Goal: Task Accomplishment & Management: Manage account settings

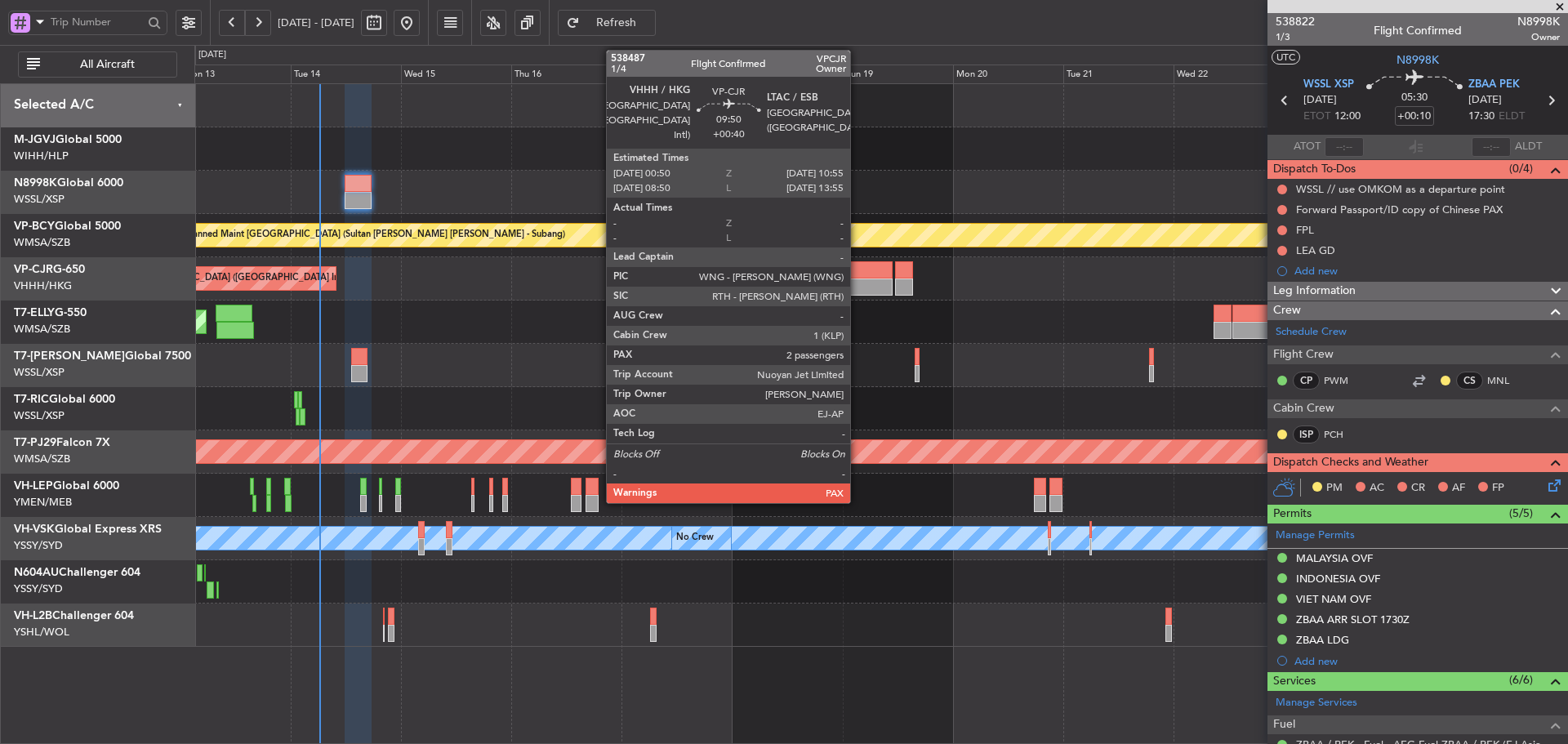
click at [857, 277] on div at bounding box center [869, 270] width 47 height 17
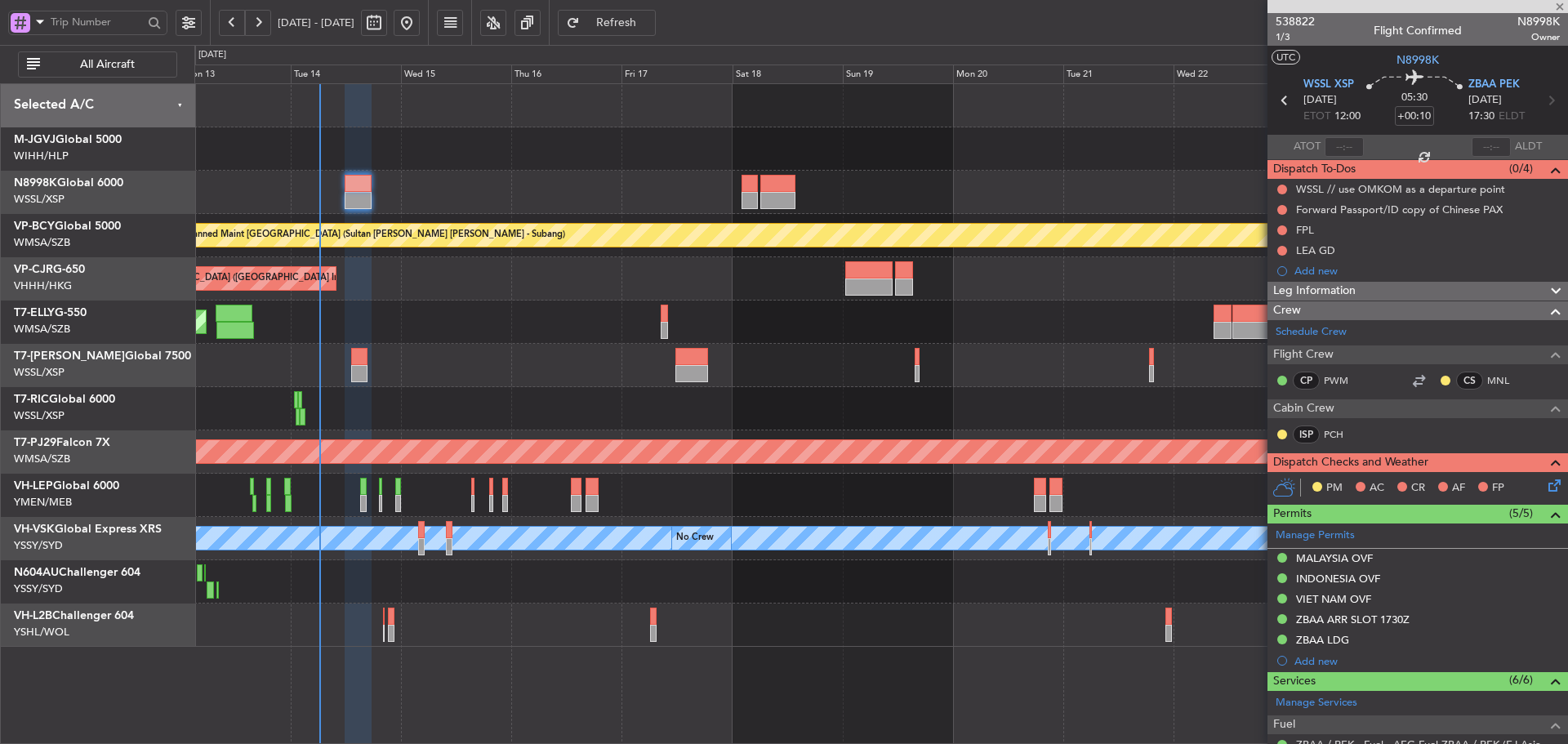
type input "+00:40"
type input "4"
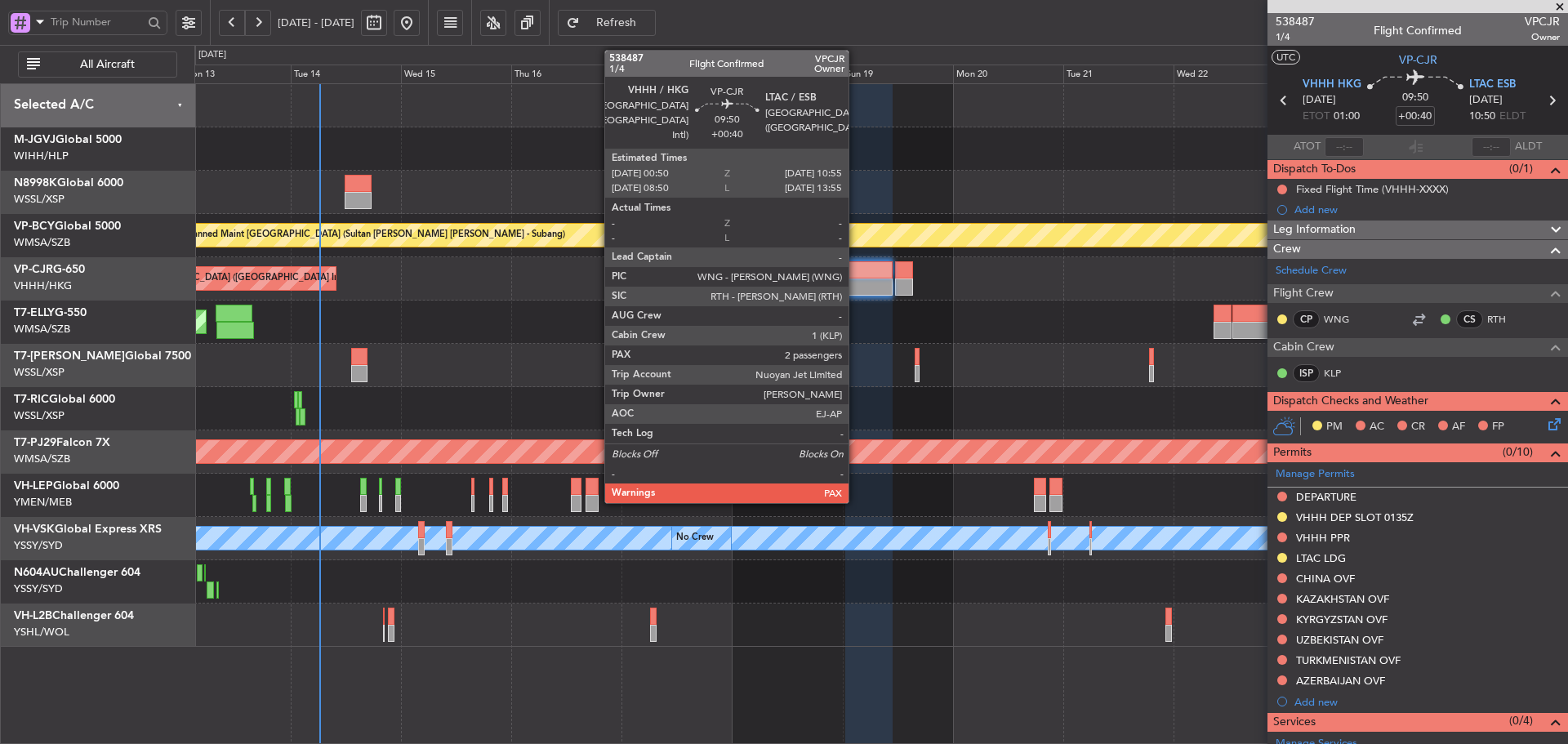
click at [856, 286] on div at bounding box center [869, 287] width 47 height 17
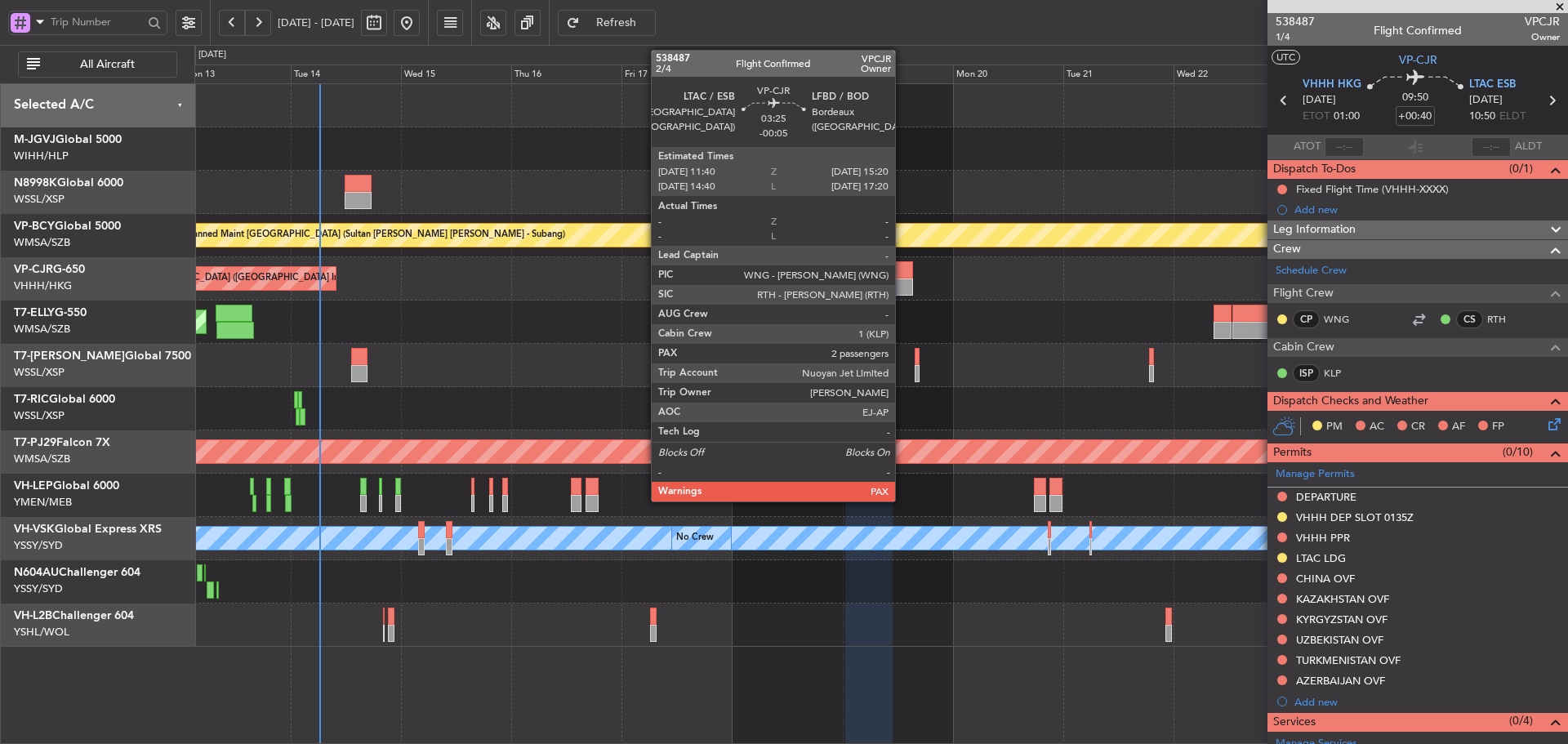
click at [902, 283] on div at bounding box center [903, 287] width 17 height 17
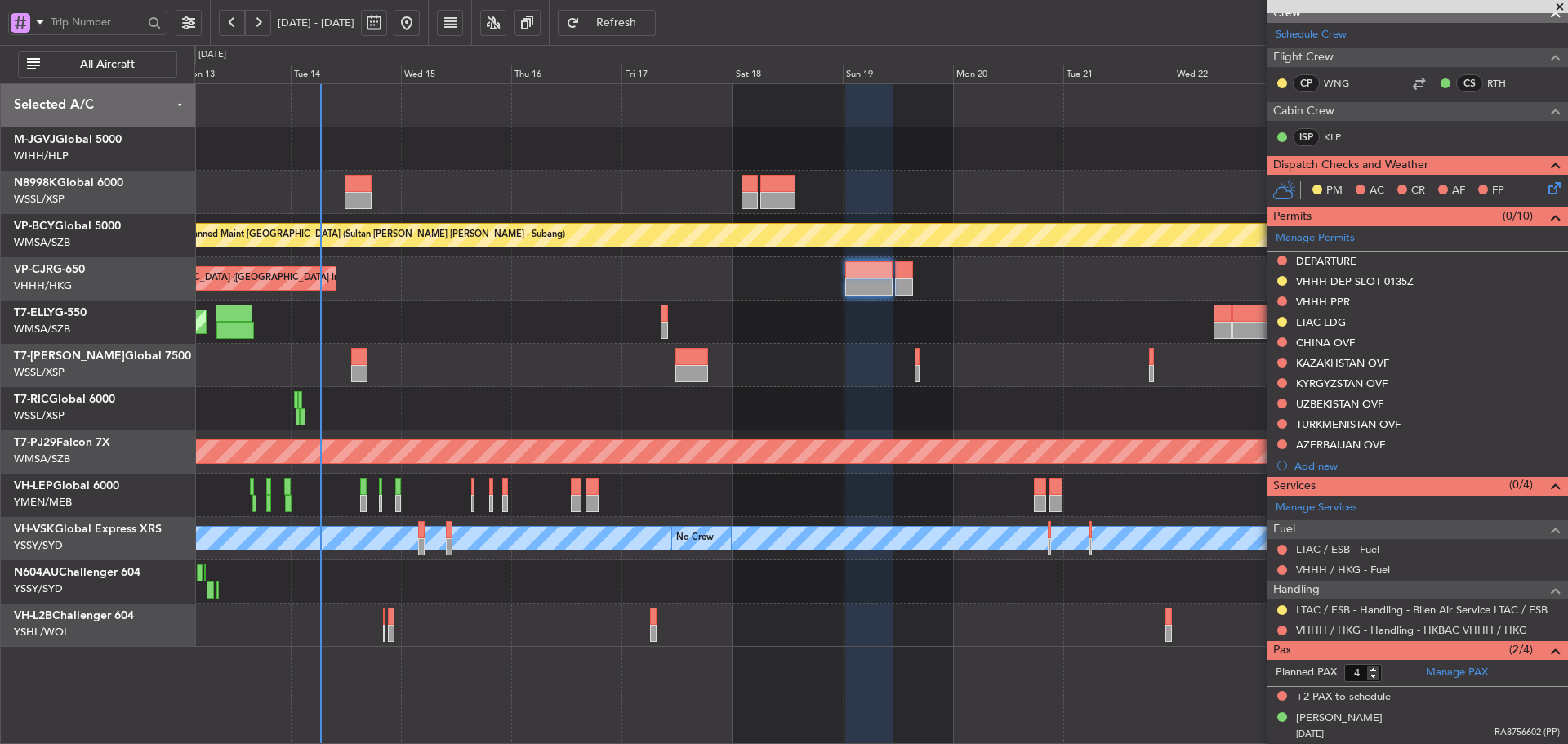
scroll to position [245, 0]
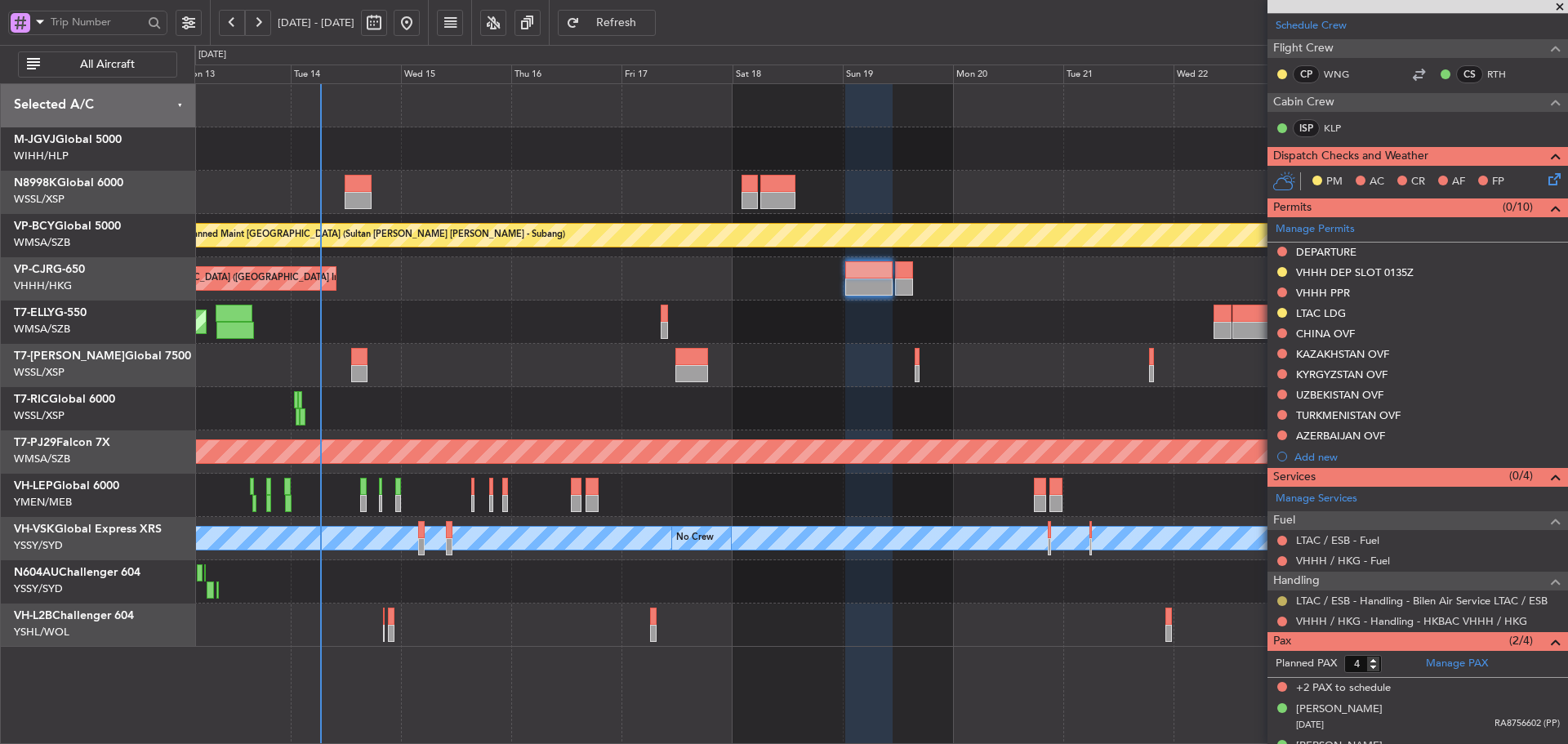
click at [1278, 602] on button at bounding box center [1282, 601] width 10 height 10
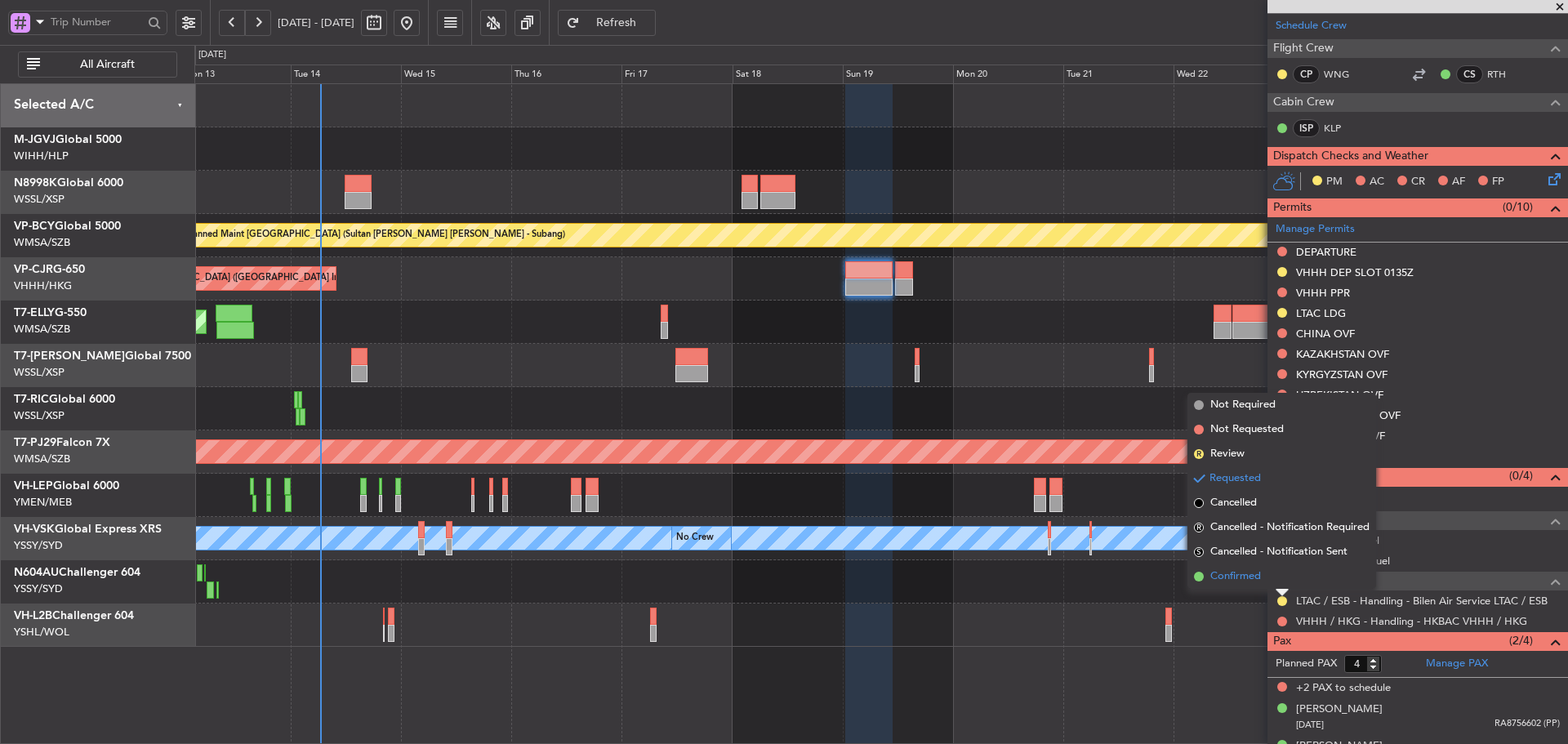
click at [1196, 573] on span at bounding box center [1198, 576] width 10 height 10
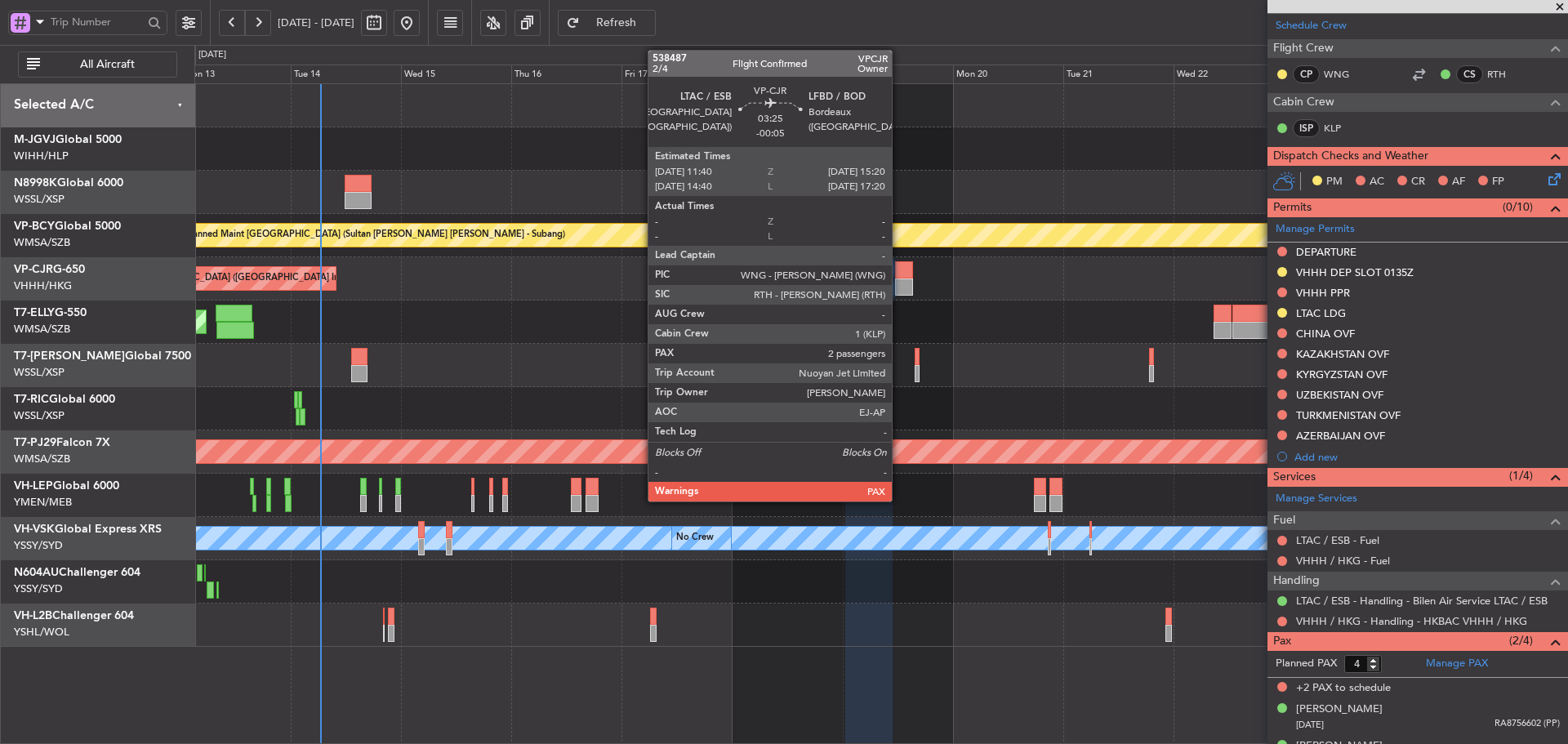
click at [899, 282] on div at bounding box center [903, 287] width 17 height 17
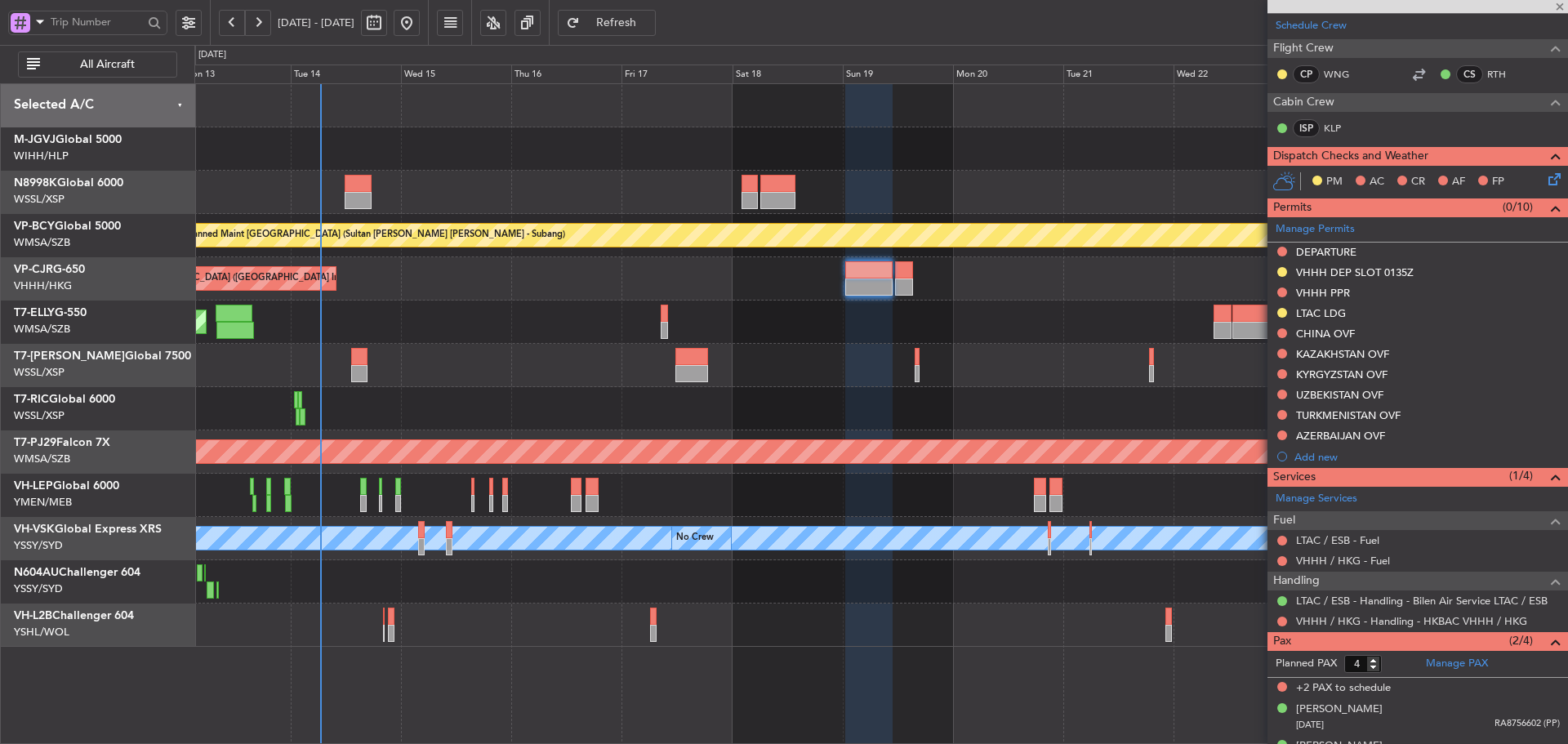
type input "-00:05"
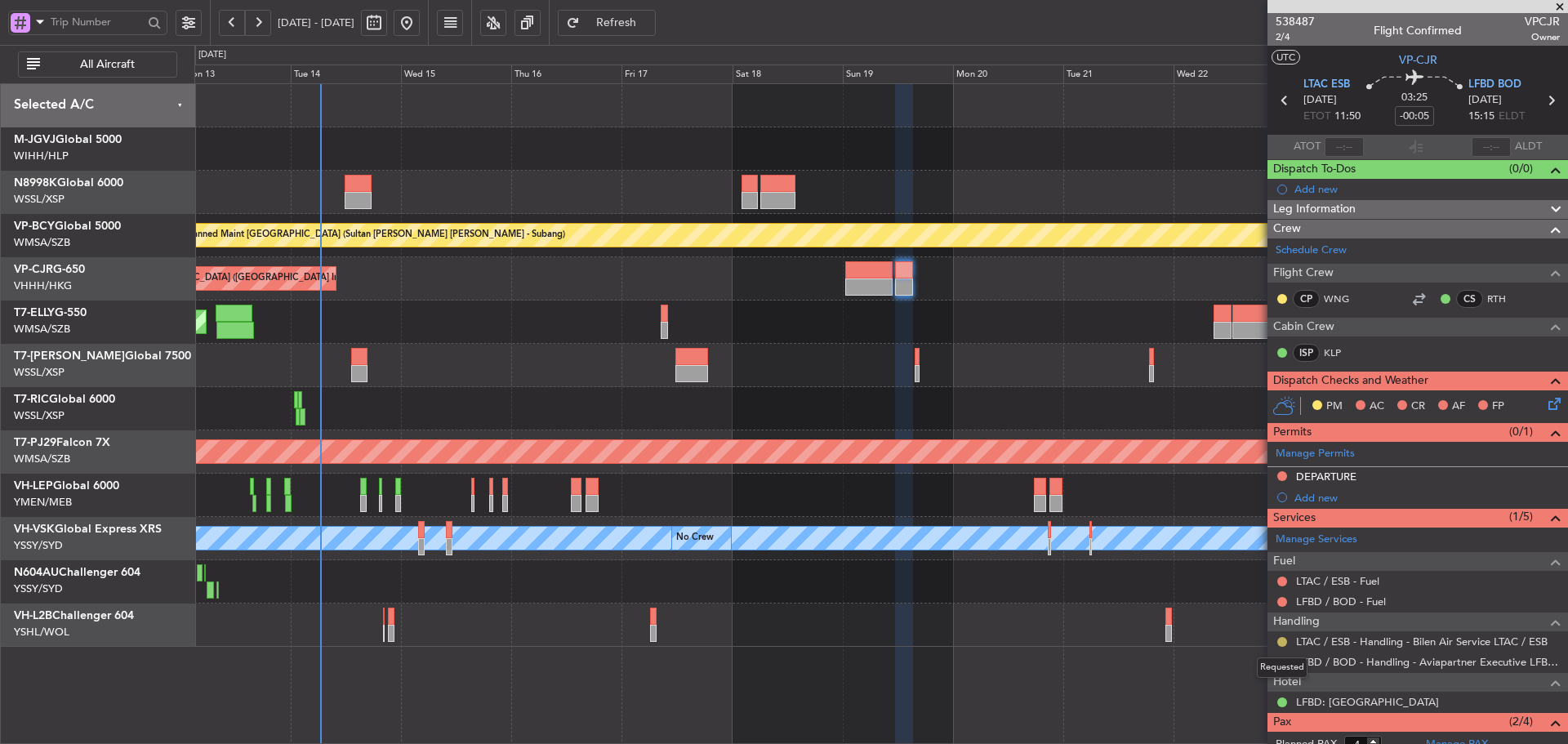
click at [1283, 644] on button at bounding box center [1282, 641] width 10 height 10
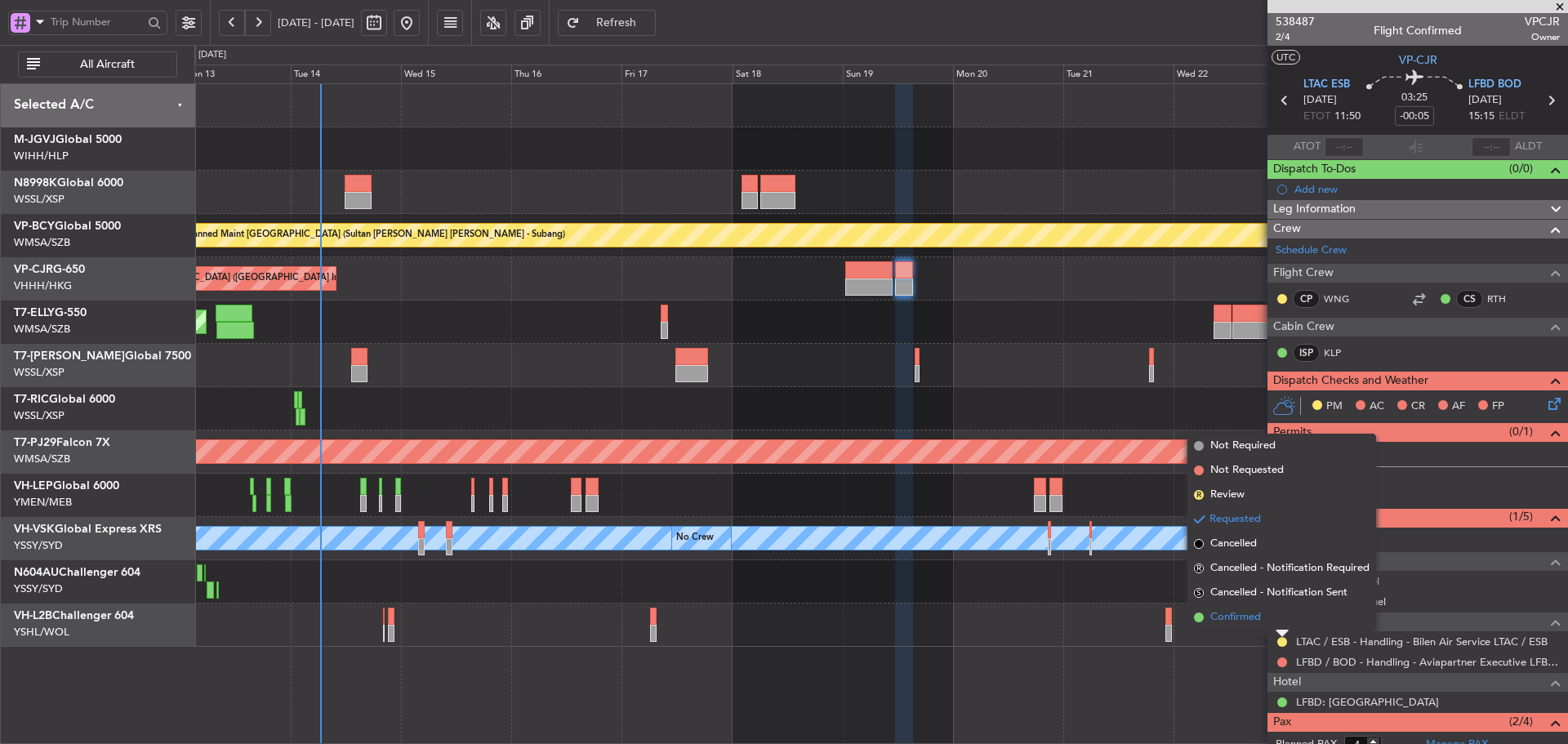
click at [1196, 621] on span at bounding box center [1198, 617] width 10 height 10
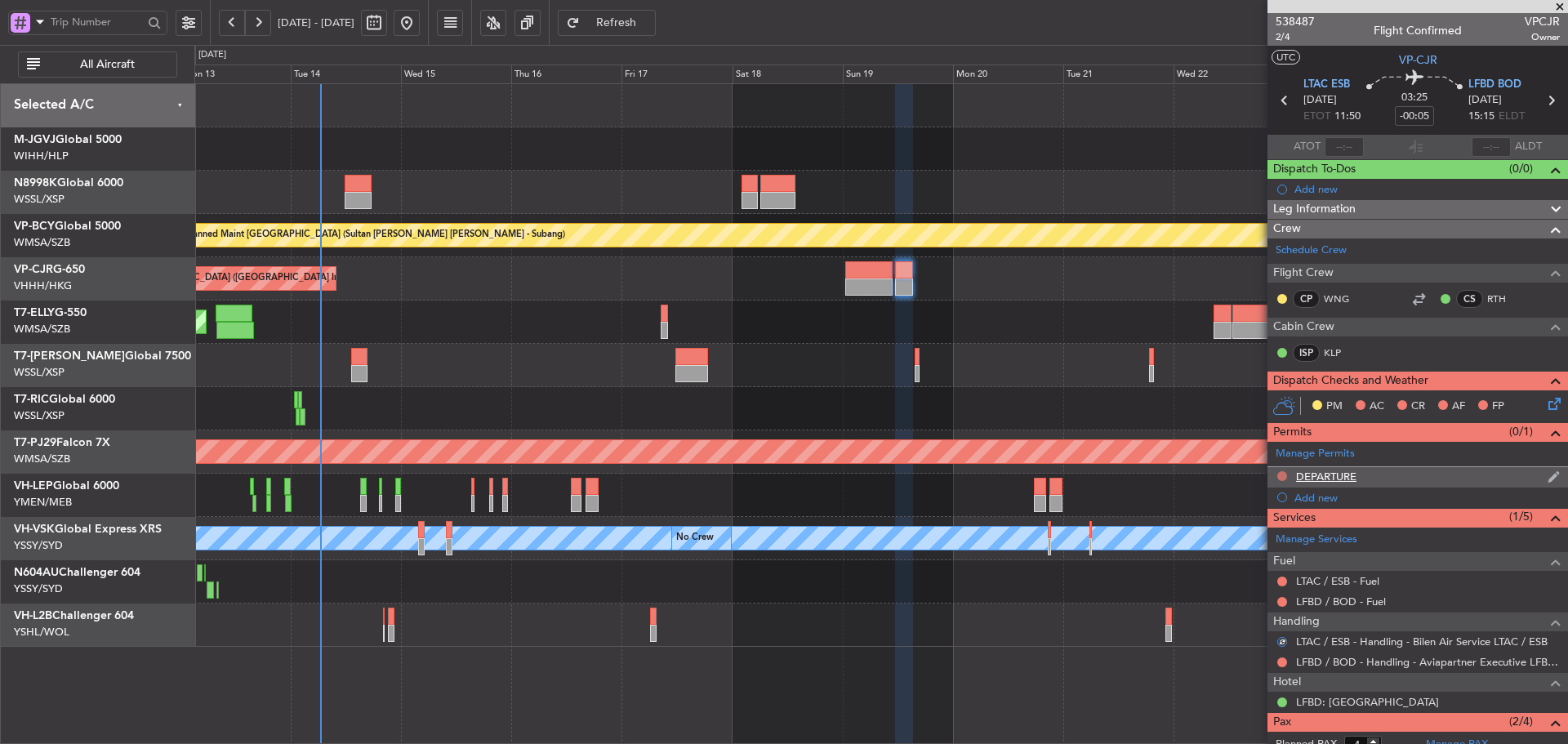
click at [1281, 472] on button at bounding box center [1282, 475] width 10 height 10
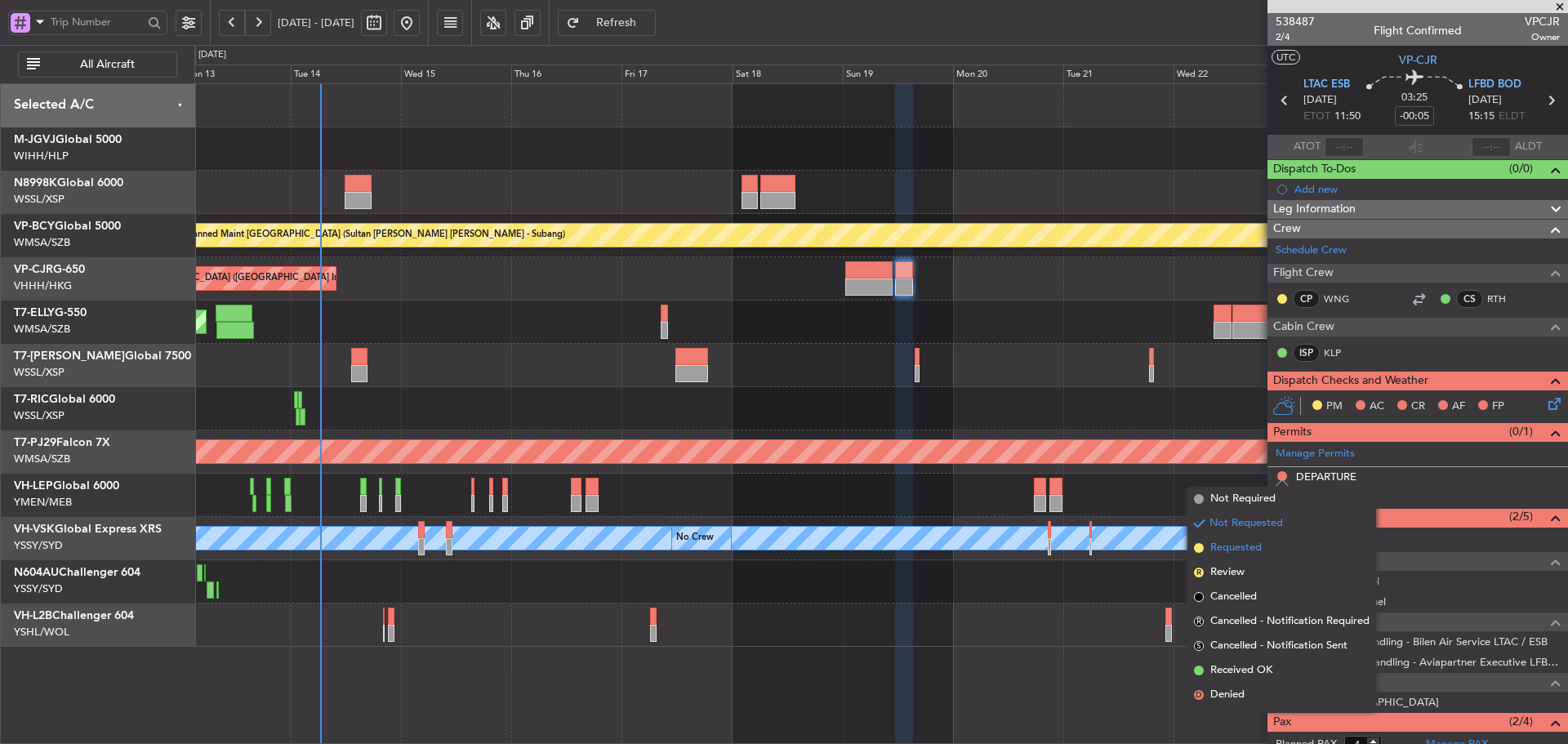
click at [1201, 548] on span at bounding box center [1198, 547] width 10 height 10
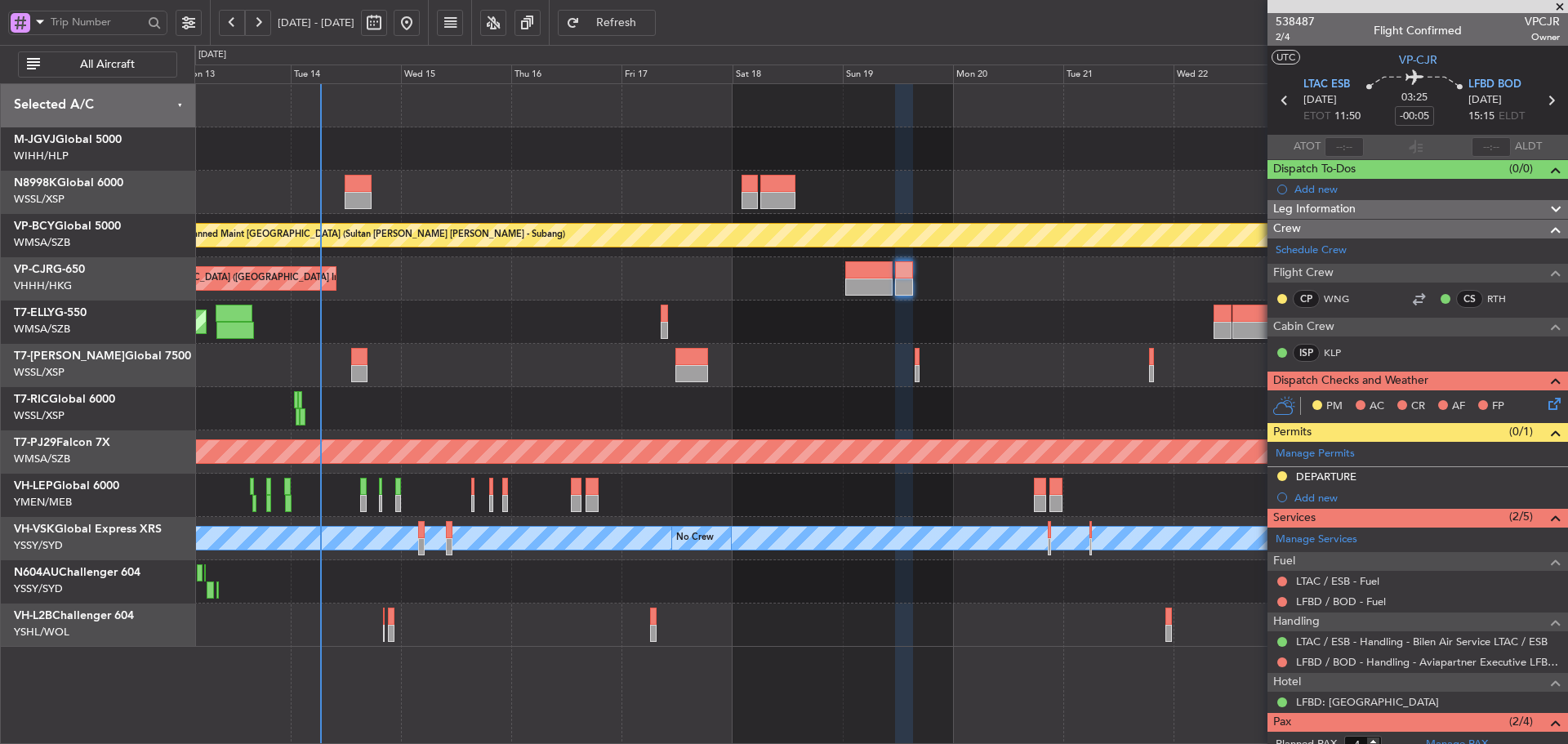
click at [1287, 667] on mat-tooltip-component "Not Requested" at bounding box center [1282, 688] width 92 height 43
click at [1283, 666] on mat-tooltip-component "Not Requested" at bounding box center [1282, 688] width 92 height 43
click at [1277, 661] on button at bounding box center [1282, 662] width 10 height 10
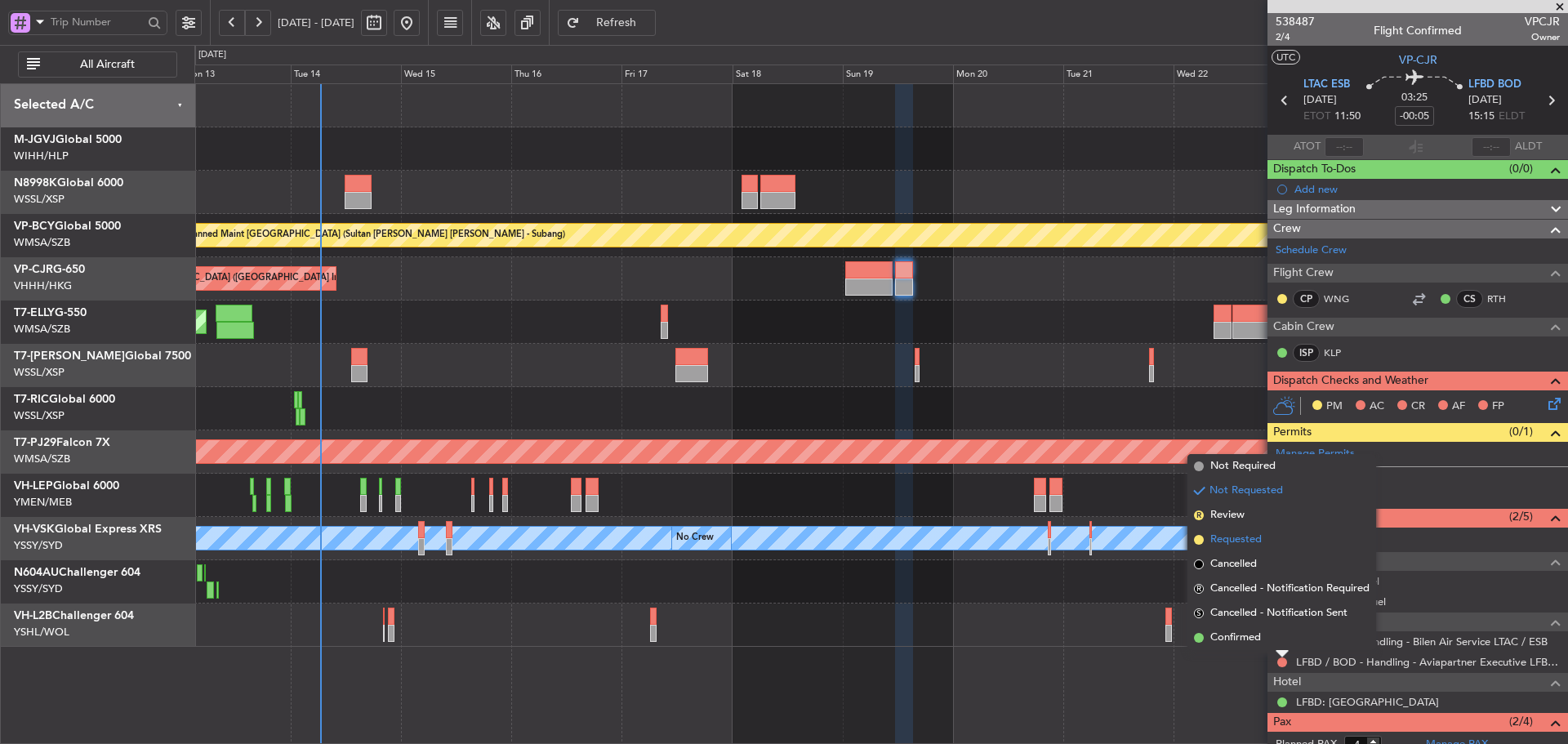
click at [1198, 541] on span at bounding box center [1198, 539] width 10 height 10
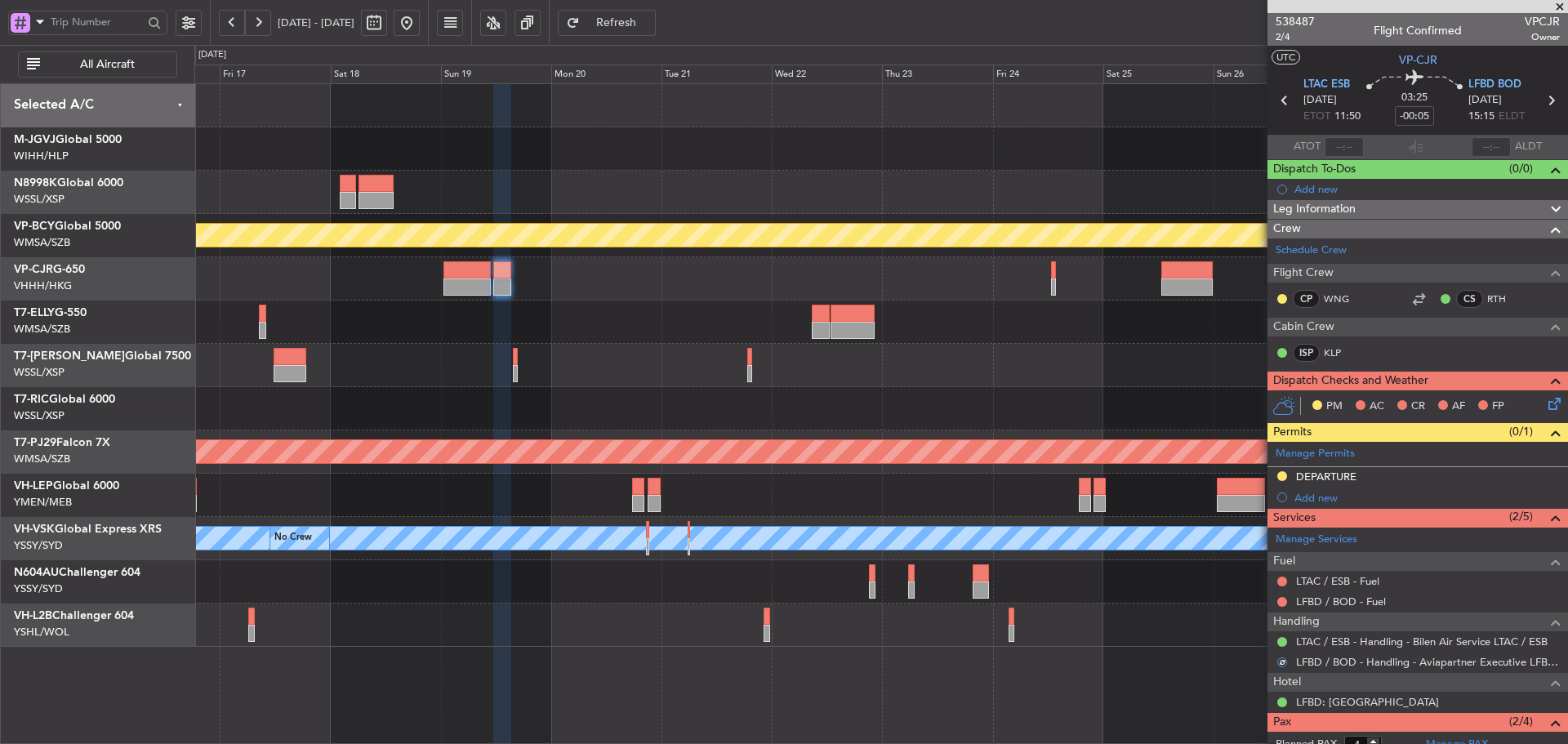
click at [749, 269] on div "Planned Maint [GEOGRAPHIC_DATA] ([GEOGRAPHIC_DATA] Intl)" at bounding box center [881, 279] width 1373 height 43
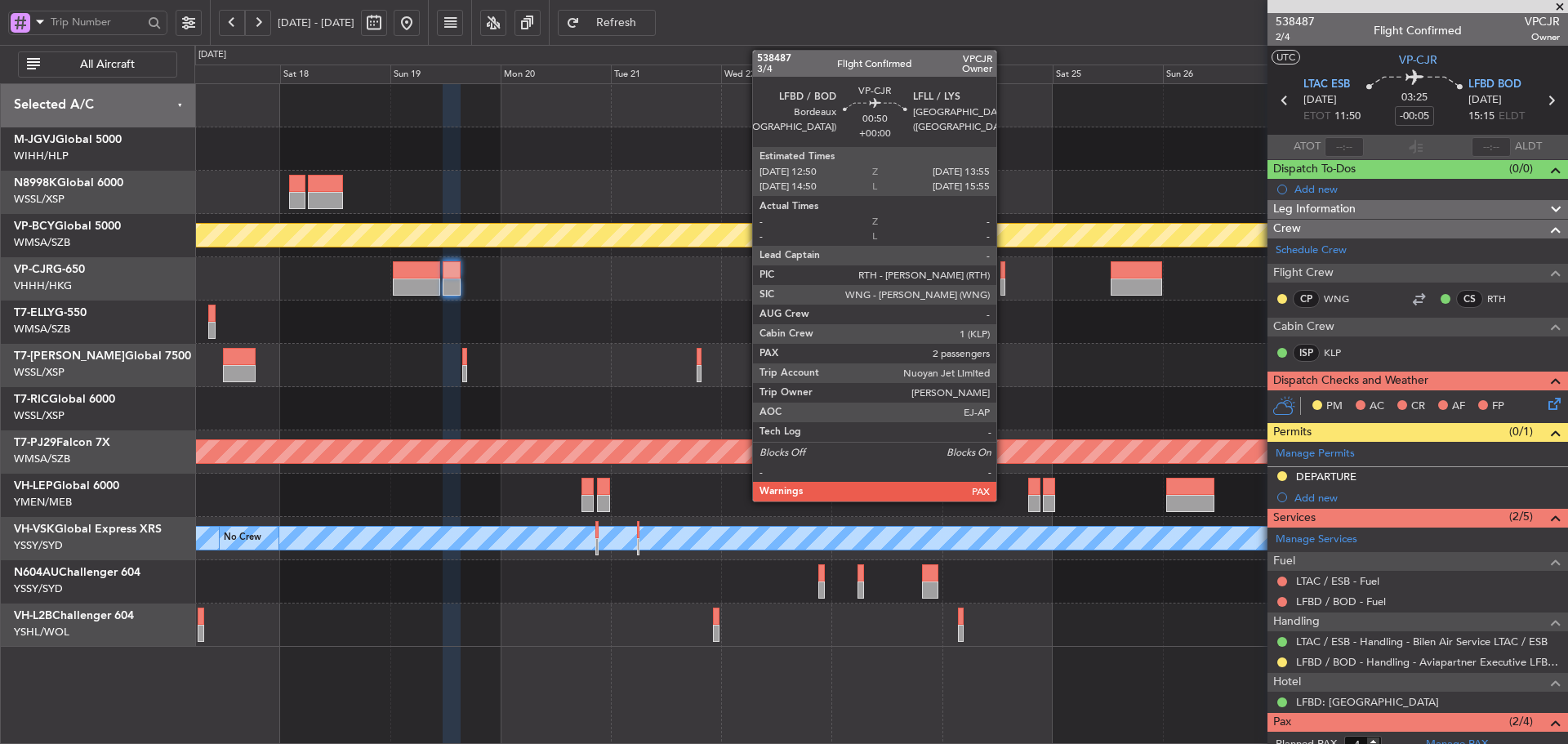
click at [1003, 275] on div at bounding box center [1003, 270] width 5 height 17
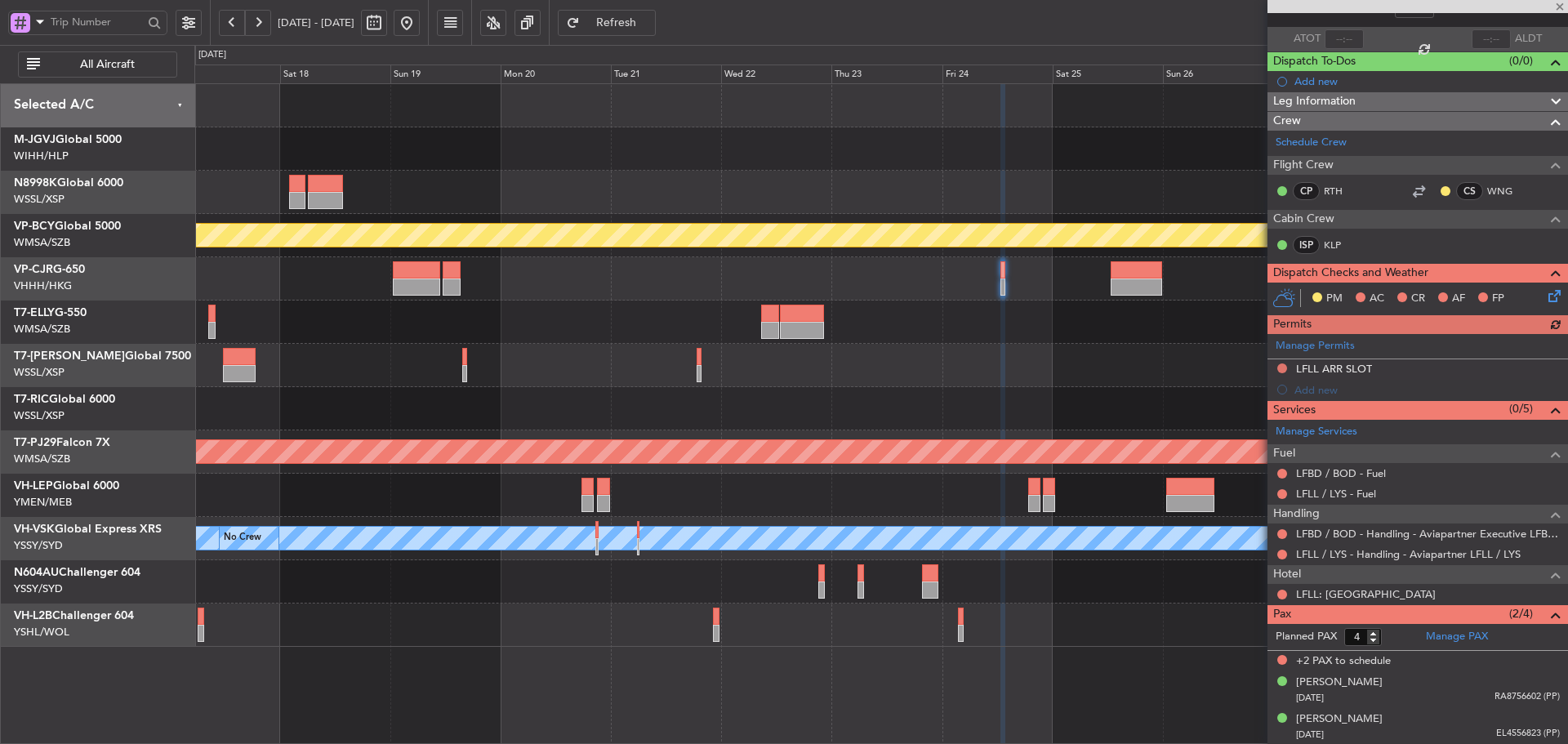
scroll to position [108, 0]
click at [1280, 590] on button at bounding box center [1282, 593] width 10 height 10
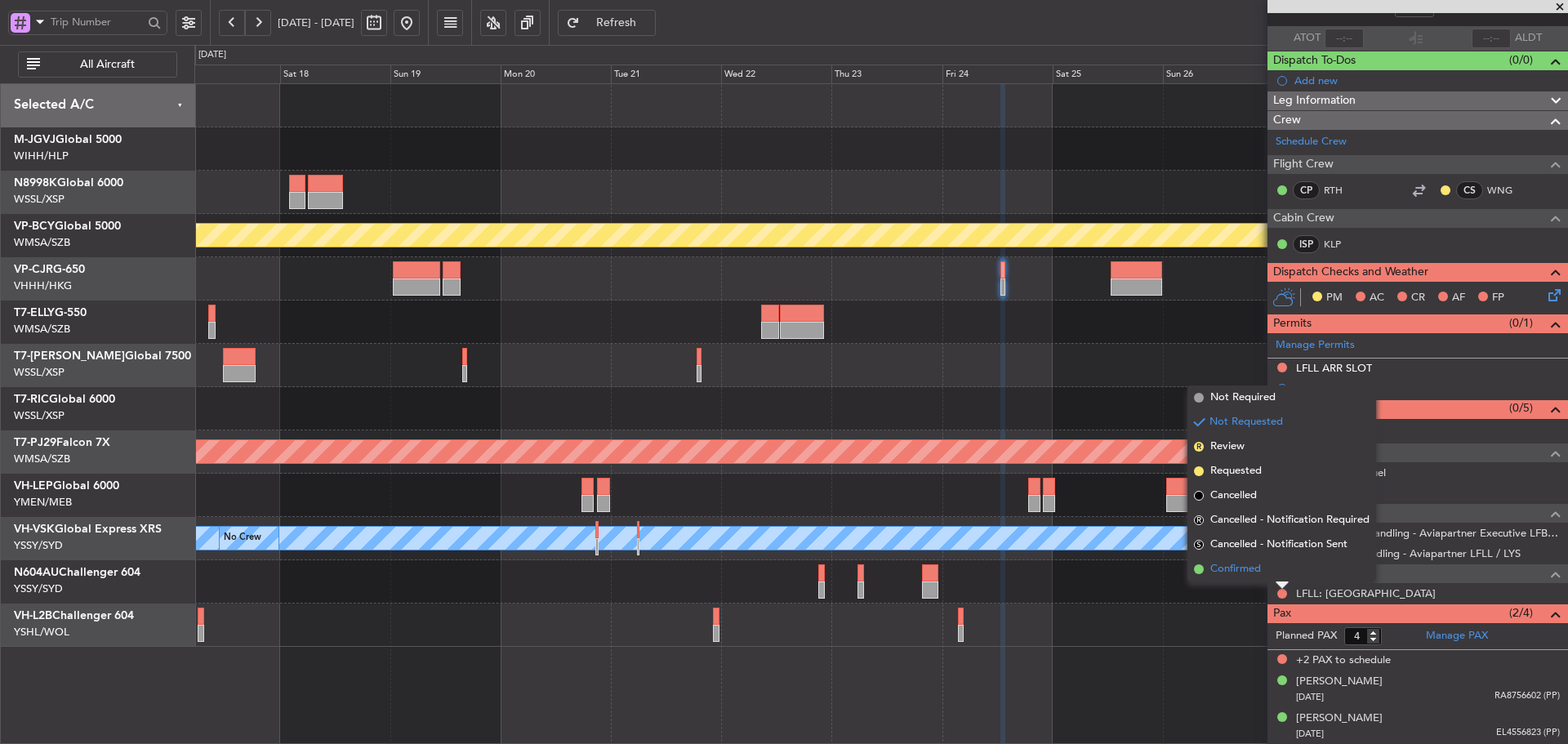
click at [1196, 568] on span at bounding box center [1198, 568] width 10 height 10
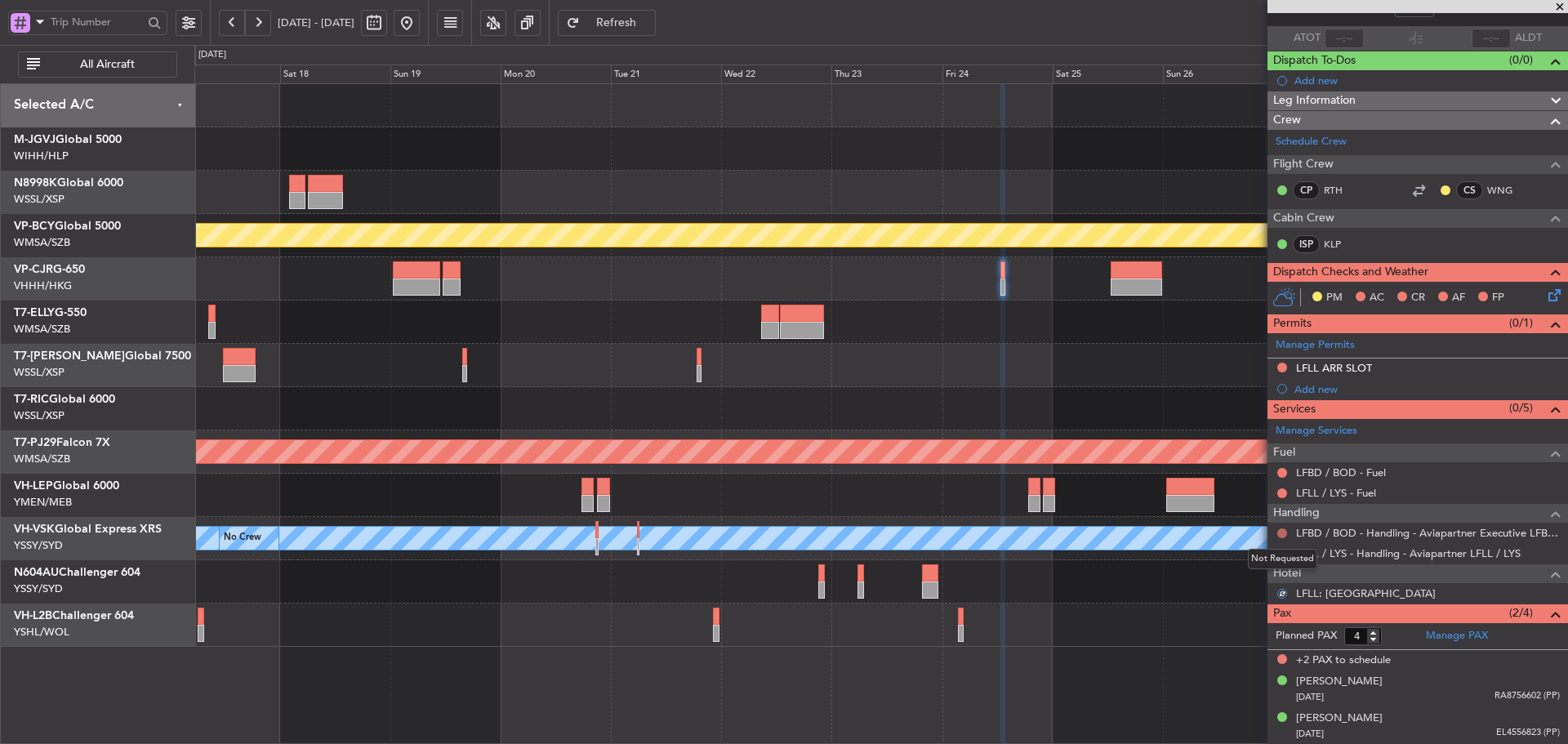
click at [1278, 531] on button at bounding box center [1282, 533] width 10 height 10
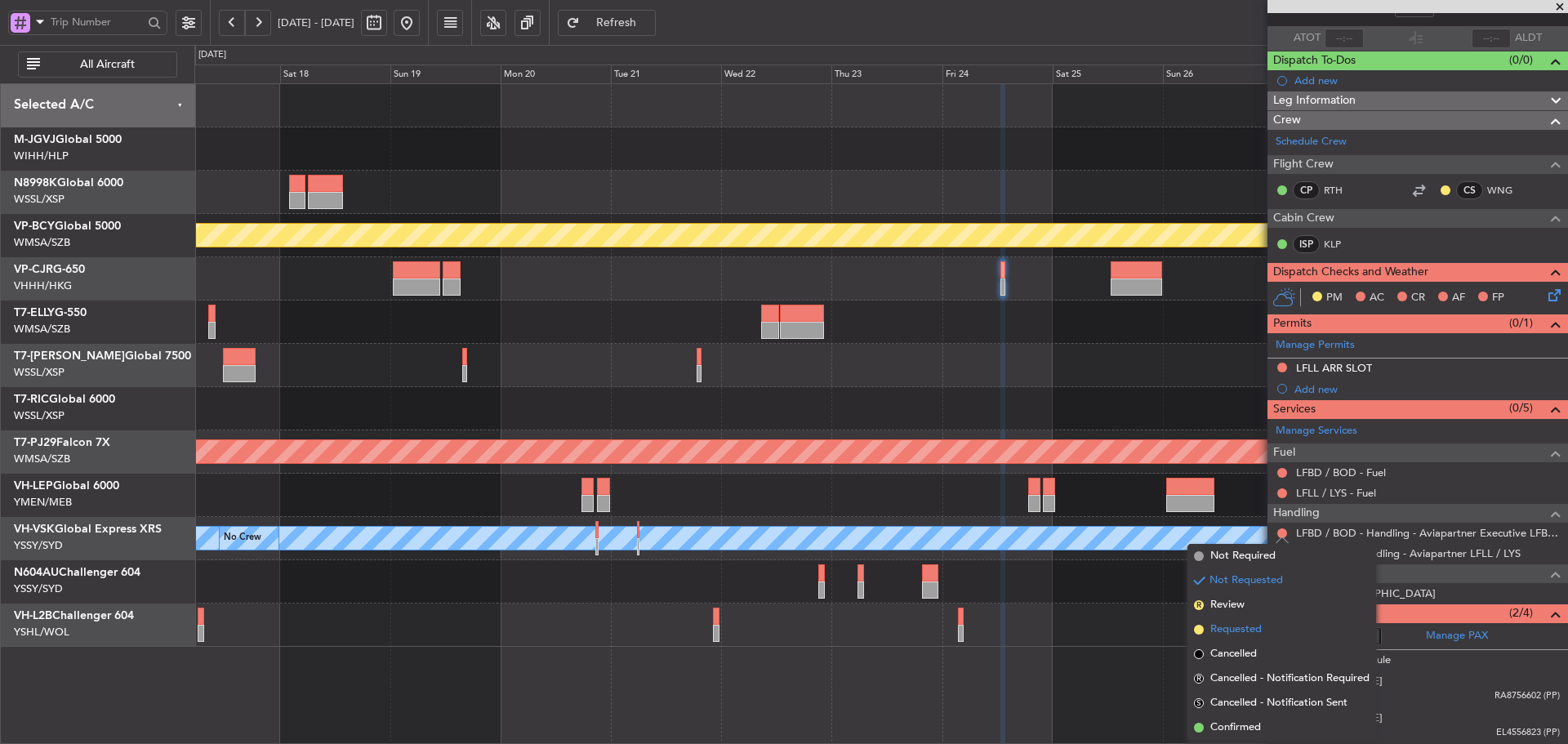
click at [1200, 630] on span at bounding box center [1198, 629] width 10 height 10
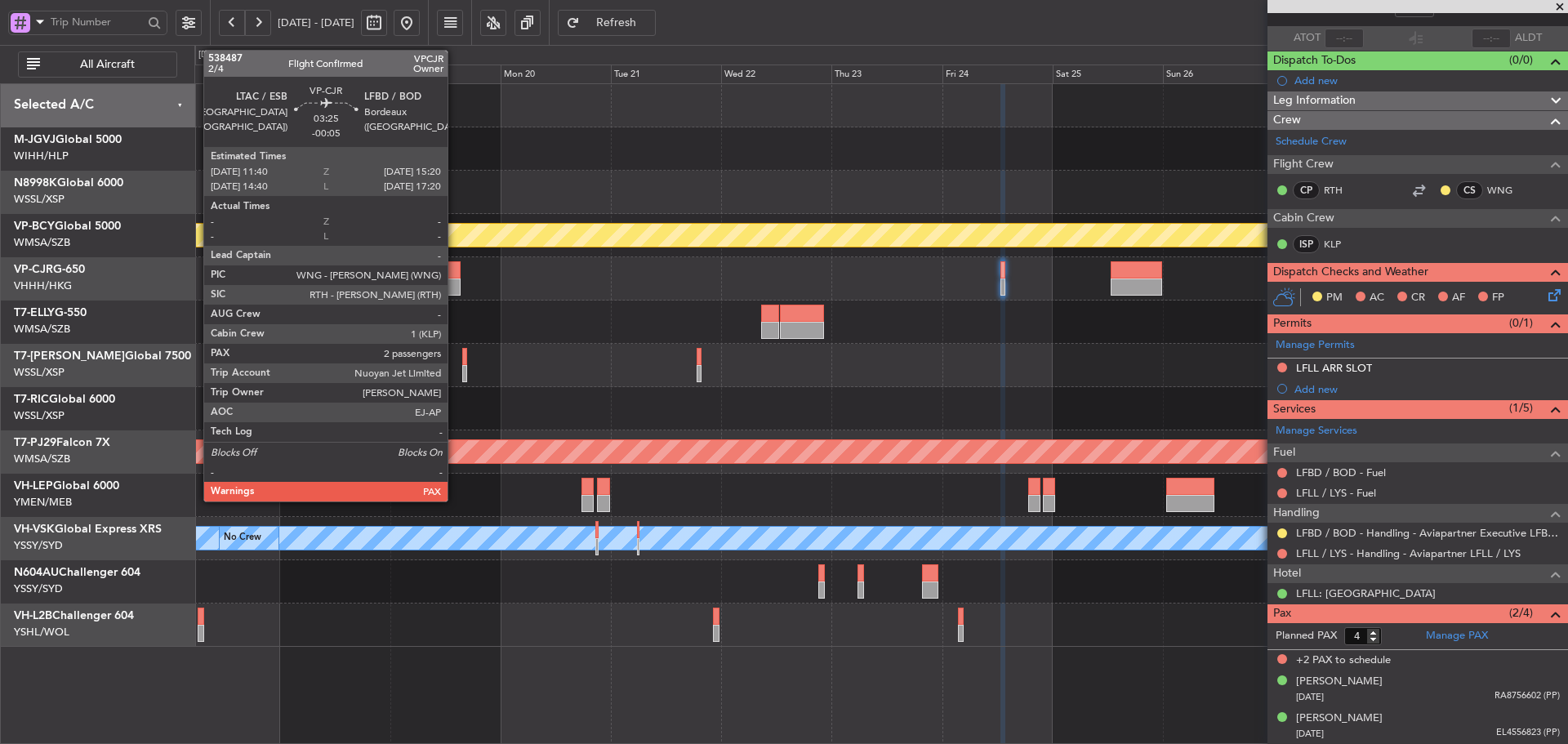
click at [455, 278] on div at bounding box center [451, 270] width 17 height 17
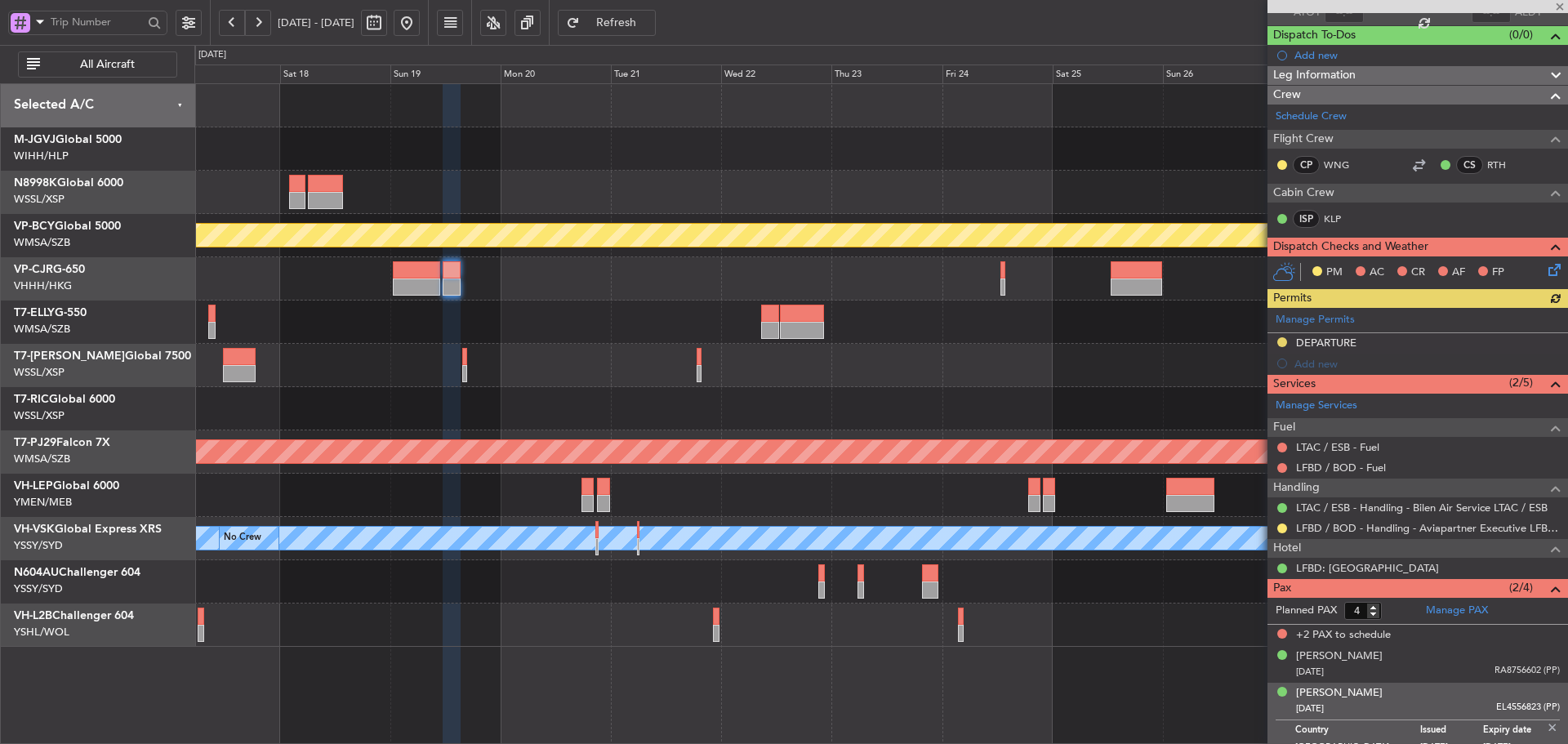
scroll to position [149, 0]
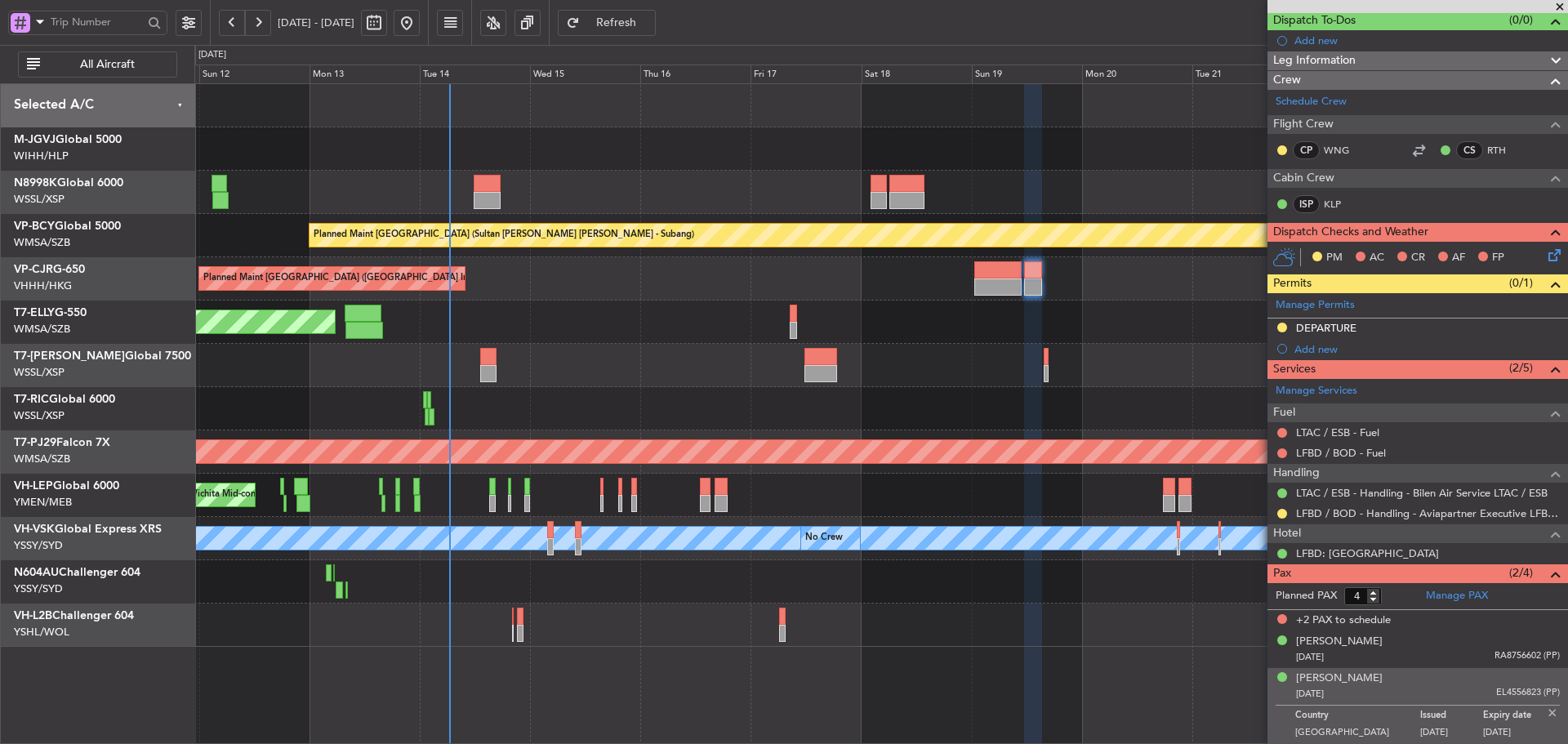
click at [955, 383] on div "Planned Maint [GEOGRAPHIC_DATA] (Seletar) Planned Maint [GEOGRAPHIC_DATA] (Sele…" at bounding box center [881, 365] width 1373 height 563
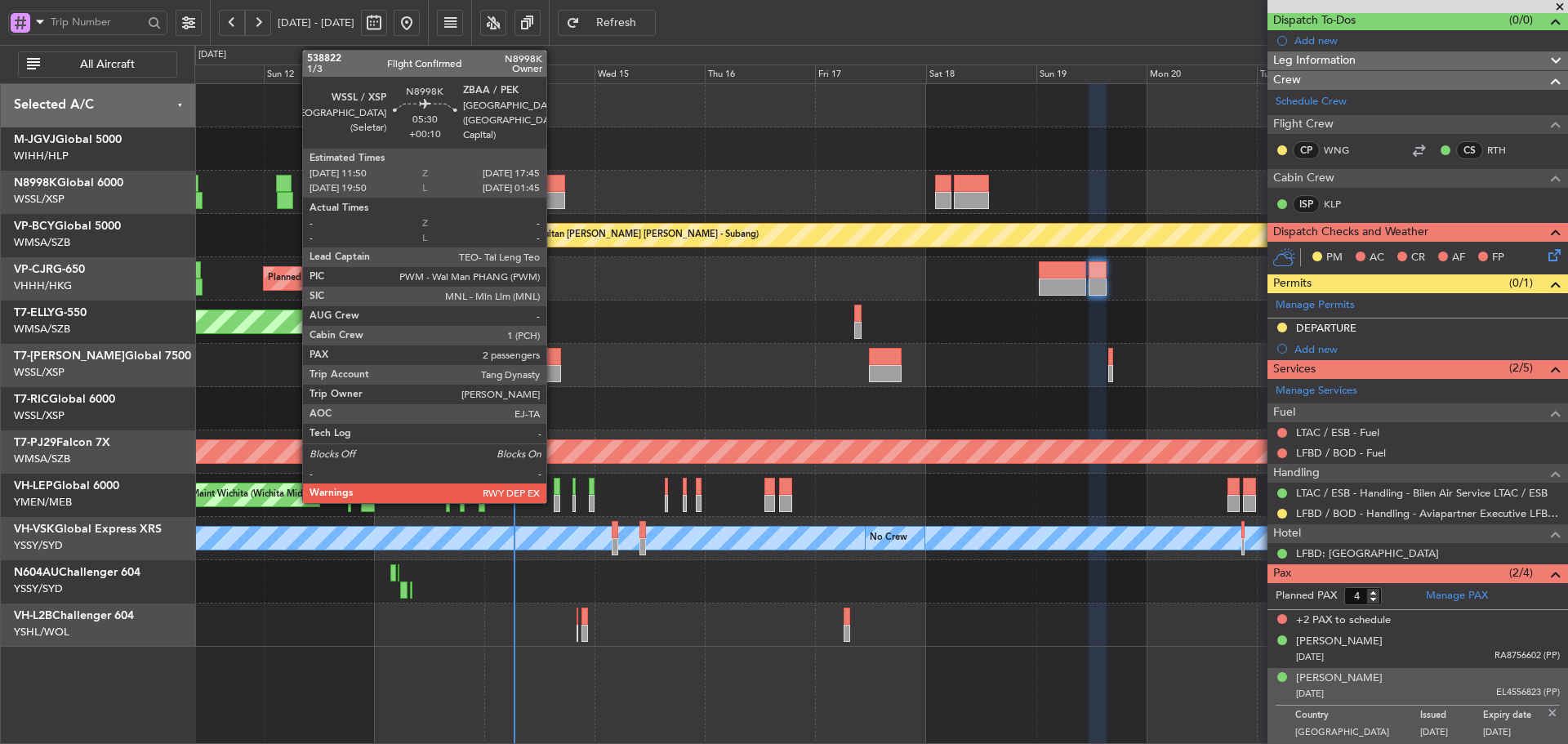
click at [554, 194] on div at bounding box center [551, 200] width 28 height 17
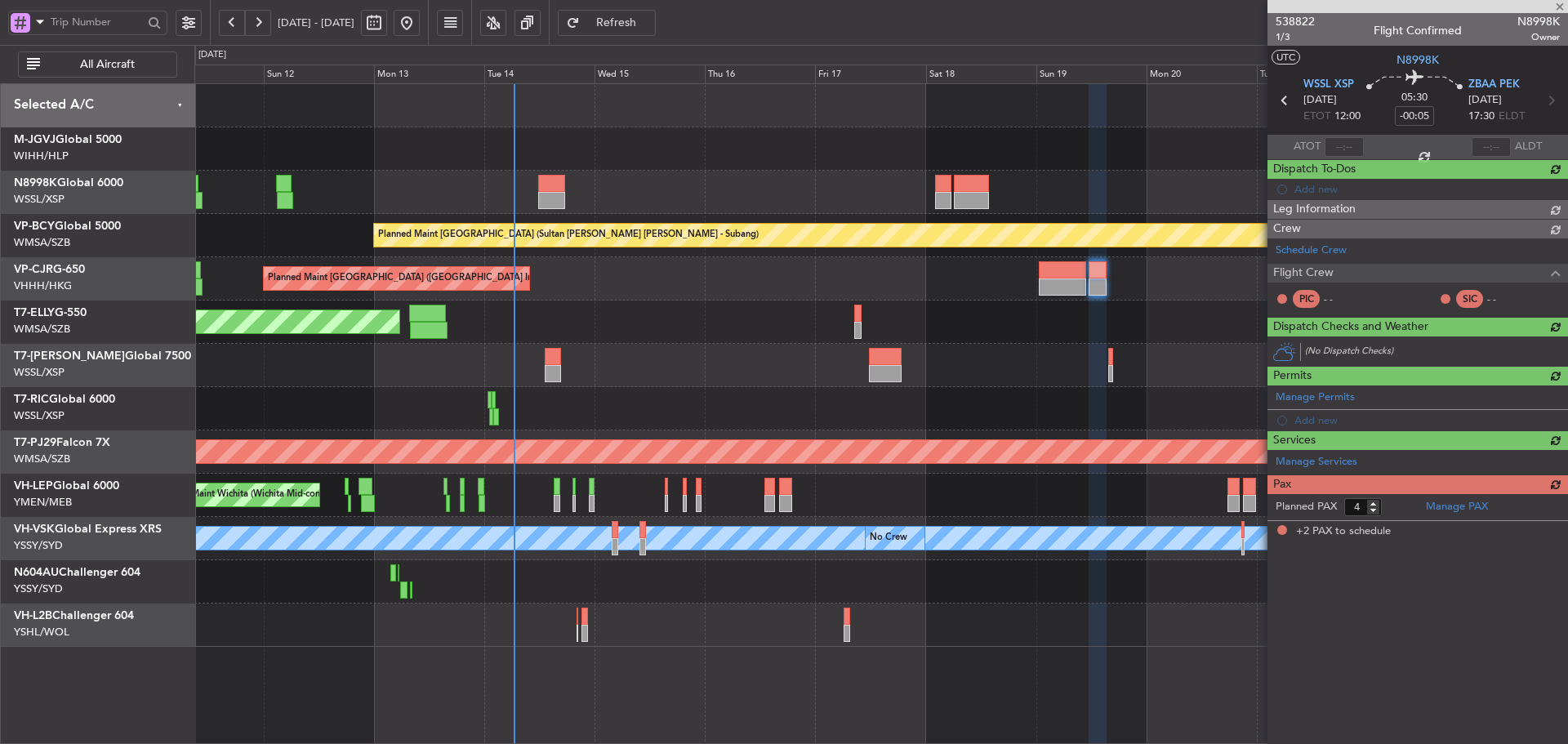
type input "+00:10"
type input "2"
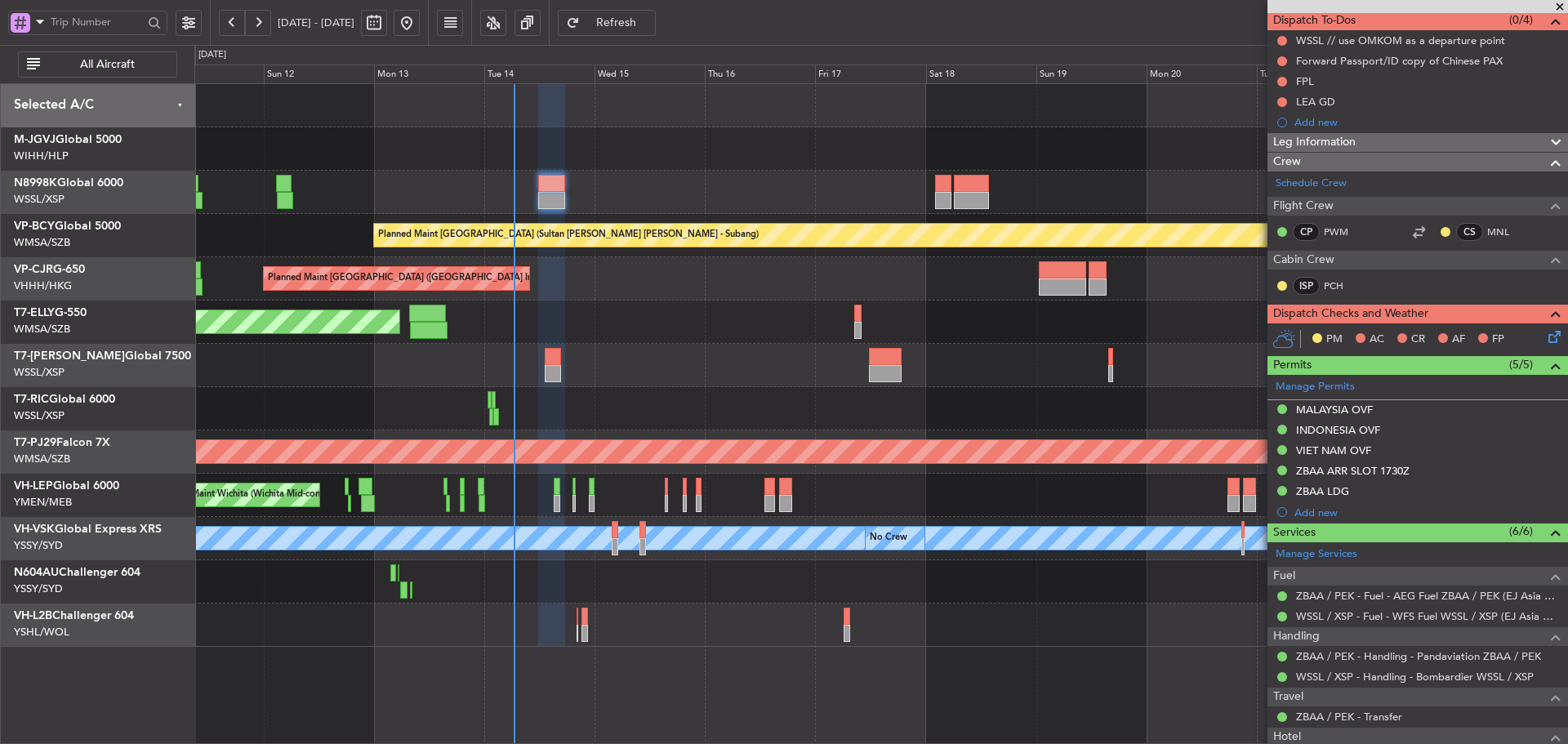
scroll to position [0, 0]
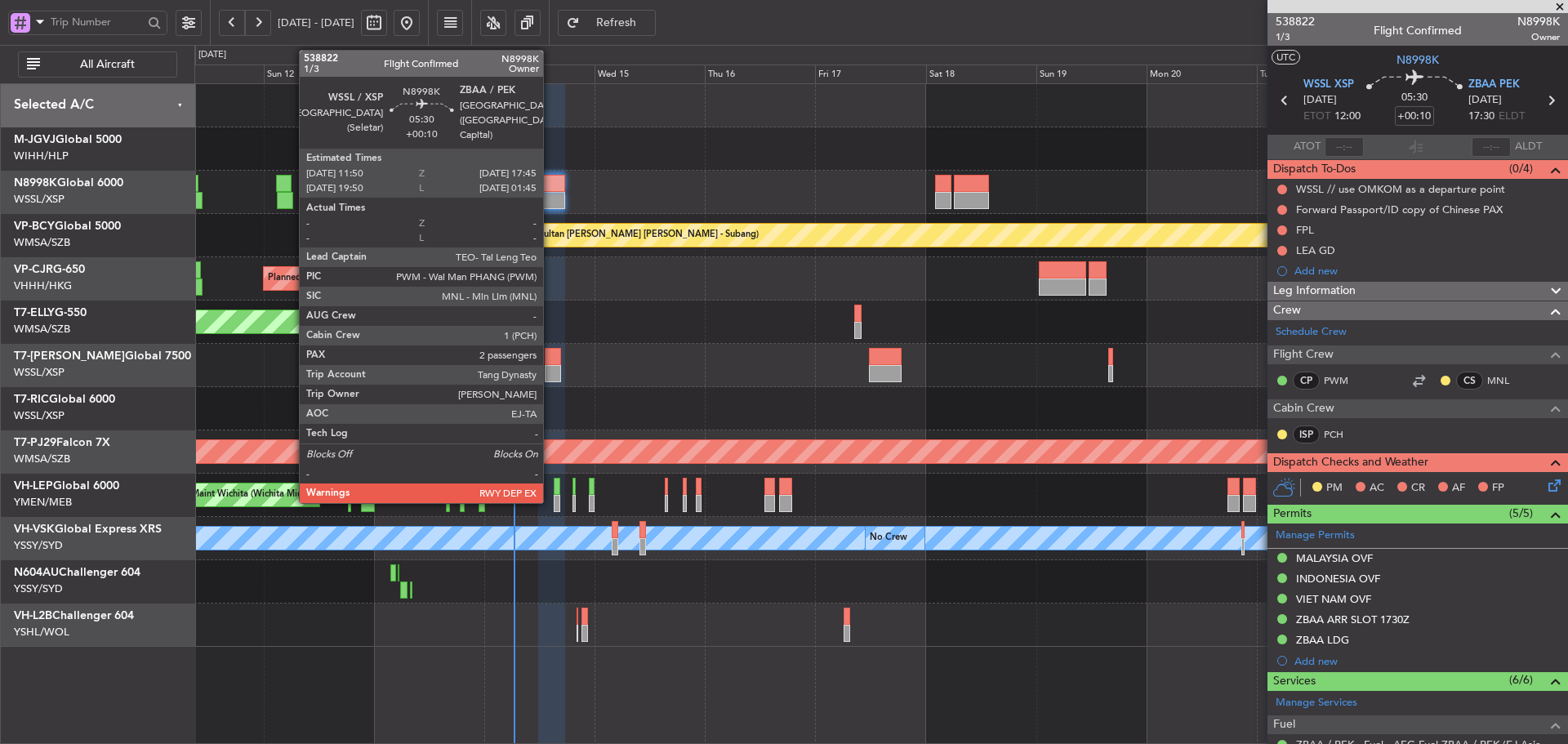
click at [550, 188] on div at bounding box center [551, 183] width 28 height 17
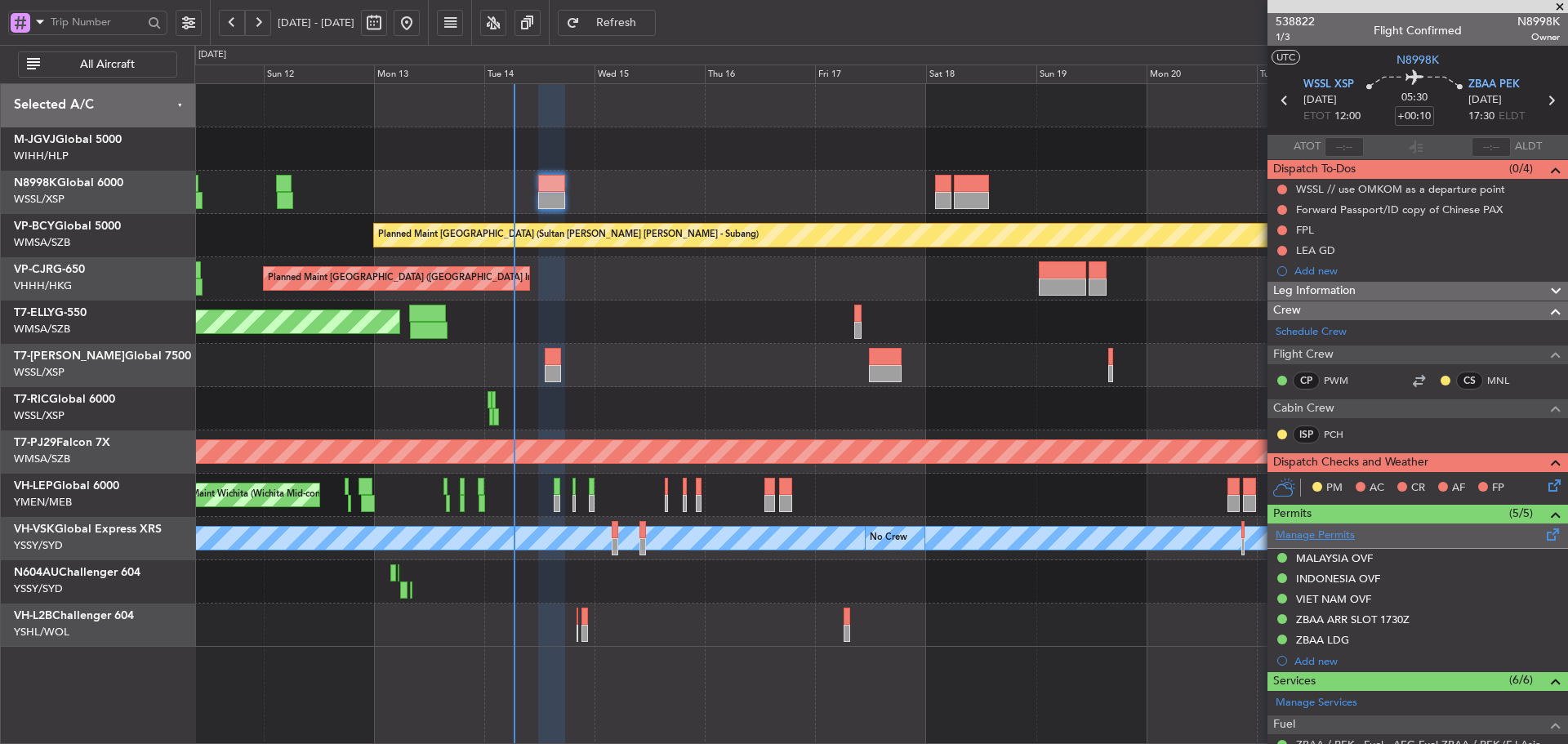
click at [1342, 535] on link "Manage Permits" at bounding box center [1315, 536] width 79 height 16
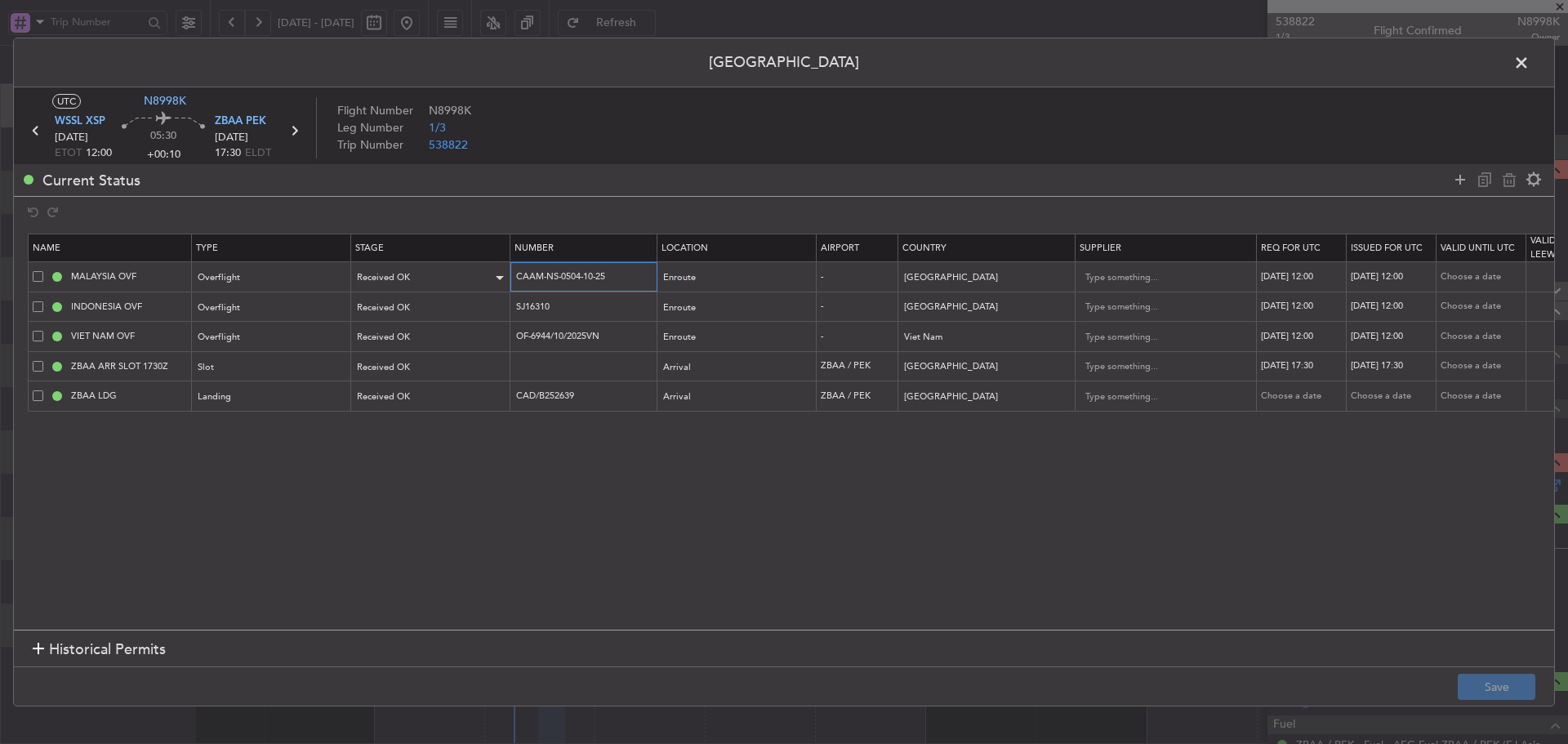
drag, startPoint x: 606, startPoint y: 277, endPoint x: 475, endPoint y: 278, distance: 131.0
click at [475, 278] on tr "MALAYSIA OVF Overflight Received OK CAAM-NS-0504-10-25 Enroute - Malaysia 14/10…" at bounding box center [1070, 277] width 2083 height 30
drag, startPoint x: 554, startPoint y: 302, endPoint x: 503, endPoint y: 302, distance: 51.0
click at [503, 302] on tr "INDONESIA OVF Overflight Received OK SJ16310 Enroute - Indonesia 14/10/2025 12:…" at bounding box center [1070, 306] width 2083 height 30
drag, startPoint x: 603, startPoint y: 397, endPoint x: 509, endPoint y: 397, distance: 94.0
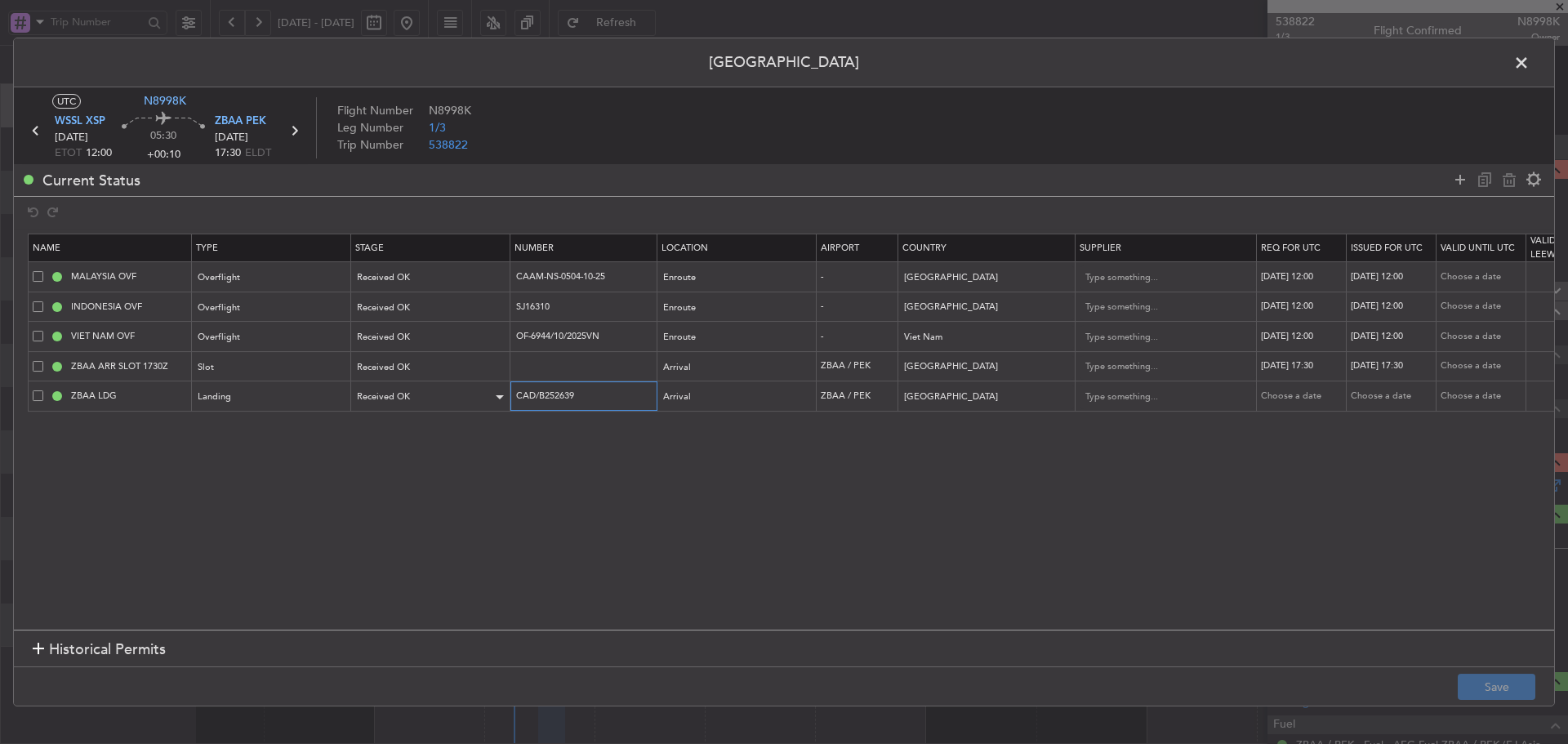
click at [509, 397] on tr "ZBAA LDG Landing Received OK CAD/B252639 Arrival ZBAA / PEK China Choose a date…" at bounding box center [1070, 396] width 2083 height 30
drag, startPoint x: 596, startPoint y: 331, endPoint x: 469, endPoint y: 332, distance: 127.0
click at [469, 332] on tr "VIET NAM OVF Overflight Received OK OF-6944/10/2025VN Enroute - Viet Nam 14/10/…" at bounding box center [1070, 336] width 2083 height 30
click at [1529, 69] on span at bounding box center [1529, 67] width 0 height 32
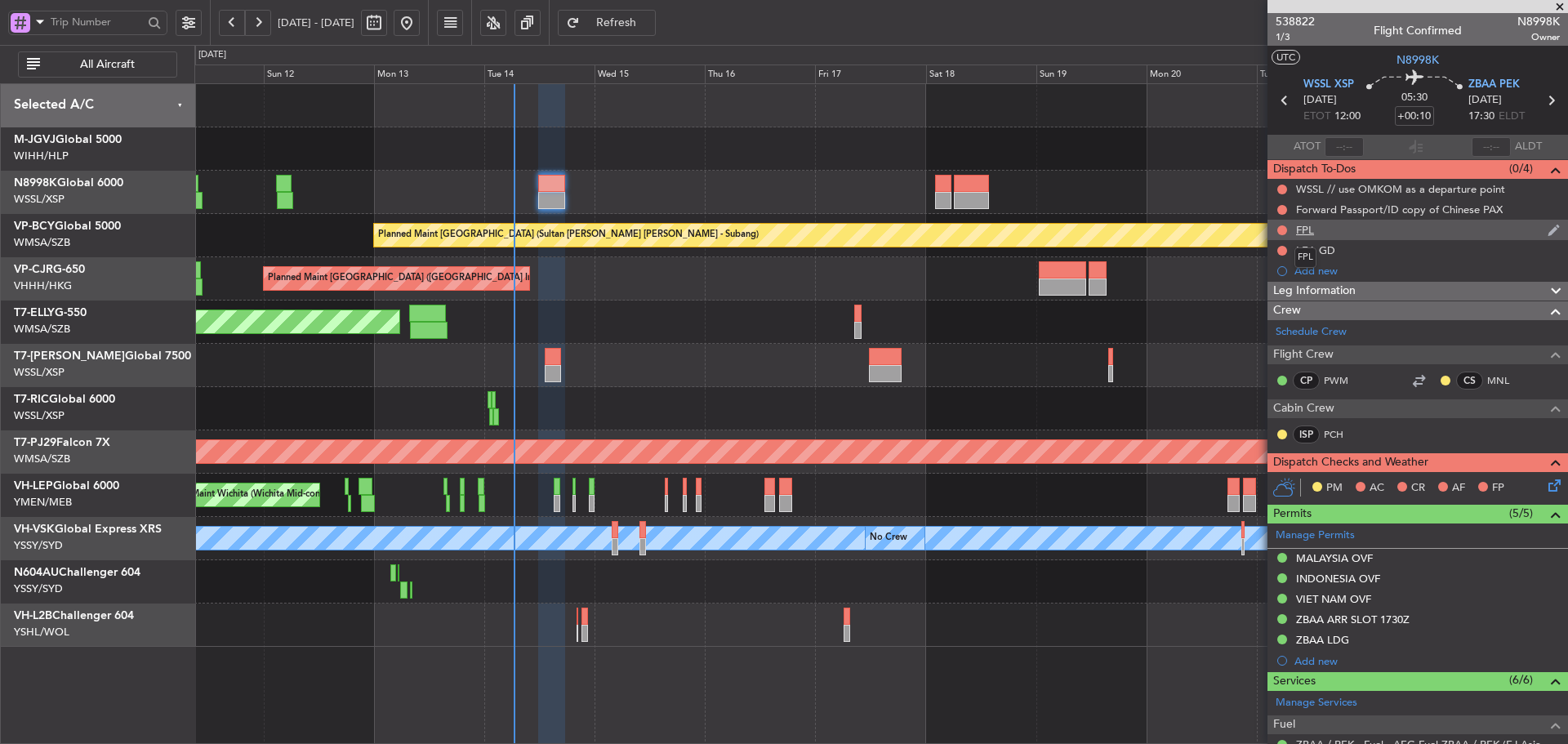
click at [1306, 229] on div "FPL" at bounding box center [1305, 229] width 18 height 14
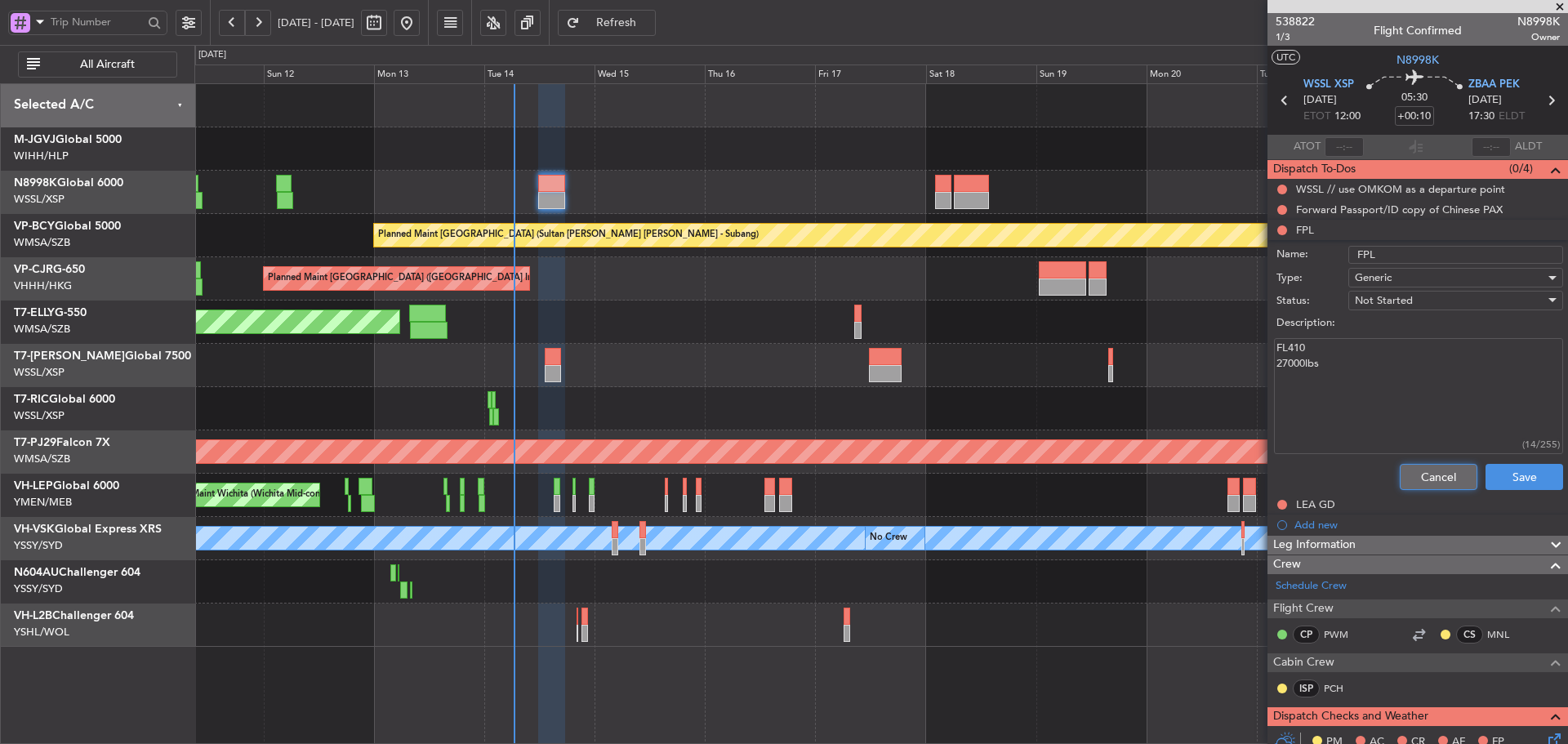
click at [1409, 472] on button "Cancel" at bounding box center [1438, 476] width 78 height 26
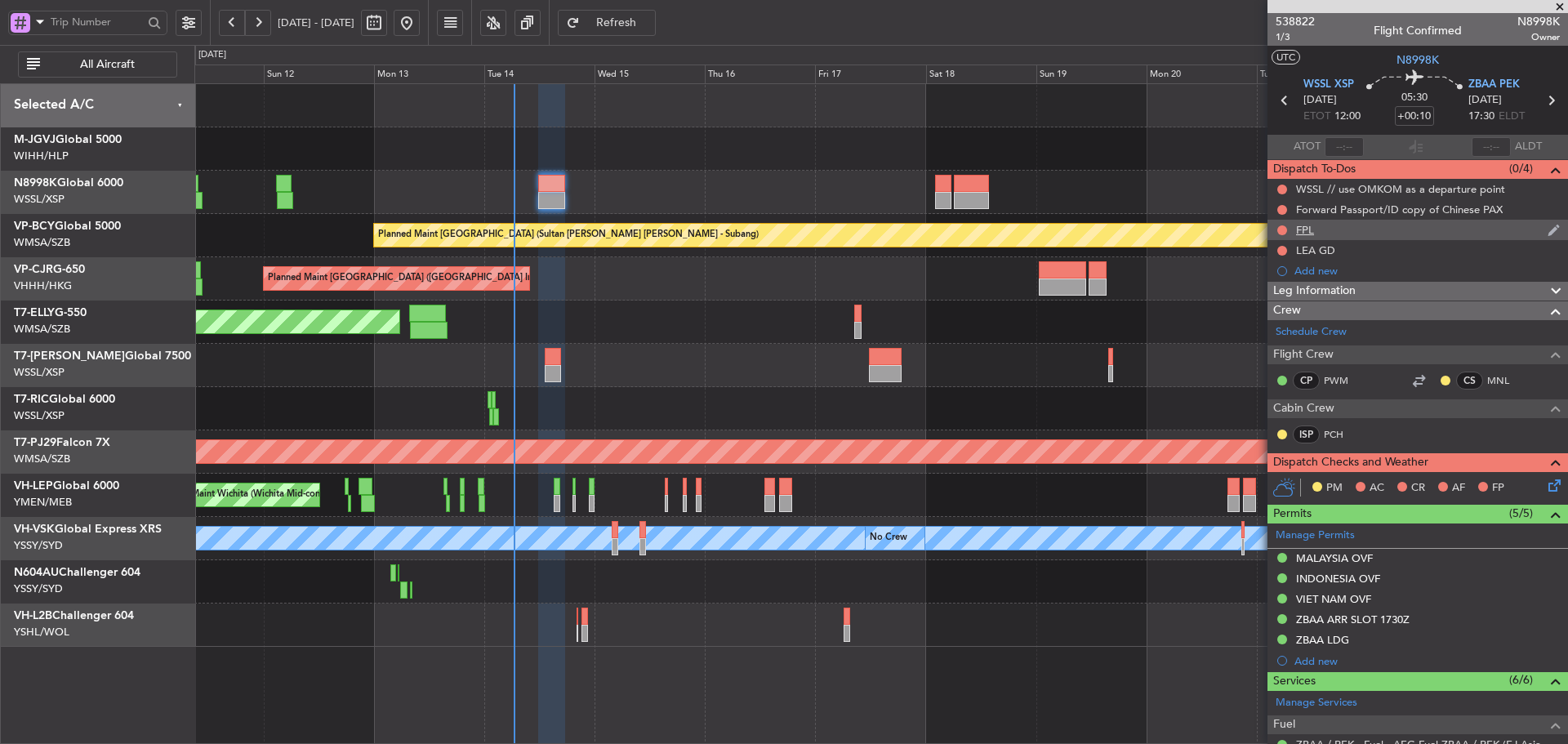
click at [1305, 230] on div "FPL" at bounding box center [1305, 229] width 18 height 14
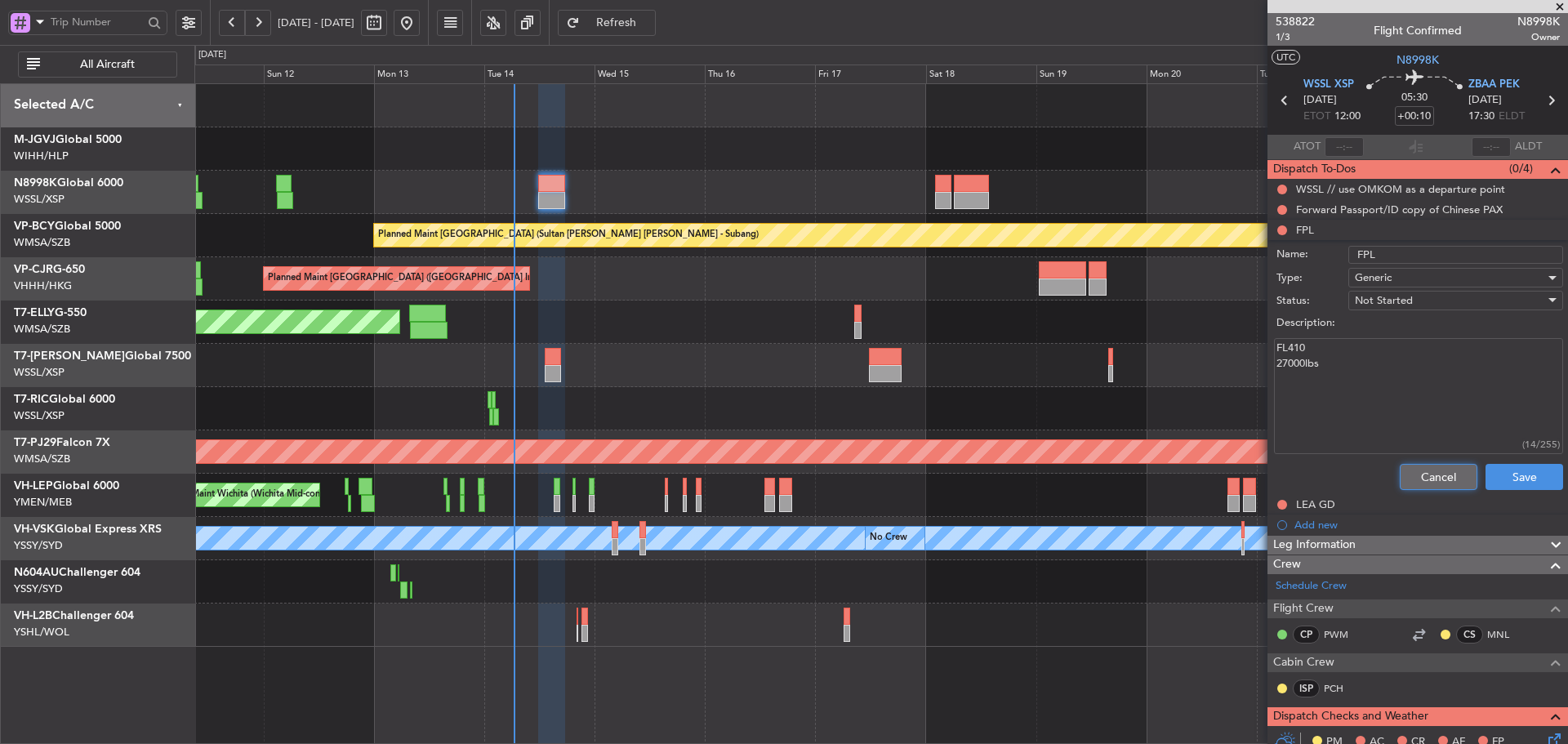
click at [1423, 467] on button "Cancel" at bounding box center [1438, 476] width 78 height 26
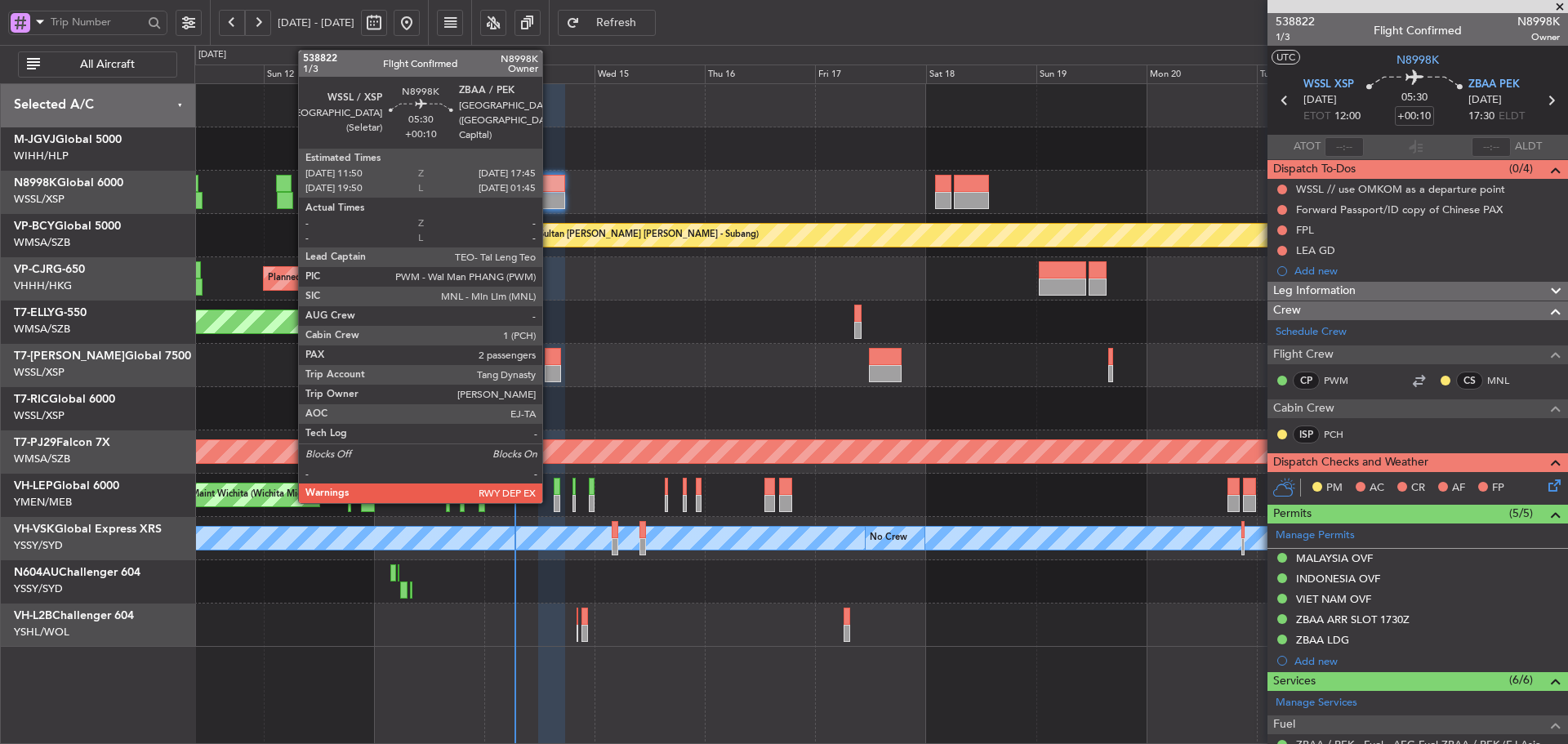
click at [549, 188] on div at bounding box center [551, 183] width 28 height 17
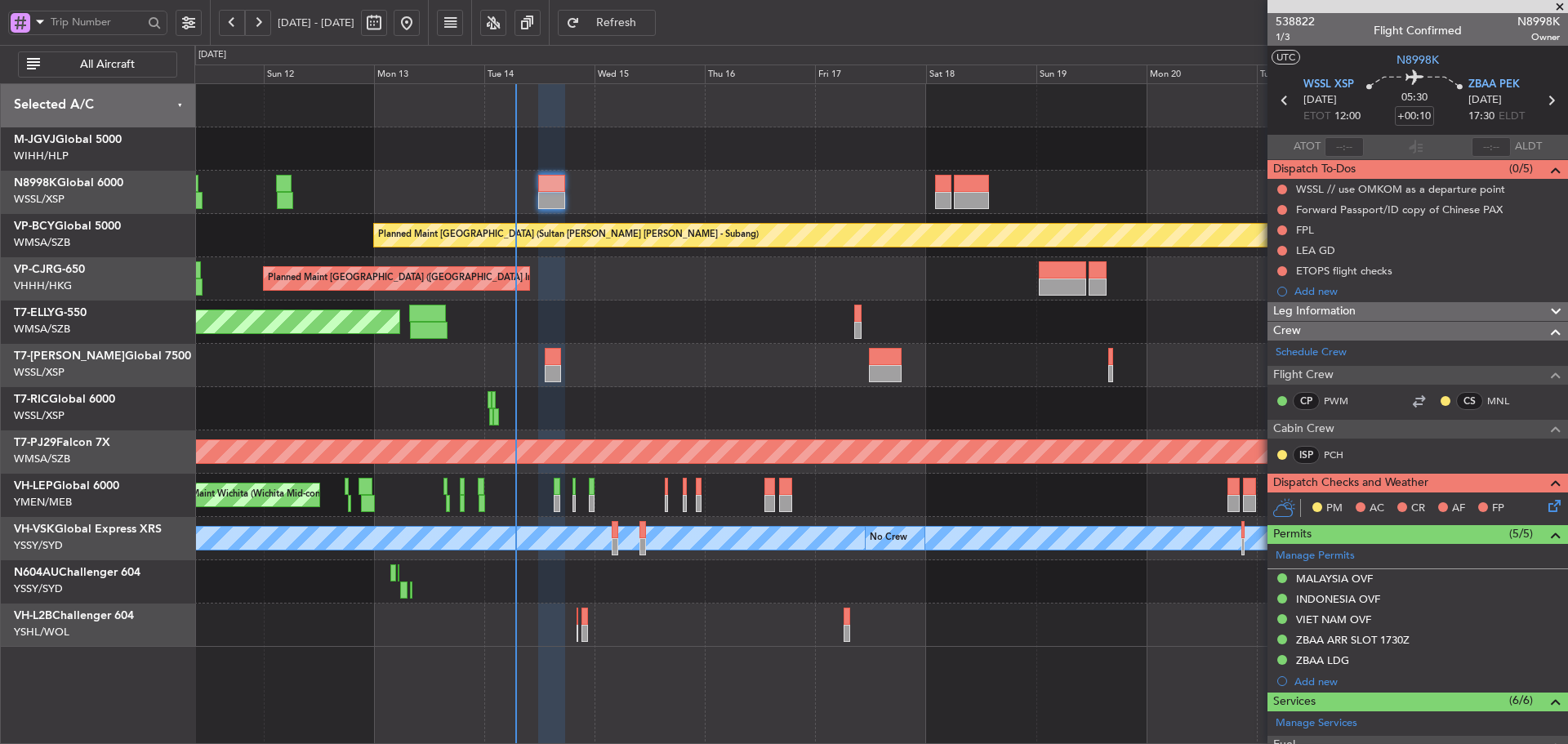
type input "[PERSON_NAME] (LEU)"
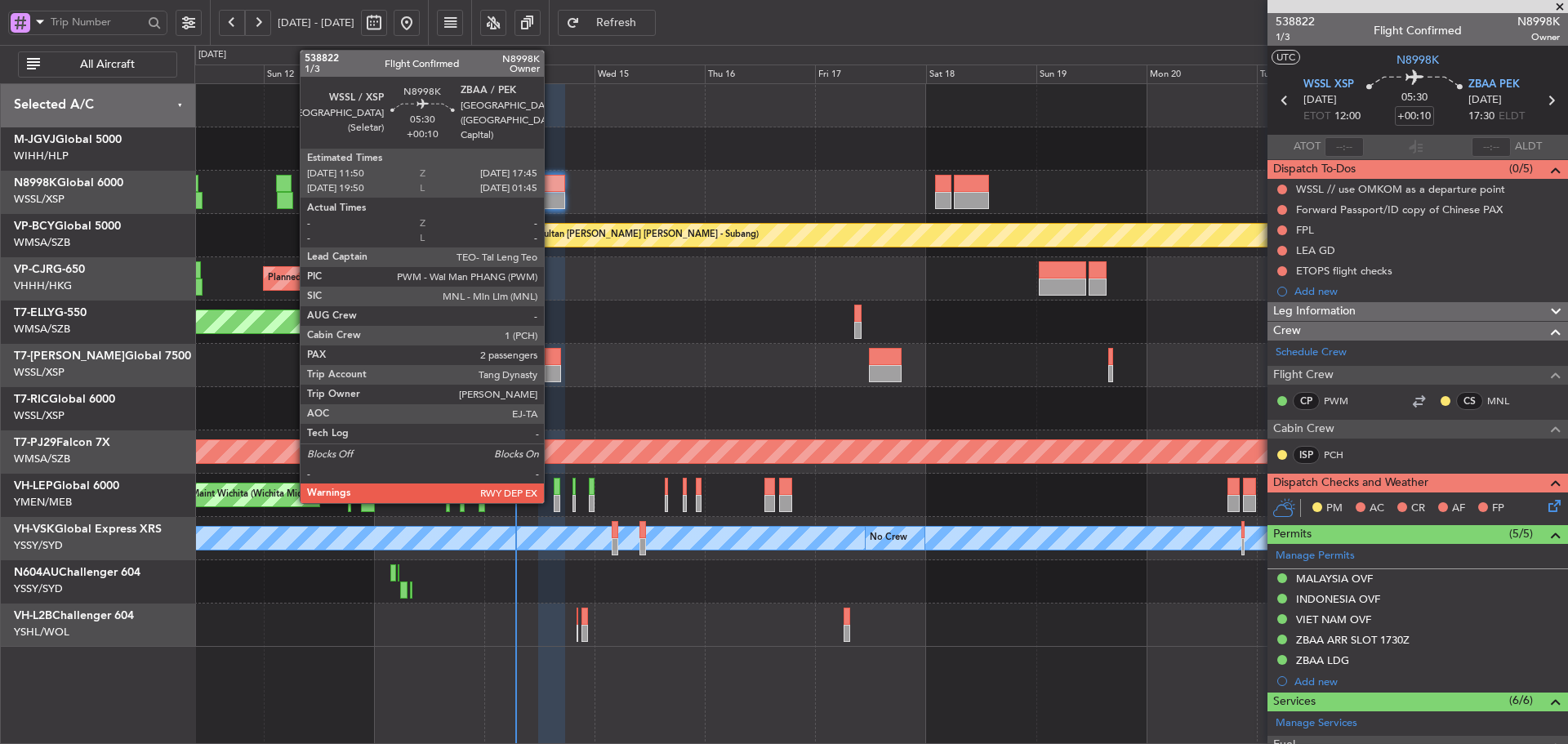
click at [552, 197] on div at bounding box center [551, 200] width 28 height 17
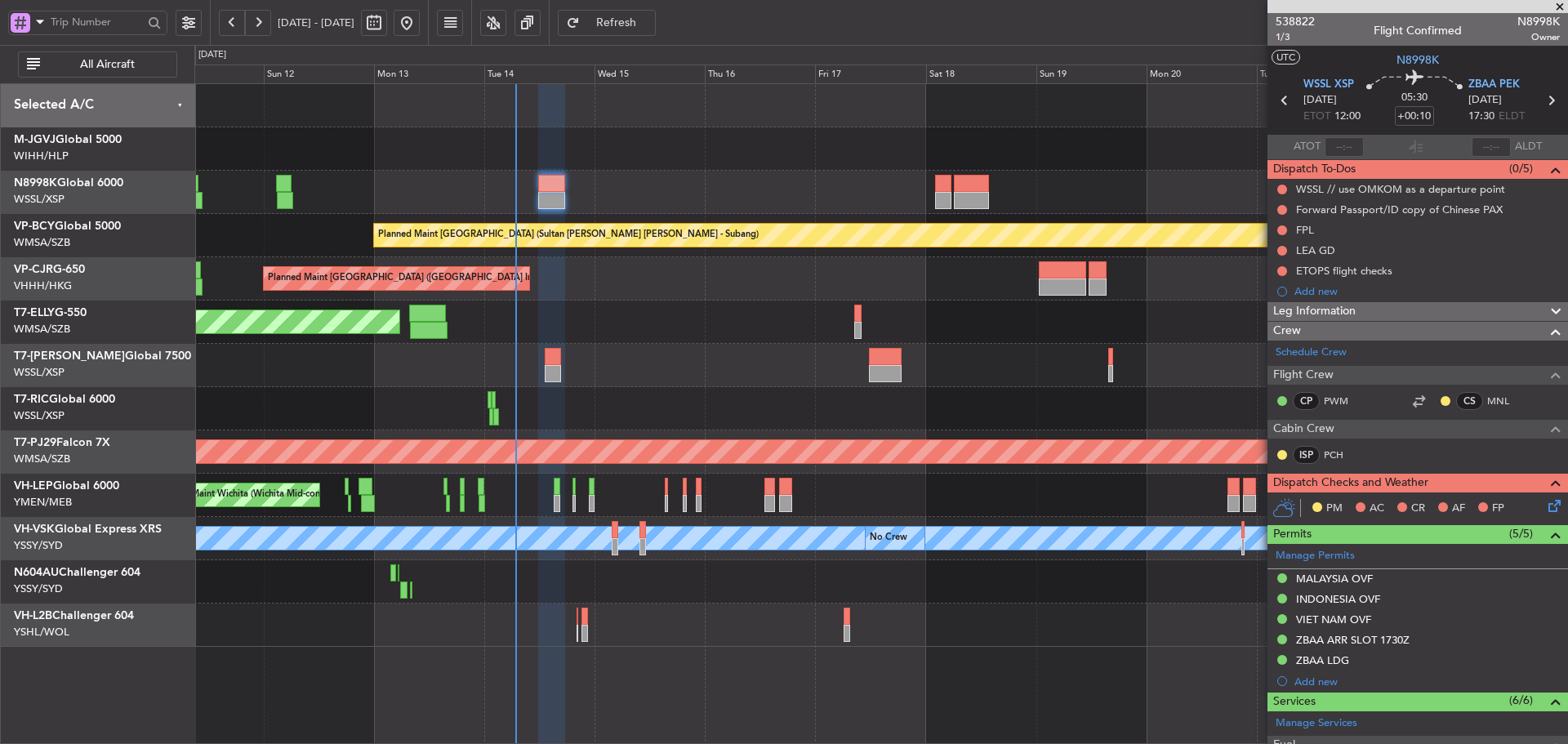
type input "[PERSON_NAME] (LEU)"
click at [1283, 188] on button at bounding box center [1282, 189] width 10 height 10
click at [1252, 262] on span at bounding box center [1250, 261] width 10 height 10
click at [1281, 211] on button at bounding box center [1282, 209] width 10 height 10
click at [1252, 285] on span at bounding box center [1250, 281] width 10 height 10
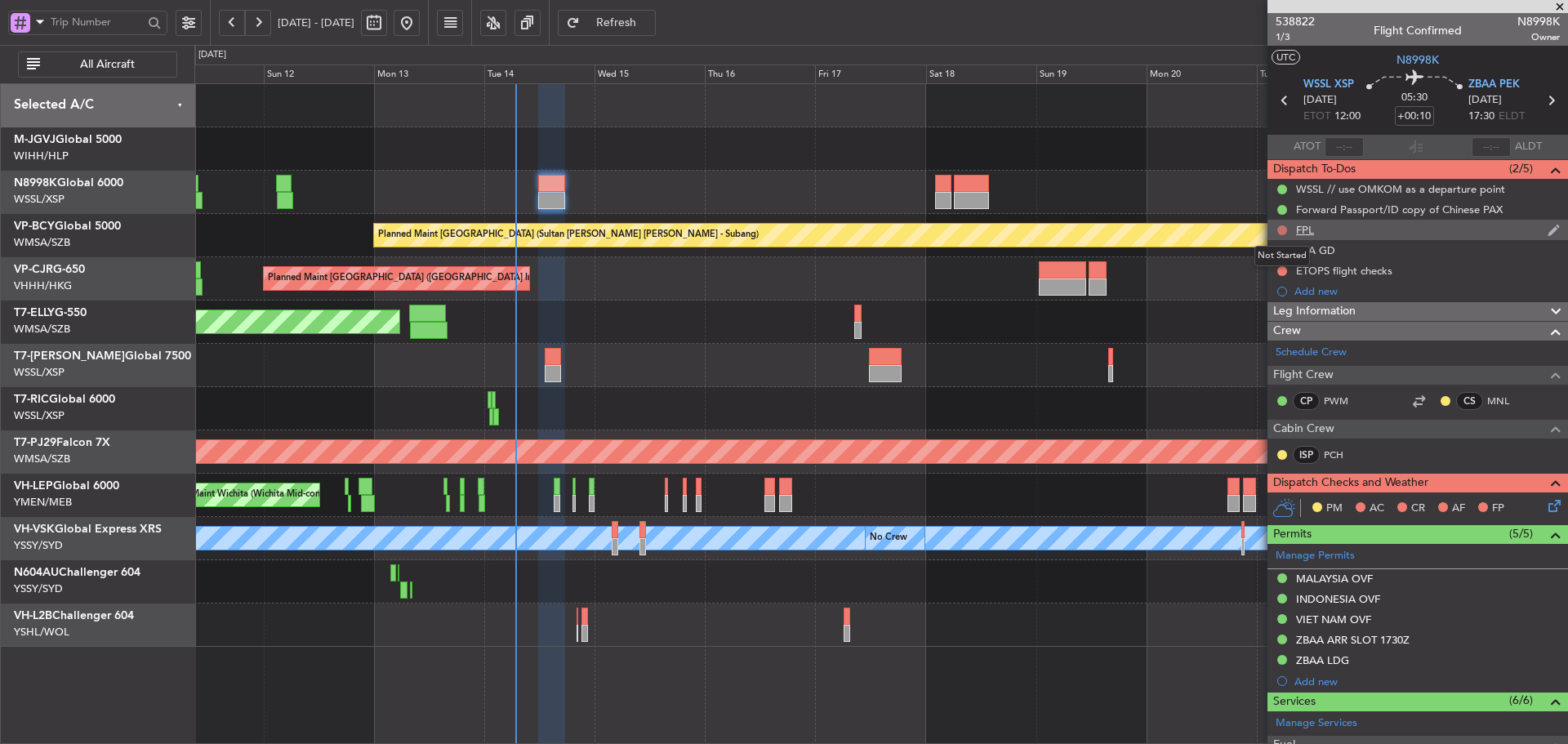
click at [1285, 230] on button at bounding box center [1282, 230] width 10 height 10
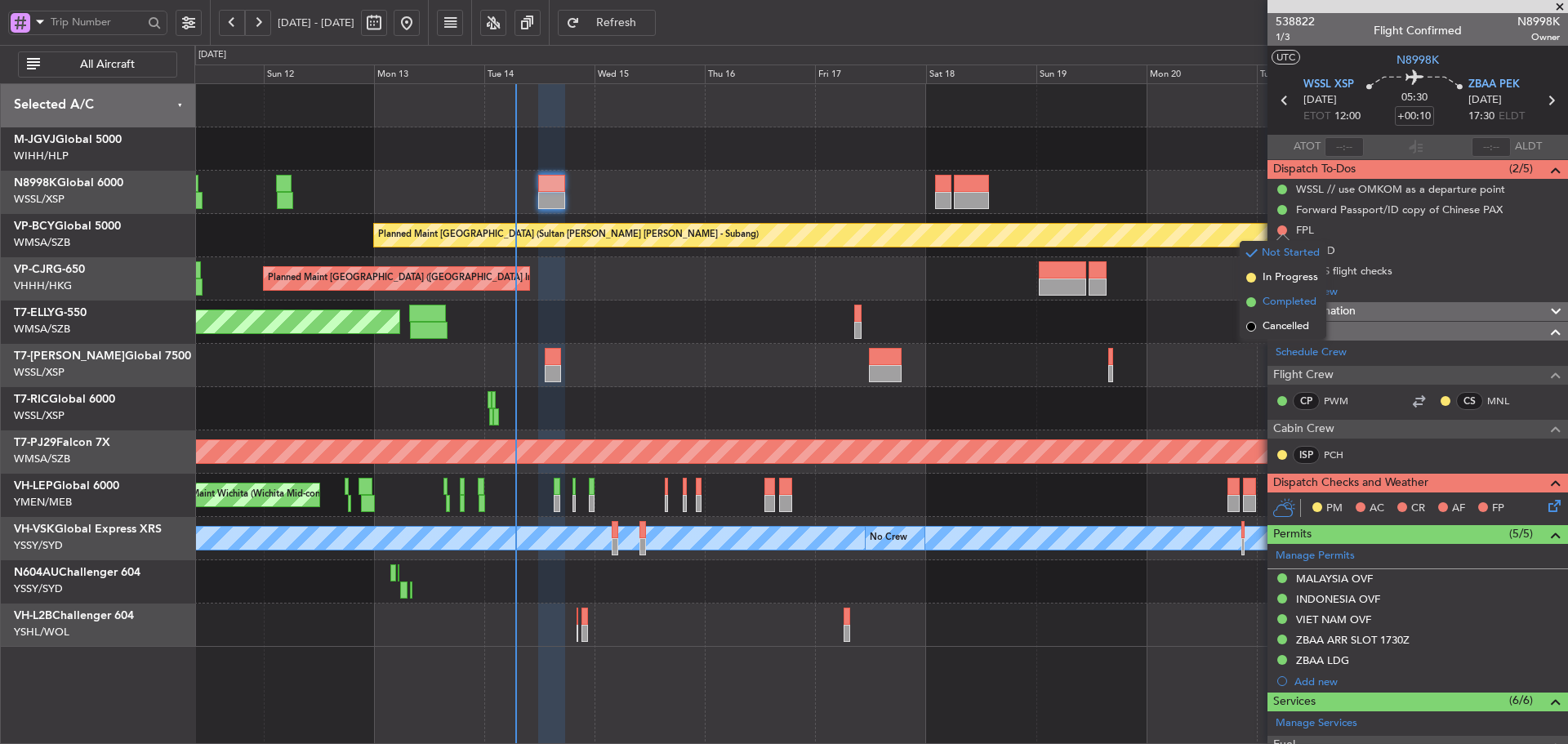
click at [1248, 299] on span at bounding box center [1250, 301] width 10 height 10
click at [1282, 253] on button at bounding box center [1282, 250] width 10 height 10
click at [1253, 322] on span at bounding box center [1250, 322] width 10 height 10
click at [1282, 271] on button at bounding box center [1282, 271] width 10 height 10
click at [1249, 343] on span at bounding box center [1250, 343] width 10 height 10
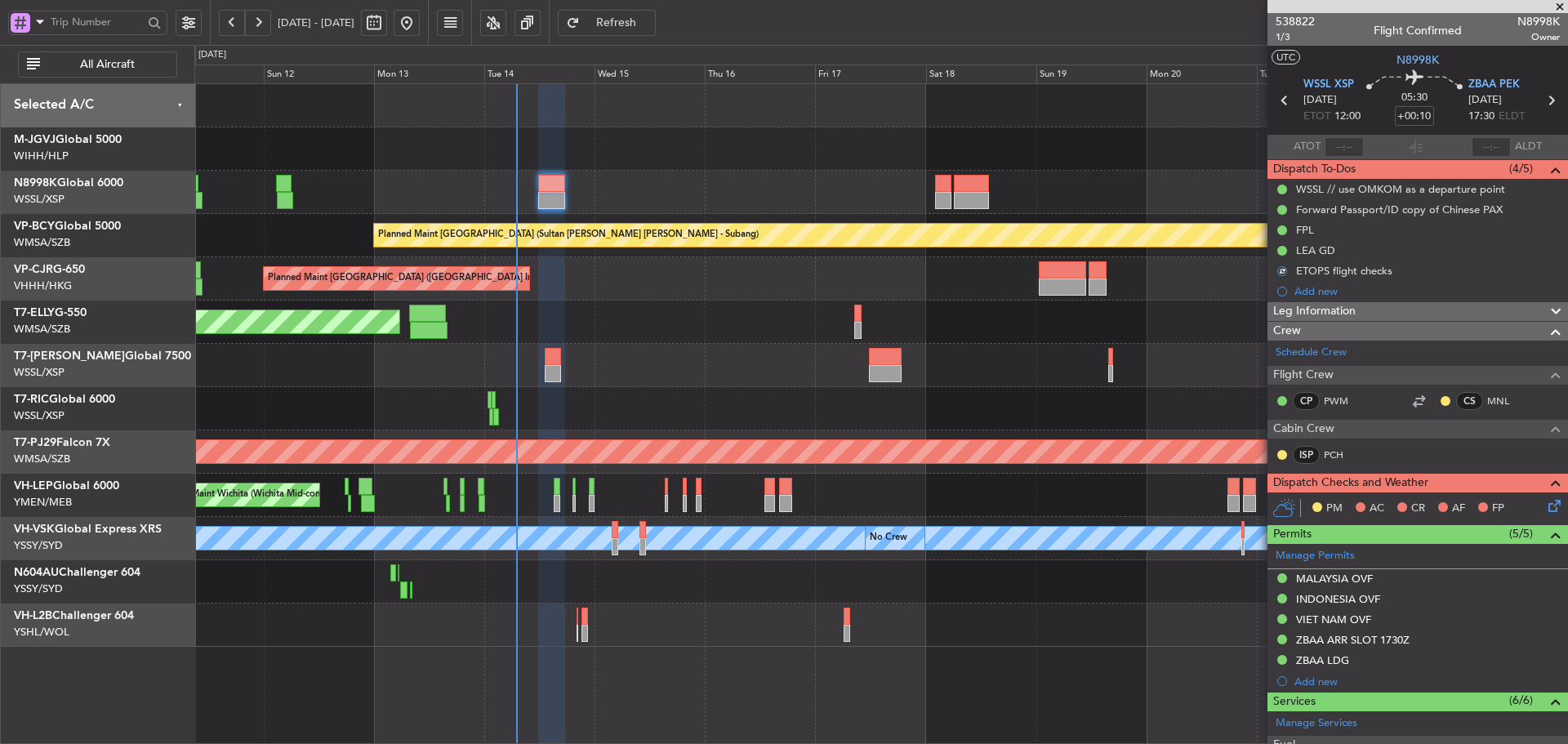
click at [1545, 510] on icon at bounding box center [1552, 502] width 13 height 13
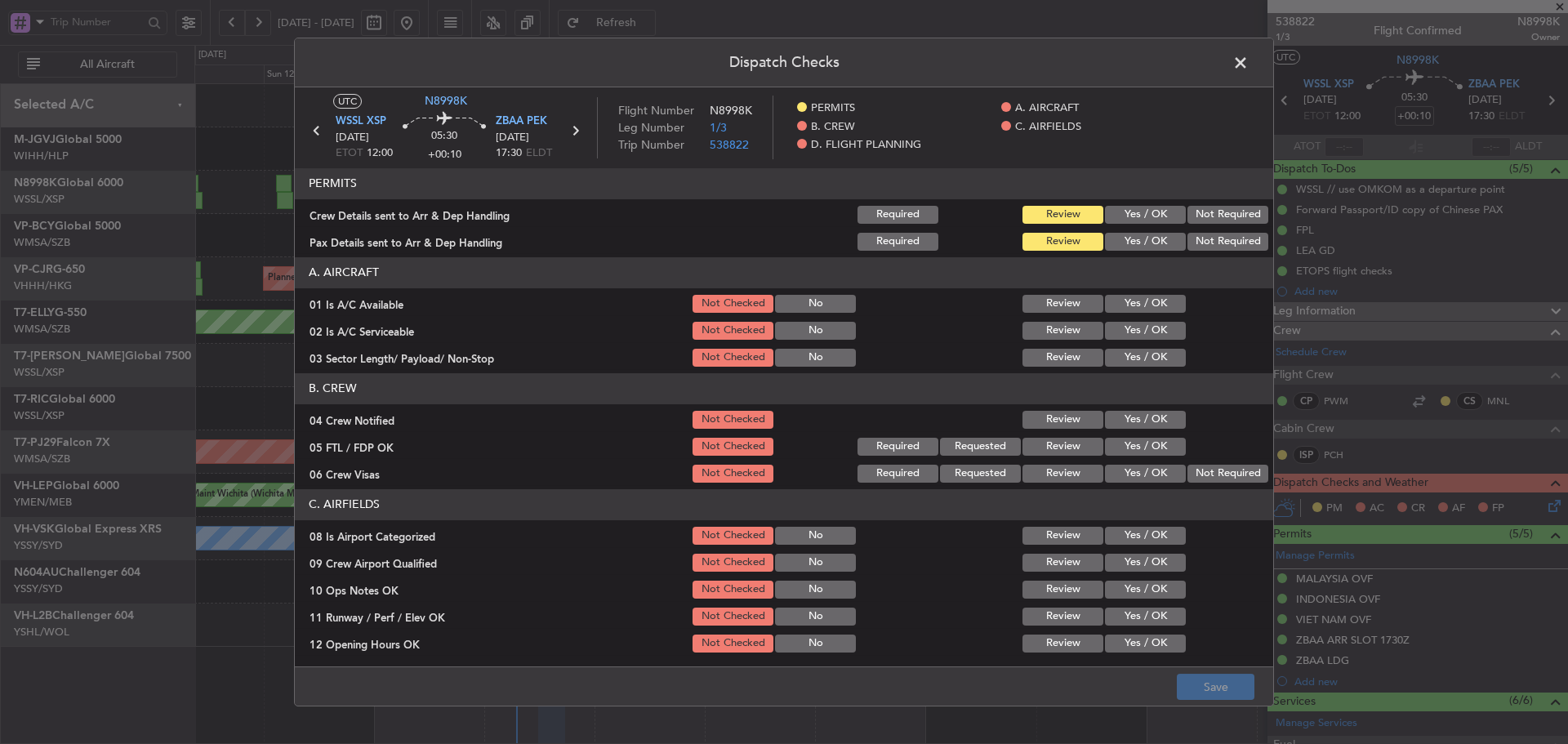
click at [1146, 219] on button "Yes / OK" at bounding box center [1146, 215] width 81 height 18
click at [1136, 245] on button "Yes / OK" at bounding box center [1146, 242] width 81 height 18
drag, startPoint x: 1137, startPoint y: 299, endPoint x: 1135, endPoint y: 325, distance: 26.1
click at [1137, 299] on button "Yes / OK" at bounding box center [1146, 304] width 81 height 18
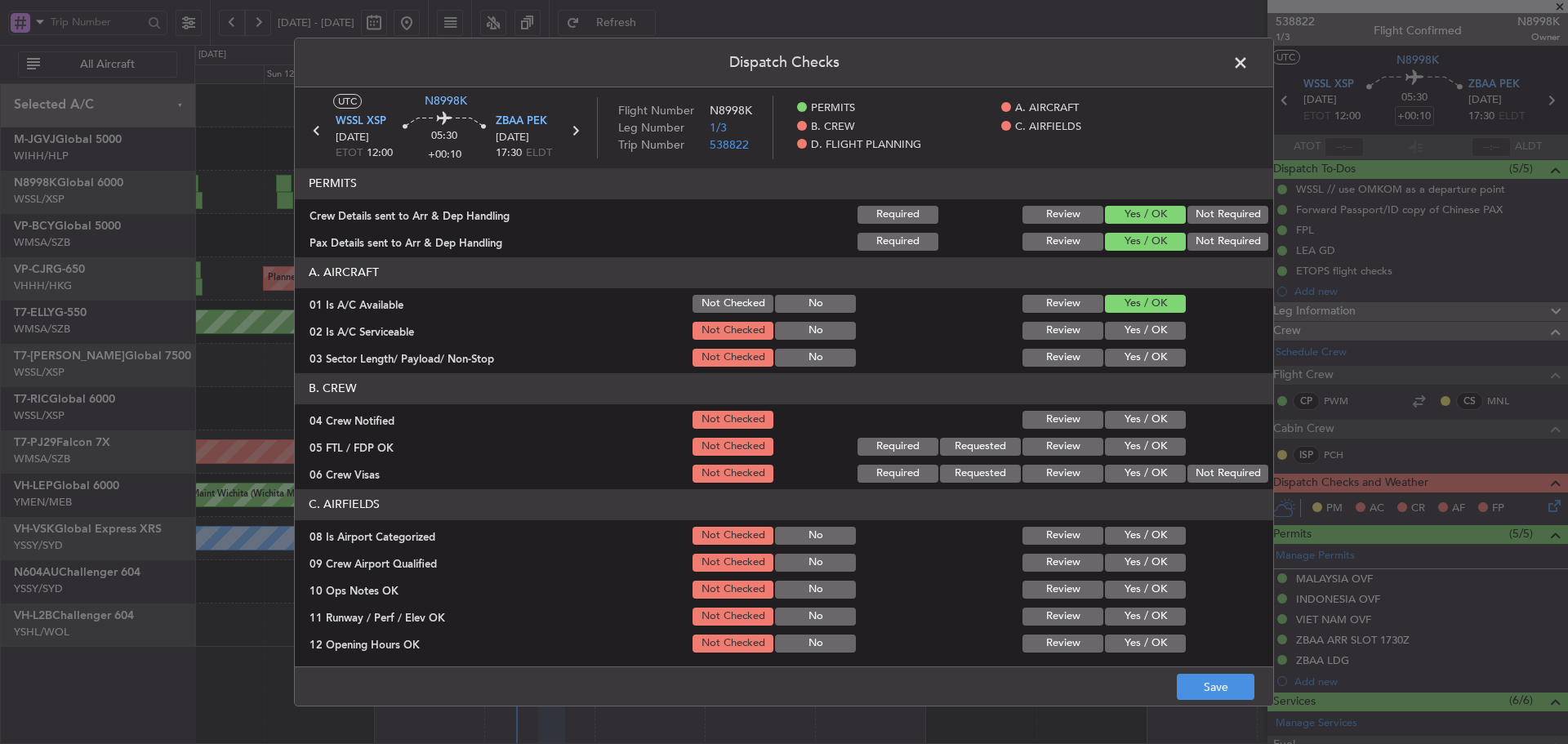
click at [1134, 327] on button "Yes / OK" at bounding box center [1146, 331] width 81 height 18
drag, startPoint x: 1131, startPoint y: 352, endPoint x: 1130, endPoint y: 393, distance: 41.0
click at [1131, 356] on button "Yes / OK" at bounding box center [1146, 358] width 81 height 18
click at [1130, 425] on button "Yes / OK" at bounding box center [1146, 419] width 81 height 18
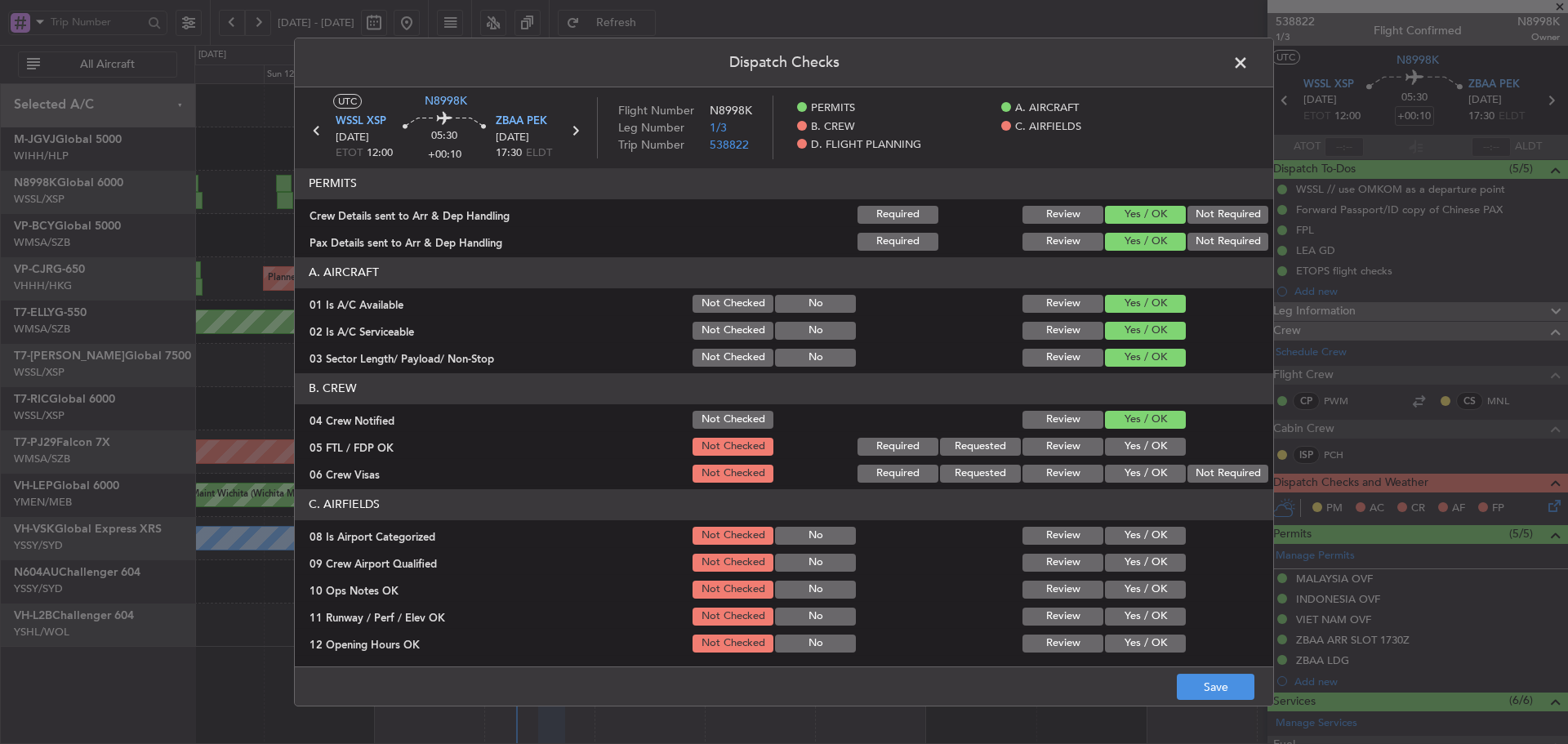
click at [1124, 453] on button "Yes / OK" at bounding box center [1146, 446] width 81 height 18
click at [1123, 469] on button "Yes / OK" at bounding box center [1146, 473] width 81 height 18
click at [1128, 532] on button "Yes / OK" at bounding box center [1146, 536] width 81 height 18
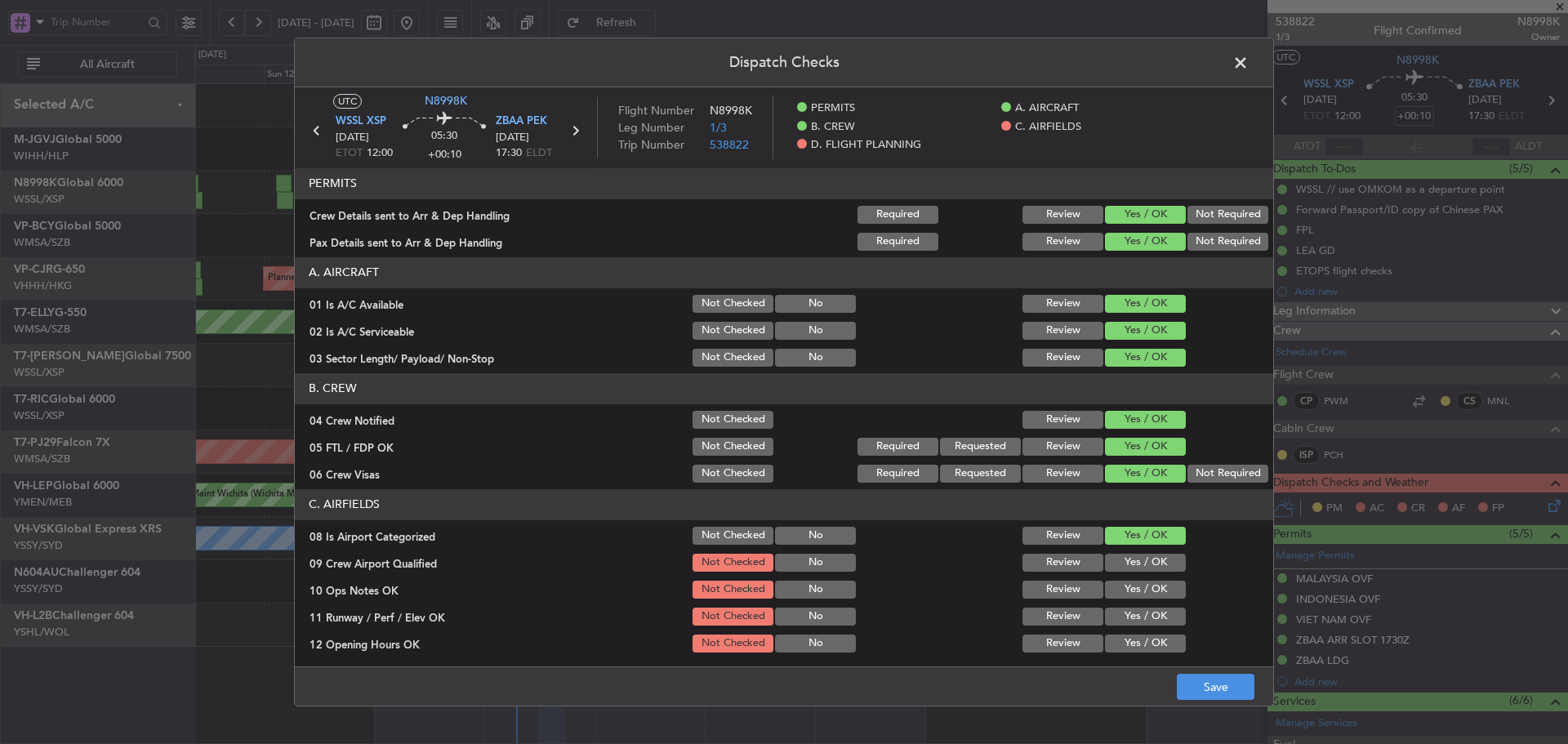
click at [1124, 564] on button "Yes / OK" at bounding box center [1146, 563] width 81 height 18
click at [1115, 596] on button "Yes / OK" at bounding box center [1146, 590] width 81 height 18
click at [1115, 617] on button "Yes / OK" at bounding box center [1146, 616] width 81 height 18
drag, startPoint x: 1116, startPoint y: 645, endPoint x: 1126, endPoint y: 555, distance: 90.6
click at [1116, 644] on button "Yes / OK" at bounding box center [1146, 643] width 81 height 18
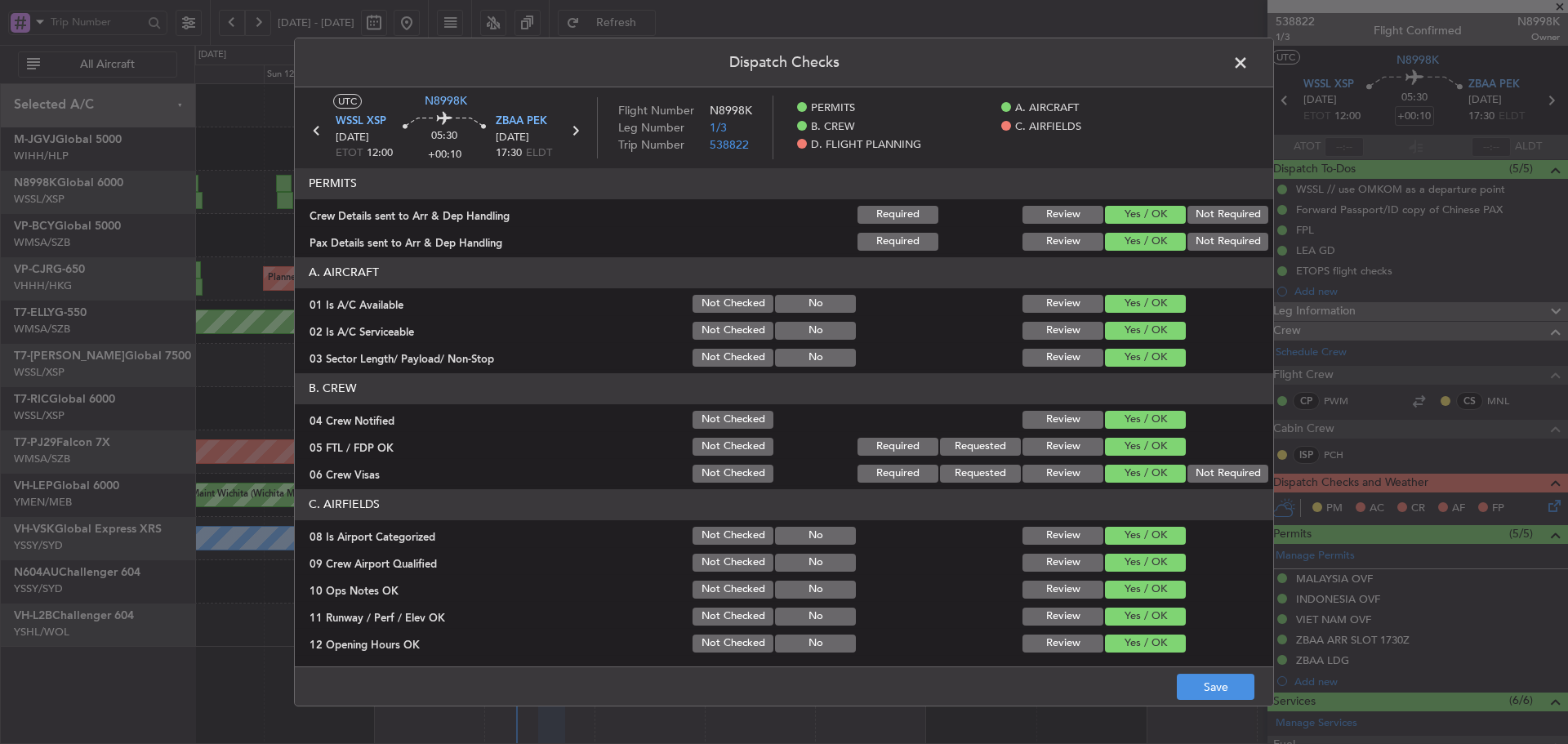
scroll to position [245, 0]
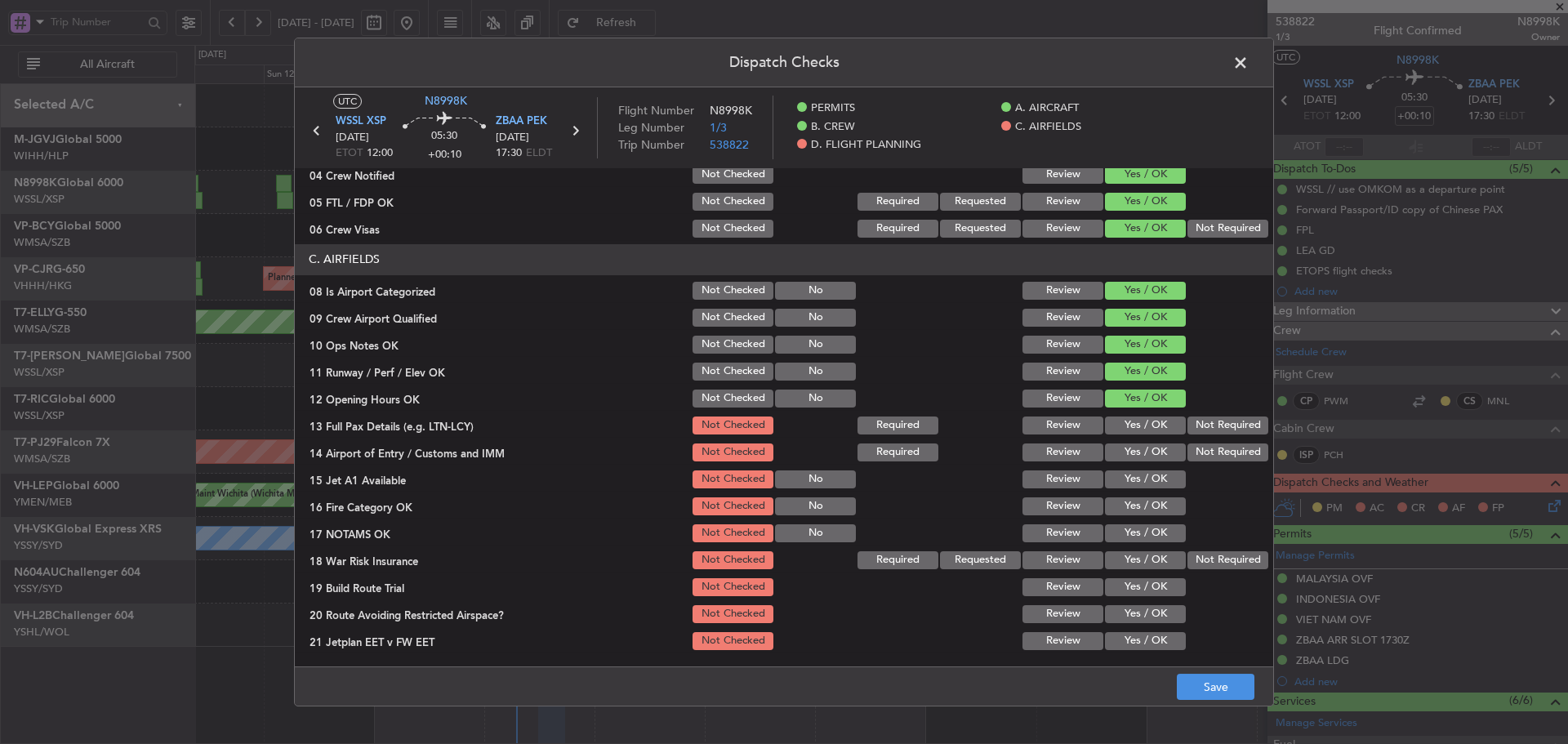
click at [1125, 436] on div "Yes / OK" at bounding box center [1143, 425] width 82 height 23
click at [1125, 427] on button "Yes / OK" at bounding box center [1146, 426] width 81 height 18
click at [1130, 447] on button "Yes / OK" at bounding box center [1146, 452] width 81 height 18
click at [1132, 466] on section "C. AIRFIELDS 08 Is Airport Categorized Not Checked No Review Yes / OK 09 Crew A…" at bounding box center [784, 462] width 978 height 435
click at [1136, 479] on button "Yes / OK" at bounding box center [1146, 479] width 81 height 18
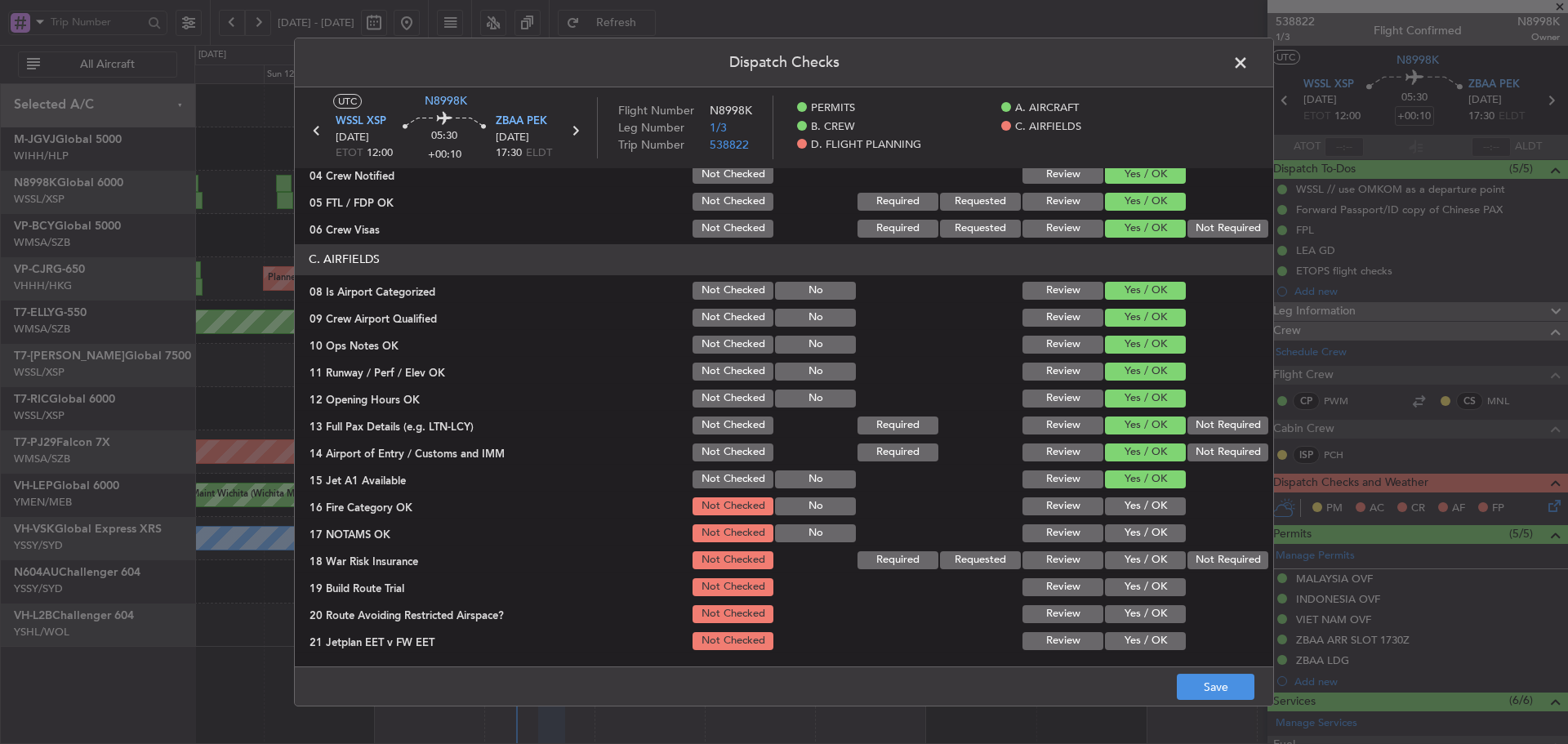
drag, startPoint x: 1137, startPoint y: 502, endPoint x: 1137, endPoint y: 530, distance: 28.0
click at [1137, 503] on button "Yes / OK" at bounding box center [1146, 506] width 81 height 18
drag, startPoint x: 1137, startPoint y: 530, endPoint x: 1187, endPoint y: 555, distance: 55.9
click at [1138, 532] on button "Yes / OK" at bounding box center [1146, 533] width 81 height 18
click at [1206, 561] on button "Not Required" at bounding box center [1228, 560] width 81 height 18
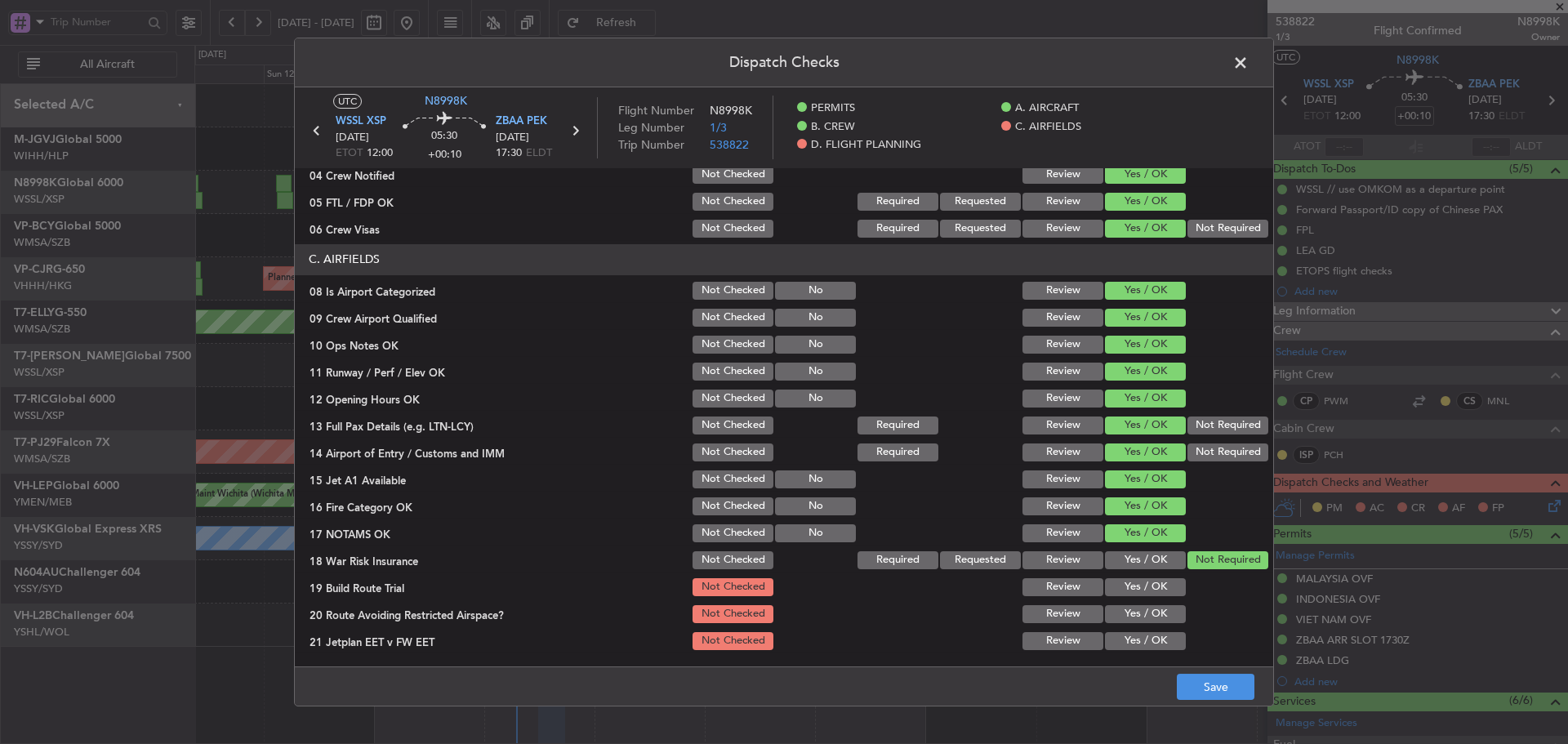
click at [1106, 592] on button "Yes / OK" at bounding box center [1146, 587] width 81 height 18
click at [1132, 619] on button "Yes / OK" at bounding box center [1146, 614] width 81 height 18
click at [1133, 633] on button "Yes / OK" at bounding box center [1146, 641] width 81 height 18
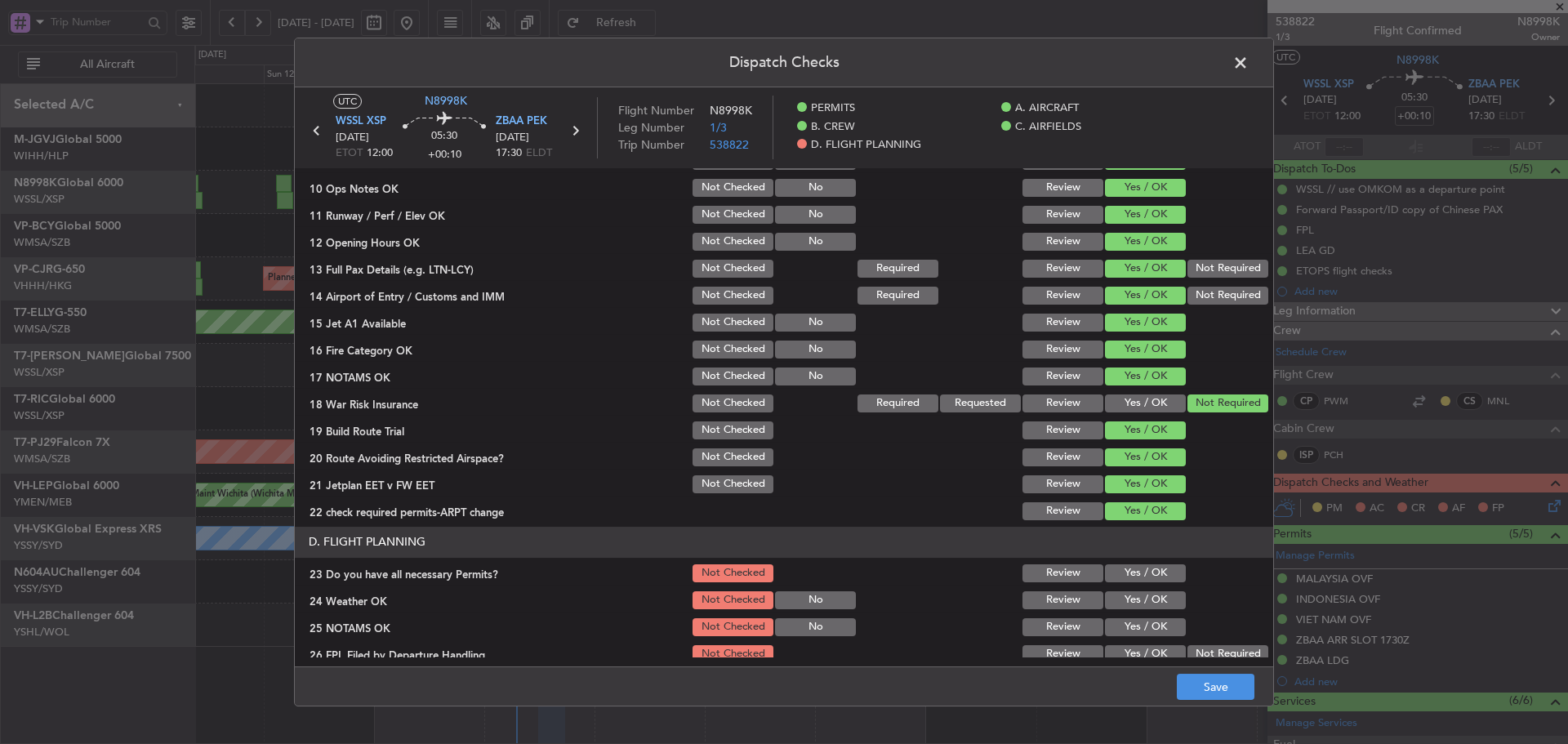
scroll to position [409, 0]
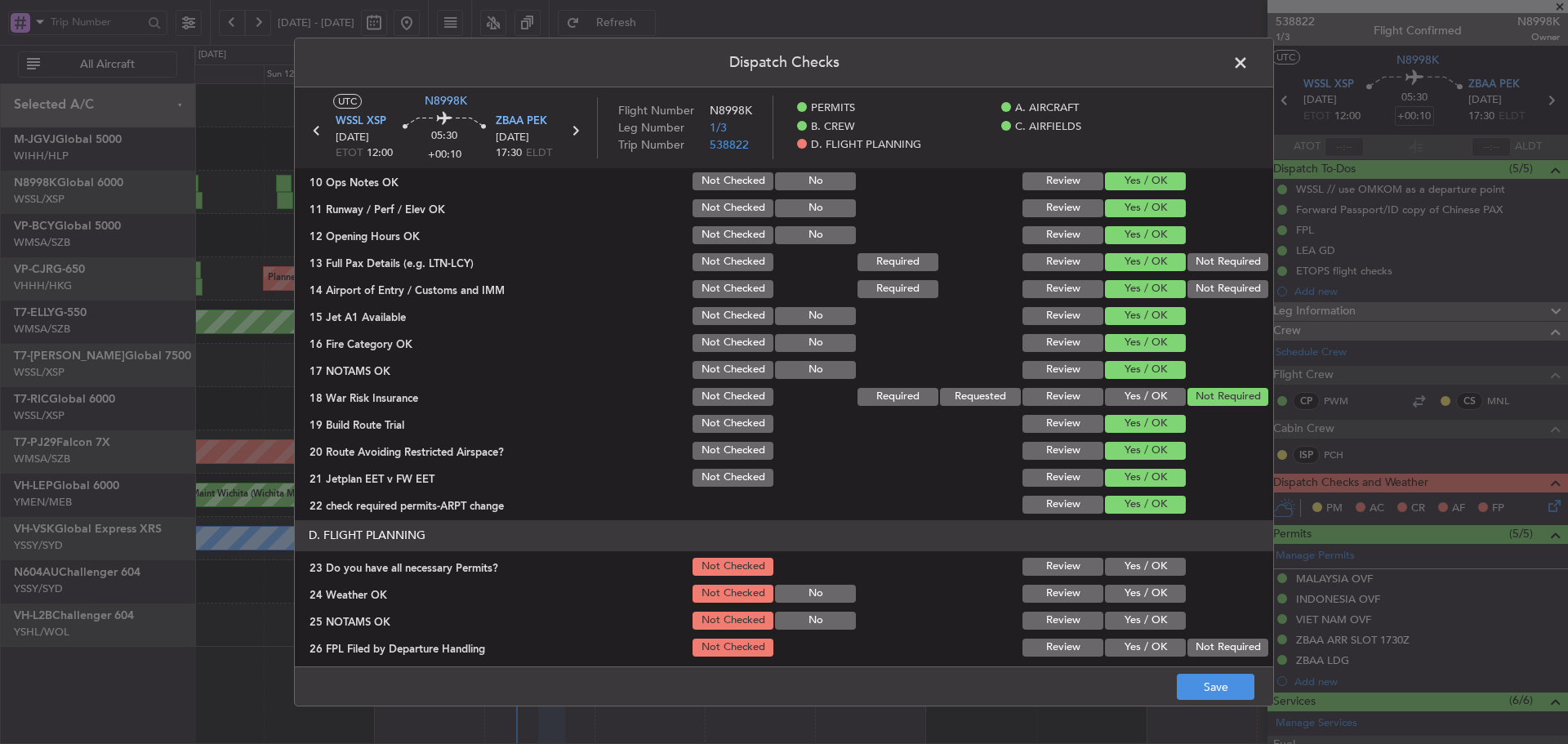
click at [1125, 574] on button "Yes / OK" at bounding box center [1146, 566] width 81 height 18
drag, startPoint x: 1125, startPoint y: 592, endPoint x: 1125, endPoint y: 607, distance: 15.0
click at [1125, 594] on button "Yes / OK" at bounding box center [1146, 593] width 81 height 18
drag, startPoint x: 1126, startPoint y: 614, endPoint x: 1125, endPoint y: 637, distance: 23.0
click at [1125, 623] on button "Yes / OK" at bounding box center [1146, 620] width 81 height 18
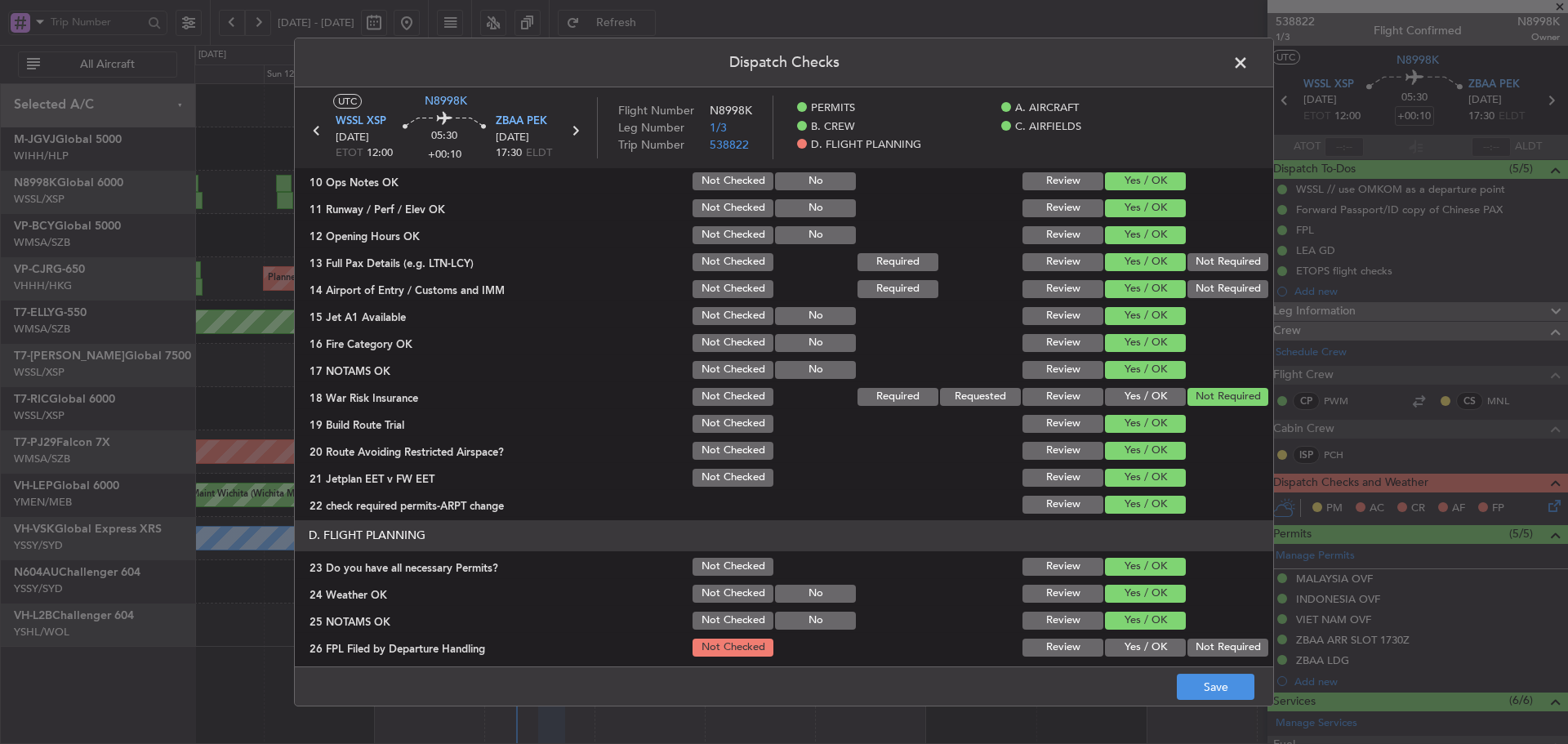
click at [1123, 646] on button "Yes / OK" at bounding box center [1146, 648] width 81 height 18
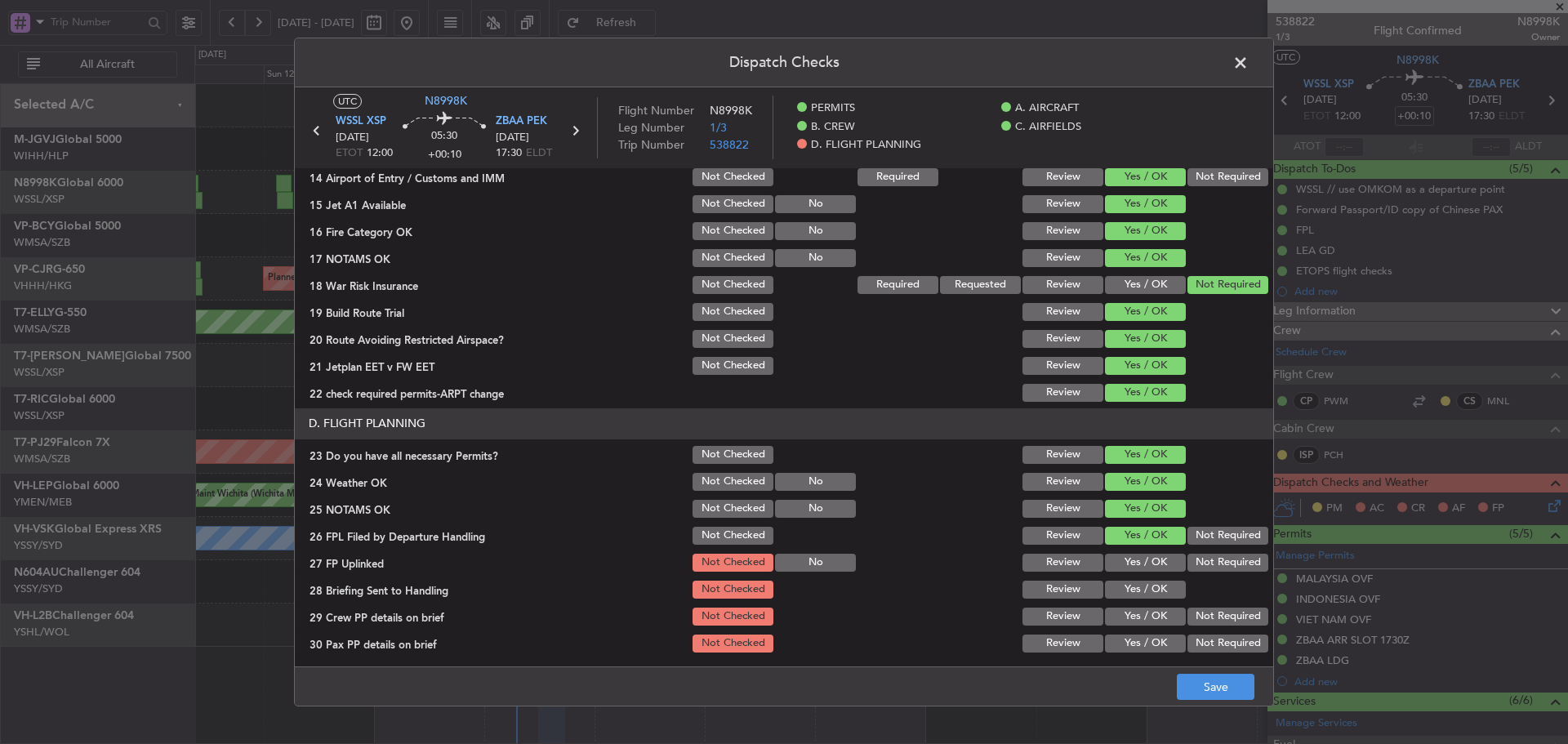
scroll to position [522, 0]
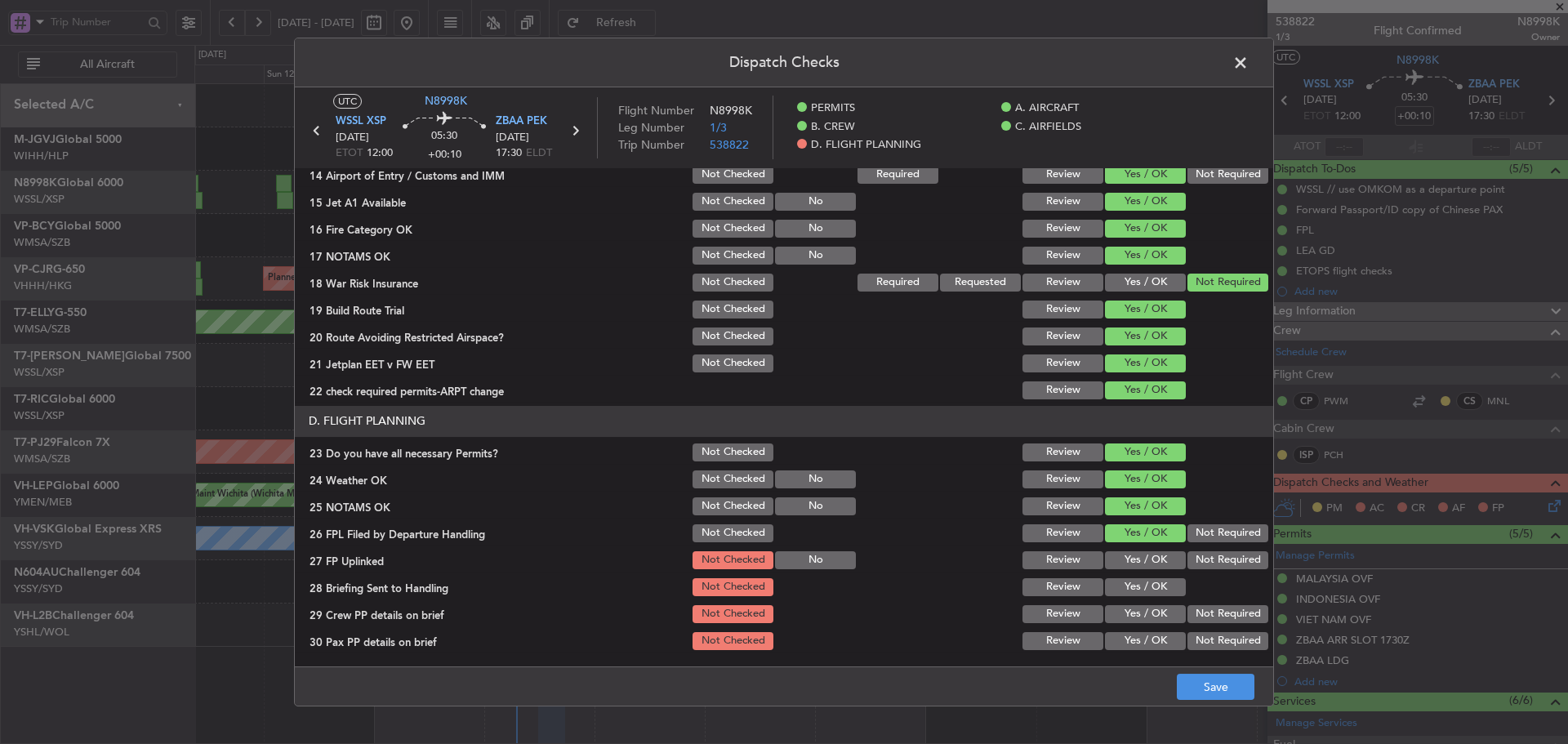
click at [1130, 561] on button "Yes / OK" at bounding box center [1146, 560] width 81 height 18
click at [1130, 583] on button "Yes / OK" at bounding box center [1146, 587] width 81 height 18
drag, startPoint x: 1130, startPoint y: 612, endPoint x: 1131, endPoint y: 625, distance: 13.0
click at [1130, 613] on button "Yes / OK" at bounding box center [1146, 614] width 81 height 18
click at [1131, 635] on button "Yes / OK" at bounding box center [1146, 641] width 81 height 18
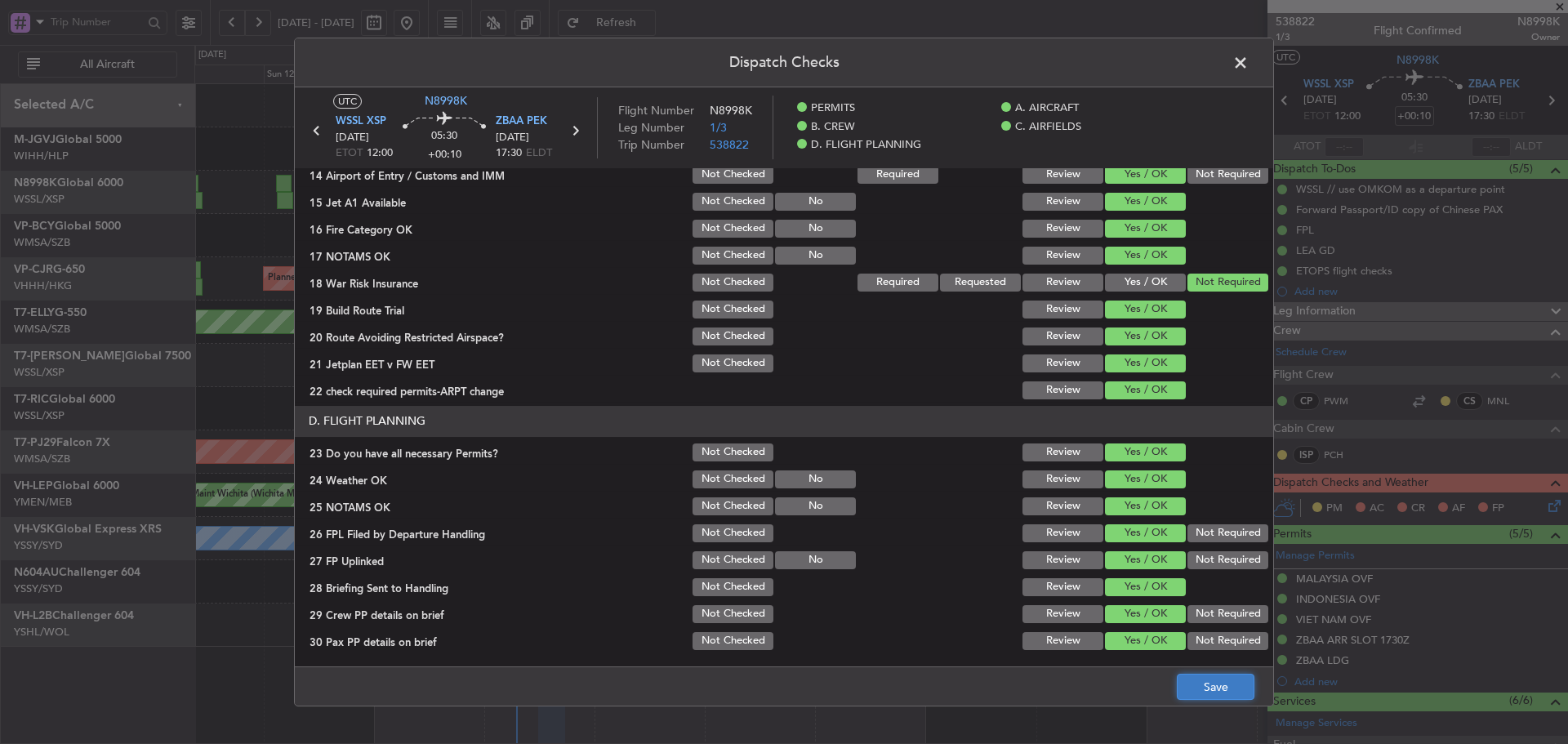
click at [1193, 675] on button "Save" at bounding box center [1215, 686] width 78 height 26
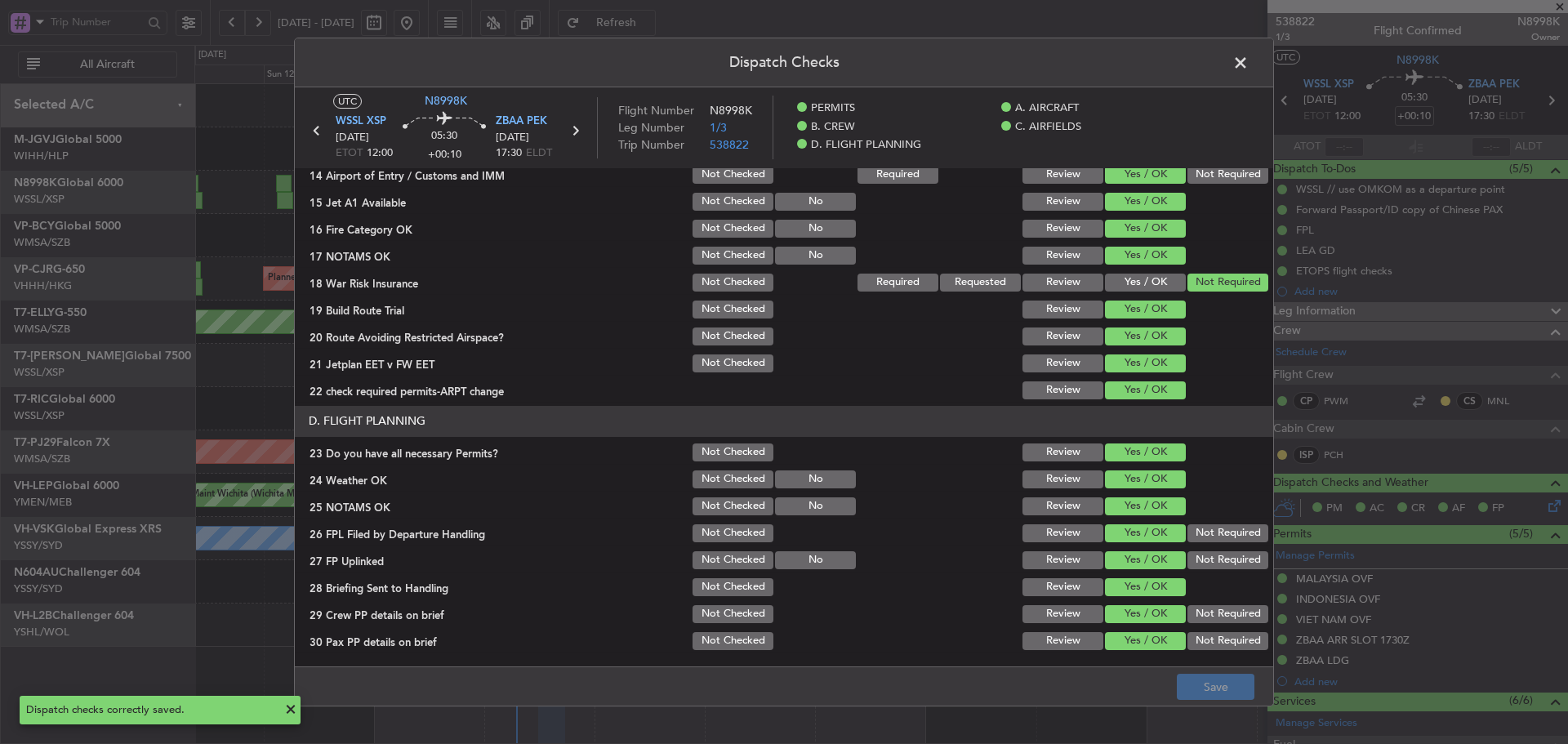
click at [1249, 66] on span at bounding box center [1249, 67] width 0 height 32
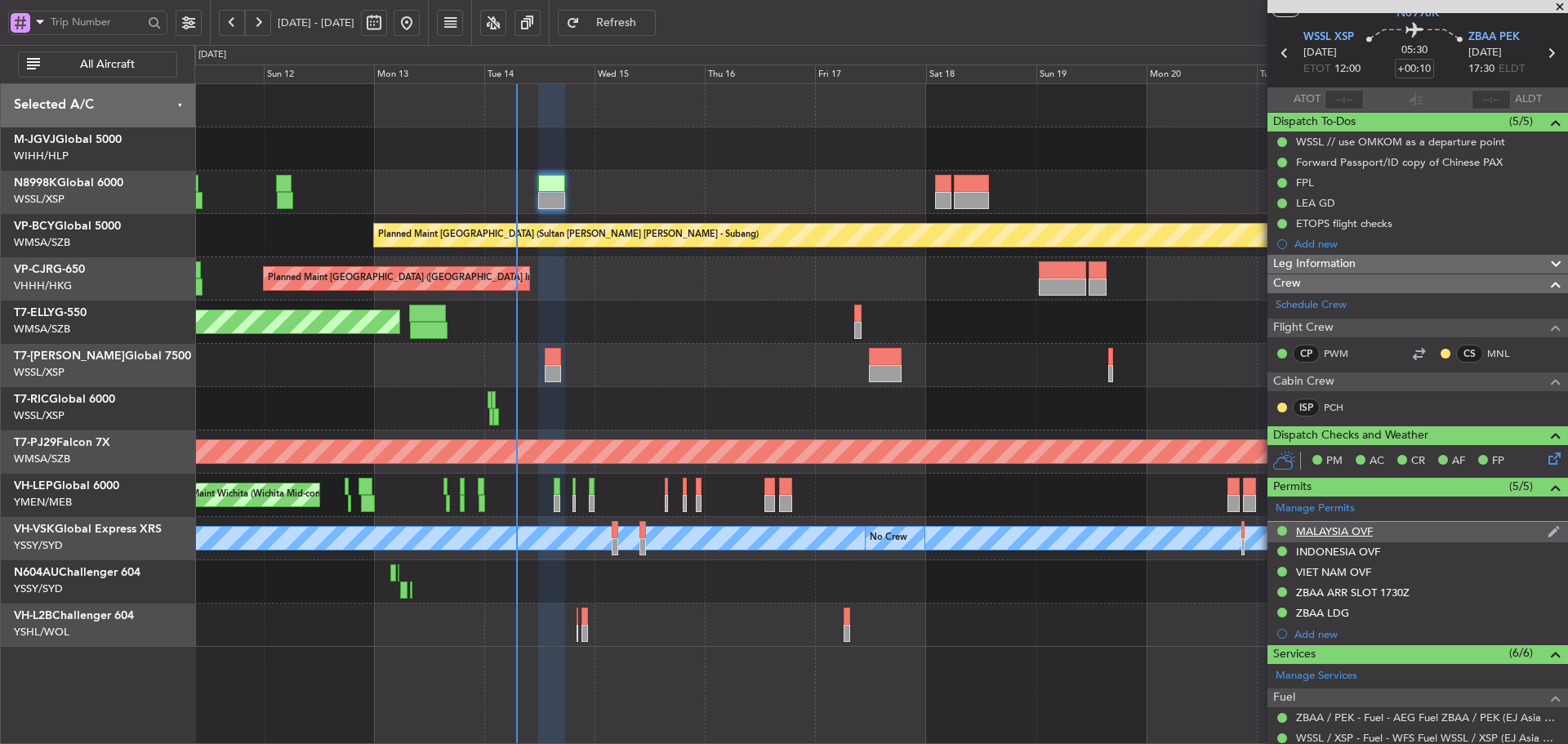
scroll to position [82, 0]
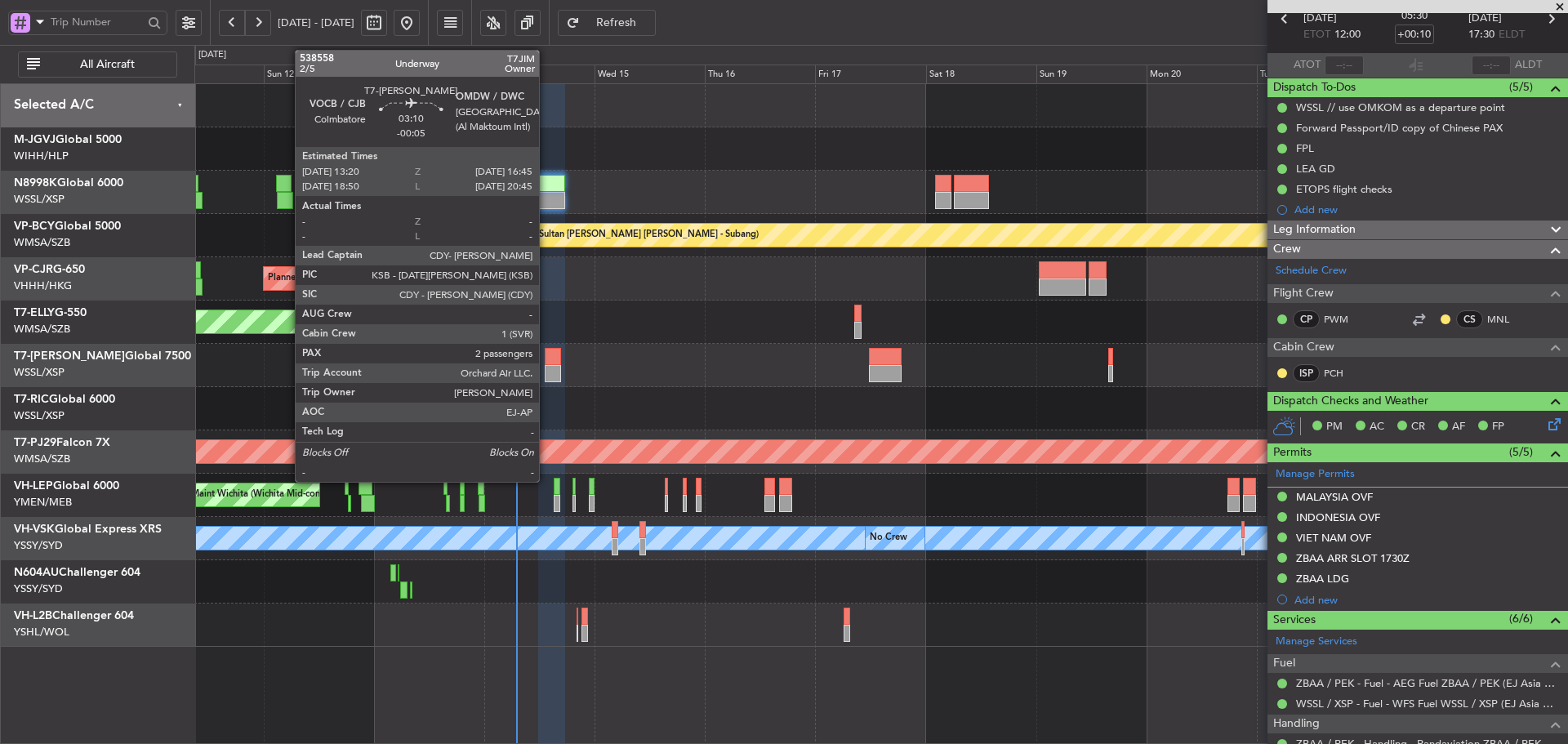
click at [547, 366] on div at bounding box center [553, 373] width 16 height 17
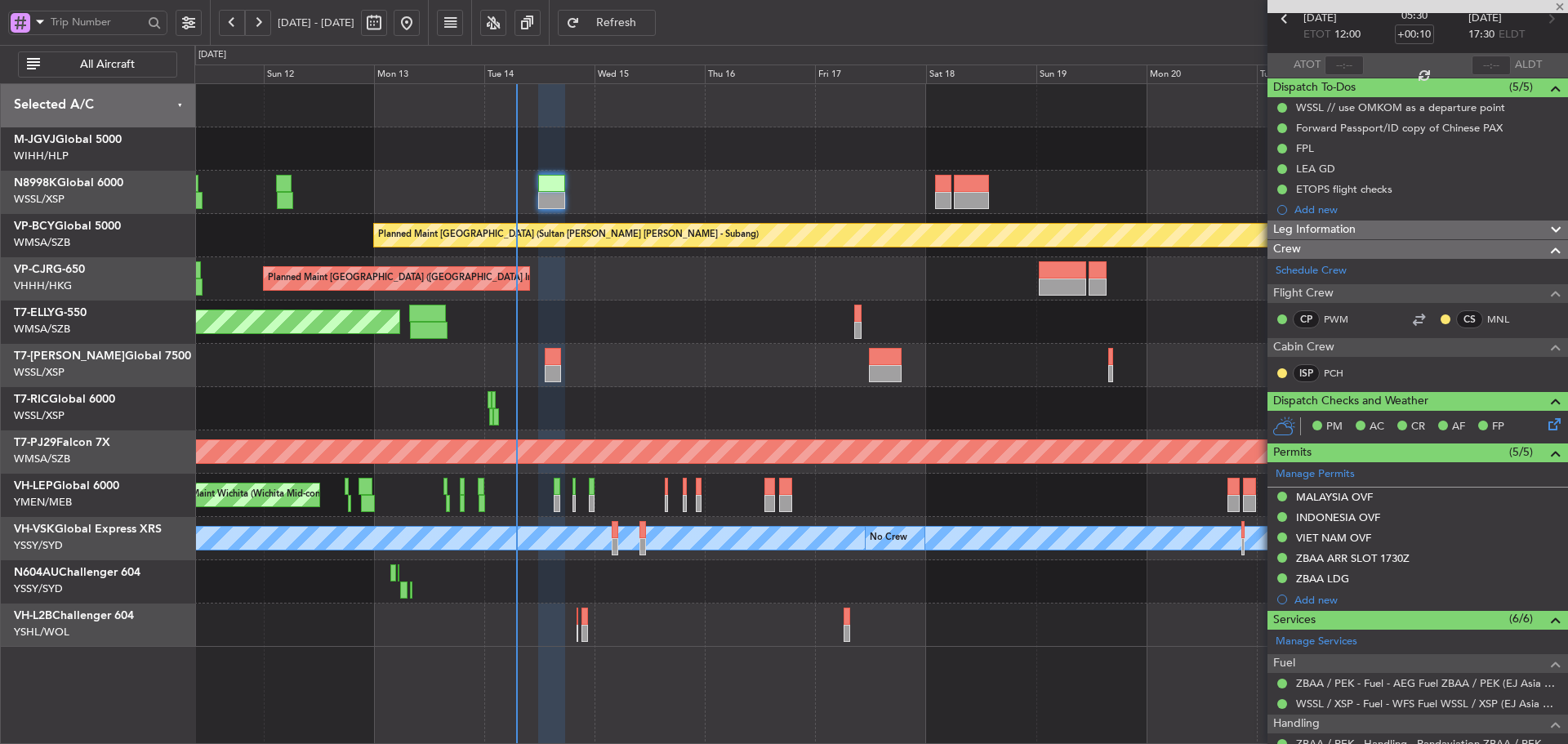
type input "-00:05"
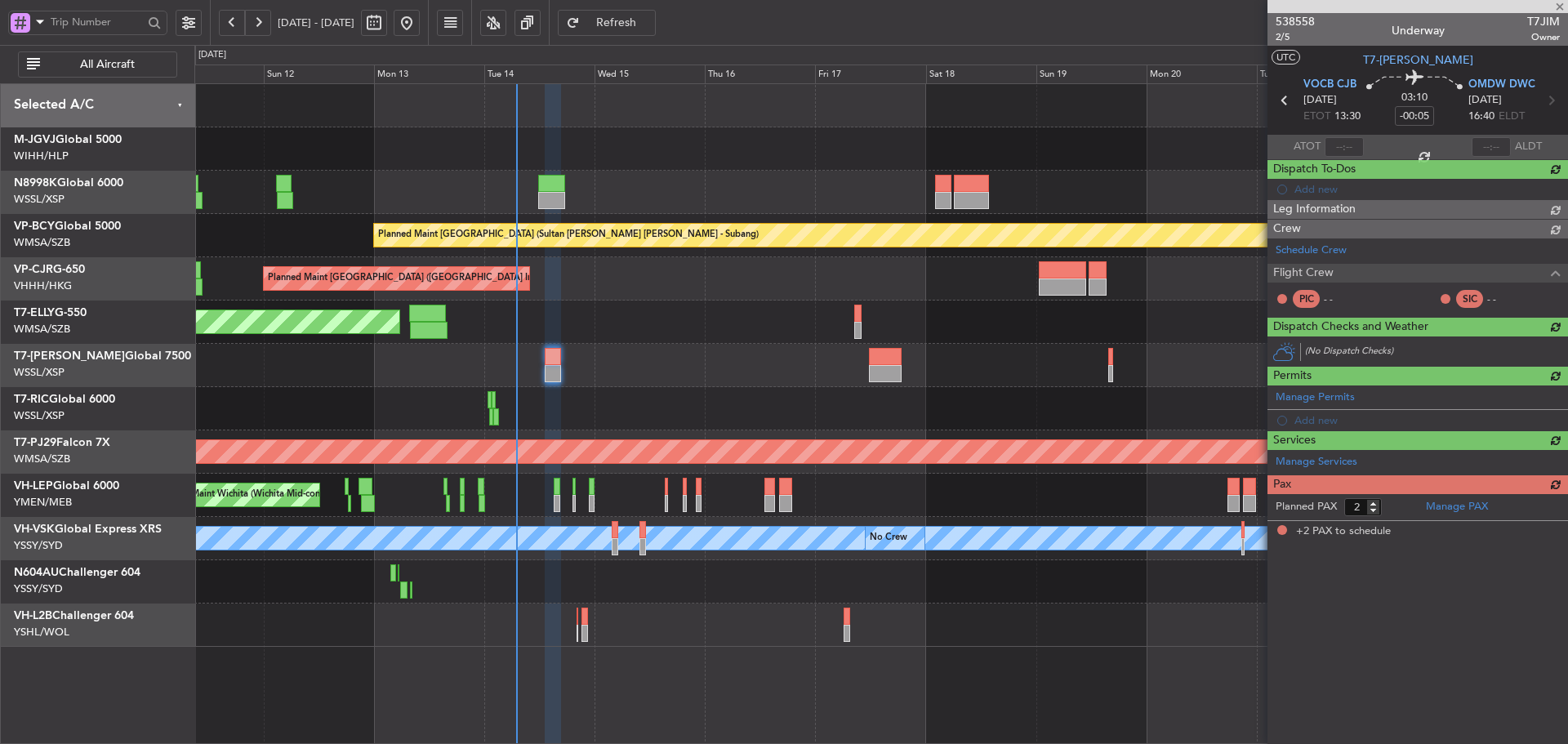
scroll to position [0, 0]
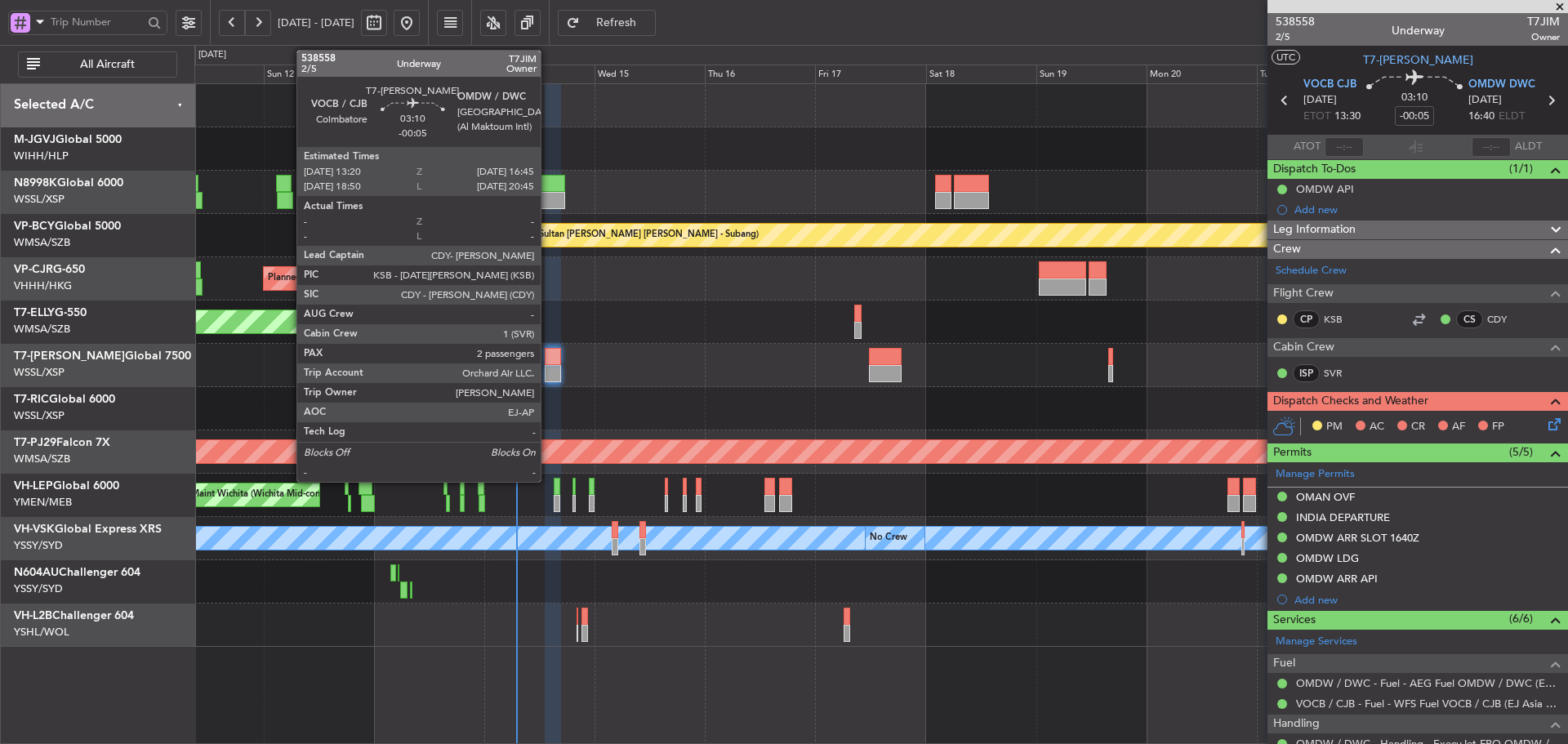
click at [548, 365] on div at bounding box center [553, 373] width 16 height 17
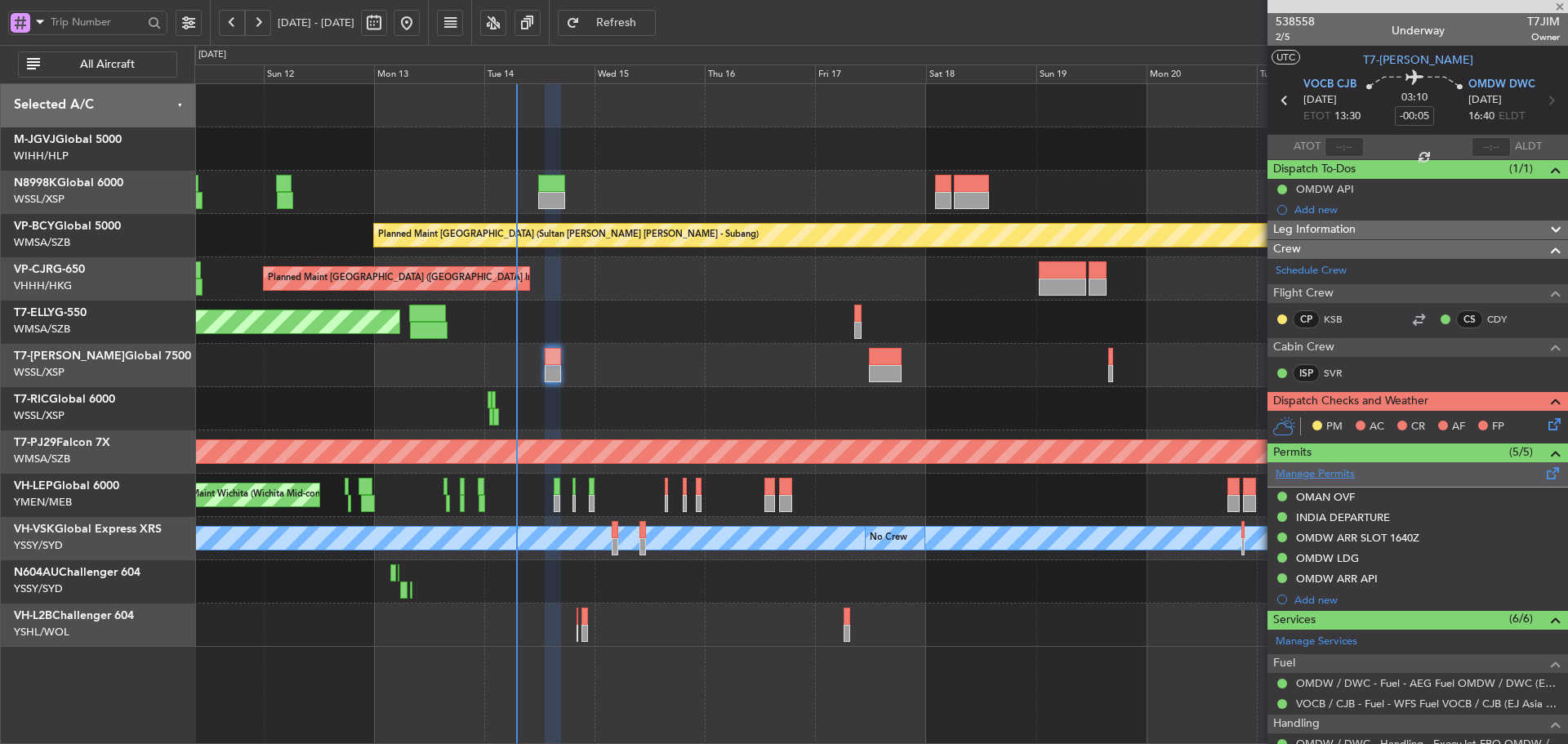
click at [1334, 468] on link "Manage Permits" at bounding box center [1315, 474] width 79 height 16
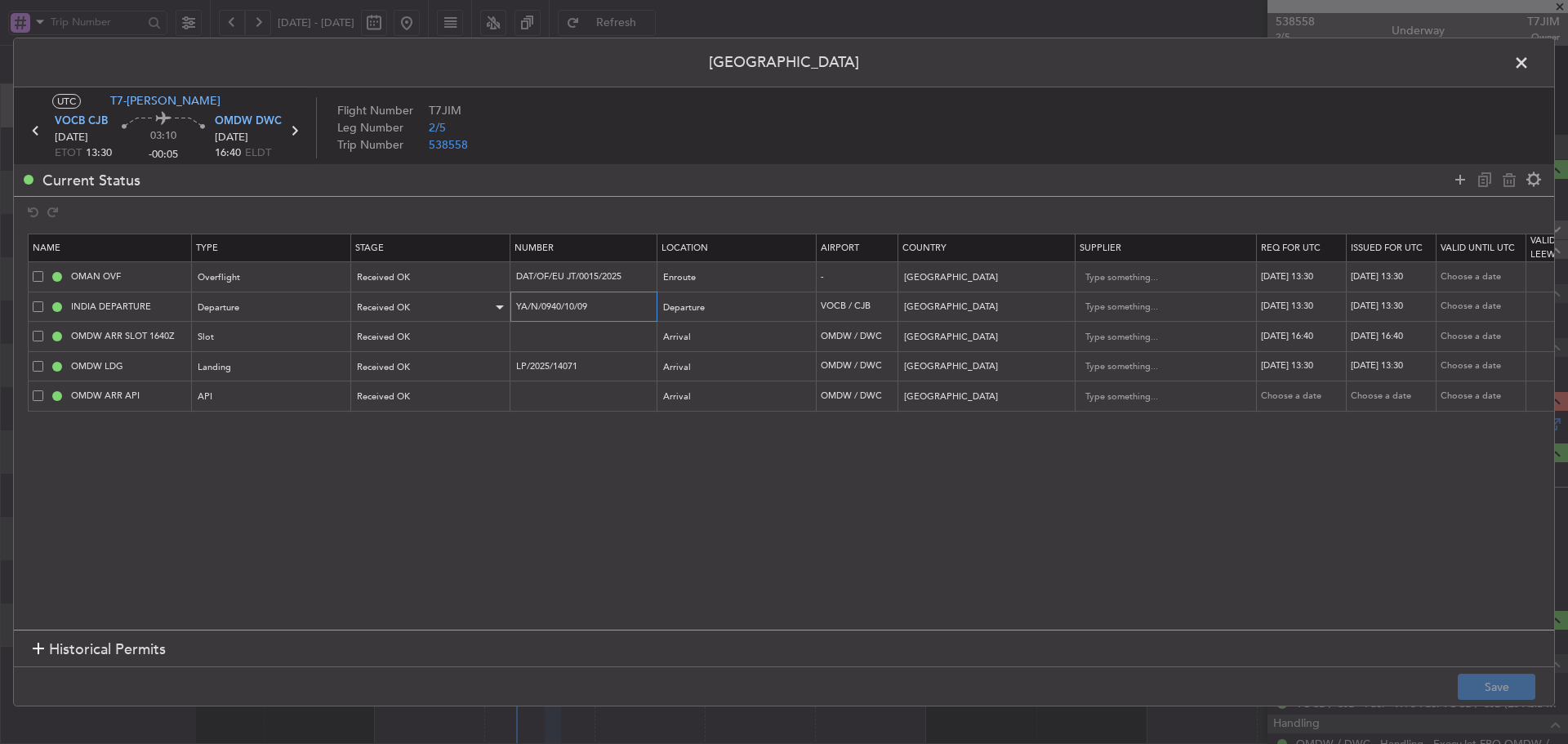
drag, startPoint x: 561, startPoint y: 309, endPoint x: 428, endPoint y: 317, distance: 133.2
click at [428, 317] on tr "INDIA DEPARTURE Departure Received OK YA/N/0940/10/09 Departure VOCB / CJB Indi…" at bounding box center [1070, 306] width 2083 height 30
drag, startPoint x: 626, startPoint y: 275, endPoint x: 484, endPoint y: 273, distance: 142.0
click at [484, 273] on tr "OMAN OVF Overflight Received OK DAT/OF/EU JT/0015/2025 Enroute - Oman 14/10/202…" at bounding box center [1070, 277] width 2083 height 30
drag, startPoint x: 598, startPoint y: 364, endPoint x: 450, endPoint y: 368, distance: 148.1
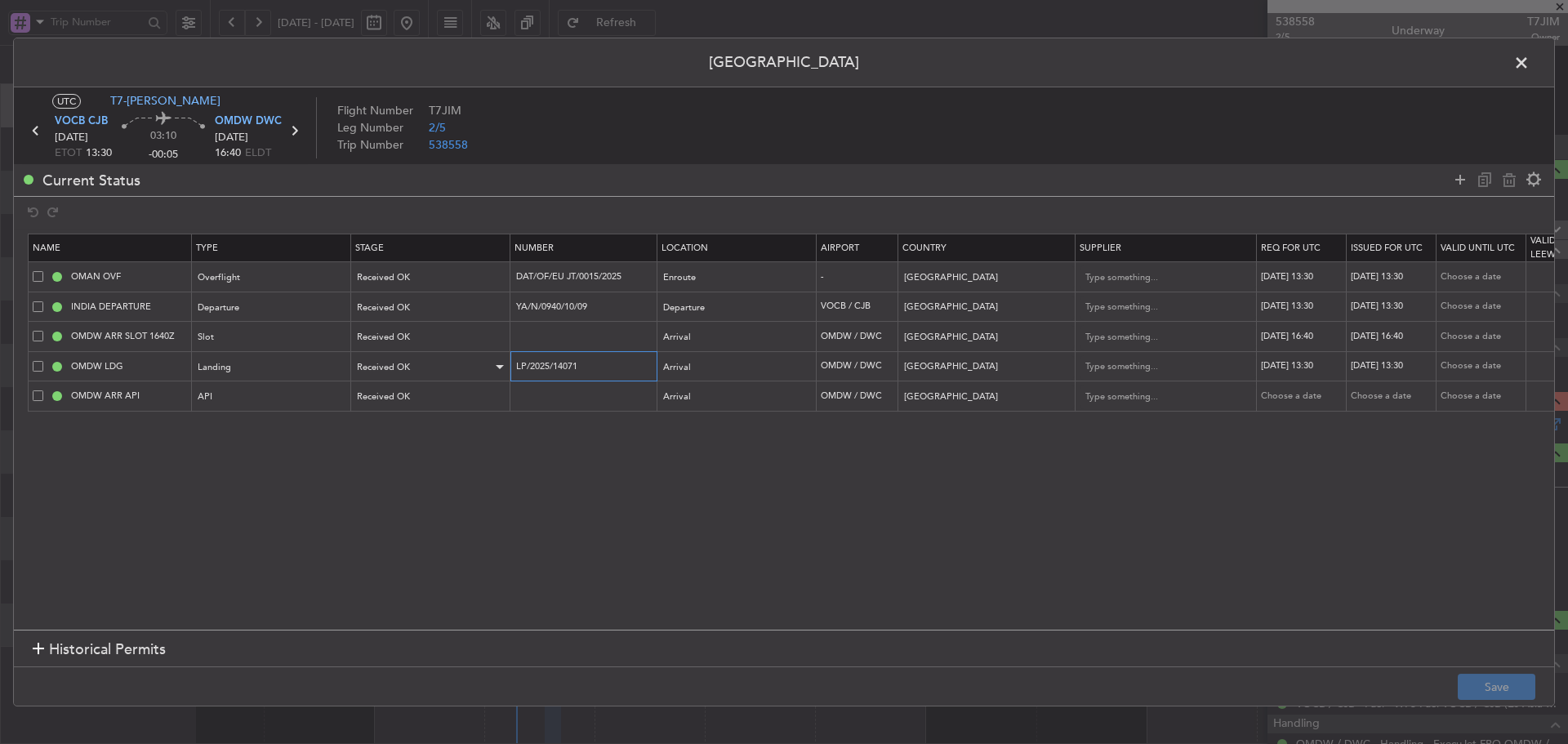
click at [450, 368] on tr "OMDW LDG Landing Received OK LP/2025/14071 Arrival OMDW / DWC United Arab Emira…" at bounding box center [1070, 365] width 2083 height 30
click at [1529, 55] on span at bounding box center [1529, 67] width 0 height 32
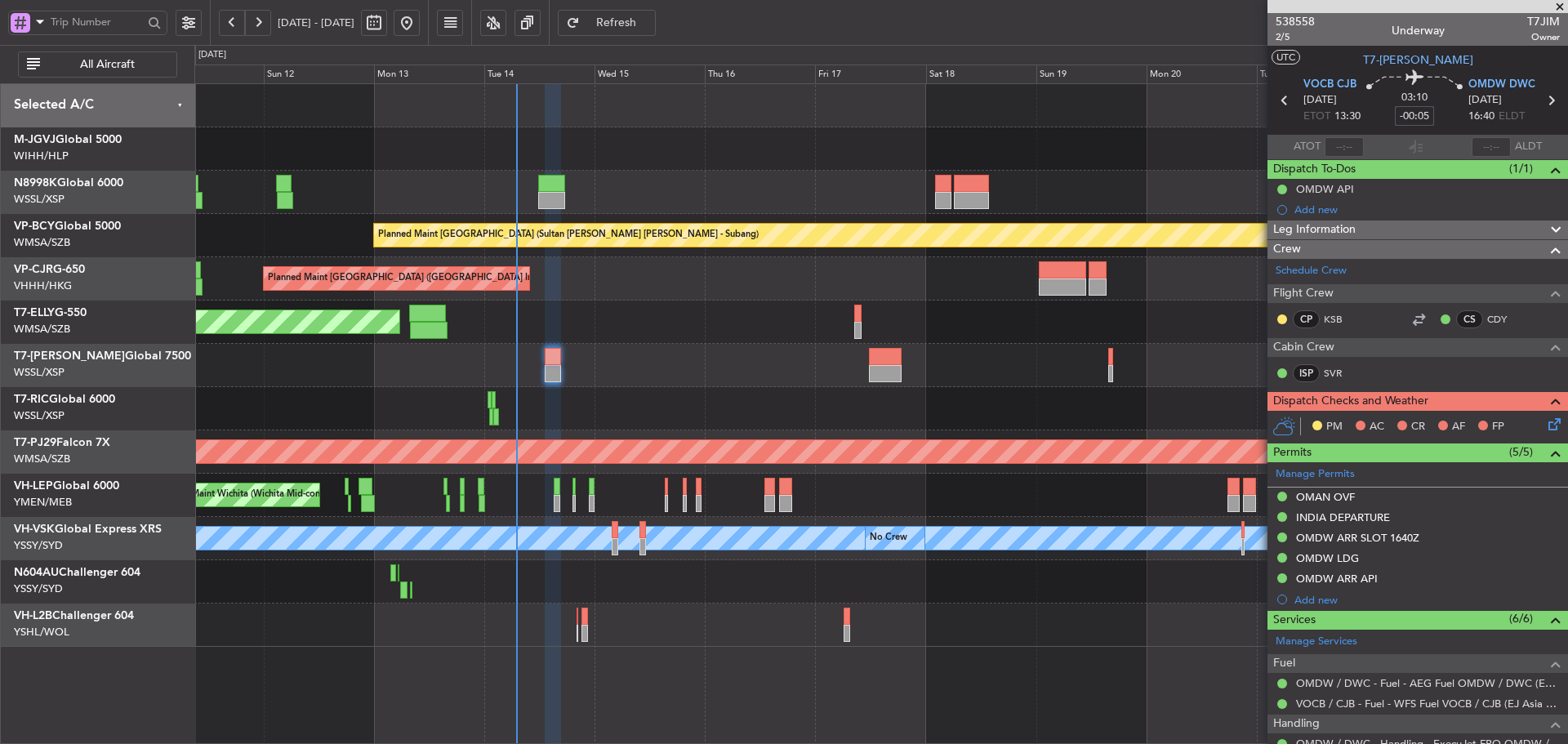
click at [1407, 111] on input "-00:05" at bounding box center [1414, 116] width 39 height 20
click at [1379, 114] on div "03:10 -00:10" at bounding box center [1414, 100] width 107 height 60
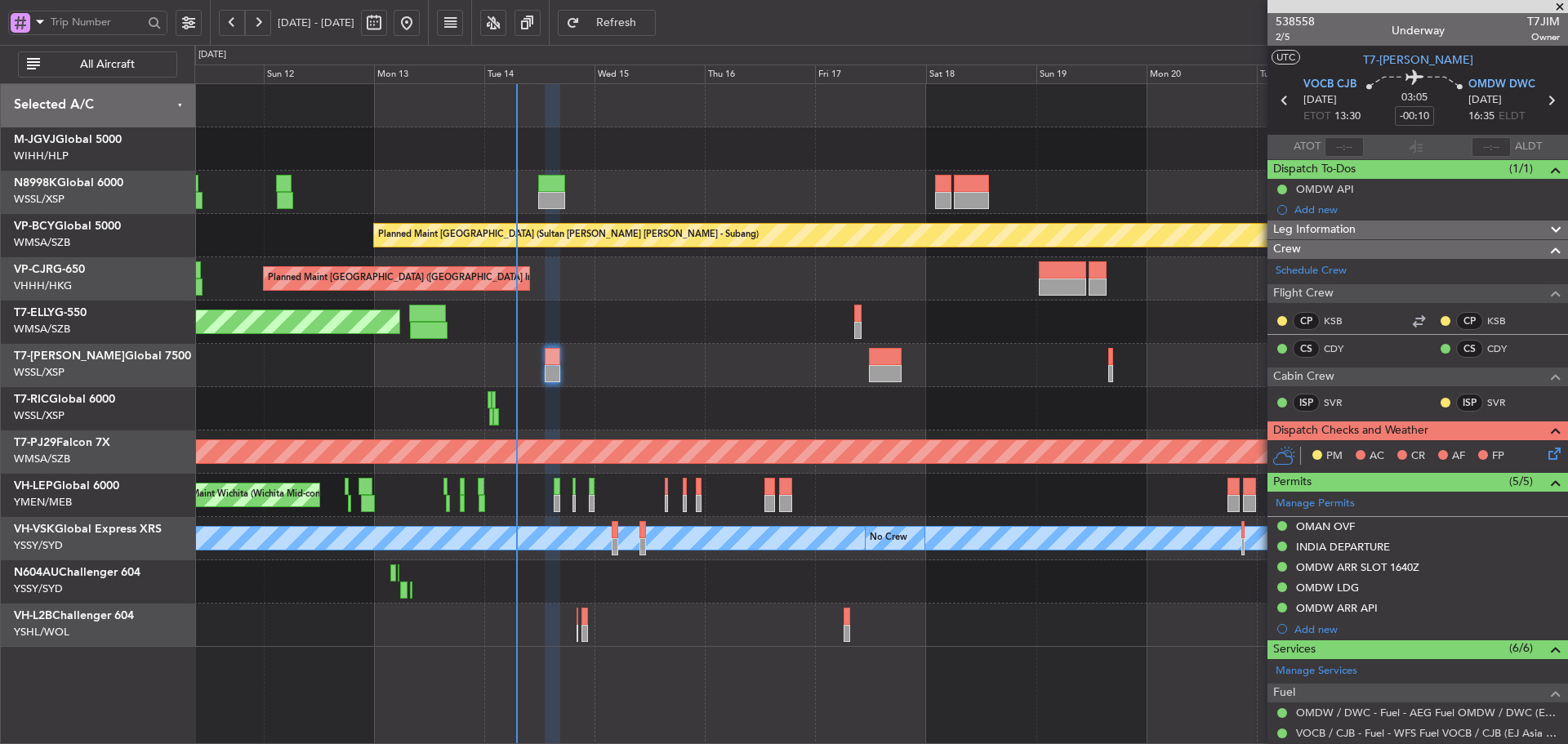
click at [1034, 292] on div "Planned Maint [GEOGRAPHIC_DATA] ([GEOGRAPHIC_DATA] Intl)" at bounding box center [881, 279] width 1373 height 43
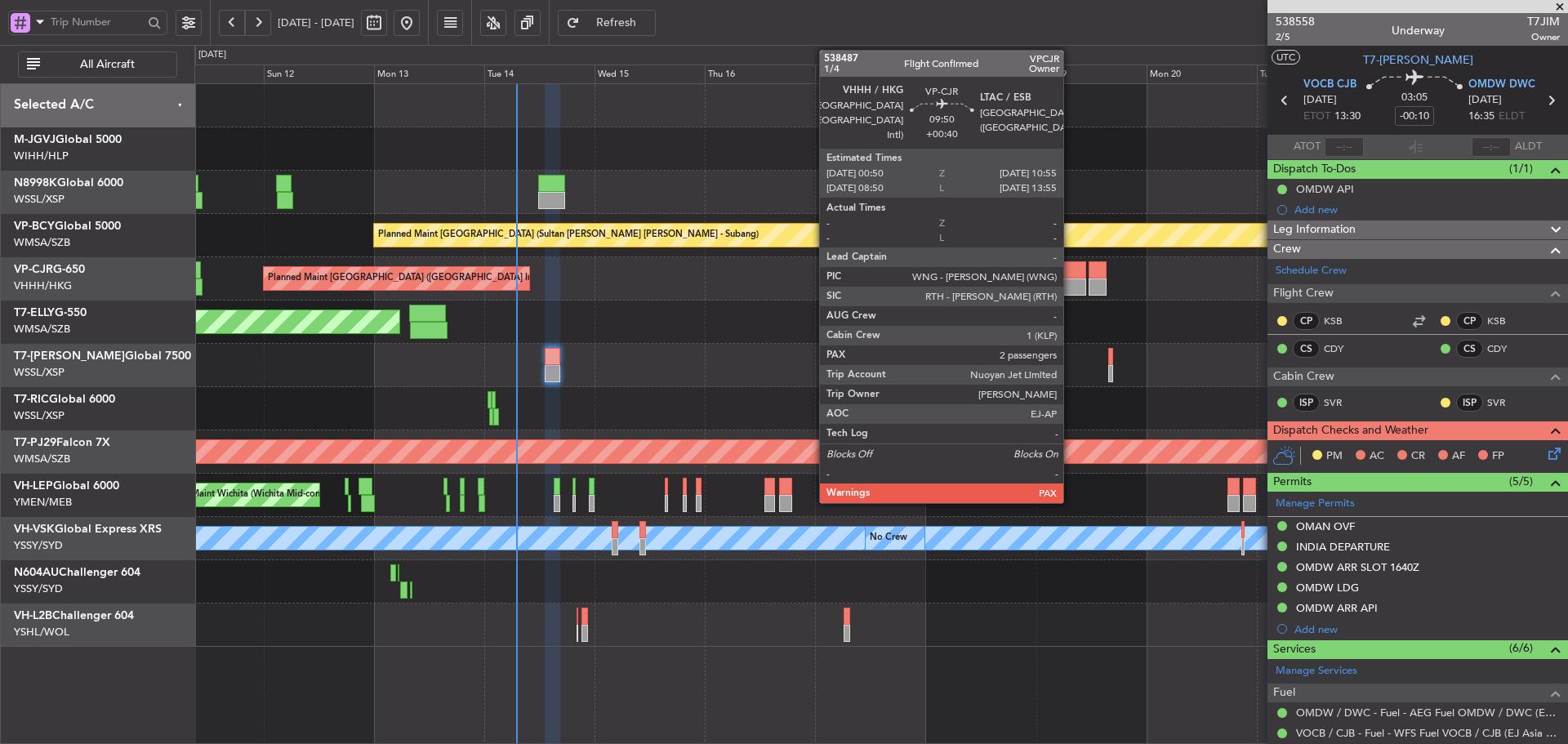
click at [1071, 274] on div at bounding box center [1062, 270] width 47 height 17
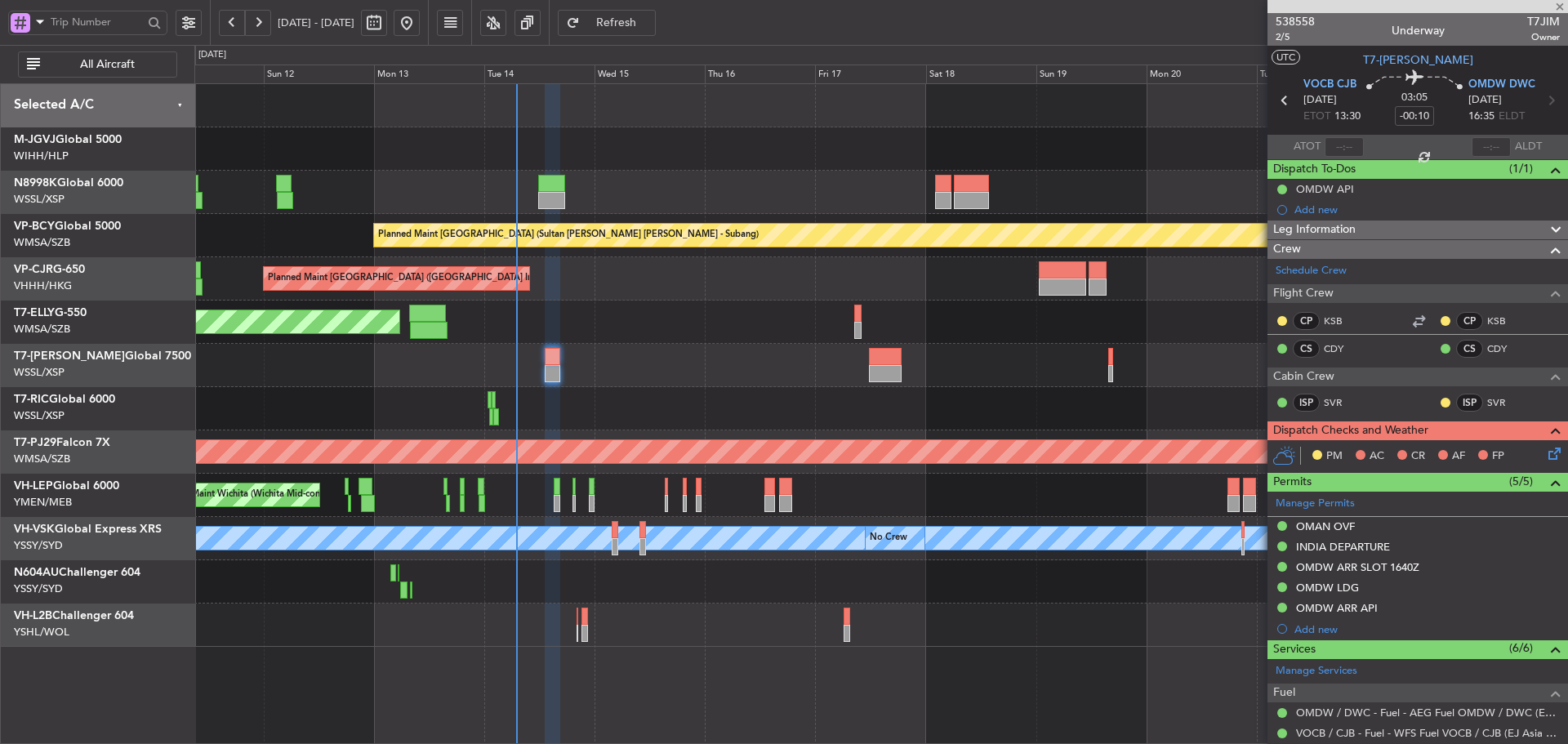
type input "+00:40"
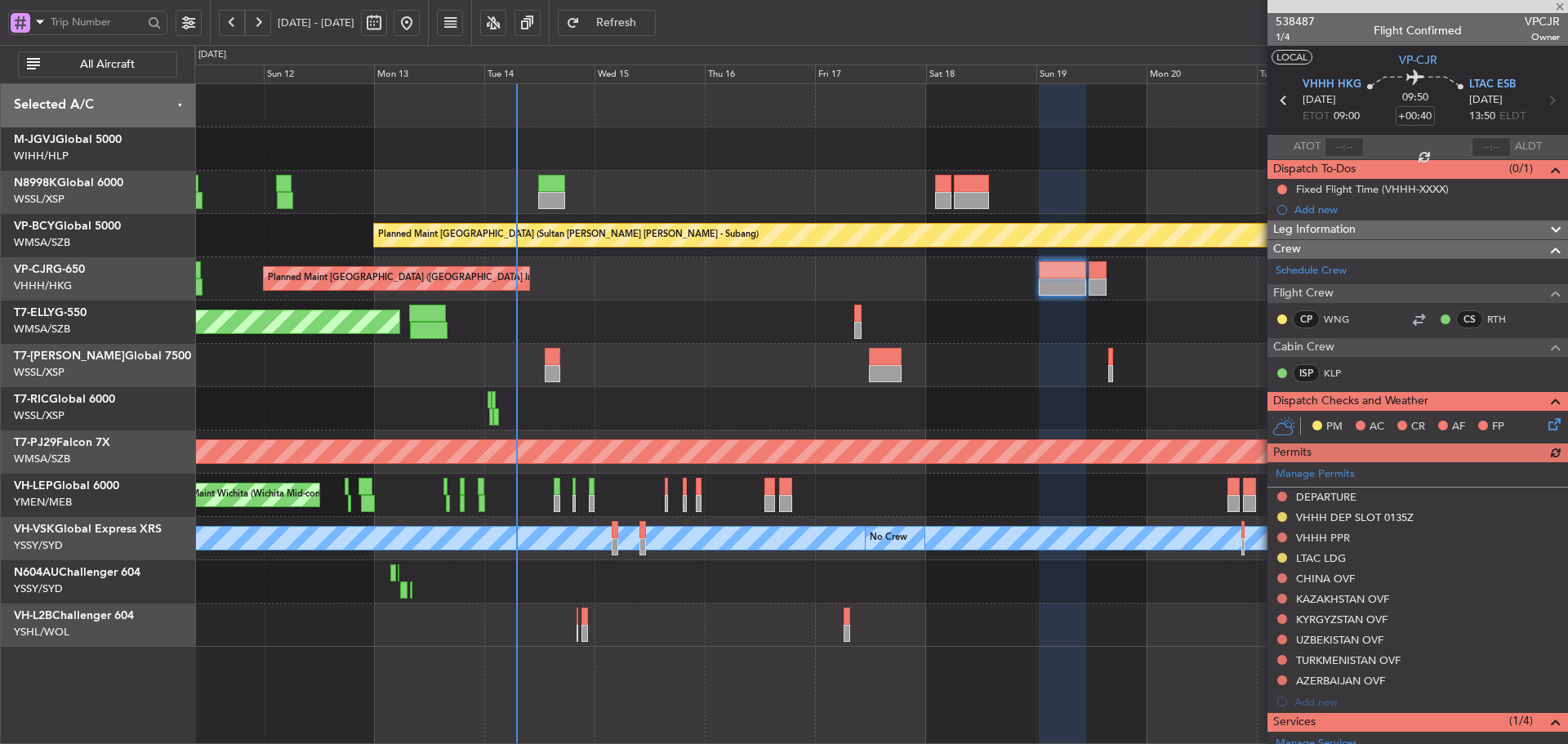
click at [1288, 60] on button "LOCAL" at bounding box center [1291, 57] width 41 height 14
click at [1558, 4] on span at bounding box center [1560, 7] width 16 height 14
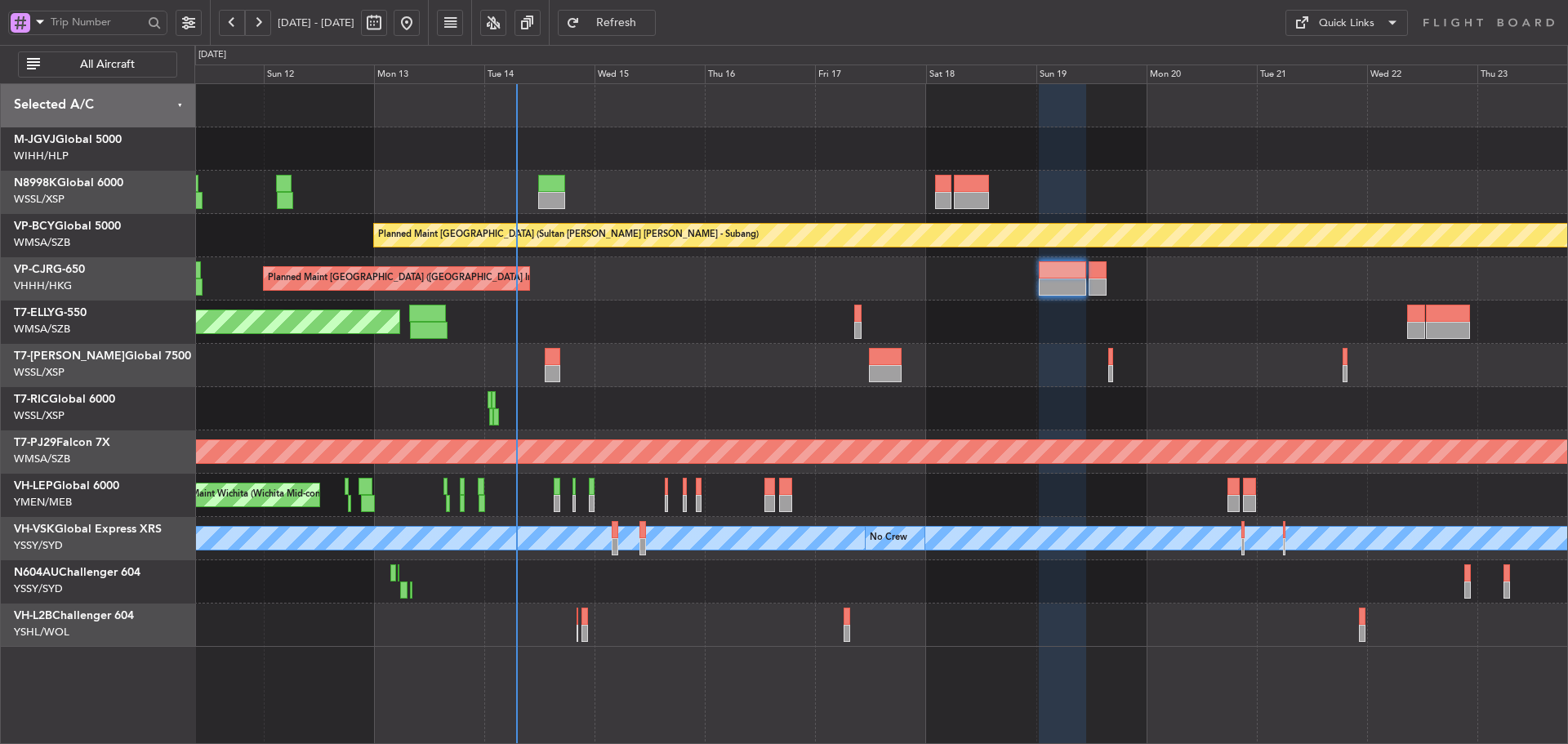
type input "0"
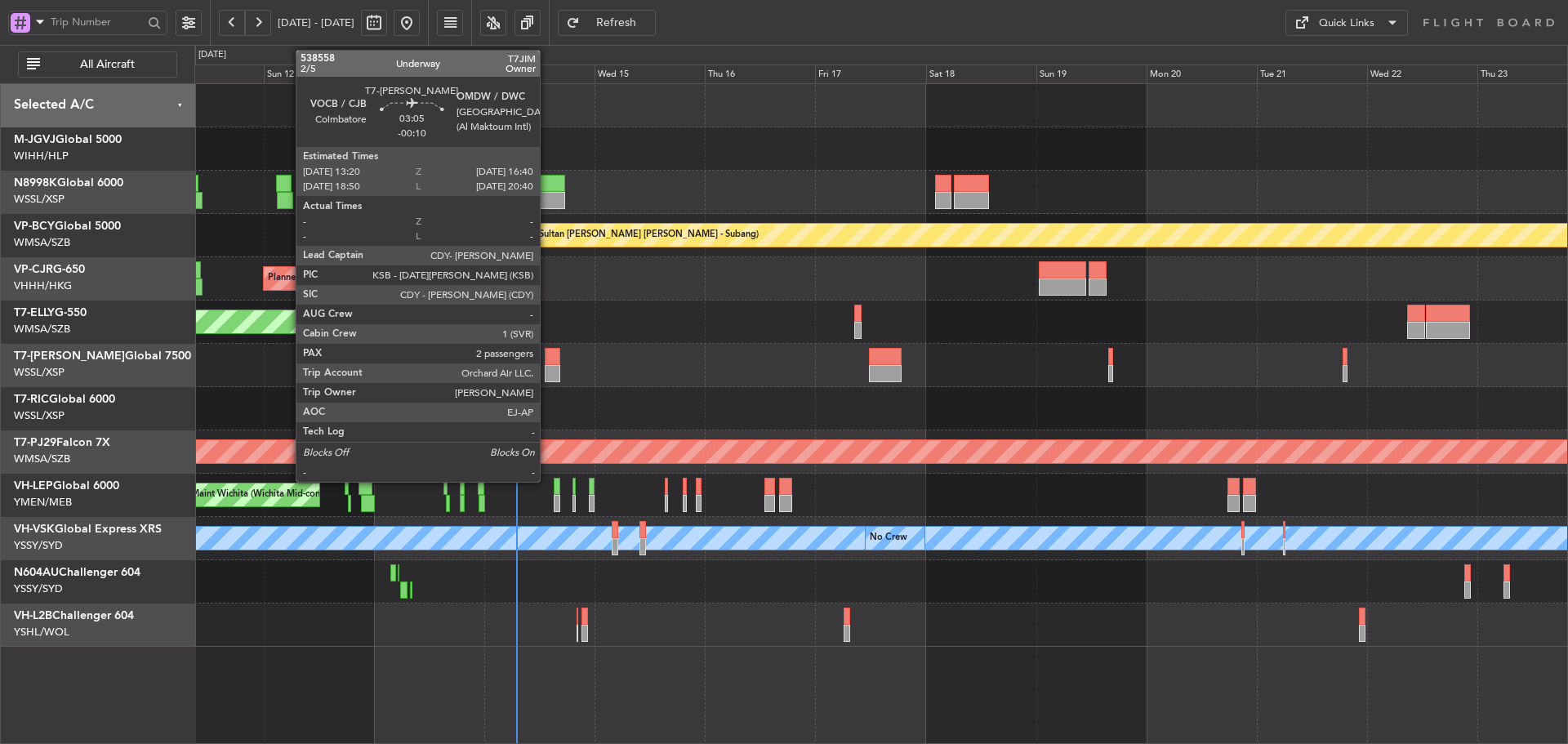
click at [547, 363] on div at bounding box center [552, 356] width 15 height 17
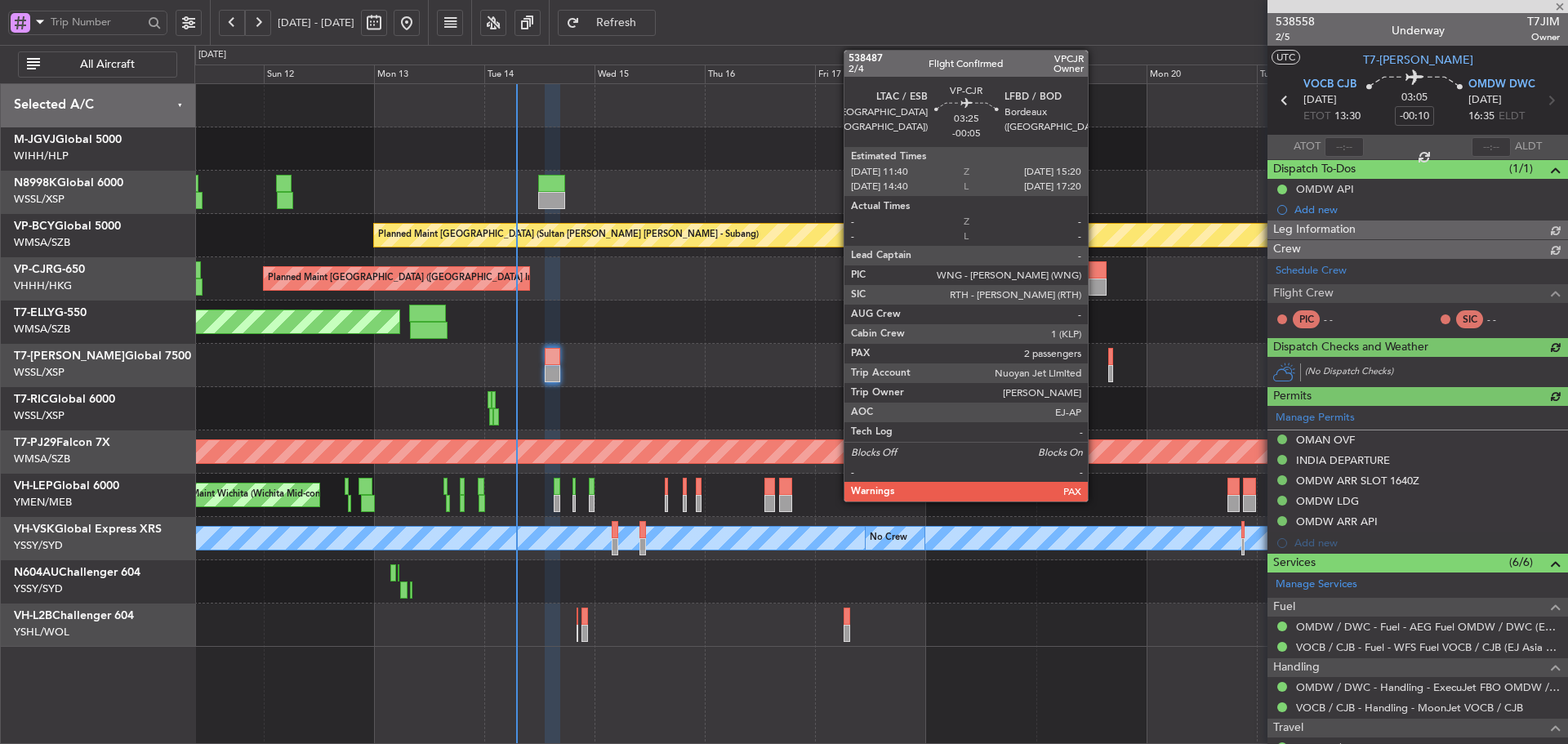
click at [1095, 278] on div at bounding box center [1097, 270] width 17 height 17
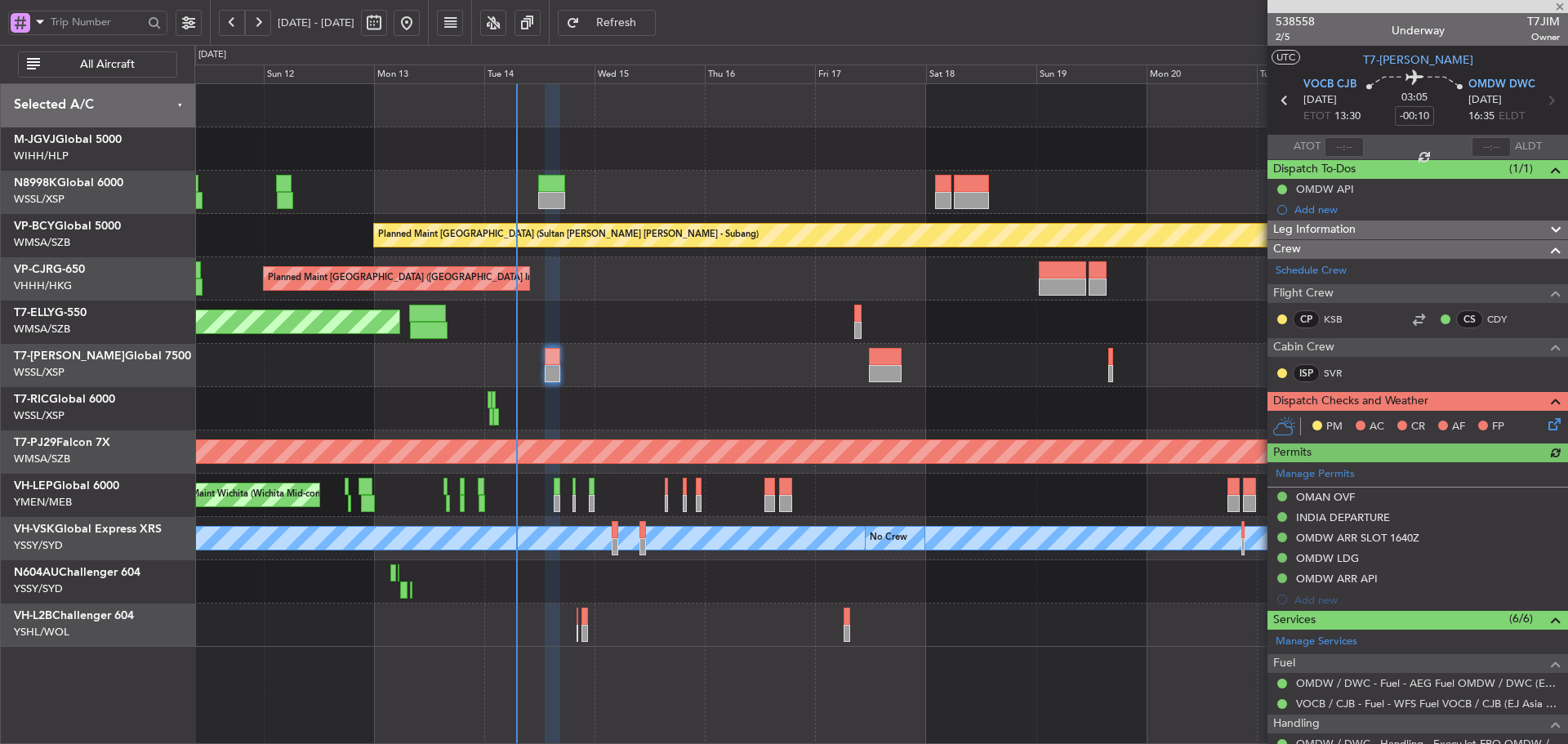
type input "-00:05"
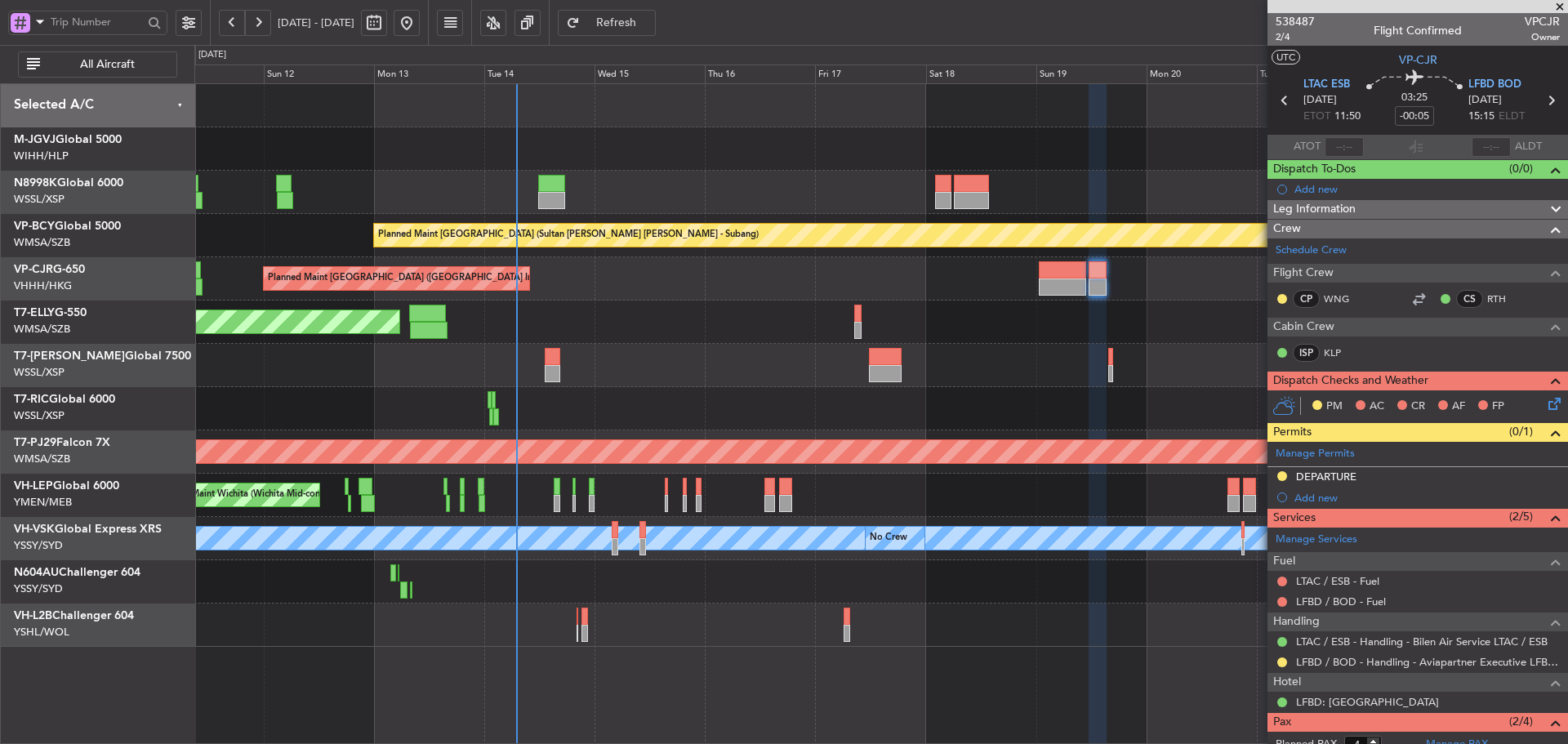
click at [1563, 9] on span at bounding box center [1560, 7] width 16 height 14
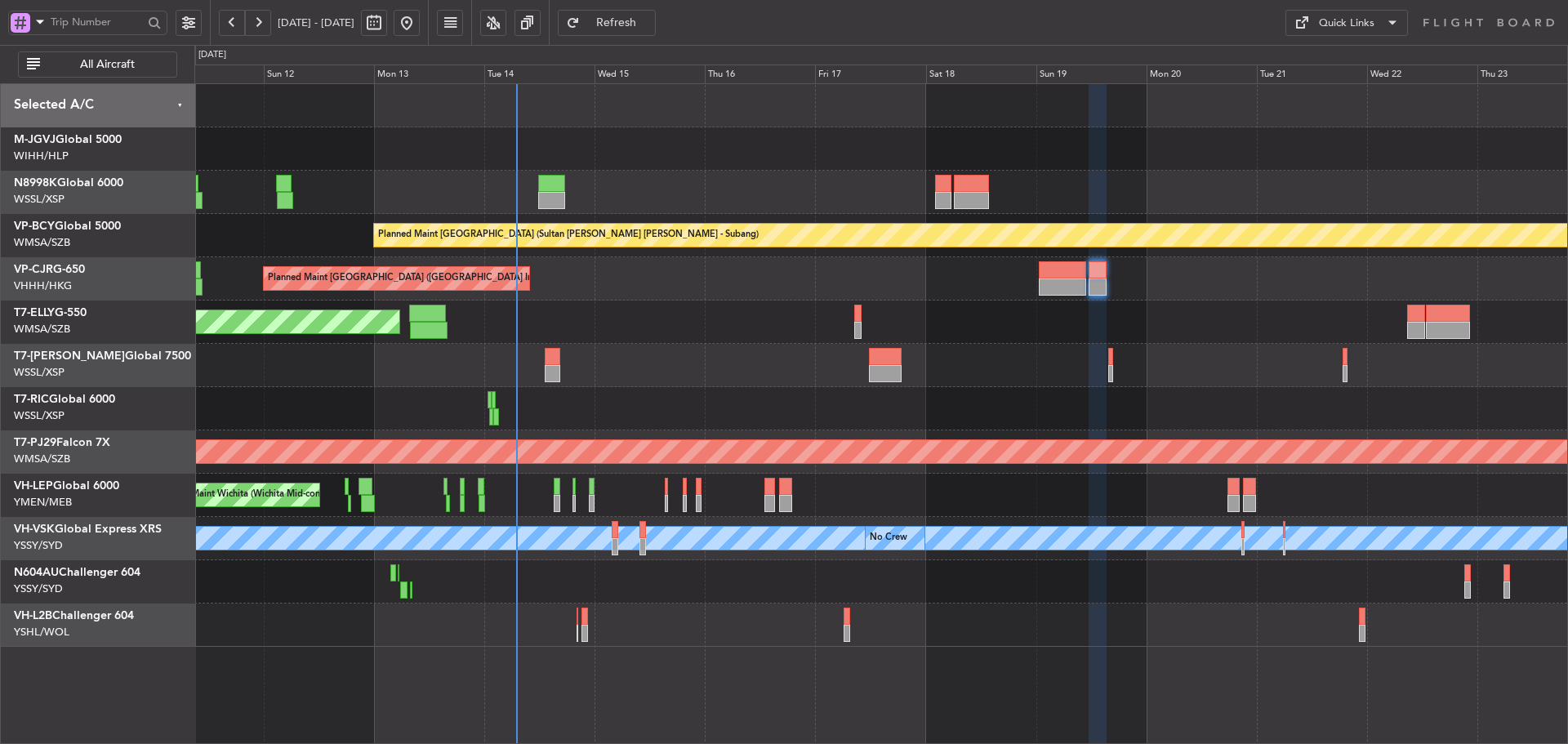
type input "0"
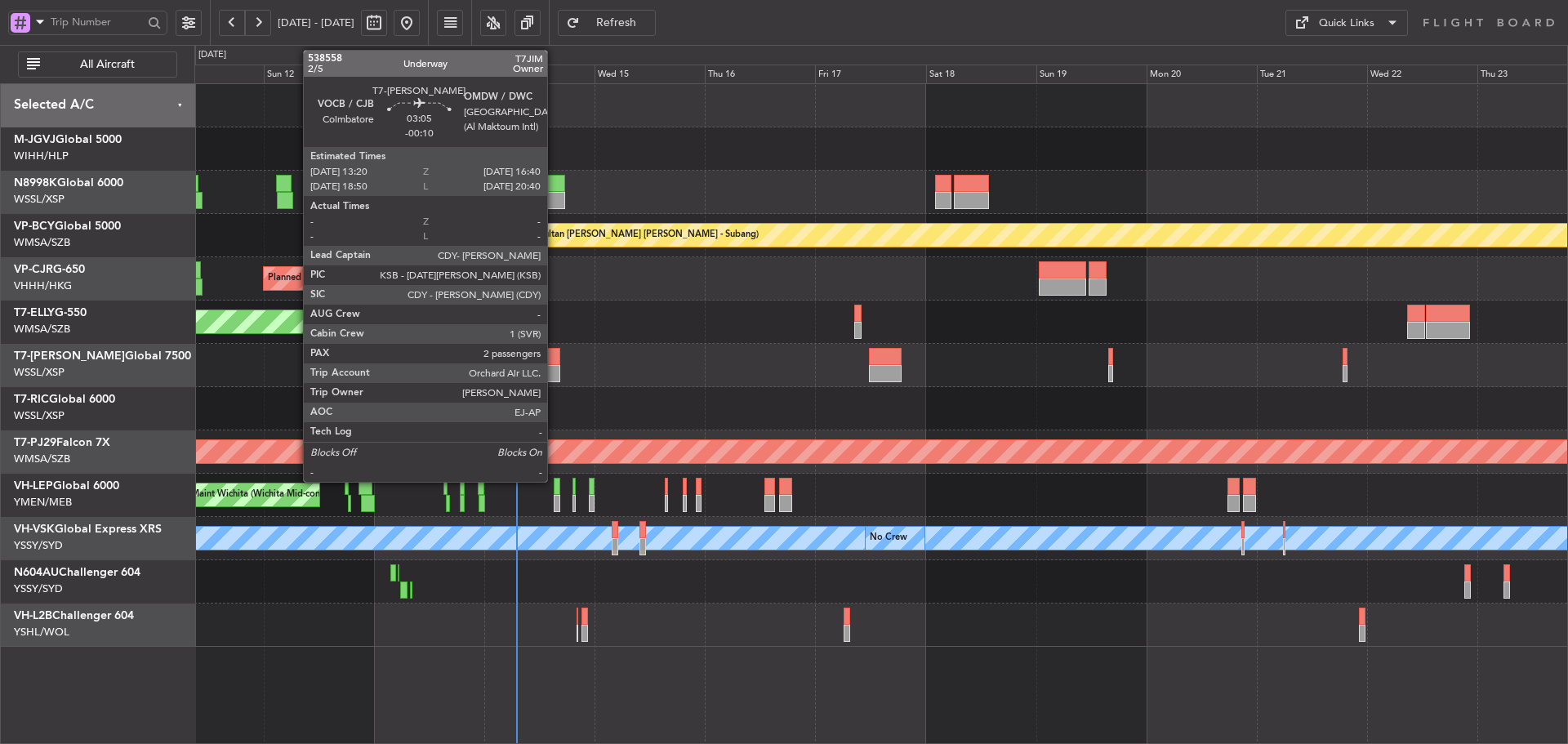
click at [555, 362] on div at bounding box center [552, 356] width 15 height 17
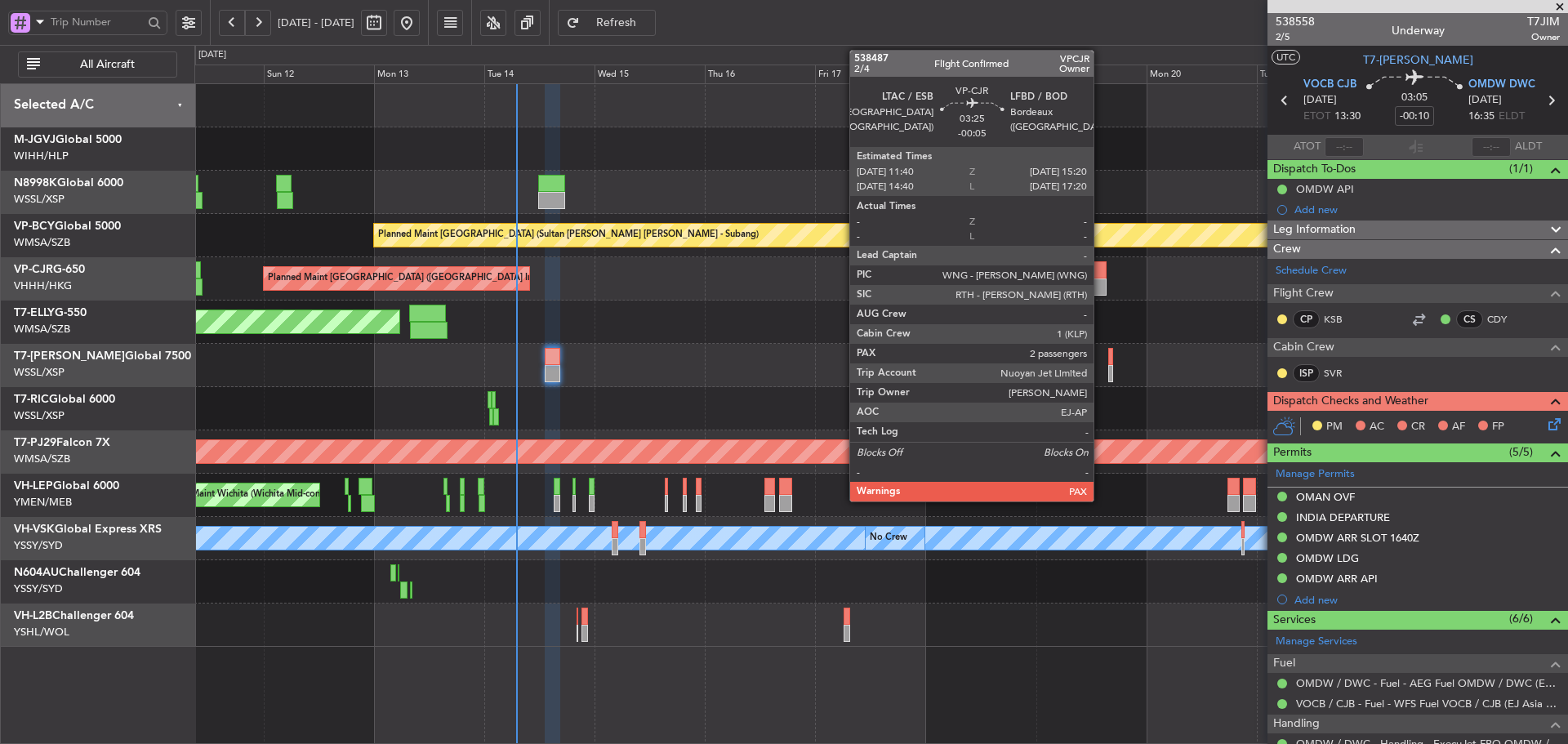
click at [1101, 280] on div at bounding box center [1097, 287] width 17 height 17
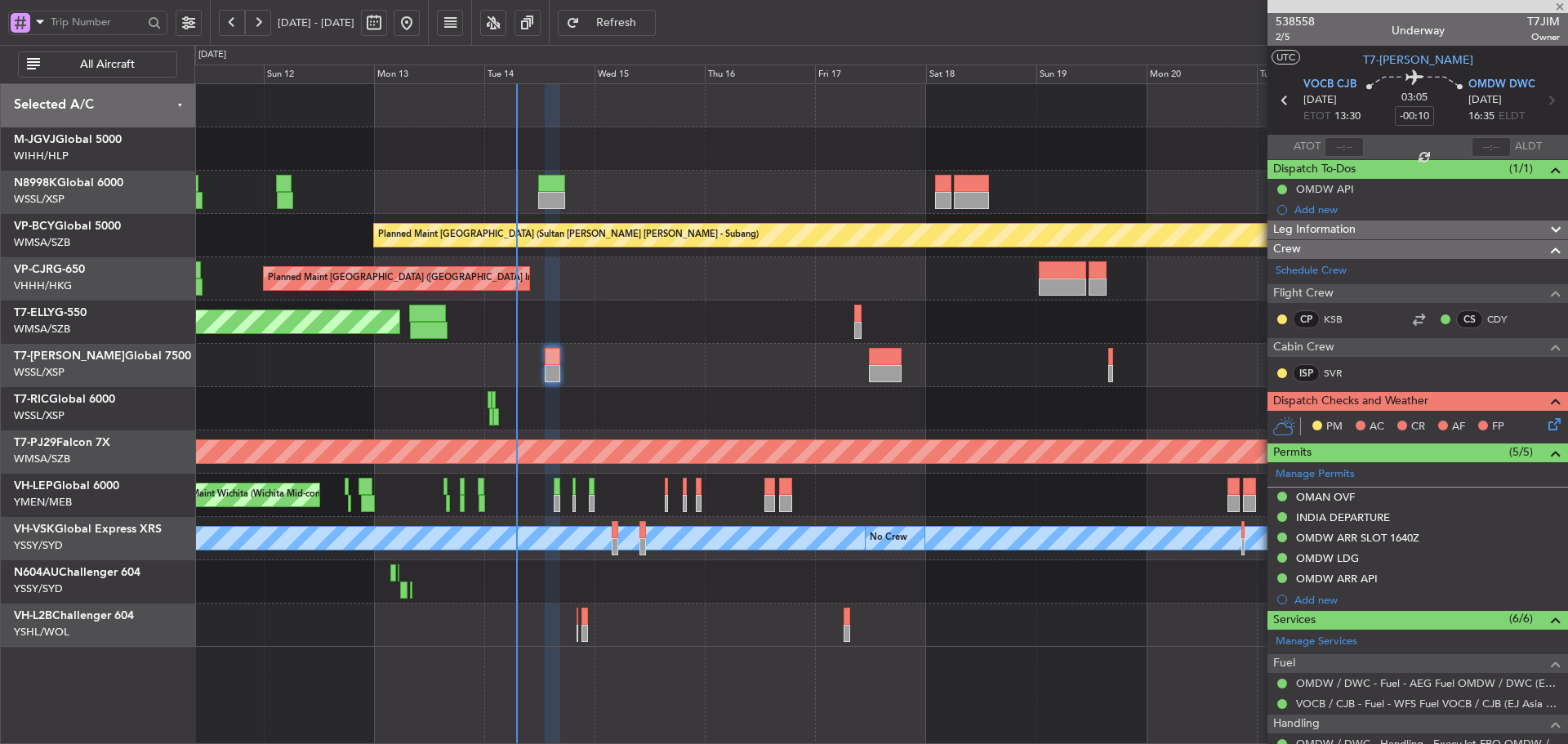
type input "-00:05"
type input "4"
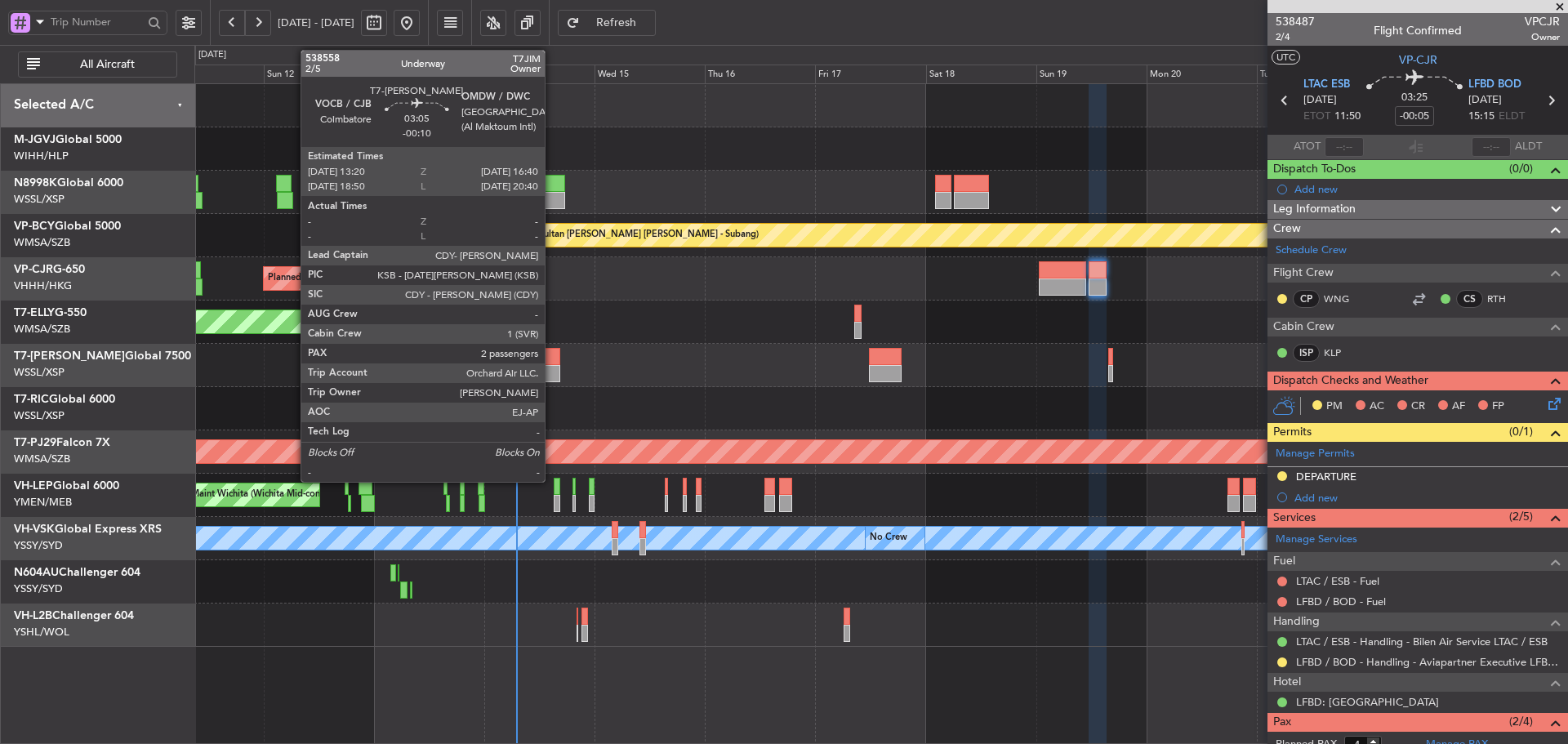
click at [552, 368] on div at bounding box center [552, 373] width 15 height 17
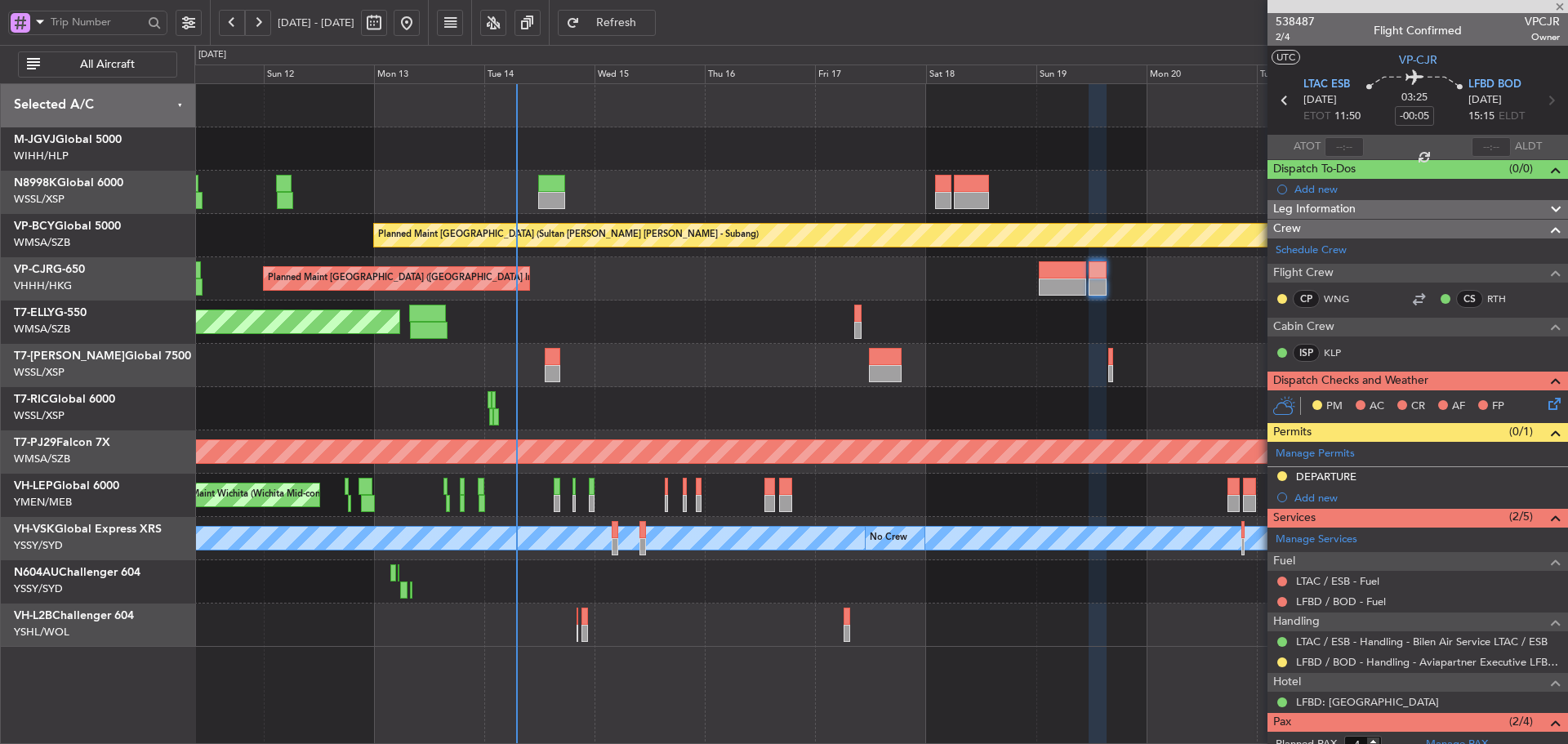
type input "-00:10"
type input "2"
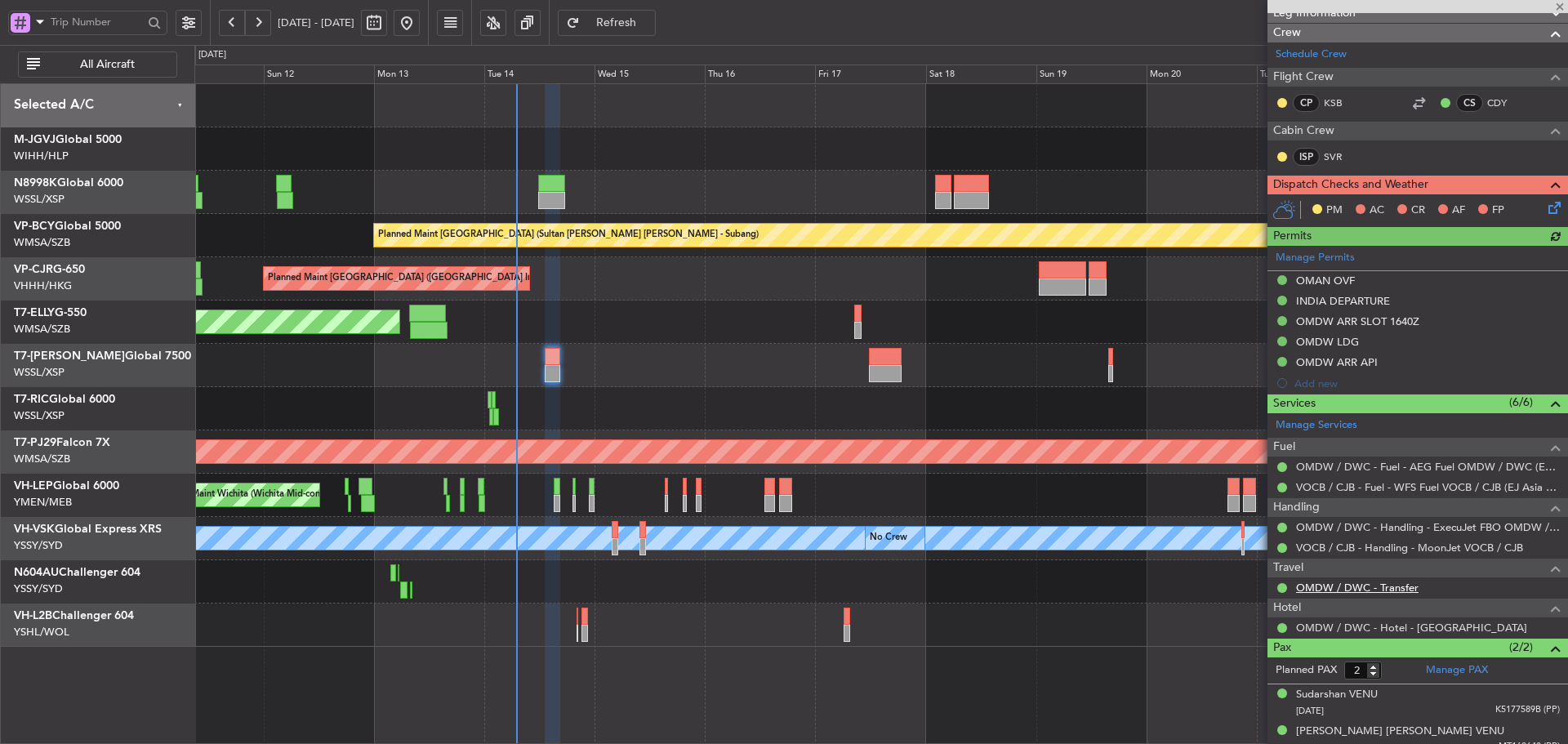
scroll to position [229, 0]
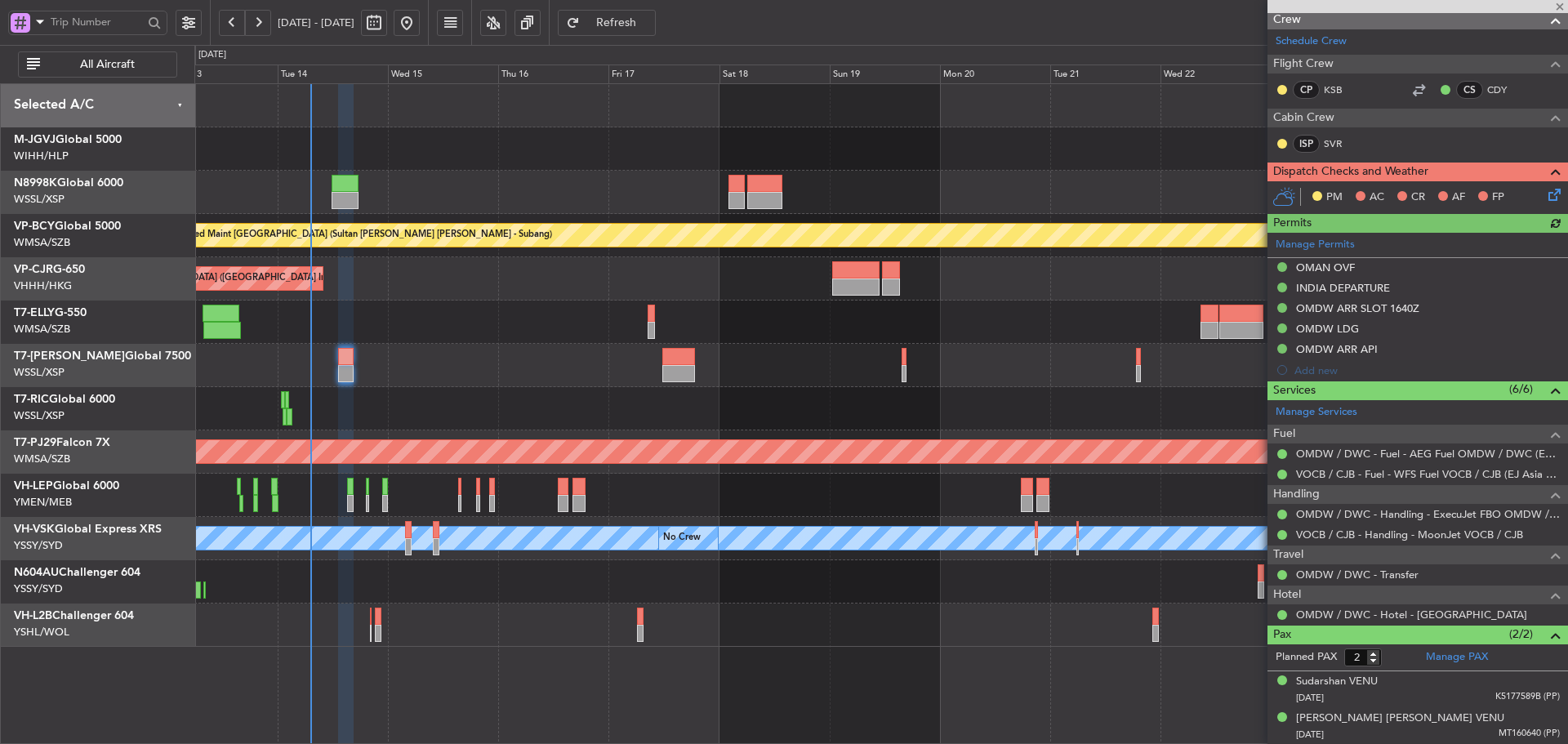
click at [819, 357] on div at bounding box center [881, 365] width 1373 height 43
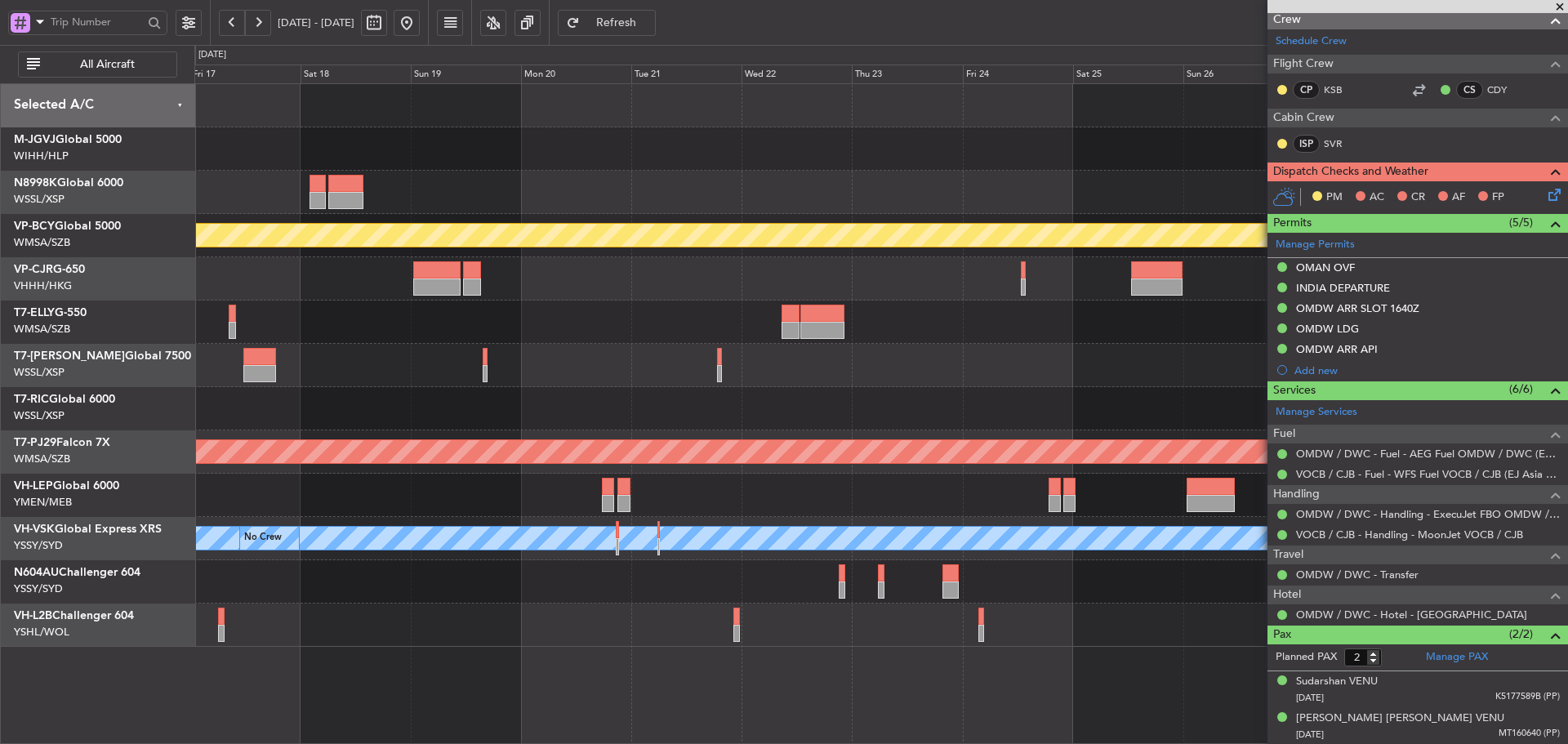
click at [637, 313] on div "Planned Maint [GEOGRAPHIC_DATA] (Sultan [PERSON_NAME] [PERSON_NAME] - Subang) P…" at bounding box center [881, 365] width 1373 height 563
click at [74, 271] on link "VP-CJR G-650" at bounding box center [49, 269] width 71 height 12
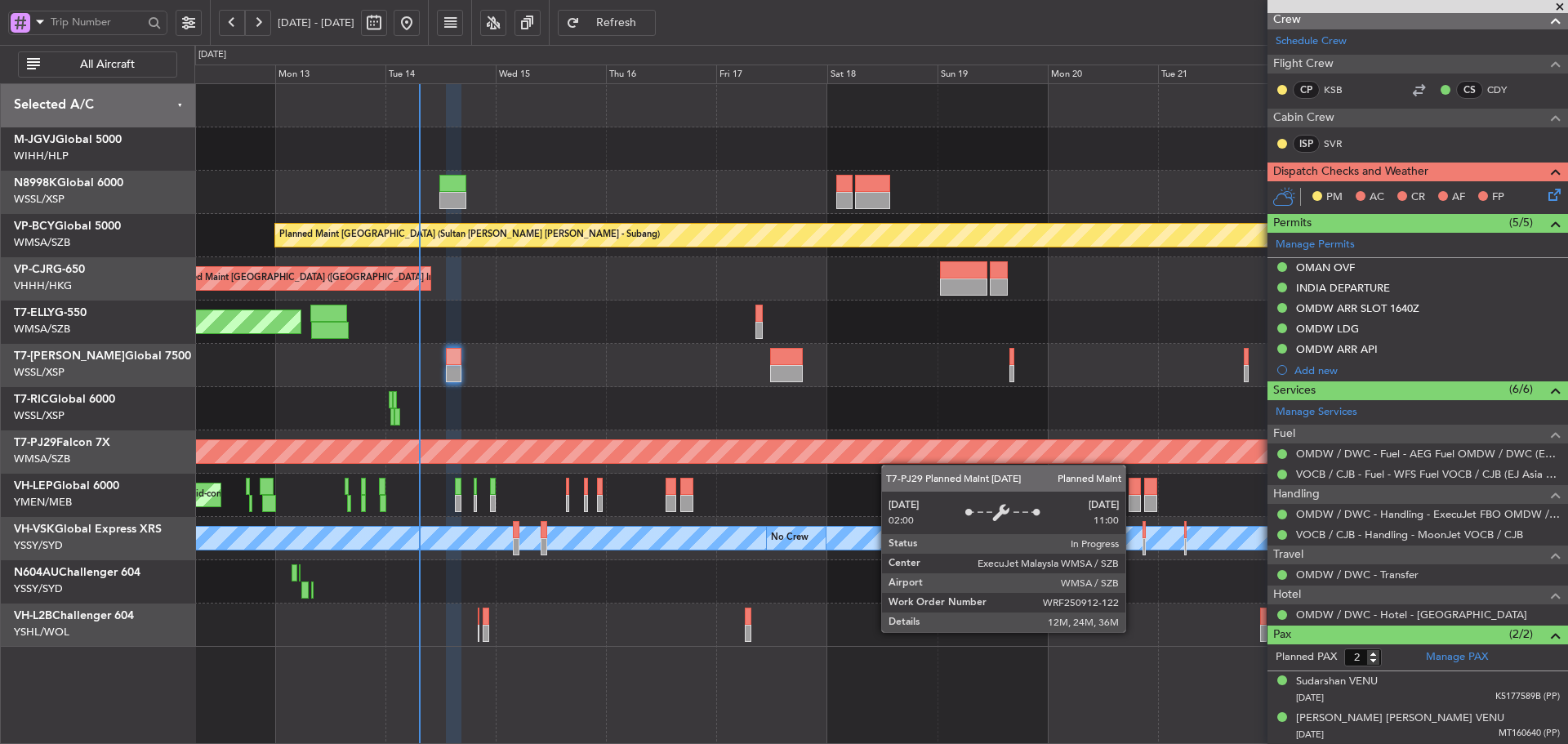
click at [971, 464] on div "Planned Maint [GEOGRAPHIC_DATA] (Sultan [PERSON_NAME] [PERSON_NAME] - Subang)" at bounding box center [881, 452] width 4119 height 26
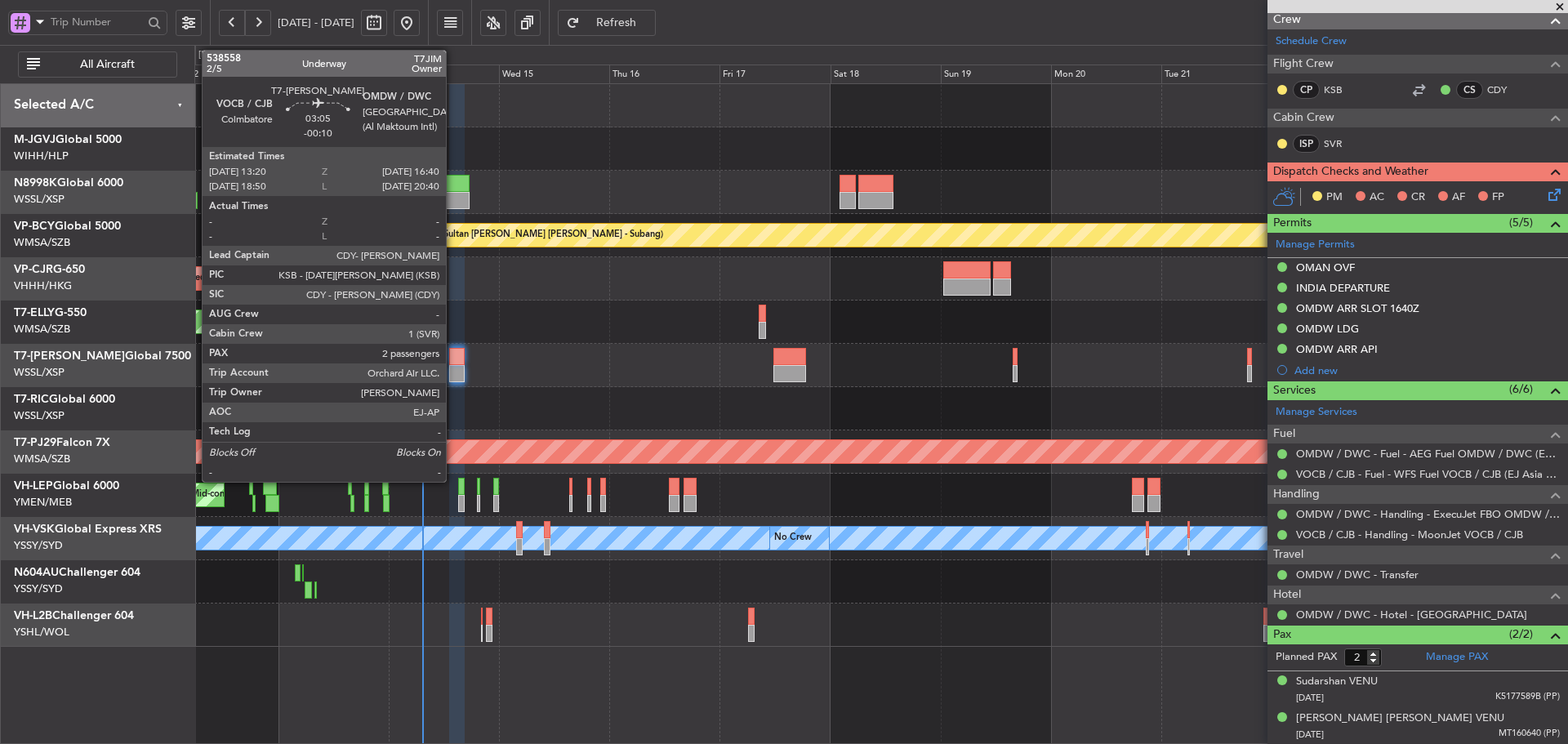
click at [453, 366] on div at bounding box center [457, 373] width 15 height 17
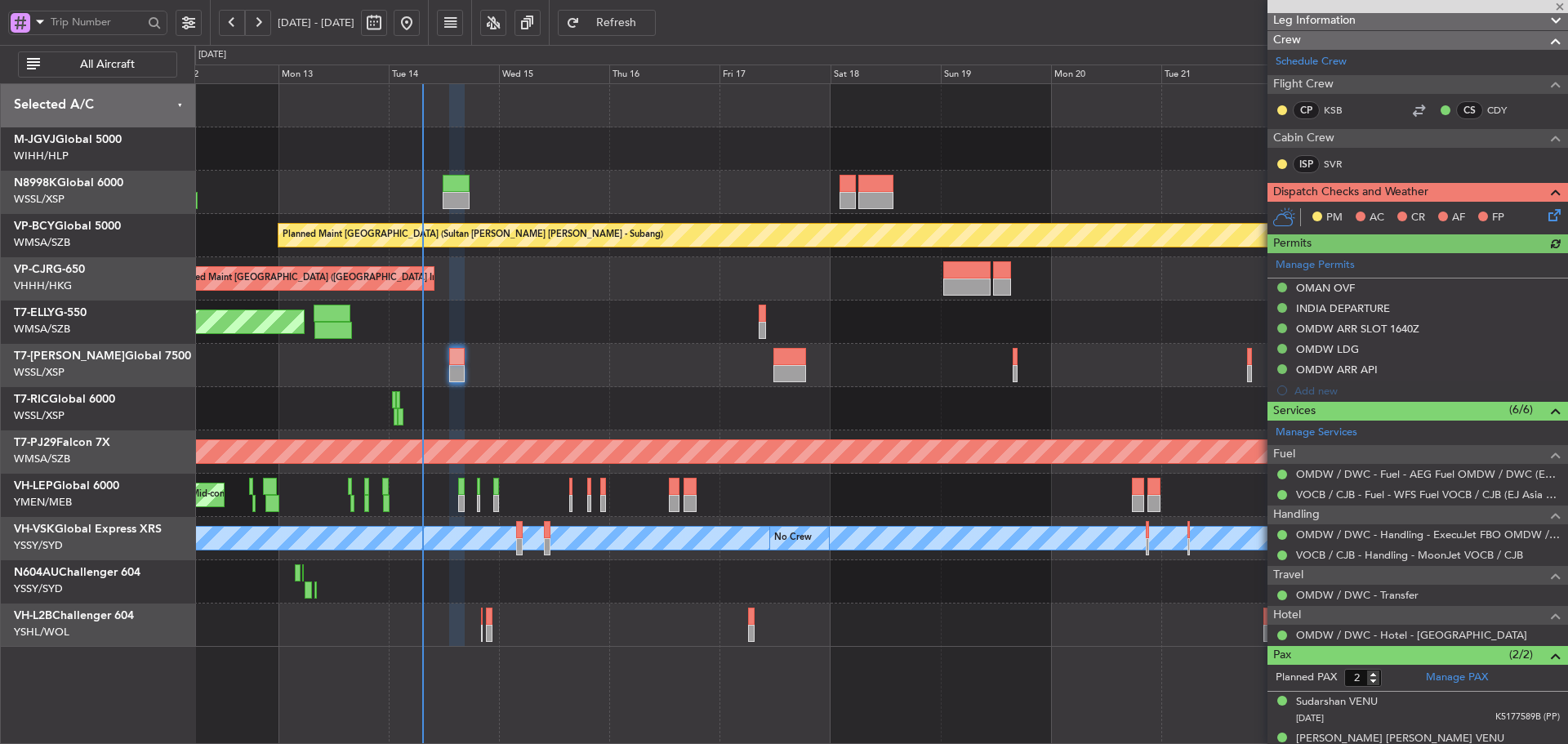
type input "[PERSON_NAME] (LEU)"
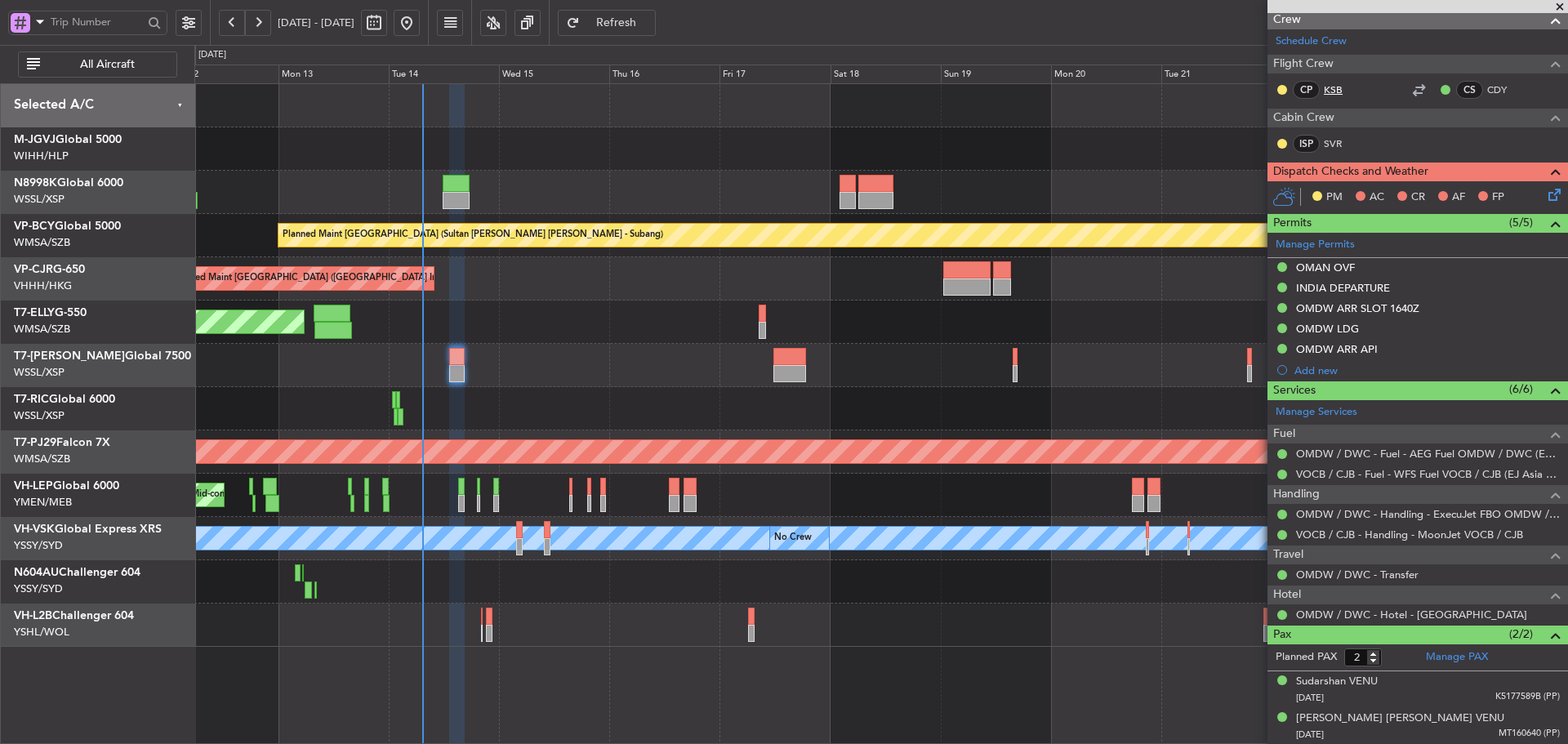
click at [1335, 87] on link "KSB" at bounding box center [1342, 89] width 37 height 14
type input "[PERSON_NAME] (LEU)"
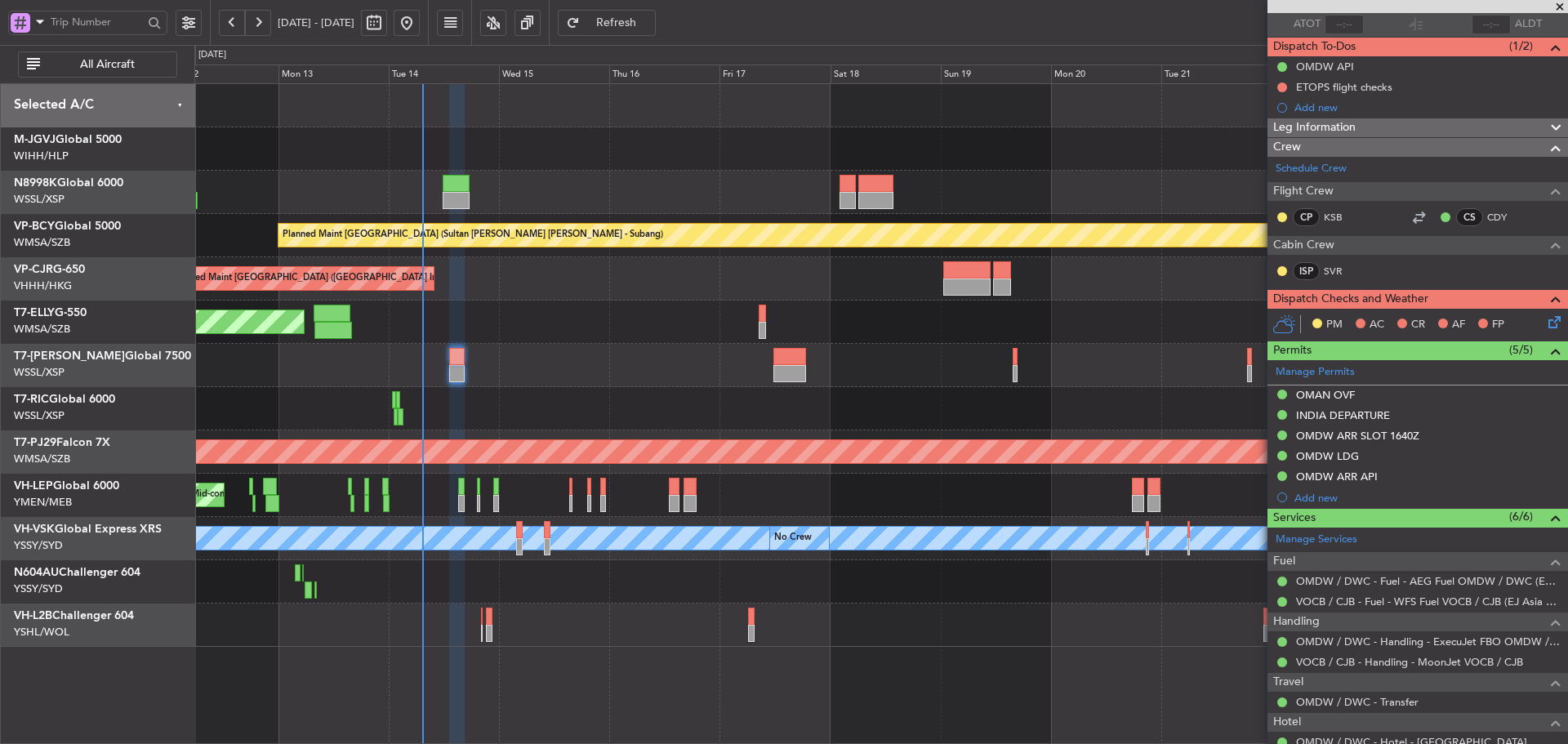
scroll to position [5, 0]
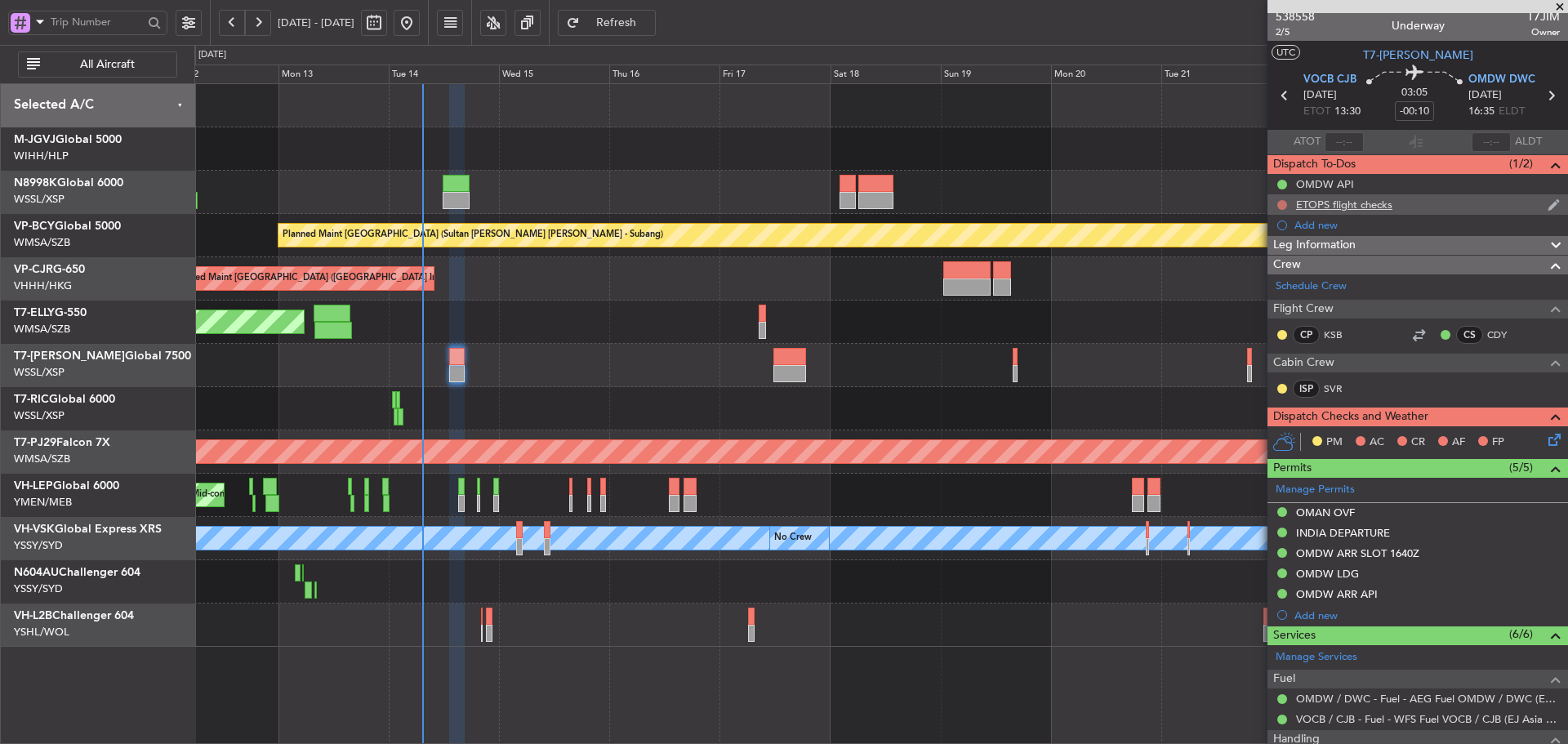
click at [1282, 203] on button at bounding box center [1282, 205] width 10 height 10
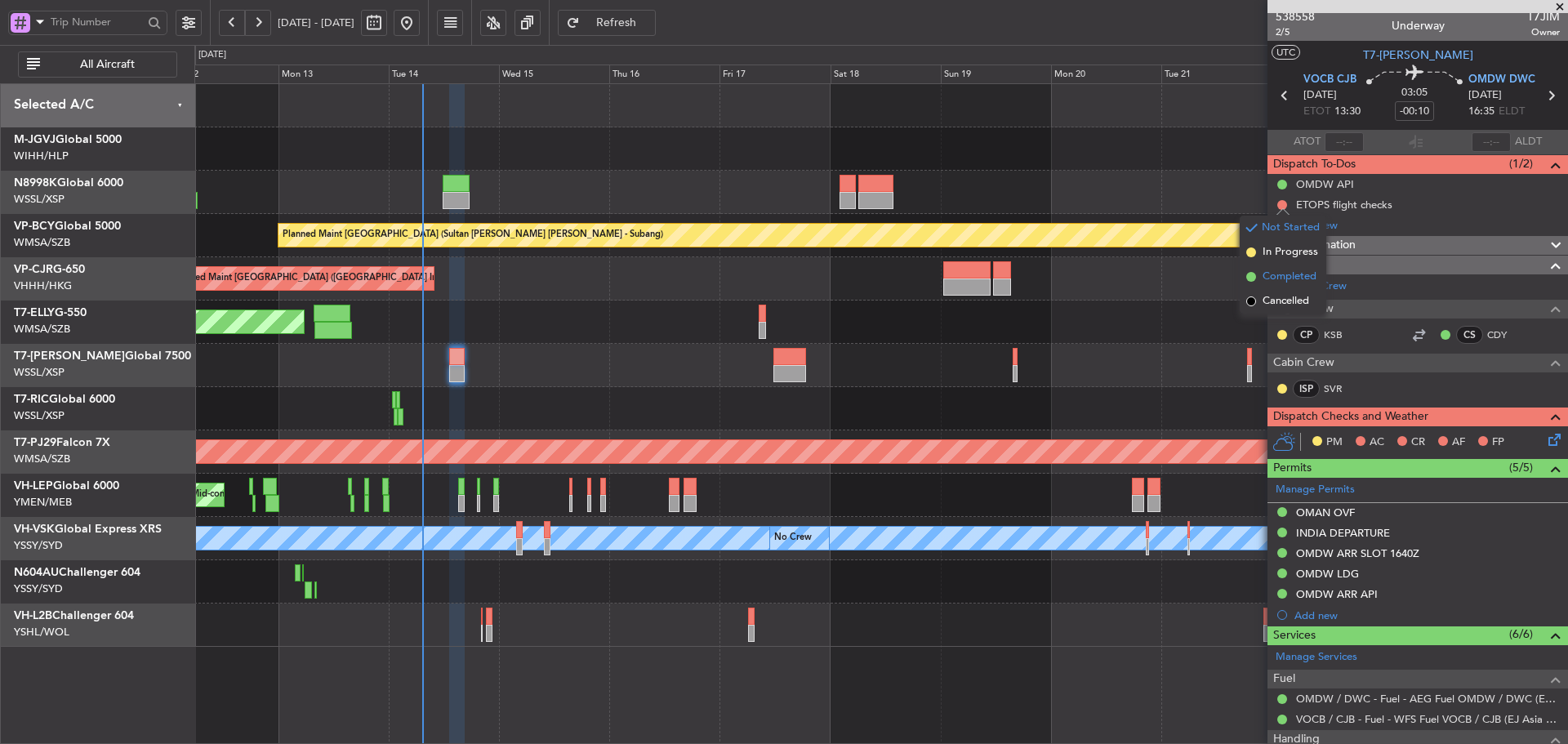
click at [1253, 279] on span at bounding box center [1250, 276] width 10 height 10
click at [1545, 439] on icon at bounding box center [1552, 436] width 13 height 13
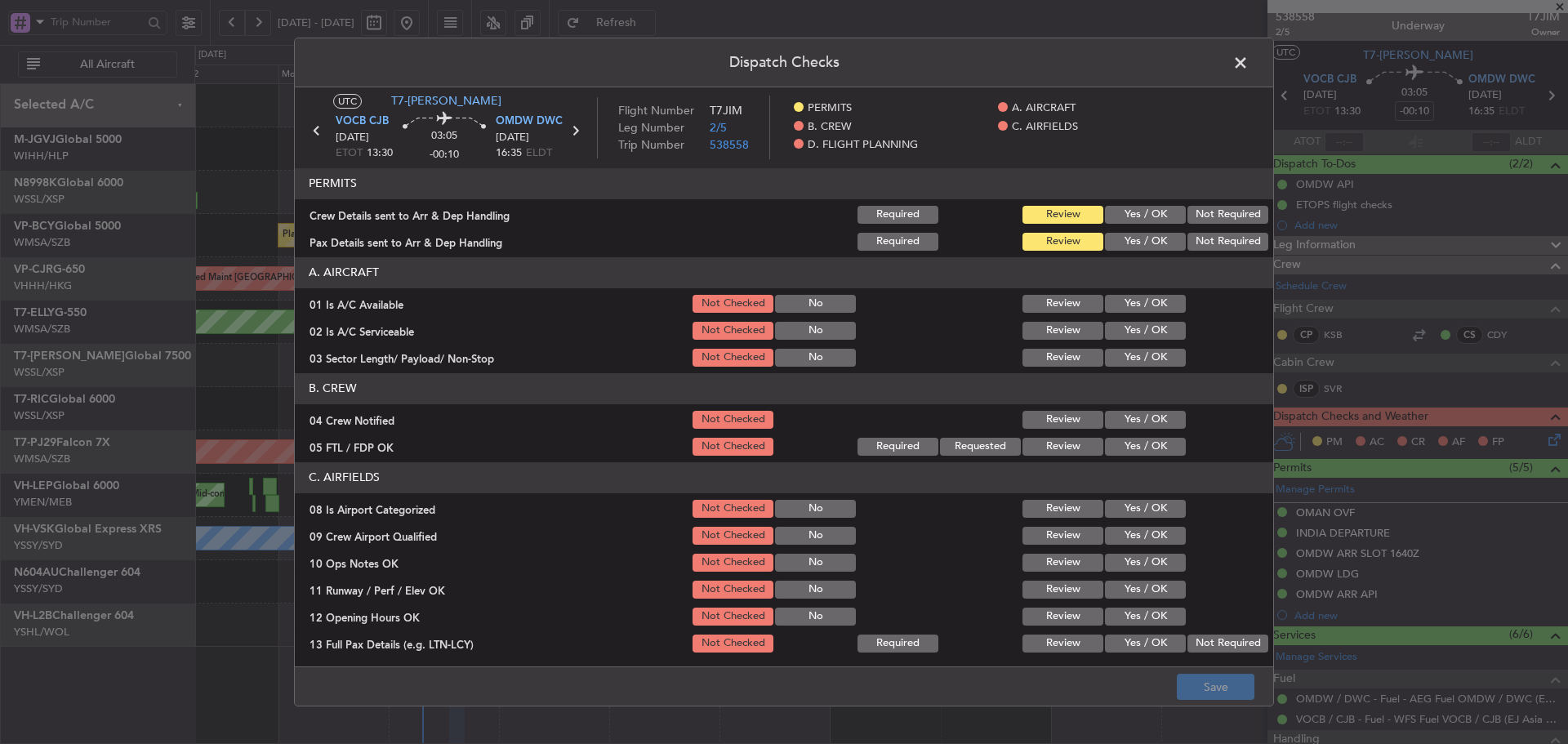
click at [1147, 214] on button "Yes / OK" at bounding box center [1146, 215] width 81 height 18
click at [1139, 236] on button "Yes / OK" at bounding box center [1146, 242] width 81 height 18
click at [1127, 299] on button "Yes / OK" at bounding box center [1146, 304] width 81 height 18
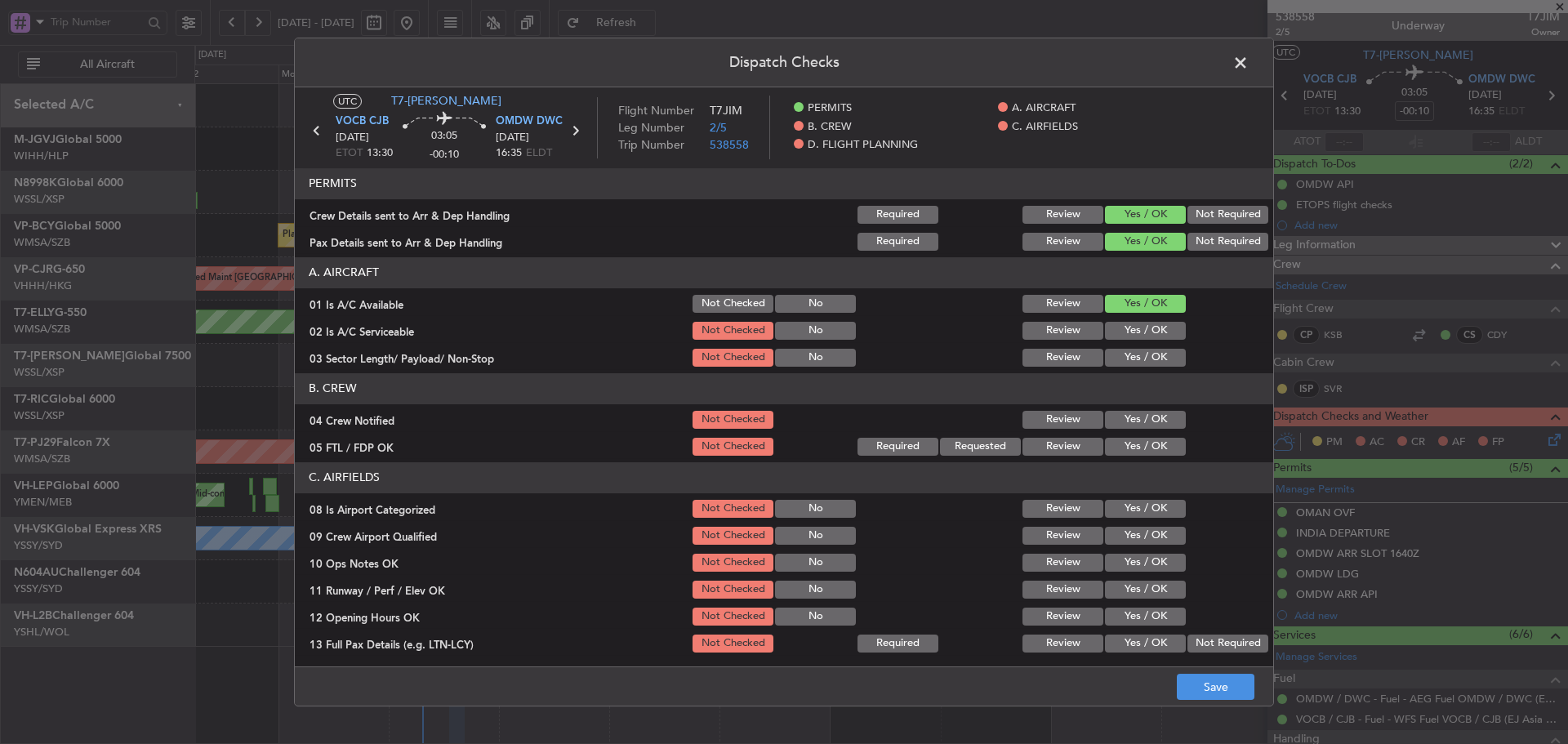
drag, startPoint x: 1123, startPoint y: 316, endPoint x: 1123, endPoint y: 328, distance: 12.0
click at [1123, 317] on section "A. AIRCRAFT 01 Is A/C Available Not Checked No Review Yes / OK 02 Is A/C Servic…" at bounding box center [784, 313] width 978 height 112
click at [1123, 330] on button "Yes / OK" at bounding box center [1146, 331] width 81 height 18
click at [1119, 359] on button "Yes / OK" at bounding box center [1146, 358] width 81 height 18
drag, startPoint x: 1121, startPoint y: 421, endPoint x: 1120, endPoint y: 445, distance: 24.0
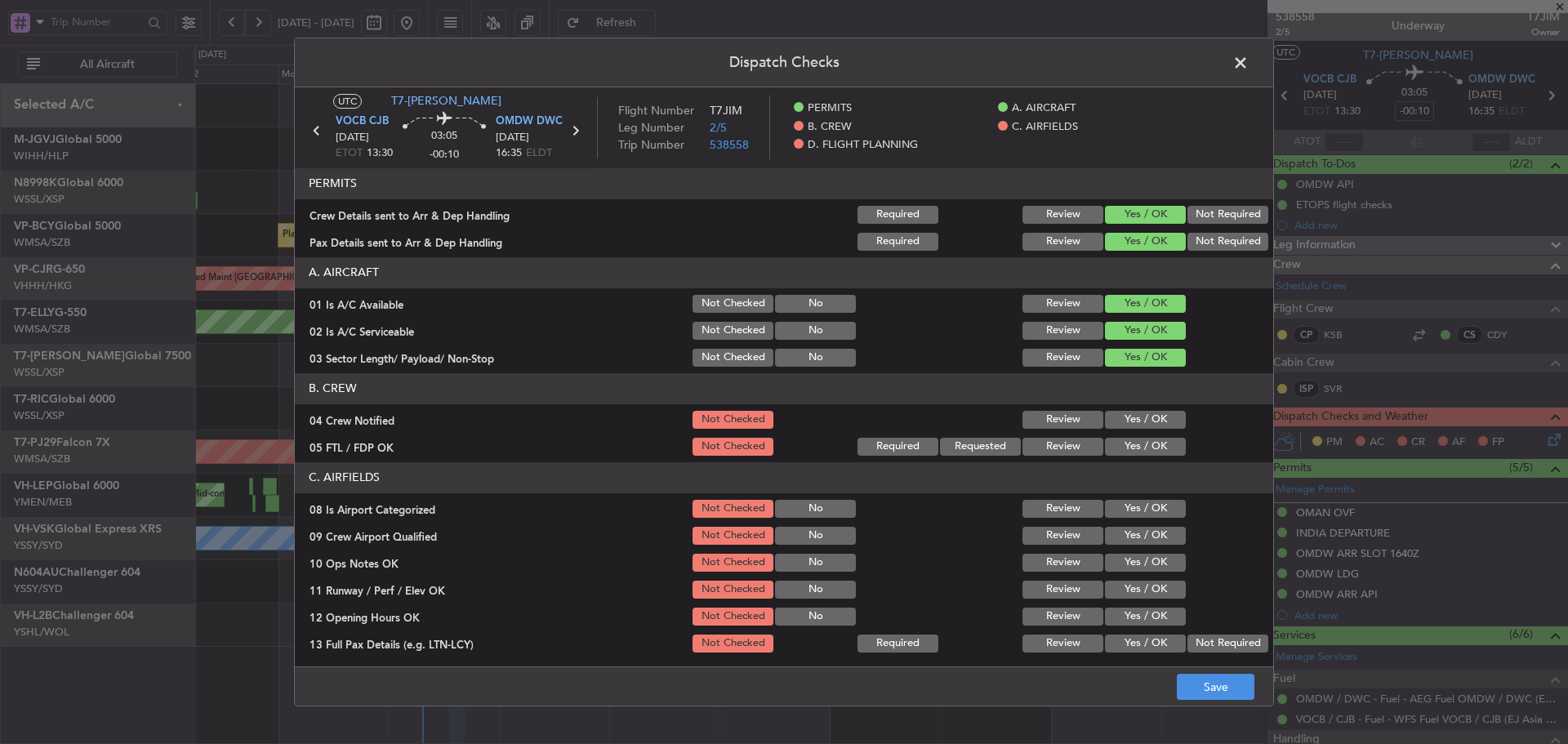
click at [1121, 422] on button "Yes / OK" at bounding box center [1146, 419] width 81 height 18
click at [1120, 445] on button "Yes / OK" at bounding box center [1146, 446] width 81 height 18
click at [1123, 522] on section "C. AIRFIELDS 08 Is Airport Categorized Not Checked No Review Yes / OK 09 Crew A…" at bounding box center [784, 666] width 978 height 409
click at [1124, 538] on button "Yes / OK" at bounding box center [1146, 536] width 81 height 18
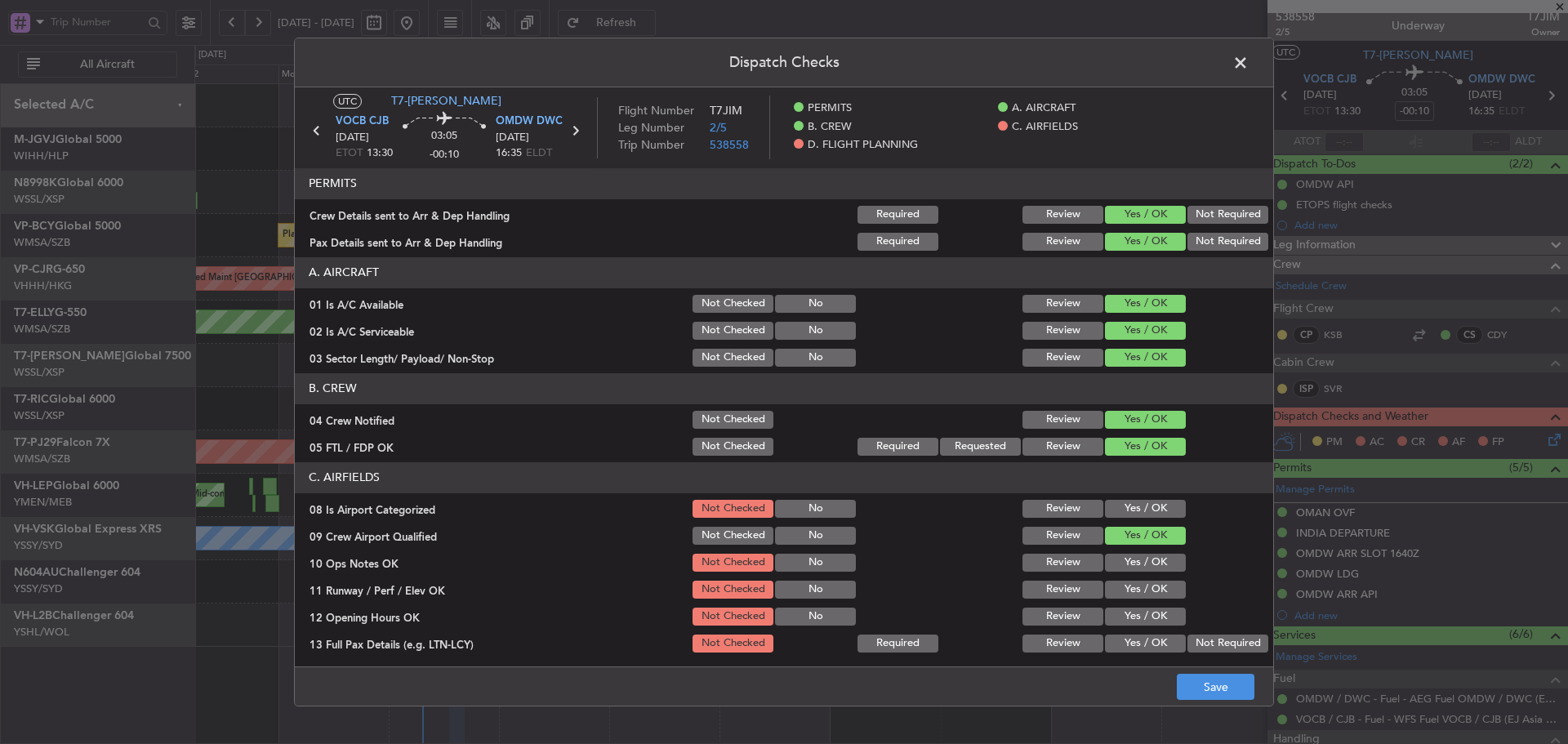
click at [1124, 522] on section "C. AIRFIELDS 08 Is Airport Categorized Not Checked No Review Yes / OK 09 Crew A…" at bounding box center [784, 666] width 978 height 409
click at [1124, 510] on button "Yes / OK" at bounding box center [1146, 509] width 81 height 18
click at [1128, 567] on button "Yes / OK" at bounding box center [1146, 563] width 81 height 18
drag, startPoint x: 1127, startPoint y: 589, endPoint x: 1127, endPoint y: 609, distance: 20.0
click at [1127, 590] on button "Yes / OK" at bounding box center [1146, 590] width 81 height 18
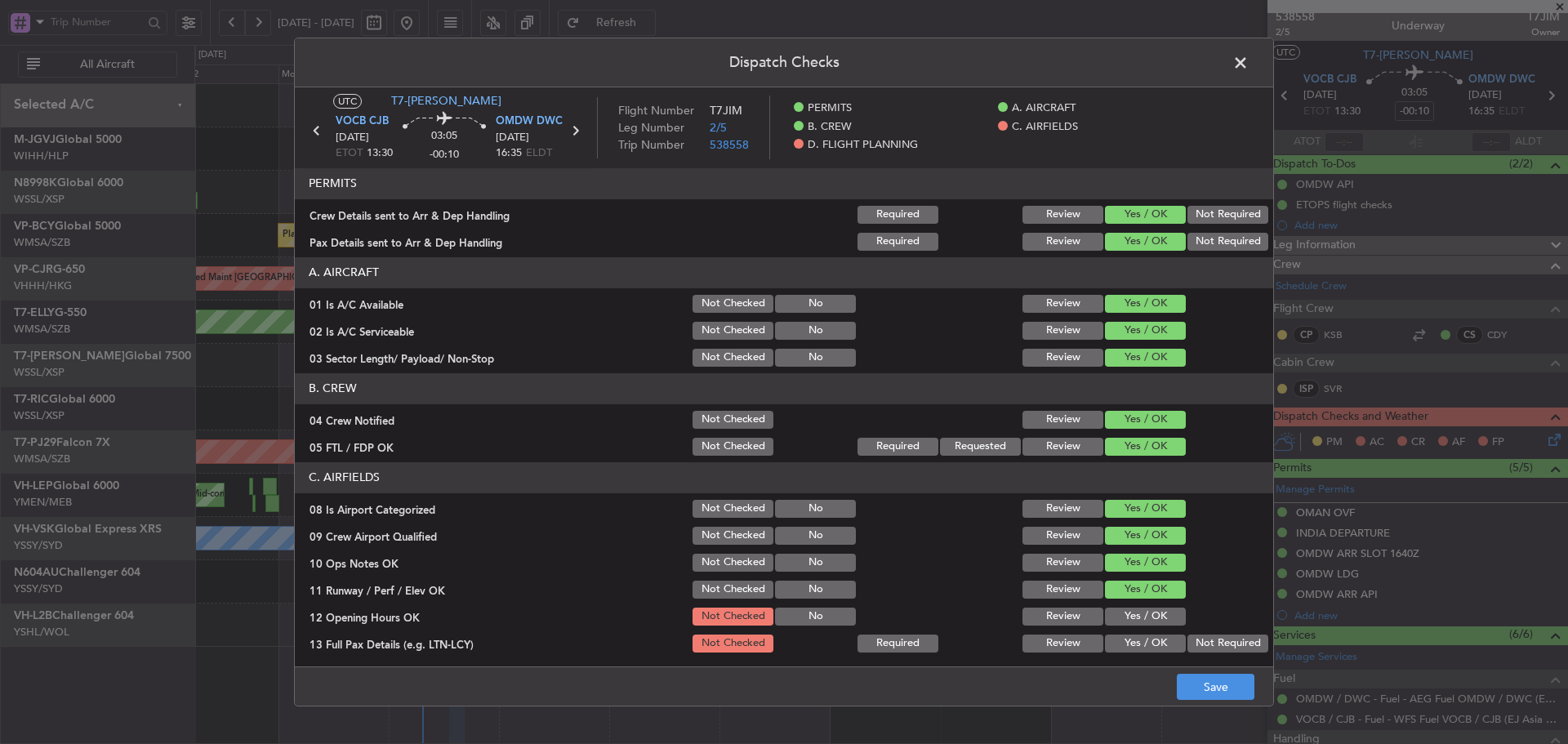
drag, startPoint x: 1127, startPoint y: 609, endPoint x: 1130, endPoint y: 620, distance: 11.4
click at [1129, 619] on button "Yes / OK" at bounding box center [1146, 616] width 81 height 18
drag, startPoint x: 1130, startPoint y: 620, endPoint x: 1189, endPoint y: 643, distance: 63.3
click at [1134, 623] on button "Yes / OK" at bounding box center [1146, 616] width 81 height 18
click at [1207, 648] on button "Not Required" at bounding box center [1228, 643] width 81 height 18
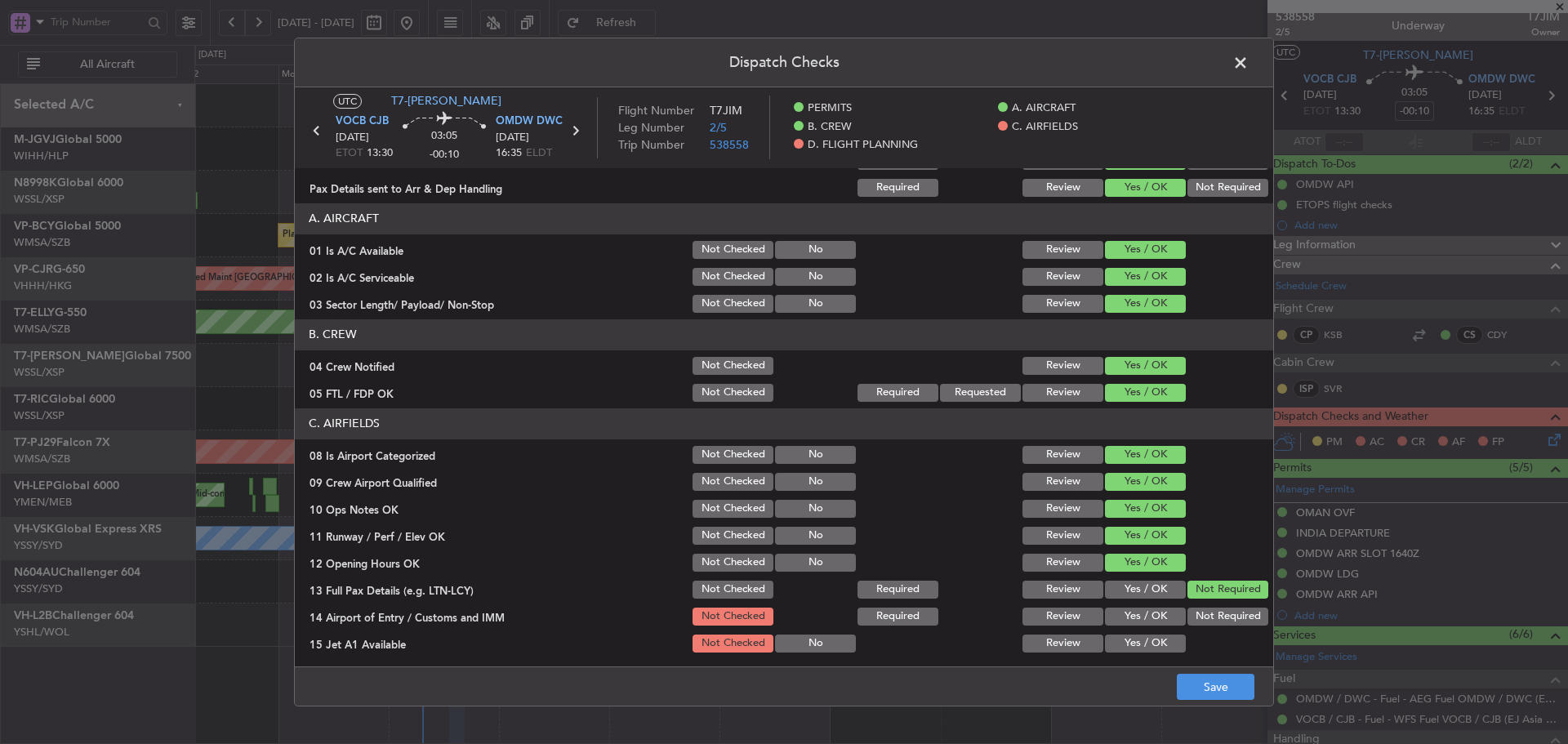
scroll to position [82, 0]
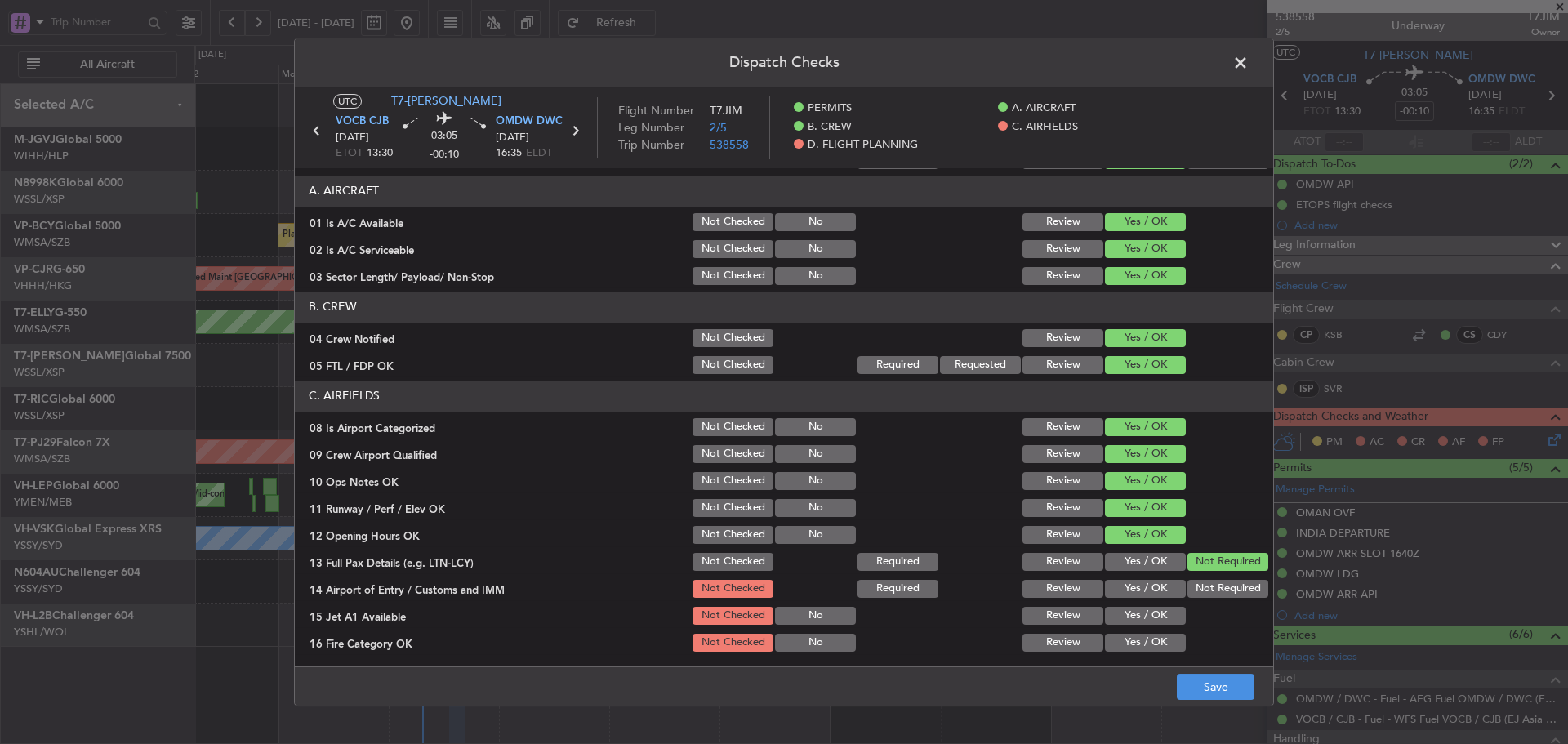
click at [1128, 565] on button "Yes / OK" at bounding box center [1146, 562] width 81 height 18
click at [1129, 584] on button "Yes / OK" at bounding box center [1146, 589] width 81 height 18
drag, startPoint x: 1130, startPoint y: 606, endPoint x: 1131, endPoint y: 620, distance: 14.0
click at [1130, 613] on button "Yes / OK" at bounding box center [1146, 616] width 81 height 18
click at [1131, 637] on section "C. AIRFIELDS 08 Is Airport Categorized Not Checked No Review Yes / OK 09 Crew A…" at bounding box center [784, 584] width 978 height 409
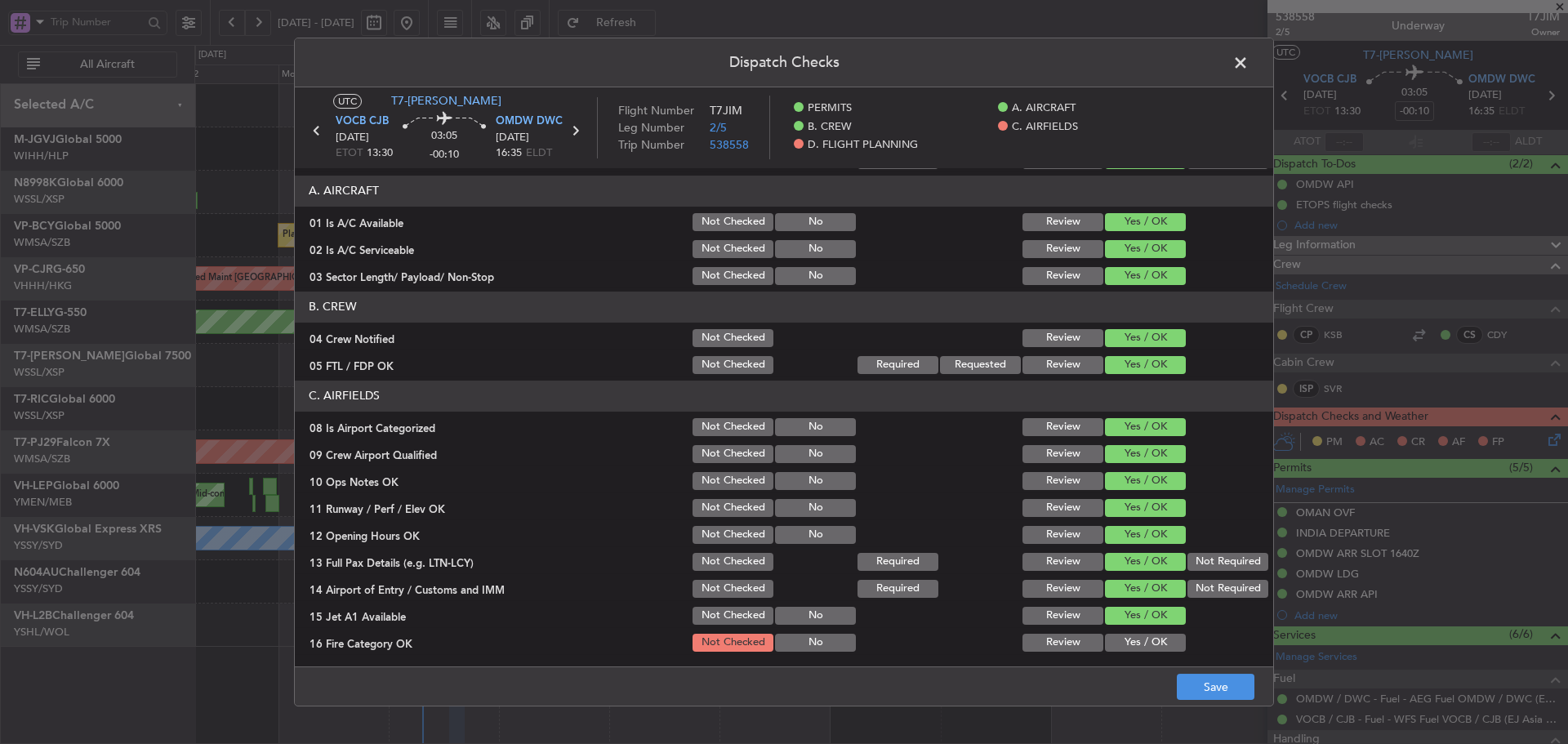
click at [1131, 637] on button "Yes / OK" at bounding box center [1146, 642] width 81 height 18
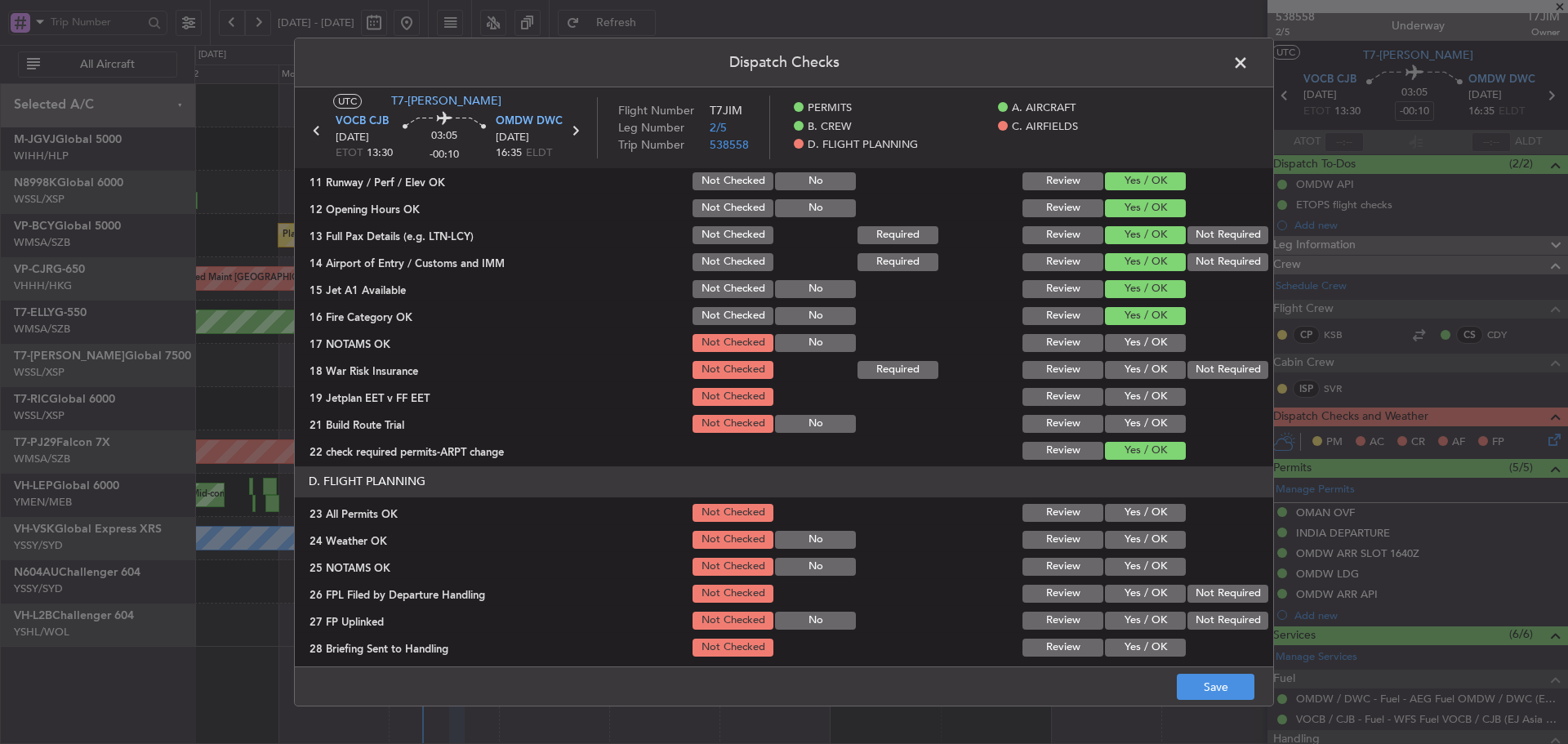
click at [1125, 344] on button "Yes / OK" at bounding box center [1146, 343] width 81 height 18
click at [1212, 371] on button "Not Required" at bounding box center [1228, 370] width 81 height 18
drag, startPoint x: 1126, startPoint y: 384, endPoint x: 1127, endPoint y: 409, distance: 25.0
click at [1126, 386] on div "Yes / OK" at bounding box center [1143, 396] width 82 height 23
click at [1127, 409] on section "C. AIRFIELDS 08 Is Airport Categorized Not Checked No Review Yes / OK 09 Crew A…" at bounding box center [784, 258] width 978 height 409
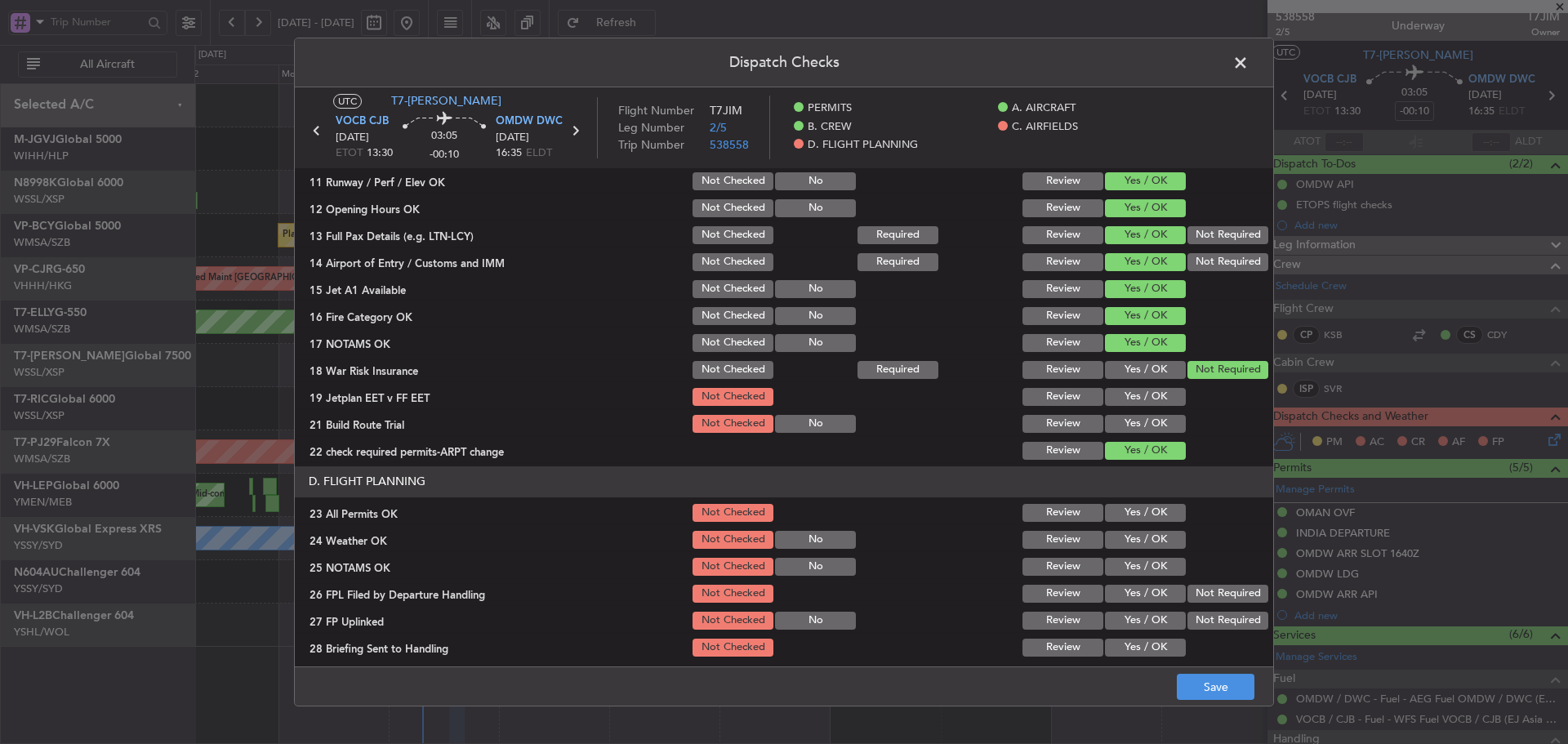
drag, startPoint x: 1126, startPoint y: 400, endPoint x: 1120, endPoint y: 428, distance: 28.6
click at [1125, 402] on button "Yes / OK" at bounding box center [1146, 397] width 81 height 18
click at [1120, 428] on button "Yes / OK" at bounding box center [1146, 424] width 81 height 18
click at [1132, 513] on button "Yes / OK" at bounding box center [1146, 512] width 81 height 18
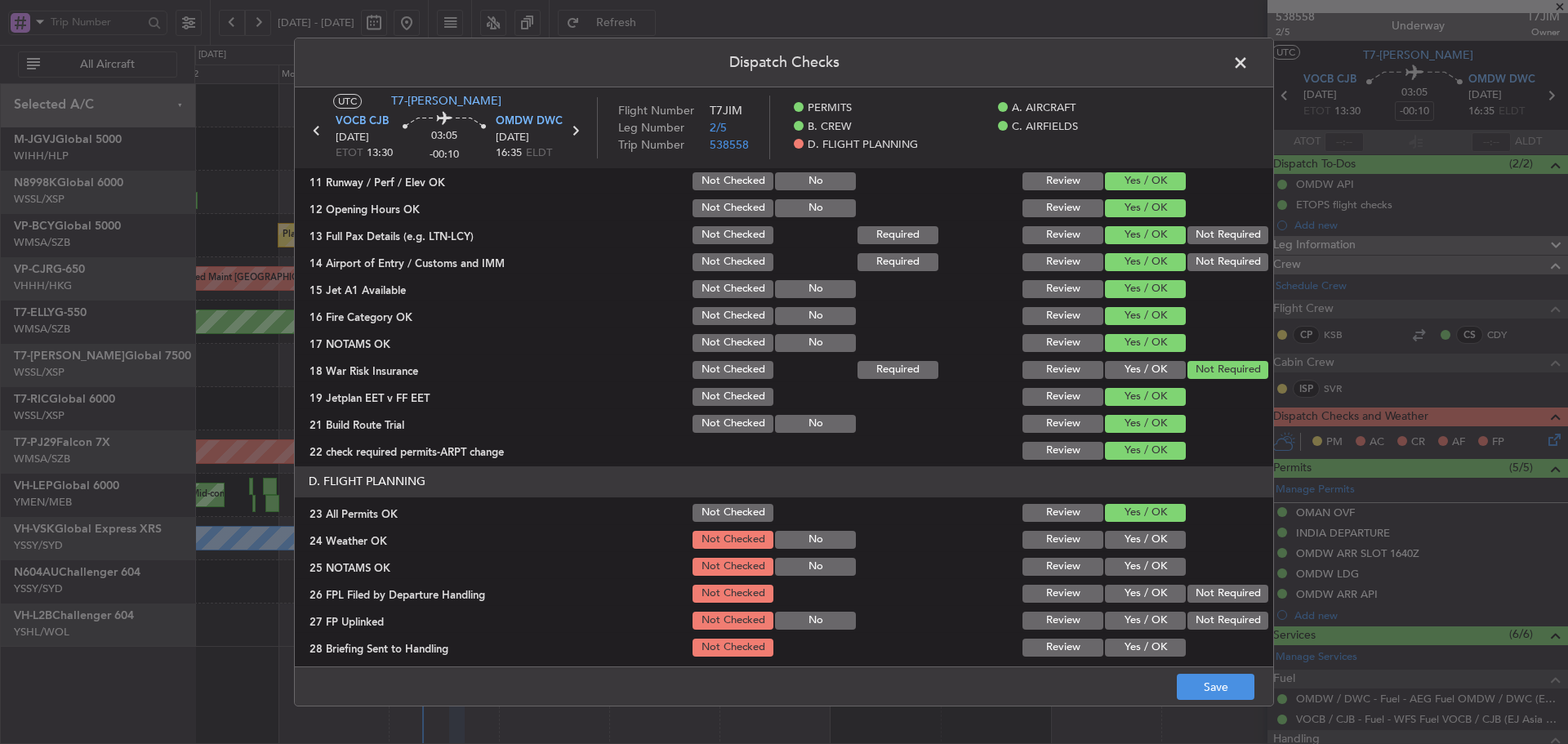
click at [1130, 536] on button "Yes / OK" at bounding box center [1146, 539] width 81 height 18
drag, startPoint x: 1126, startPoint y: 560, endPoint x: 1126, endPoint y: 581, distance: 21.0
click at [1126, 563] on button "Yes / OK" at bounding box center [1146, 566] width 81 height 18
click at [1126, 592] on button "Yes / OK" at bounding box center [1146, 593] width 81 height 18
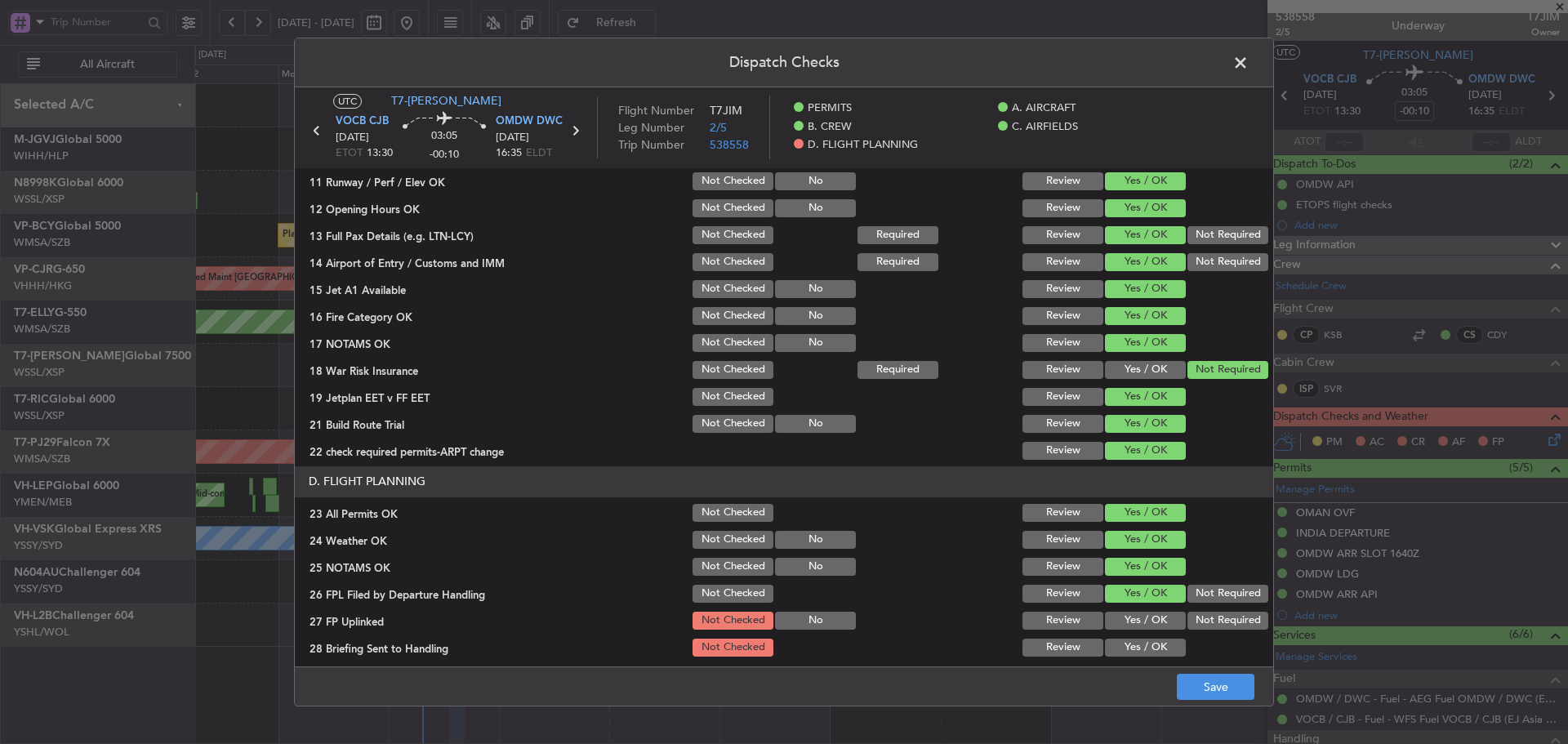
drag, startPoint x: 1126, startPoint y: 601, endPoint x: 1127, endPoint y: 622, distance: 21.0
click at [1126, 607] on section "D. FLIGHT PLANNING 23 All Permits OK Not Checked Review Yes / OK 24 Weather OK …" at bounding box center [784, 589] width 978 height 246
drag, startPoint x: 1127, startPoint y: 623, endPoint x: 1128, endPoint y: 632, distance: 9.1
click at [1128, 627] on button "Yes / OK" at bounding box center [1146, 620] width 81 height 18
click at [1129, 648] on button "Yes / OK" at bounding box center [1146, 648] width 81 height 18
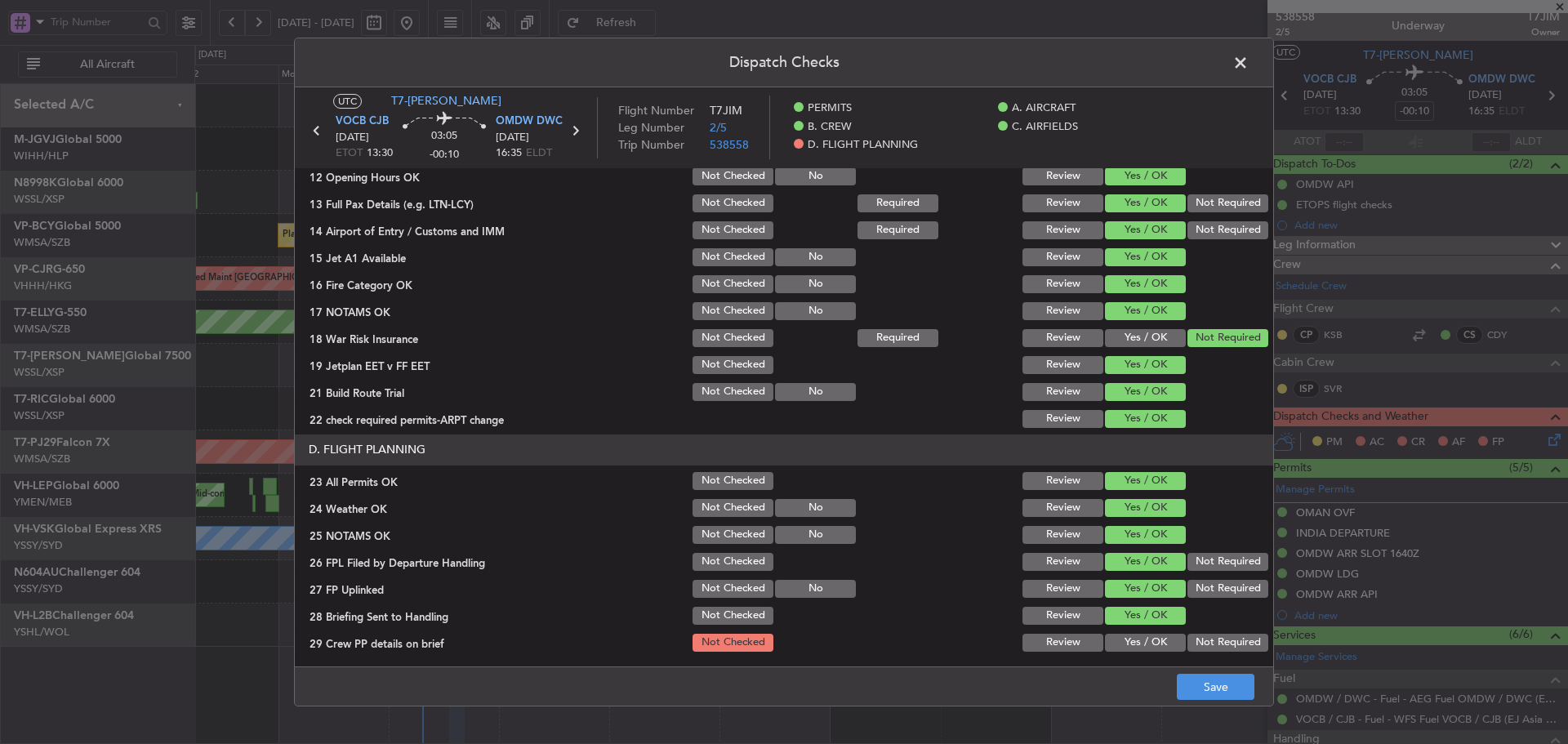
scroll to position [469, 0]
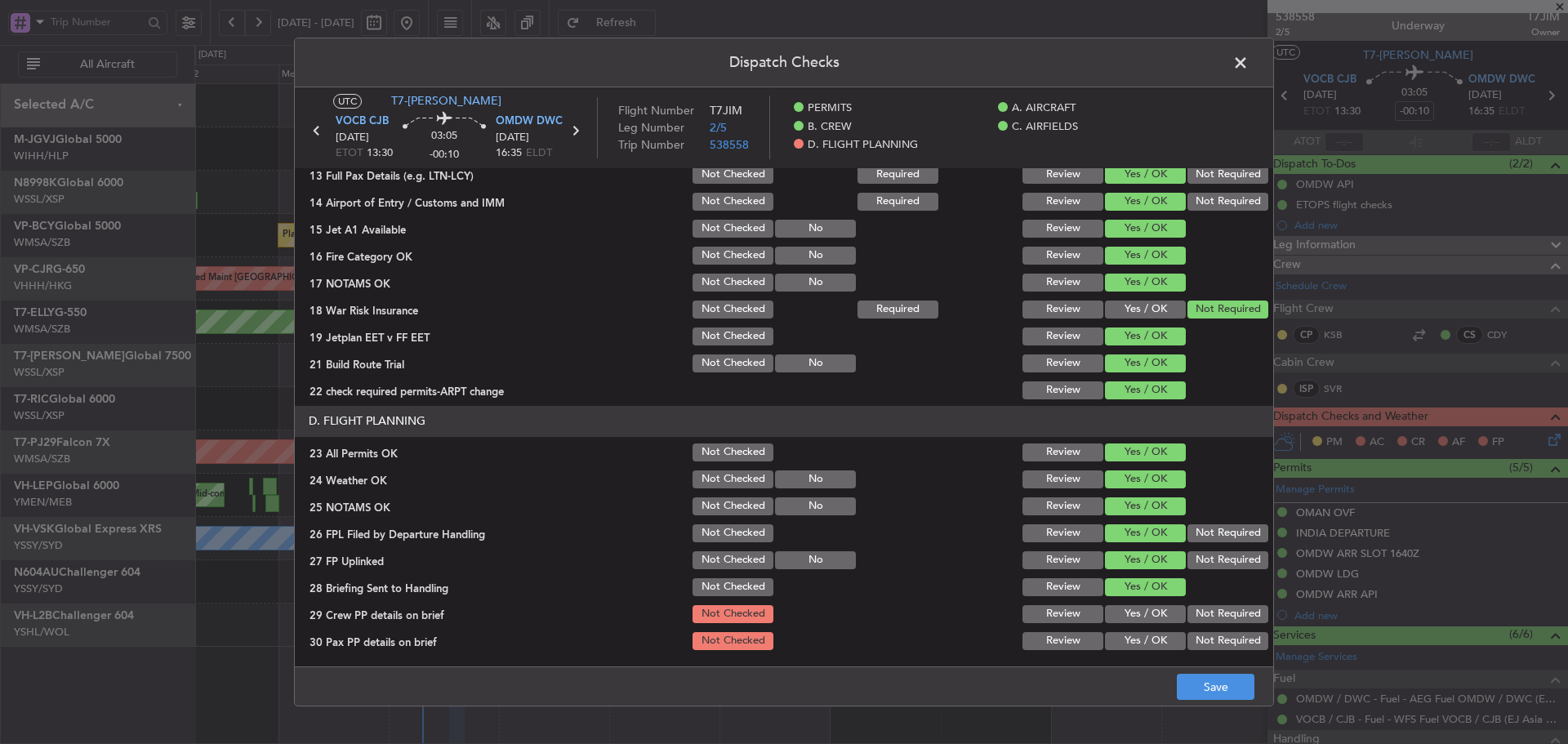
drag, startPoint x: 1132, startPoint y: 615, endPoint x: 1129, endPoint y: 645, distance: 30.1
click at [1132, 616] on button "Yes / OK" at bounding box center [1146, 614] width 81 height 18
click at [1129, 645] on button "Yes / OK" at bounding box center [1146, 641] width 81 height 18
drag, startPoint x: 1201, startPoint y: 691, endPoint x: 1199, endPoint y: 683, distance: 8.2
click at [1201, 691] on button "Save" at bounding box center [1215, 686] width 78 height 26
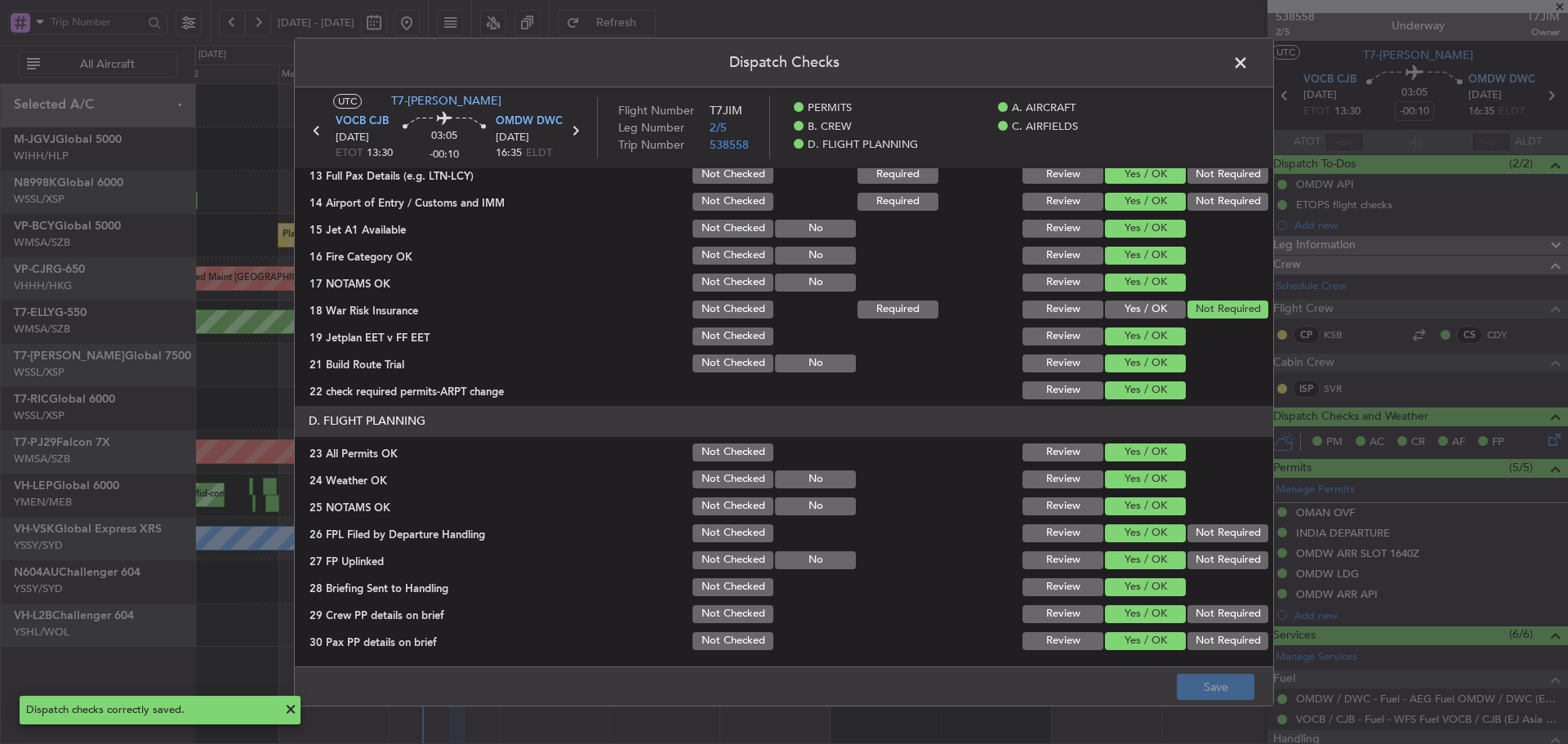
drag, startPoint x: 1244, startPoint y: 63, endPoint x: 1224, endPoint y: 52, distance: 22.8
click at [1249, 63] on span at bounding box center [1249, 67] width 0 height 32
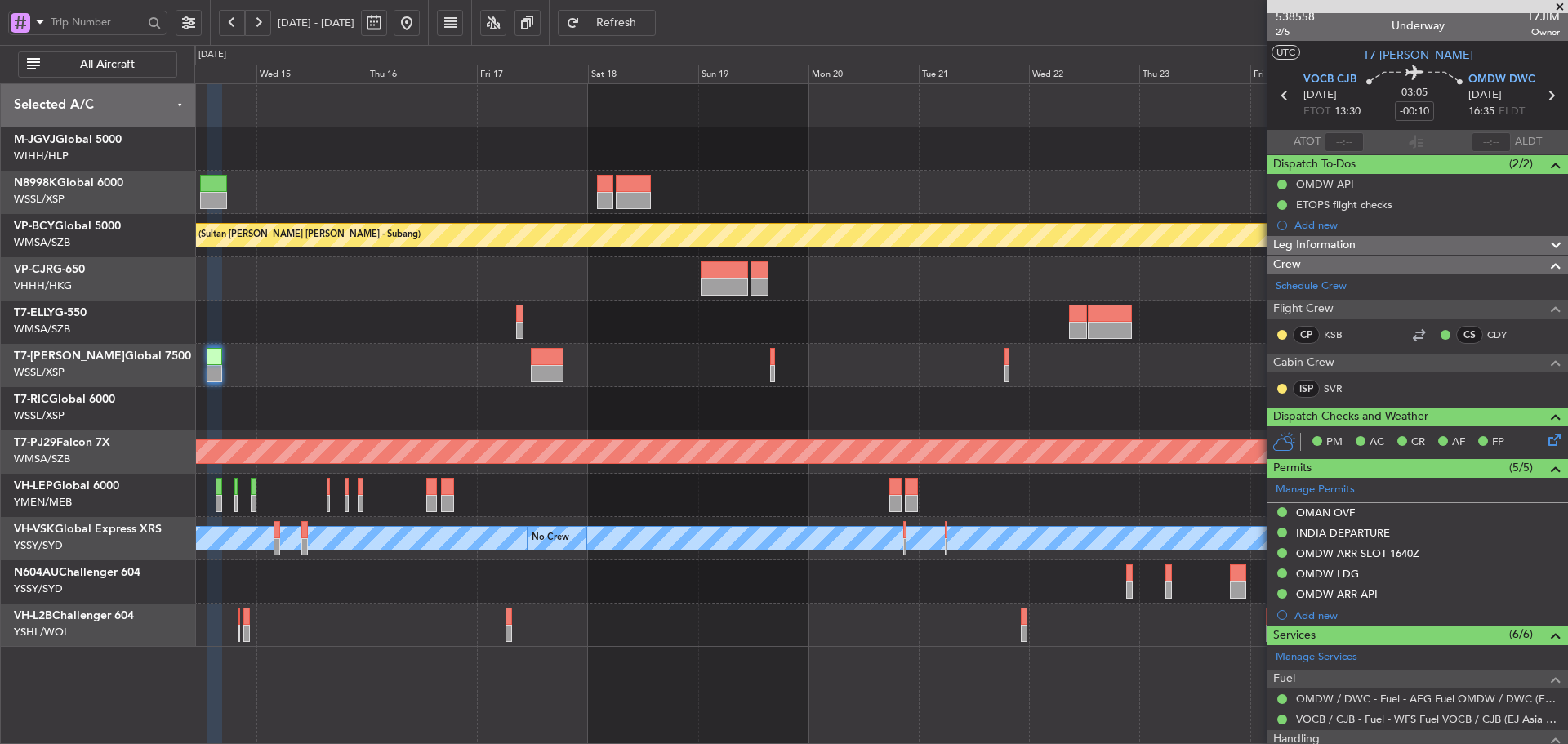
click at [788, 210] on div at bounding box center [881, 192] width 1373 height 43
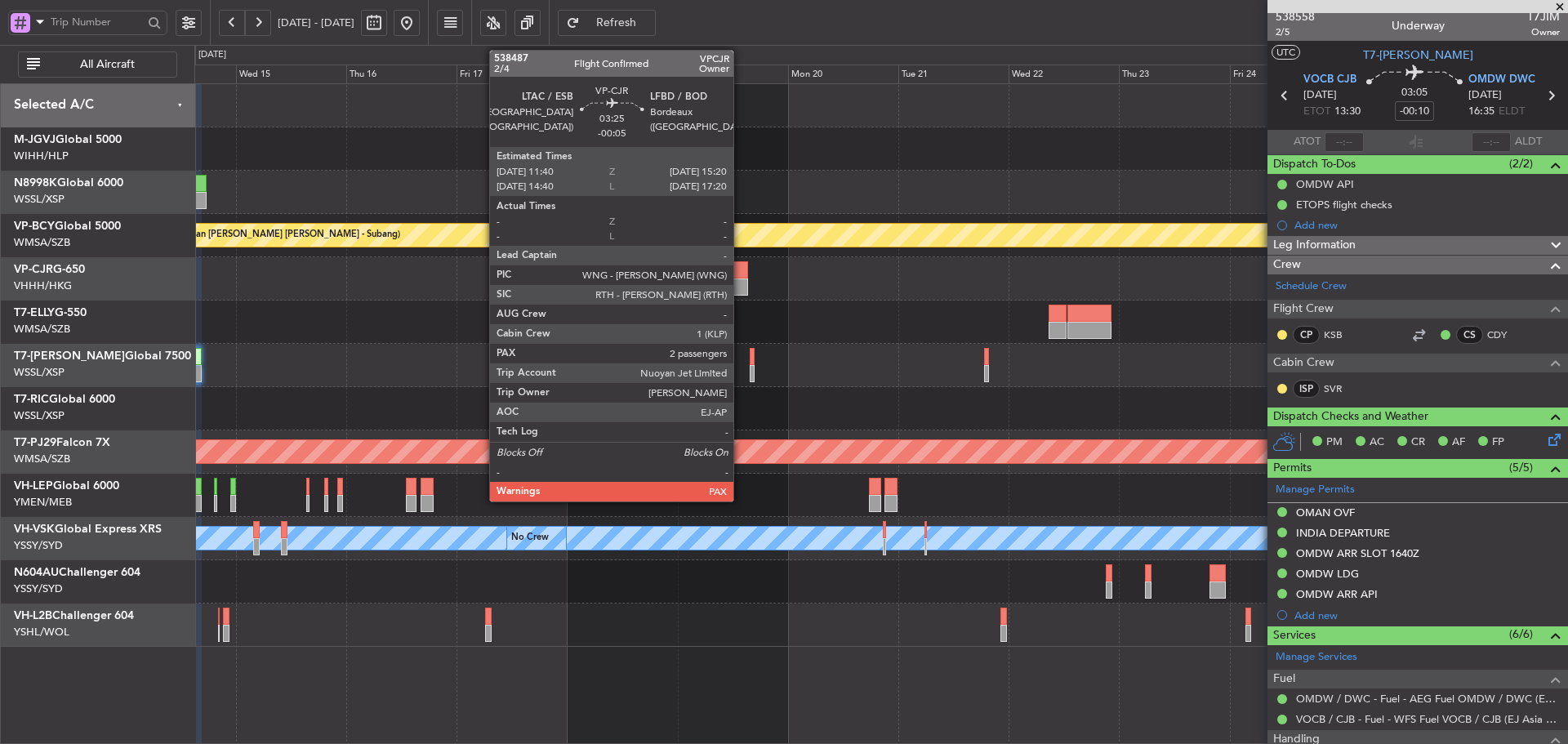
click at [742, 278] on div at bounding box center [738, 270] width 17 height 17
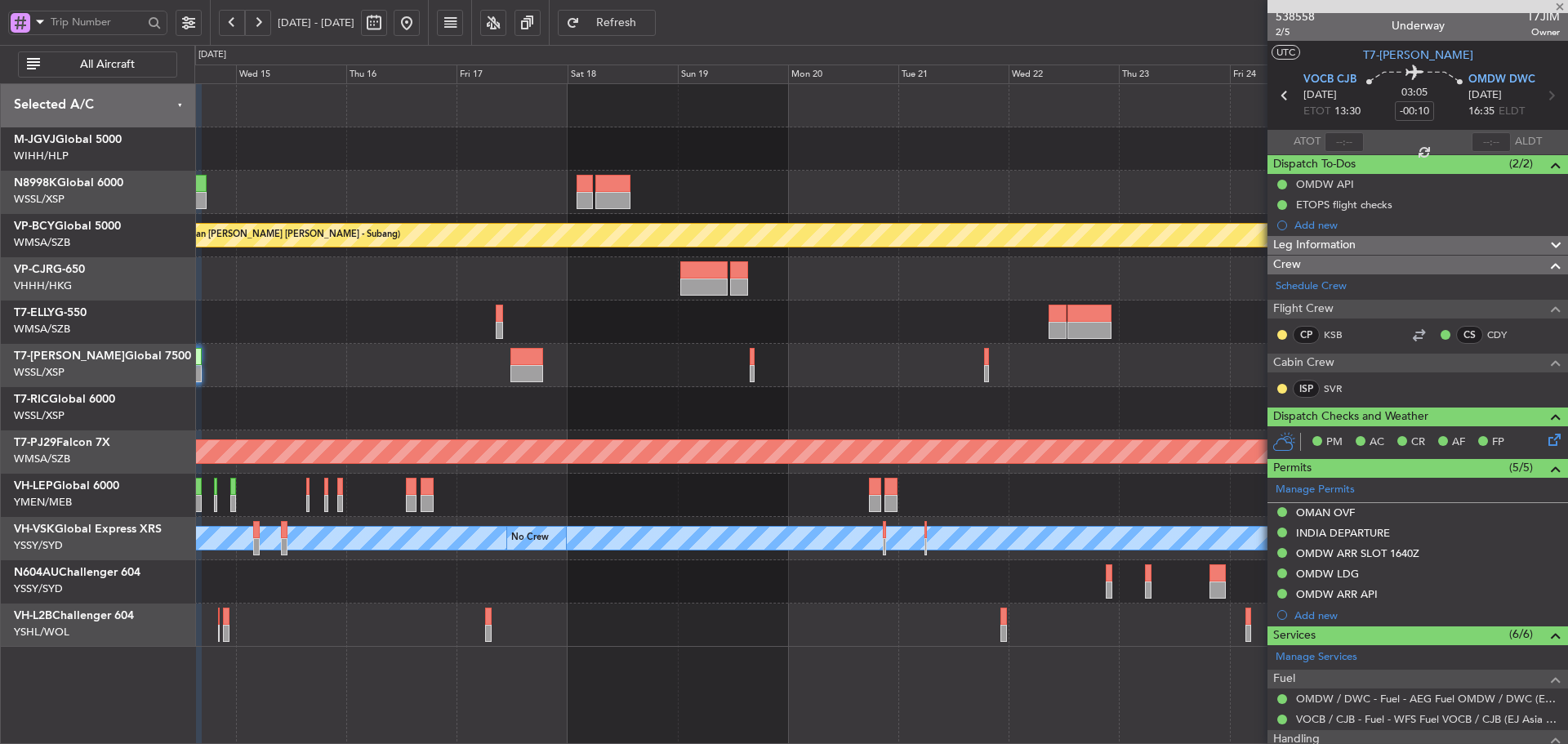
scroll to position [0, 0]
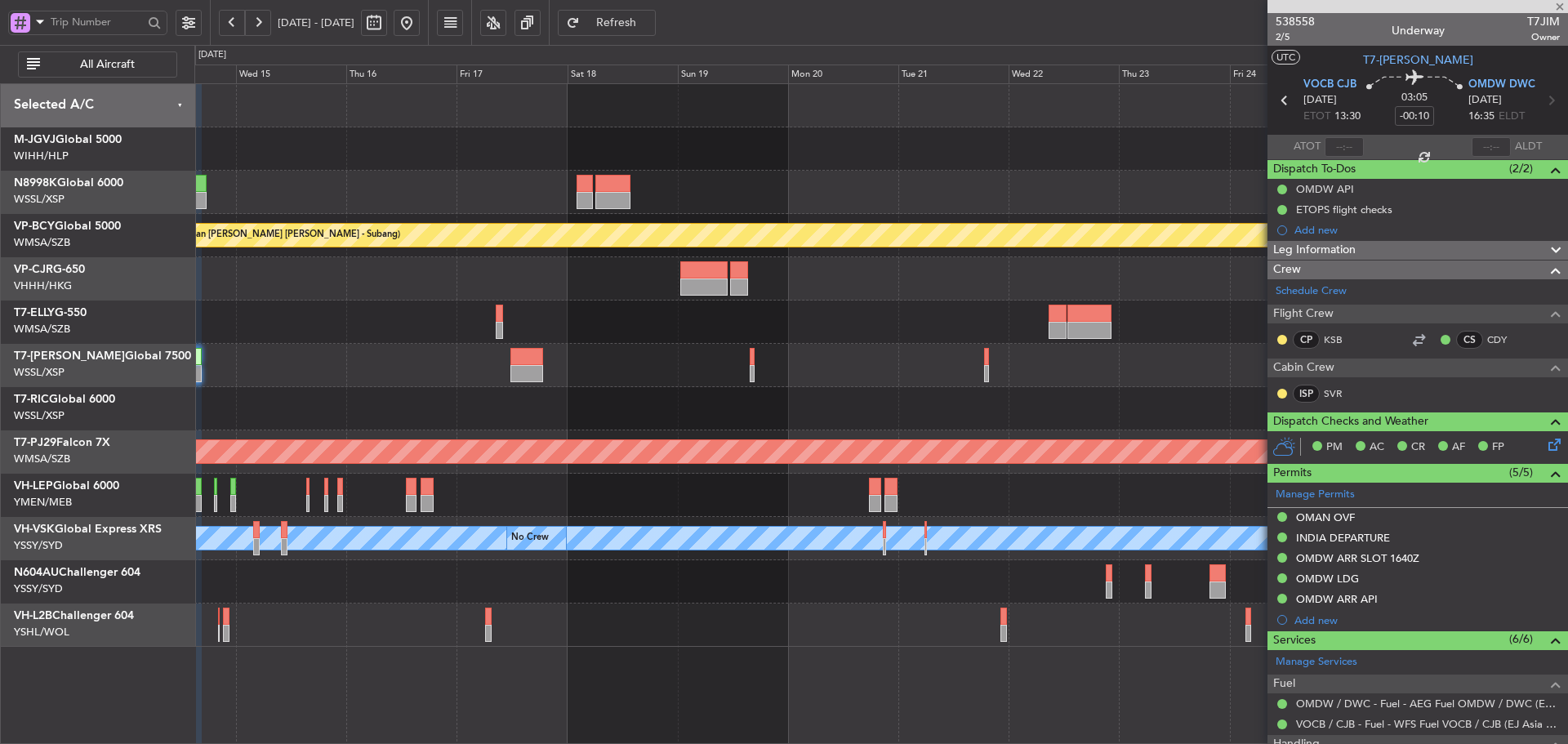
type input "-00:05"
type input "4"
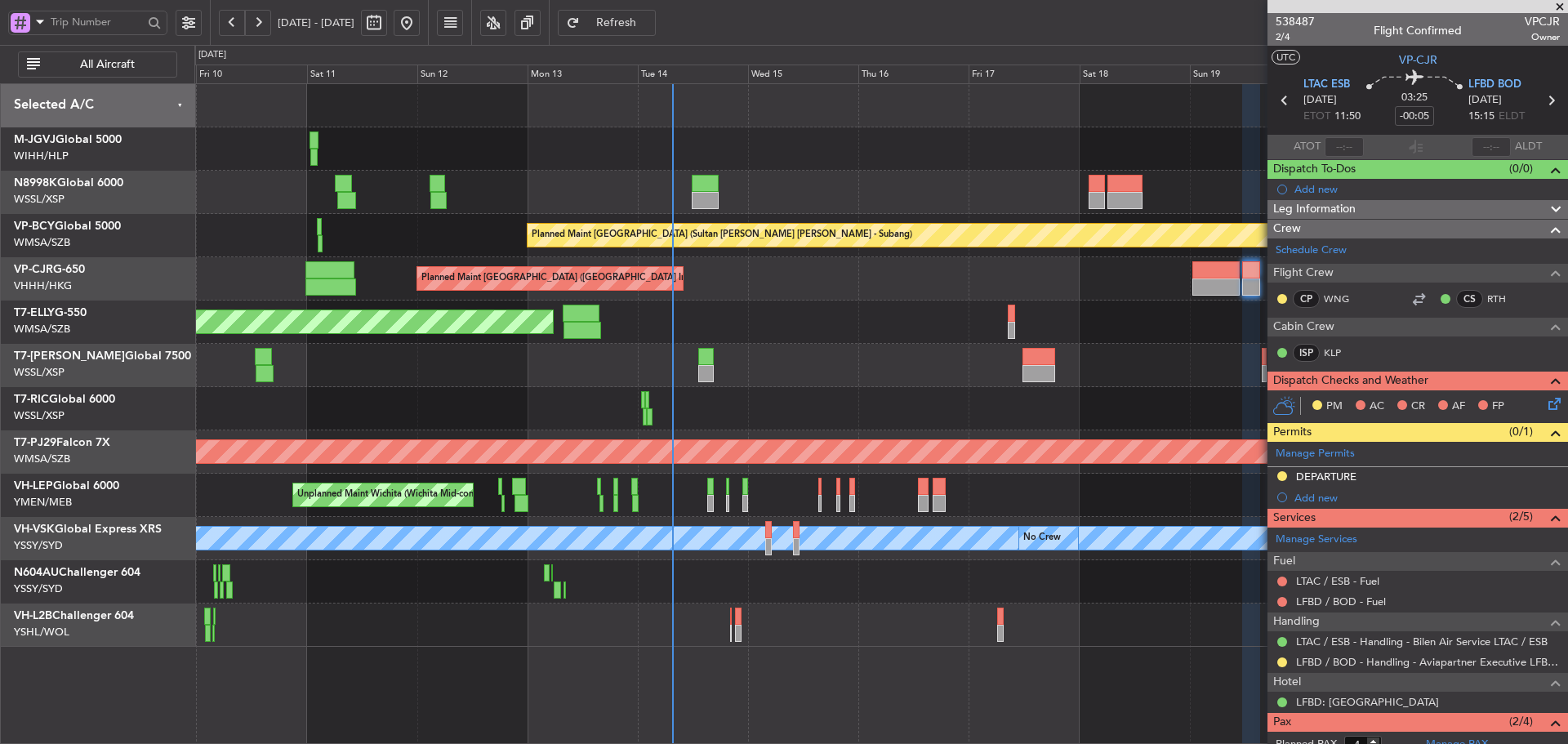
click at [1038, 320] on div "Planned Maint [GEOGRAPHIC_DATA] ([GEOGRAPHIC_DATA] Intl)" at bounding box center [881, 322] width 1373 height 43
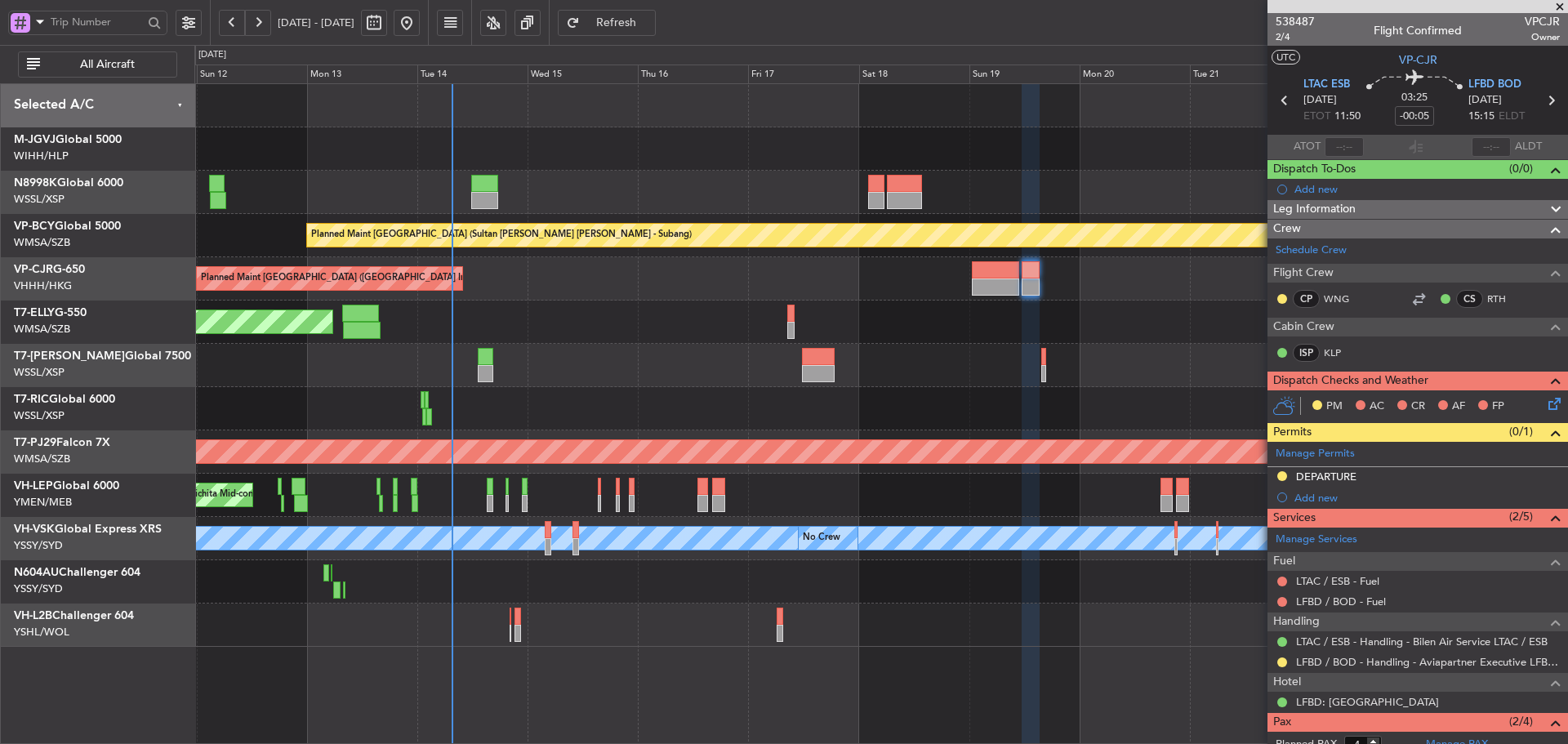
click at [719, 260] on div "Planned Maint [GEOGRAPHIC_DATA] (Seletar) Planned Maint [GEOGRAPHIC_DATA] (Sele…" at bounding box center [881, 365] width 1373 height 563
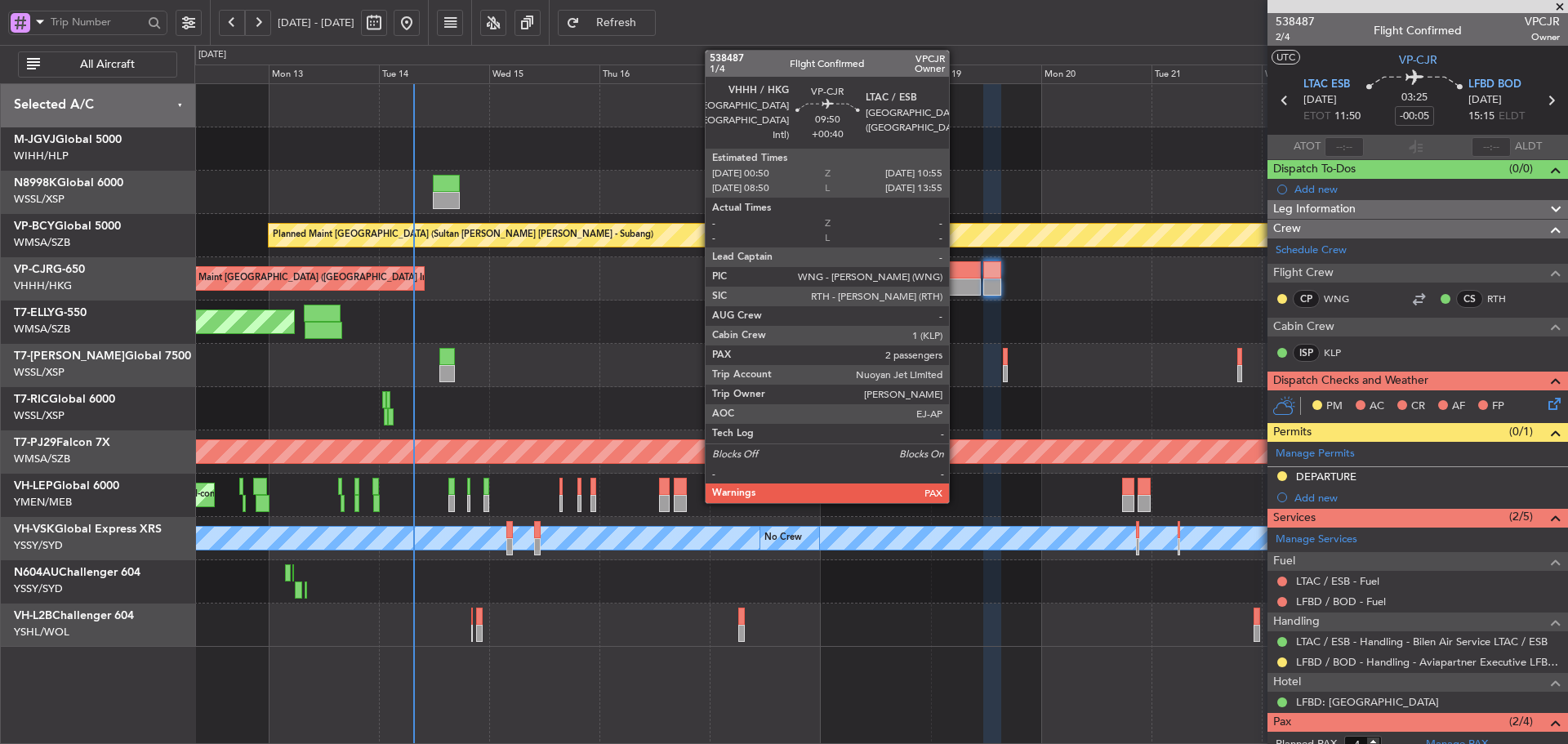
click at [956, 273] on div at bounding box center [957, 270] width 47 height 17
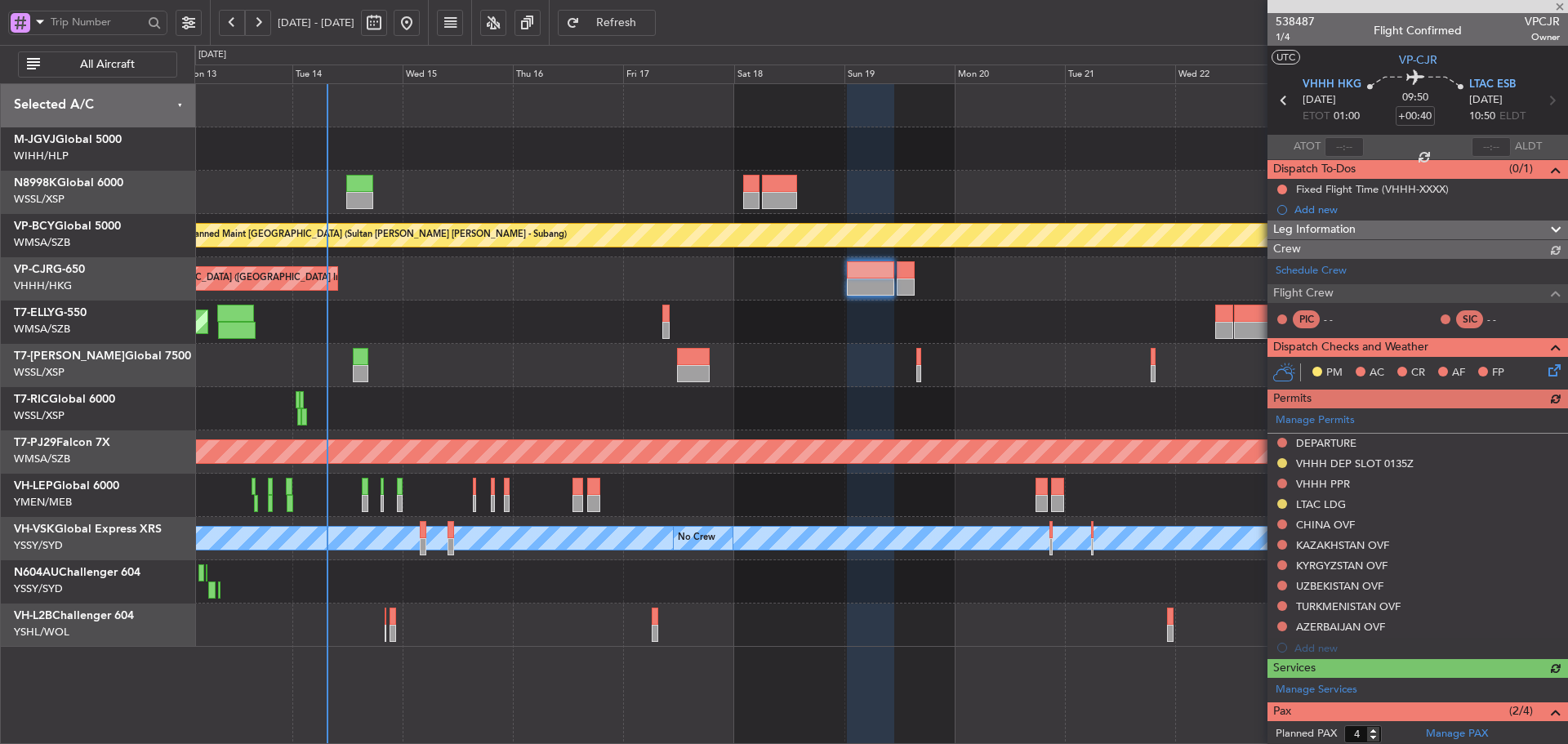
click at [896, 259] on div "Planned Maint [GEOGRAPHIC_DATA] ([GEOGRAPHIC_DATA] Intl)" at bounding box center [881, 279] width 1373 height 43
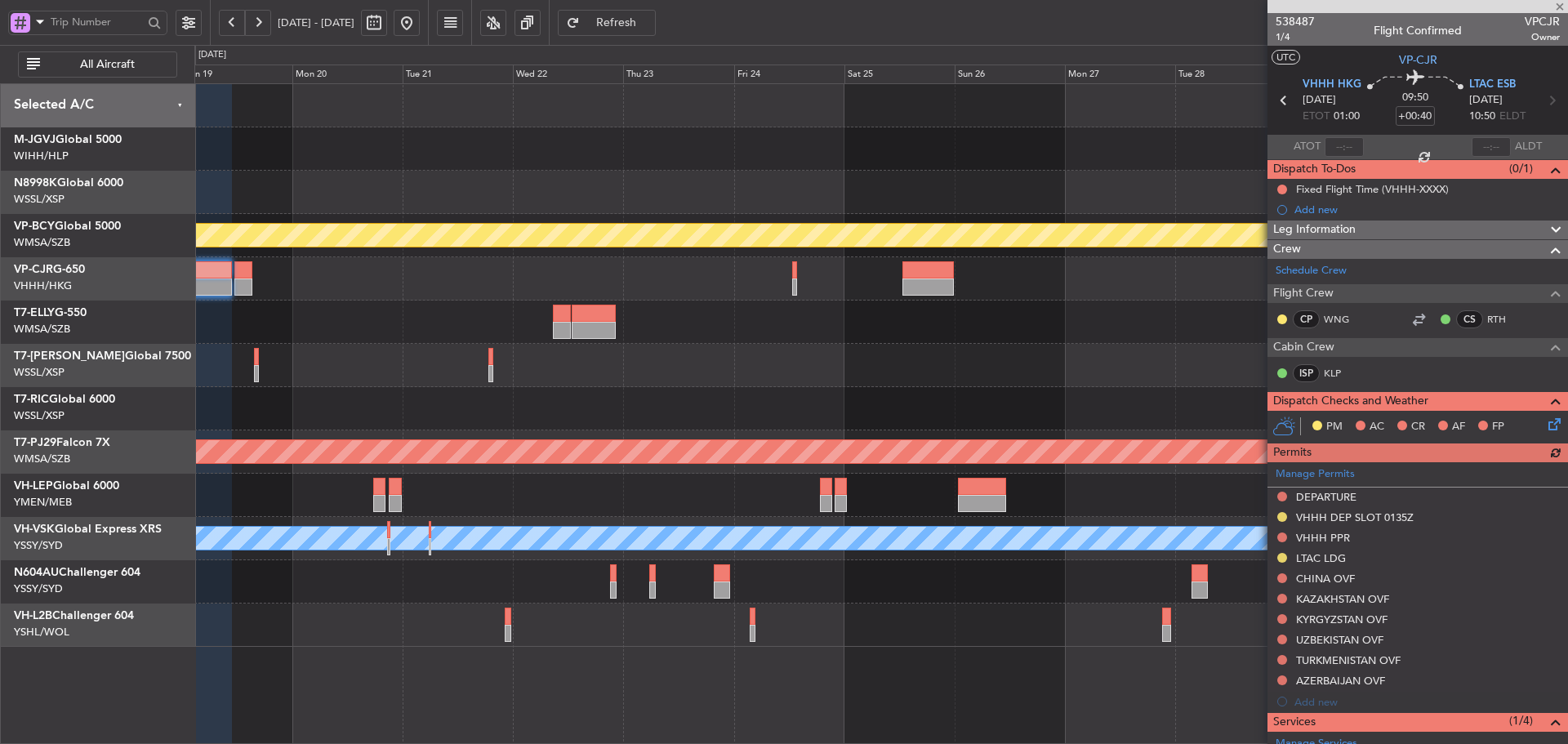
click at [569, 259] on div at bounding box center [881, 279] width 1373 height 43
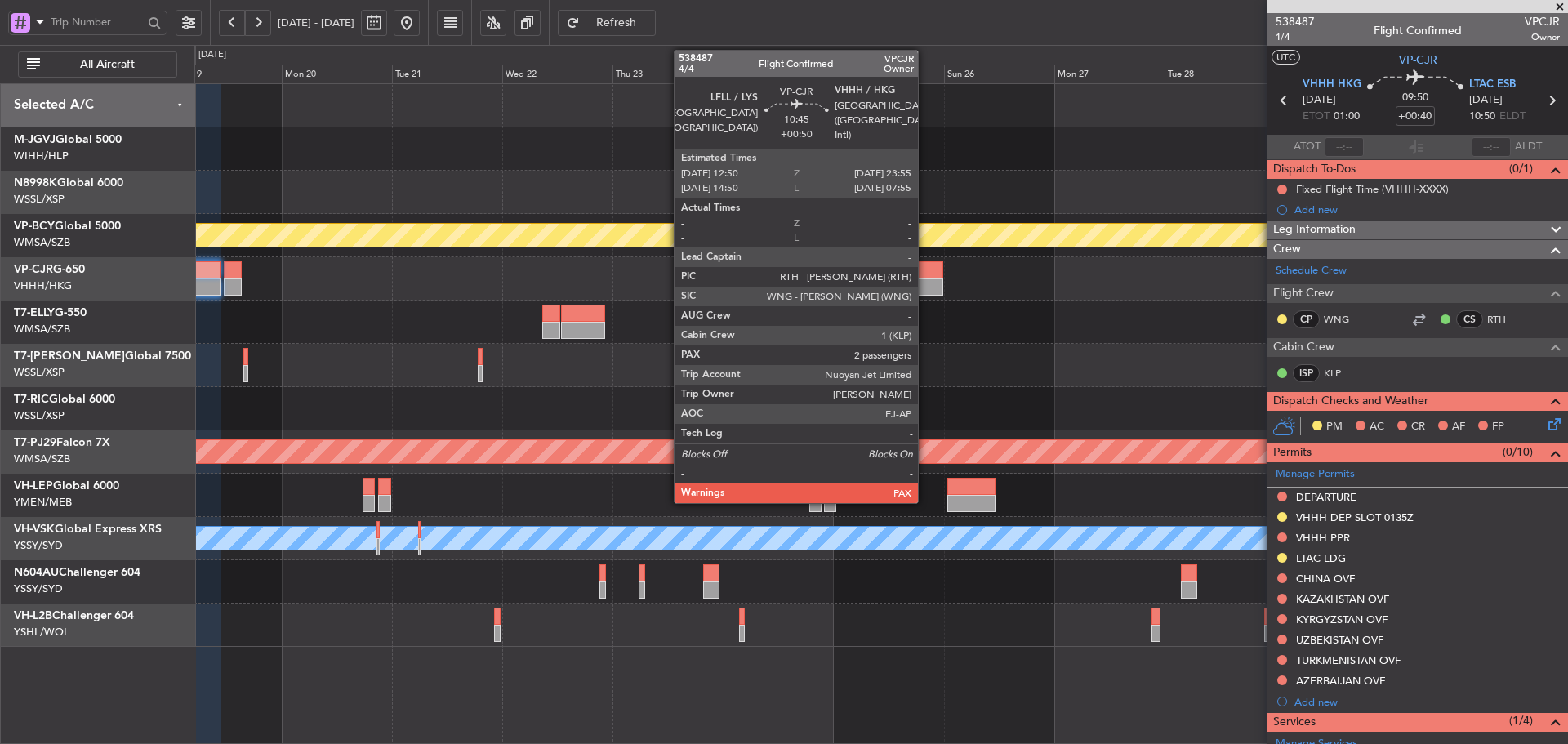
click at [926, 282] on div at bounding box center [917, 287] width 51 height 17
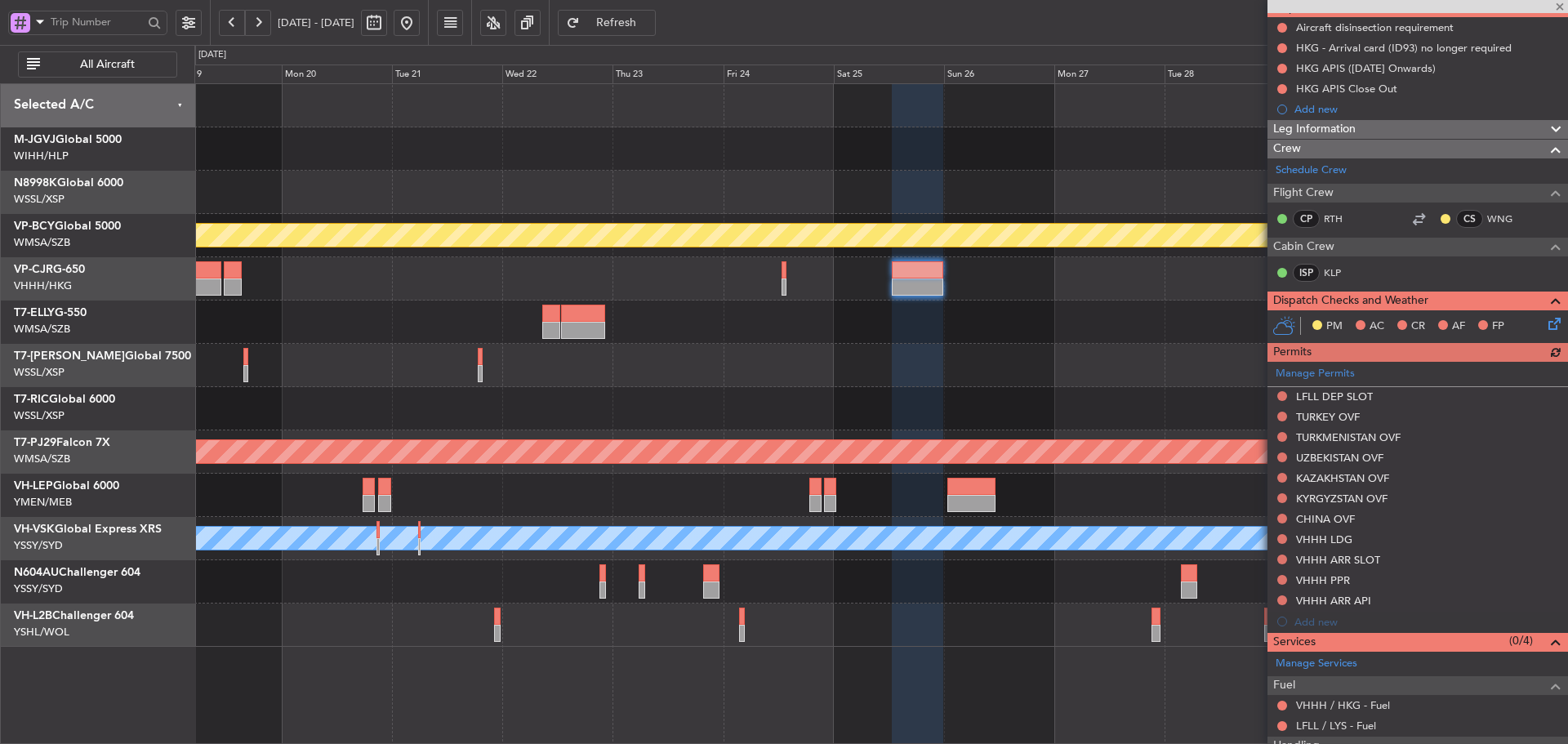
scroll to position [163, 0]
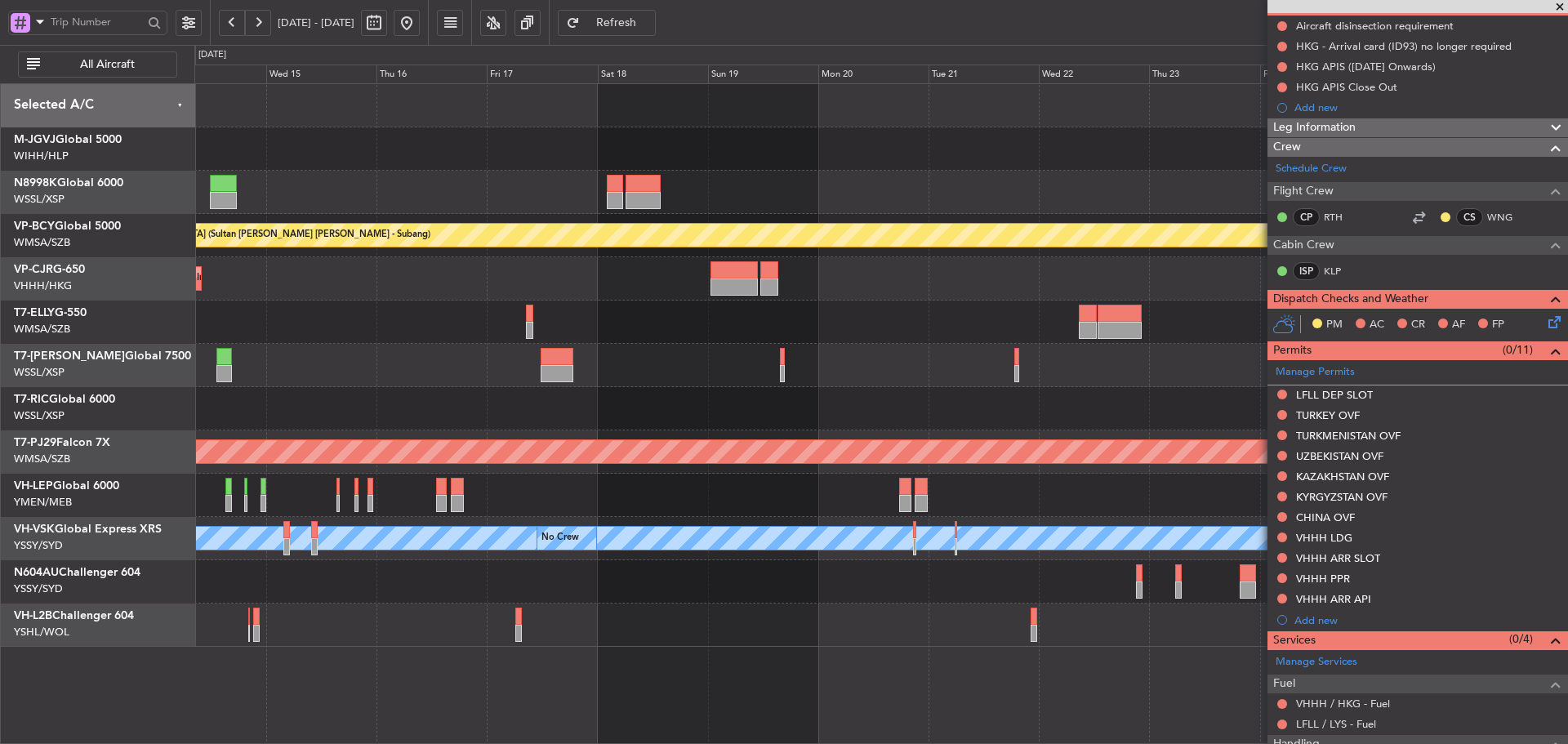
click at [861, 297] on div "Planned Maint [GEOGRAPHIC_DATA] ([GEOGRAPHIC_DATA] Intl)" at bounding box center [881, 279] width 1373 height 43
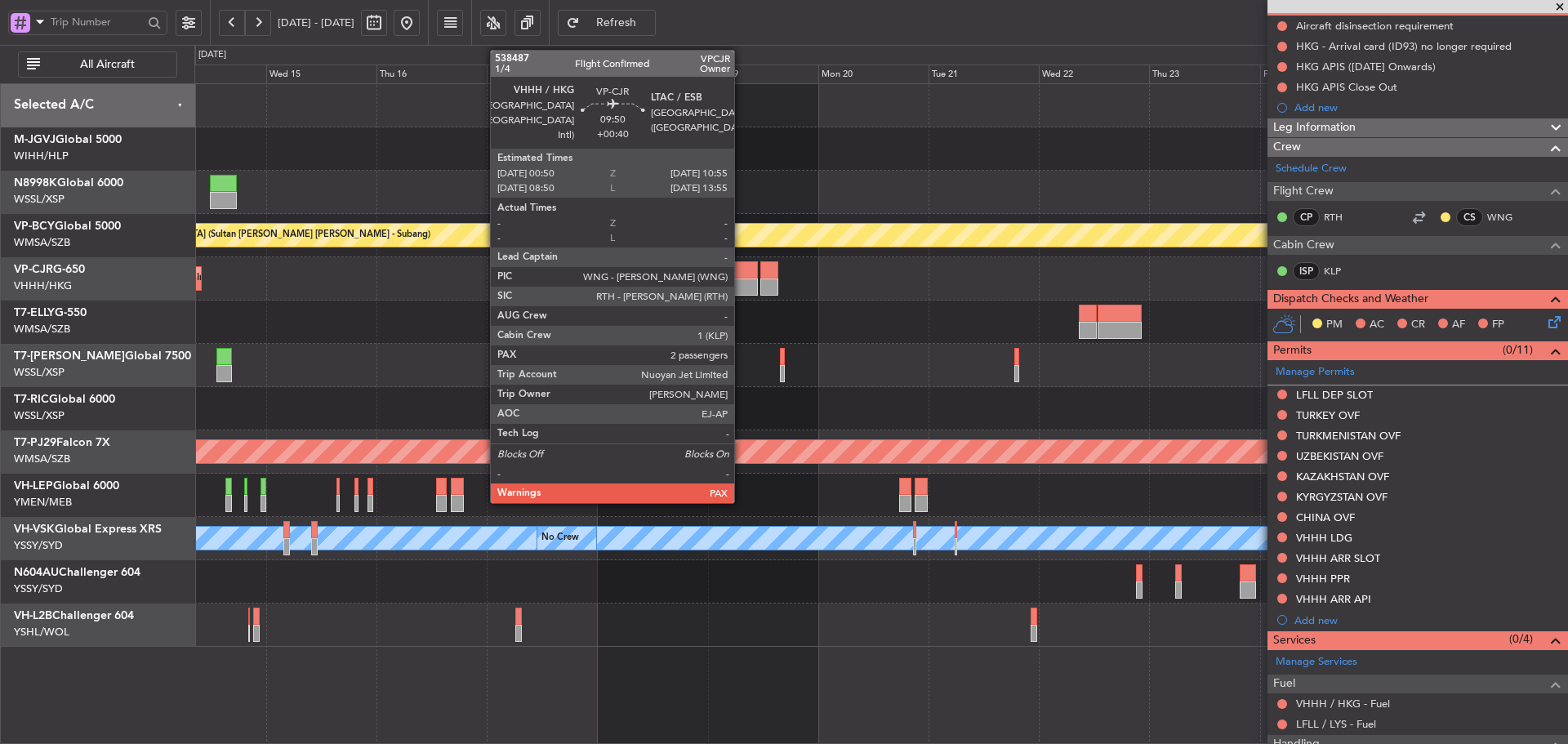
click at [741, 273] on div at bounding box center [733, 270] width 47 height 17
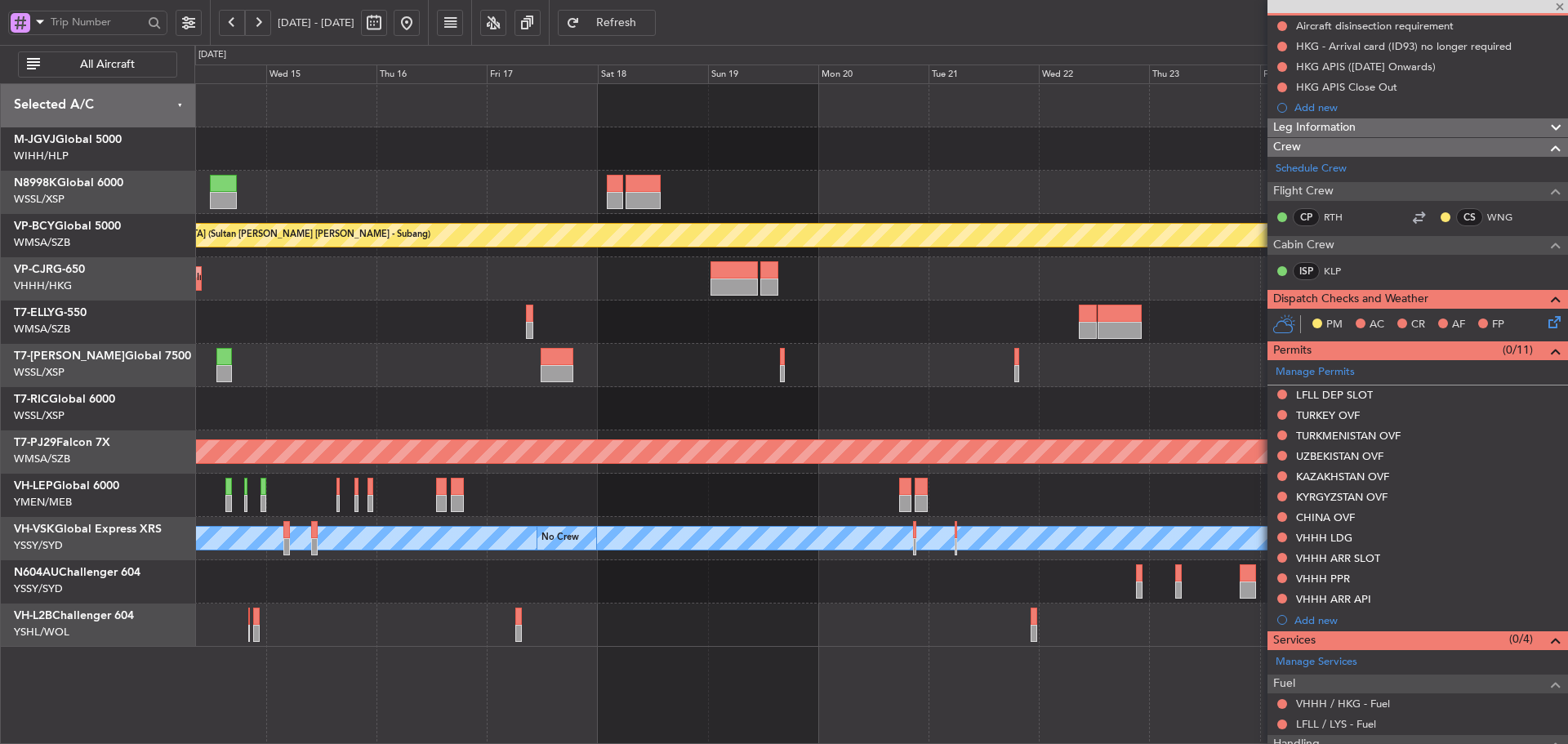
scroll to position [0, 0]
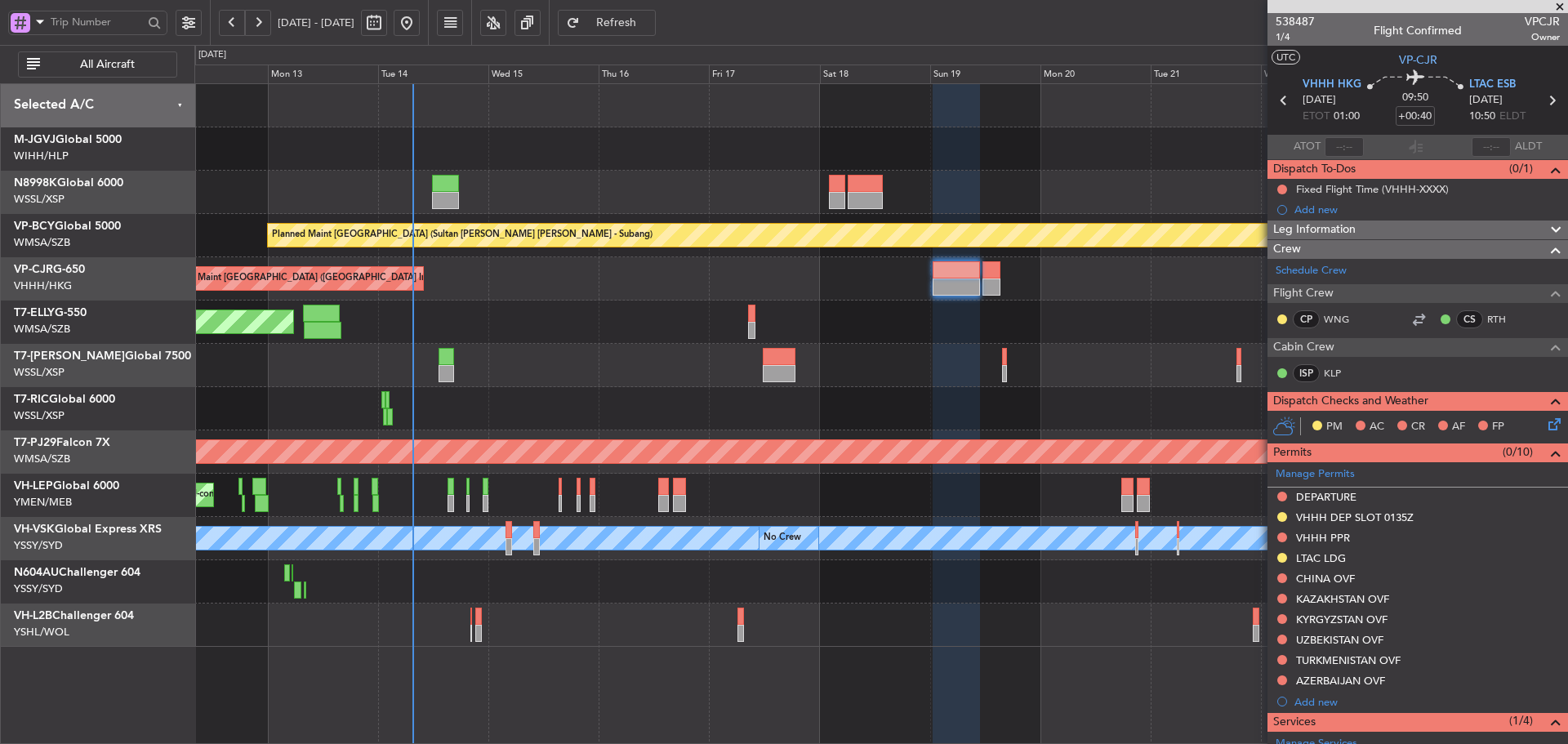
click at [577, 354] on div at bounding box center [881, 365] width 1373 height 43
click at [78, 180] on link "N8998K Global 6000" at bounding box center [68, 182] width 109 height 12
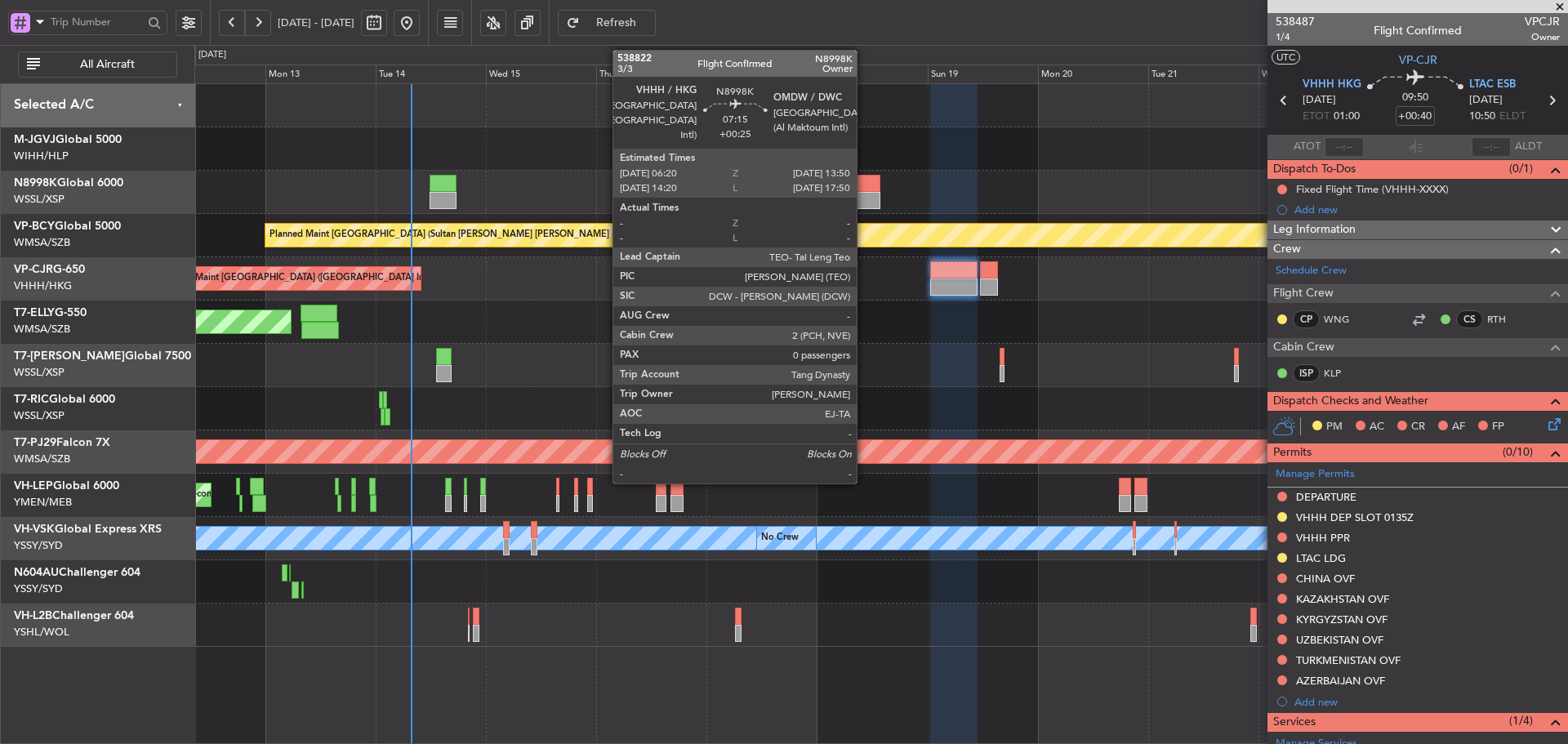
click at [864, 192] on div at bounding box center [862, 200] width 35 height 17
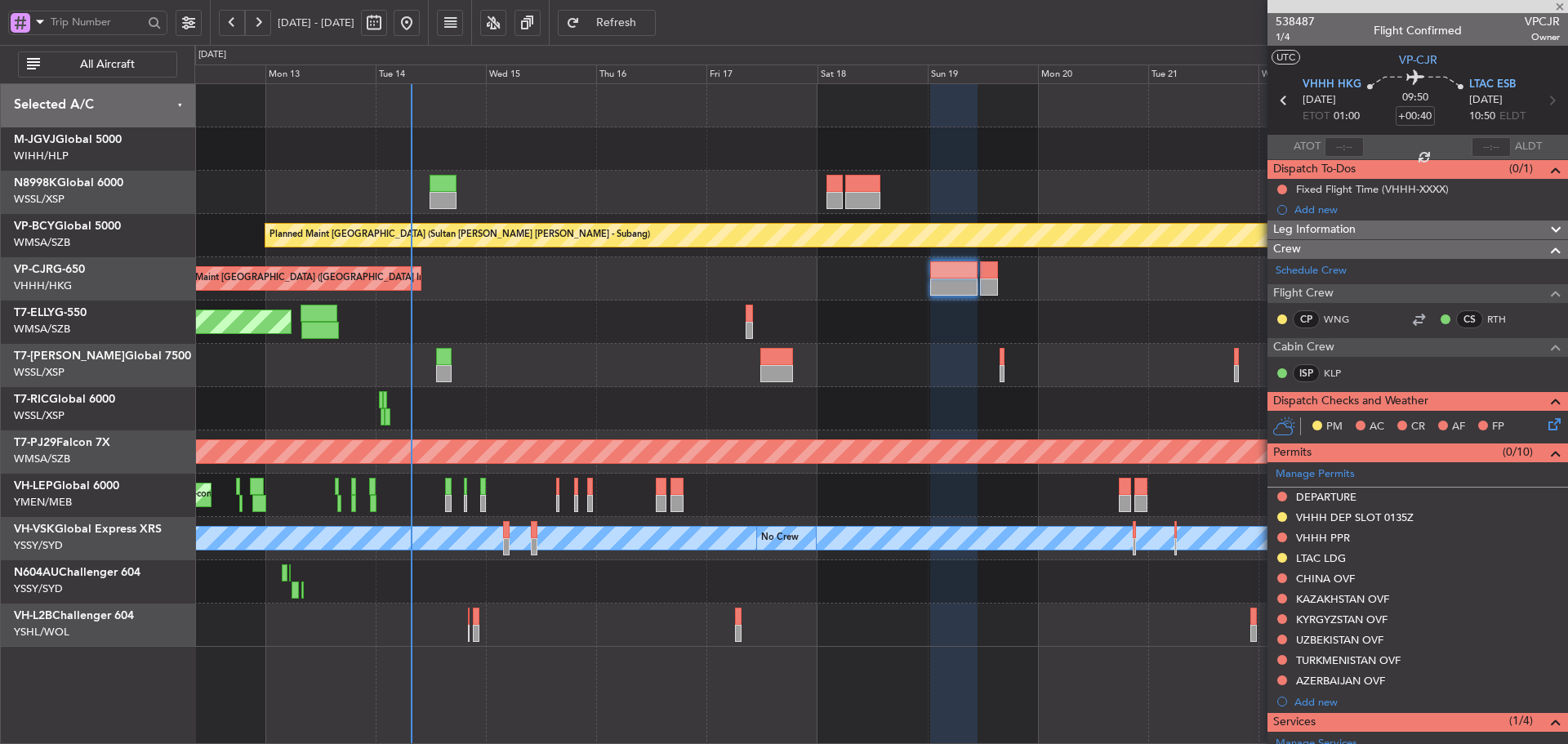
type input "+00:25"
type input "0"
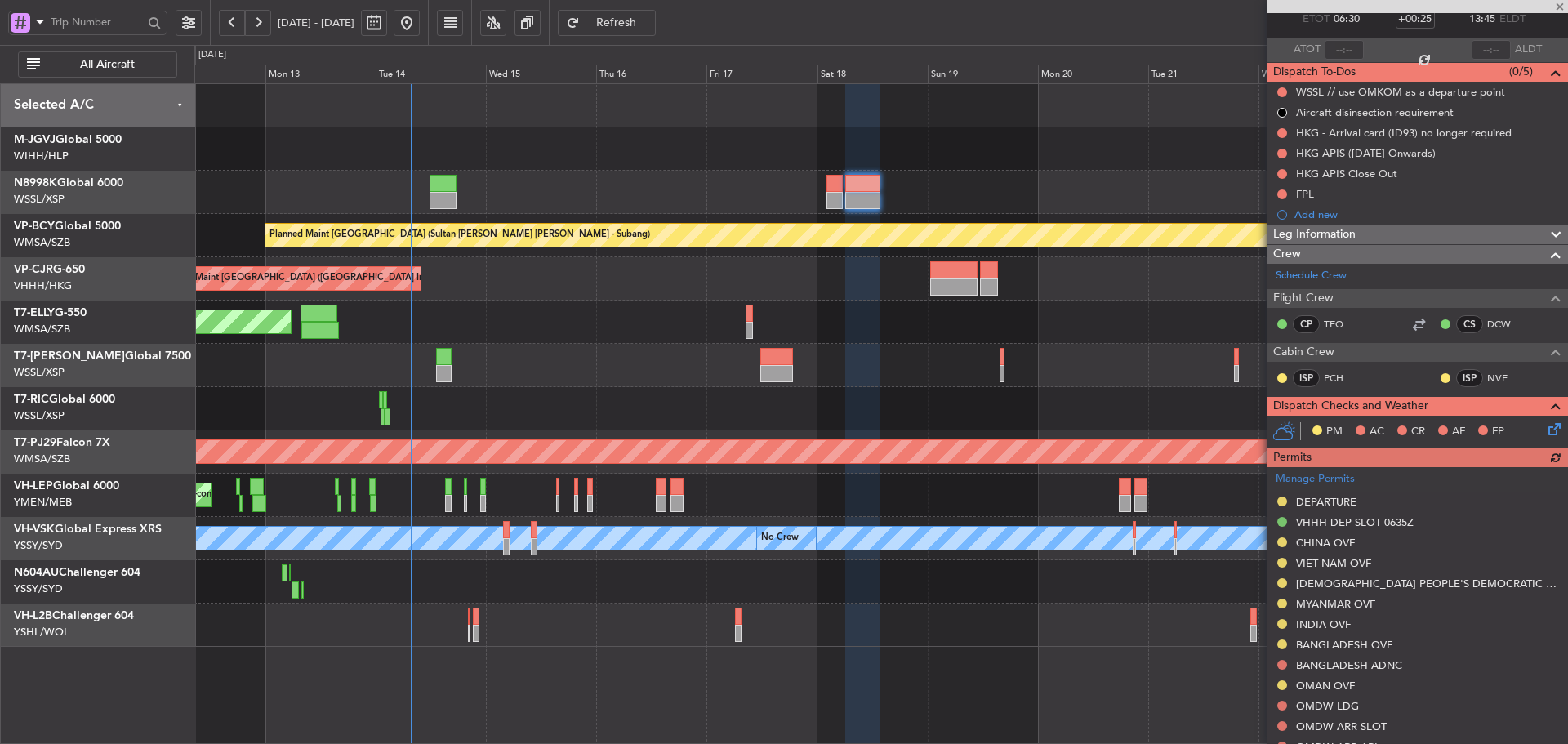
scroll to position [163, 0]
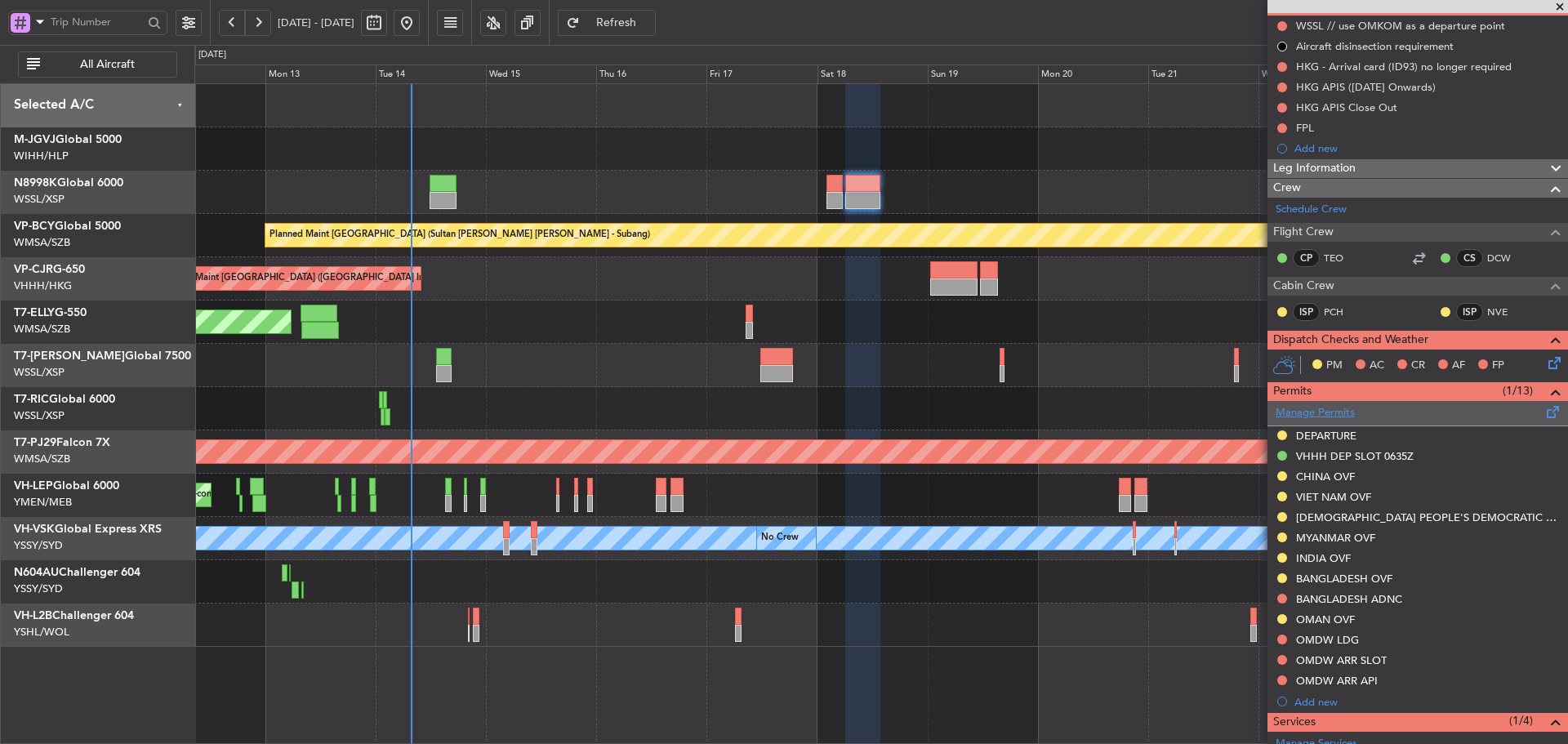
click at [1318, 411] on link "Manage Permits" at bounding box center [1315, 413] width 79 height 16
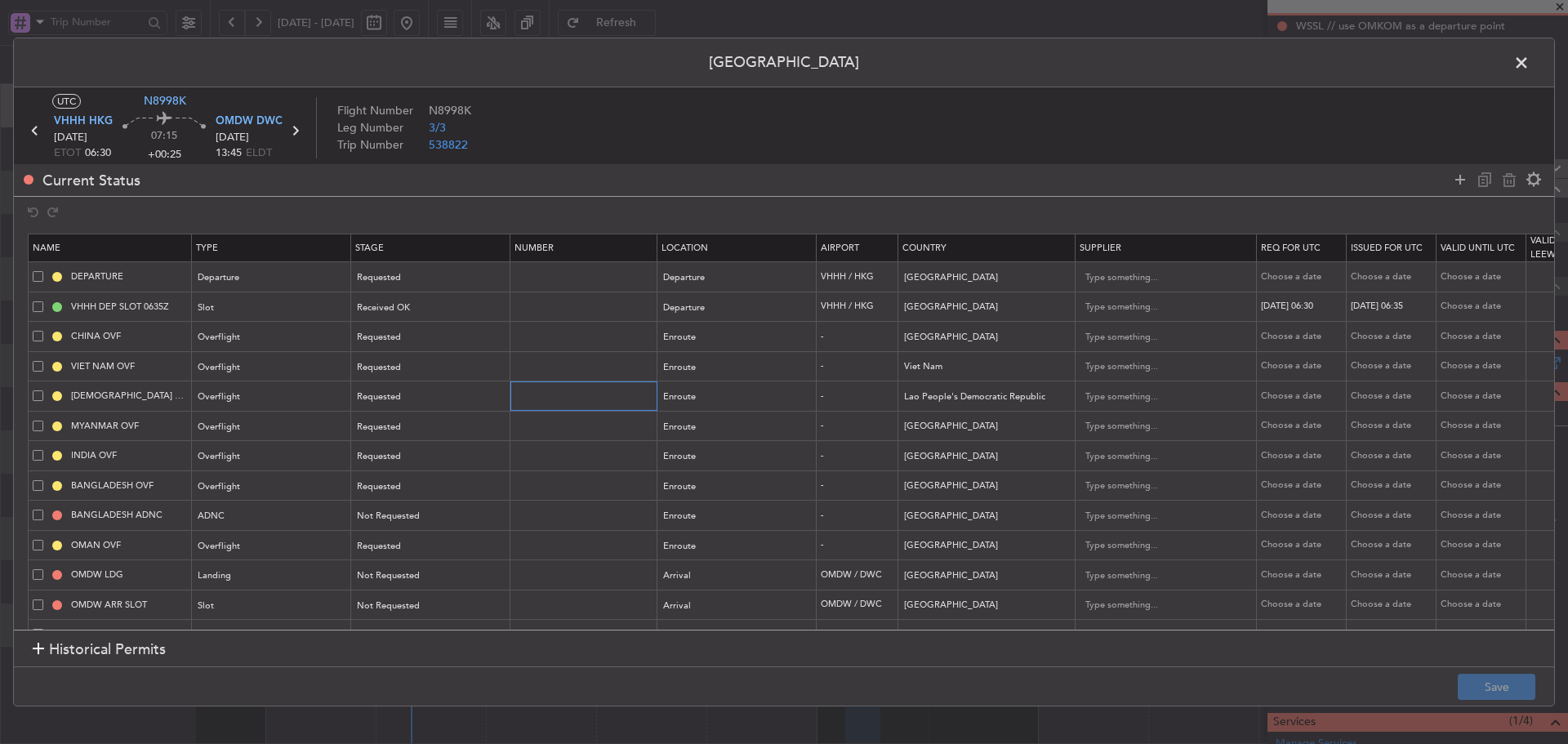
click at [573, 394] on input "text" at bounding box center [585, 395] width 142 height 14
paste input "DCA5111"
type input "DCA5111"
click at [480, 401] on div "Requested" at bounding box center [425, 396] width 135 height 24
click at [431, 530] on span "Received OK" at bounding box center [430, 528] width 145 height 24
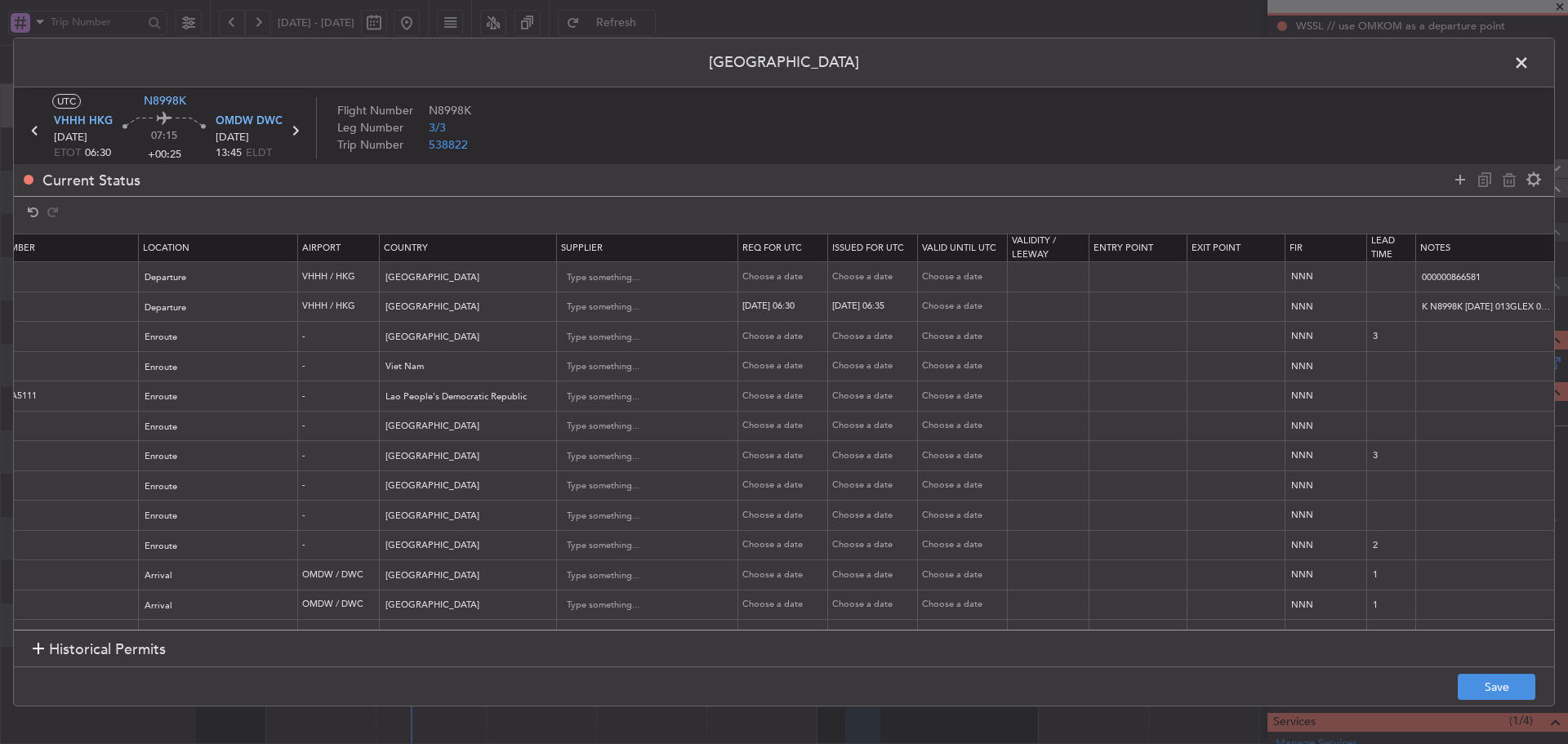
scroll to position [0, 569]
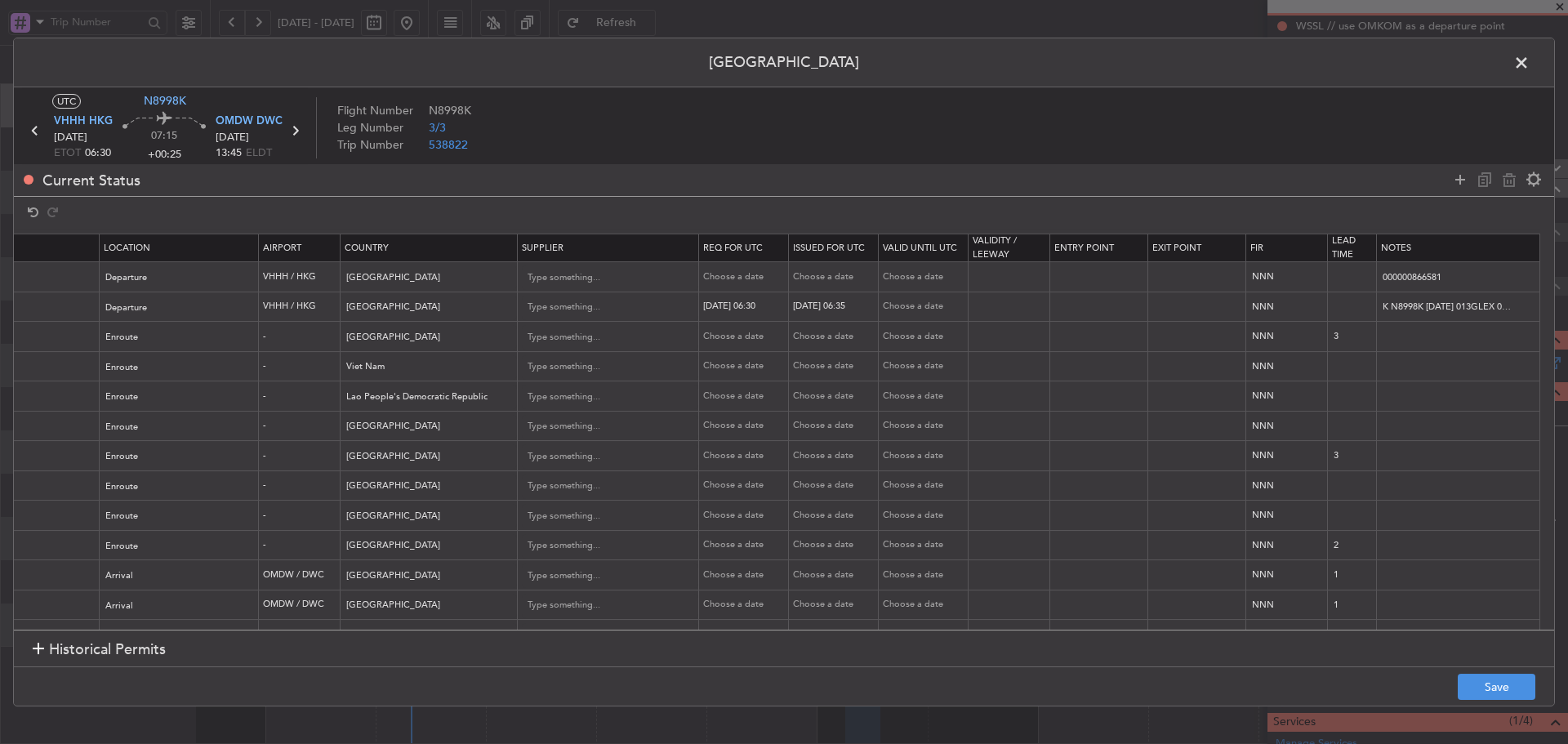
click at [703, 396] on div "Choose a date" at bounding box center [745, 396] width 85 height 14
select select "10"
select select "2025"
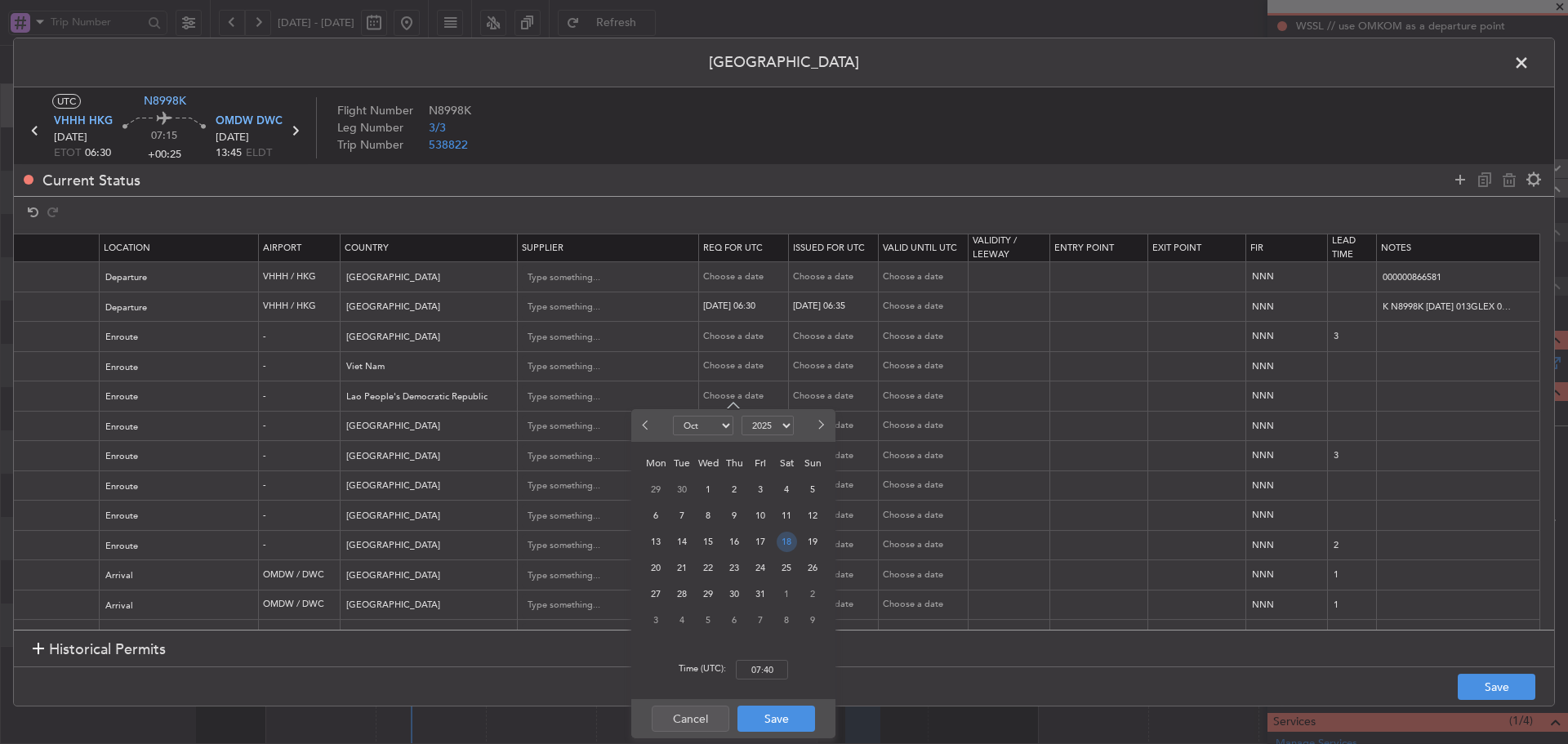
click at [779, 546] on span "18" at bounding box center [787, 541] width 21 height 21
click at [762, 670] on input "00:00" at bounding box center [762, 669] width 52 height 20
type input "06:30"
click at [765, 719] on button "Save" at bounding box center [776, 718] width 78 height 26
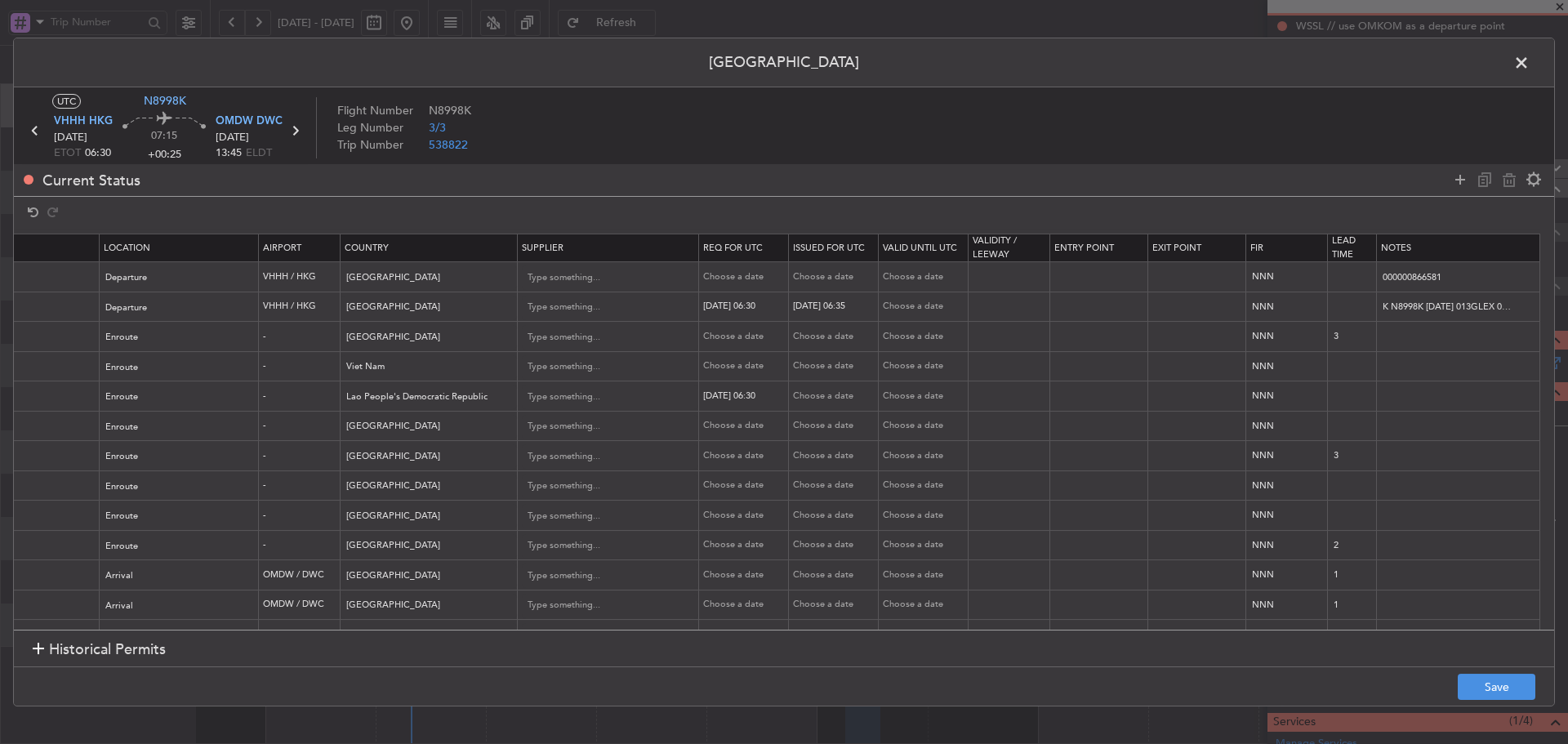
click at [804, 398] on div "Choose a date" at bounding box center [835, 396] width 85 height 14
select select "10"
select select "2025"
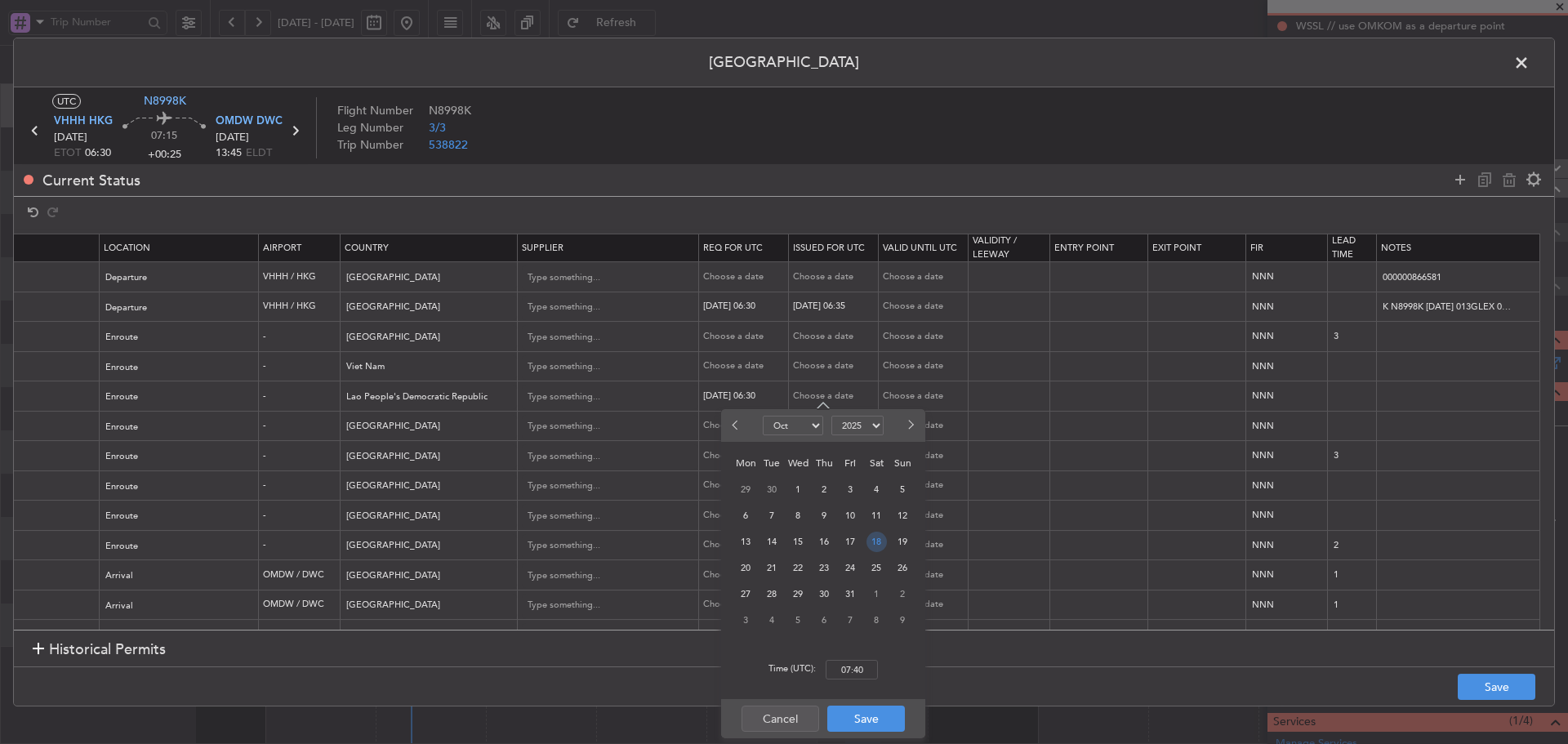
click at [874, 545] on span "18" at bounding box center [876, 541] width 21 height 21
click at [840, 667] on input "00:00" at bounding box center [852, 669] width 52 height 20
type input "06:30"
drag, startPoint x: 863, startPoint y: 721, endPoint x: 876, endPoint y: 716, distance: 13.9
click at [864, 720] on button "Save" at bounding box center [866, 718] width 78 height 26
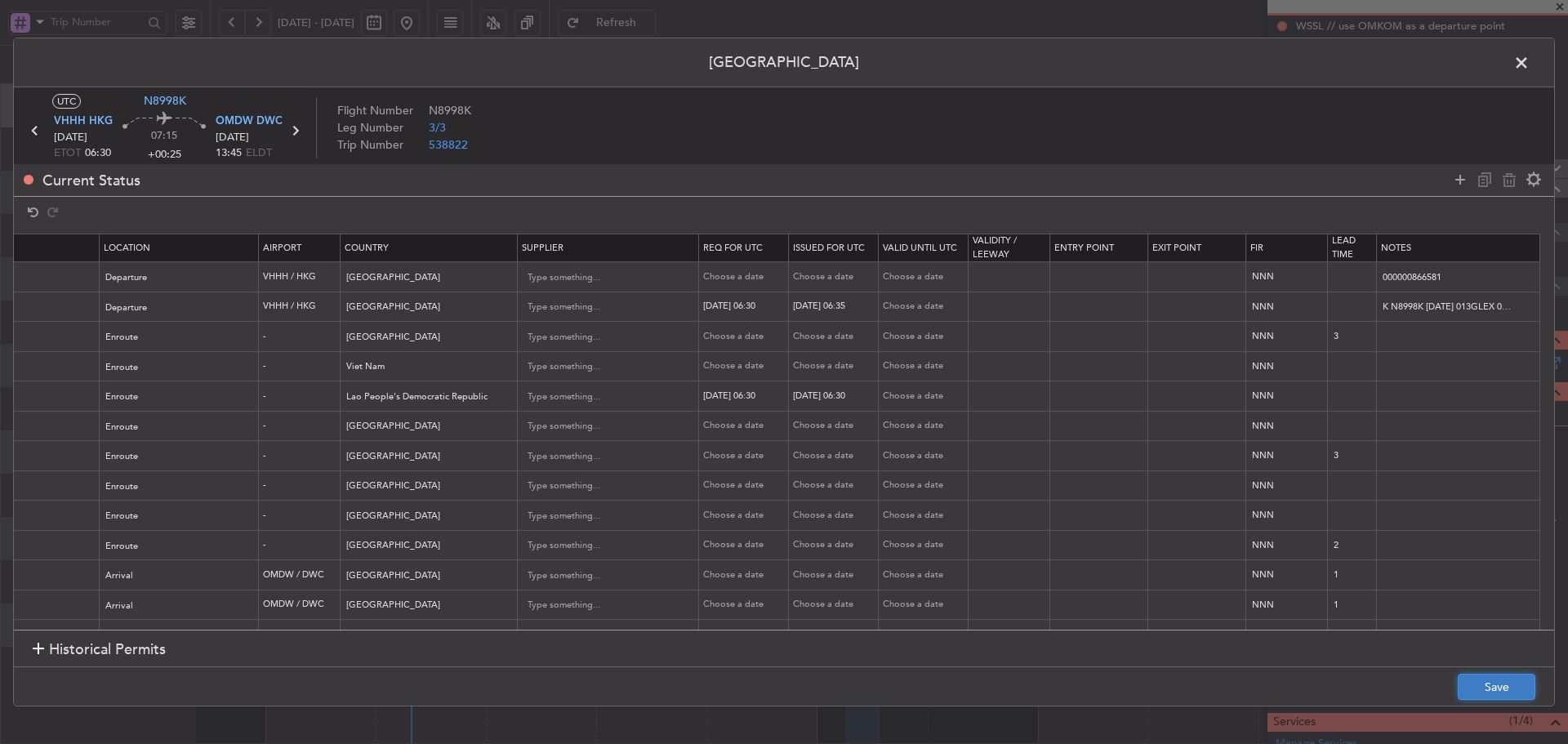
click at [1475, 687] on button "Save" at bounding box center [1497, 686] width 78 height 26
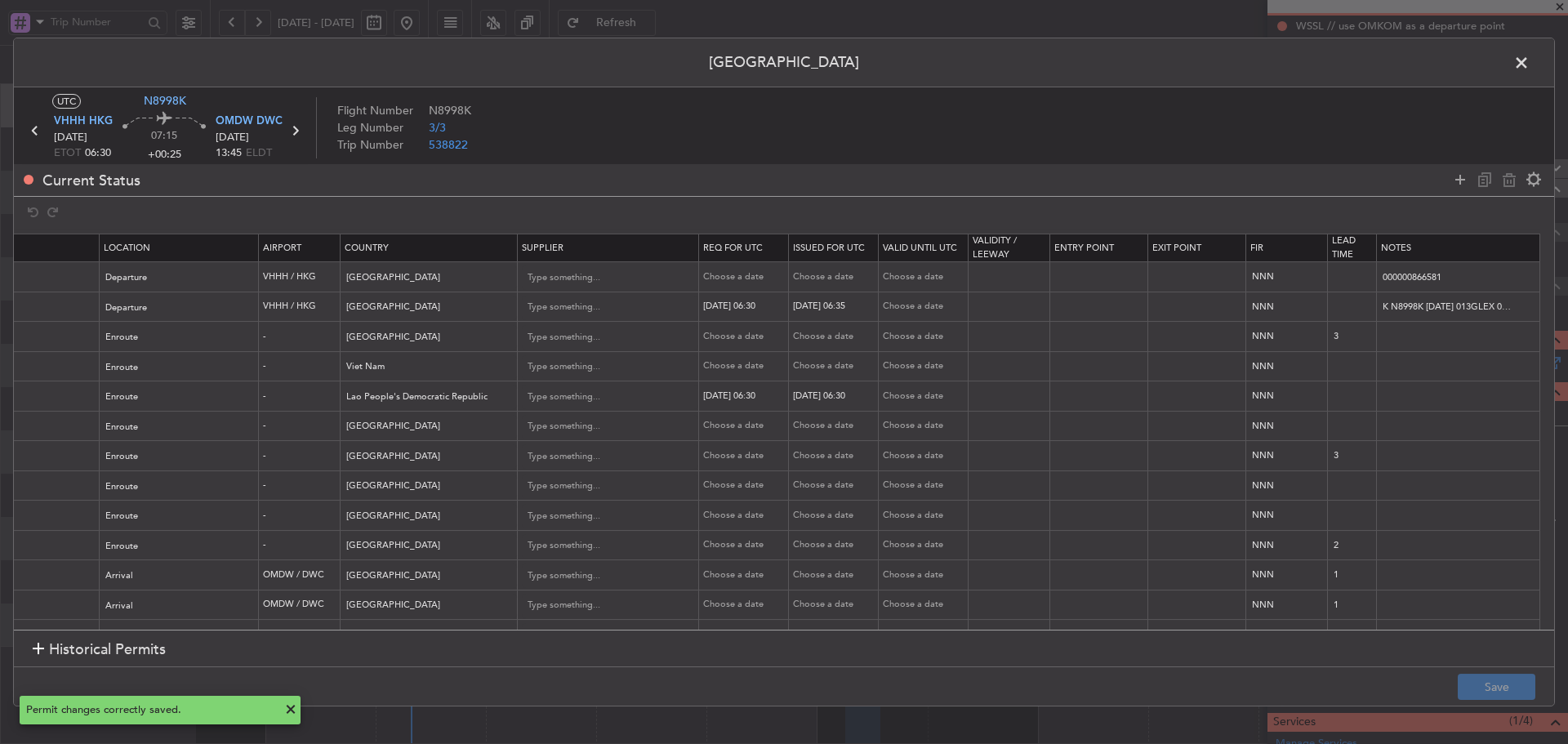
click at [1529, 59] on span at bounding box center [1529, 67] width 0 height 32
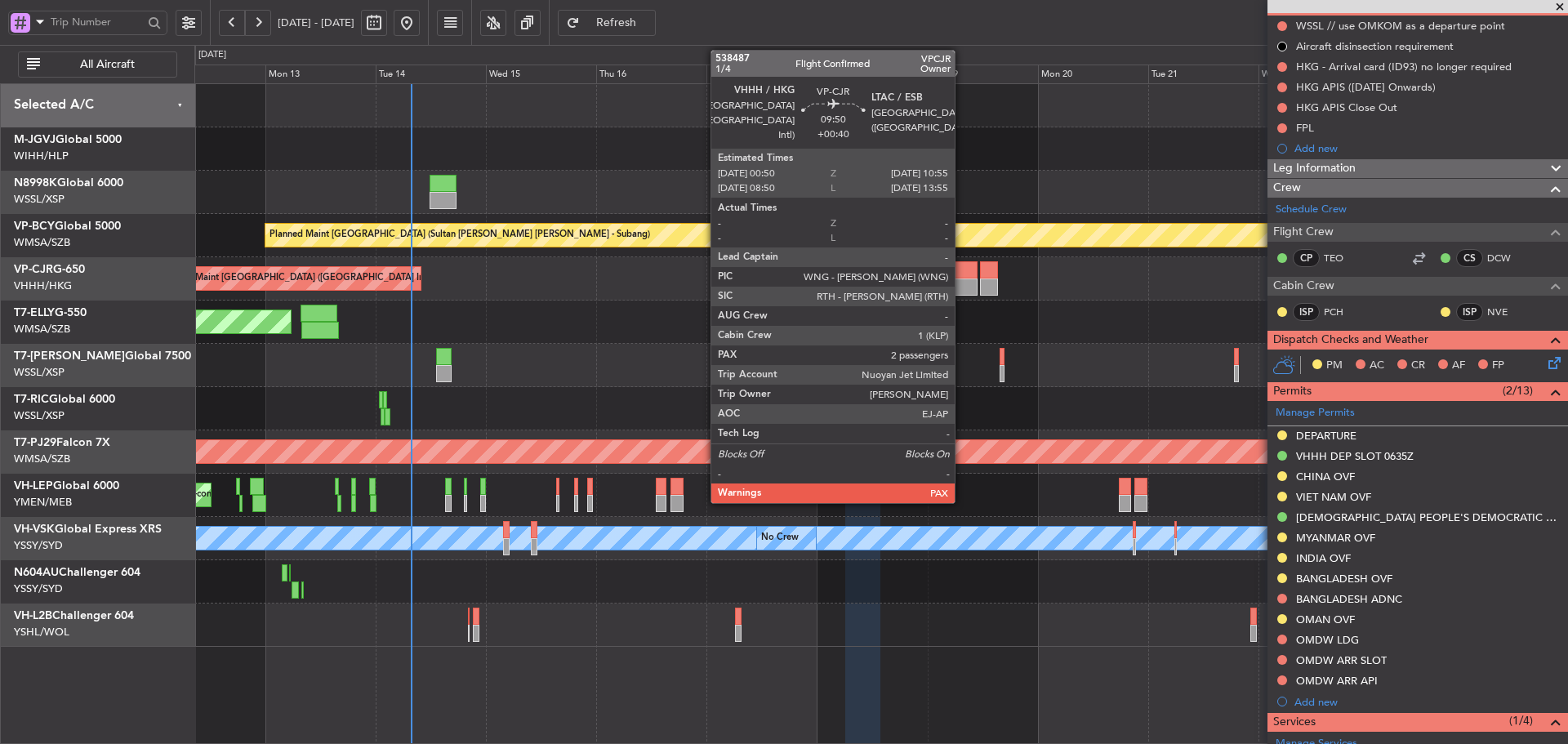
click at [962, 271] on div at bounding box center [954, 270] width 47 height 17
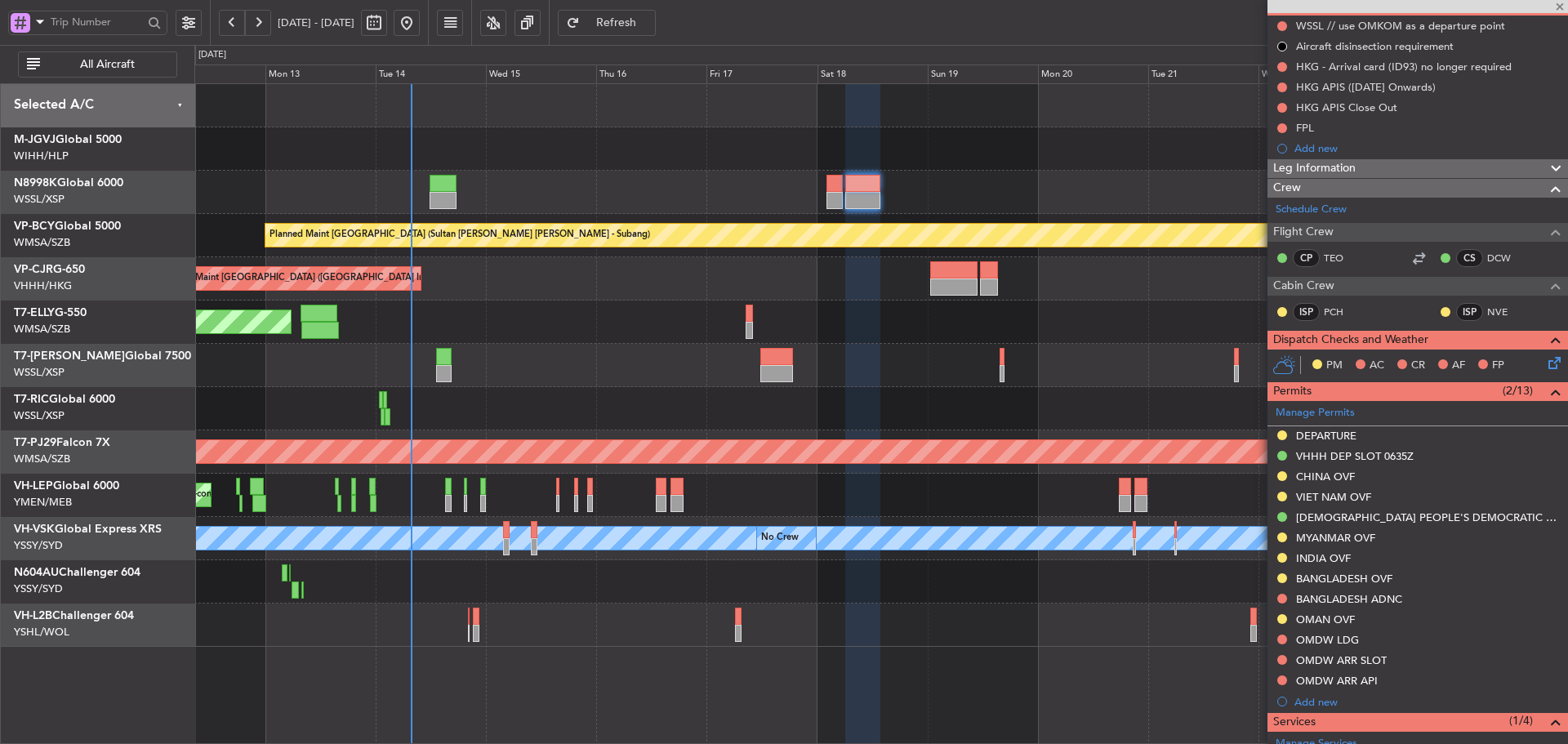
type input "+00:40"
type input "4"
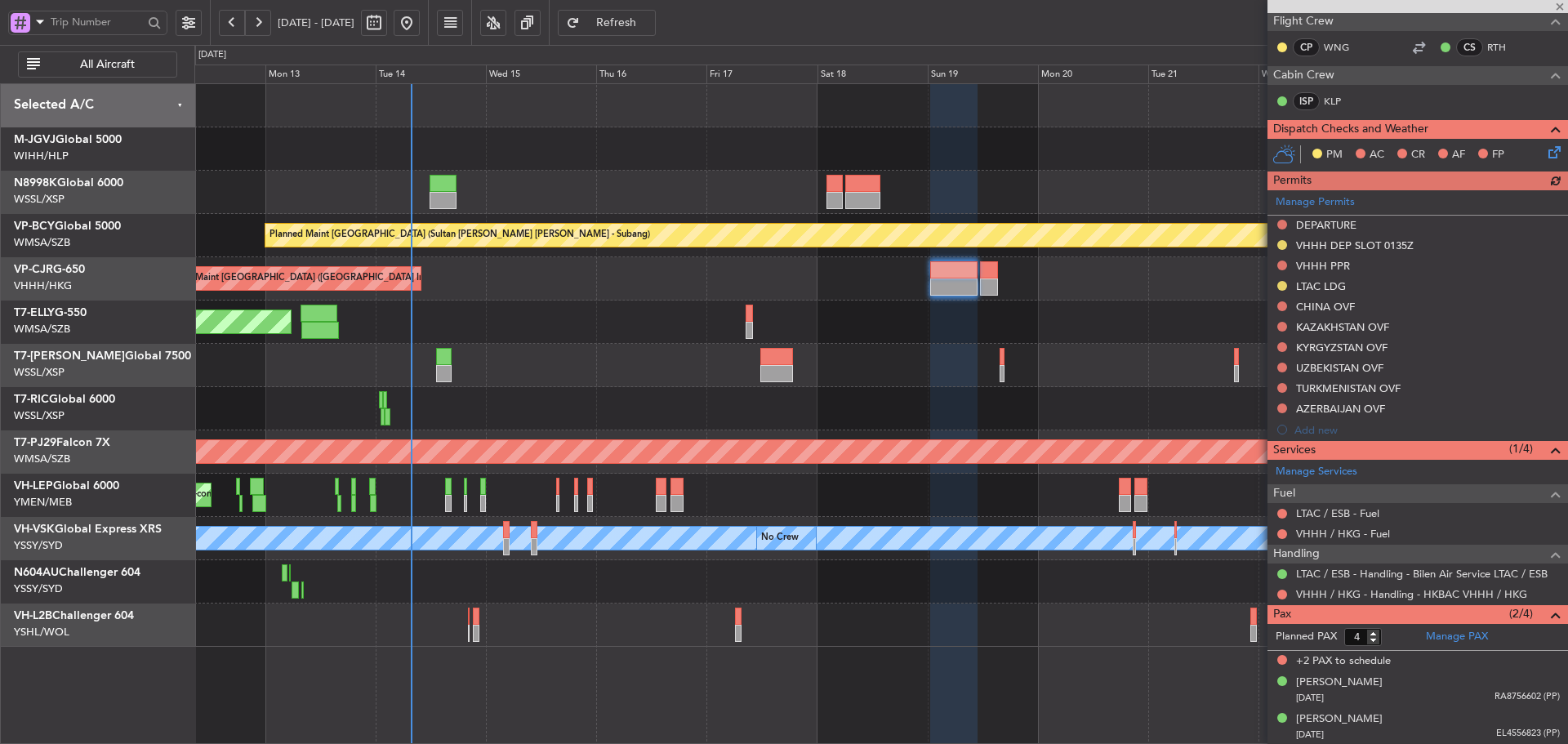
scroll to position [272, 0]
click at [1379, 595] on link "VHHH / HKG - Handling - HKBAC VHHH / HKG" at bounding box center [1411, 592] width 231 height 14
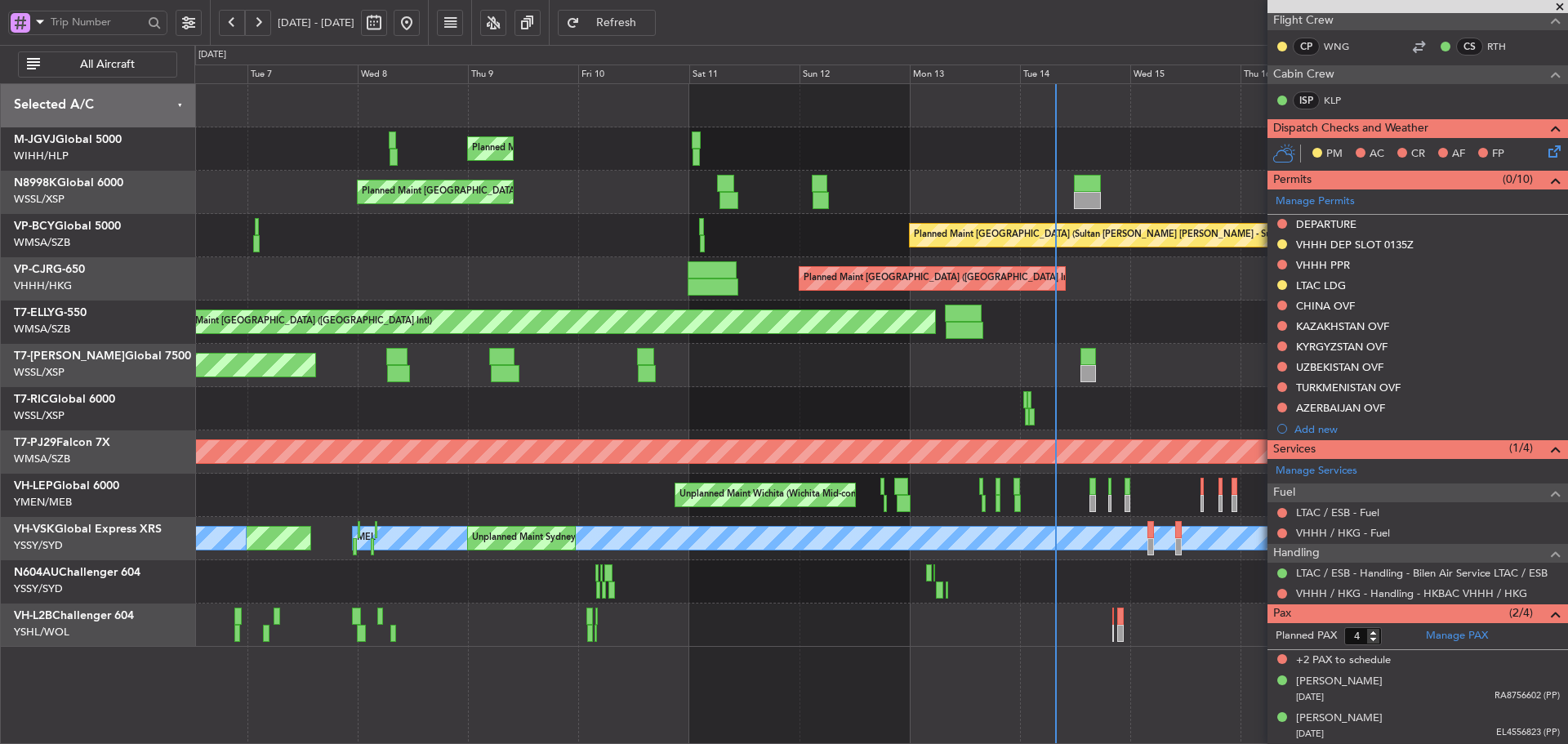
click at [1180, 332] on div "Planned Maint [GEOGRAPHIC_DATA] ([GEOGRAPHIC_DATA] Intl)" at bounding box center [881, 322] width 1373 height 43
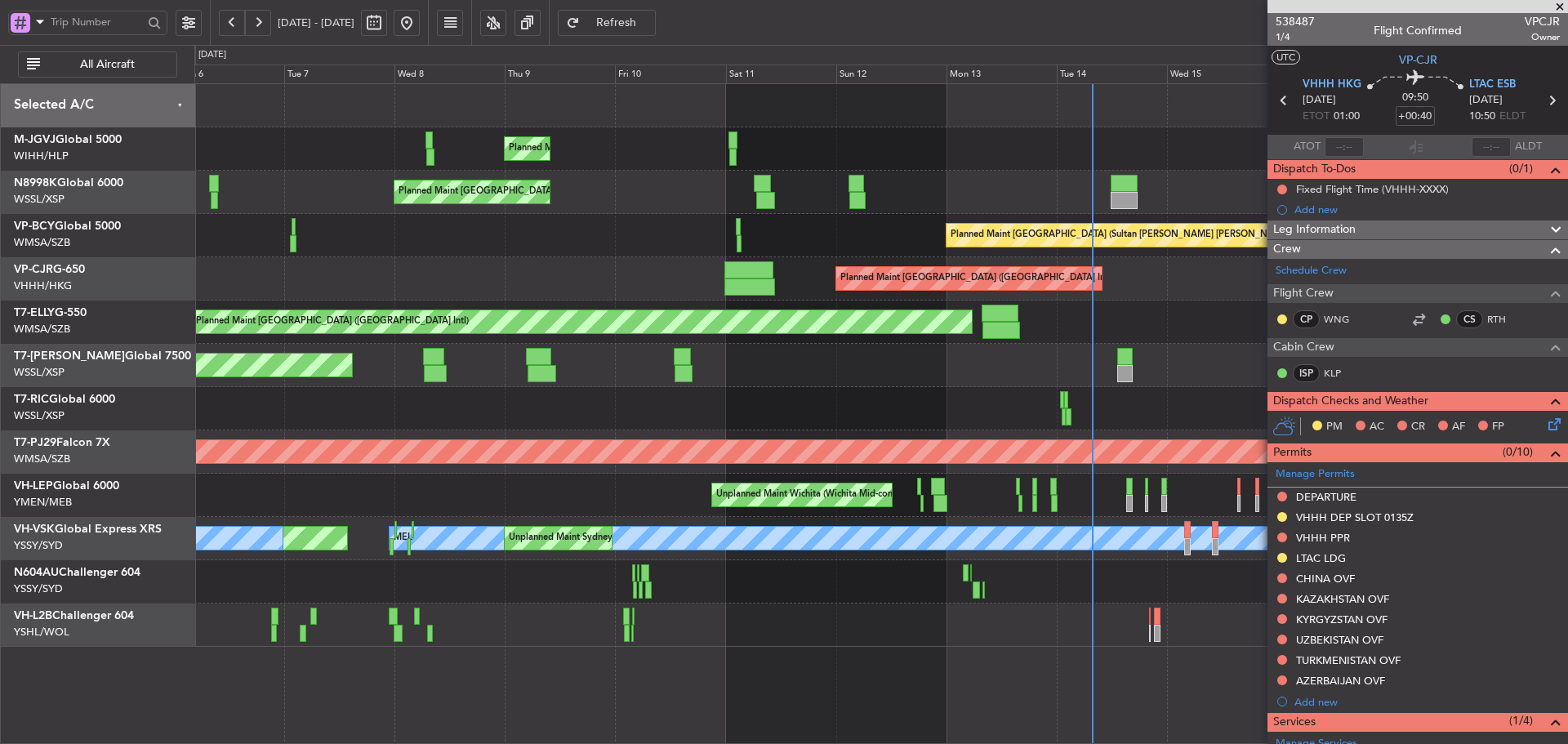
scroll to position [272, 0]
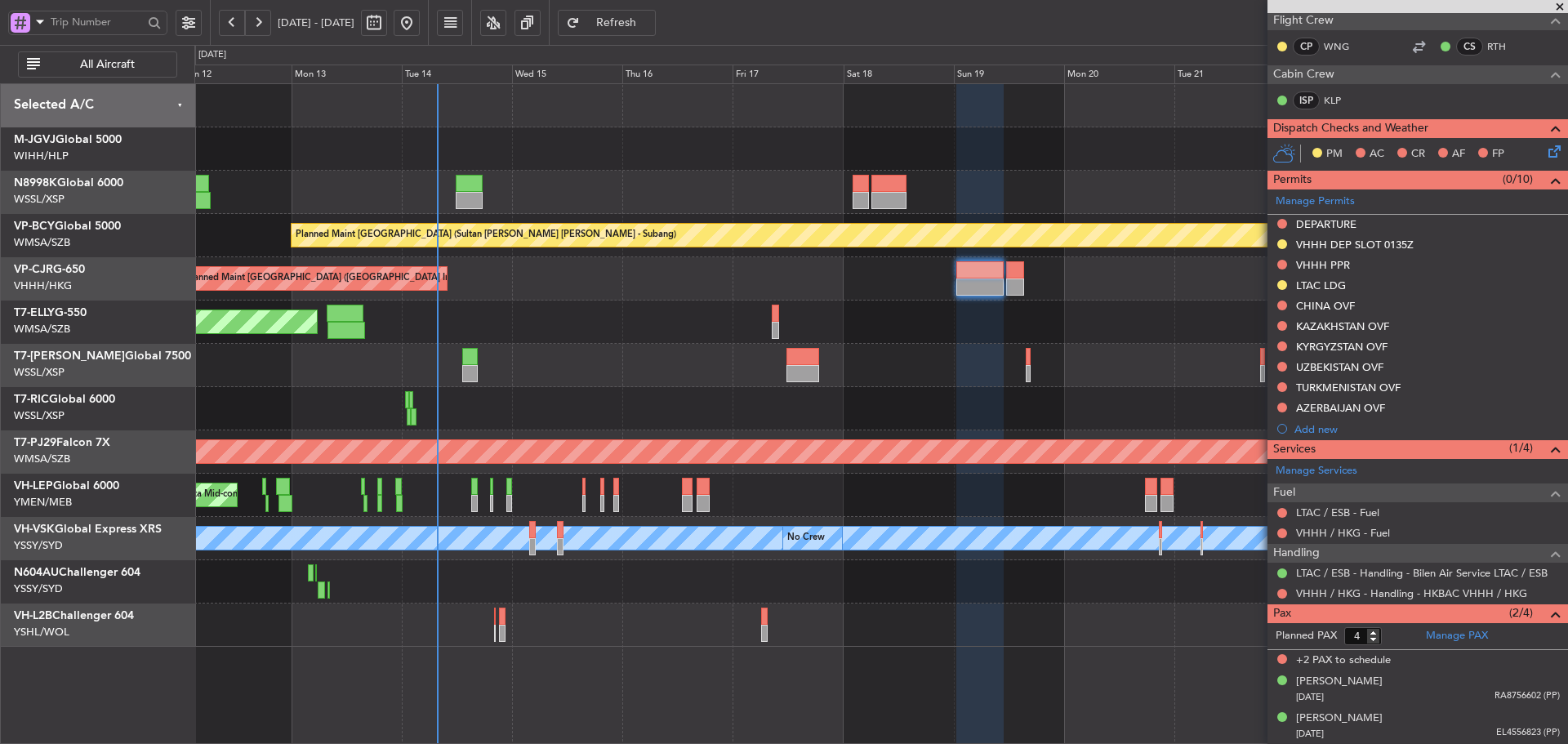
click at [450, 330] on div "Planned Maint [GEOGRAPHIC_DATA] ([GEOGRAPHIC_DATA] Intl)" at bounding box center [881, 322] width 1373 height 43
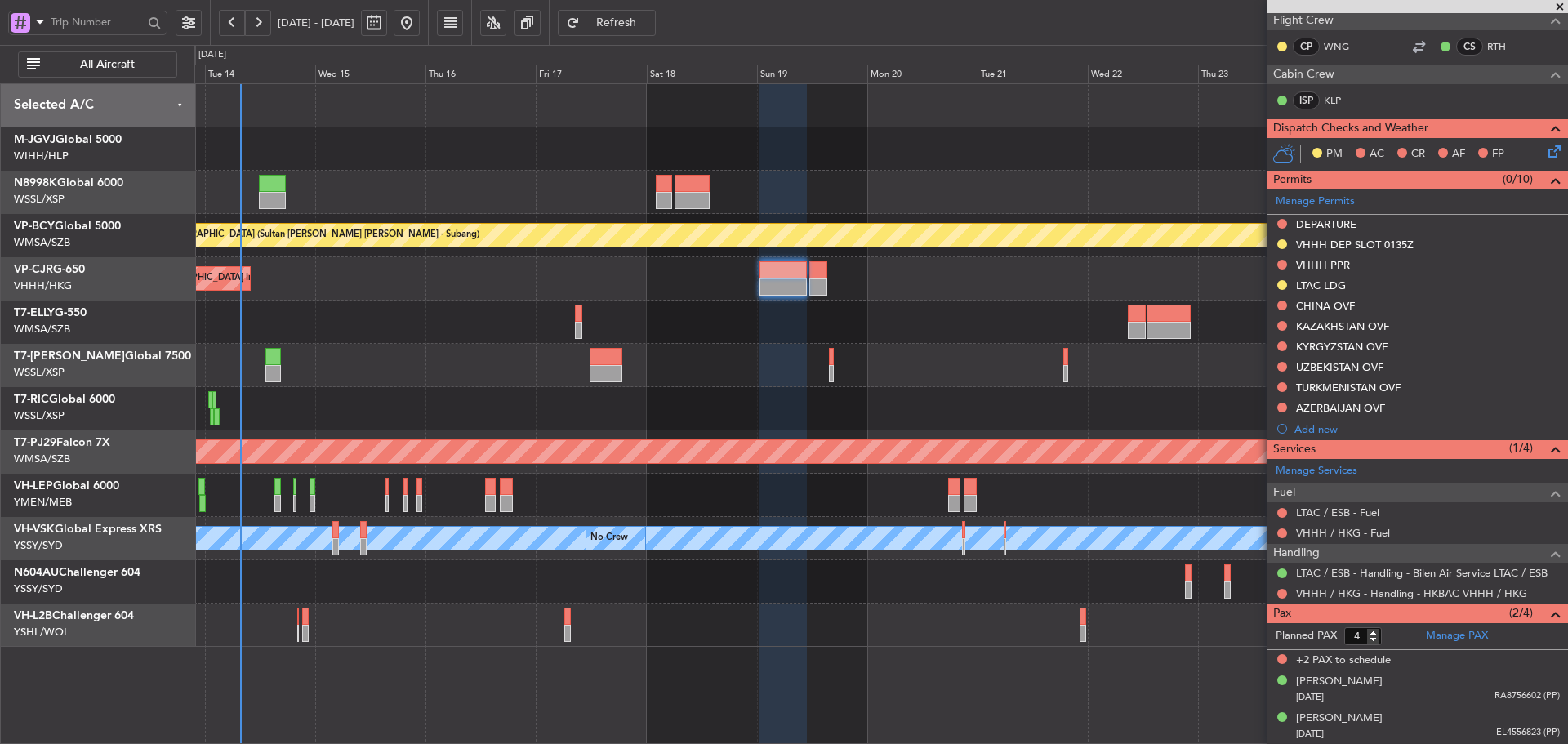
click at [752, 326] on div "Planned Maint [GEOGRAPHIC_DATA] ([GEOGRAPHIC_DATA] Intl)" at bounding box center [881, 322] width 1373 height 43
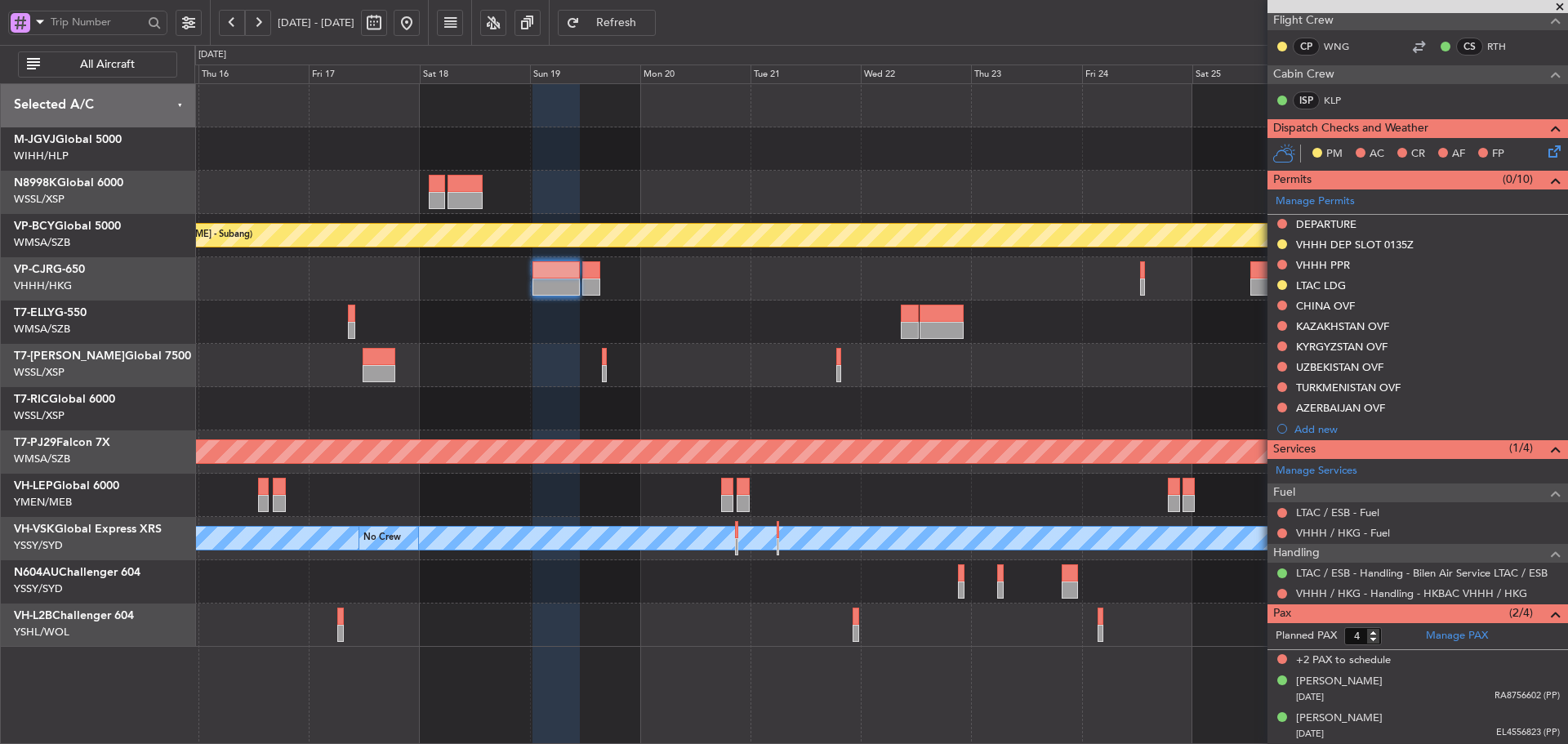
click at [491, 346] on div "Planned Maint Kuala Lumpur (Sultan Abdul Aziz Shah - Subang) Planned Maint Hong…" at bounding box center [881, 365] width 1373 height 563
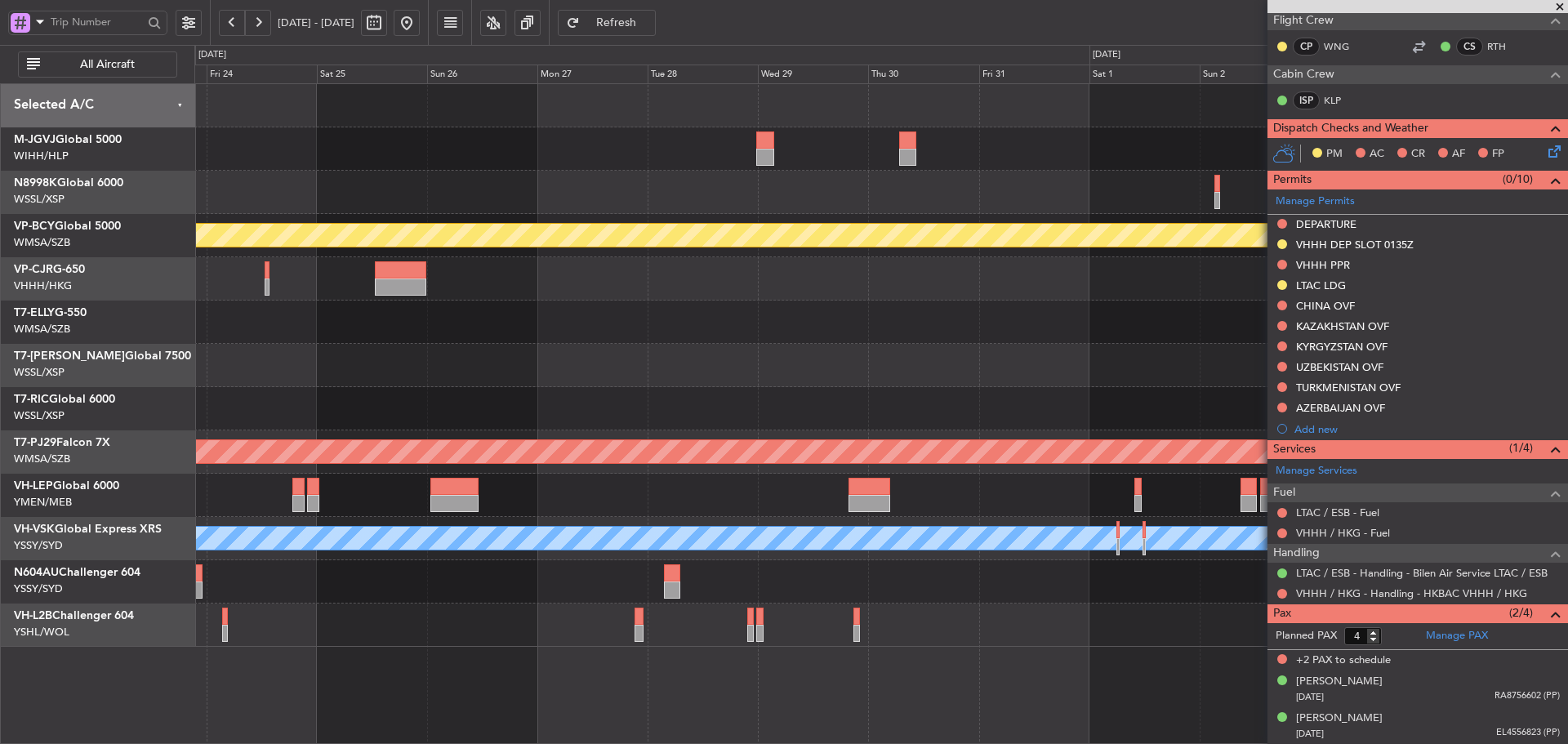
click at [571, 310] on div "Planned Maint [GEOGRAPHIC_DATA] (Sultan [PERSON_NAME] [PERSON_NAME] - Subang) P…" at bounding box center [881, 365] width 1373 height 563
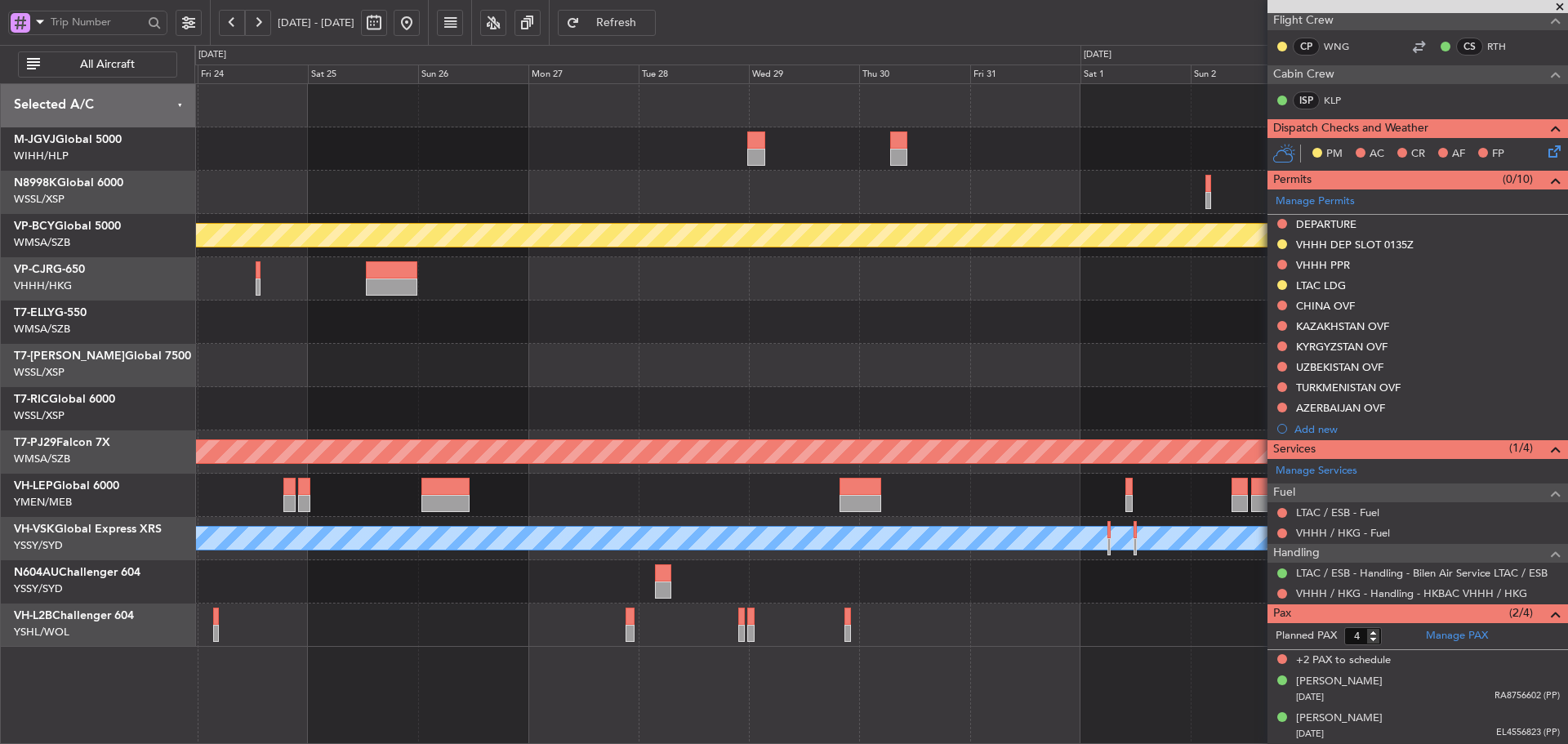
click at [999, 308] on div at bounding box center [881, 322] width 1373 height 43
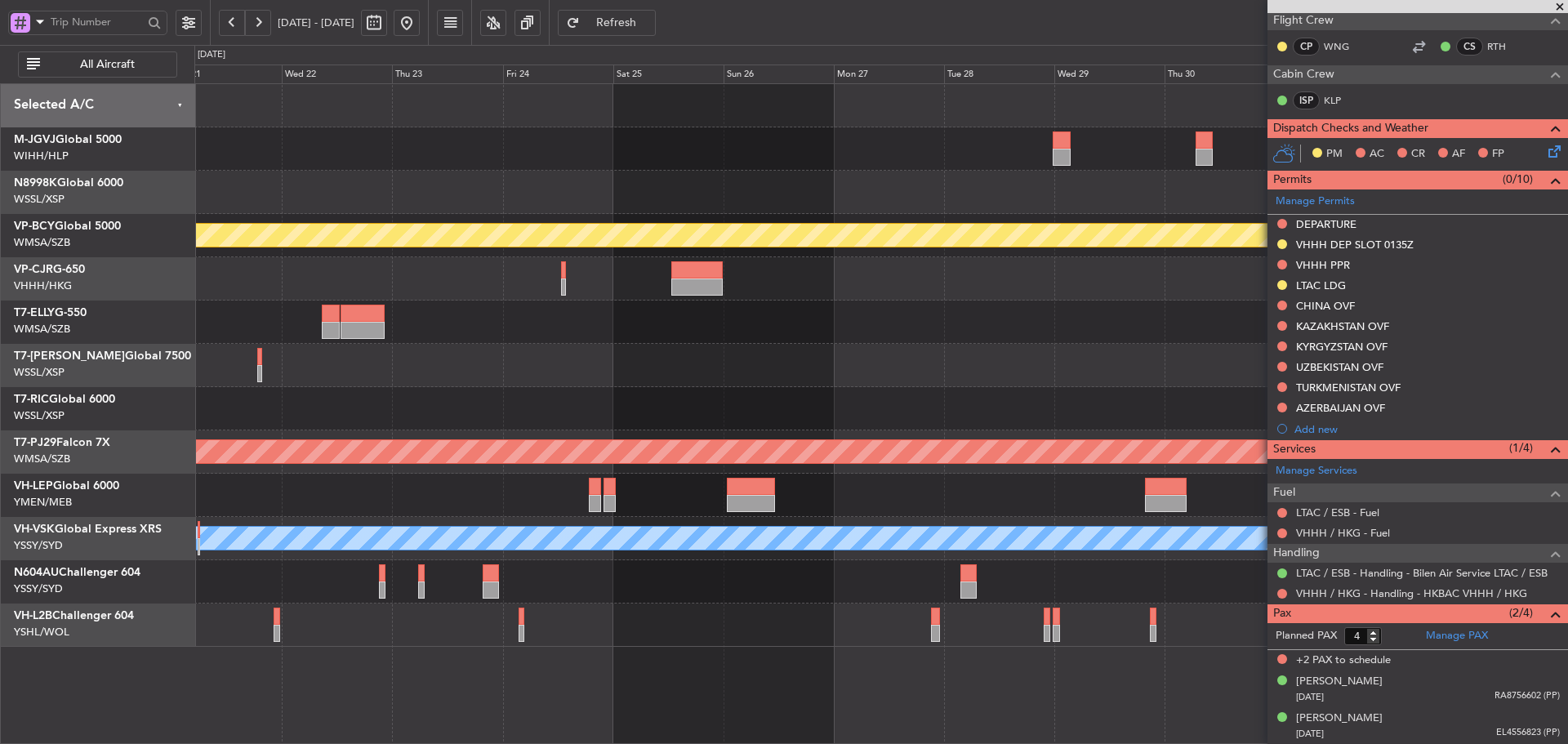
click at [1160, 362] on div "Planned Maint [GEOGRAPHIC_DATA] (Sultan [PERSON_NAME] [PERSON_NAME] - Subang) P…" at bounding box center [881, 365] width 1373 height 563
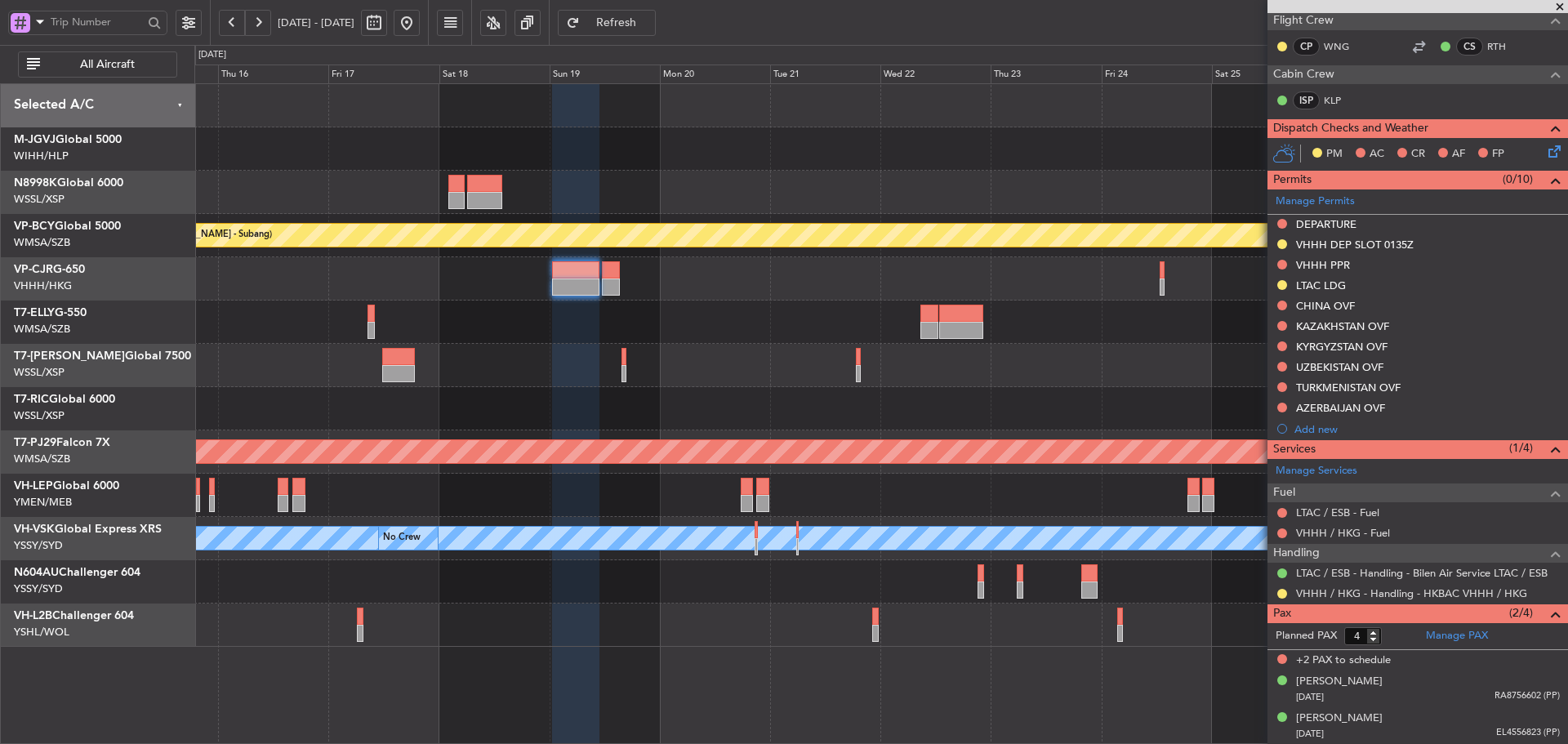
click at [909, 363] on div "Planned Maint Kuala Lumpur (Sultan Abdul Aziz Shah - Subang) Planned Maint Hong…" at bounding box center [881, 365] width 1373 height 563
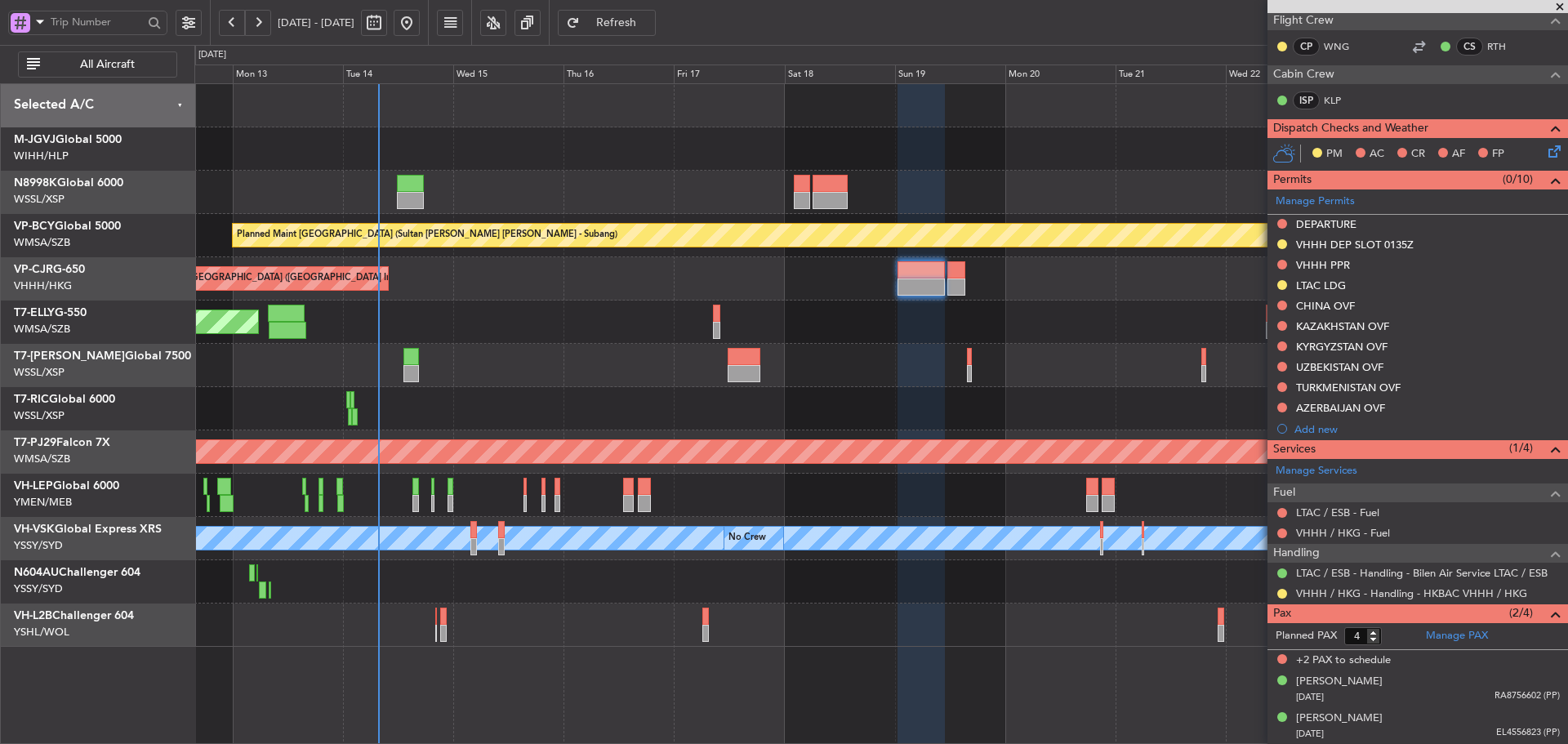
click at [994, 410] on div "Planned Maint [GEOGRAPHIC_DATA] (Sultan [PERSON_NAME] [PERSON_NAME] - Subang) P…" at bounding box center [881, 365] width 1373 height 563
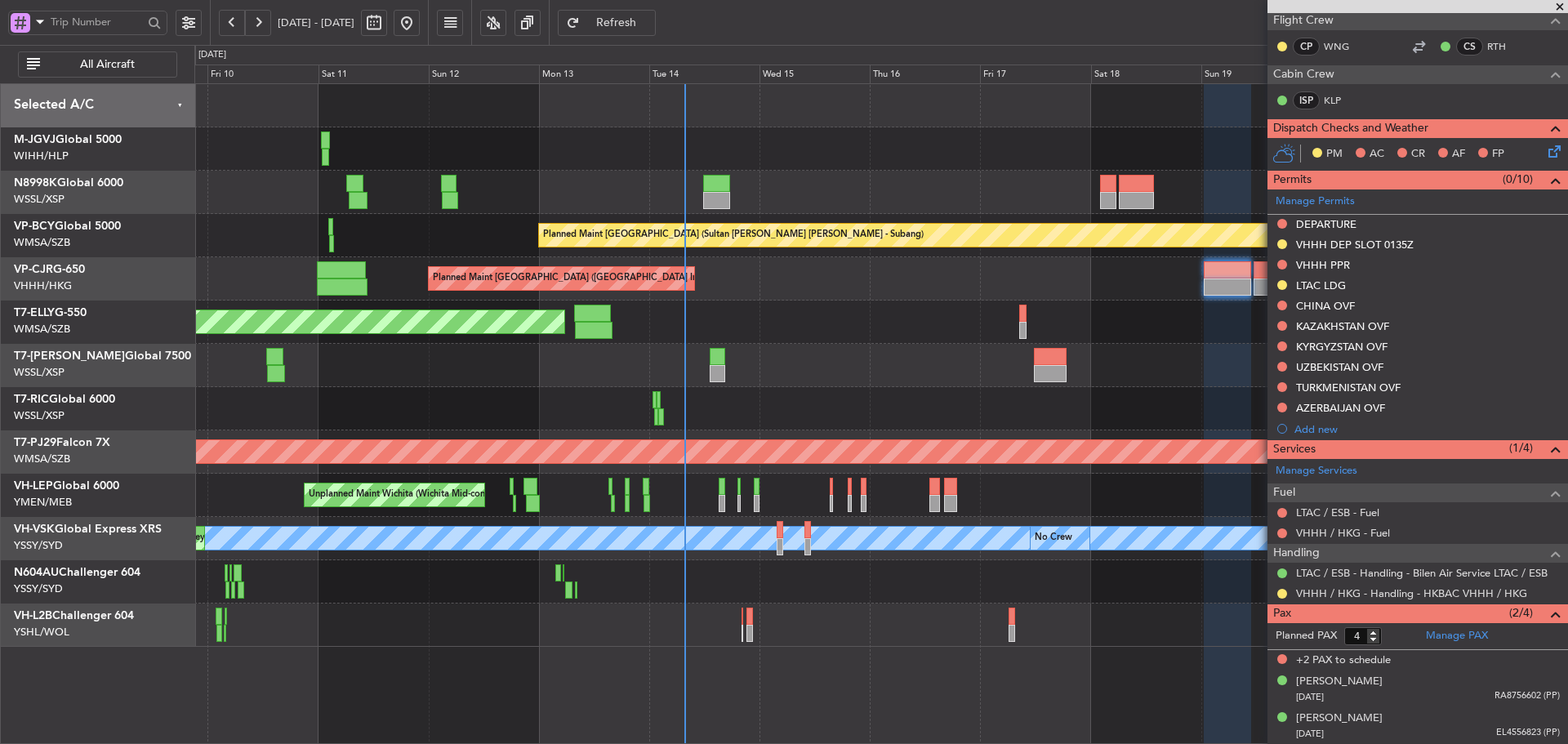
click at [709, 391] on div "Planned Maint Singapore (Seletar) Planned Maint Singapore (Seletar) Planned Mai…" at bounding box center [881, 365] width 1373 height 563
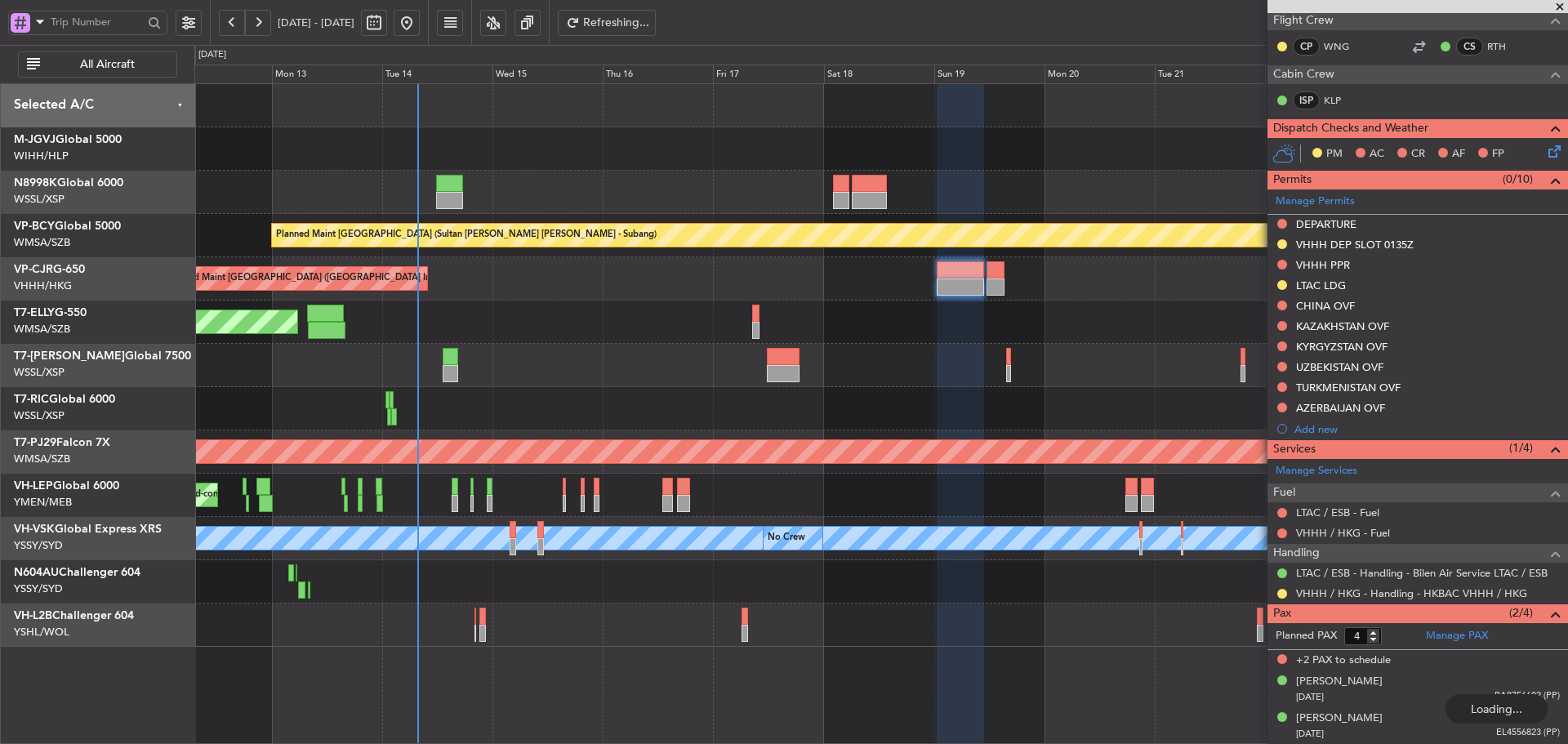
click at [923, 291] on div "Planned Maint [GEOGRAPHIC_DATA] ([GEOGRAPHIC_DATA] Intl)" at bounding box center [881, 279] width 1373 height 43
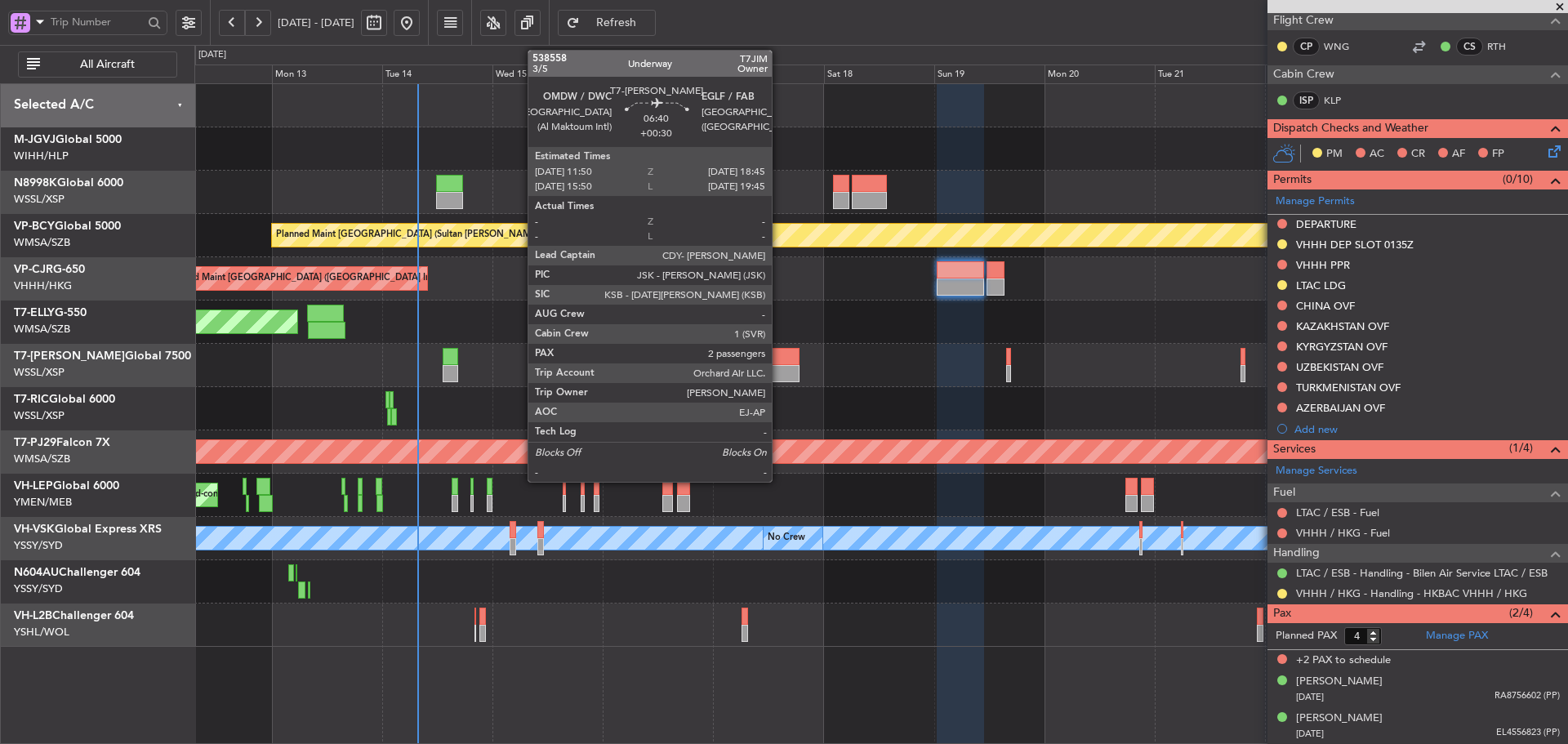
click at [779, 362] on div at bounding box center [782, 356] width 32 height 17
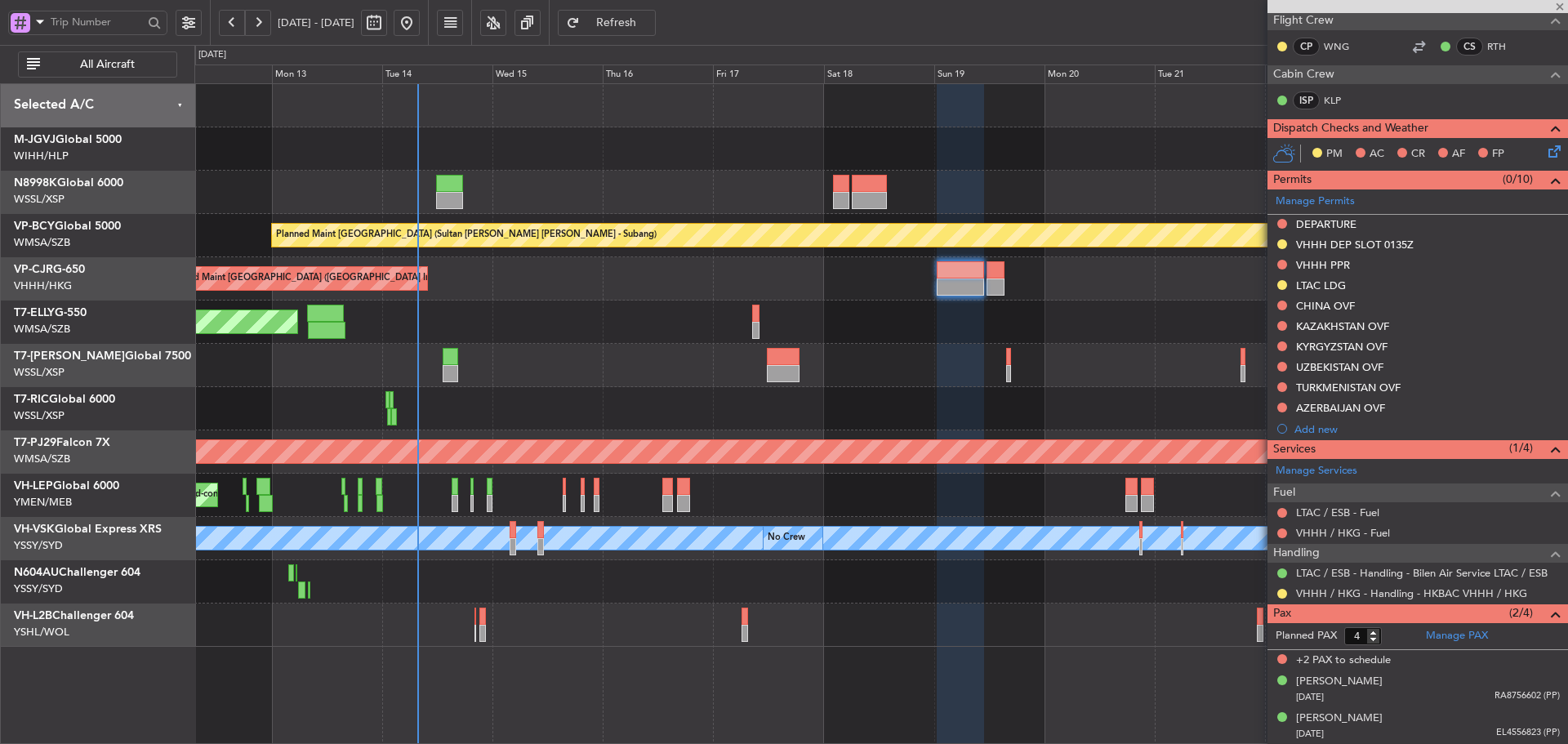
type input "+00:30"
type input "2"
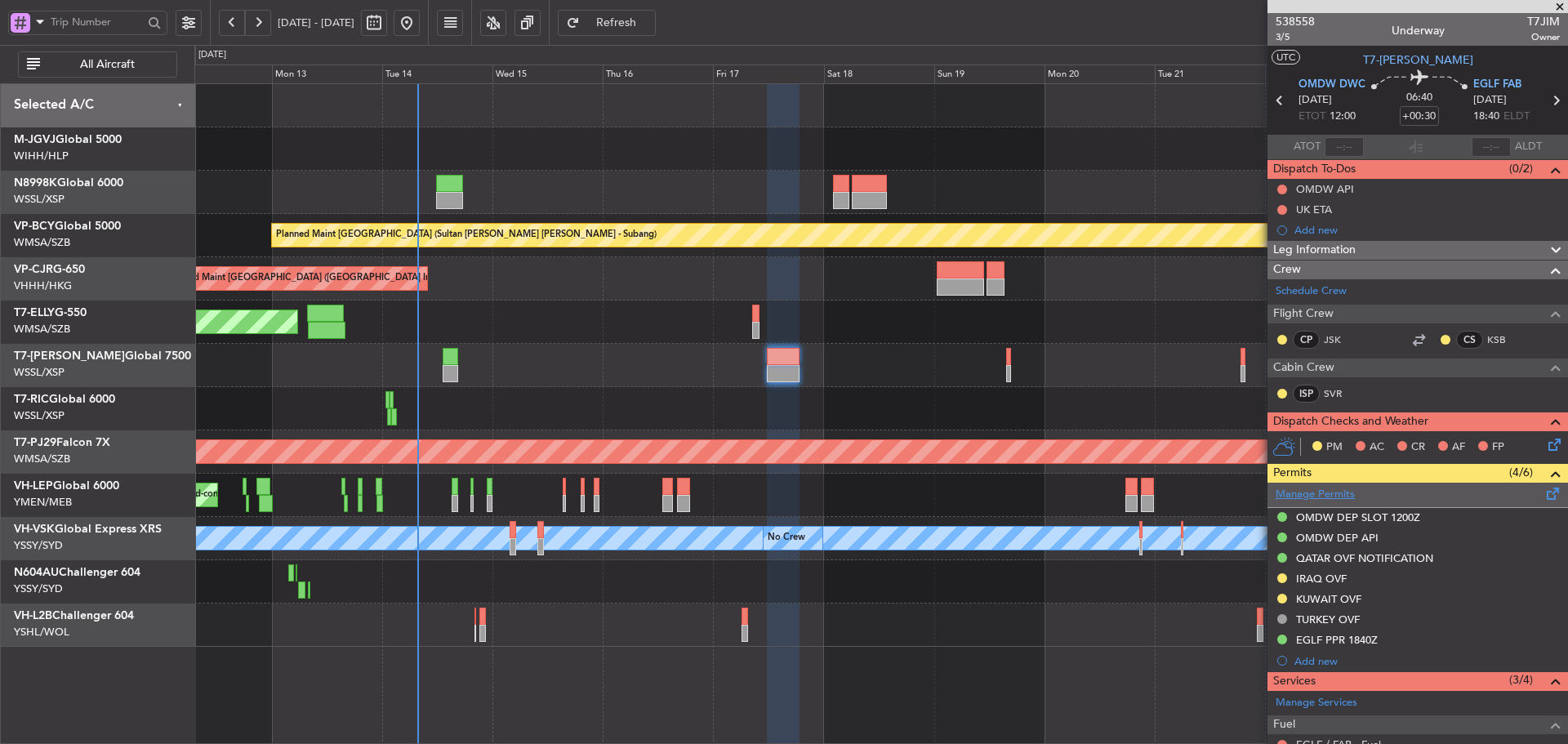
click at [1303, 490] on link "Manage Permits" at bounding box center [1315, 494] width 79 height 16
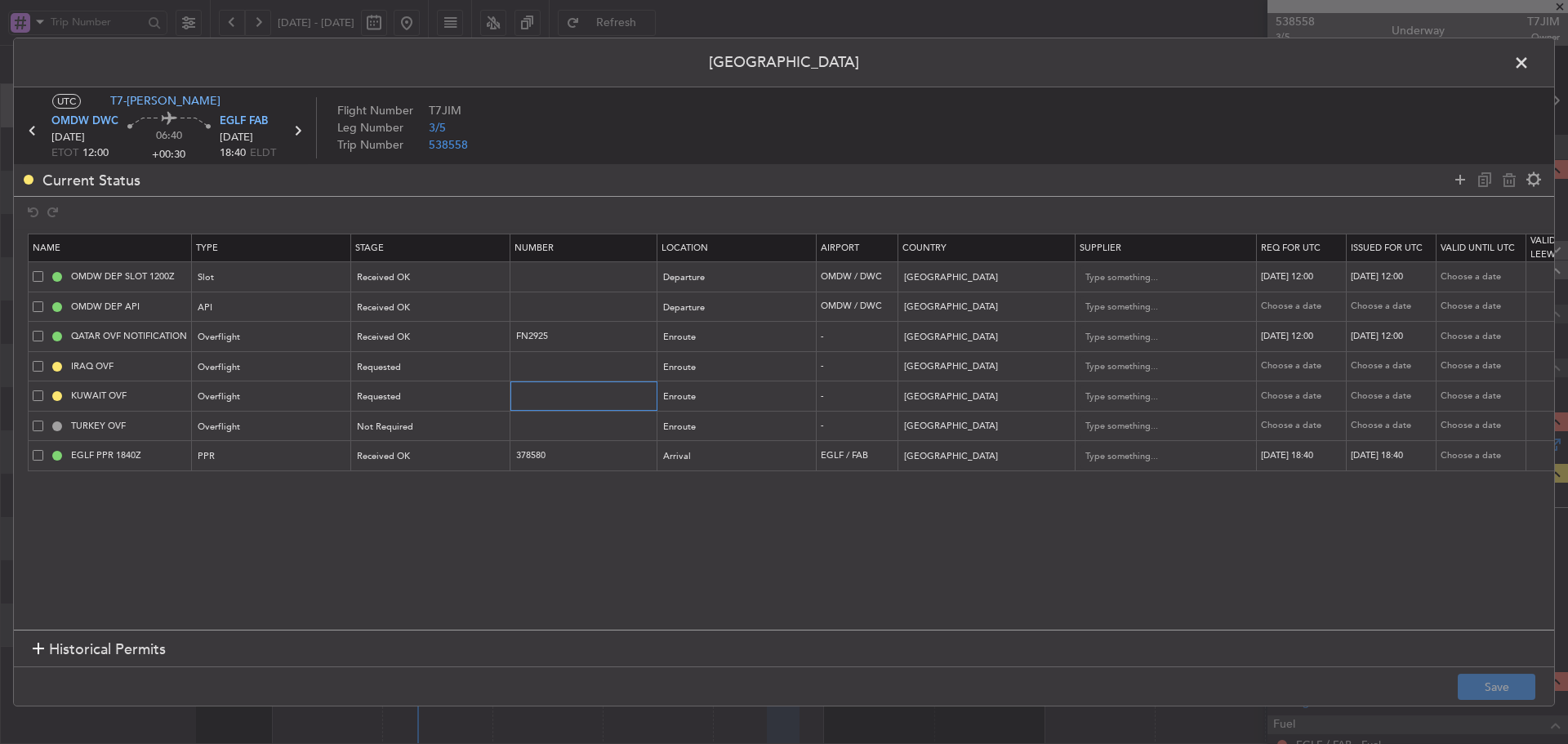
click at [604, 393] on input "text" at bounding box center [585, 395] width 142 height 14
paste input "8954-ATO/25"
type input "8954-ATO/25"
click at [419, 392] on div "Requested" at bounding box center [425, 396] width 135 height 24
click at [385, 536] on span "Received OK" at bounding box center [430, 528] width 145 height 24
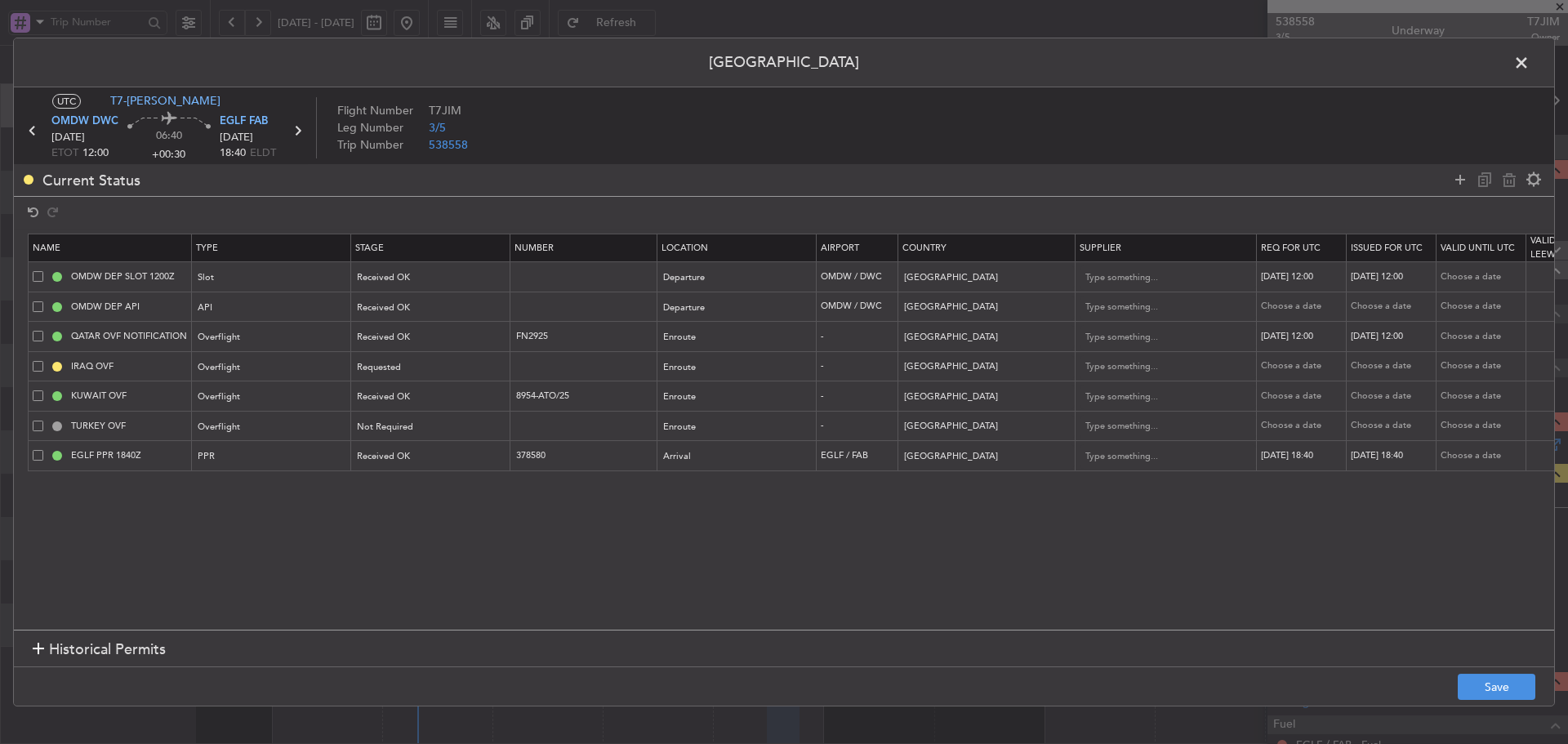
click at [1283, 400] on div "Choose a date" at bounding box center [1304, 396] width 85 height 14
select select "10"
select select "2025"
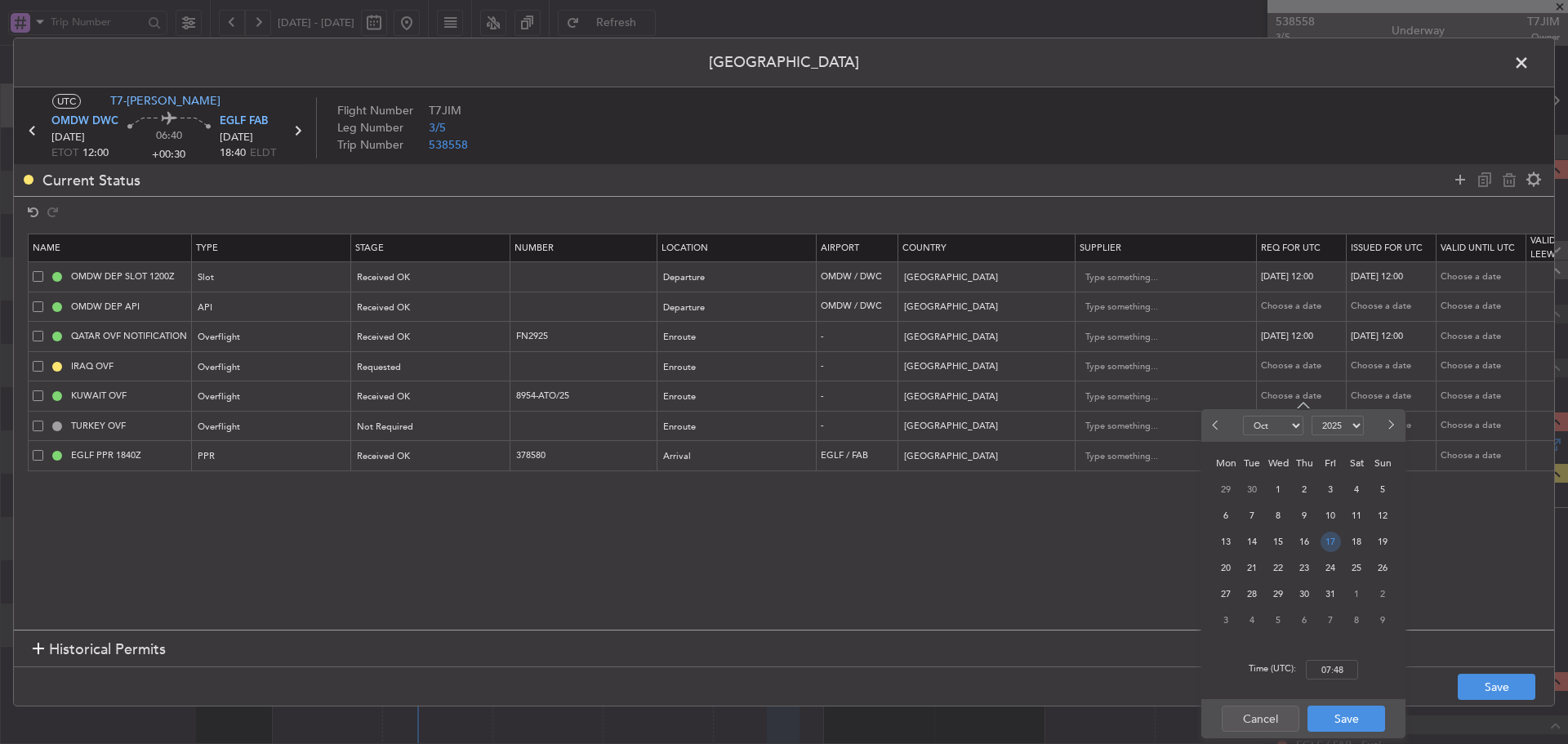
click at [1334, 541] on span "17" at bounding box center [1331, 541] width 21 height 21
click at [1336, 666] on input "00:00" at bounding box center [1332, 669] width 52 height 20
type input "12:00"
click at [1334, 716] on button "Save" at bounding box center [1346, 718] width 78 height 26
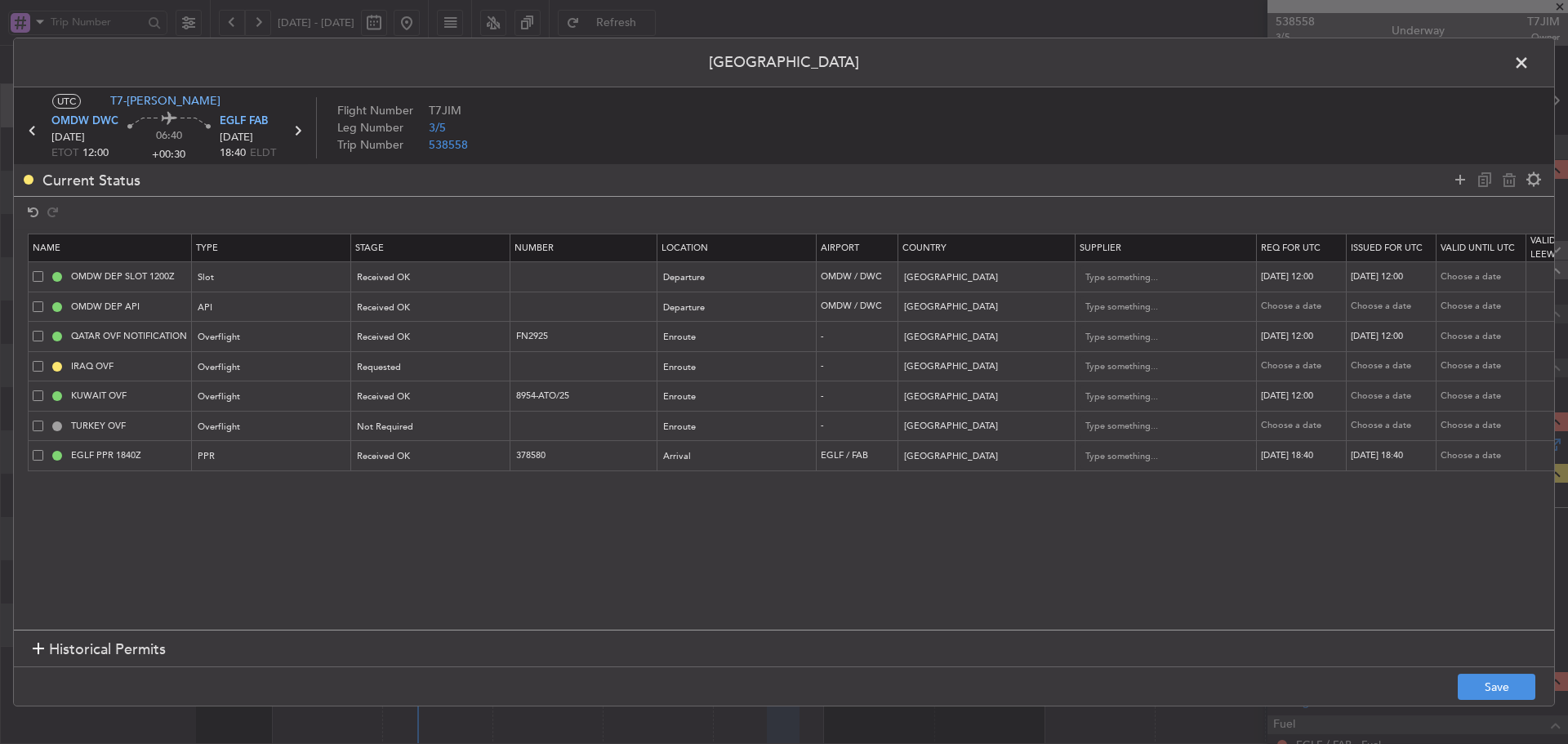
click at [1388, 392] on div "Choose a date" at bounding box center [1393, 396] width 85 height 14
select select "10"
select select "2025"
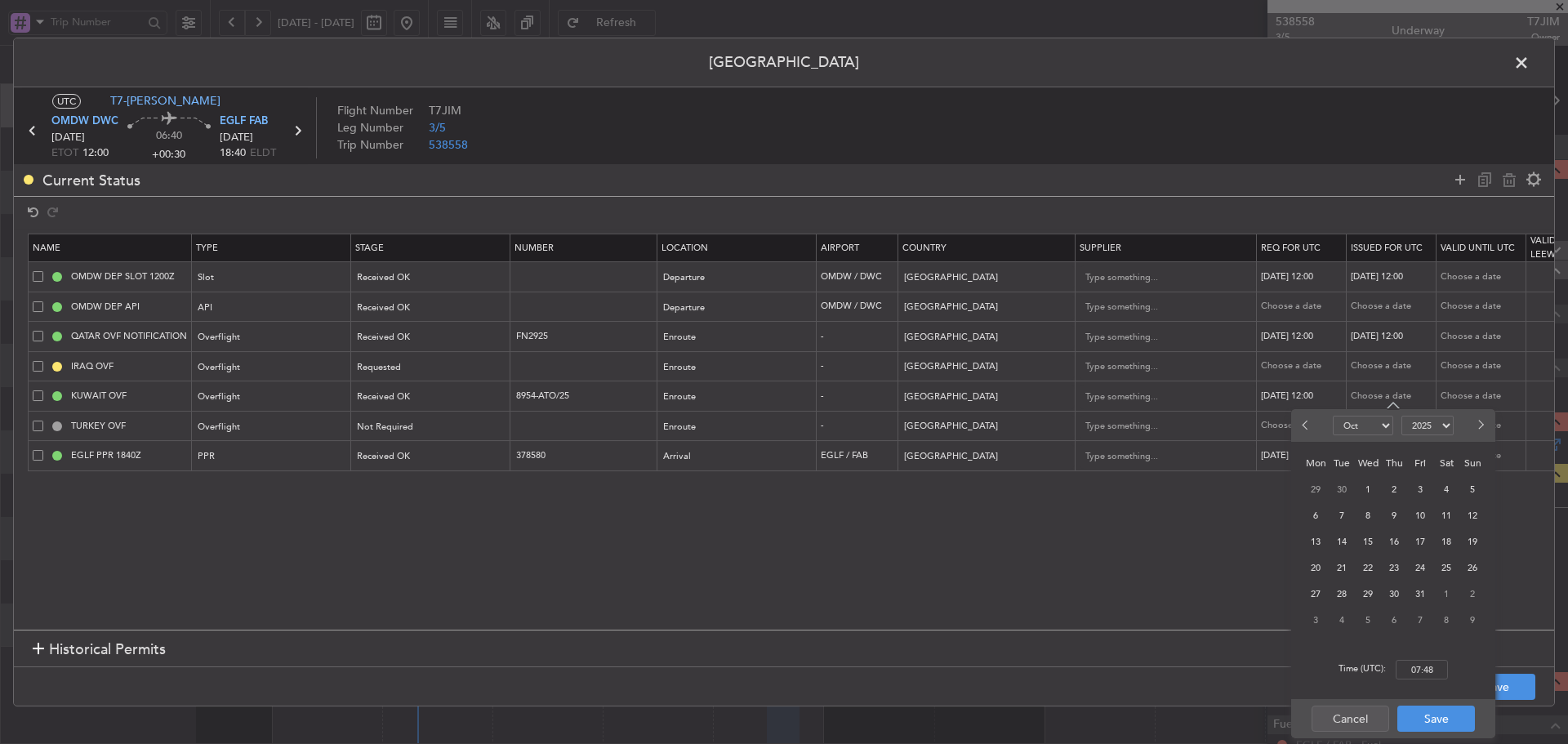
click at [1425, 546] on span "17" at bounding box center [1420, 541] width 21 height 21
click at [1416, 673] on input "00:00" at bounding box center [1422, 669] width 52 height 20
type input "12:00"
click at [1425, 723] on button "Save" at bounding box center [1436, 718] width 78 height 26
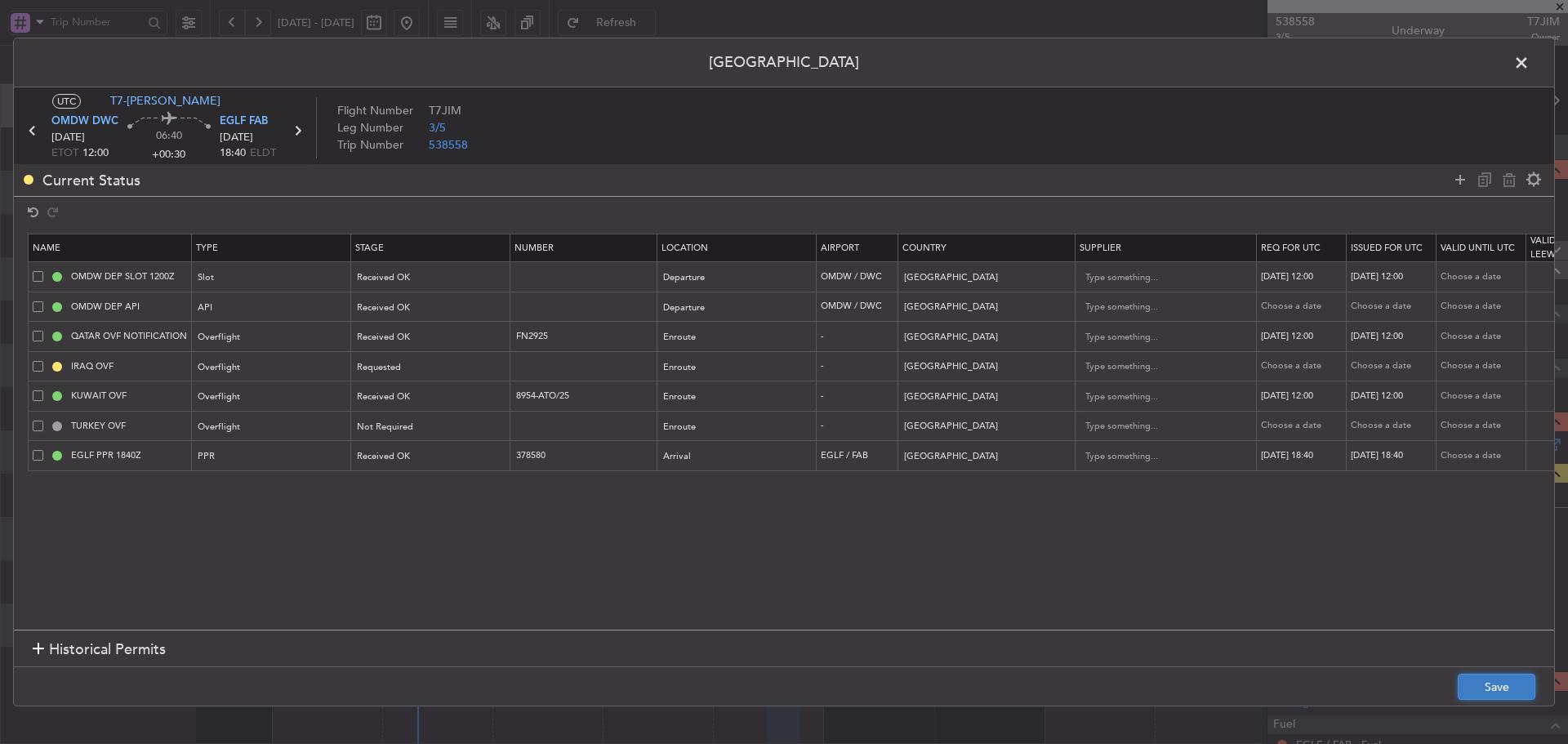
click at [1502, 684] on button "Save" at bounding box center [1497, 686] width 78 height 26
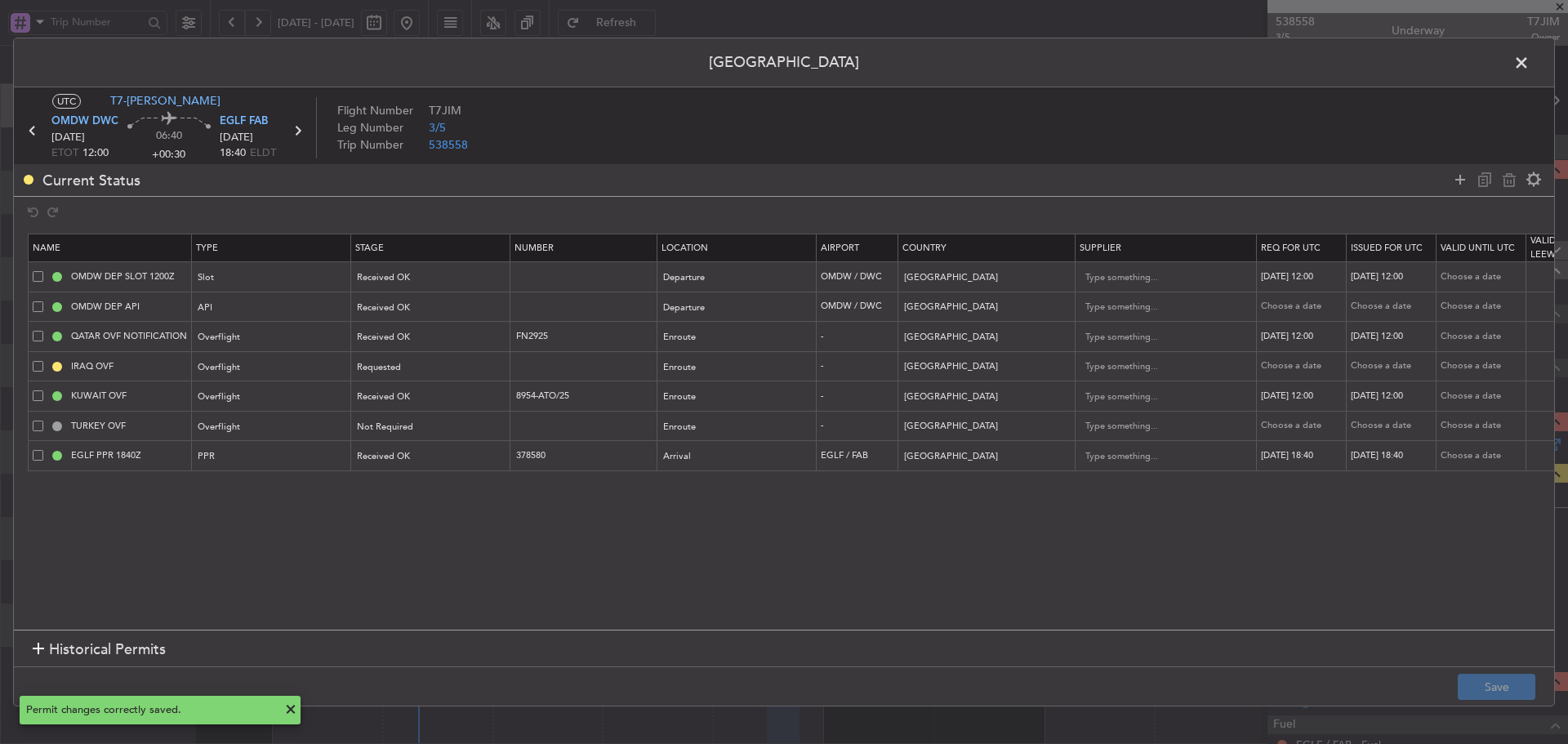
click at [1529, 60] on span at bounding box center [1529, 67] width 0 height 32
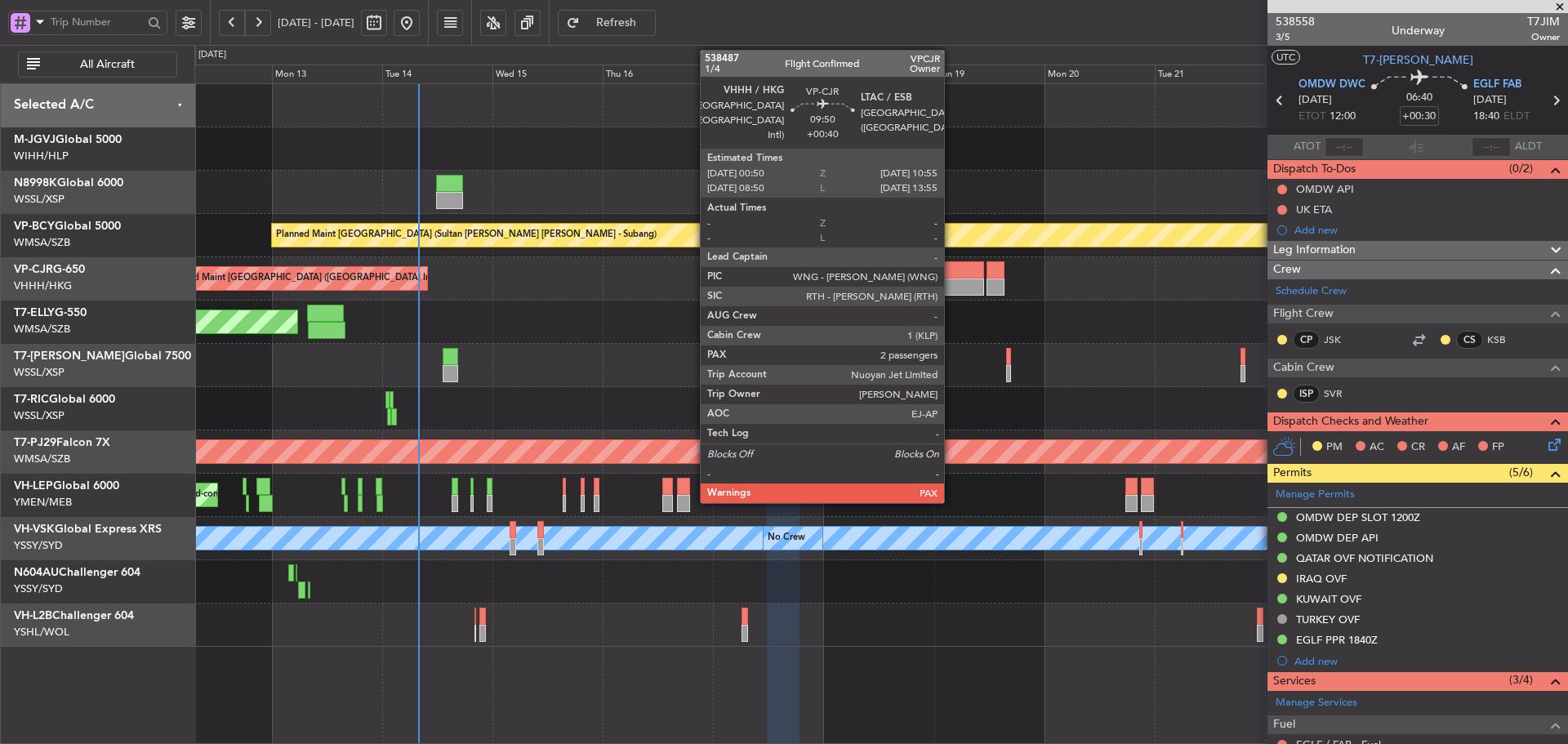
click at [952, 274] on div at bounding box center [960, 270] width 47 height 17
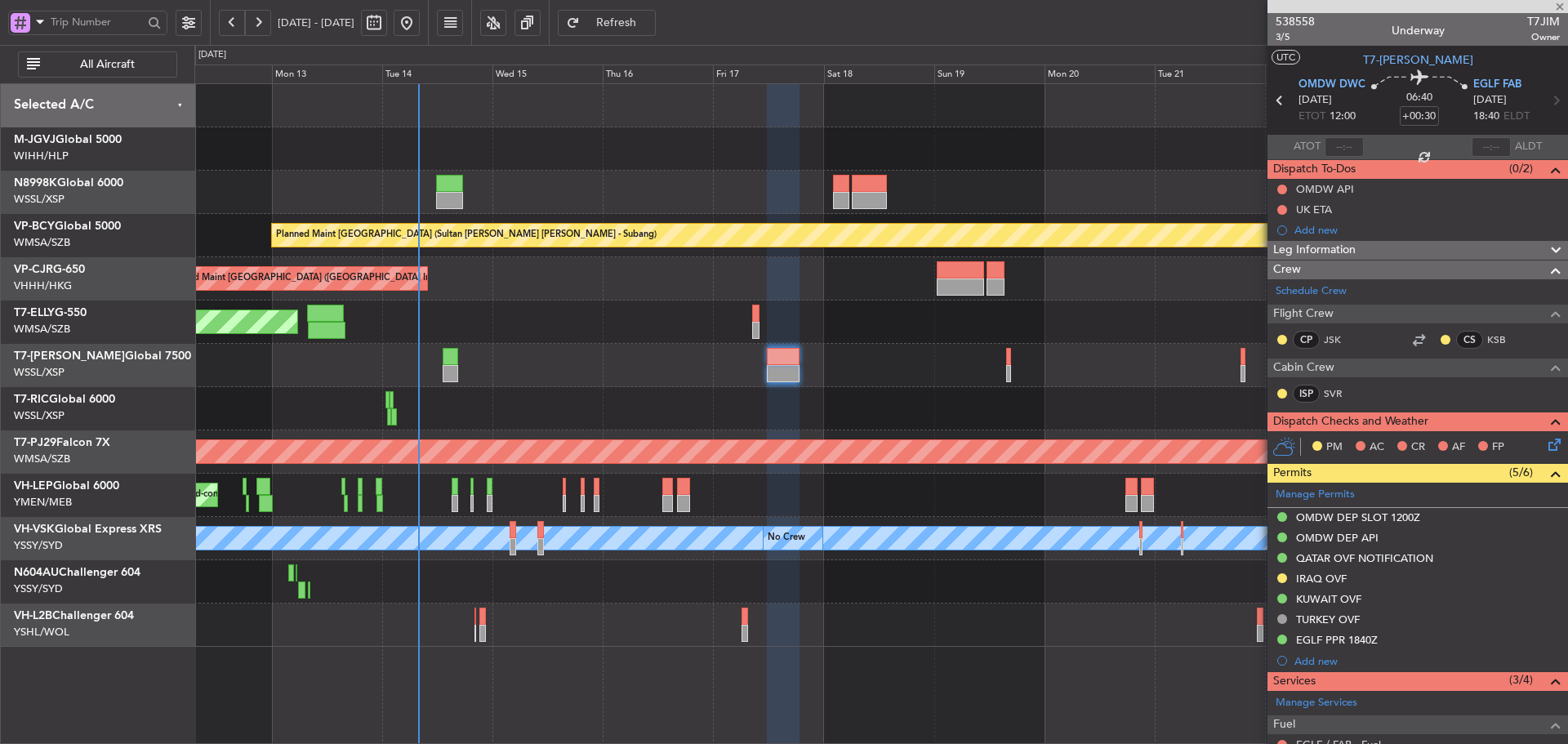
type input "+00:40"
type input "4"
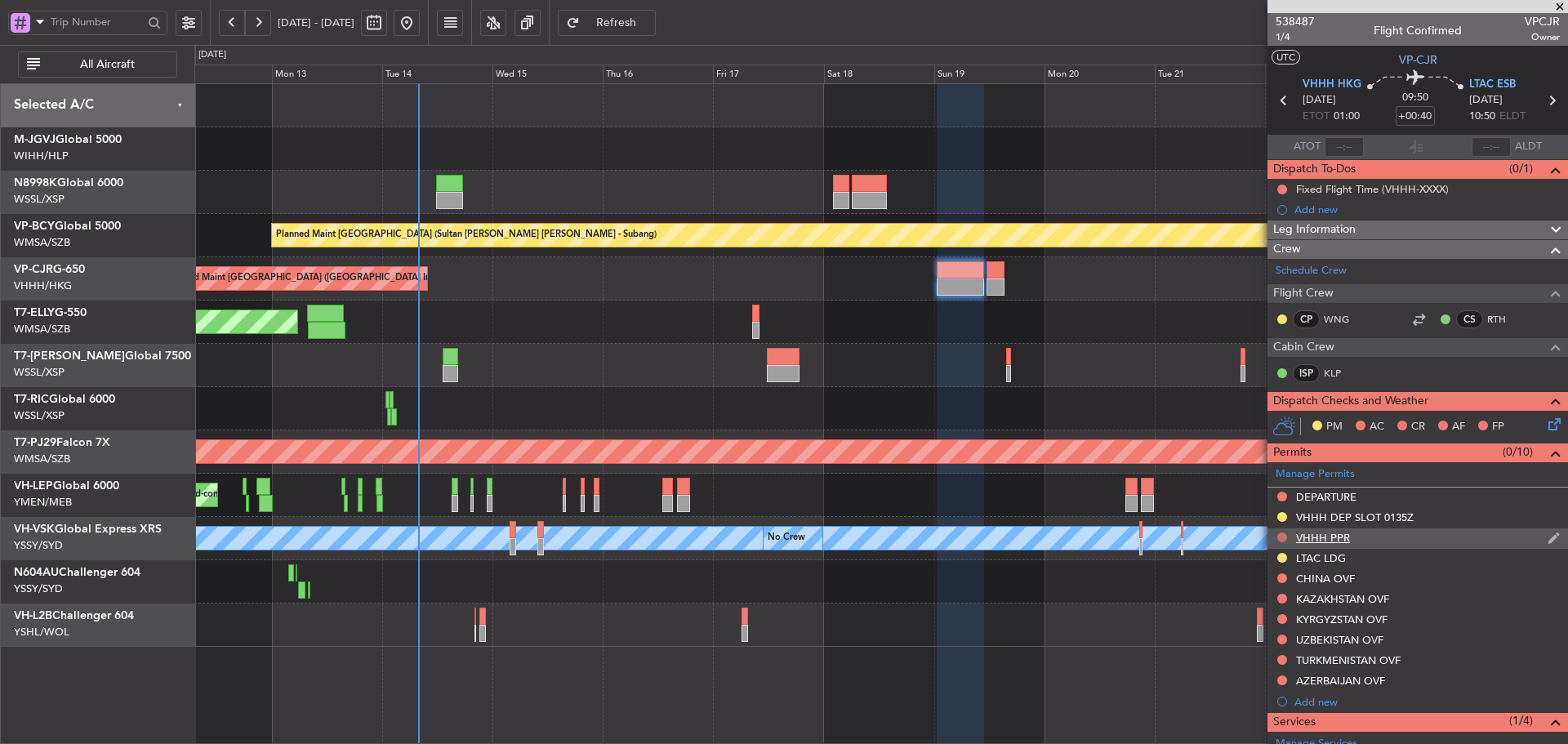
click at [1280, 532] on button at bounding box center [1282, 537] width 10 height 10
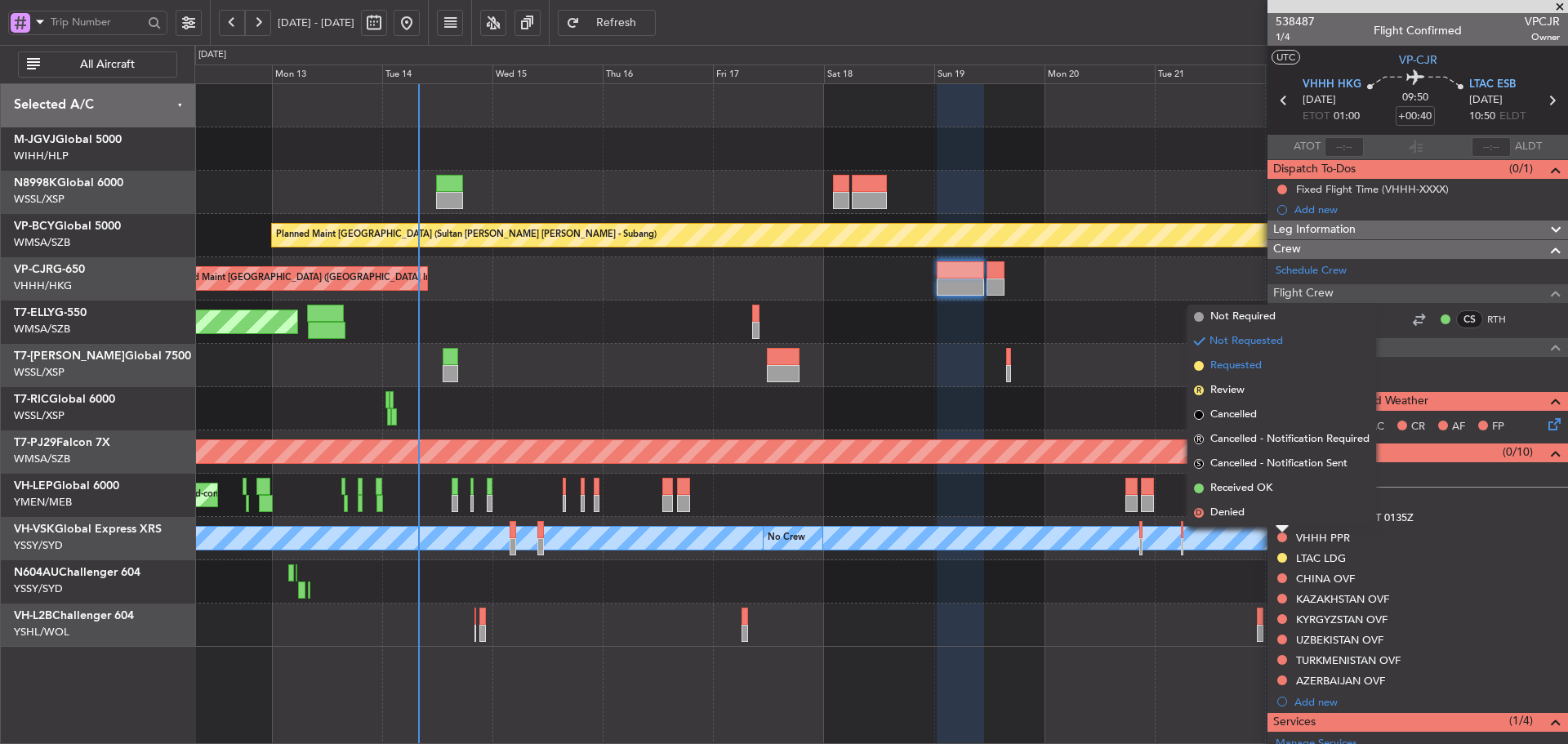
click at [1194, 363] on span at bounding box center [1198, 365] width 10 height 10
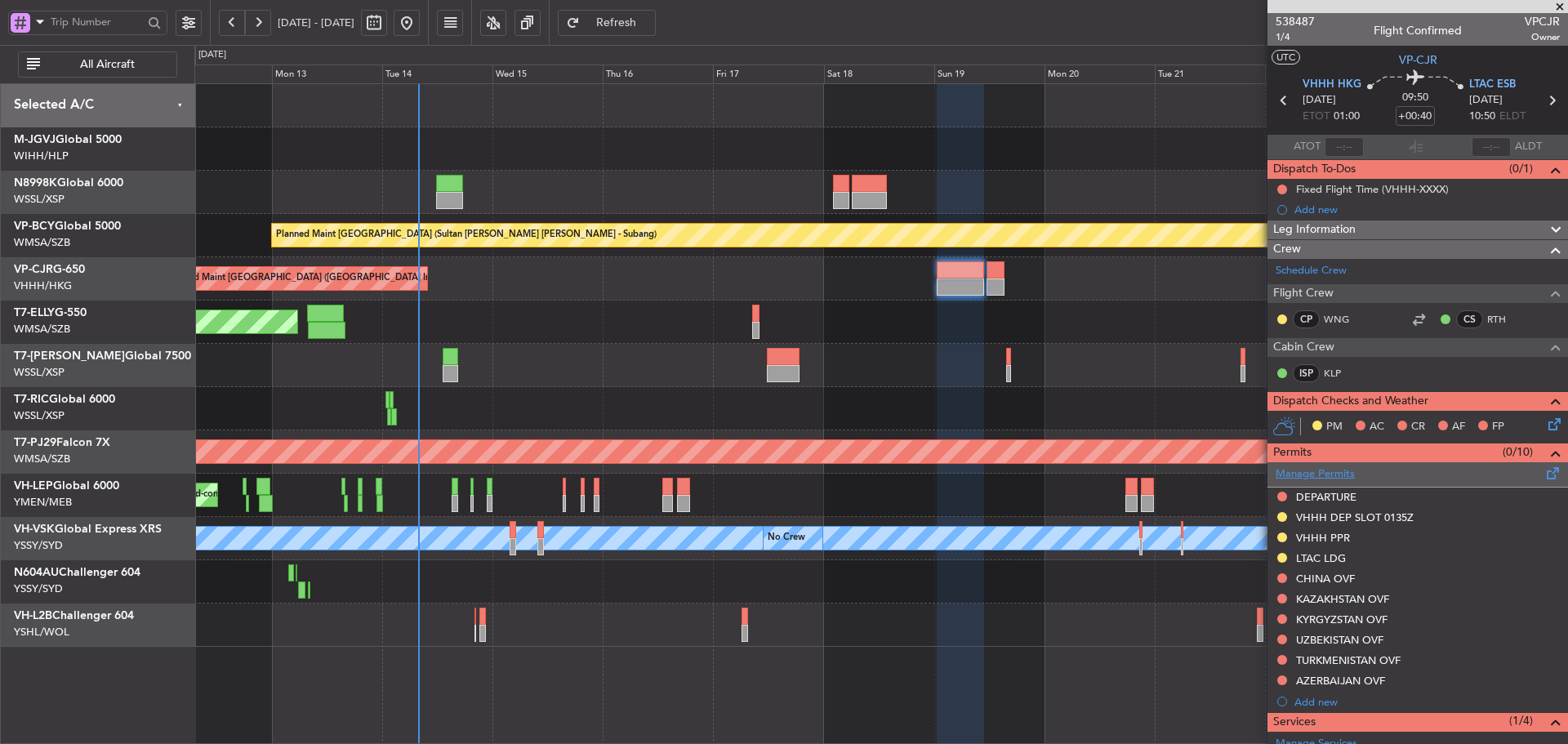
click at [1338, 474] on link "Manage Permits" at bounding box center [1315, 474] width 79 height 16
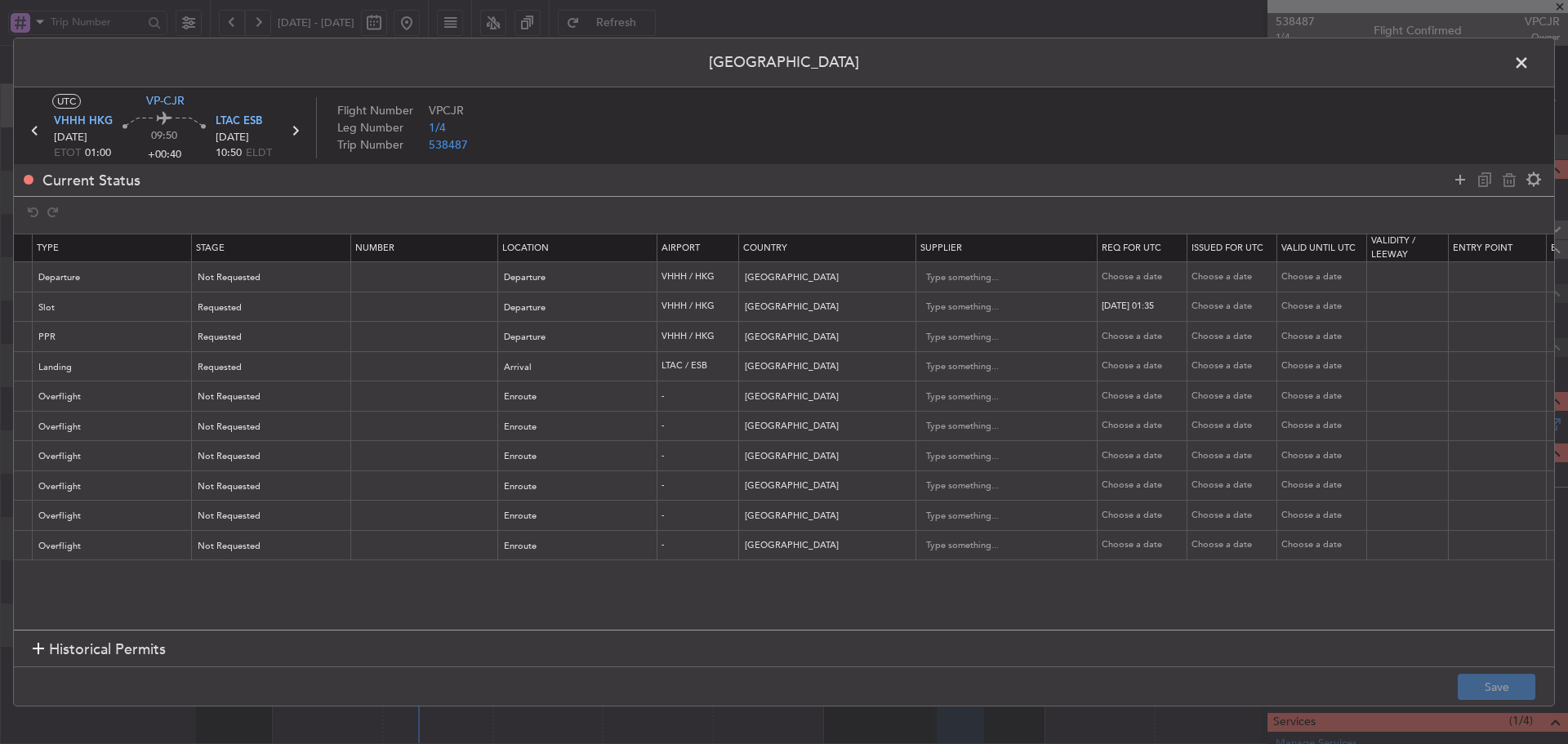
scroll to position [0, 558]
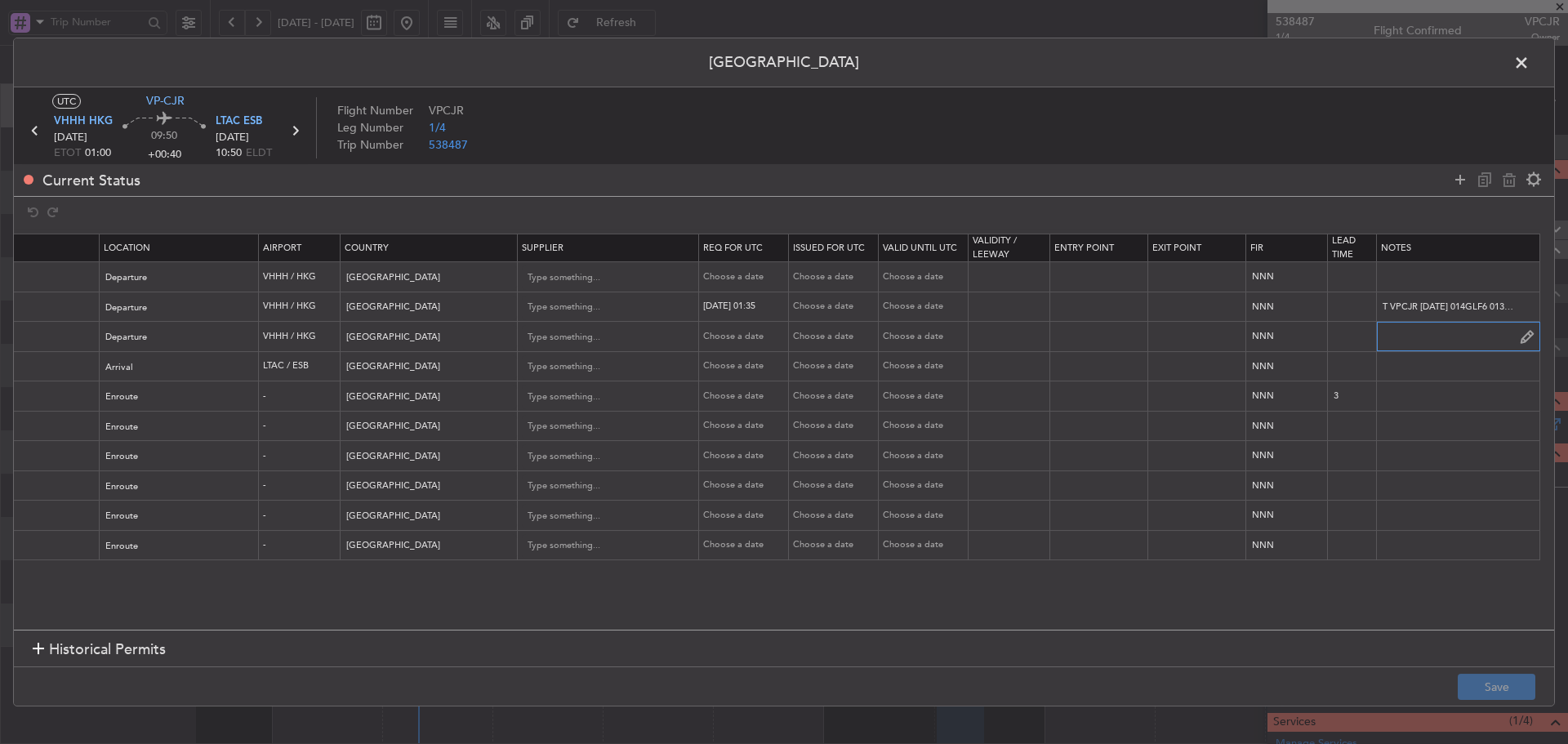
click at [1424, 341] on input "text" at bounding box center [1458, 335] width 162 height 24
paste input "2025004301"
type input "2025004301"
click at [1482, 684] on button "Save" at bounding box center [1497, 686] width 78 height 26
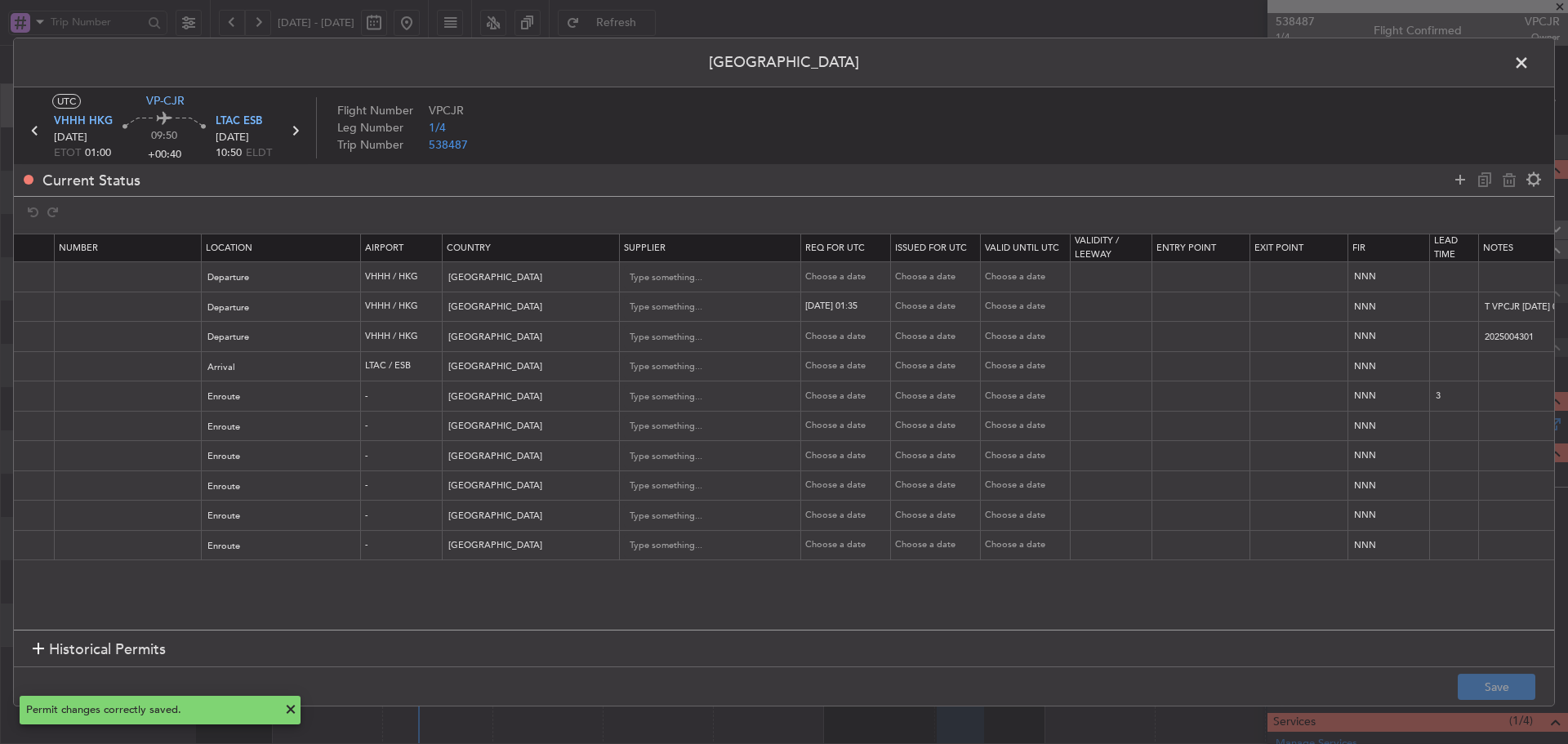
scroll to position [0, 0]
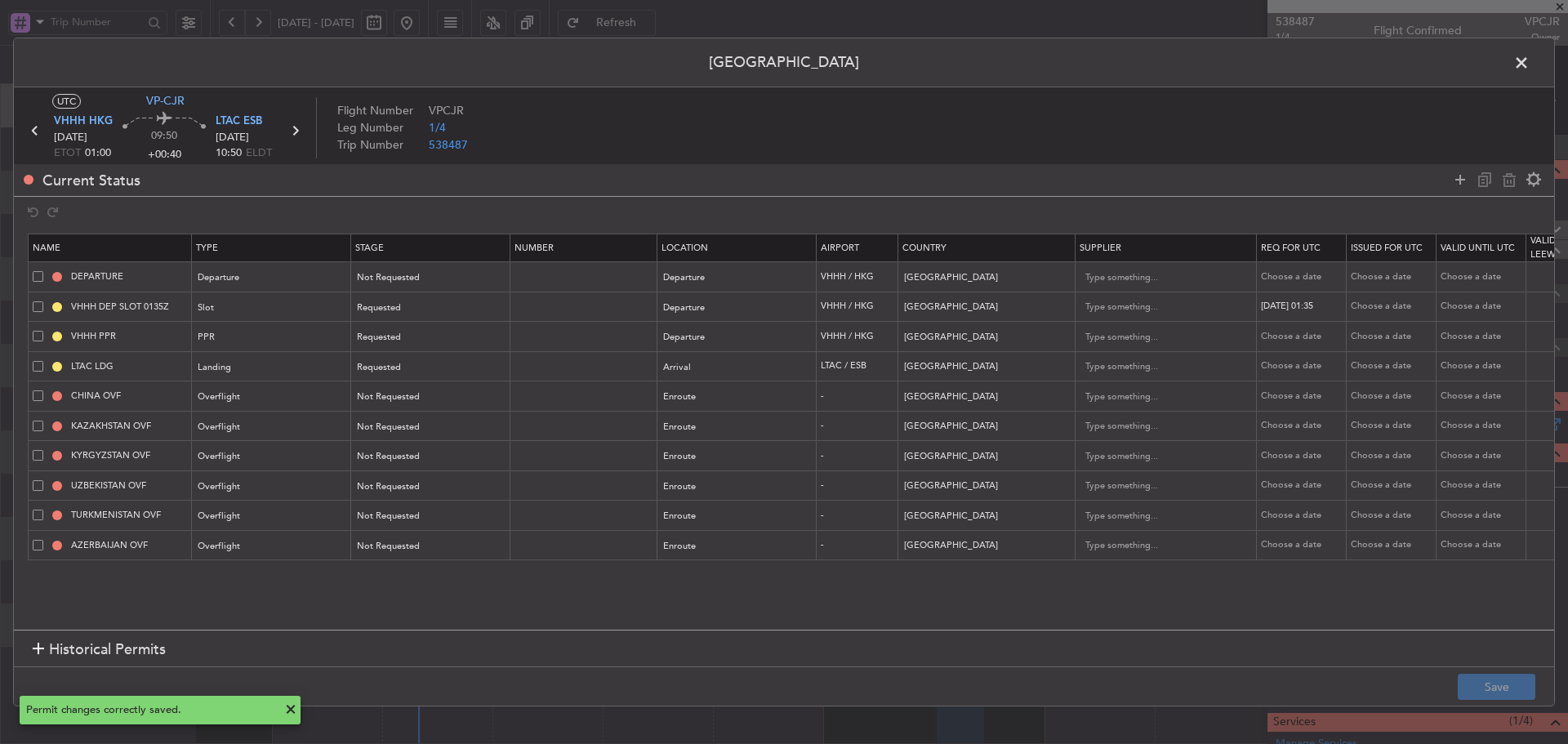
click at [1529, 62] on span at bounding box center [1529, 67] width 0 height 32
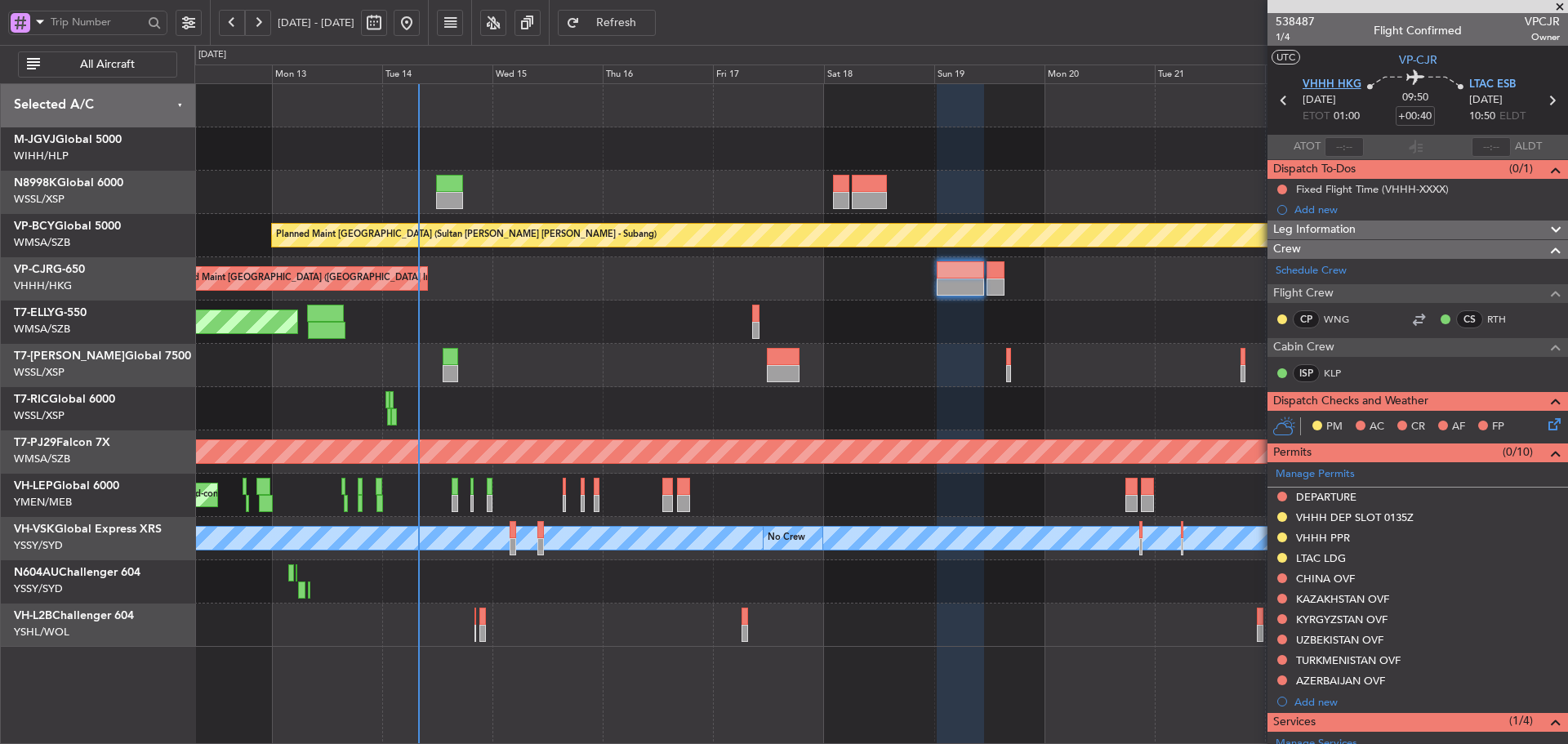
click at [1346, 87] on span "VHHH HKG" at bounding box center [1332, 85] width 59 height 16
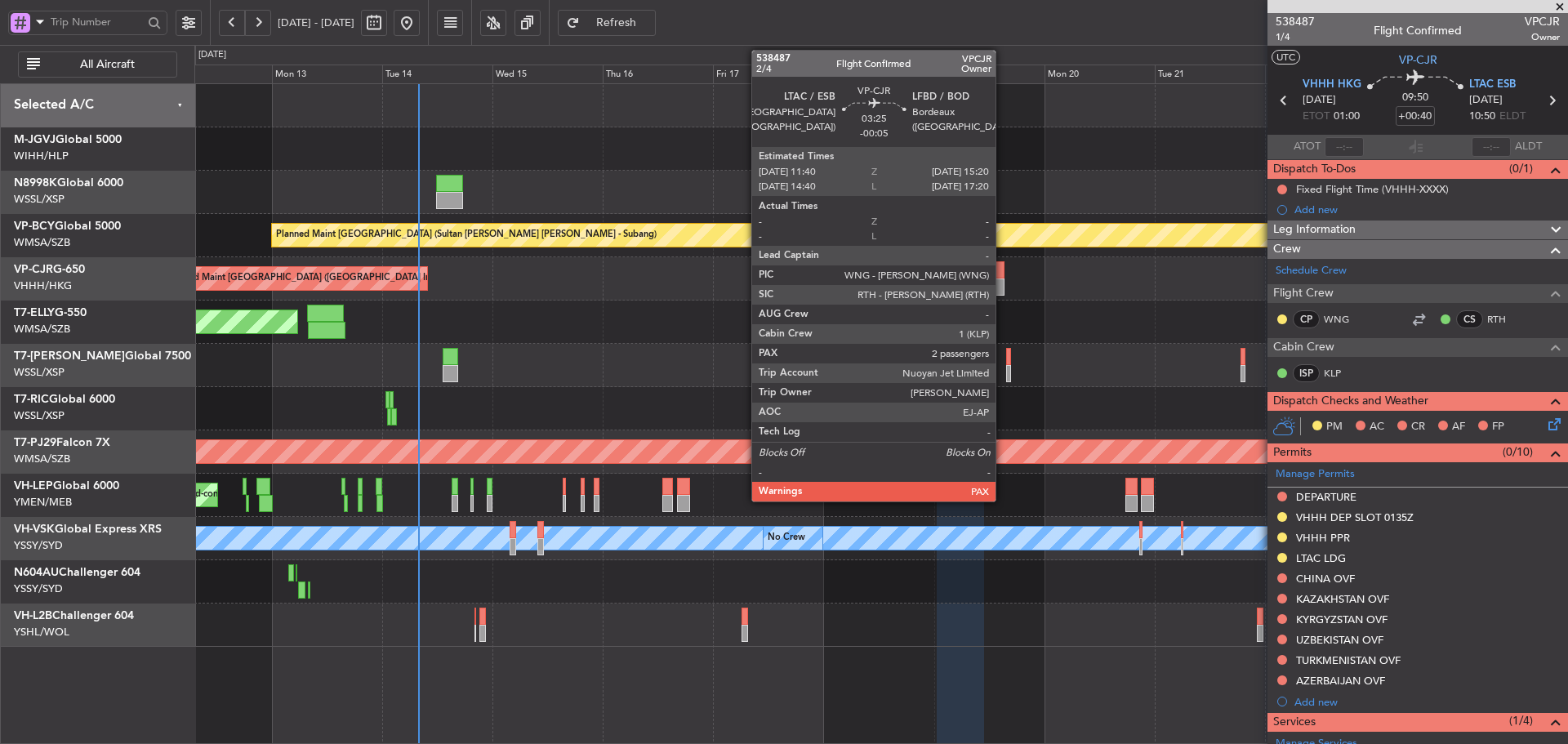
click at [1003, 280] on div at bounding box center [994, 287] width 17 height 17
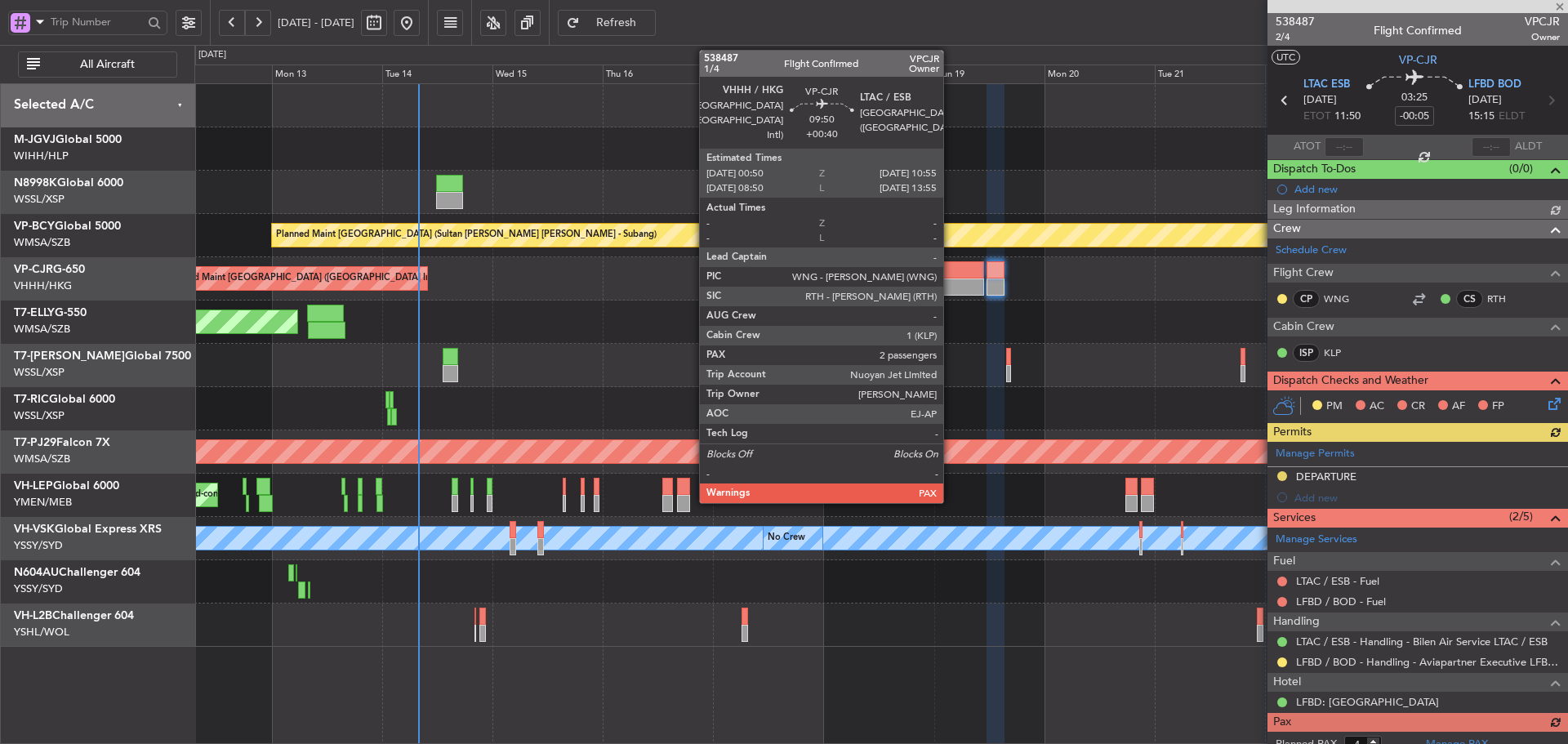
click at [951, 275] on div at bounding box center [960, 270] width 47 height 17
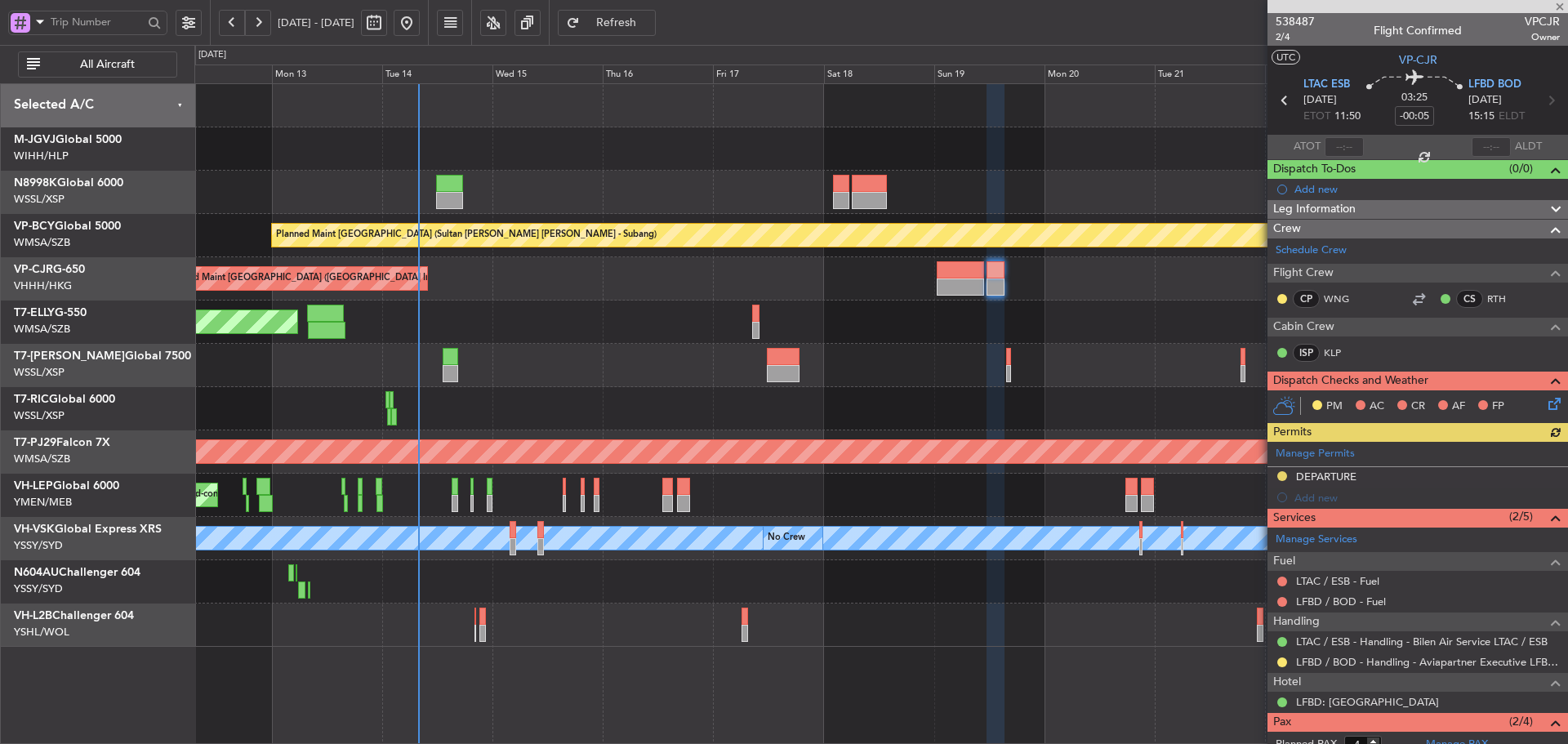
type input "+00:40"
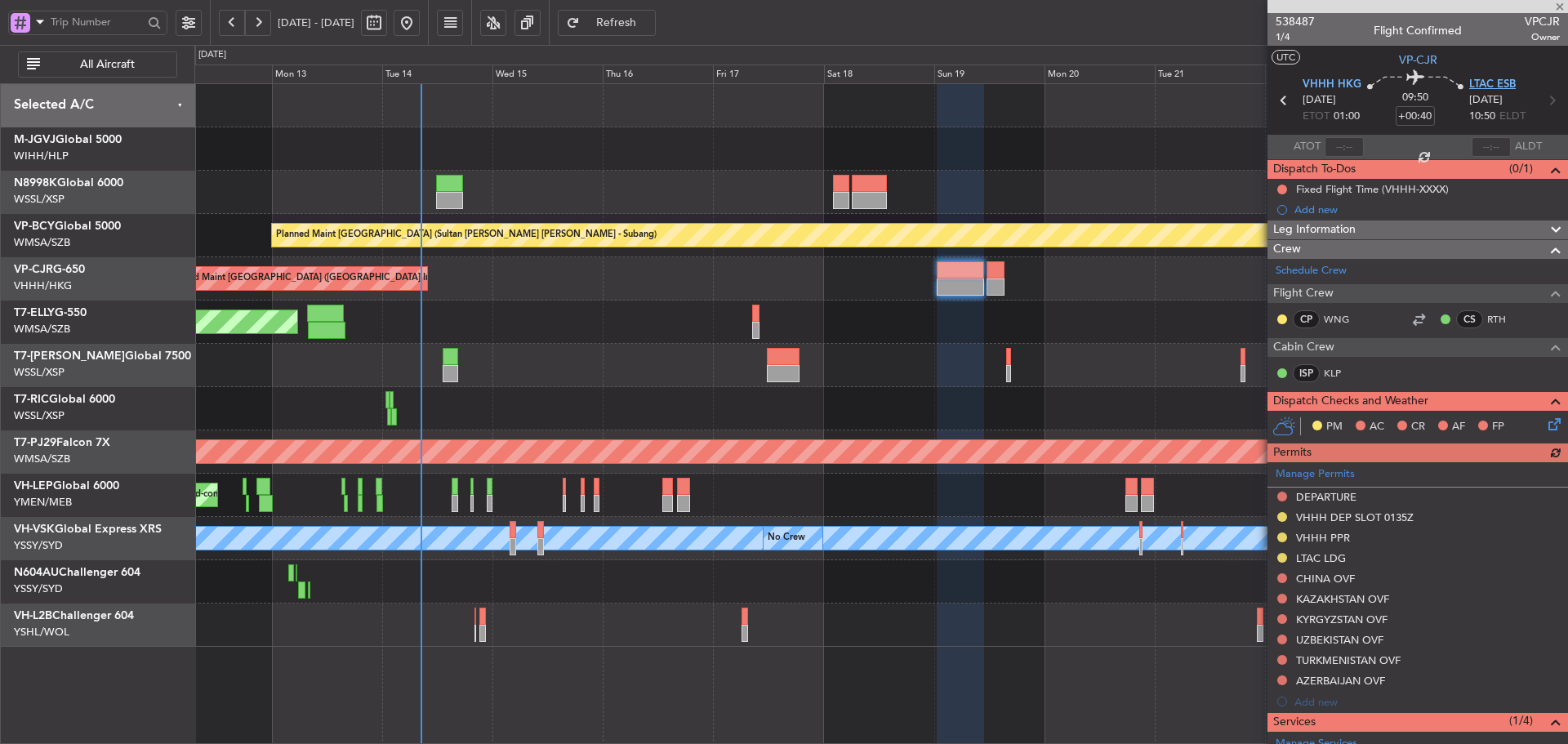
click at [1480, 87] on span "LTAC ESB" at bounding box center [1492, 85] width 47 height 16
click at [1323, 473] on link "Manage Permits" at bounding box center [1315, 474] width 79 height 16
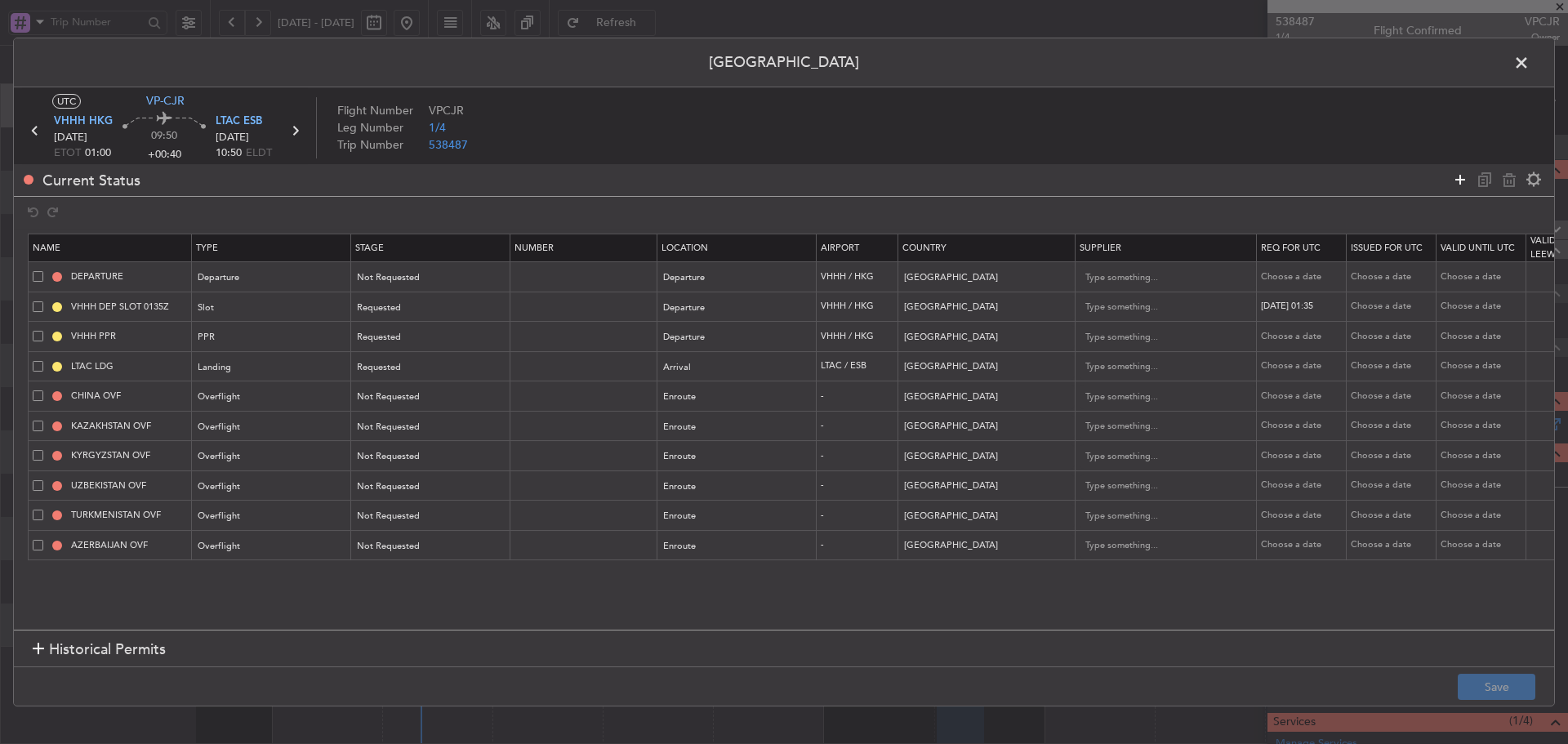
click at [1462, 177] on icon at bounding box center [1461, 179] width 20 height 20
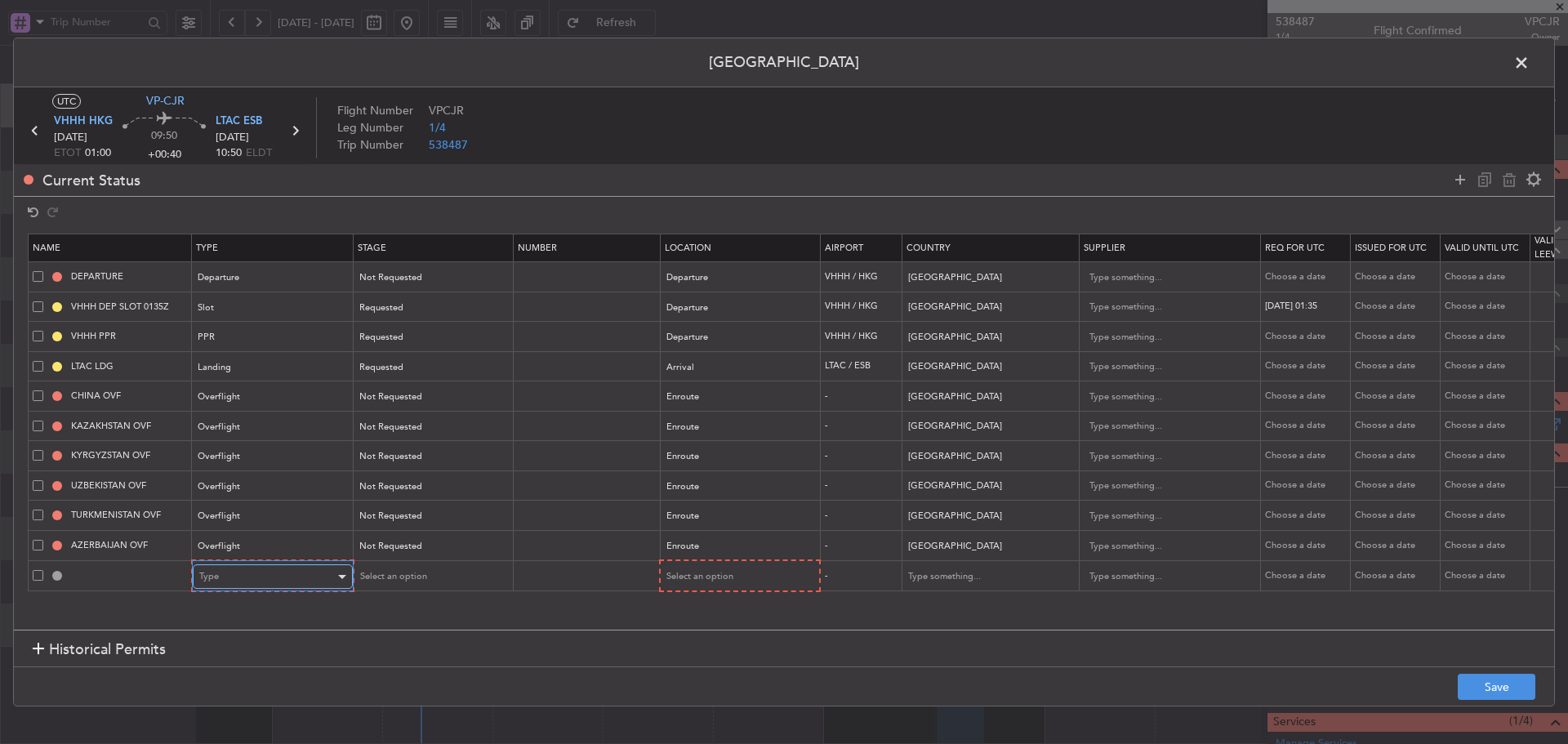
click at [271, 576] on div "Type" at bounding box center [267, 575] width 135 height 24
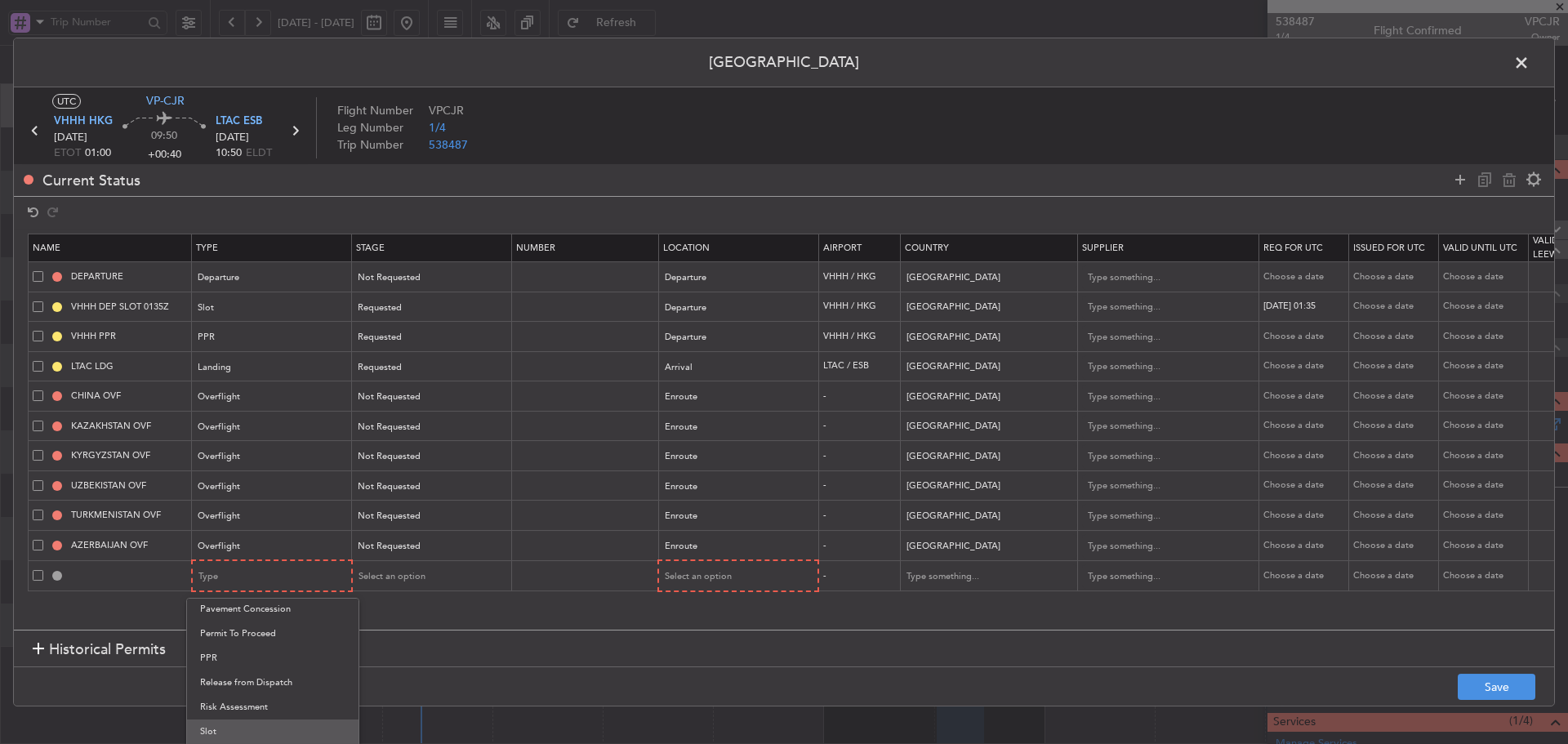
click at [259, 738] on span "Slot" at bounding box center [272, 730] width 145 height 24
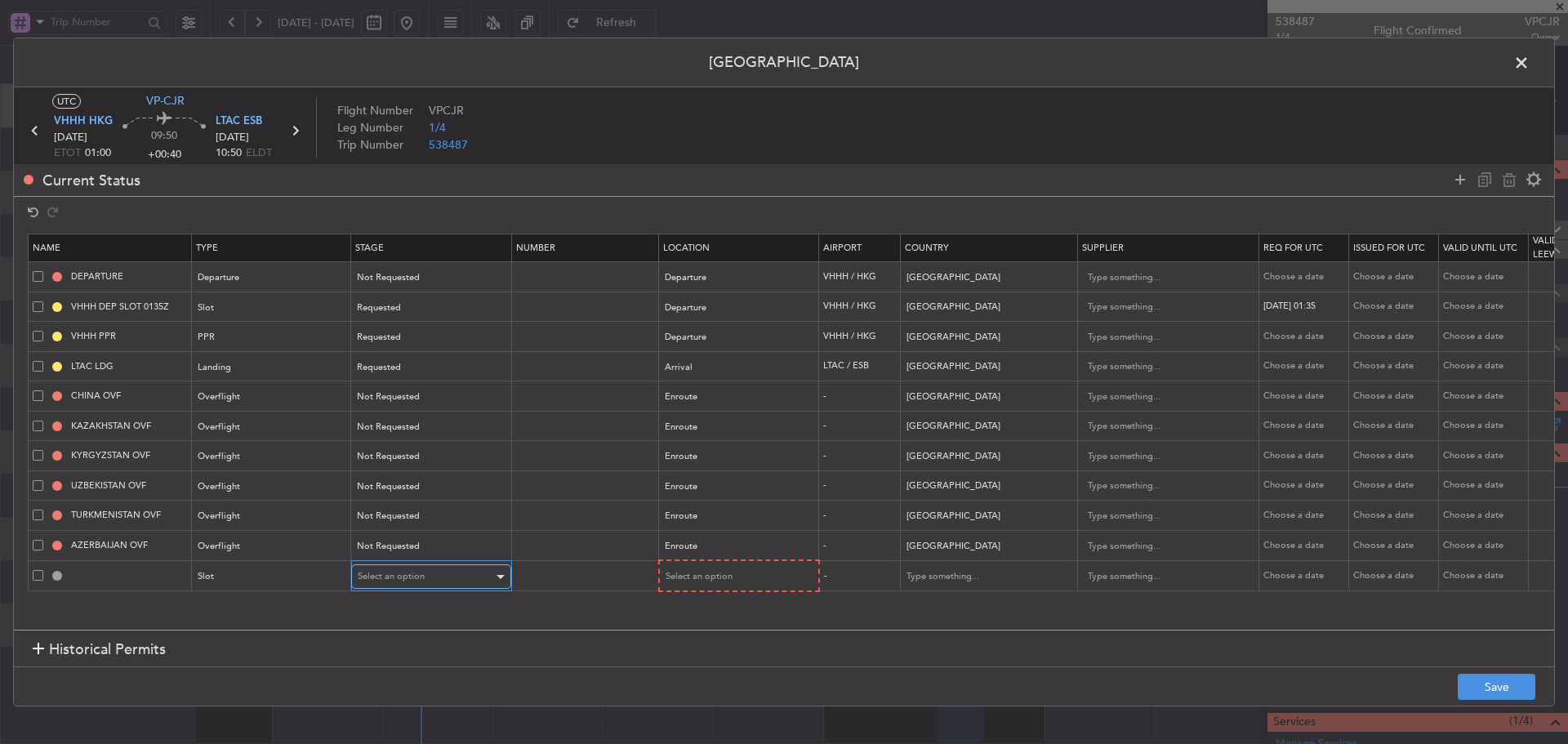
click at [410, 582] on div "Select an option" at bounding box center [425, 575] width 135 height 24
click at [410, 712] on span "Received OK" at bounding box center [430, 708] width 145 height 24
click at [716, 576] on span "Select an option" at bounding box center [698, 576] width 67 height 13
click at [701, 614] on span "Departure" at bounding box center [738, 610] width 145 height 24
click at [1309, 576] on div "Choose a date" at bounding box center [1304, 574] width 85 height 14
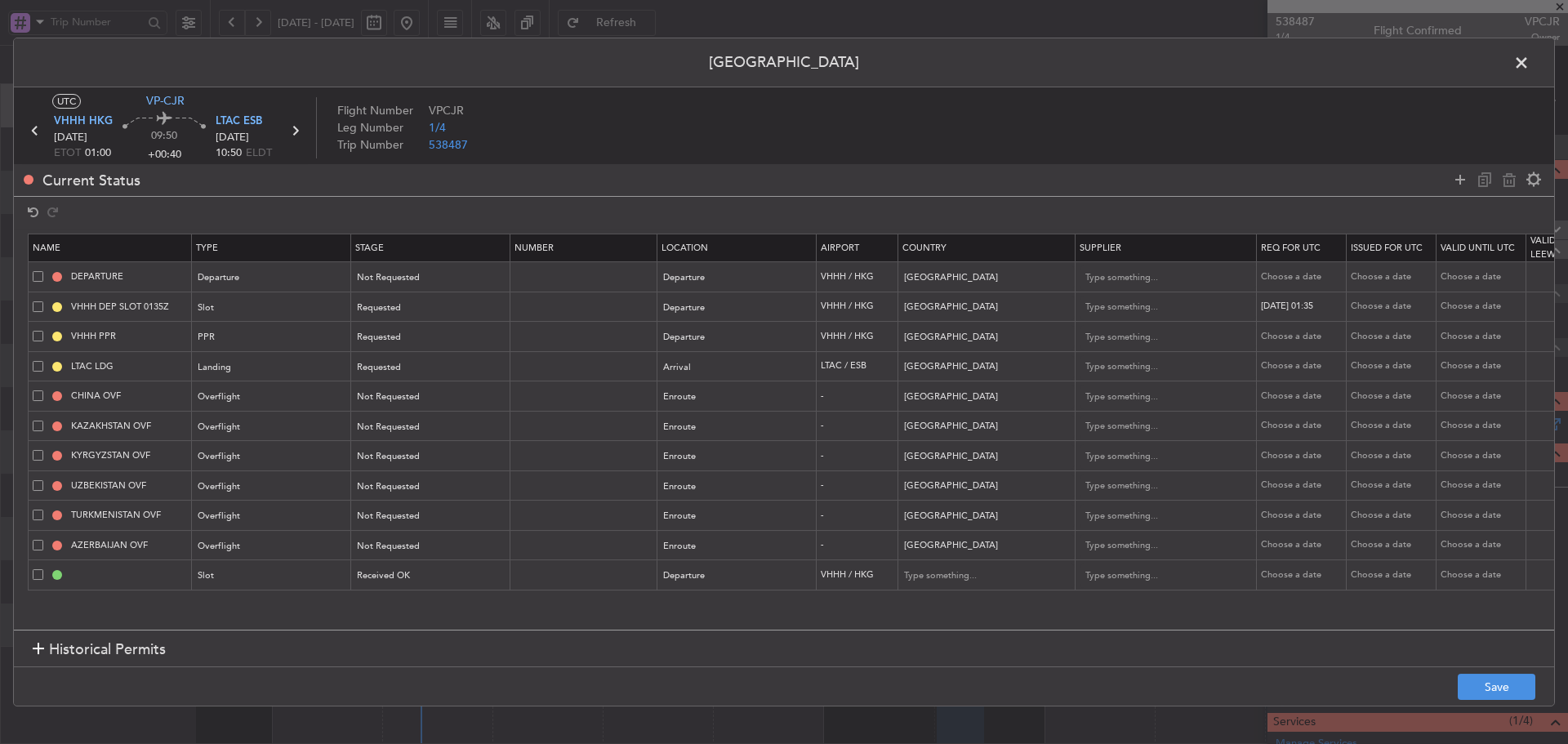
select select "10"
select select "2025"
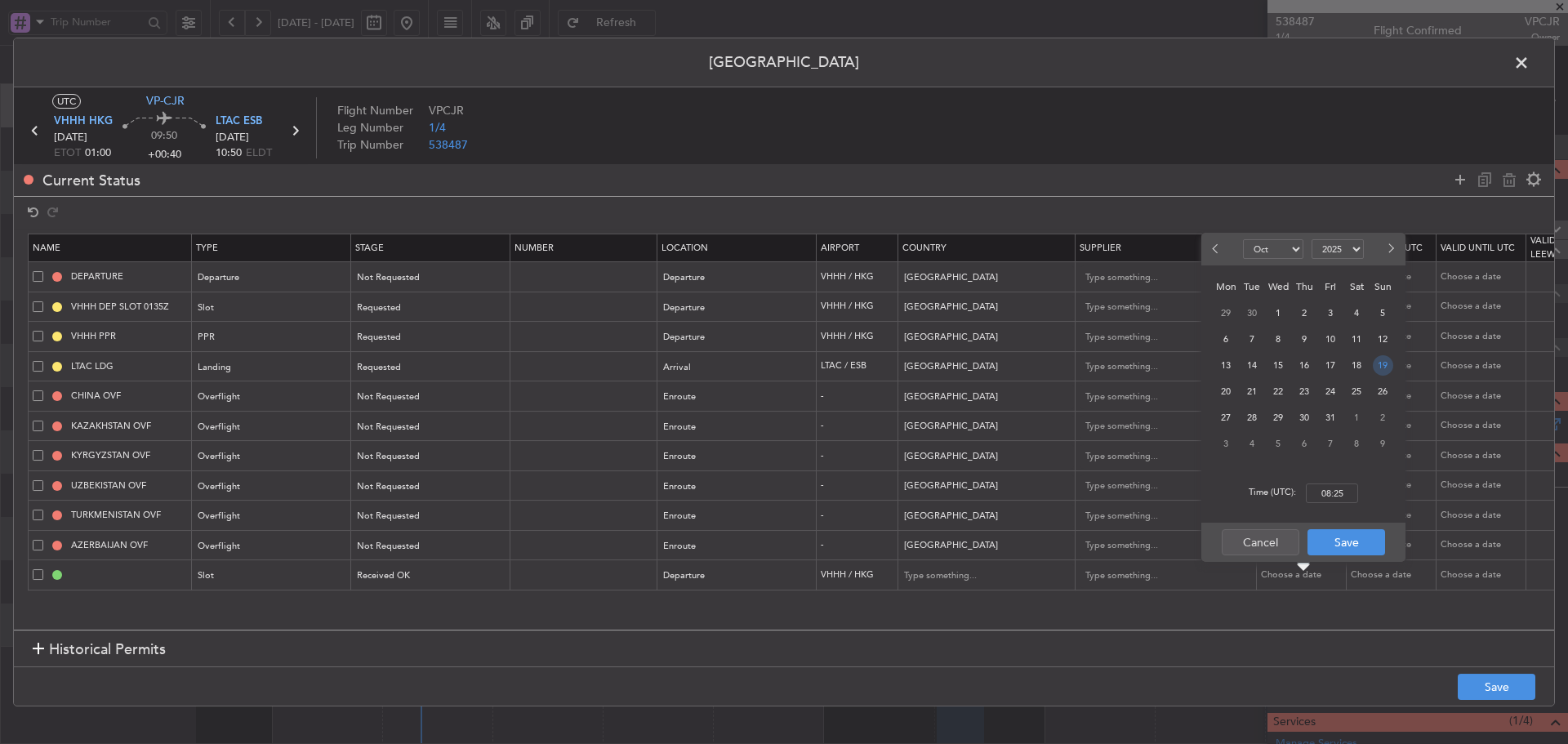
click at [1381, 363] on span "19" at bounding box center [1383, 365] width 21 height 21
click at [1334, 492] on input "00:00" at bounding box center [1332, 493] width 52 height 20
type input "1"
type input "0"
type input "10:50"
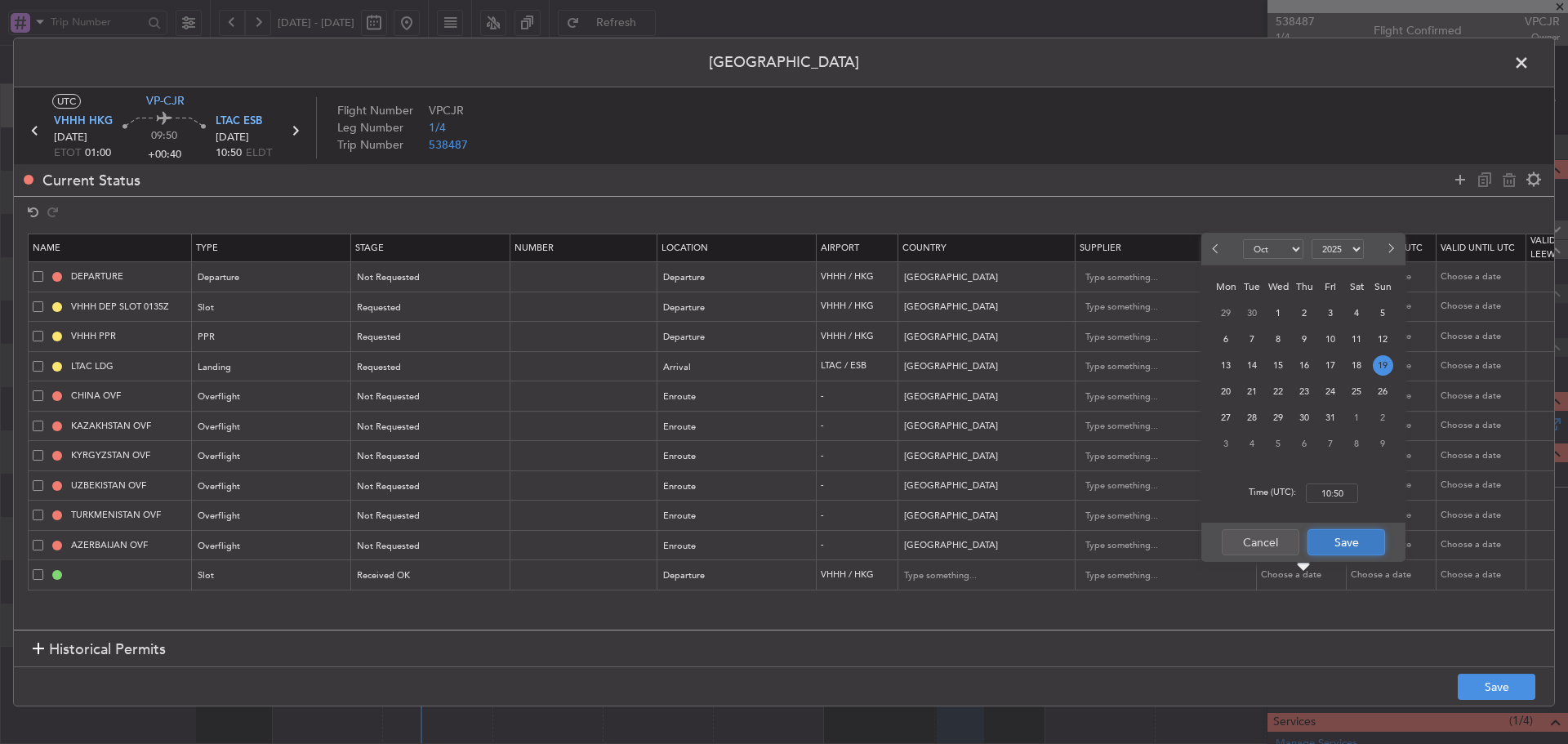
click at [1334, 547] on button "Save" at bounding box center [1346, 542] width 78 height 26
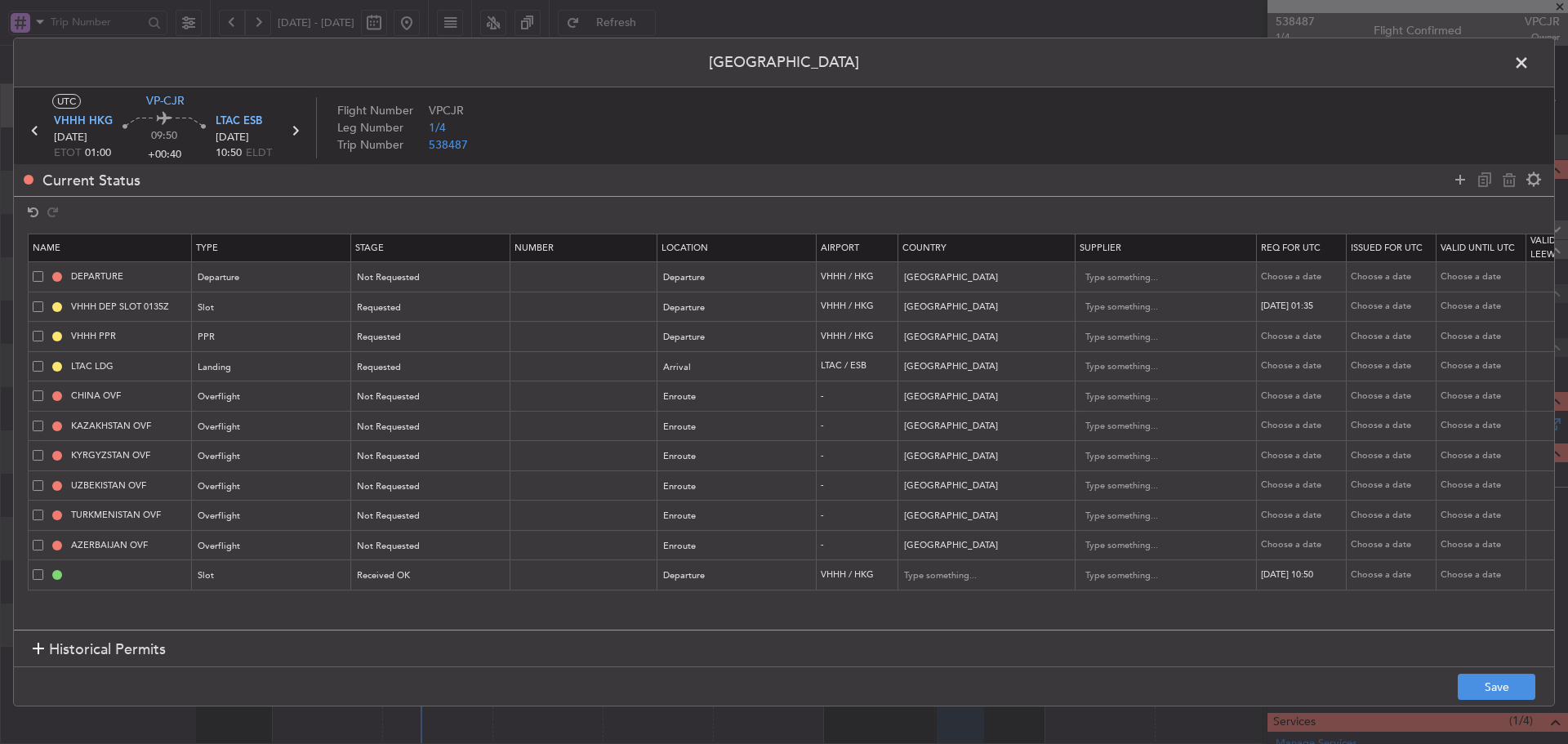
click at [1374, 581] on div "Choose a date" at bounding box center [1393, 574] width 85 height 14
select select "10"
select select "2025"
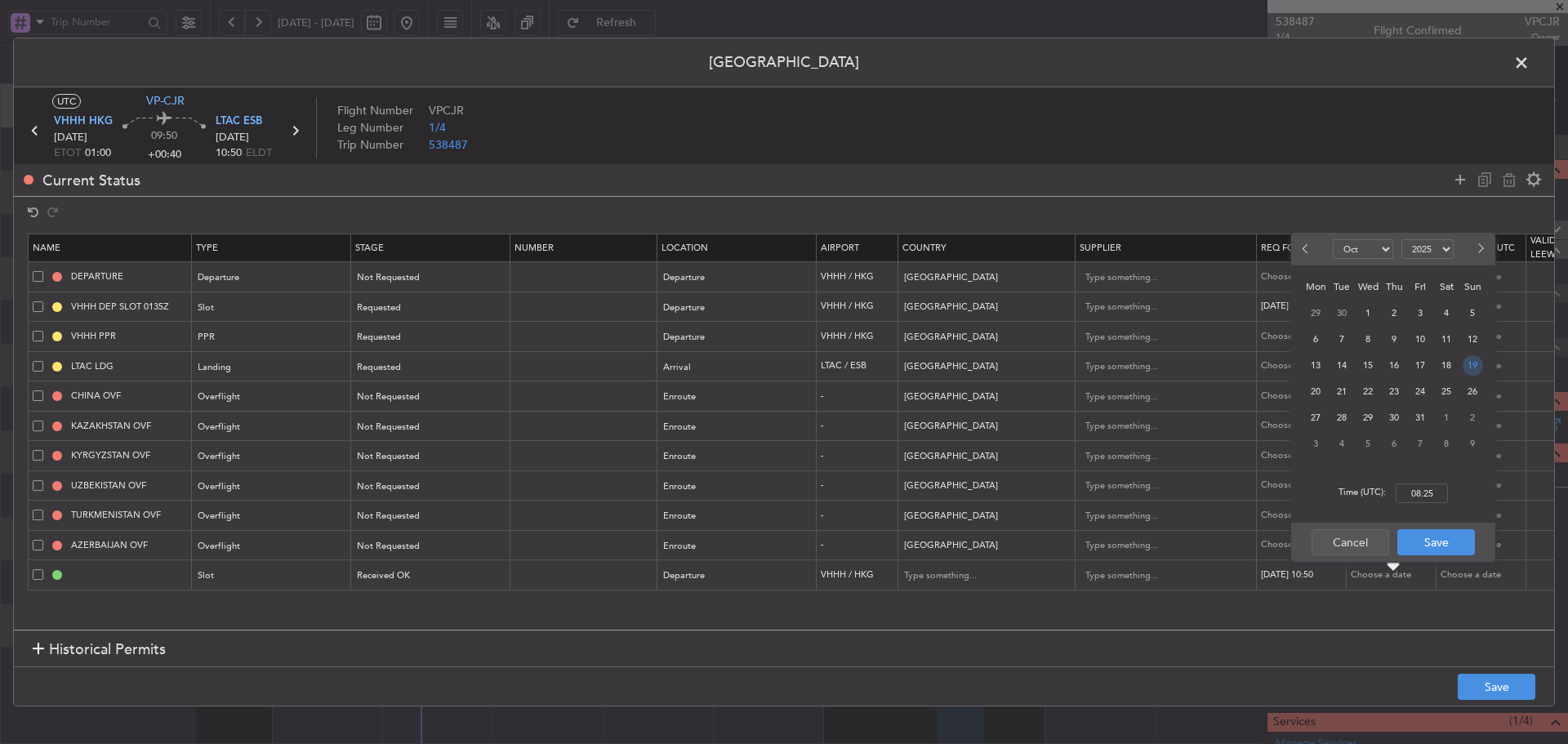
click at [1470, 362] on span "19" at bounding box center [1472, 365] width 21 height 21
click at [1414, 498] on input "00:00" at bounding box center [1422, 493] width 52 height 20
type input "10:50"
click at [1455, 544] on button "Save" at bounding box center [1436, 542] width 78 height 26
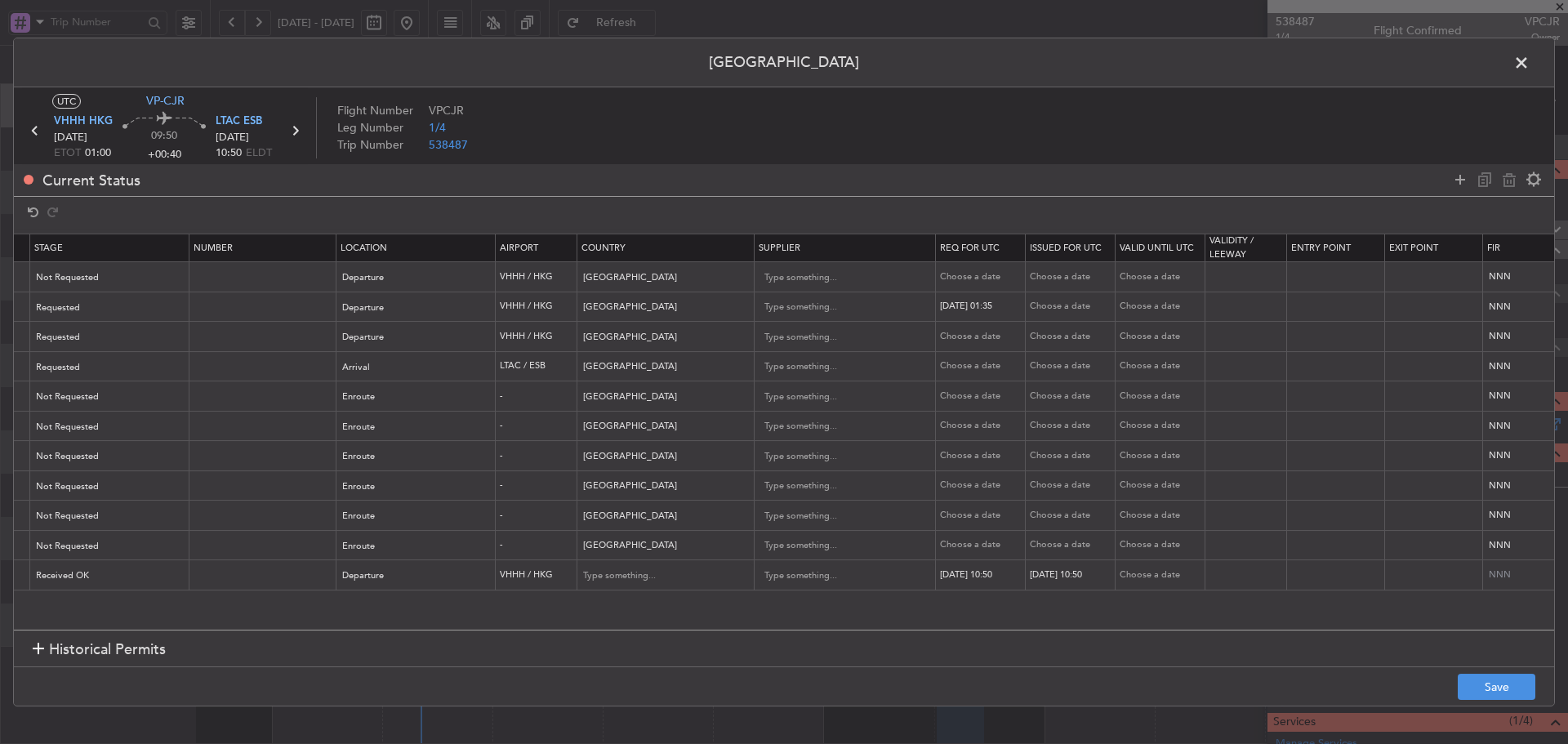
scroll to position [0, 558]
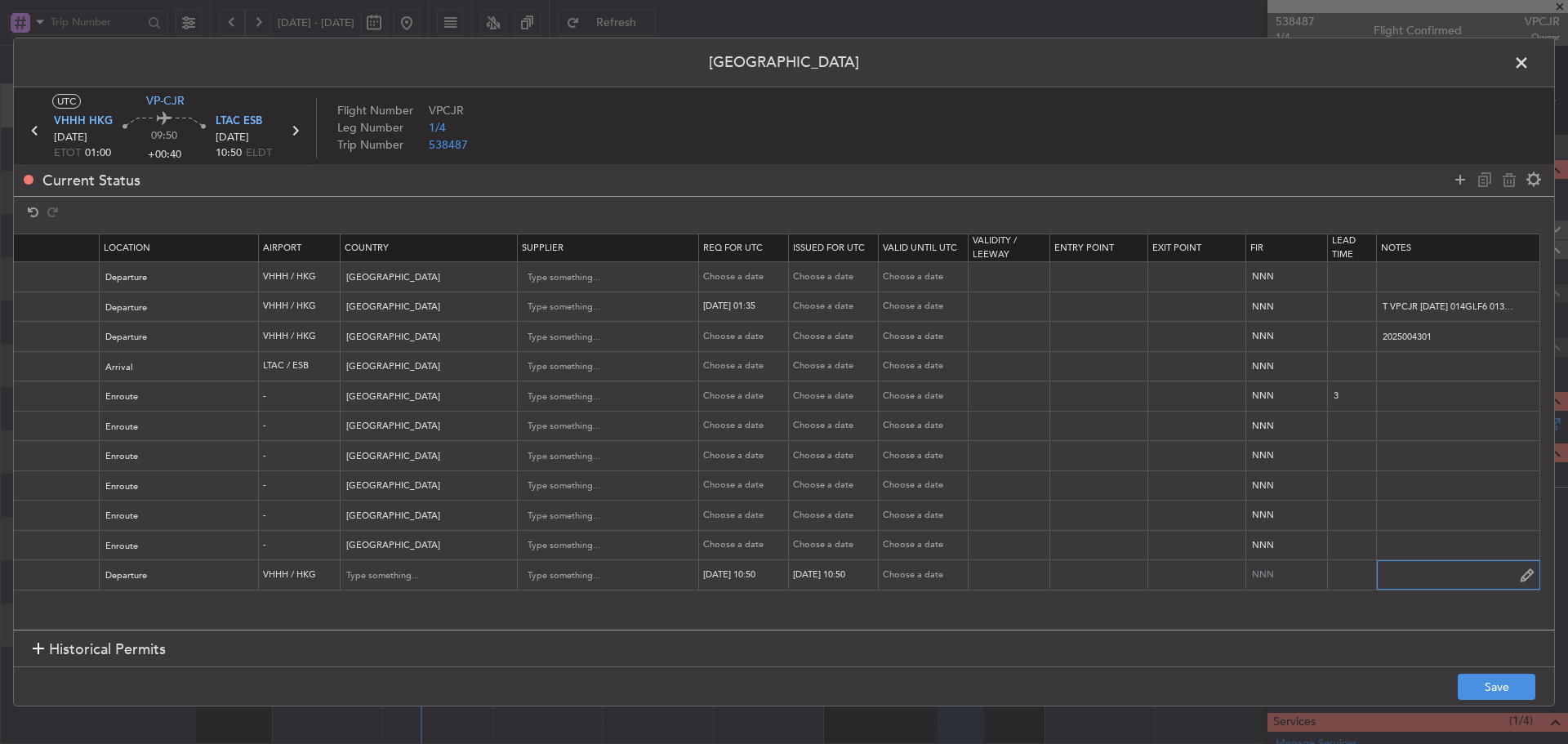
click at [1432, 573] on input "text" at bounding box center [1458, 574] width 162 height 24
paste input "IDA.LTACAGN4060000"
type input "IDA.LTACAGN4060000"
click at [1502, 687] on button "Save" at bounding box center [1497, 686] width 78 height 26
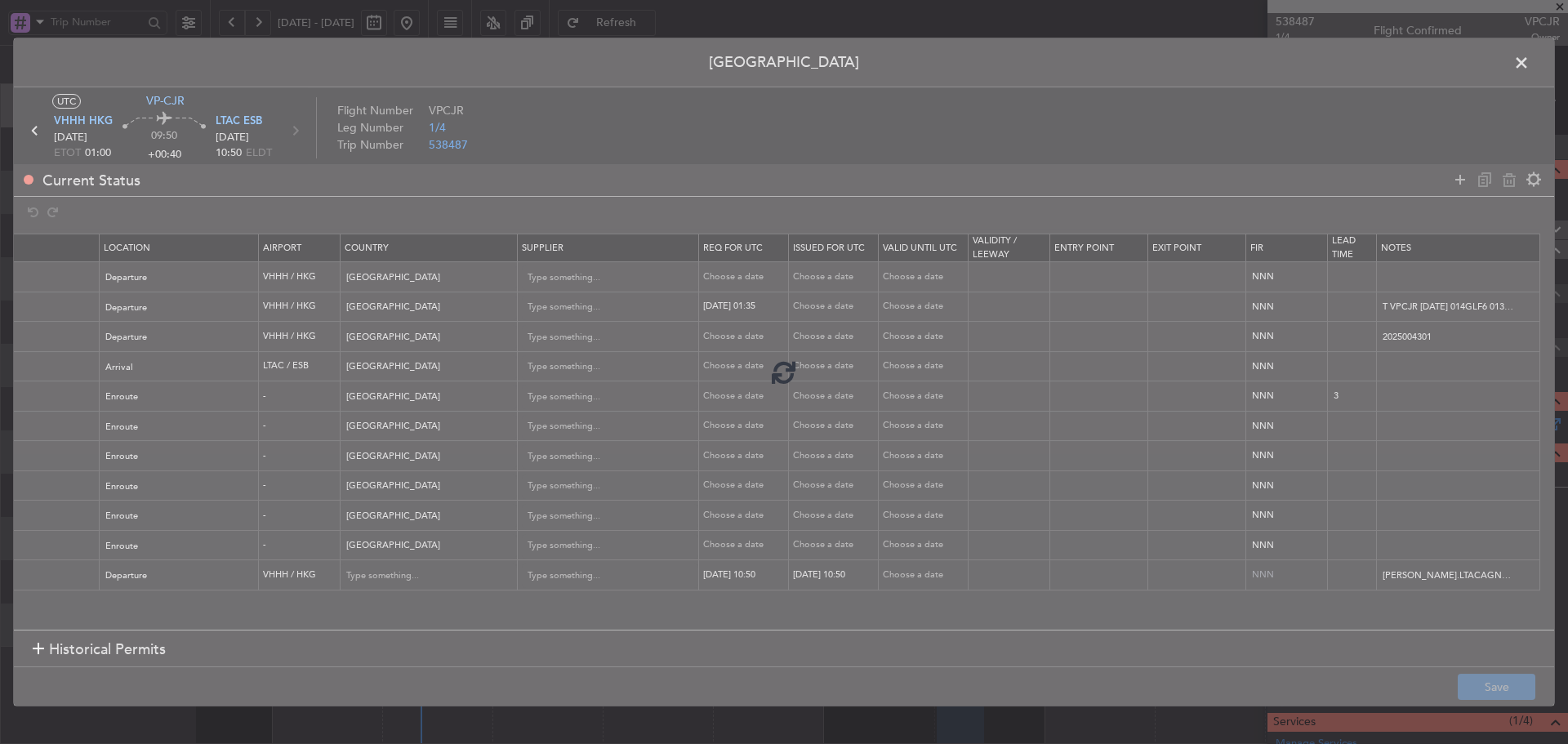
type input "VHHH DEP SLOT 1050Z"
type input "Hong Kong"
type input "NNN"
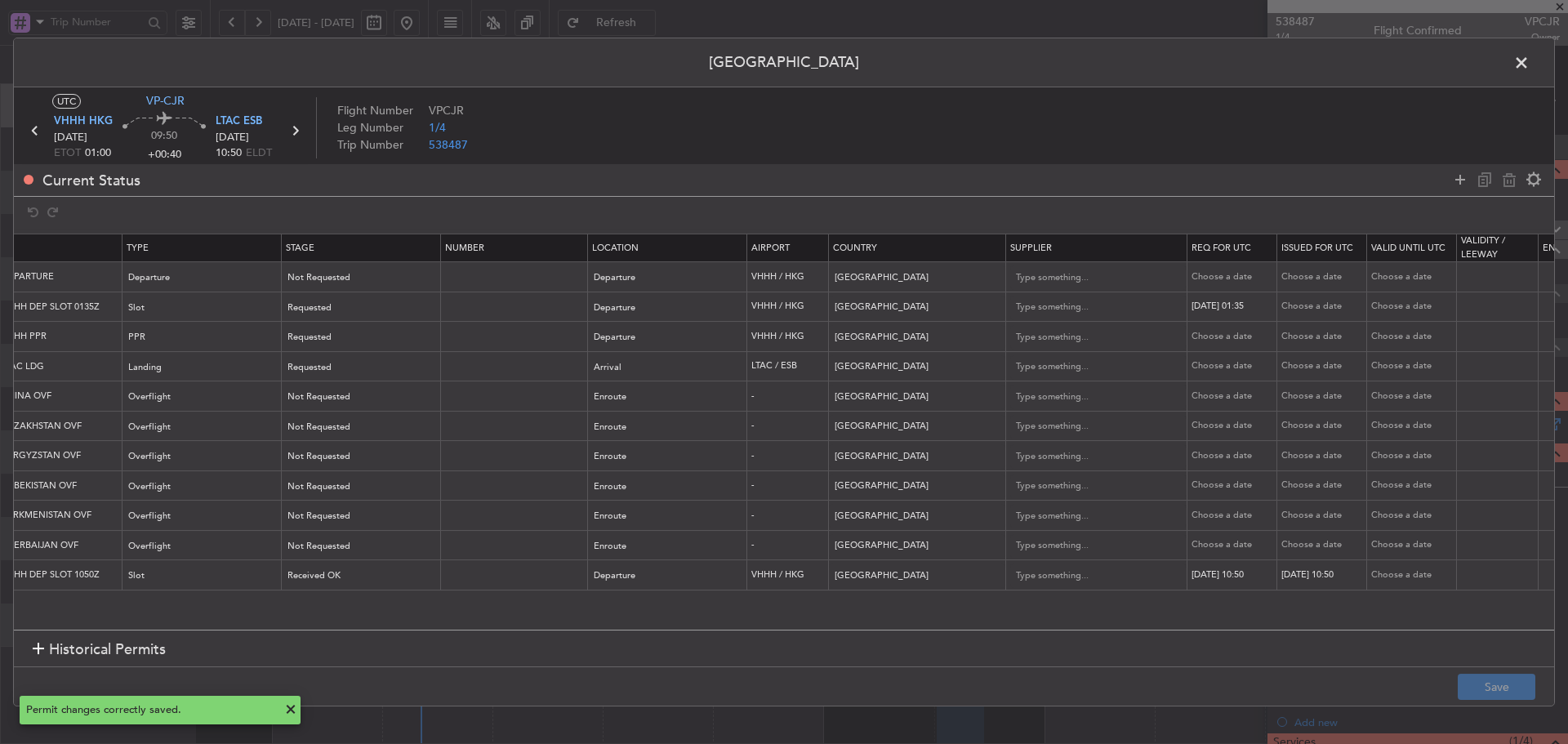
scroll to position [0, 0]
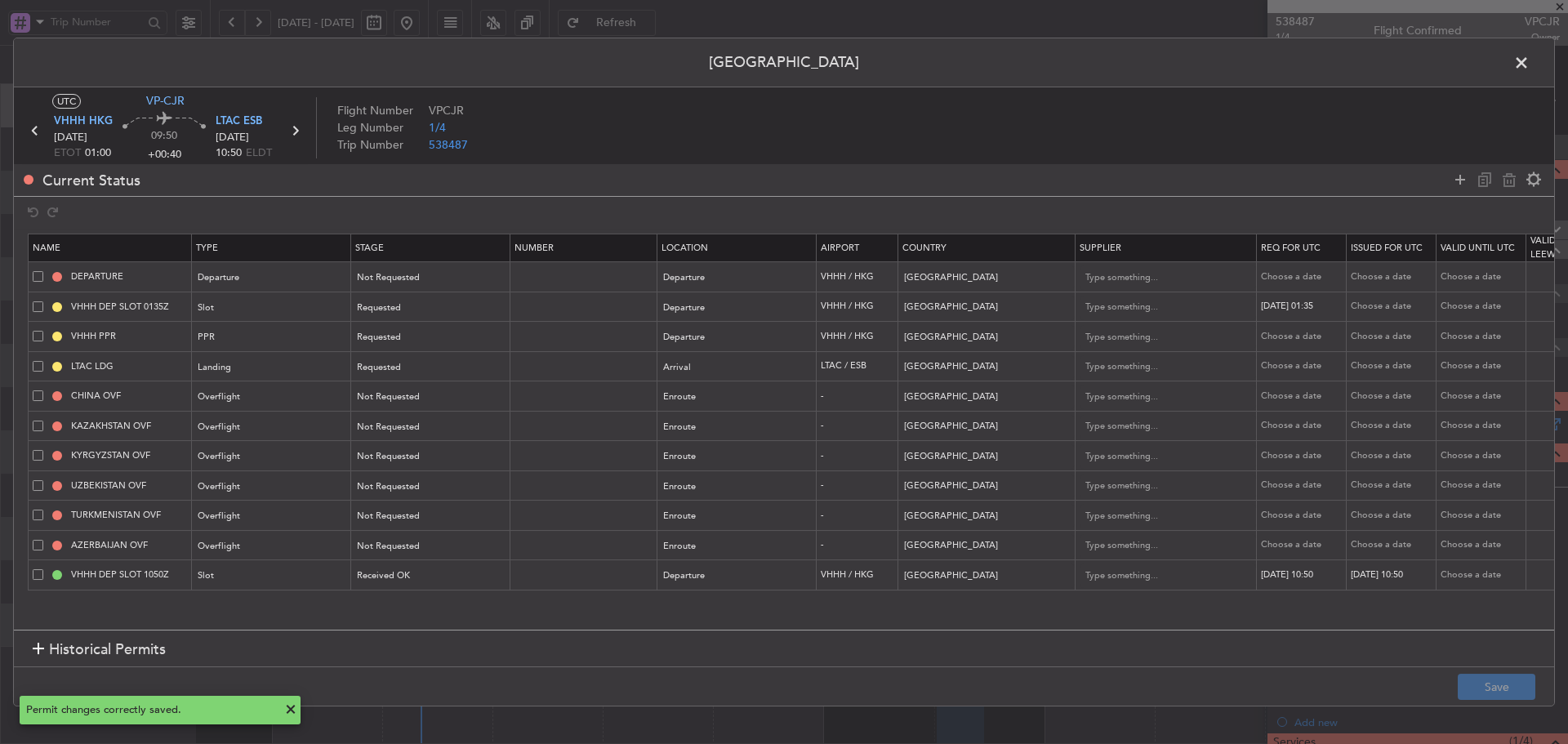
click at [33, 575] on span at bounding box center [38, 574] width 11 height 11
click at [44, 569] on input "checkbox" at bounding box center [44, 569] width 0 height 0
click at [1511, 177] on icon at bounding box center [1509, 179] width 20 height 20
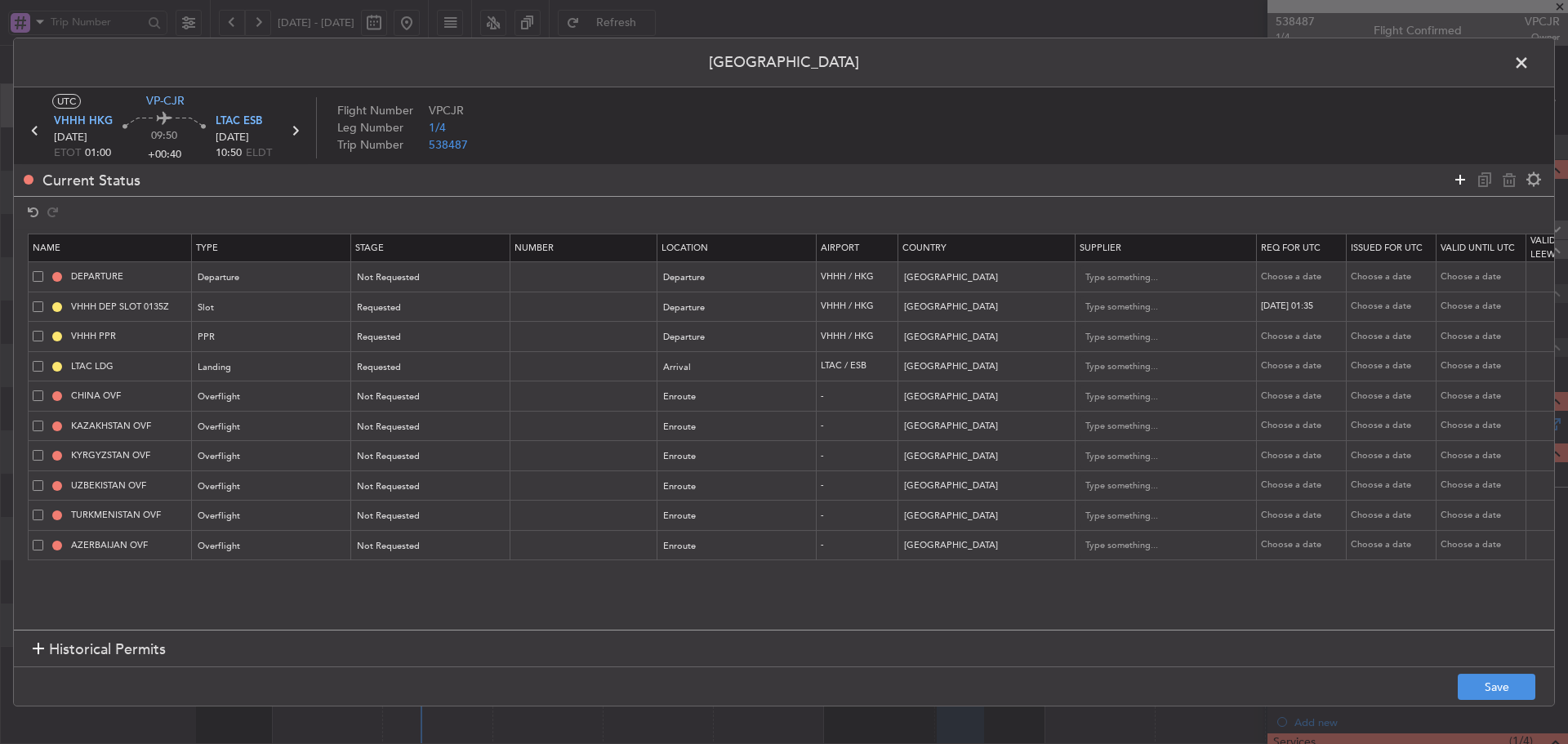
click at [1458, 179] on icon at bounding box center [1461, 179] width 20 height 20
click at [312, 578] on div "Type" at bounding box center [267, 575] width 135 height 24
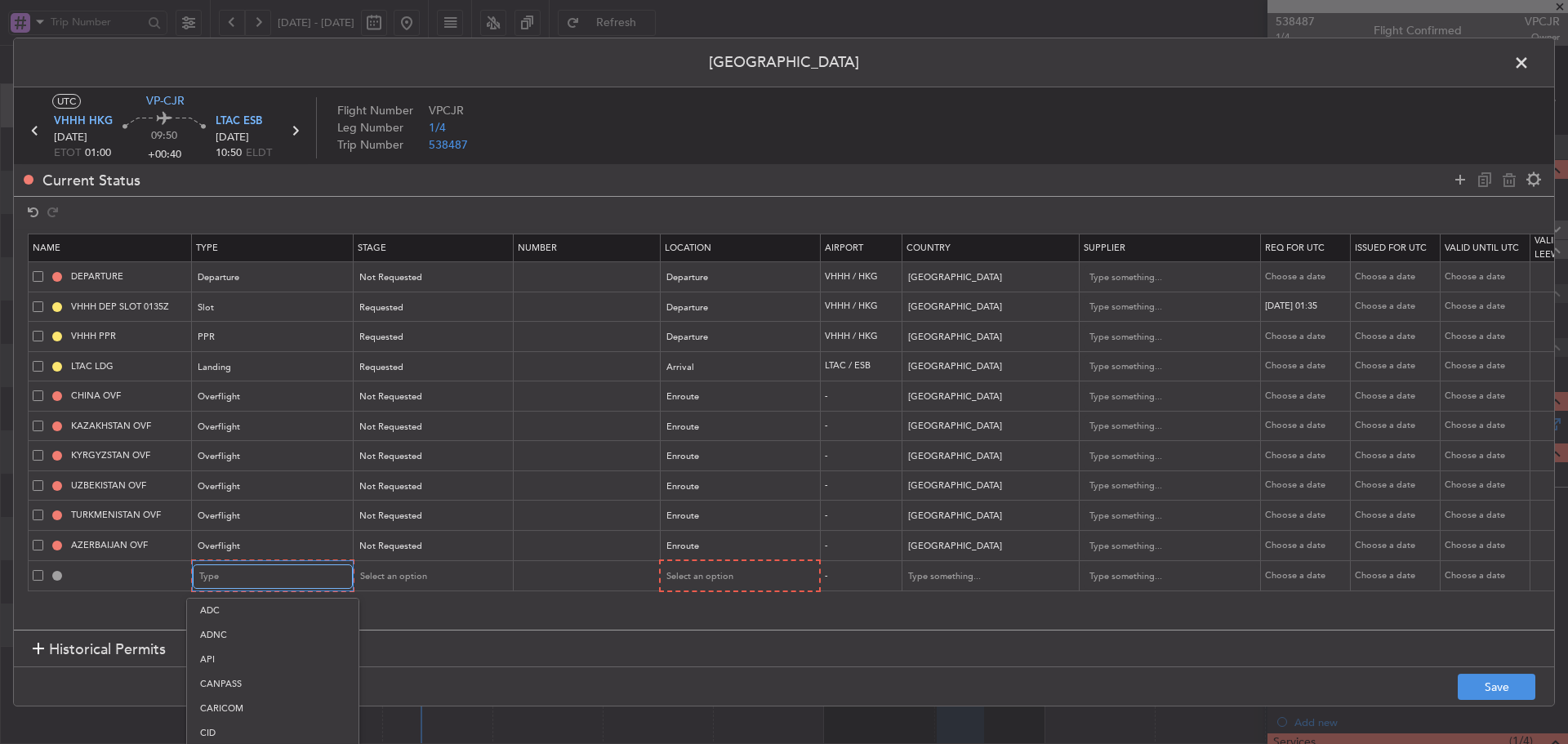
scroll to position [491, 0]
click at [243, 719] on span "Slot" at bounding box center [272, 730] width 145 height 24
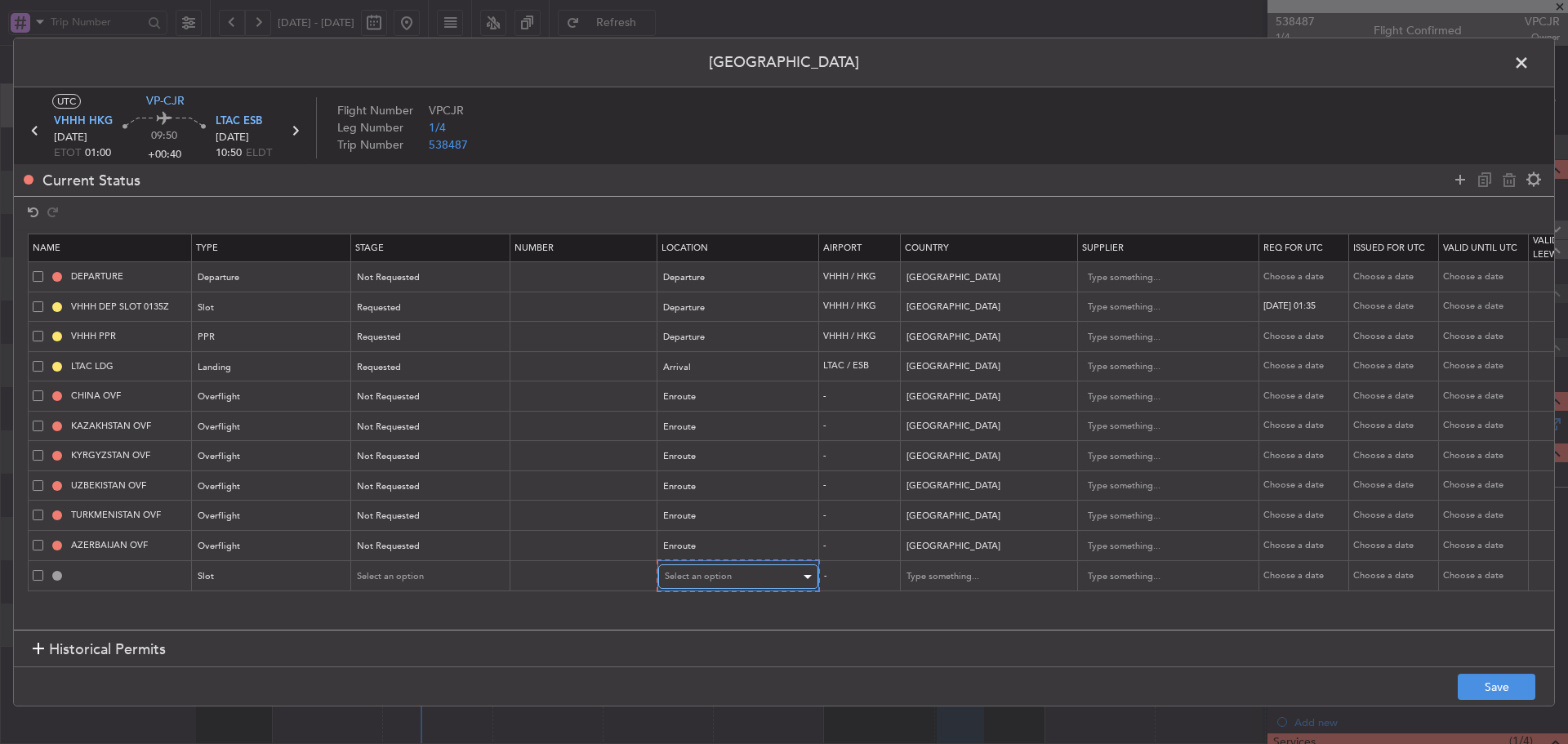
click at [690, 574] on span "Select an option" at bounding box center [698, 576] width 67 height 13
click at [690, 659] on span "Arrival" at bounding box center [738, 659] width 145 height 24
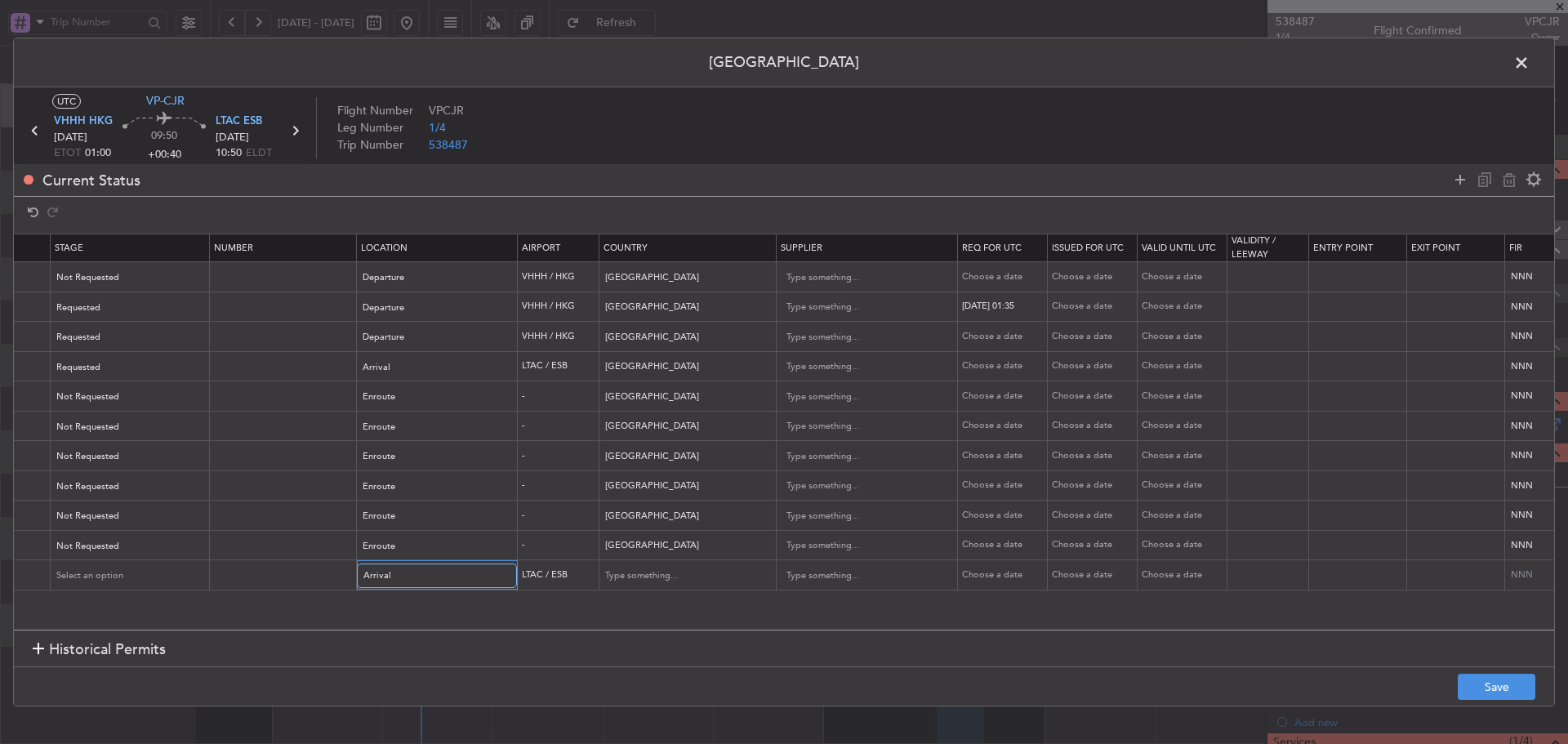
scroll to position [0, 304]
click at [991, 574] on div "Choose a date" at bounding box center [1000, 574] width 85 height 14
select select "10"
select select "2025"
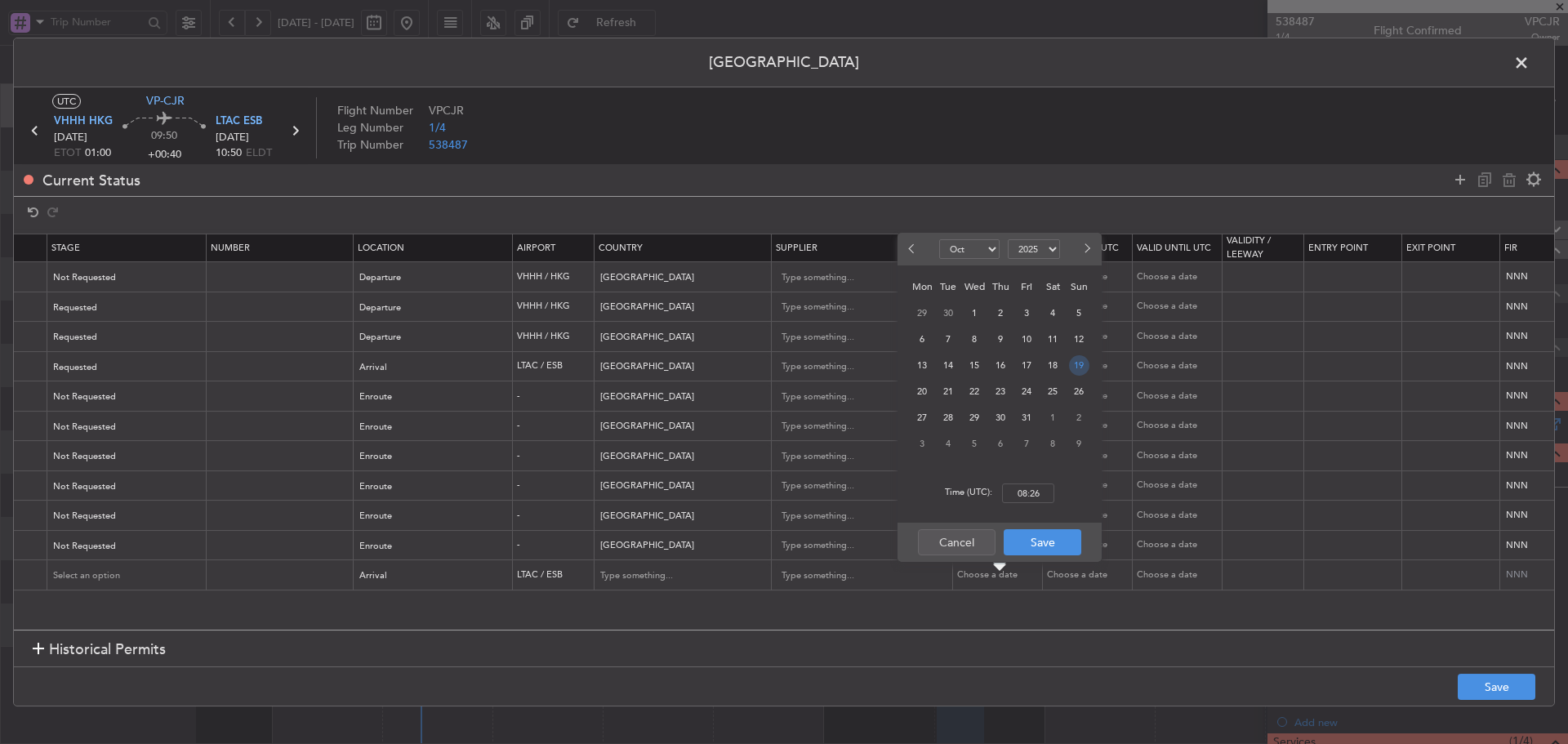
click at [1074, 358] on span "19" at bounding box center [1079, 365] width 21 height 21
click at [1025, 498] on input "00:00" at bounding box center [1028, 493] width 52 height 20
type input "10:50"
click at [1049, 540] on button "Save" at bounding box center [1042, 542] width 78 height 26
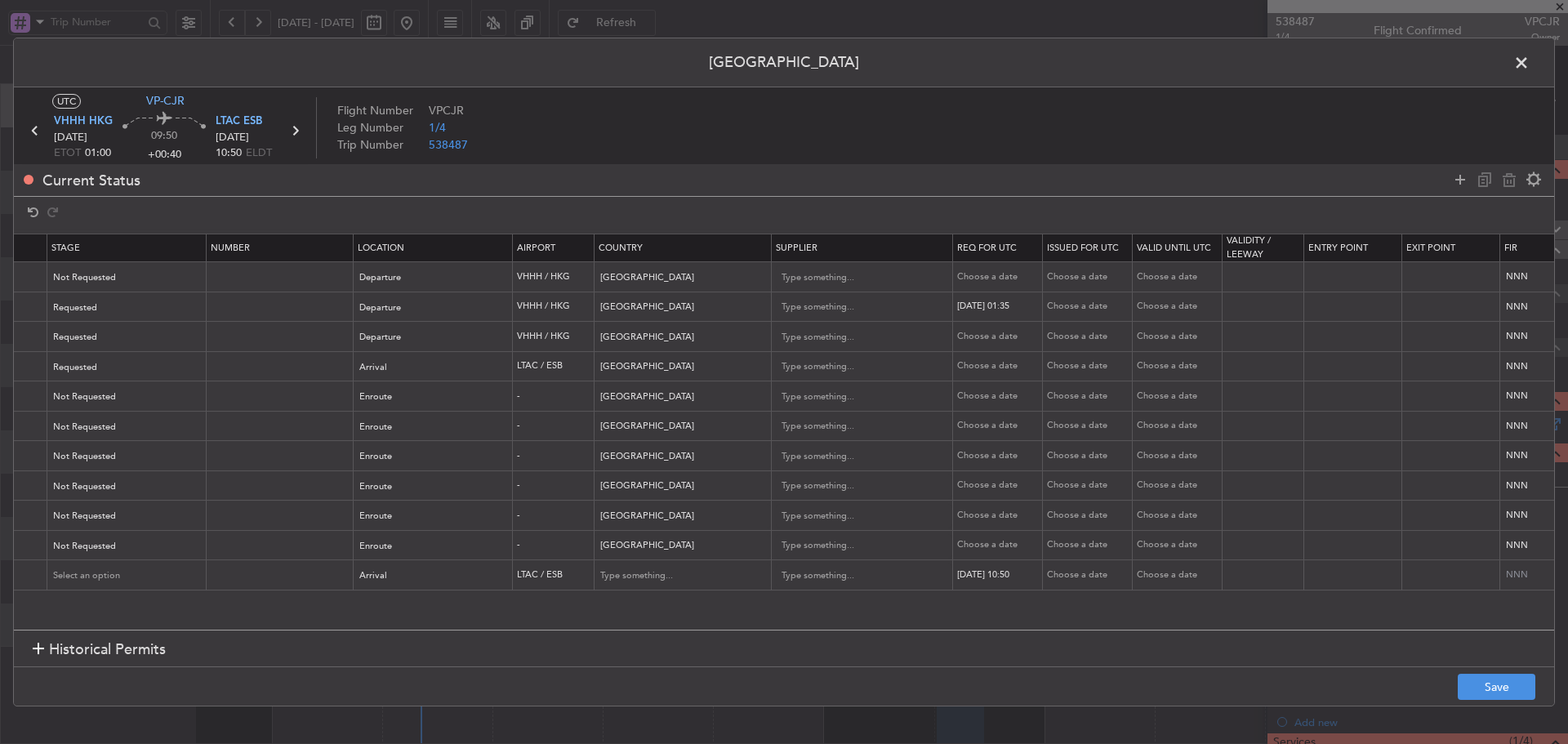
click at [1073, 577] on div "Choose a date" at bounding box center [1089, 574] width 85 height 14
select select "10"
select select "2025"
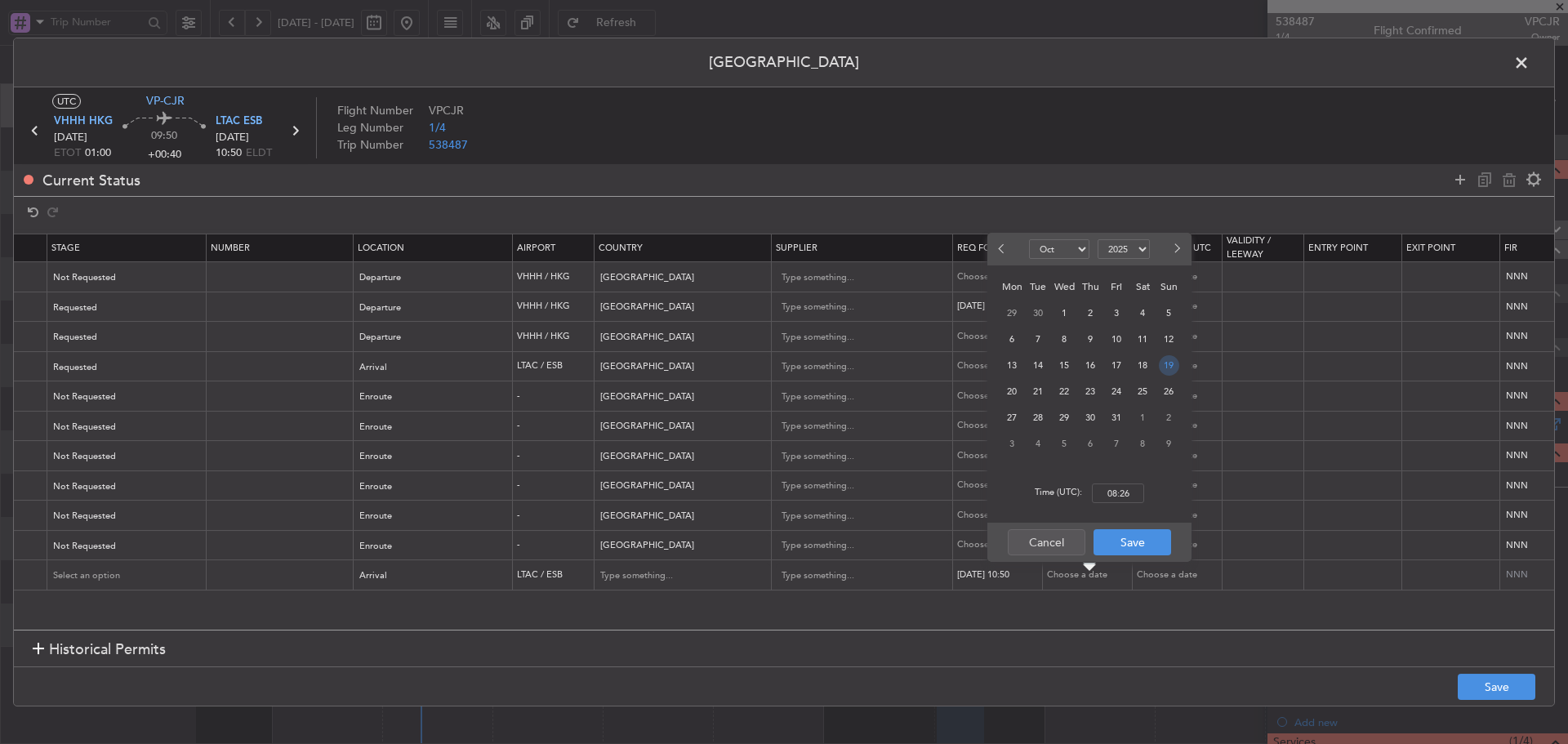
click at [1174, 367] on span "19" at bounding box center [1168, 365] width 21 height 21
click at [1115, 497] on input "00:00" at bounding box center [1118, 493] width 52 height 20
type input "10:50"
click at [1129, 537] on button "Save" at bounding box center [1132, 542] width 78 height 26
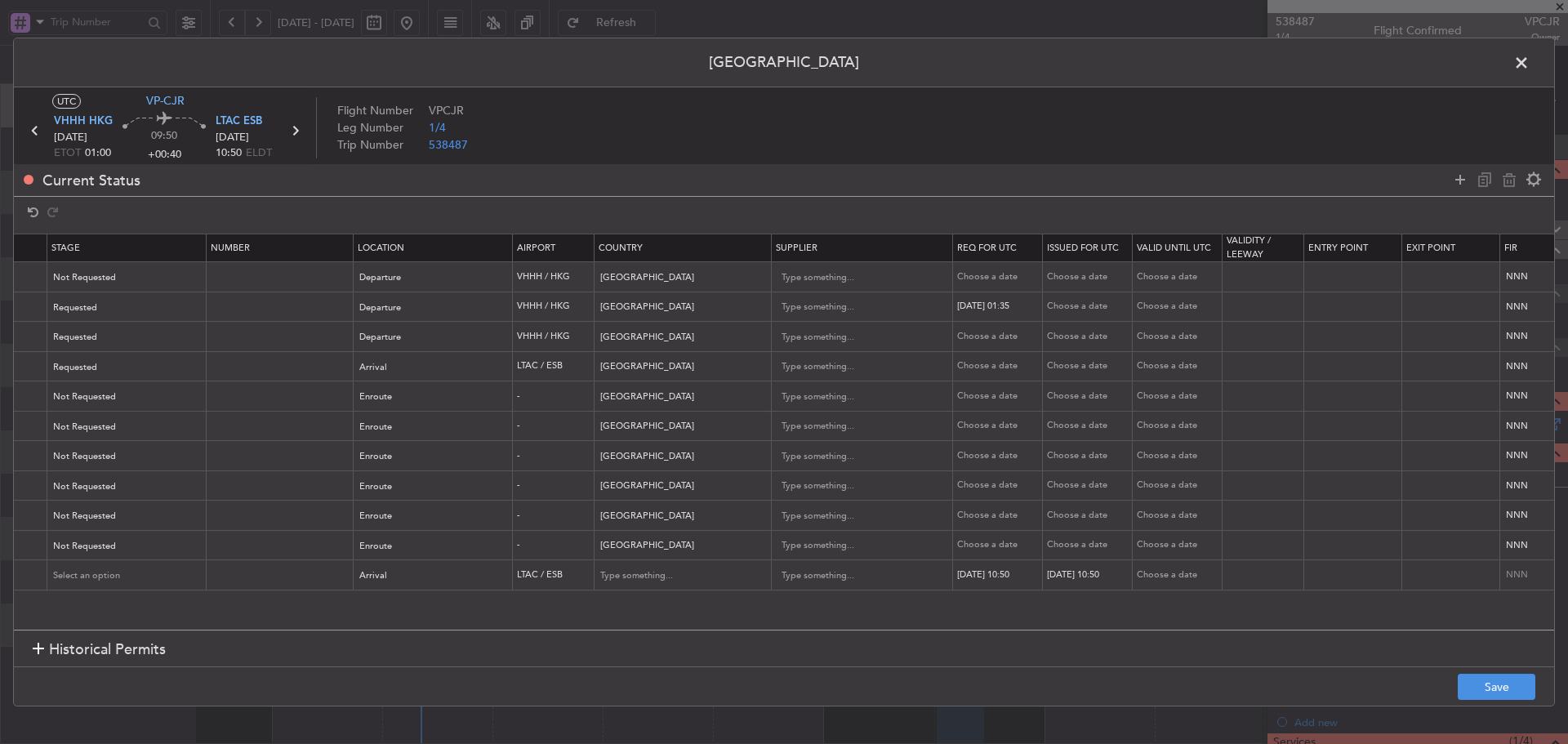
scroll to position [0, 0]
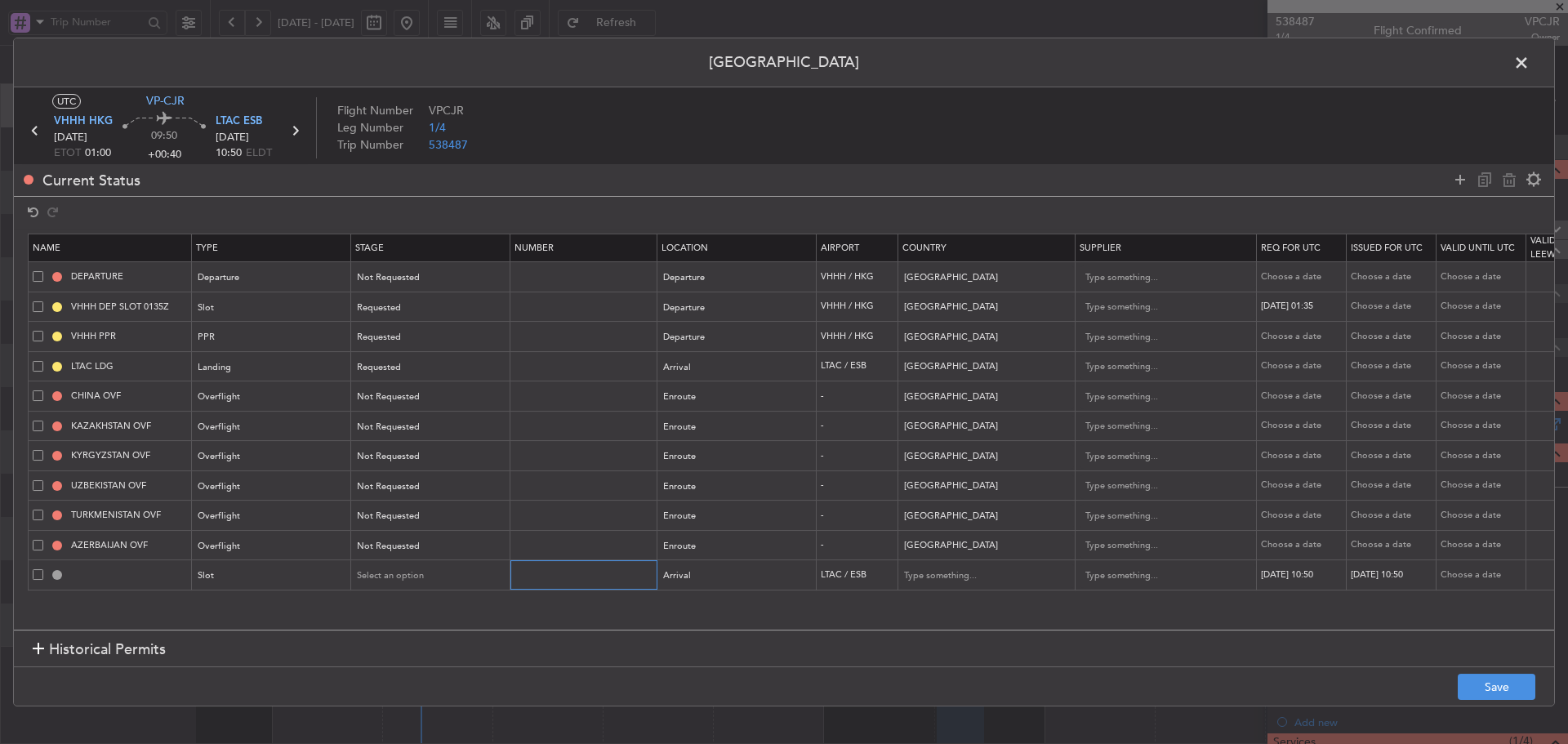
click at [549, 570] on input "text" at bounding box center [585, 574] width 142 height 14
paste input "IDA.LTACAGN4060000"
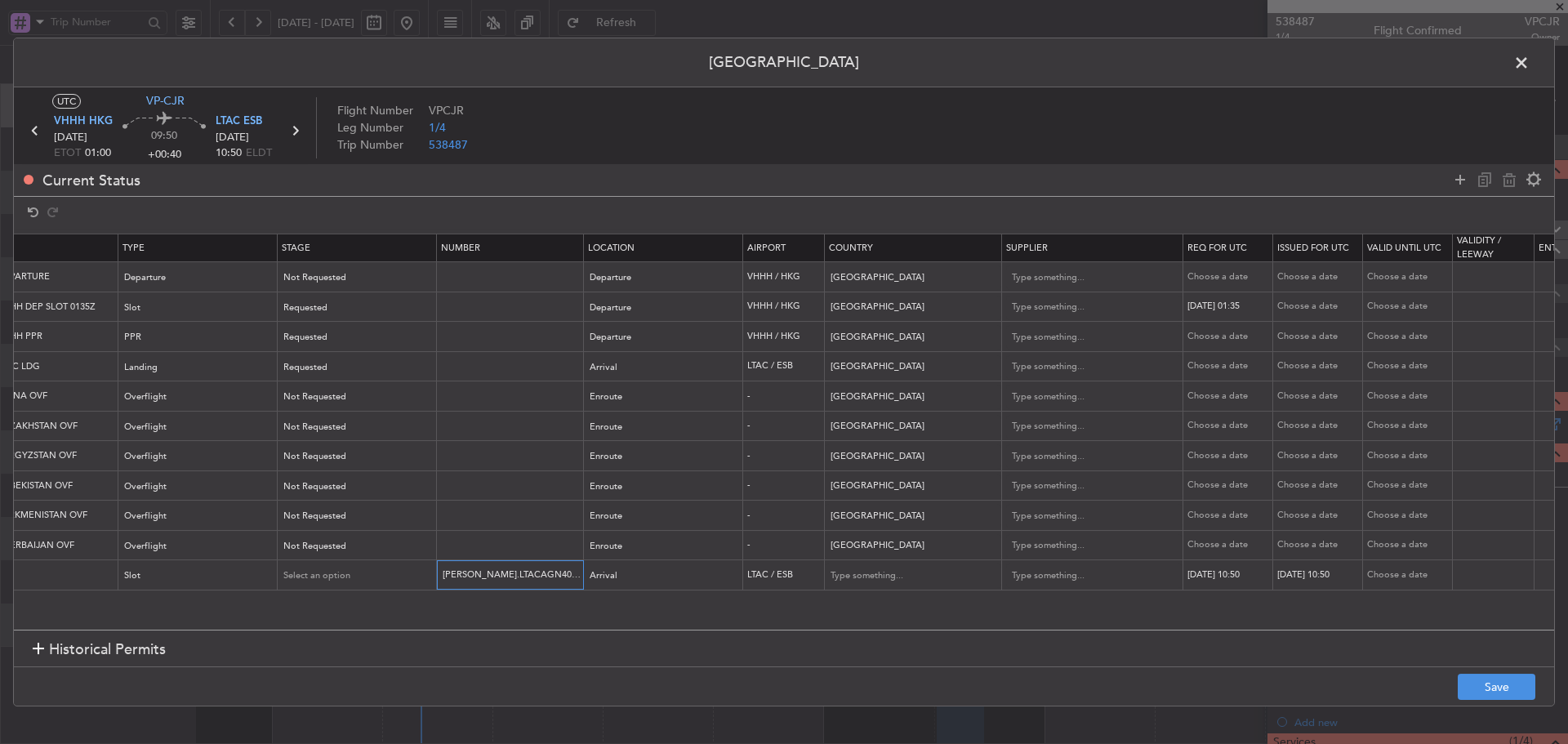
scroll to position [0, 42]
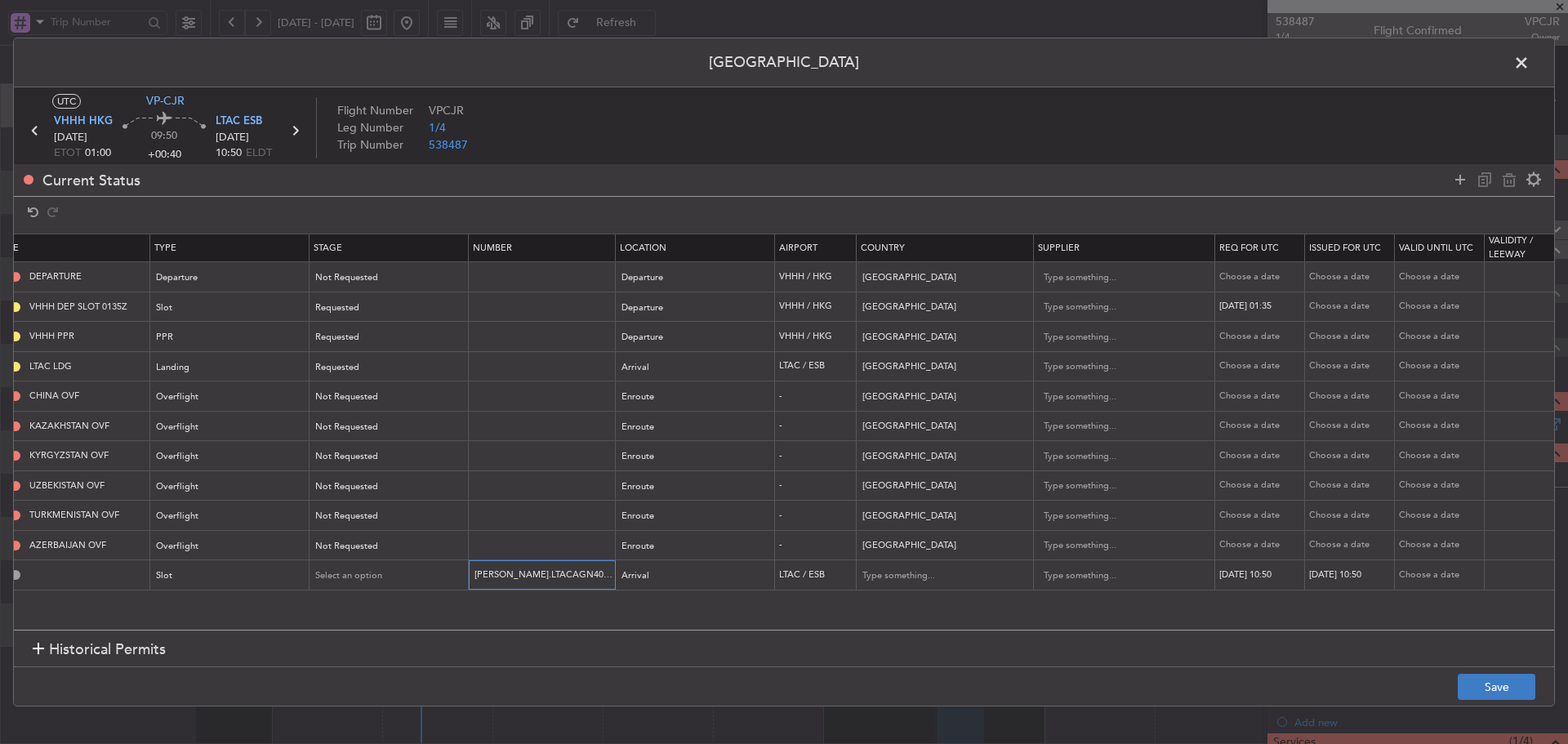
type input "IDA.LTACAGN4060000"
click at [1485, 690] on button "Save" at bounding box center [1497, 686] width 78 height 26
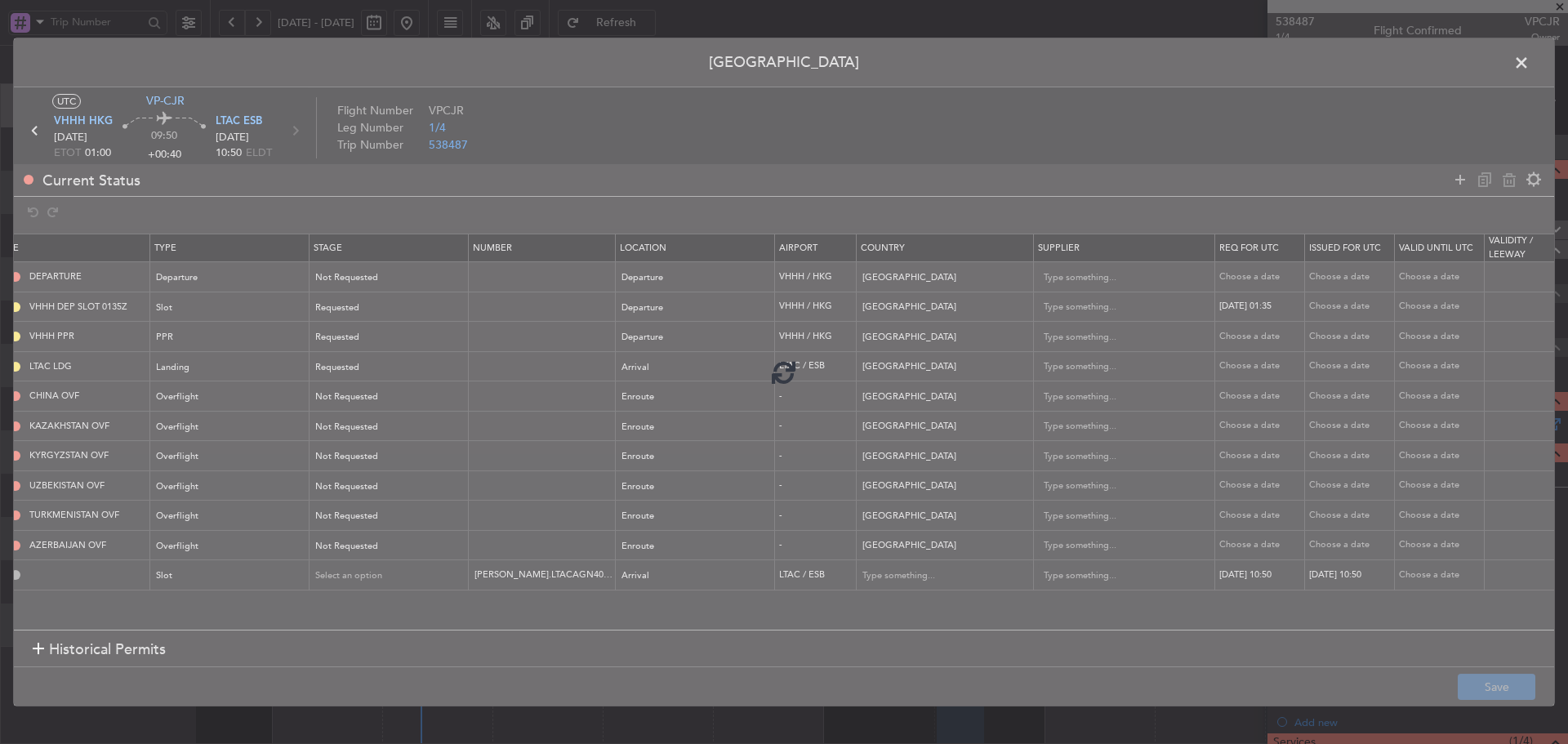
type input "LTAC ARR SLOT 1050Z"
type input "Turkey"
type input "NNN"
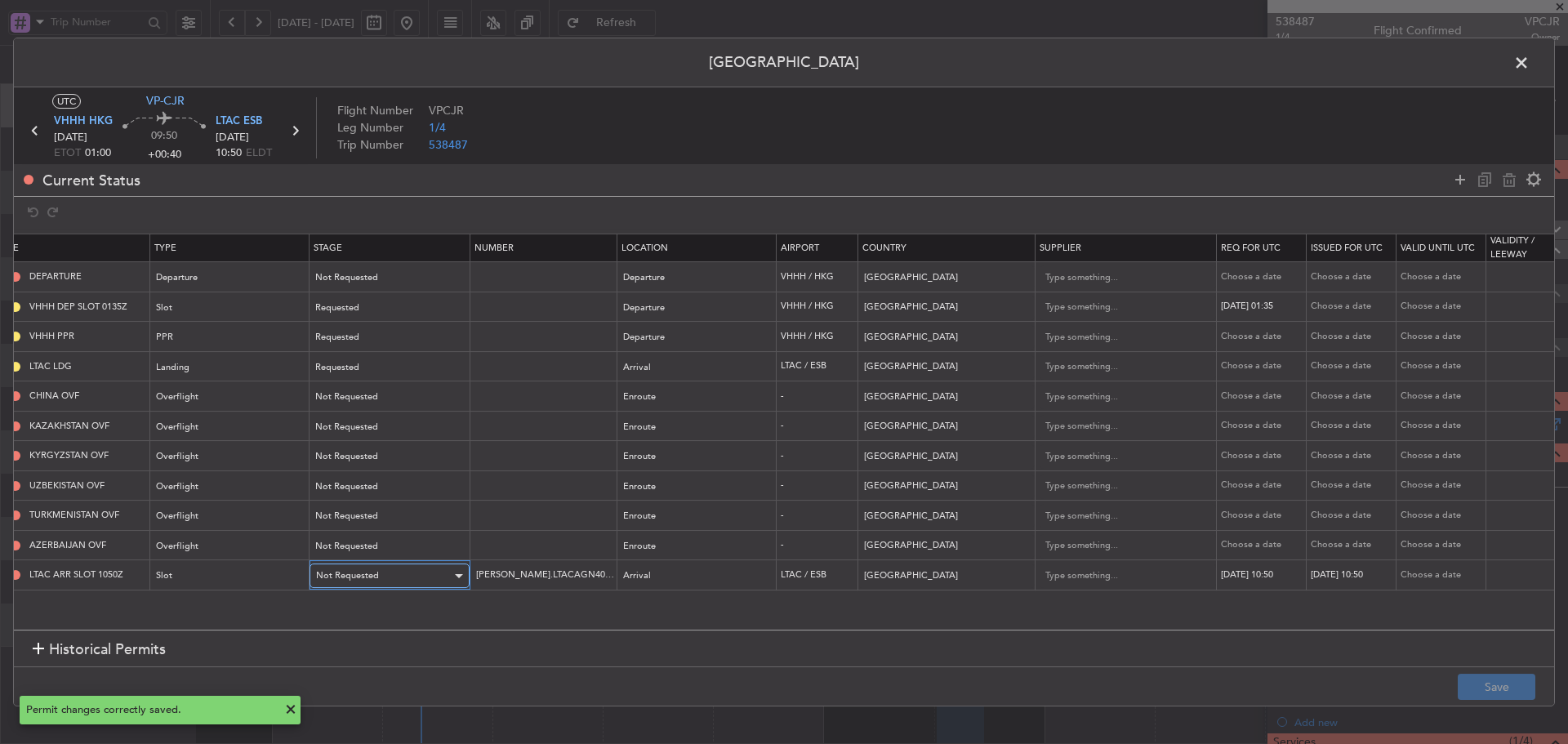
click at [361, 574] on span "Not Requested" at bounding box center [347, 575] width 63 height 13
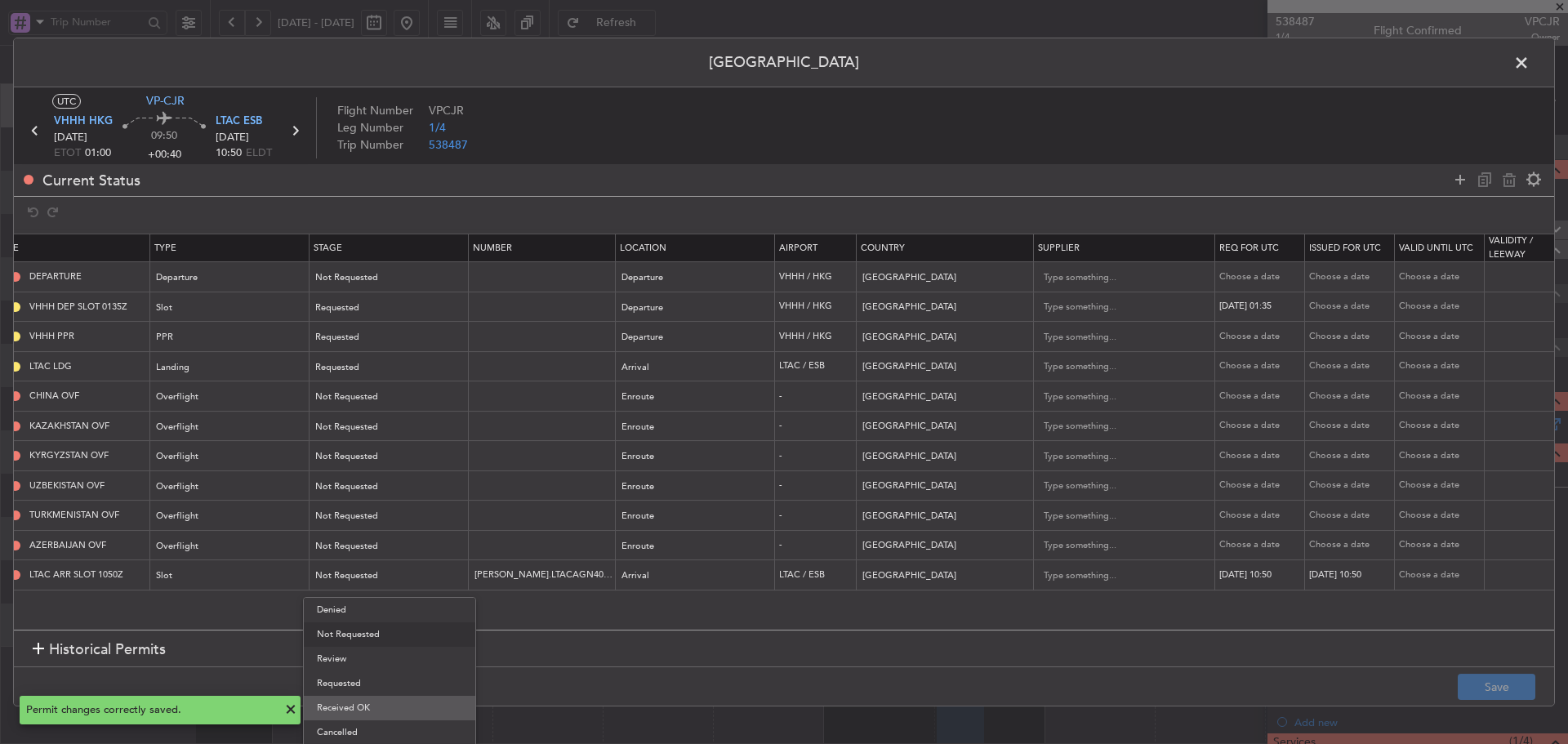
click at [368, 705] on span "Received OK" at bounding box center [389, 707] width 145 height 24
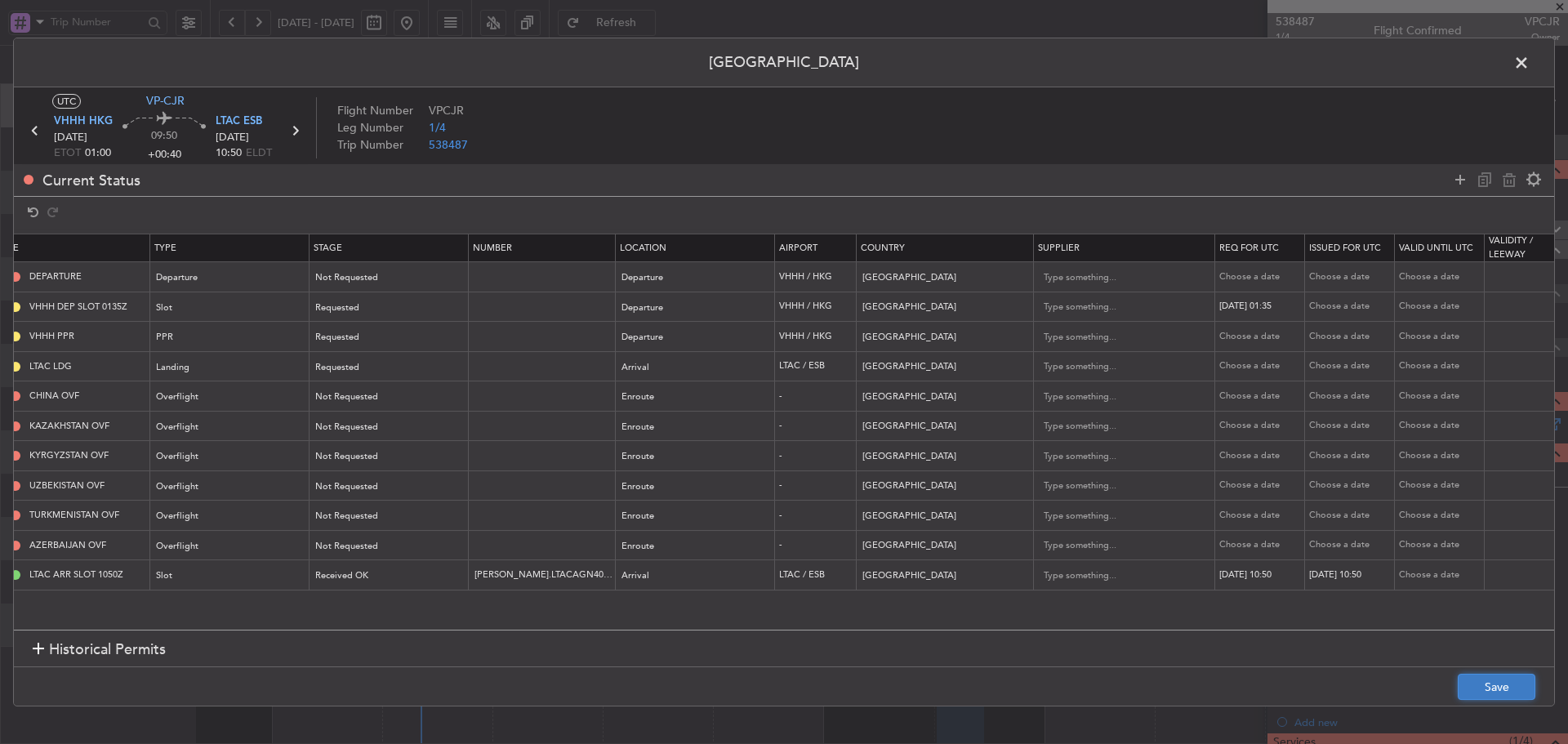
click at [1478, 678] on button "Save" at bounding box center [1497, 686] width 78 height 26
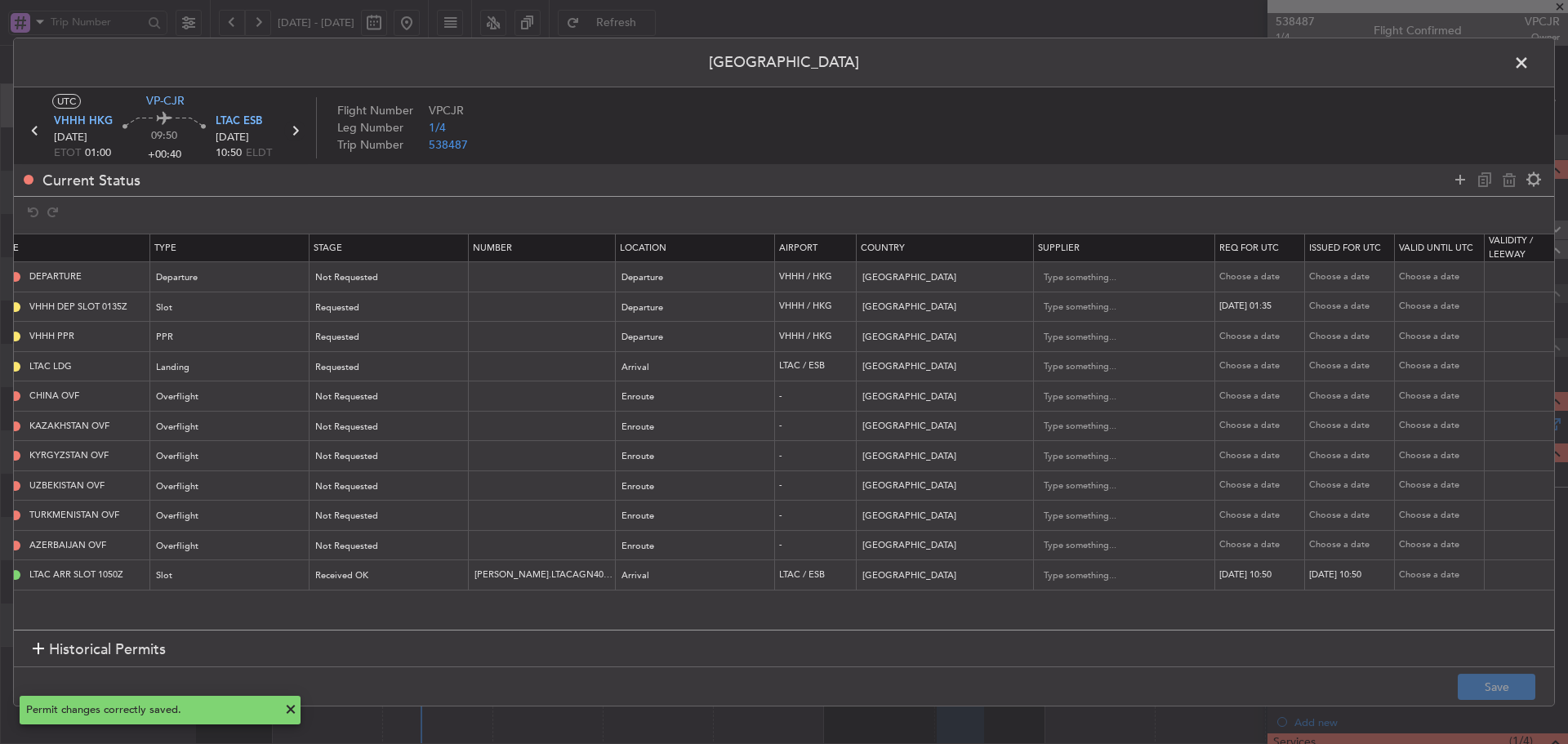
click at [299, 122] on icon at bounding box center [295, 131] width 22 height 22
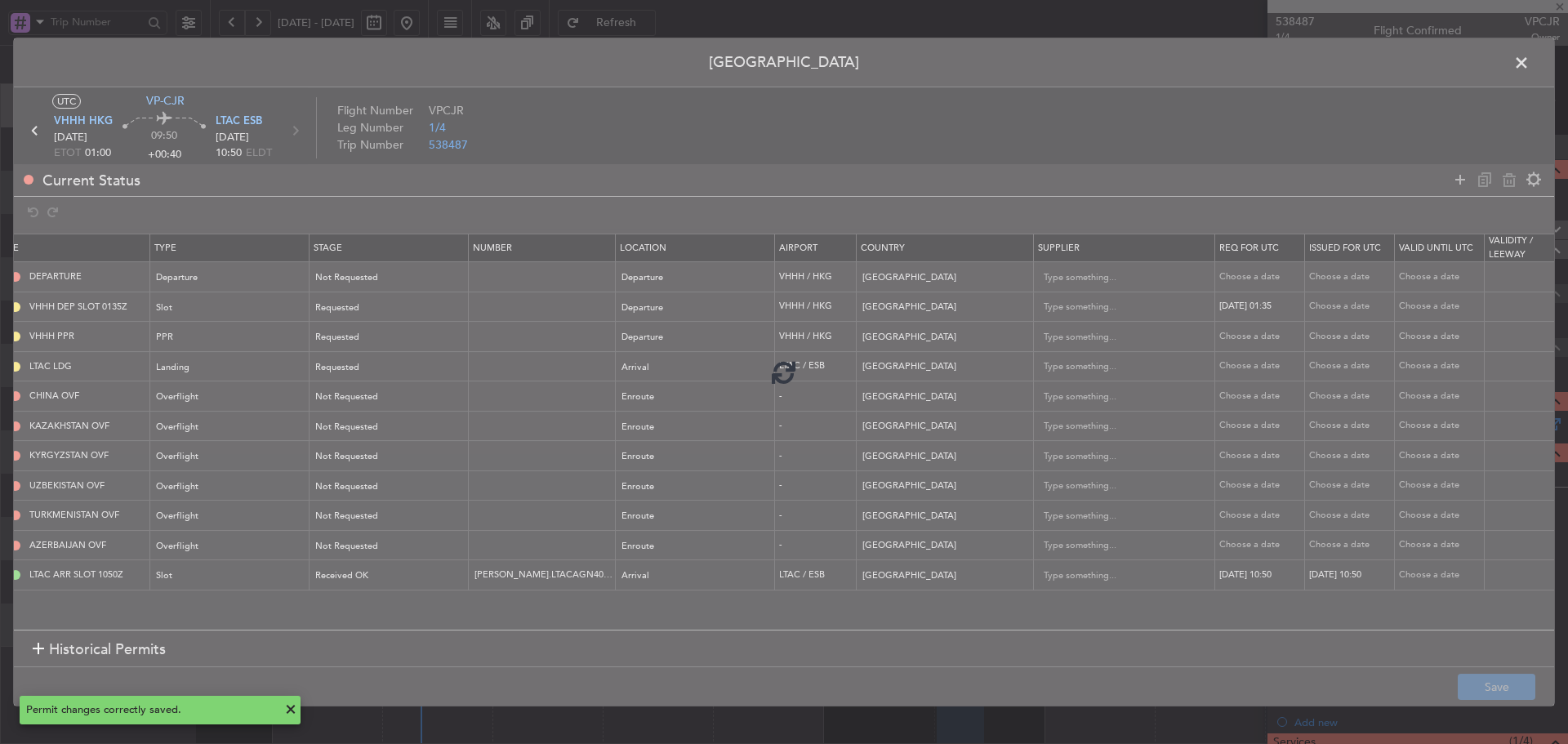
type input "-00:05"
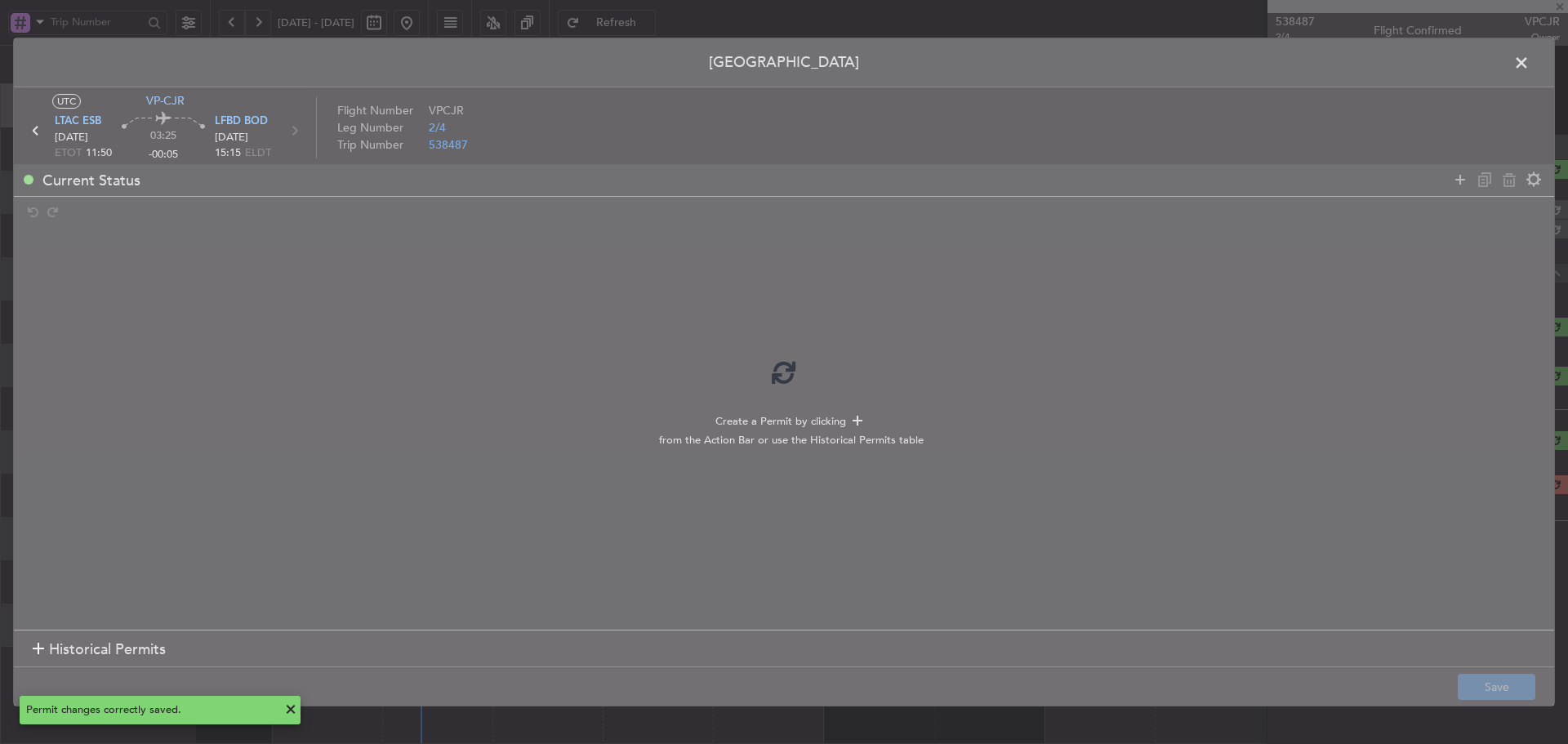
scroll to position [0, 0]
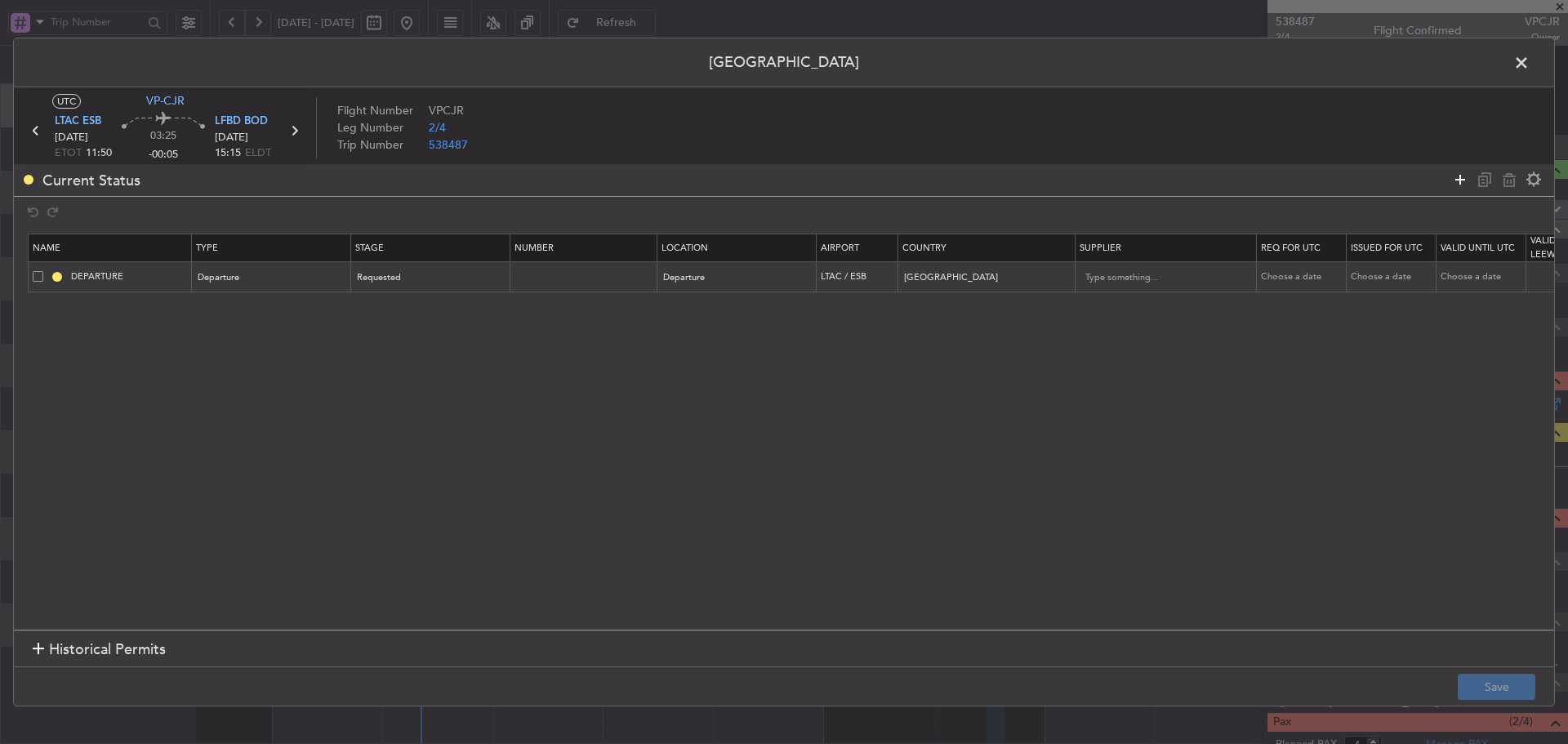
click at [1455, 181] on icon at bounding box center [1461, 179] width 20 height 20
click at [289, 314] on div "Type" at bounding box center [267, 308] width 135 height 24
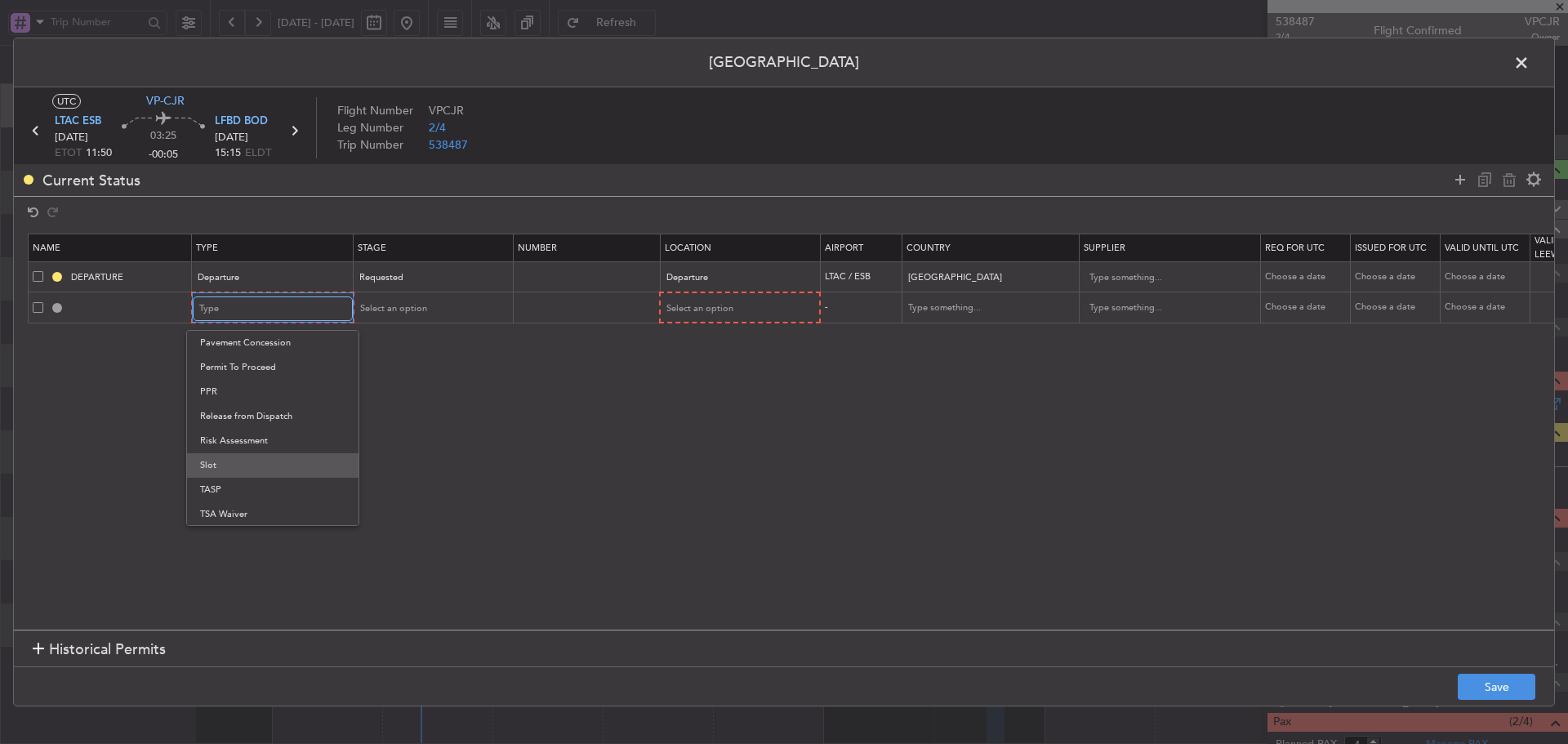
scroll to position [491, 0]
click at [245, 455] on span "Slot" at bounding box center [272, 464] width 145 height 24
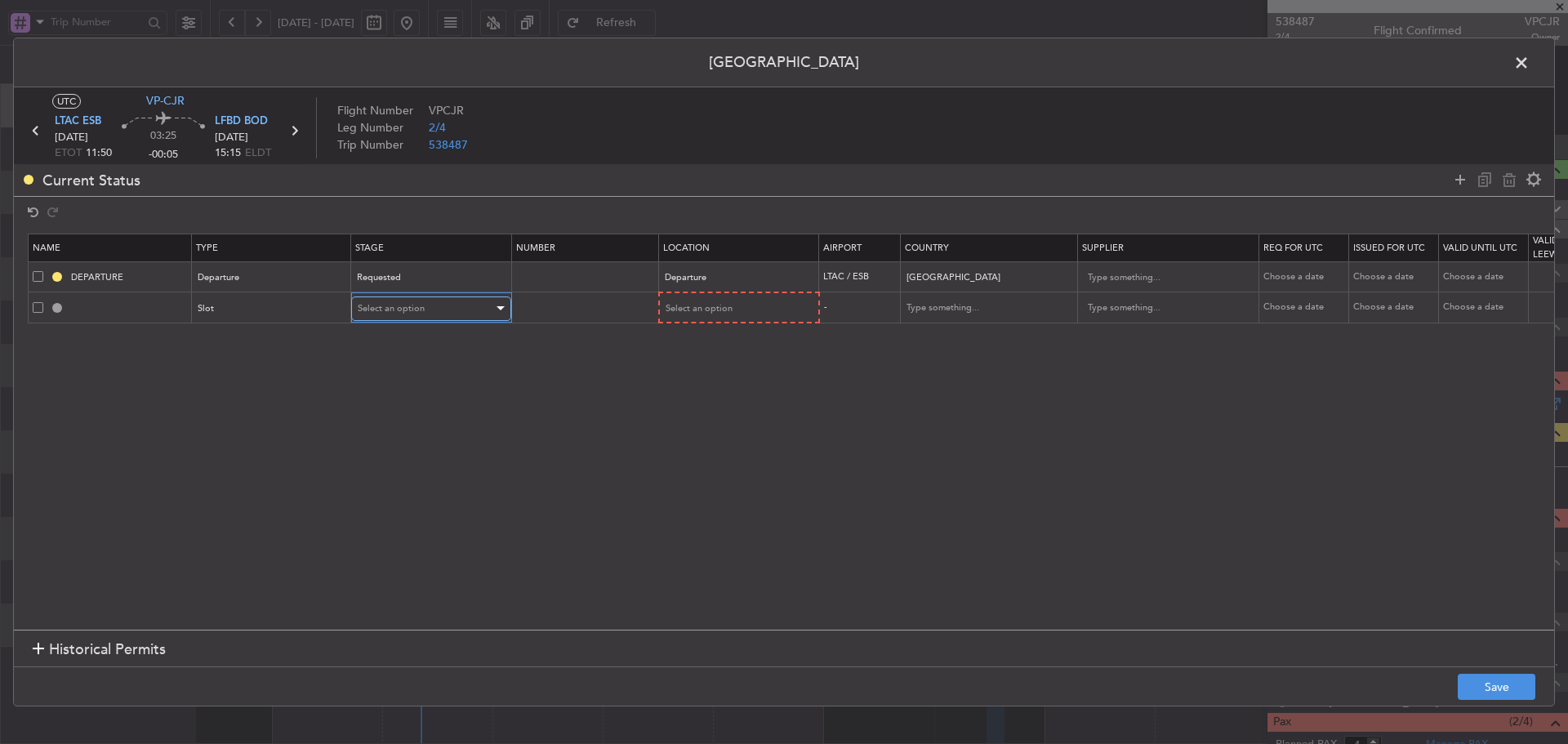
click at [492, 304] on div "Select an option" at bounding box center [425, 308] width 135 height 24
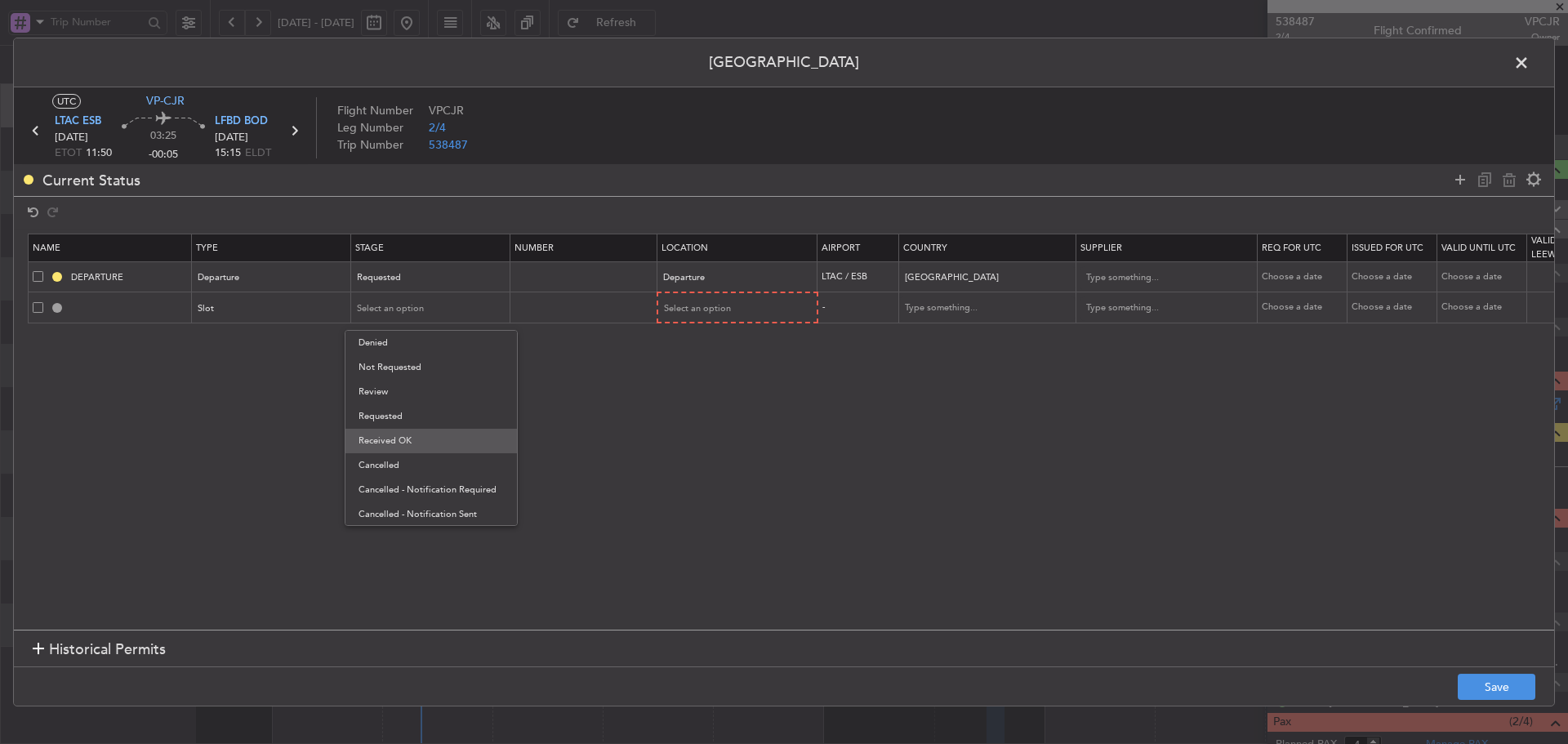
click at [444, 439] on span "Received OK" at bounding box center [430, 440] width 145 height 24
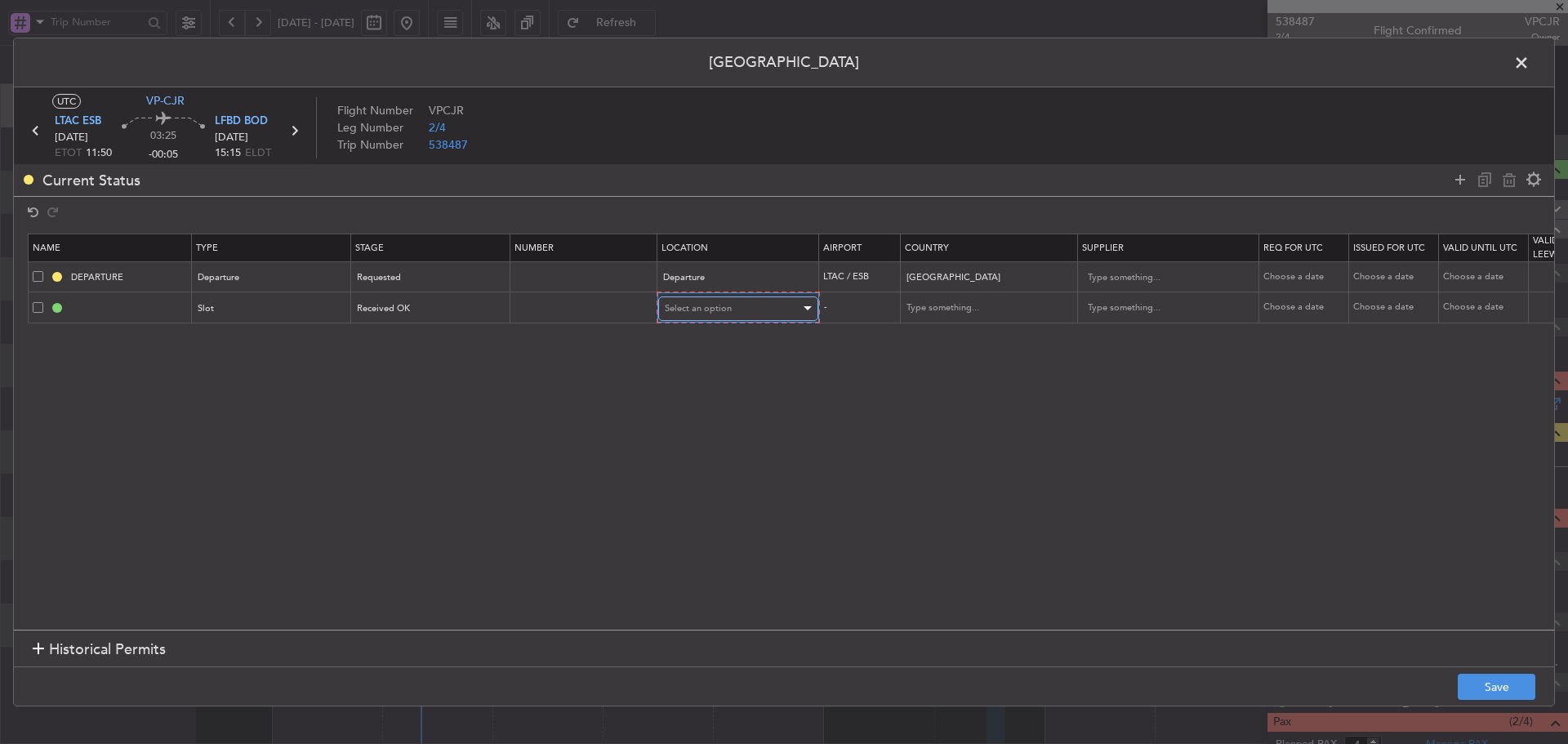
click at [774, 302] on div "Select an option" at bounding box center [733, 308] width 135 height 24
click at [727, 351] on span "Departure" at bounding box center [738, 343] width 145 height 24
click at [1318, 311] on div "Choose a date" at bounding box center [1304, 306] width 85 height 14
select select "10"
select select "2025"
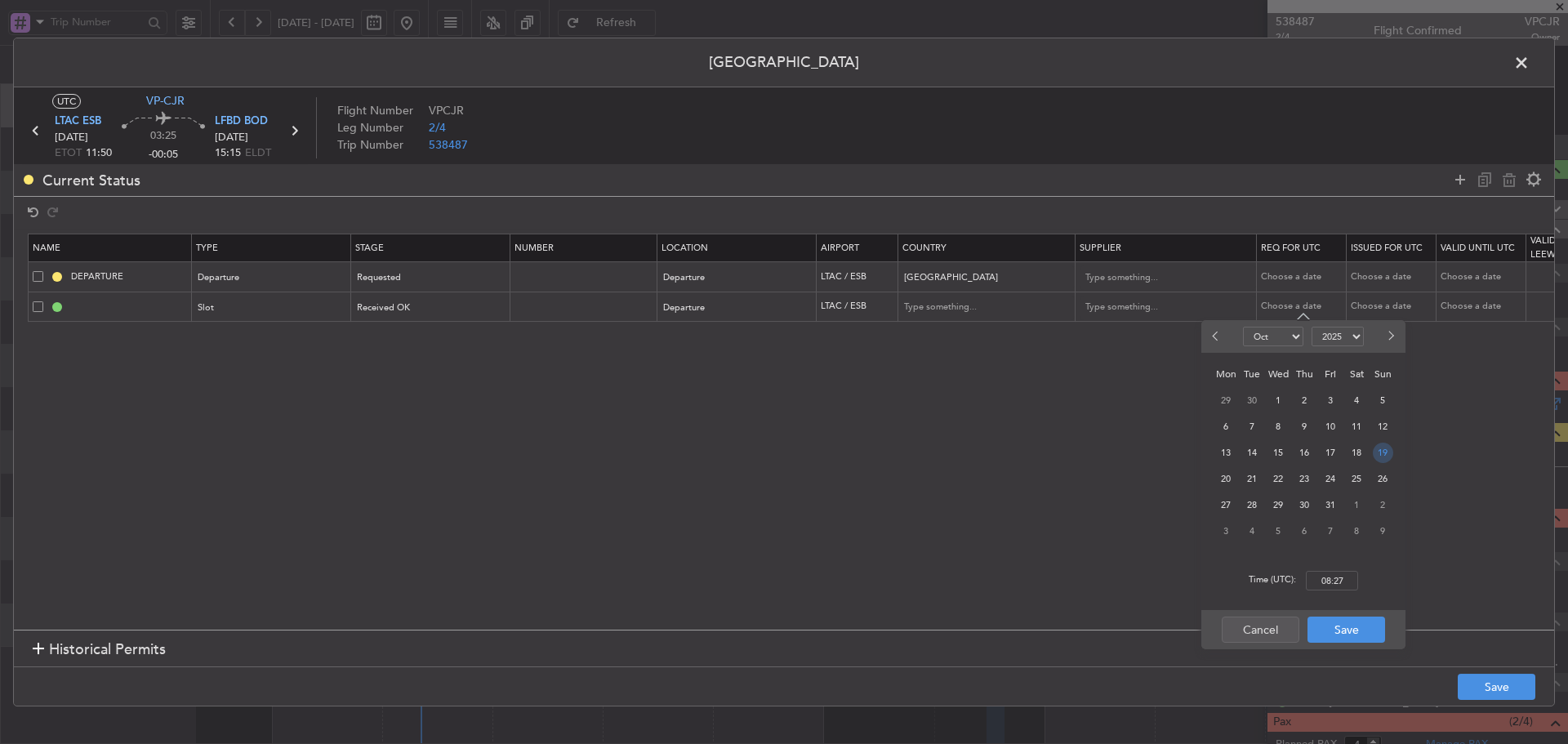
click at [1387, 452] on span "19" at bounding box center [1383, 453] width 21 height 21
click at [1328, 582] on input "00:00" at bounding box center [1332, 581] width 52 height 20
type input "11:50"
click at [1331, 632] on button "Save" at bounding box center [1346, 629] width 78 height 26
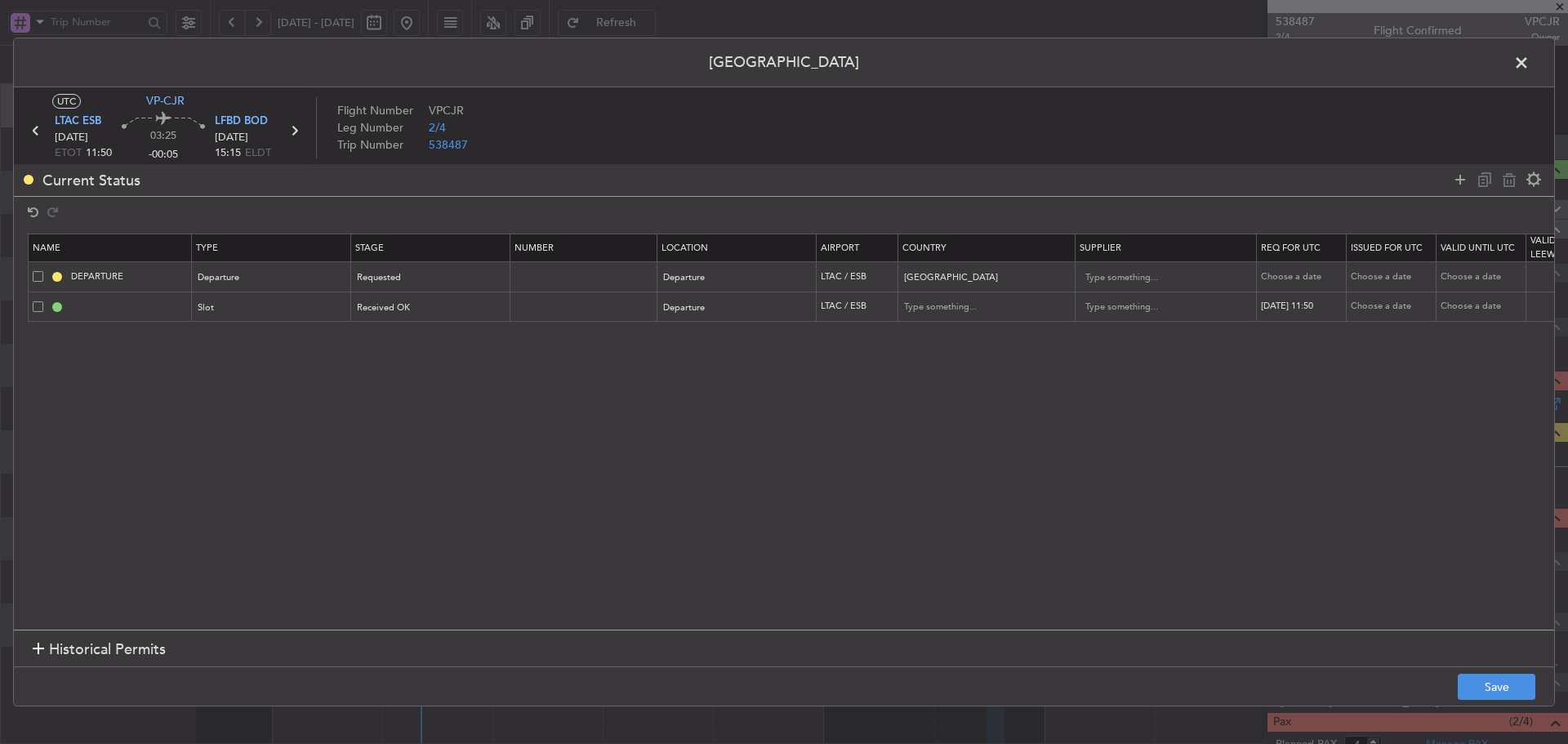
click at [1390, 306] on div "Choose a date" at bounding box center [1393, 306] width 85 height 14
select select "10"
select select "2025"
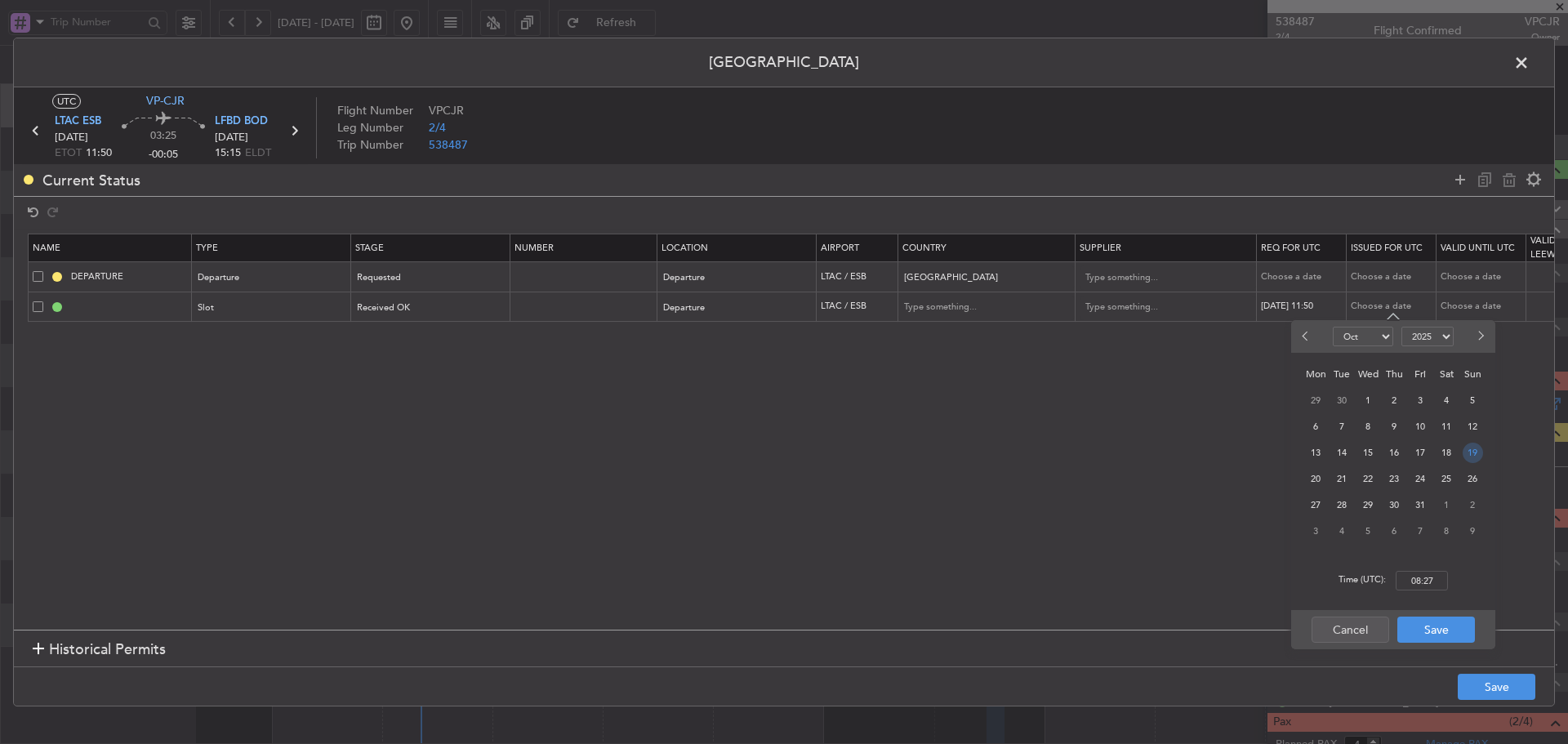
click at [1477, 442] on div "19" at bounding box center [1472, 452] width 26 height 26
click at [1423, 583] on input "00:00" at bounding box center [1422, 581] width 52 height 20
type input "11:50"
click at [1430, 636] on button "Save" at bounding box center [1436, 629] width 78 height 26
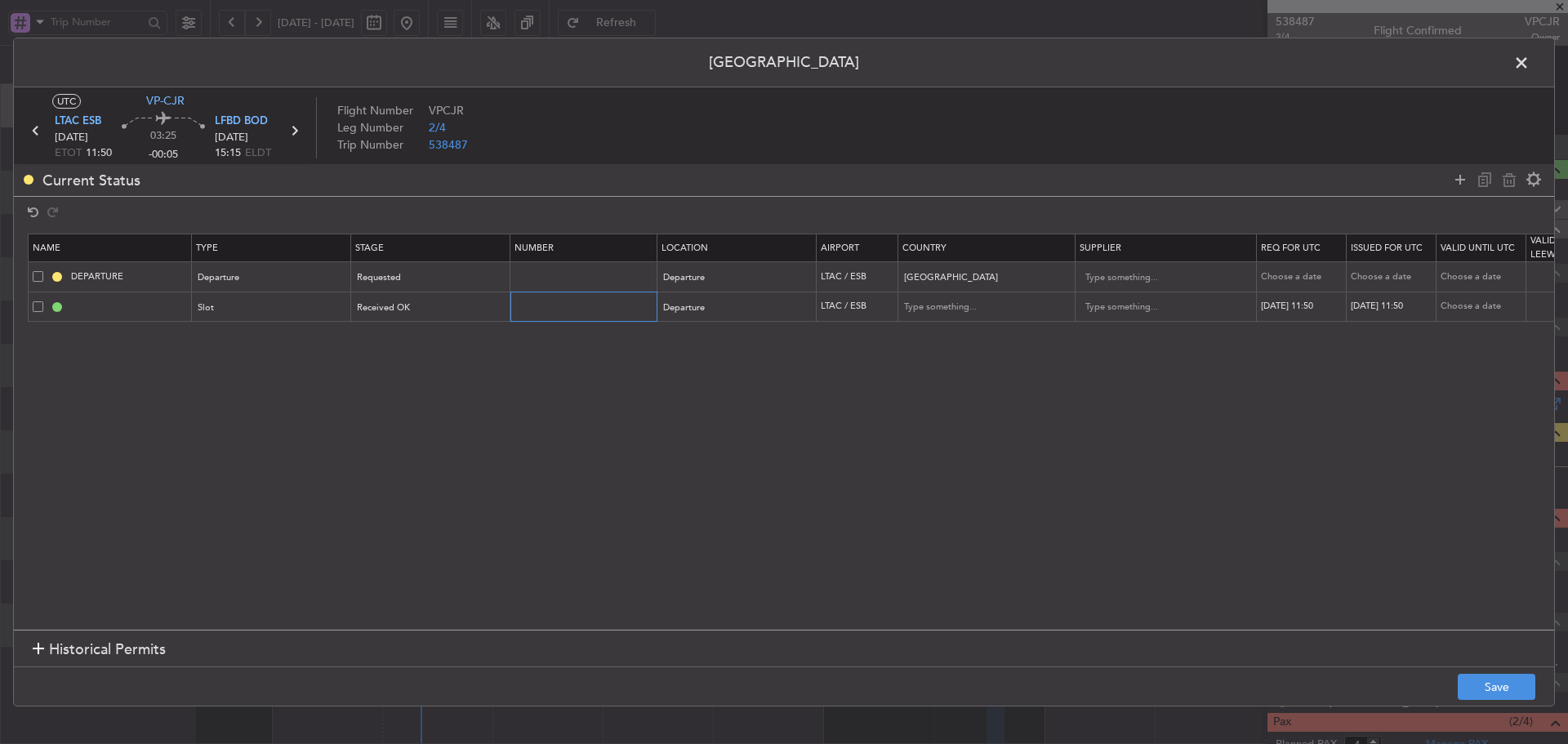
click at [588, 308] on input "text" at bounding box center [585, 306] width 142 height 14
paste input "IDD.LTACDGN4061000"
type input "IDD.LTACDGN4061000"
click at [1488, 687] on button "Save" at bounding box center [1497, 686] width 78 height 26
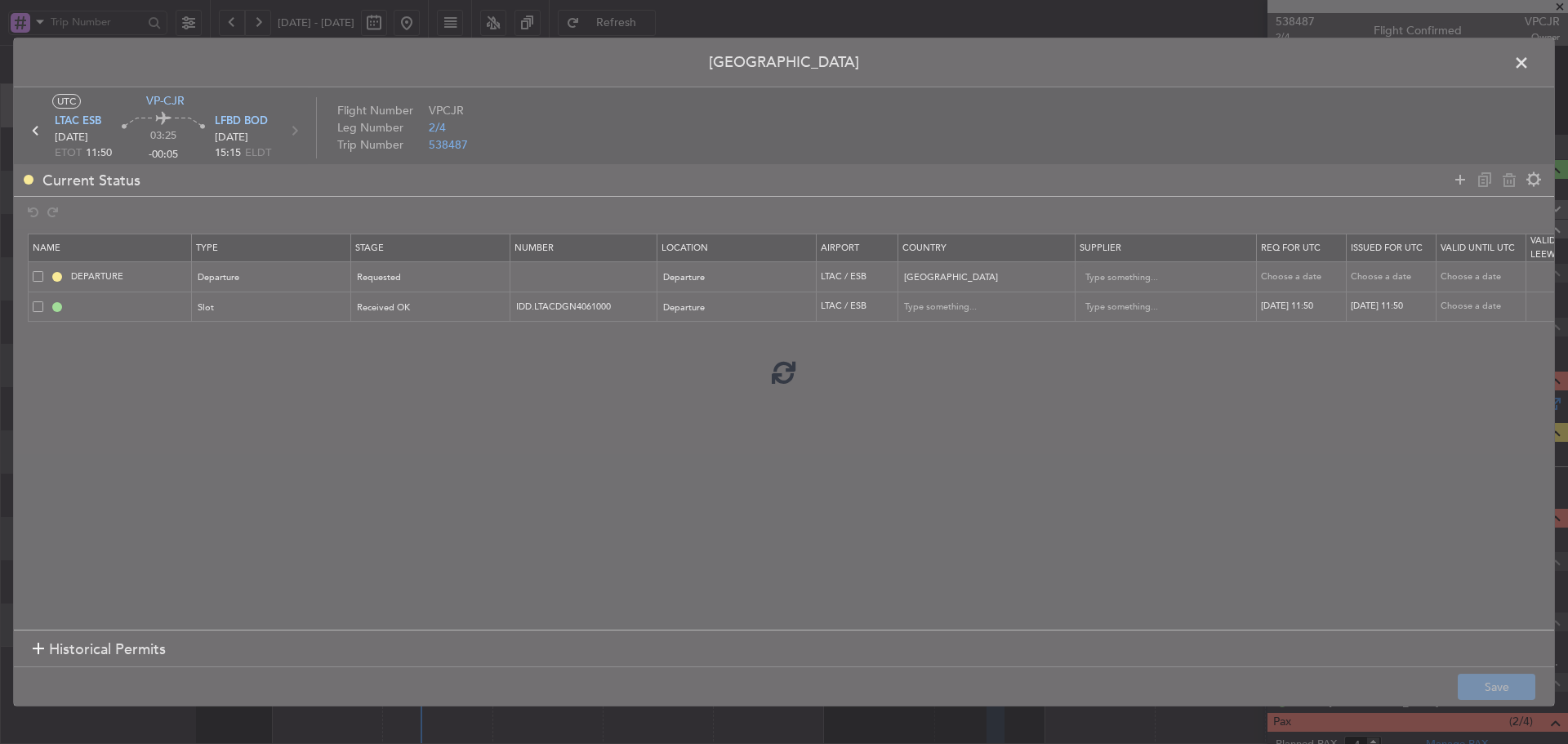
type input "LTAC DEP SLOT 1150Z"
type input "Turkey"
type input "NNN"
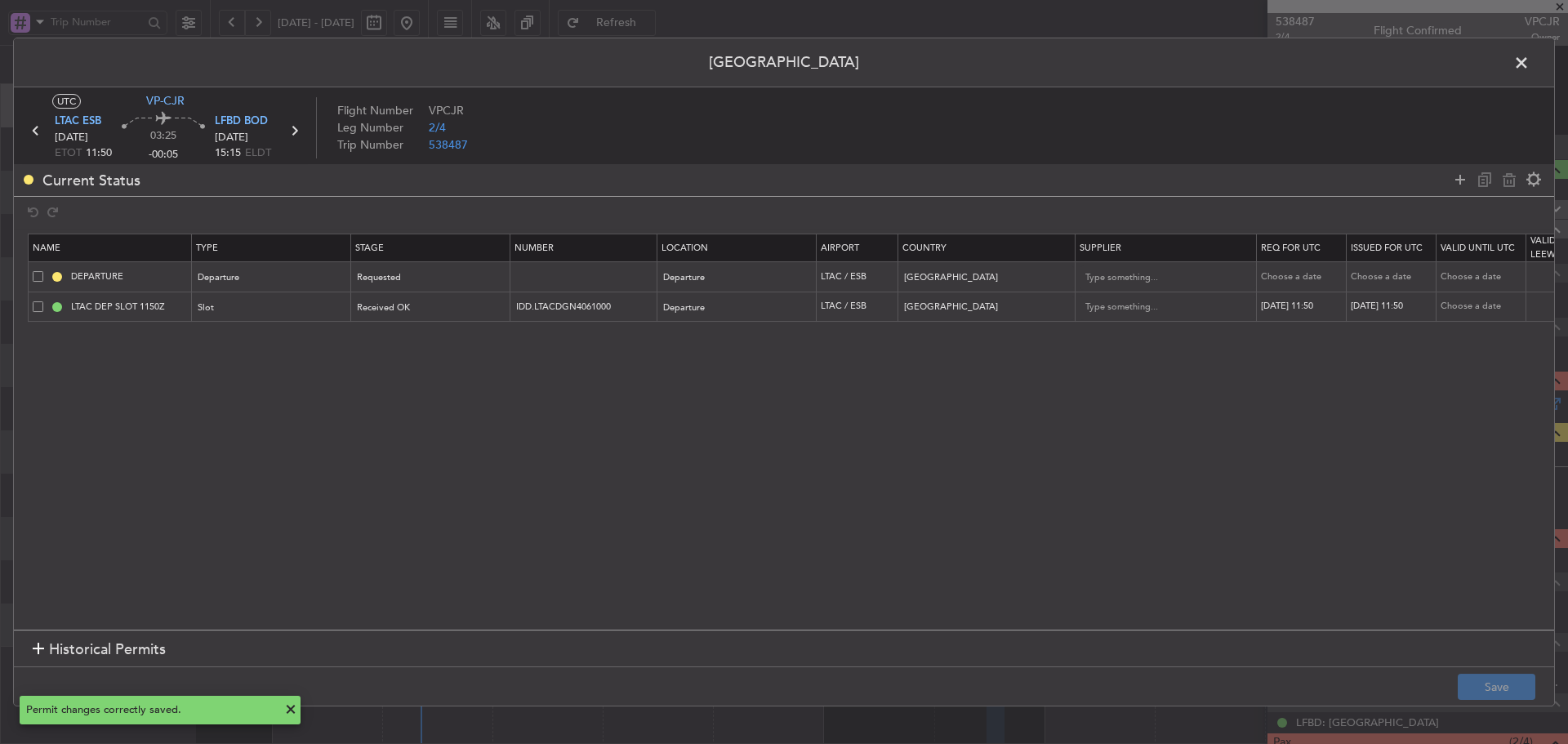
click at [1529, 64] on span at bounding box center [1529, 67] width 0 height 32
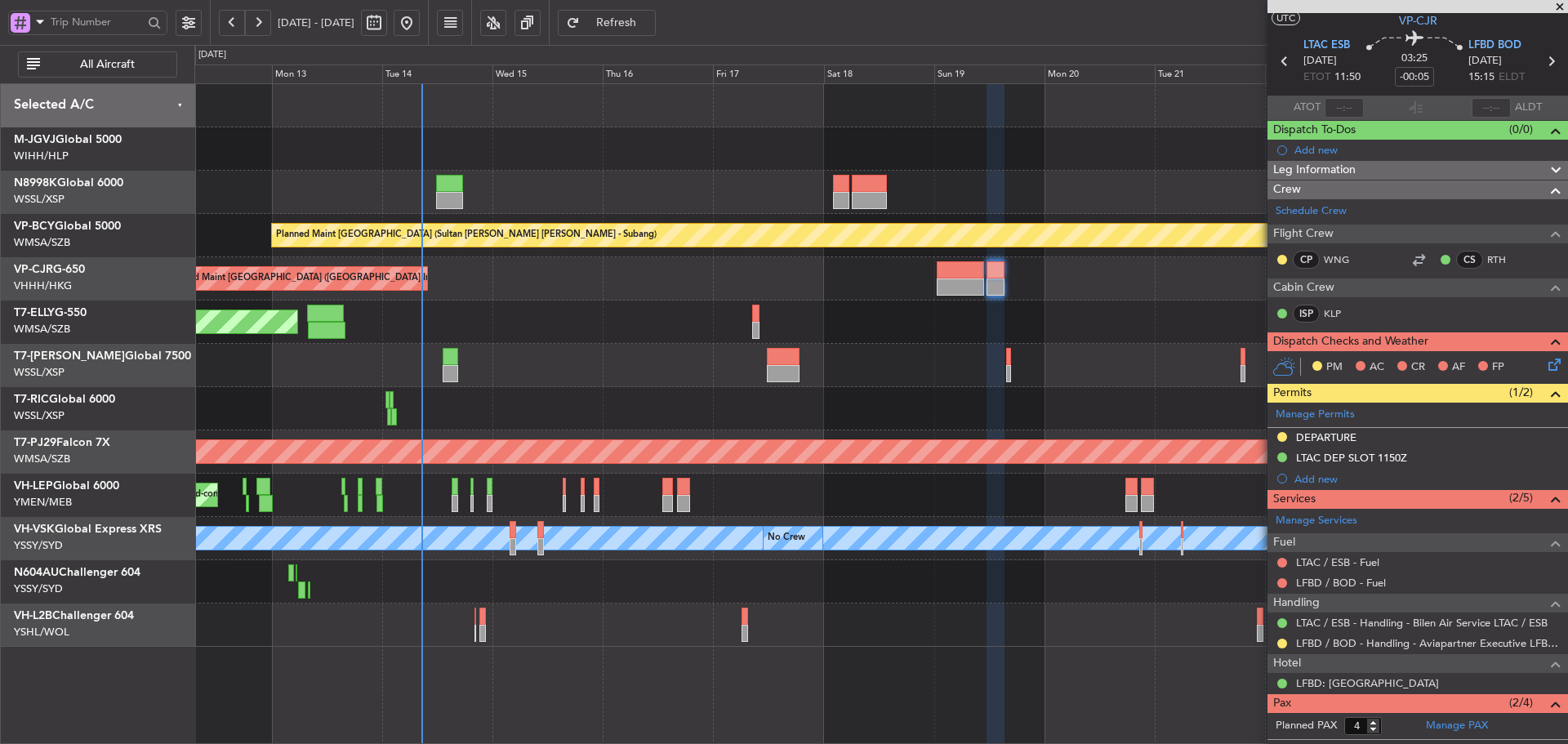
scroll to position [0, 0]
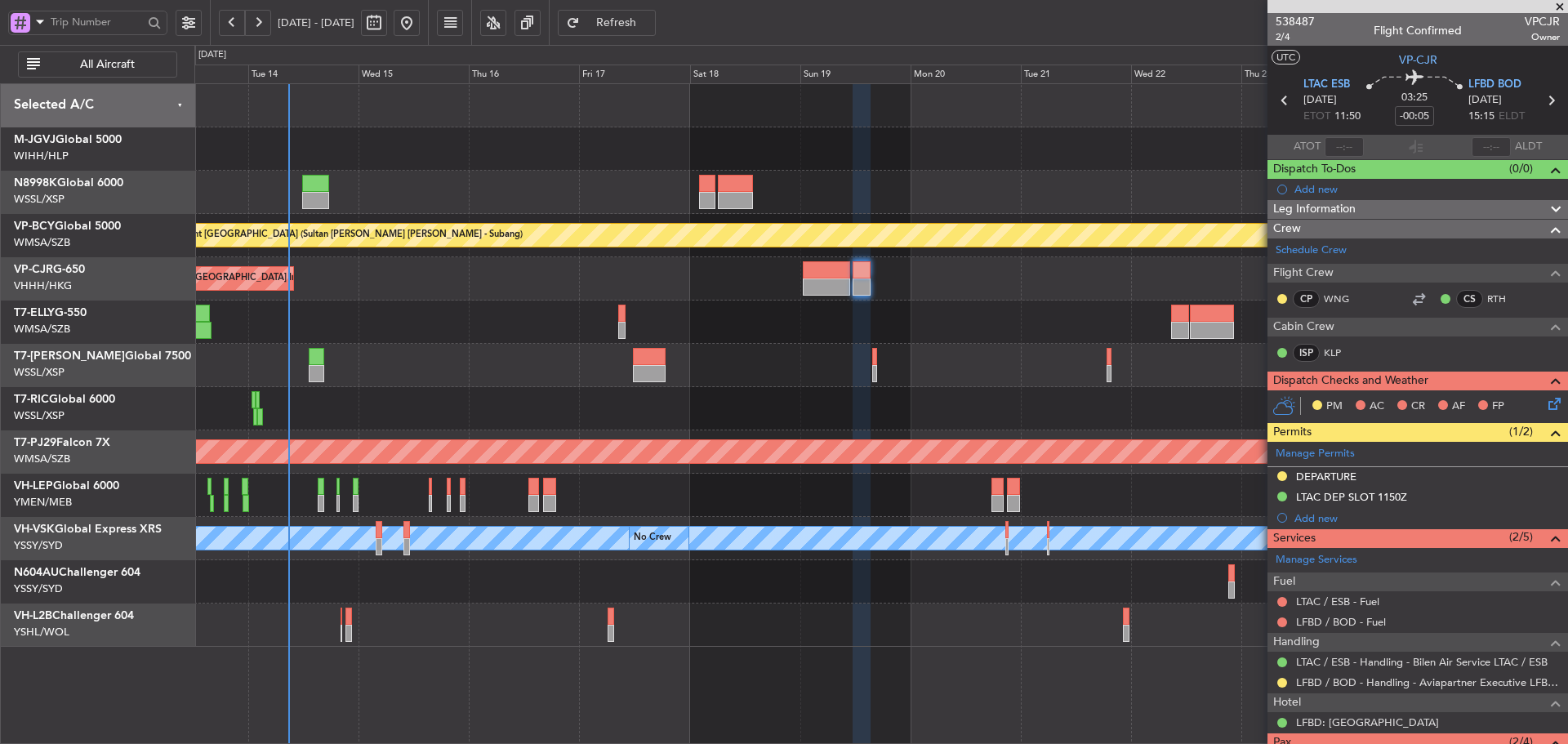
click at [975, 383] on div at bounding box center [881, 365] width 1373 height 43
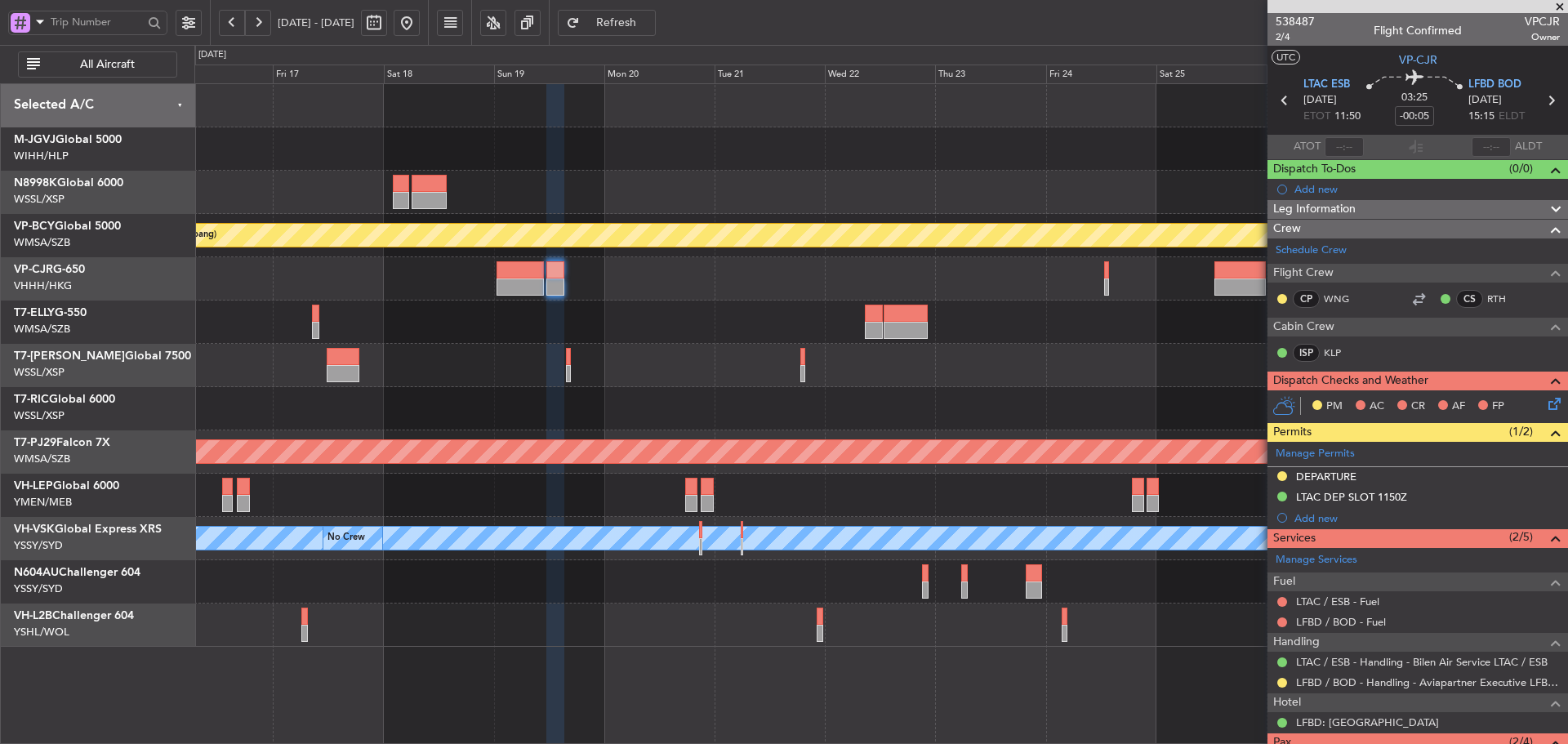
click at [695, 354] on div at bounding box center [881, 365] width 1373 height 43
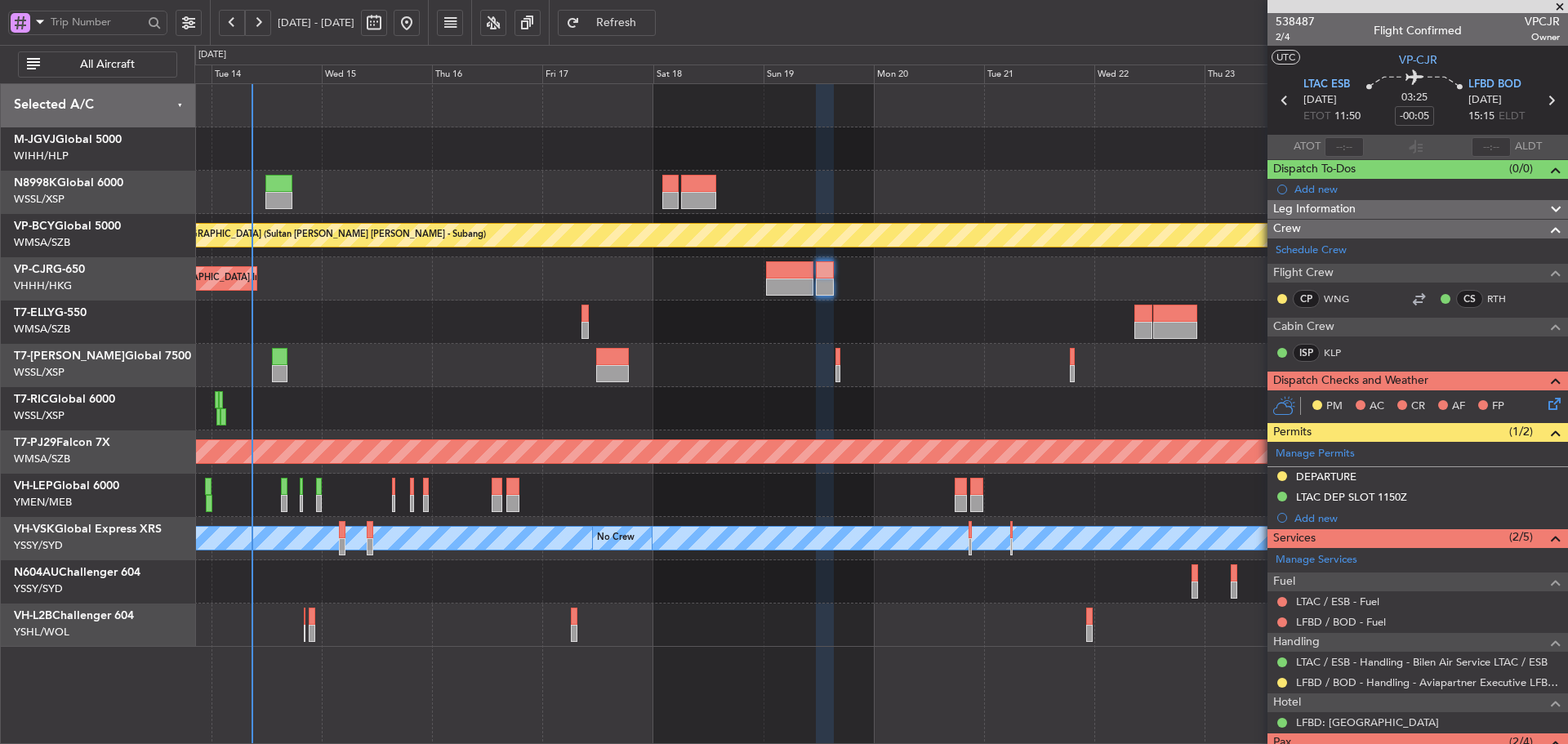
click at [928, 381] on div "Planned Maint [GEOGRAPHIC_DATA] (Sultan [PERSON_NAME] [PERSON_NAME] - Subang) P…" at bounding box center [881, 365] width 1373 height 563
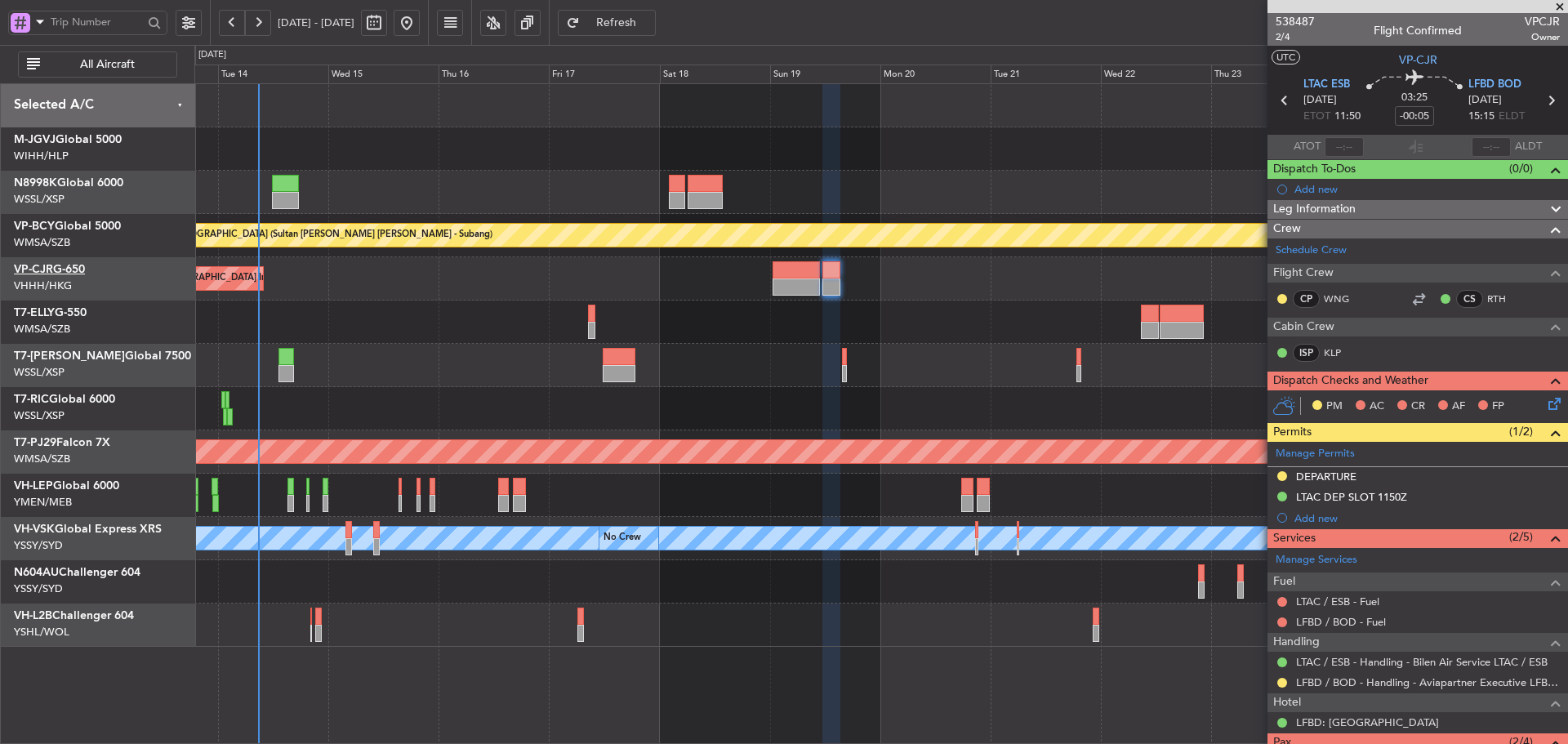
click at [75, 270] on link "VP-CJR G-650" at bounding box center [49, 269] width 71 height 12
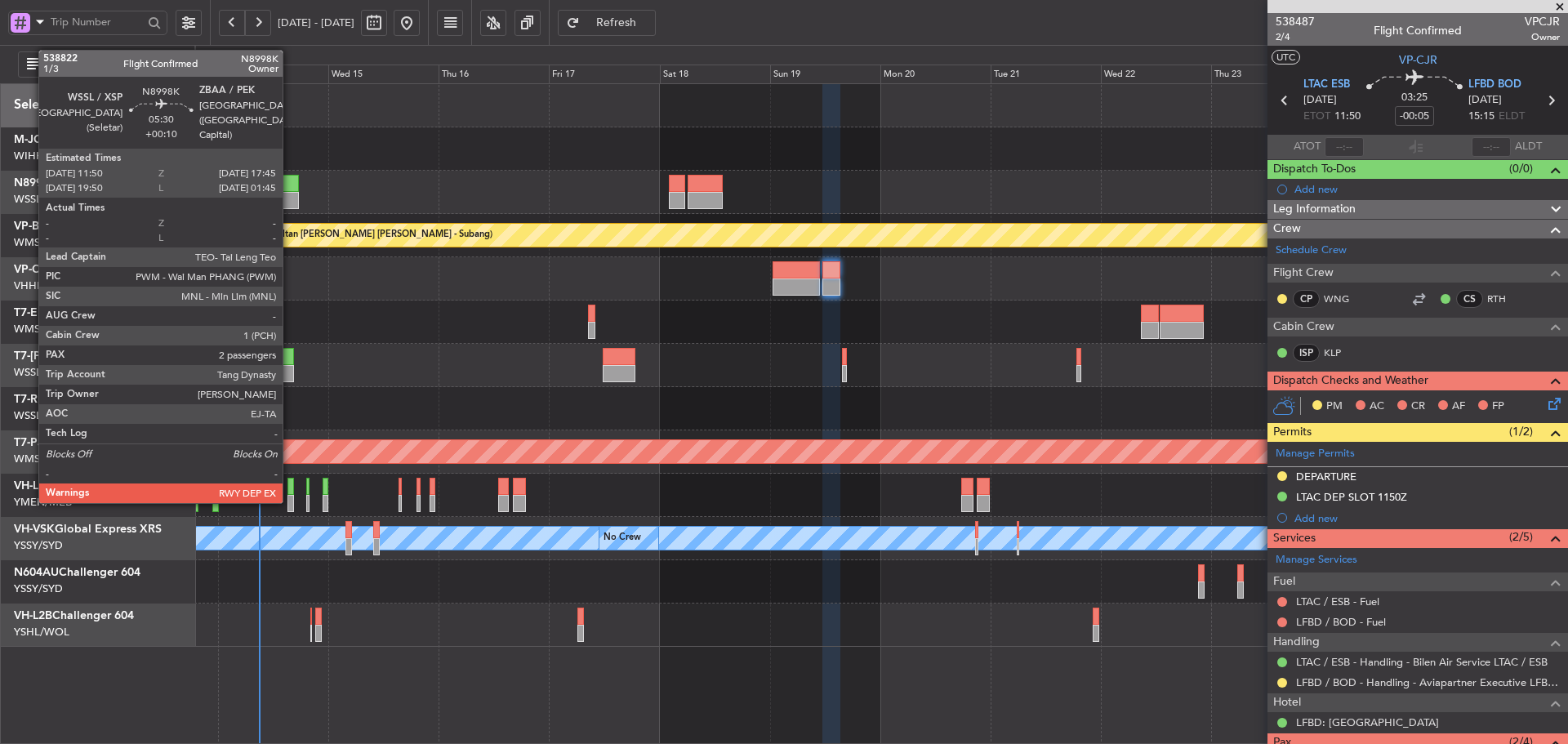
click at [283, 189] on div at bounding box center [285, 183] width 28 height 17
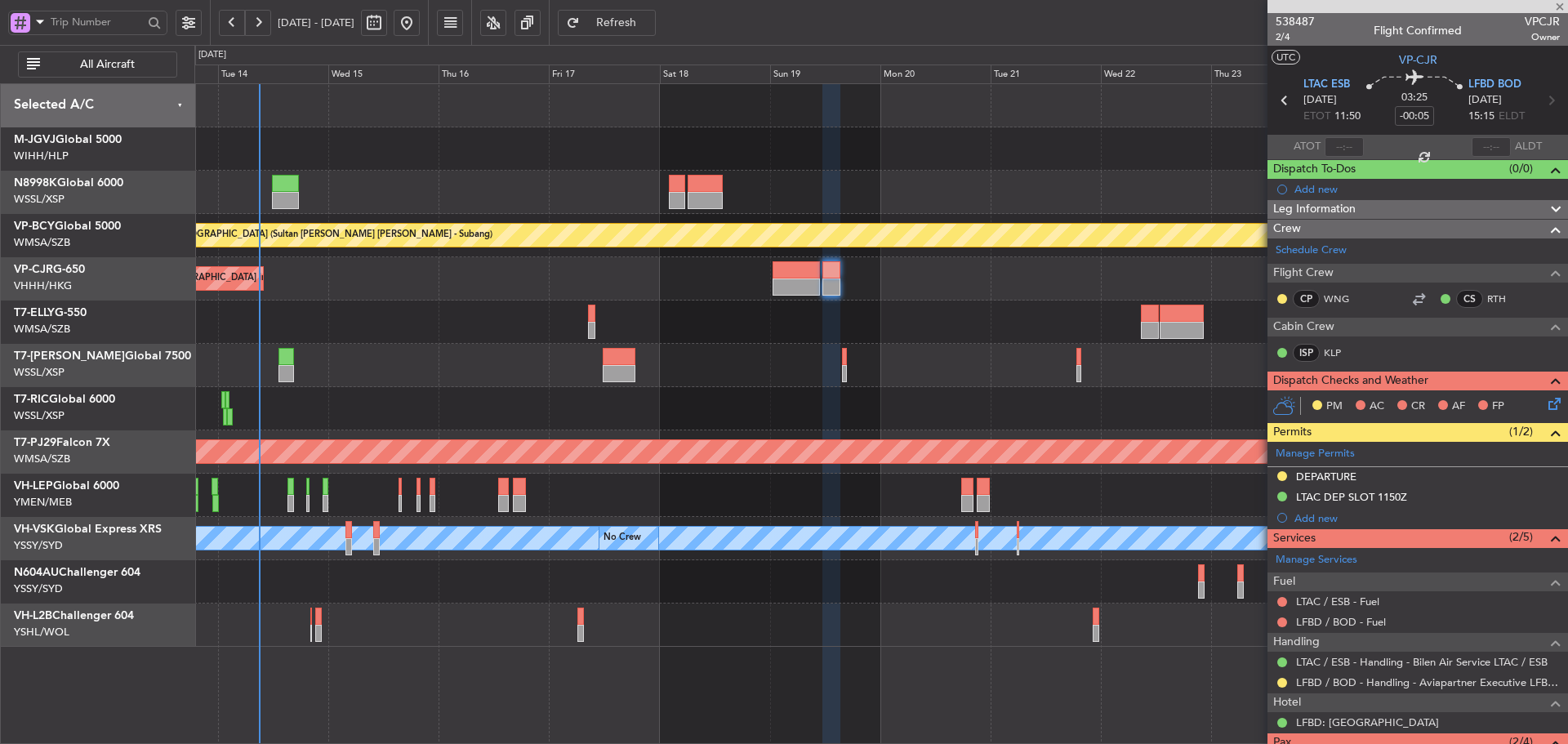
type input "+00:10"
type input "2"
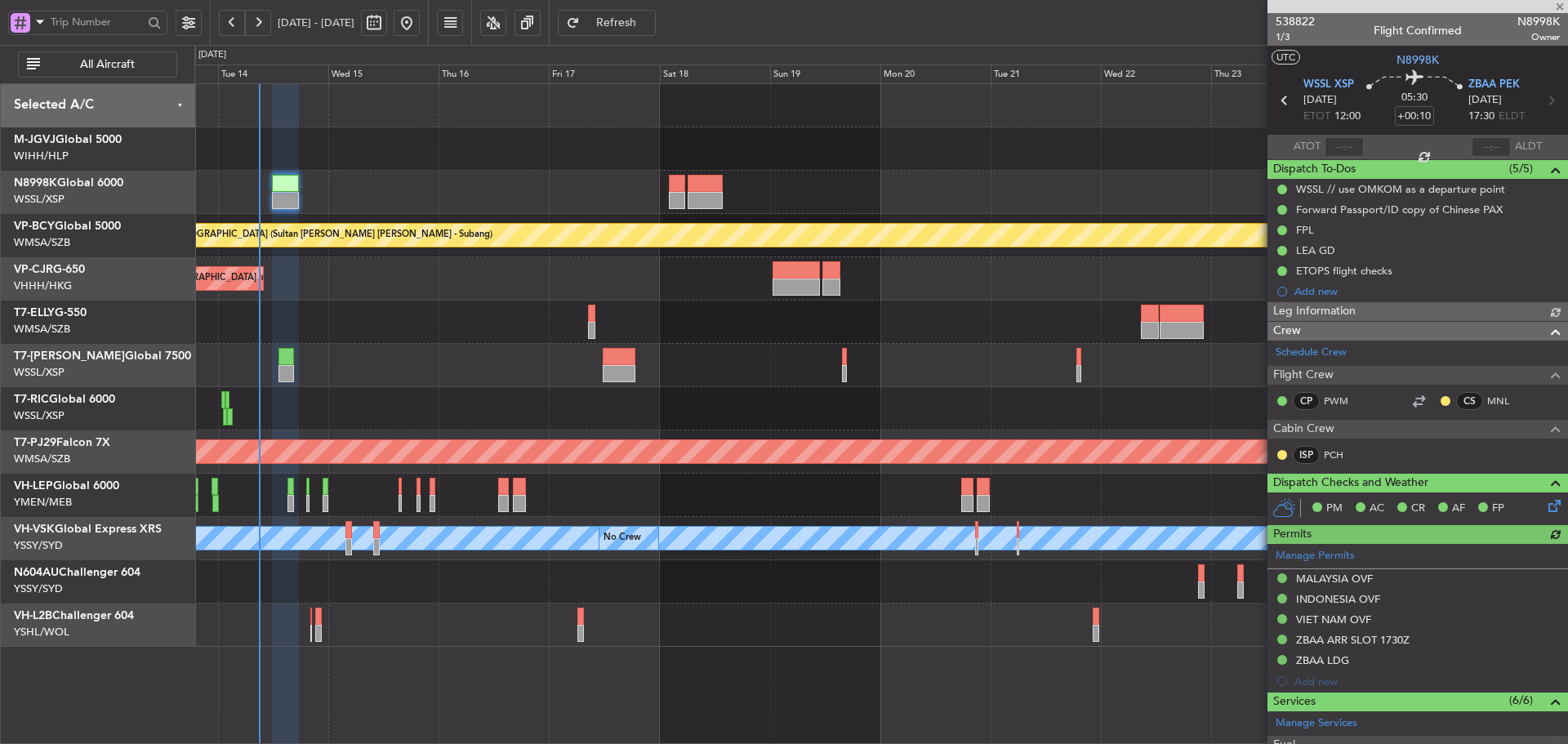
type input "[PERSON_NAME] (LEU)"
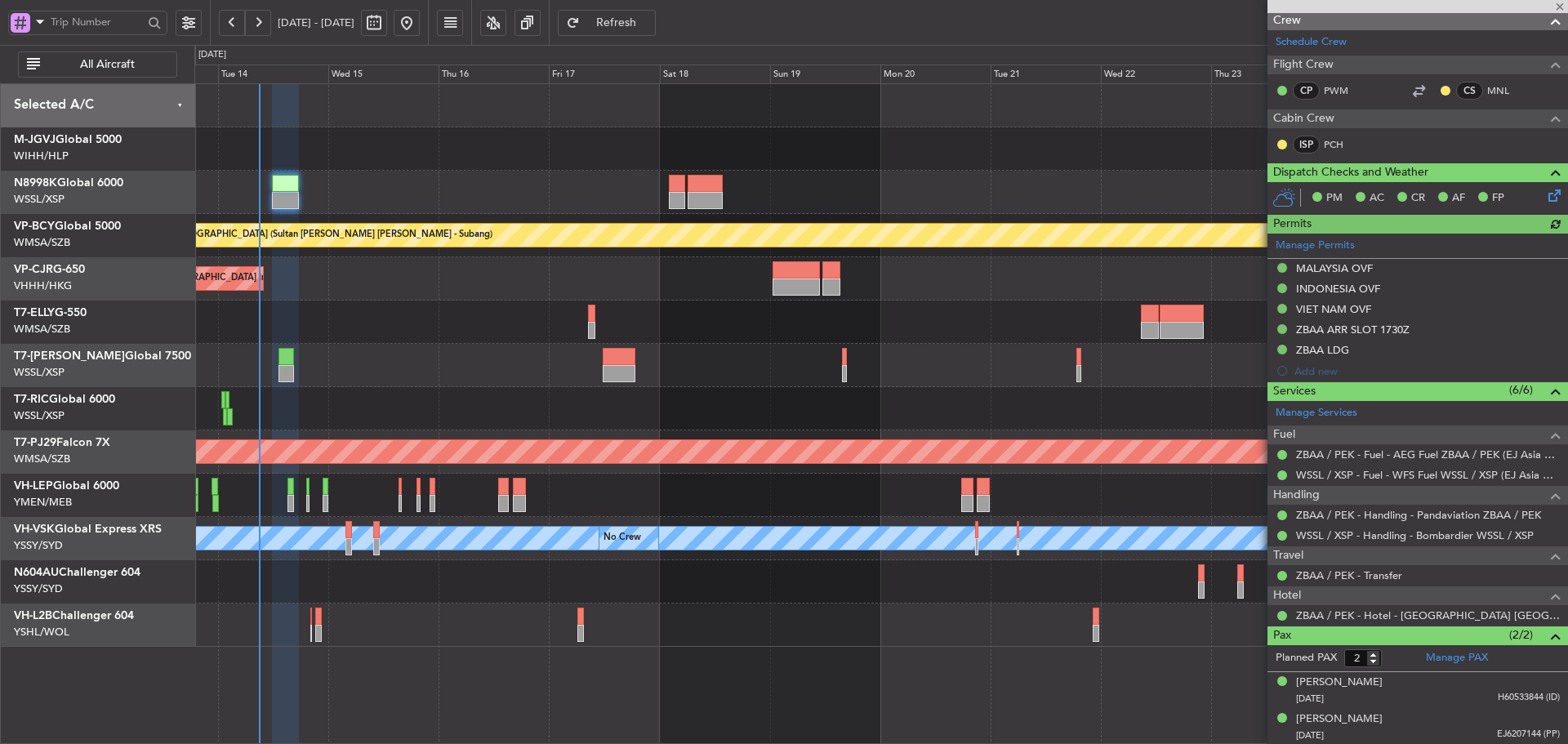
scroll to position [311, 0]
click at [1459, 657] on mat-tooltip-component "ZBAA / PEK - Hotel - JW Marriot Beijing Central" at bounding box center [1434, 648] width 269 height 56
click at [1459, 658] on link "Manage PAX" at bounding box center [1456, 657] width 62 height 16
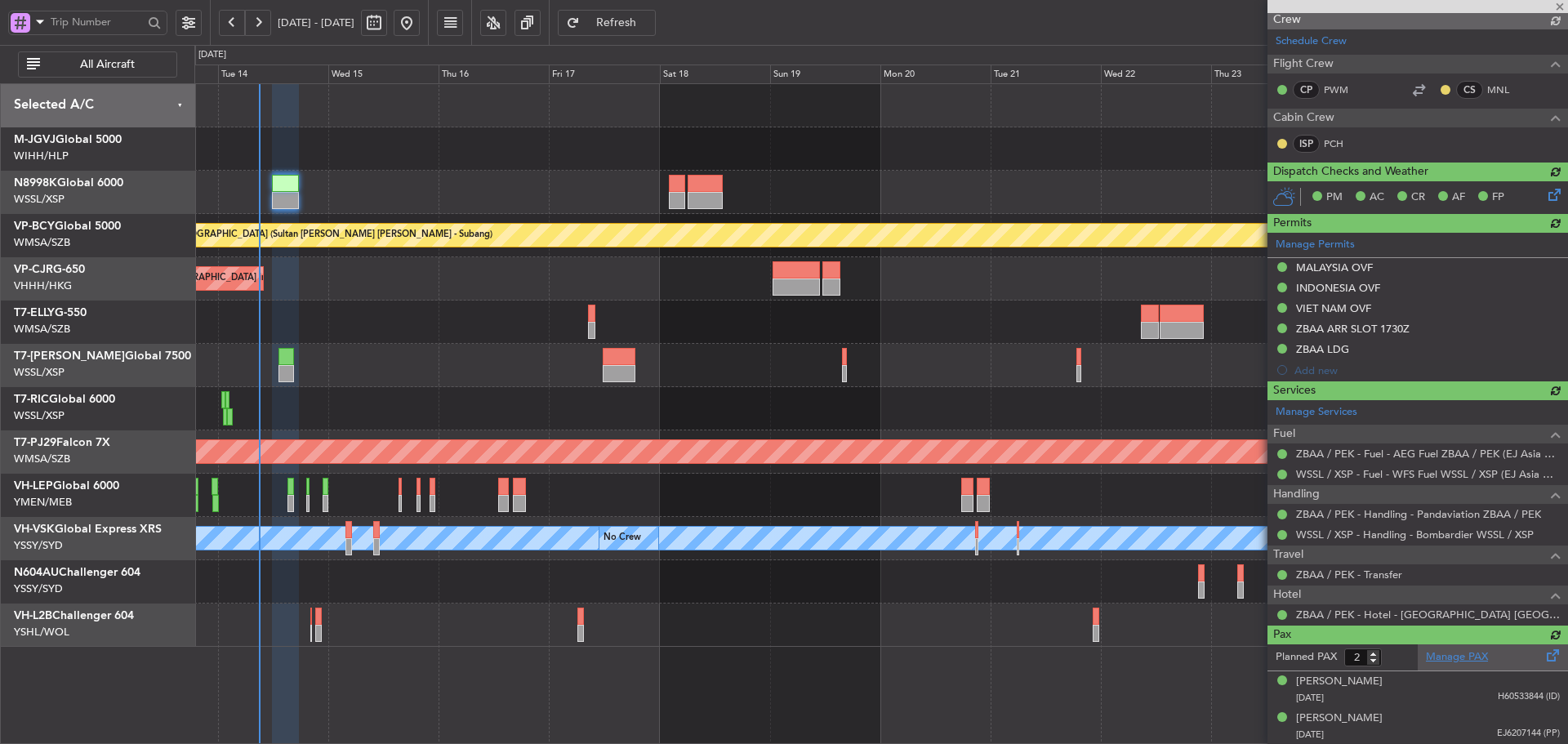
type input "3"
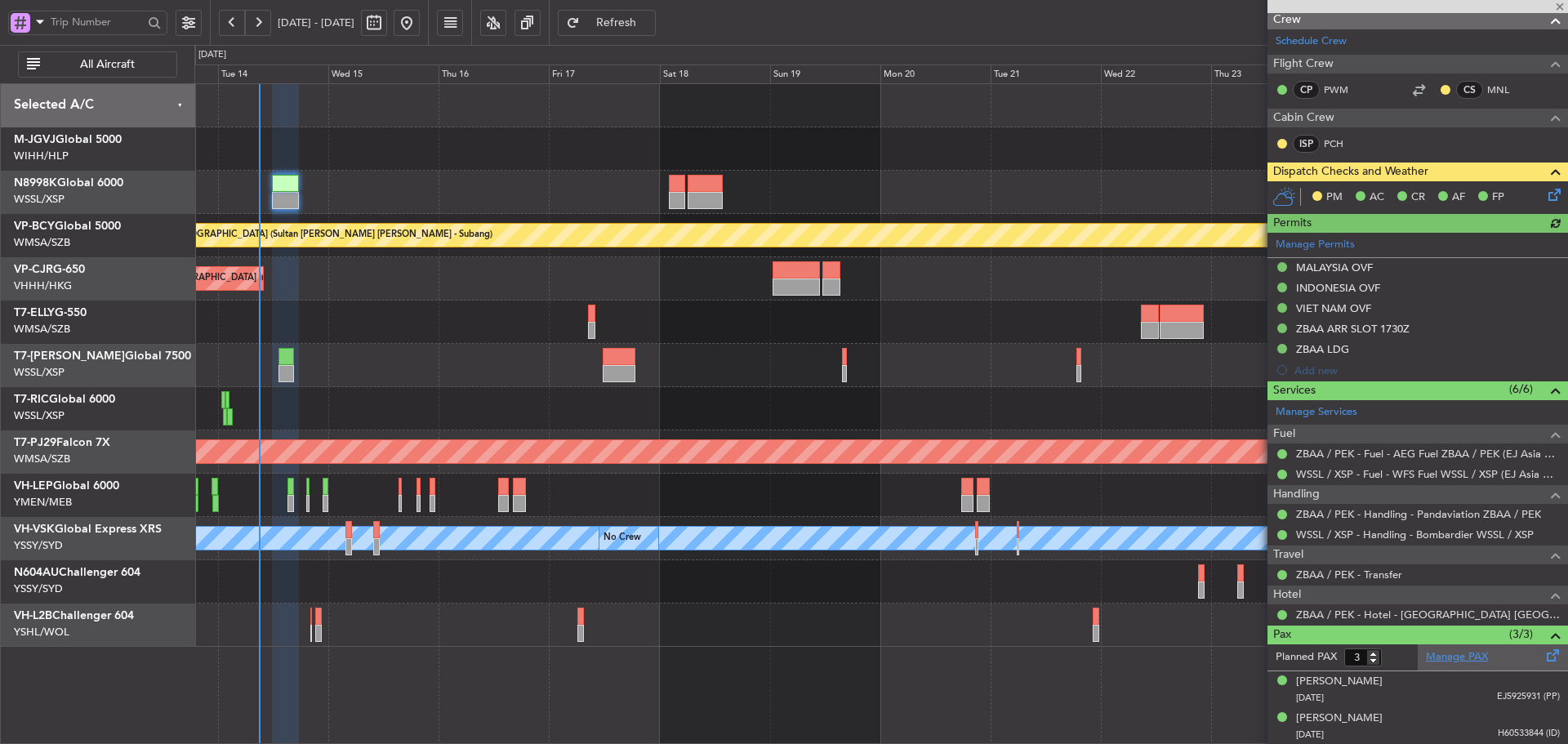
type input "[PERSON_NAME] (LEU)"
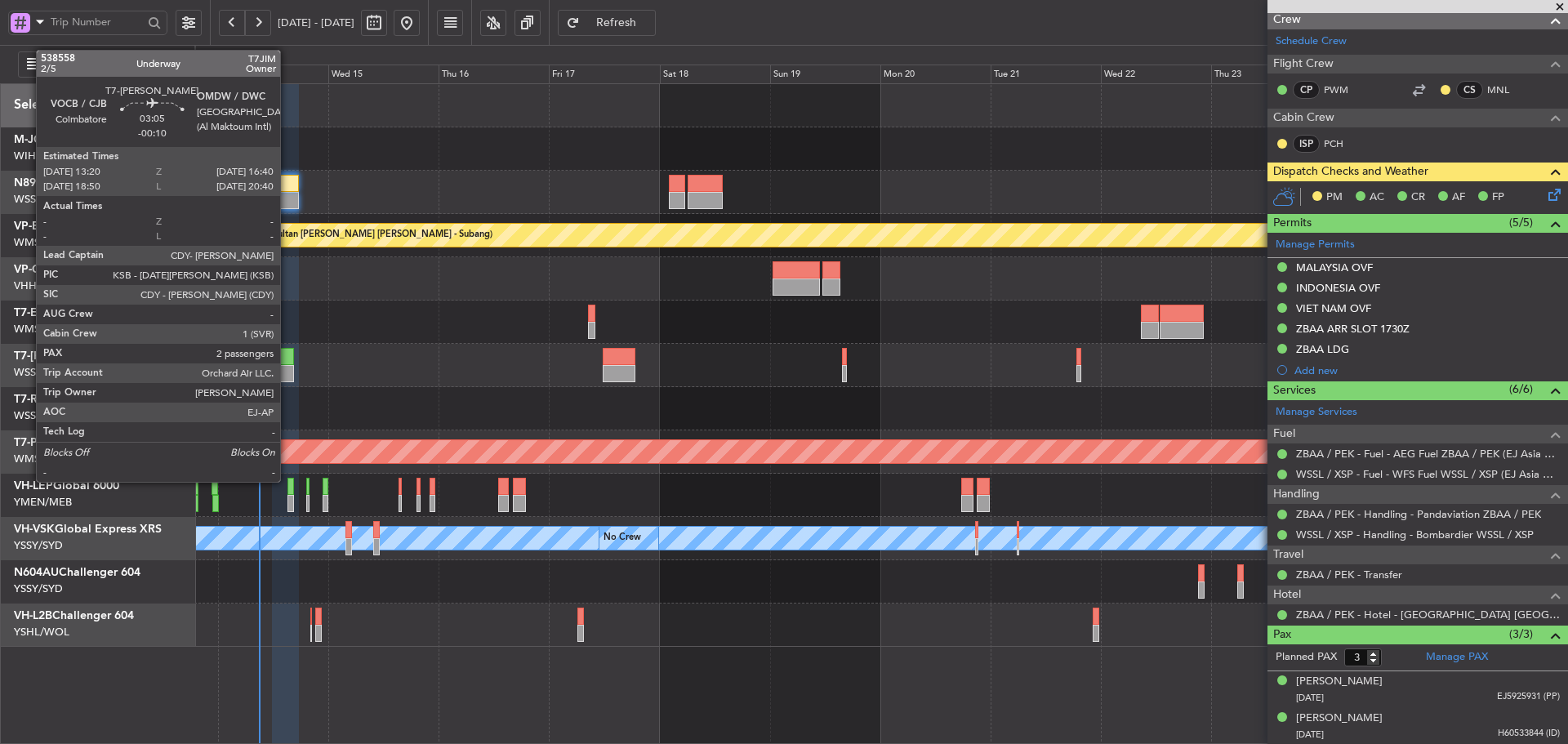
click at [288, 358] on div at bounding box center [286, 356] width 15 height 17
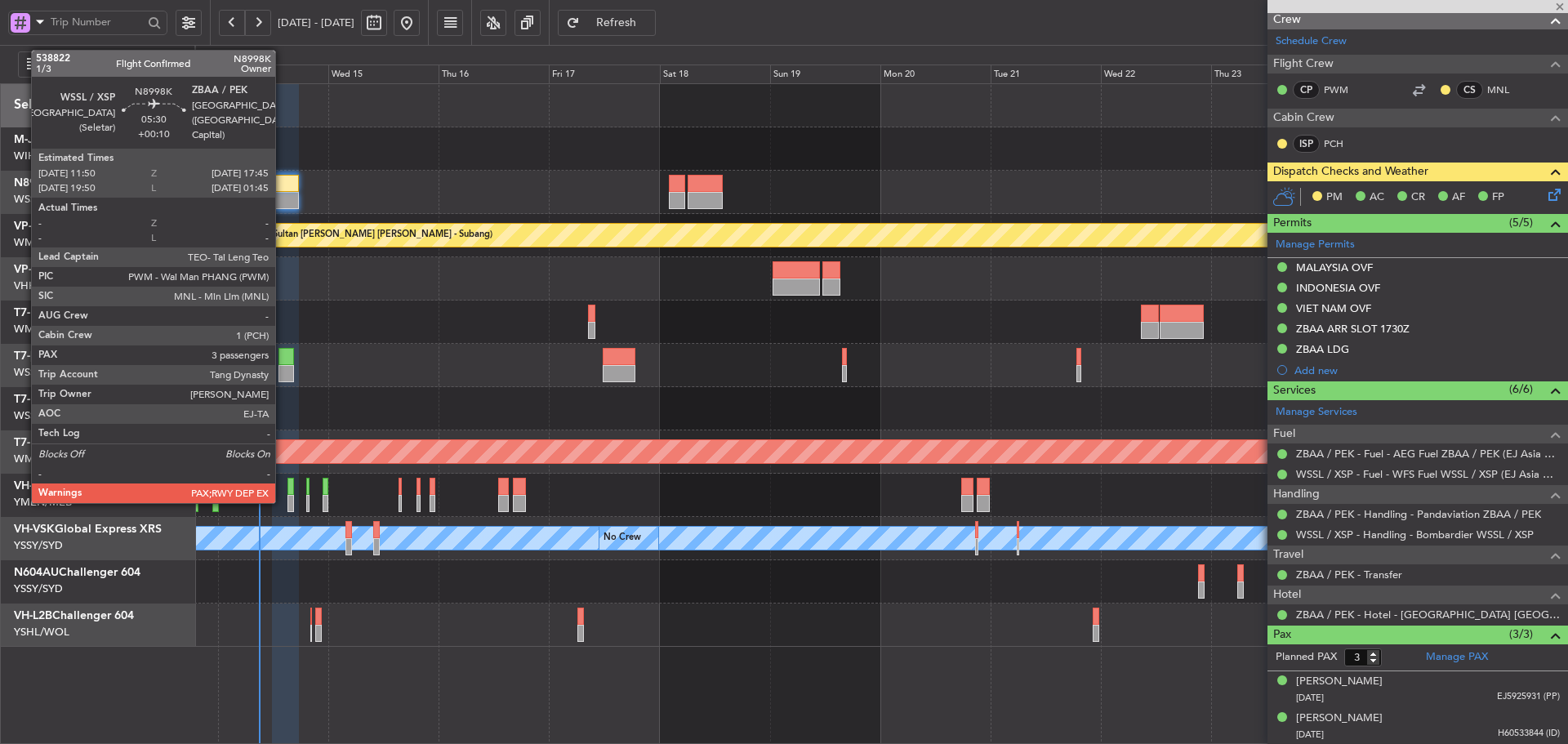
click at [281, 185] on div at bounding box center [285, 183] width 28 height 17
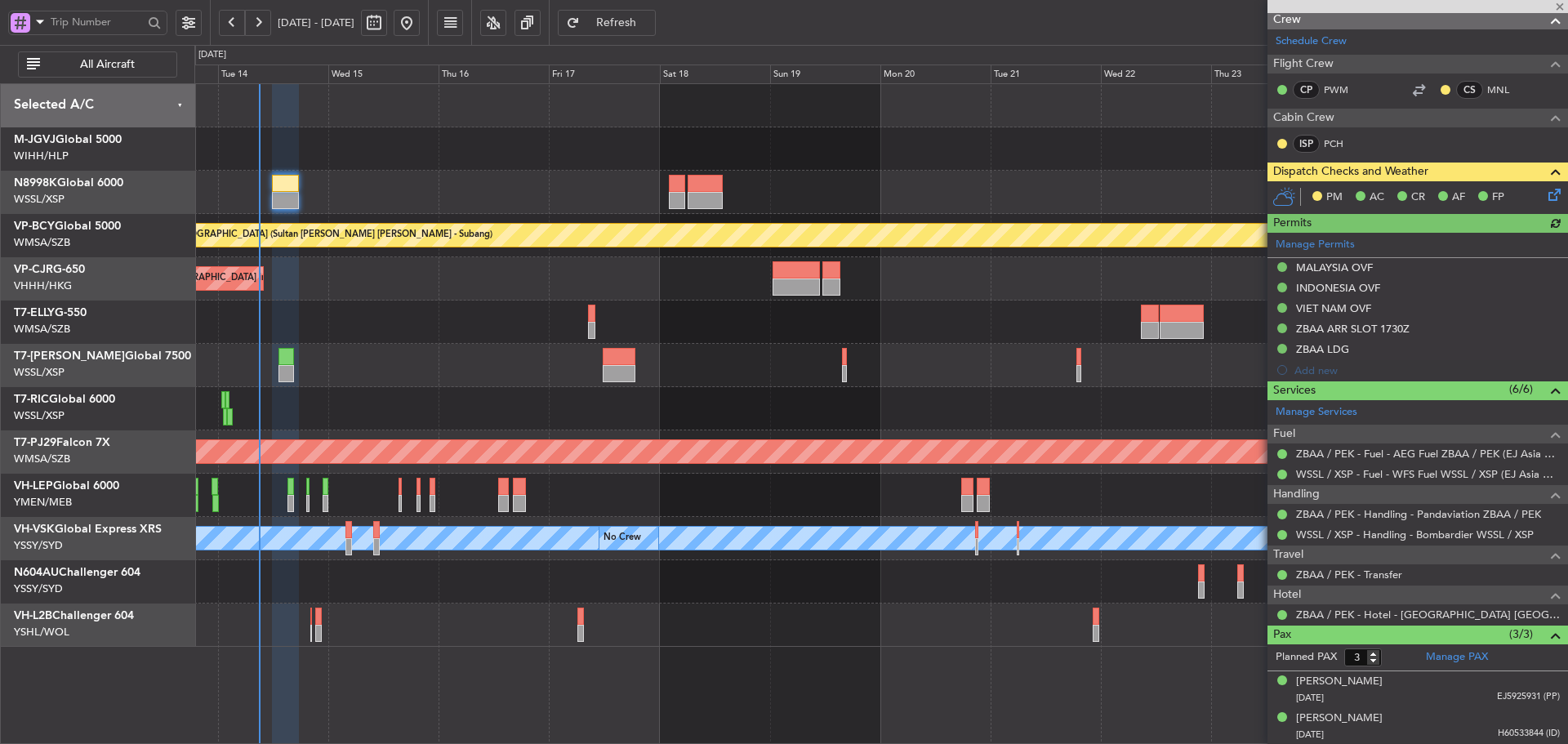
type input "[PERSON_NAME] (LEU)"
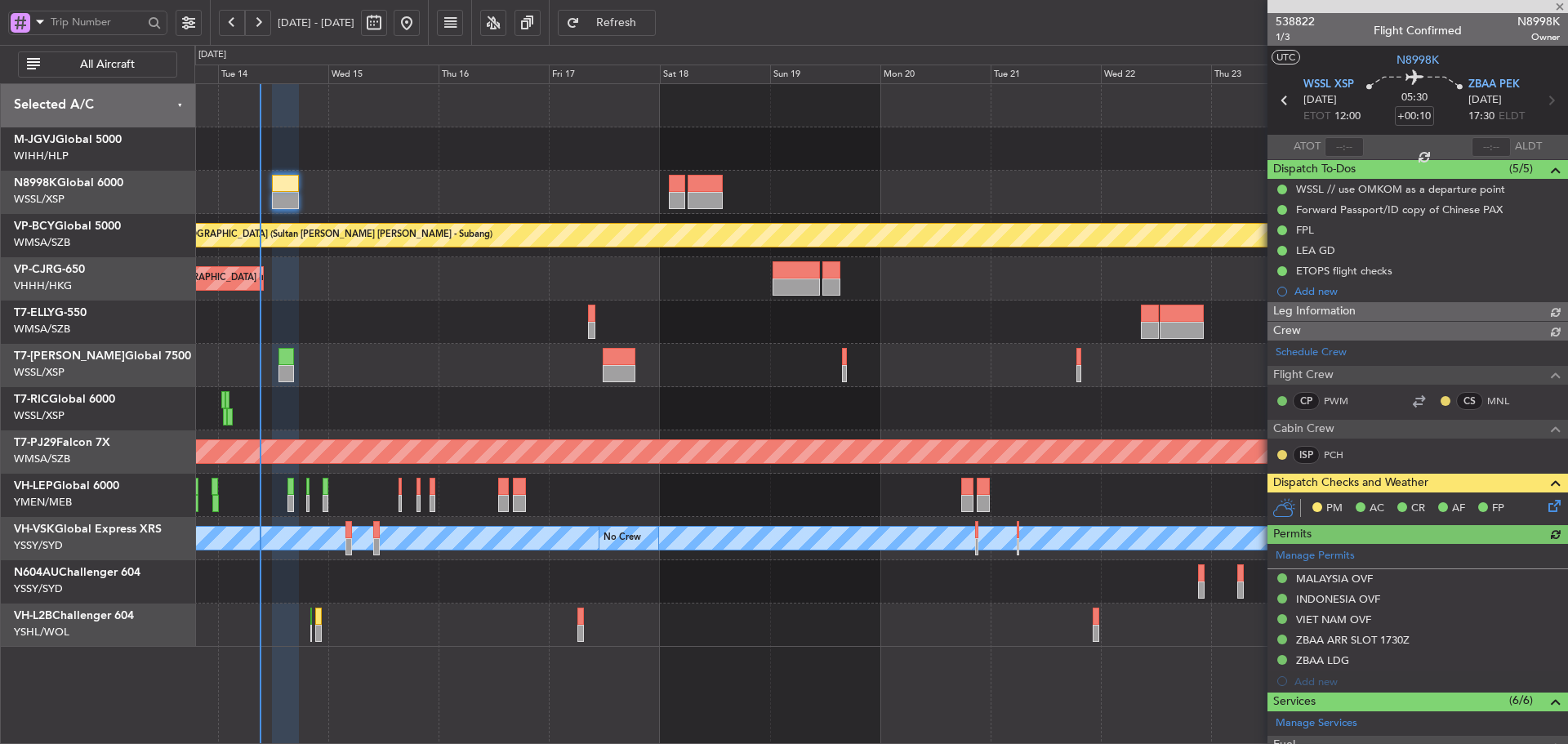
type input "[PERSON_NAME] (LEU)"
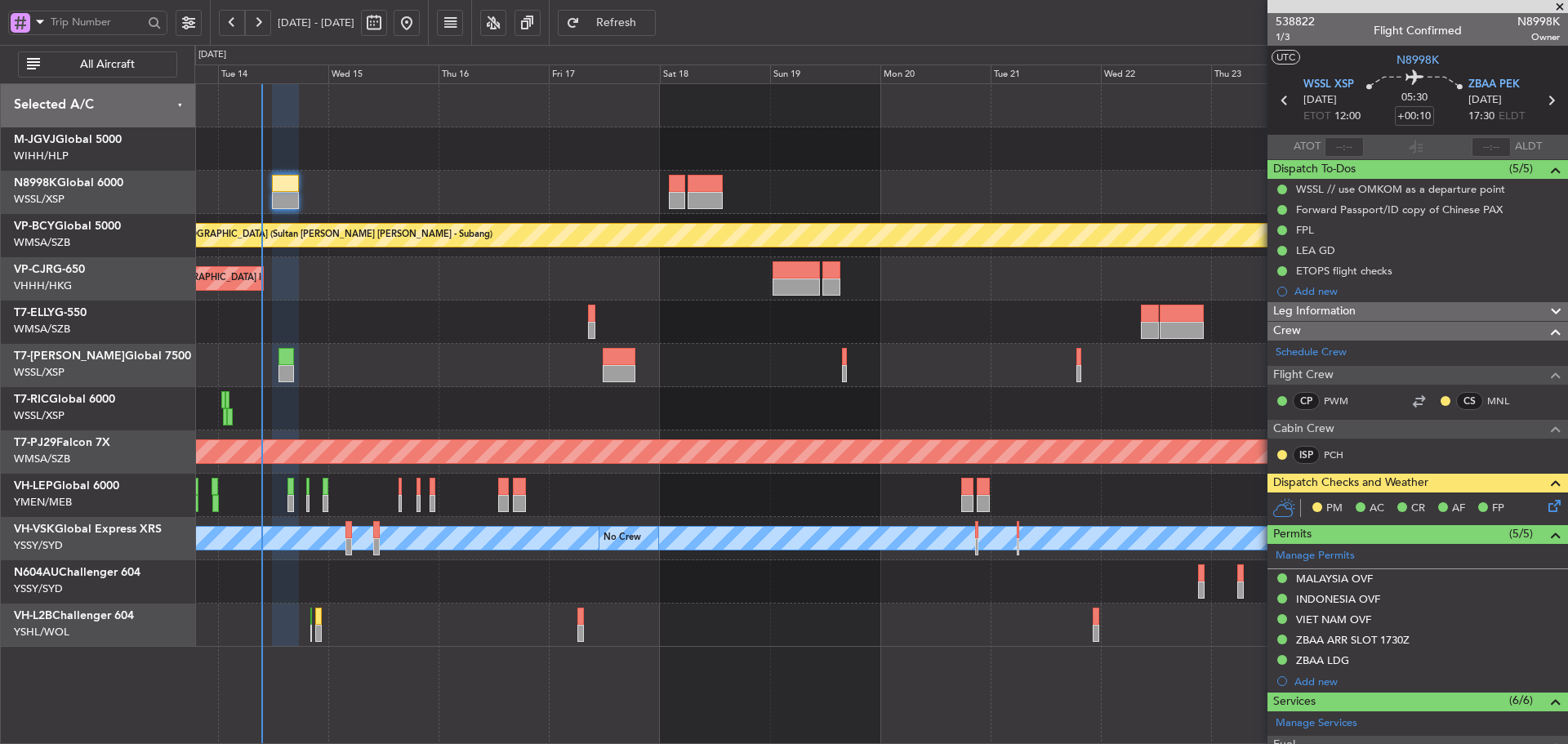
type input "[PERSON_NAME] (LEU)"
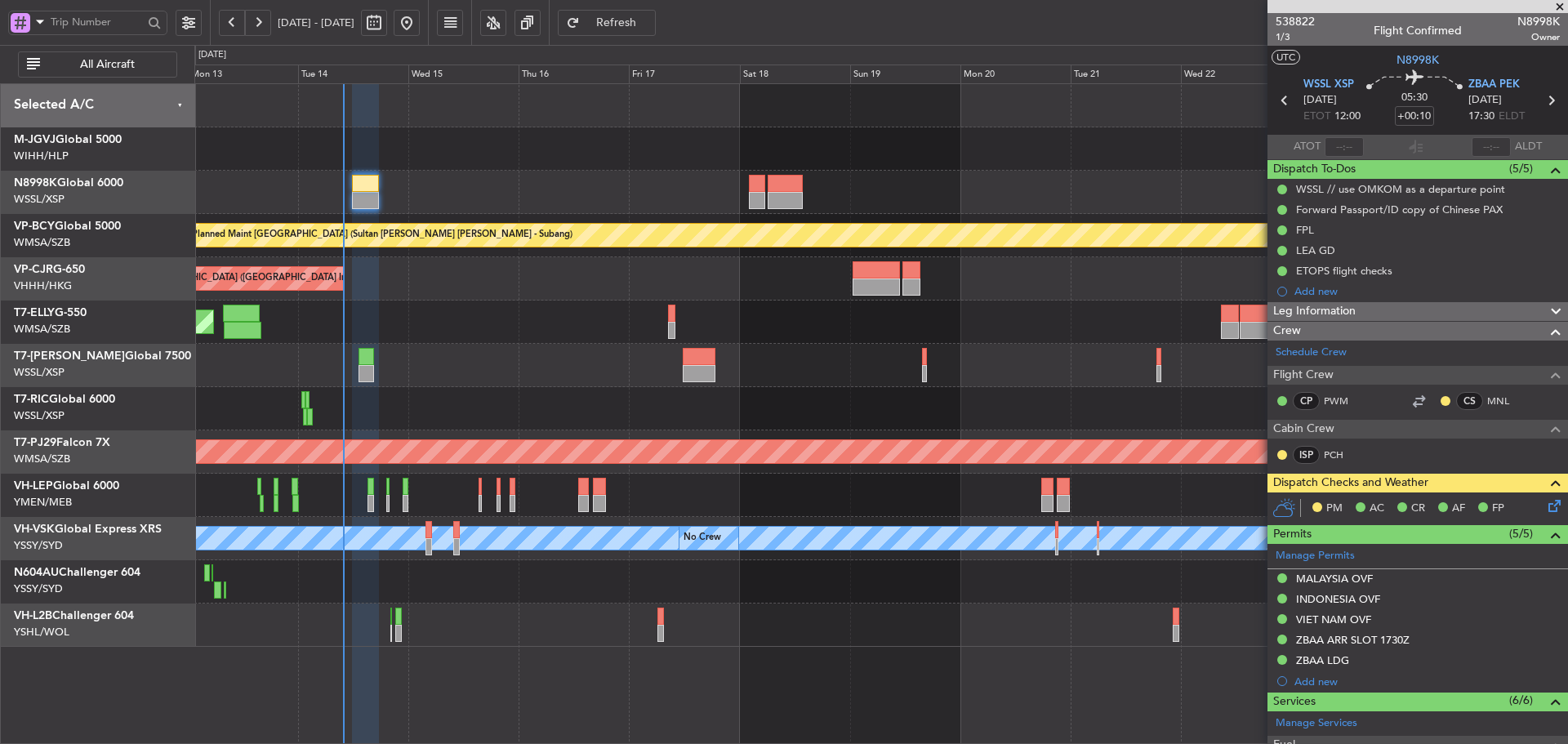
click at [520, 338] on div "Planned Maint [GEOGRAPHIC_DATA] (Sultan [PERSON_NAME] [PERSON_NAME] - Subang) P…" at bounding box center [881, 365] width 1373 height 563
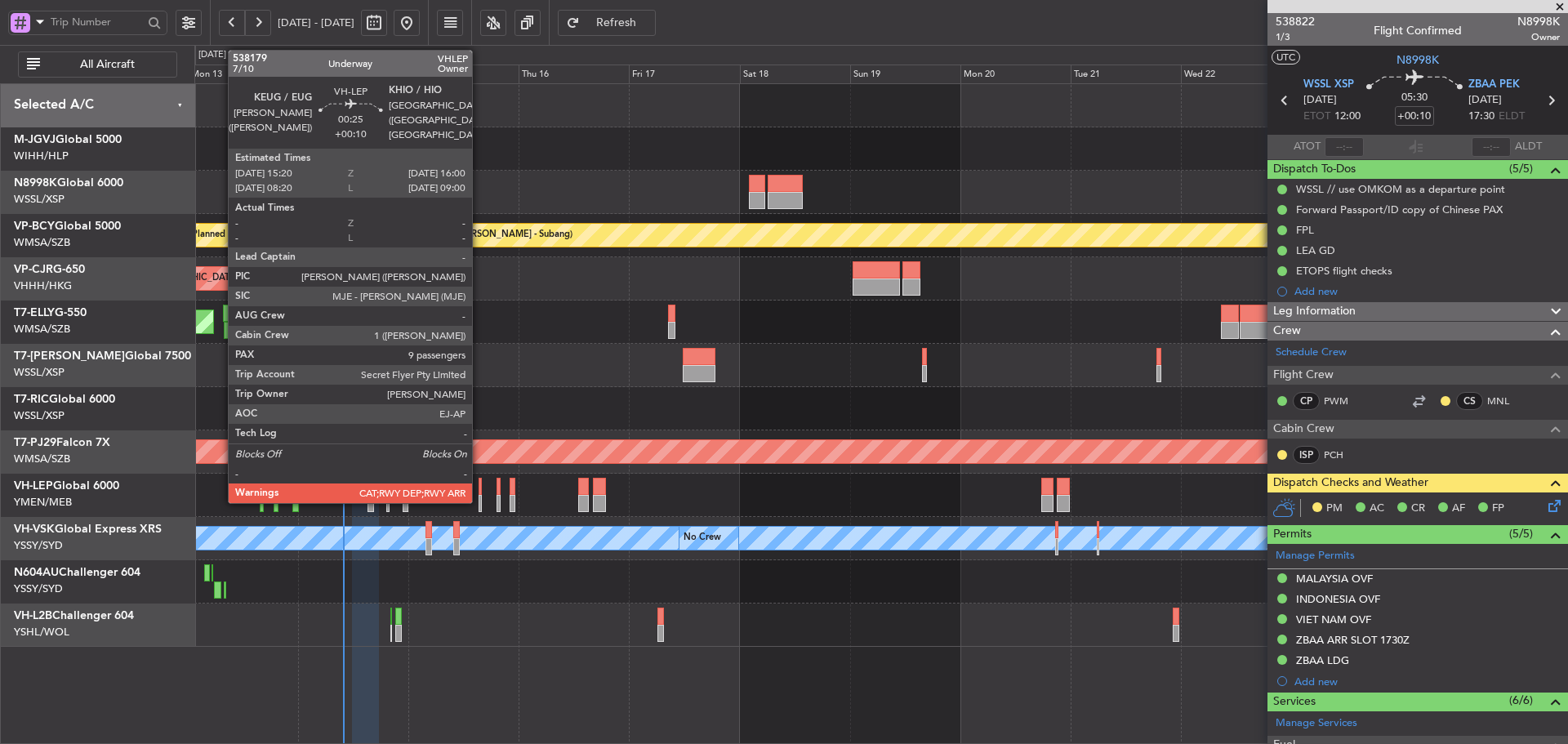
click at [479, 493] on div at bounding box center [480, 486] width 4 height 17
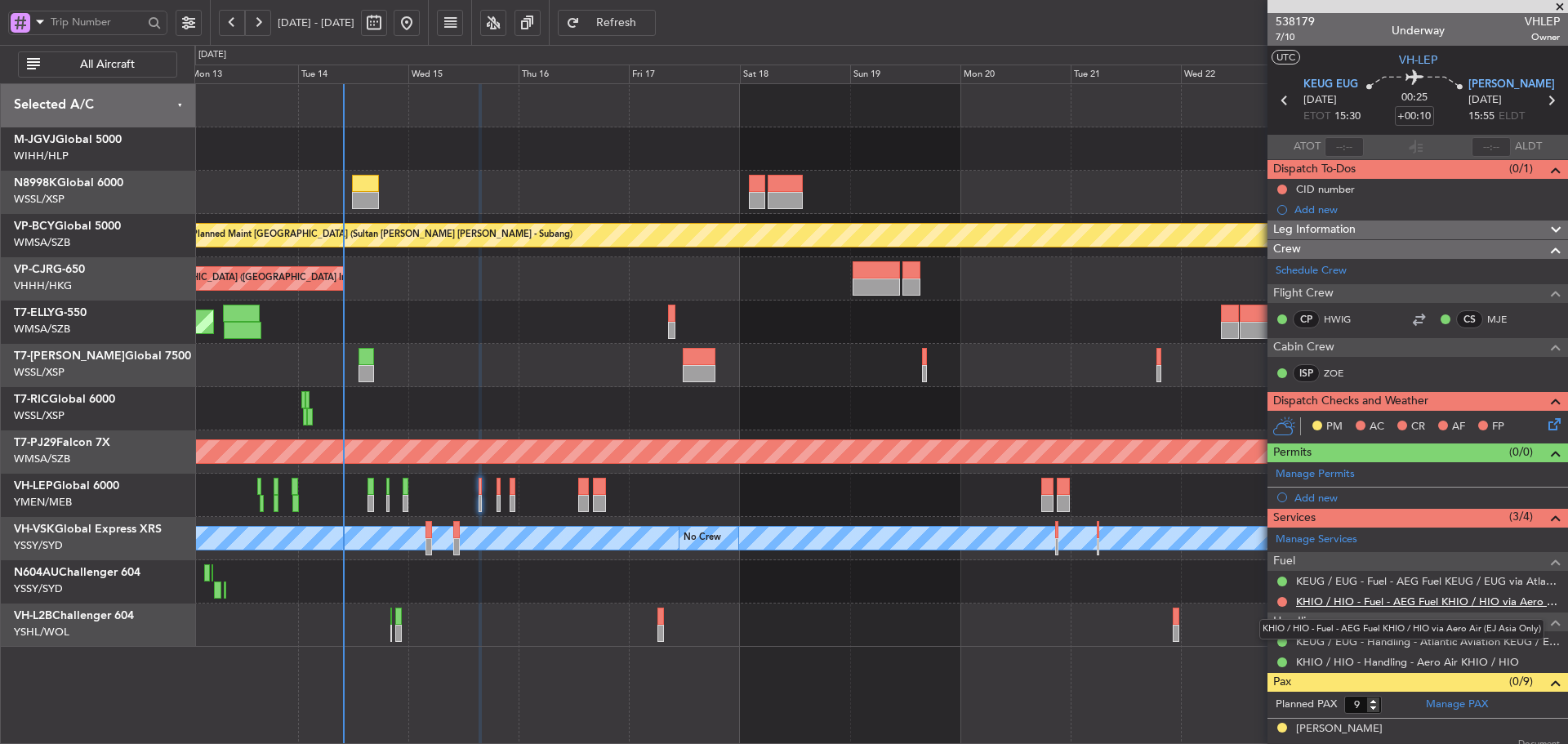
click at [1418, 600] on link "KHIO / HIO - Fuel - AEG Fuel KHIO / HIO via Aero Air (EJ Asia Only)" at bounding box center [1427, 601] width 263 height 14
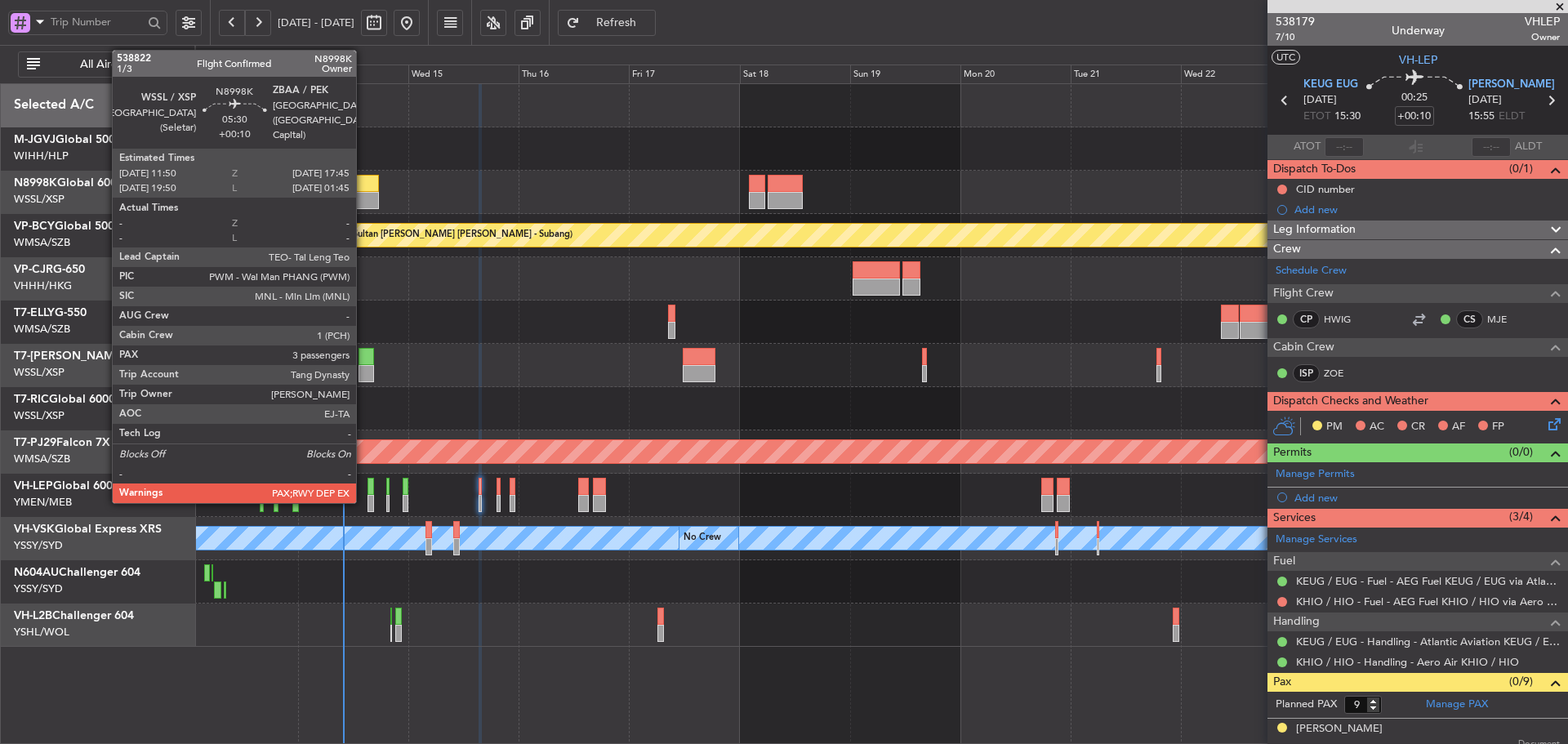
click at [364, 188] on div at bounding box center [365, 183] width 28 height 17
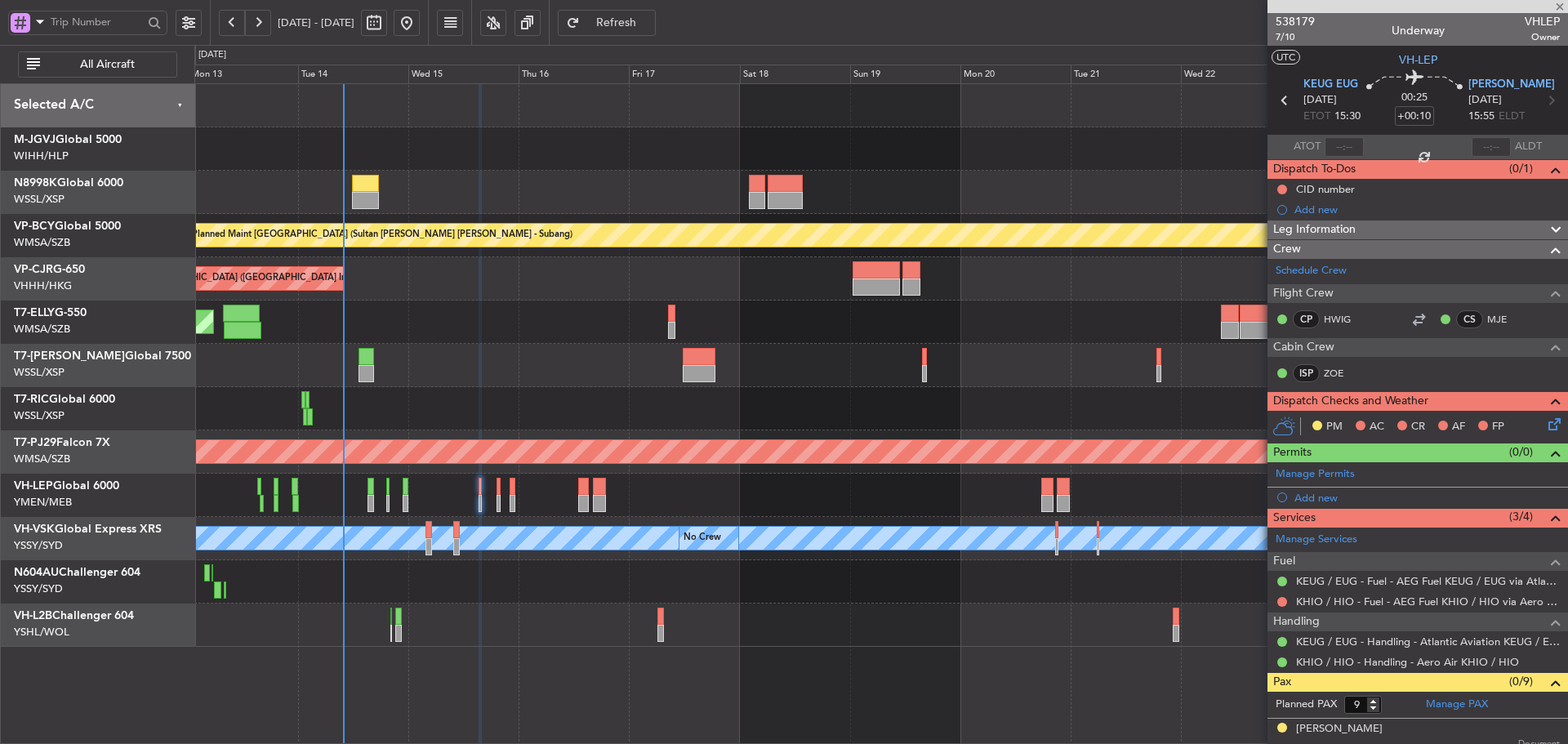
type input "3"
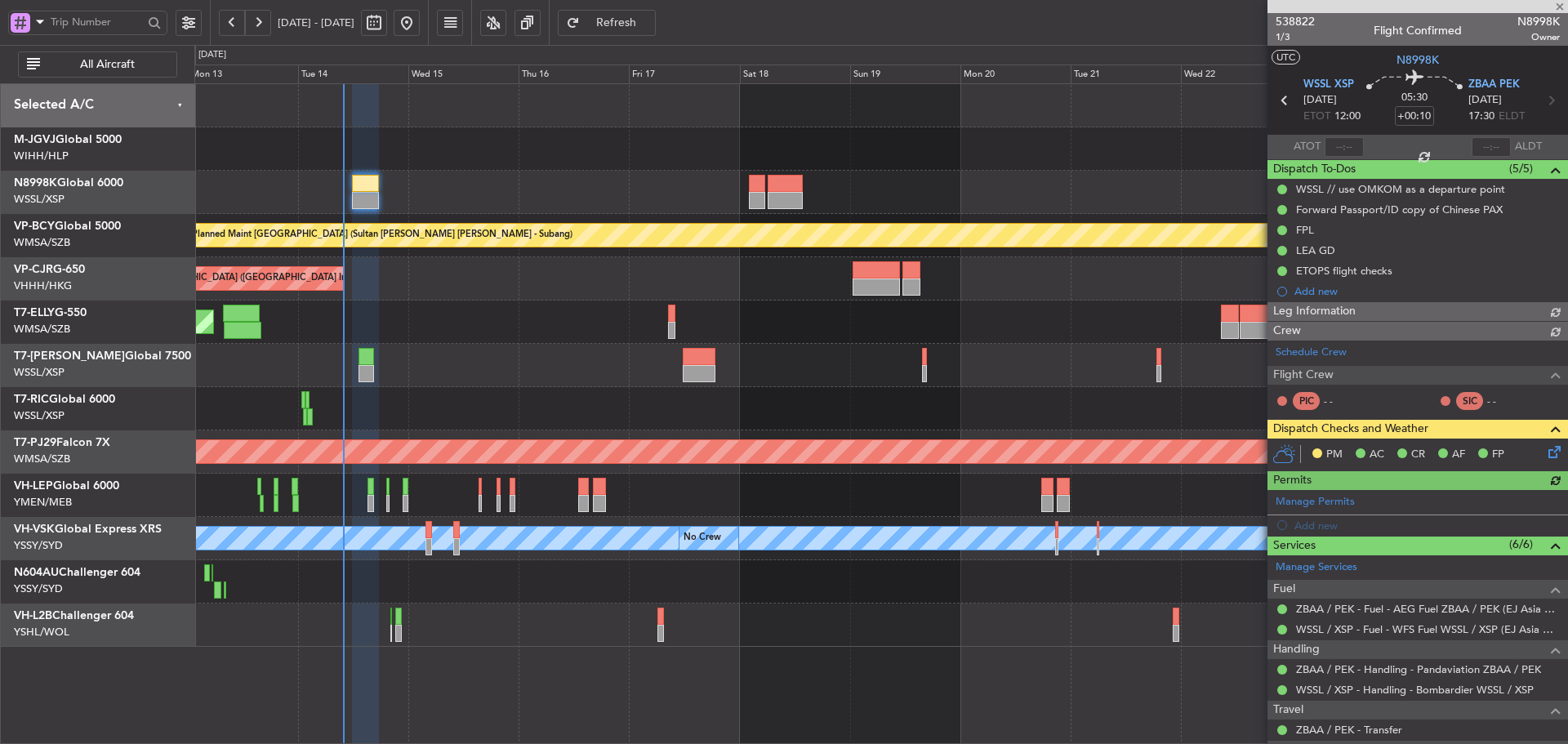
type input "[PERSON_NAME] (LEU)"
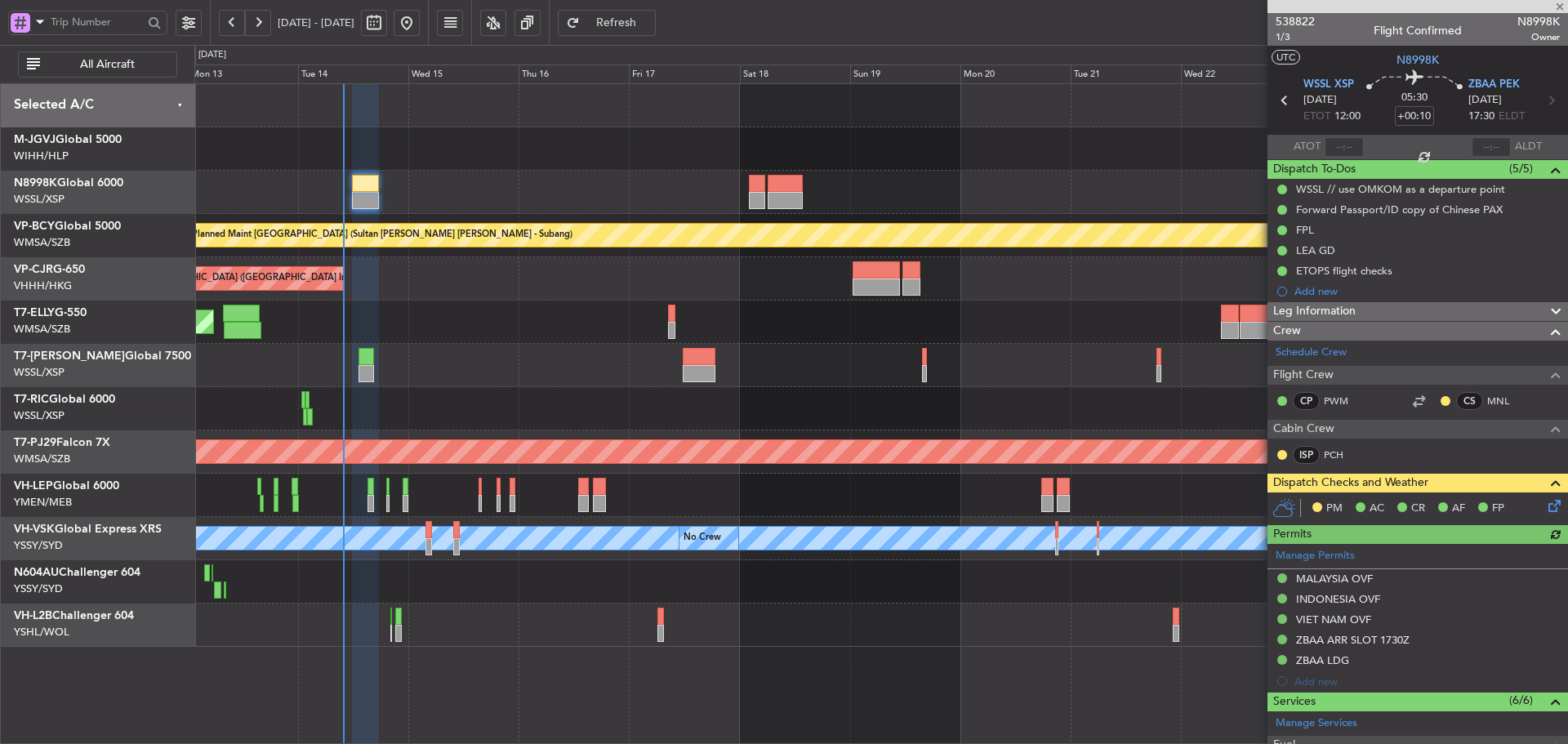
click at [1545, 506] on icon at bounding box center [1552, 502] width 13 height 13
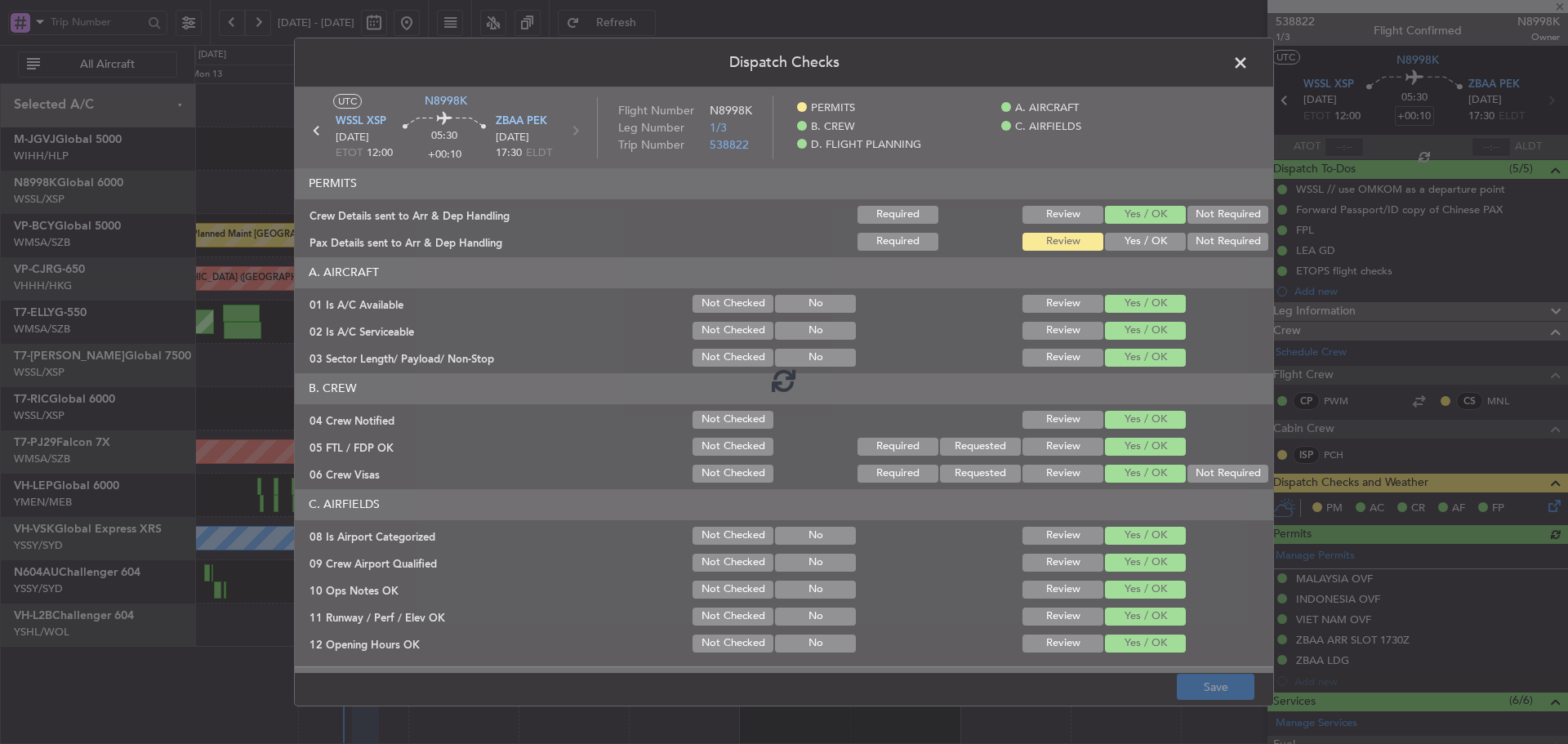
click at [1103, 233] on div at bounding box center [784, 381] width 978 height 586
click at [1109, 248] on div at bounding box center [784, 381] width 978 height 586
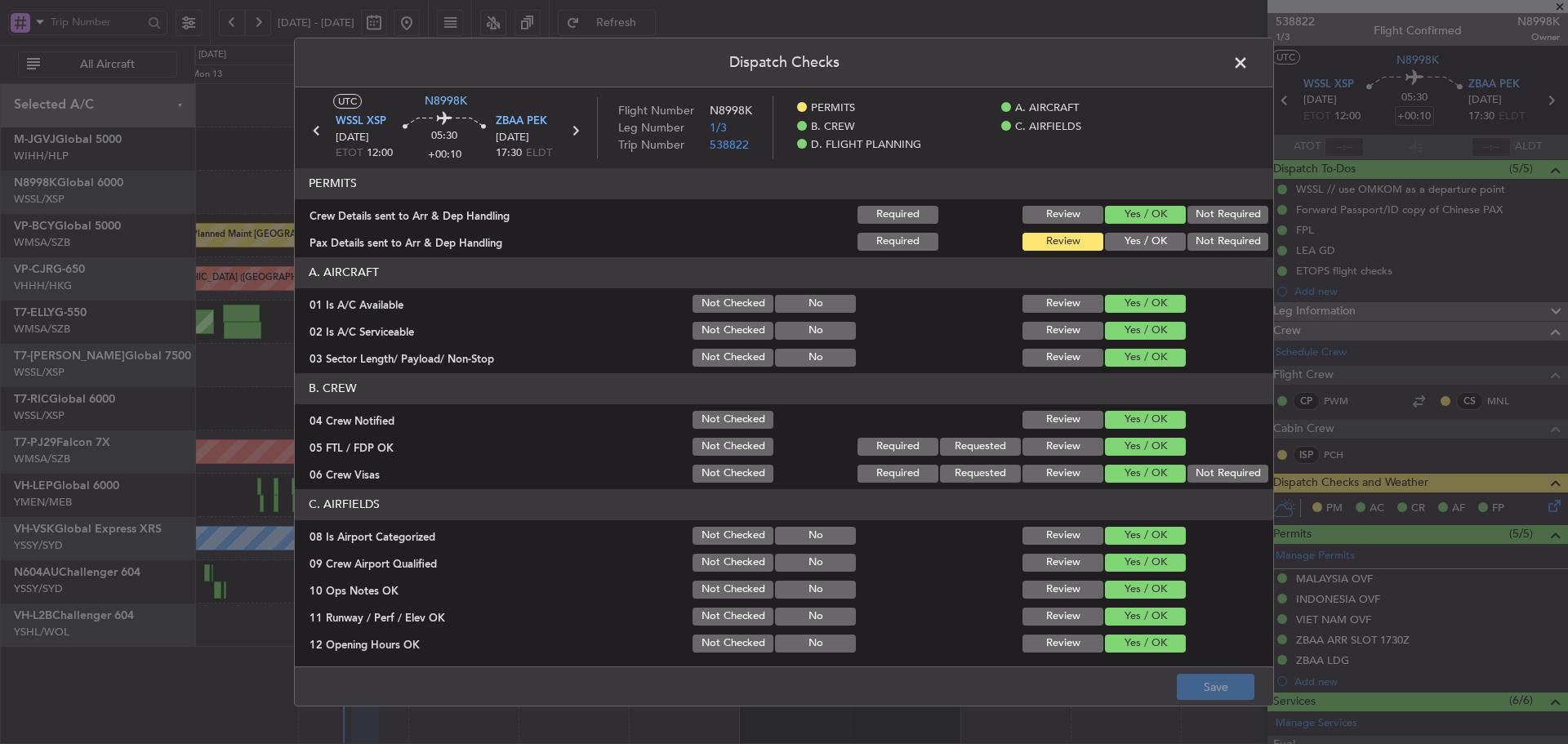
click at [1110, 242] on button "Yes / OK" at bounding box center [1146, 242] width 81 height 18
click at [1201, 689] on button "Save" at bounding box center [1215, 686] width 78 height 26
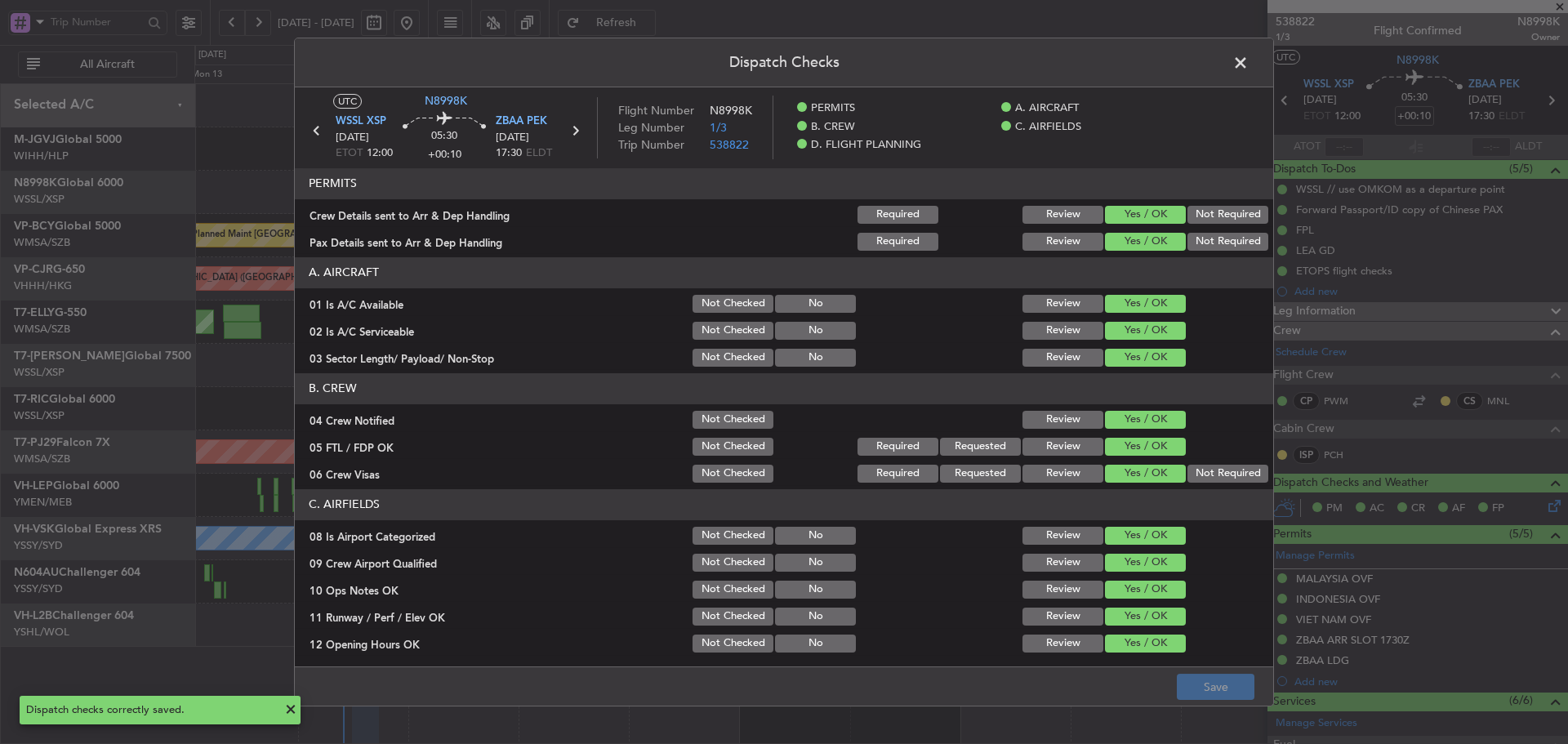
click at [1249, 67] on span at bounding box center [1249, 67] width 0 height 32
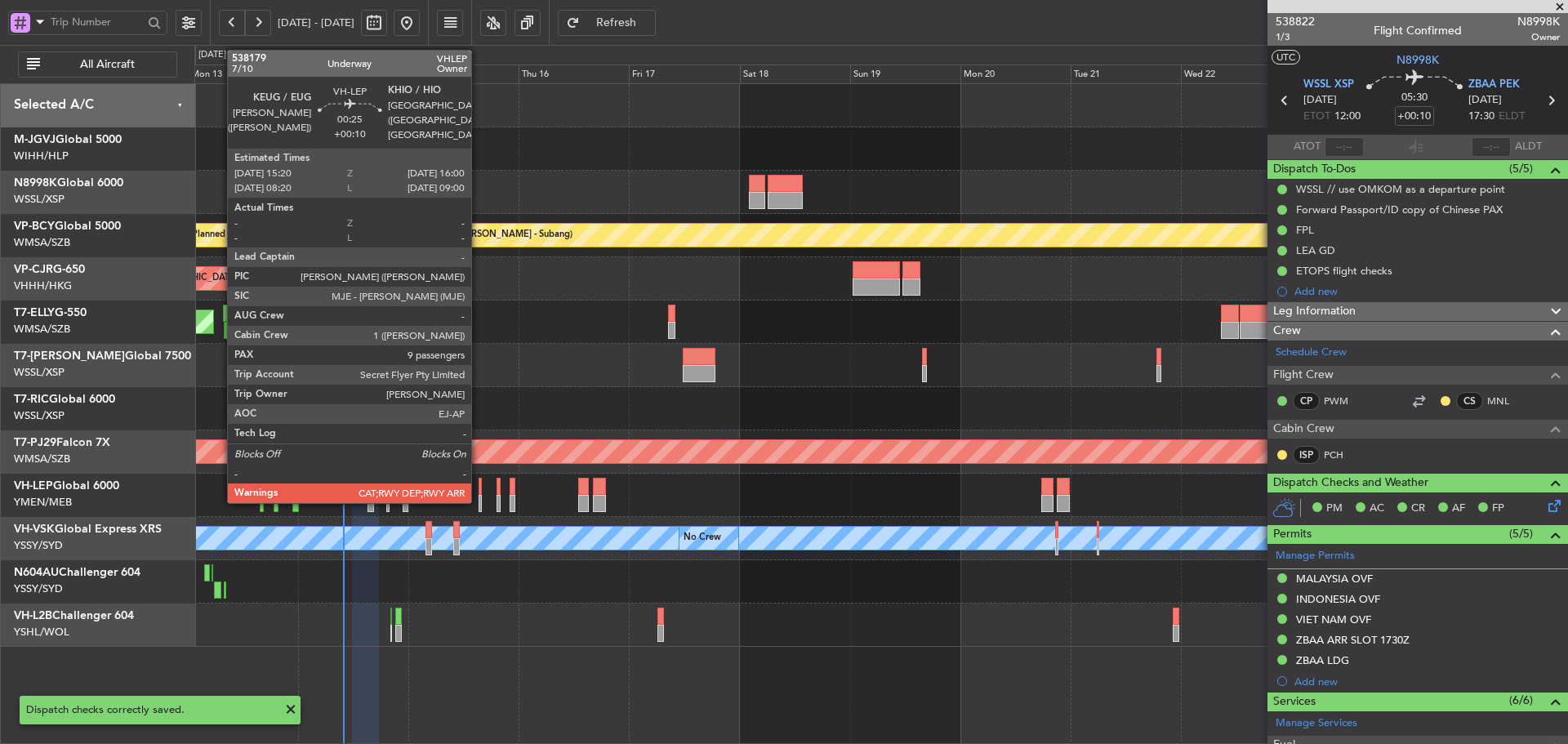
click at [478, 494] on div at bounding box center [480, 486] width 4 height 17
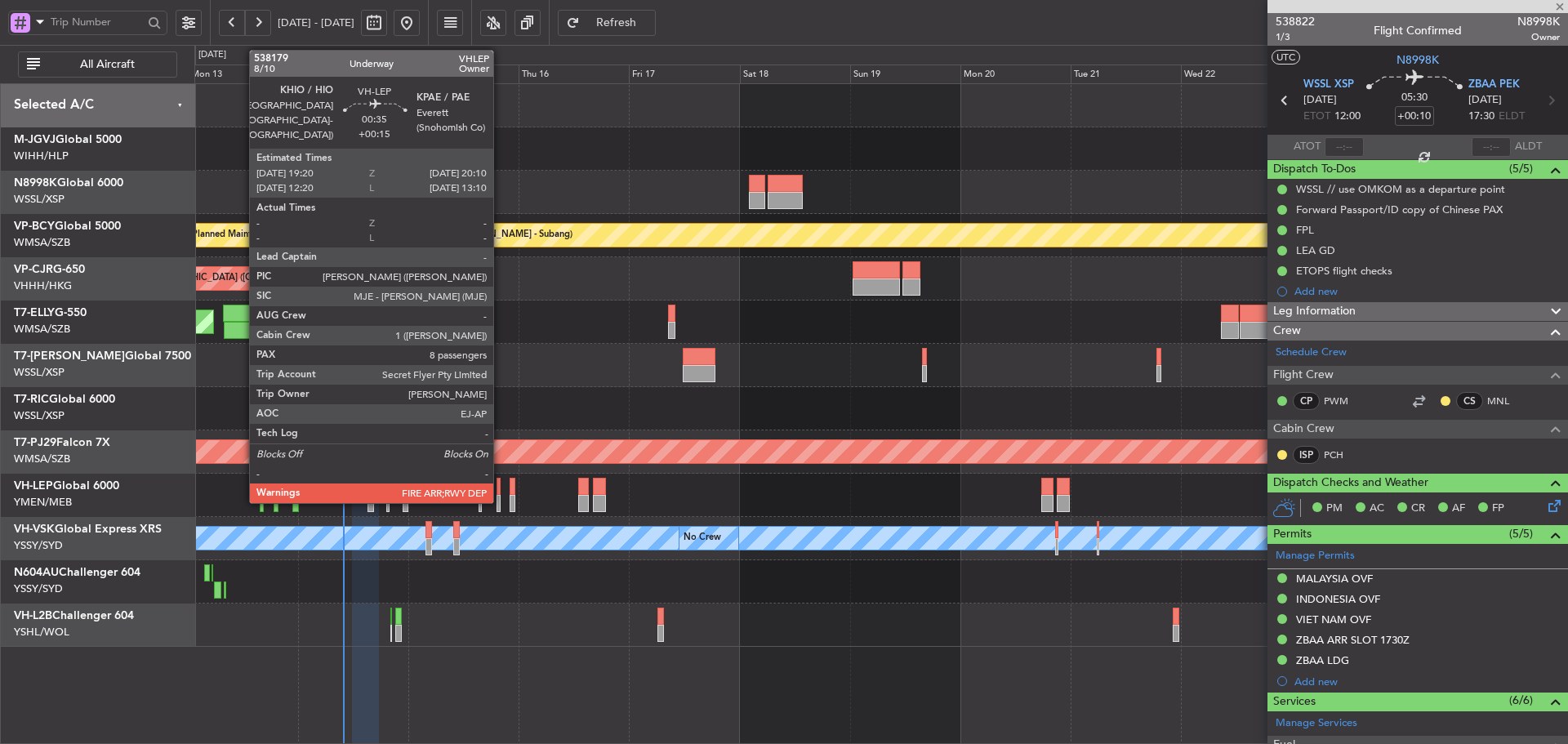
type input "9"
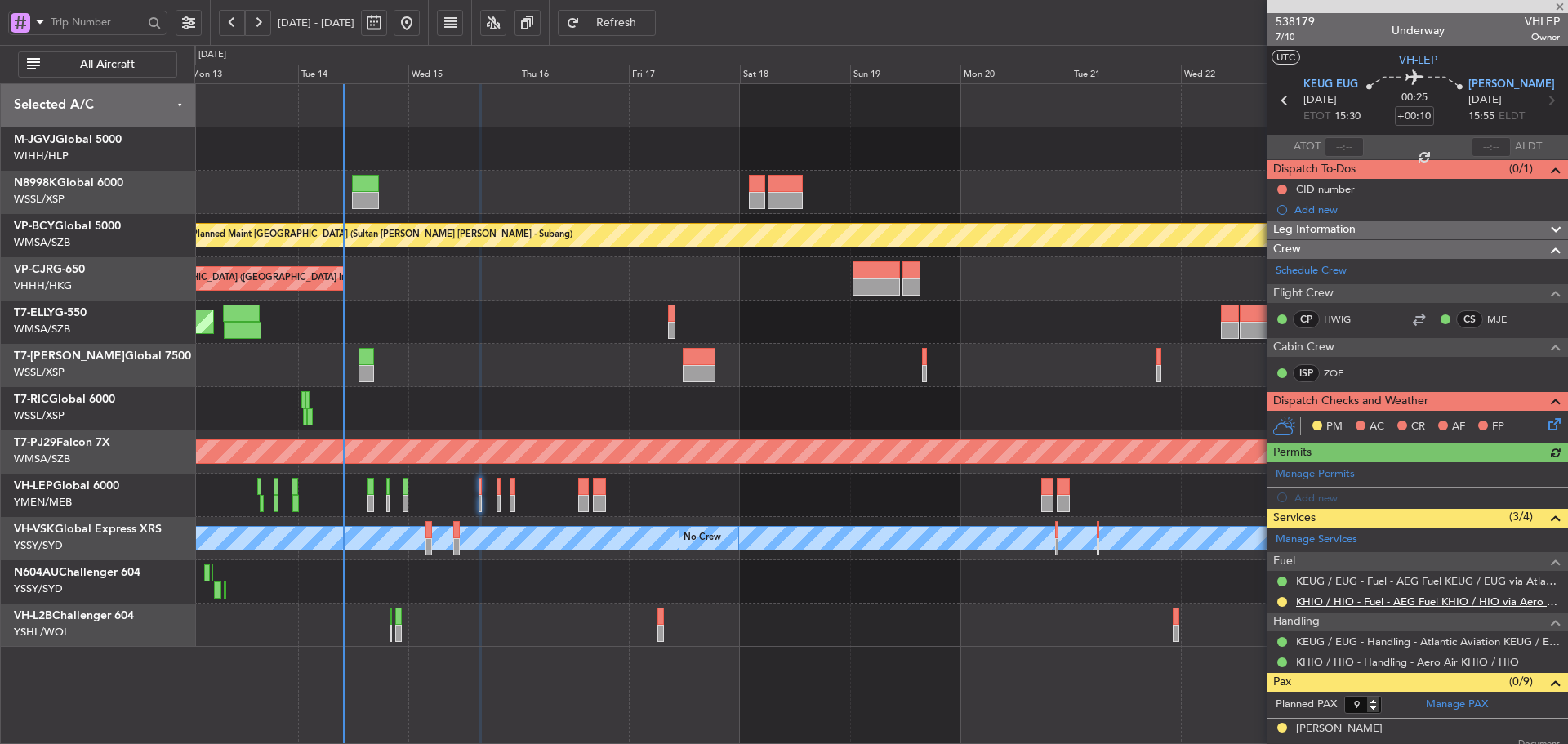
click at [1336, 600] on link "KHIO / HIO - Fuel - AEG Fuel KHIO / HIO via Aero Air (EJ Asia Only)" at bounding box center [1427, 601] width 263 height 14
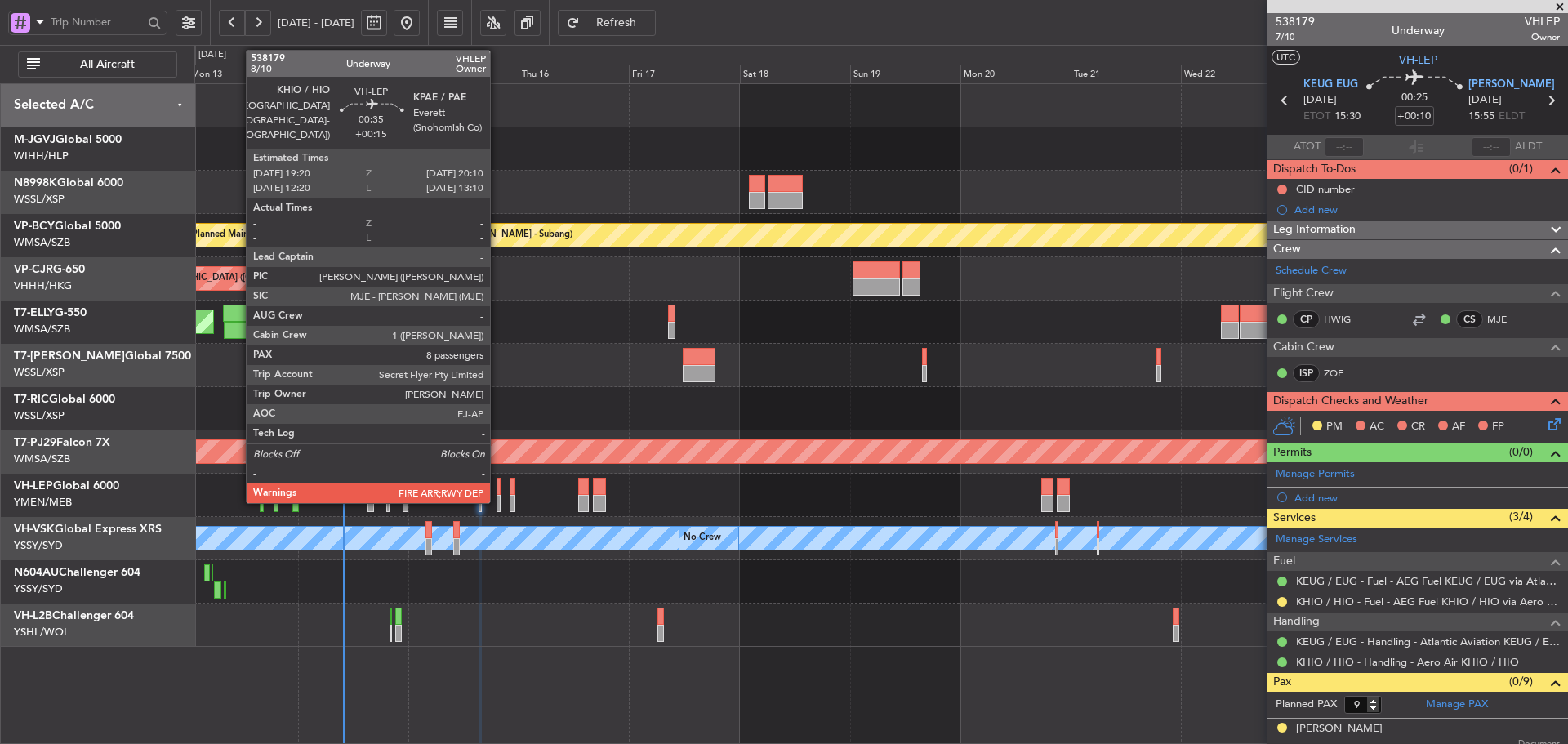
click at [497, 496] on div at bounding box center [498, 503] width 5 height 17
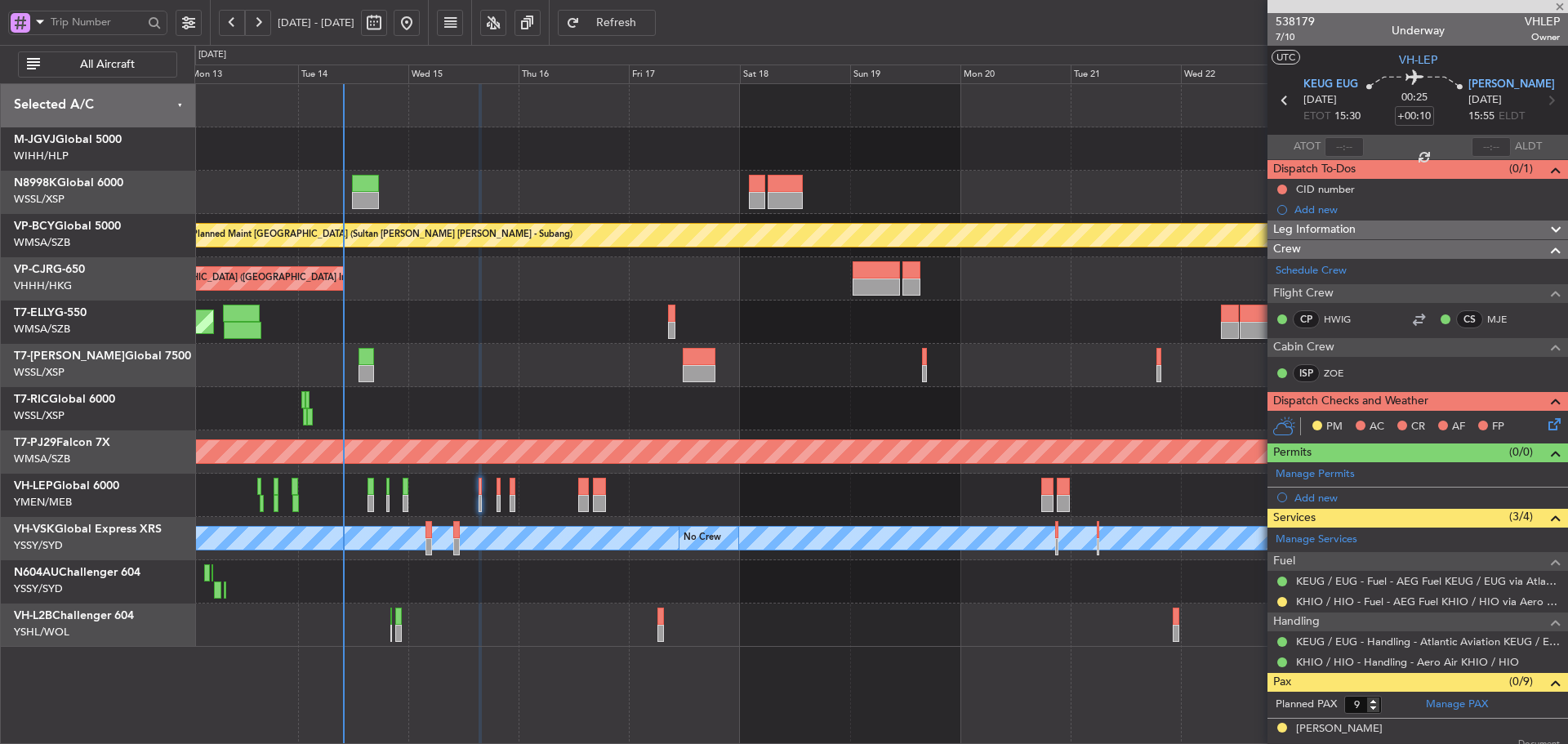
type input "+00:15"
type input "8"
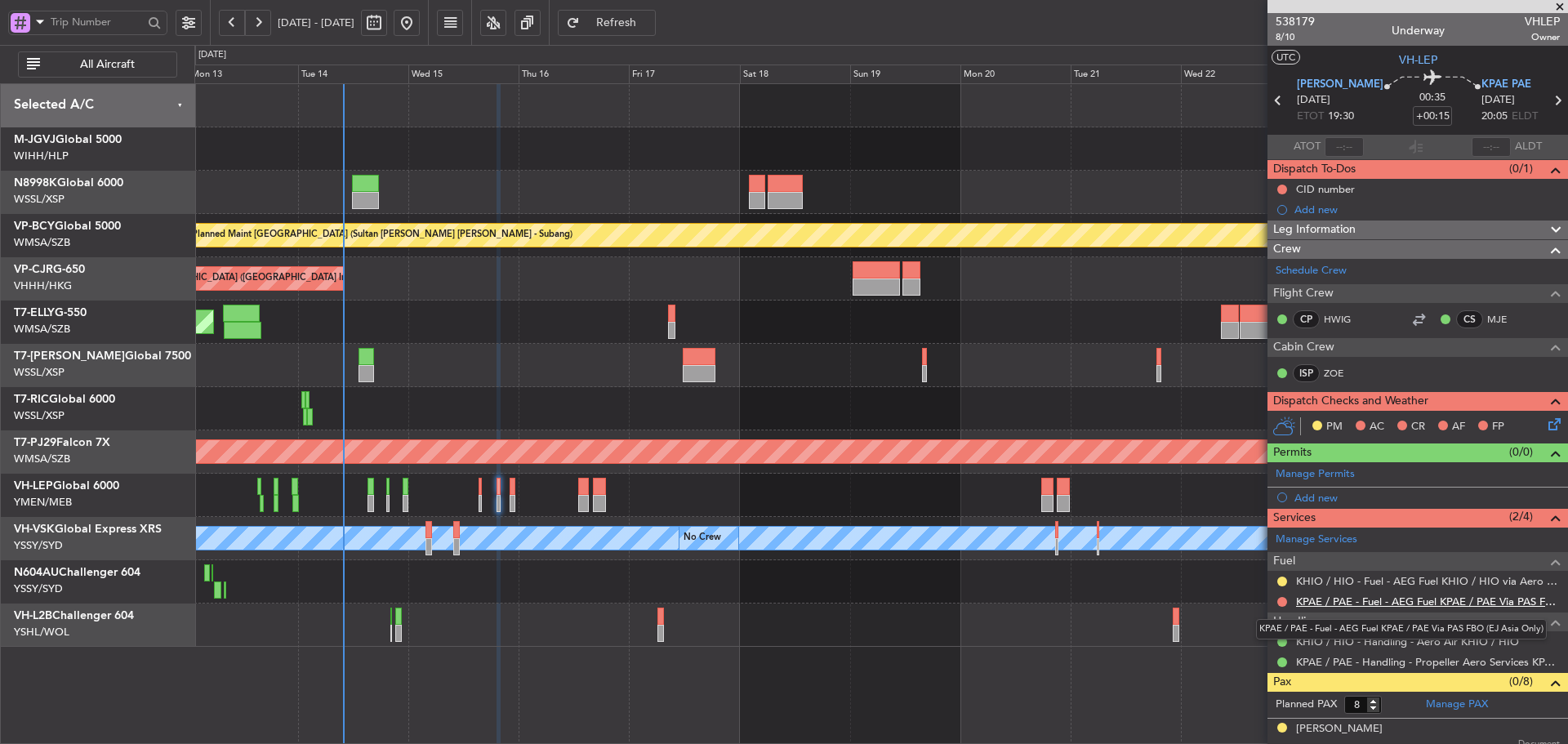
click at [1396, 603] on link "KPAE / PAE - Fuel - AEG Fuel KPAE / PAE Via PAS FBO (EJ Asia Only)" at bounding box center [1427, 601] width 263 height 14
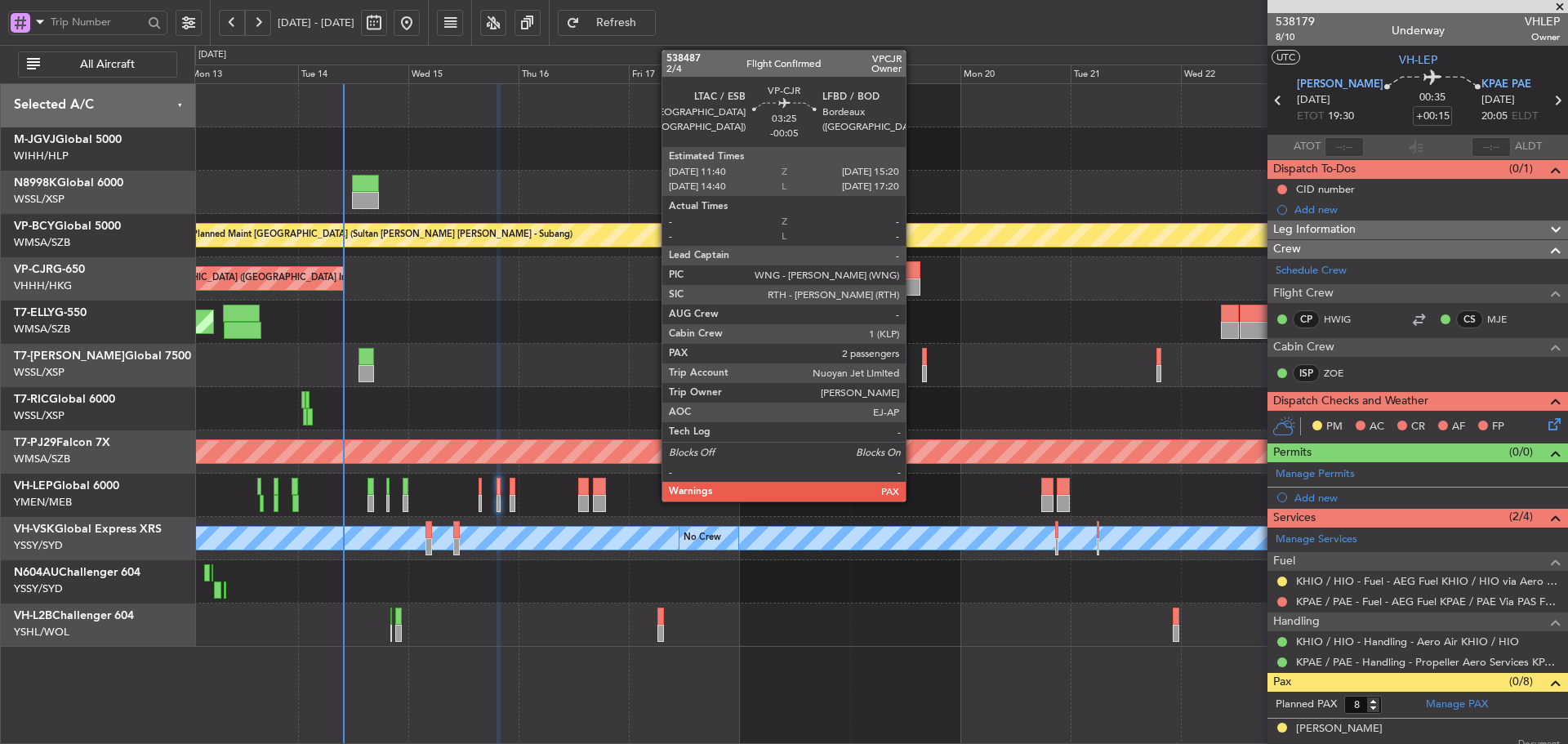
click at [913, 286] on div at bounding box center [910, 287] width 17 height 17
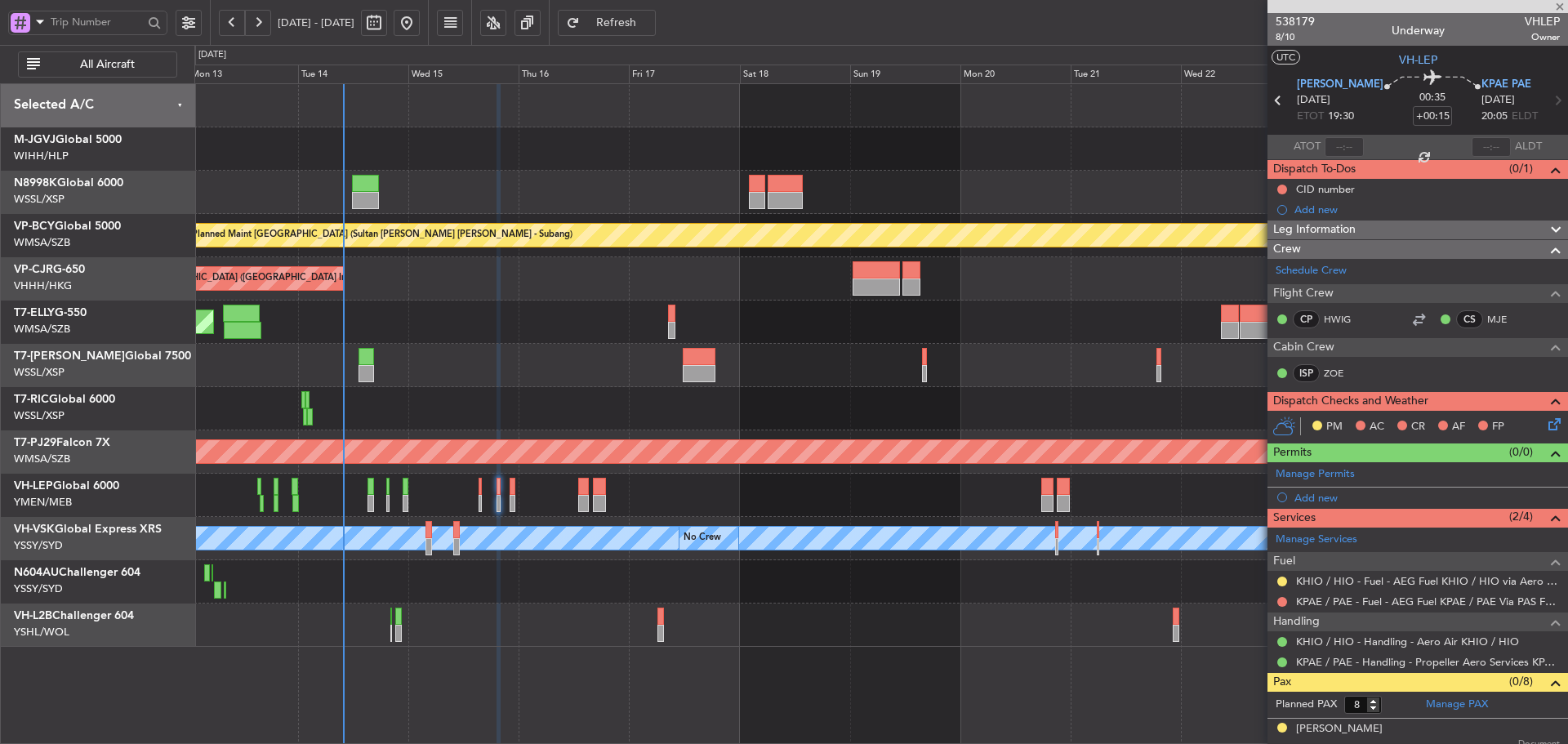
type input "-00:05"
type input "4"
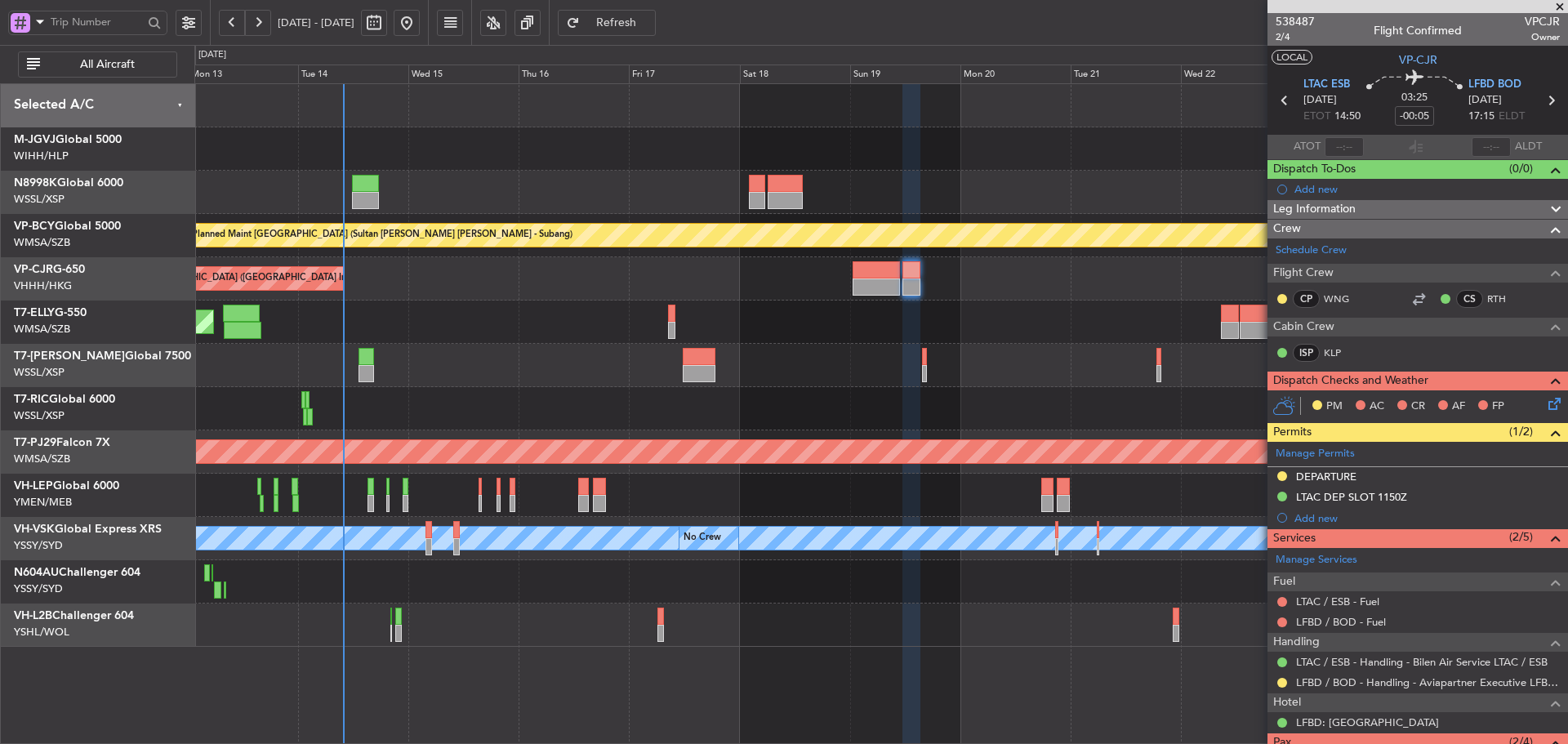
click at [1294, 60] on button "LOCAL" at bounding box center [1291, 57] width 41 height 14
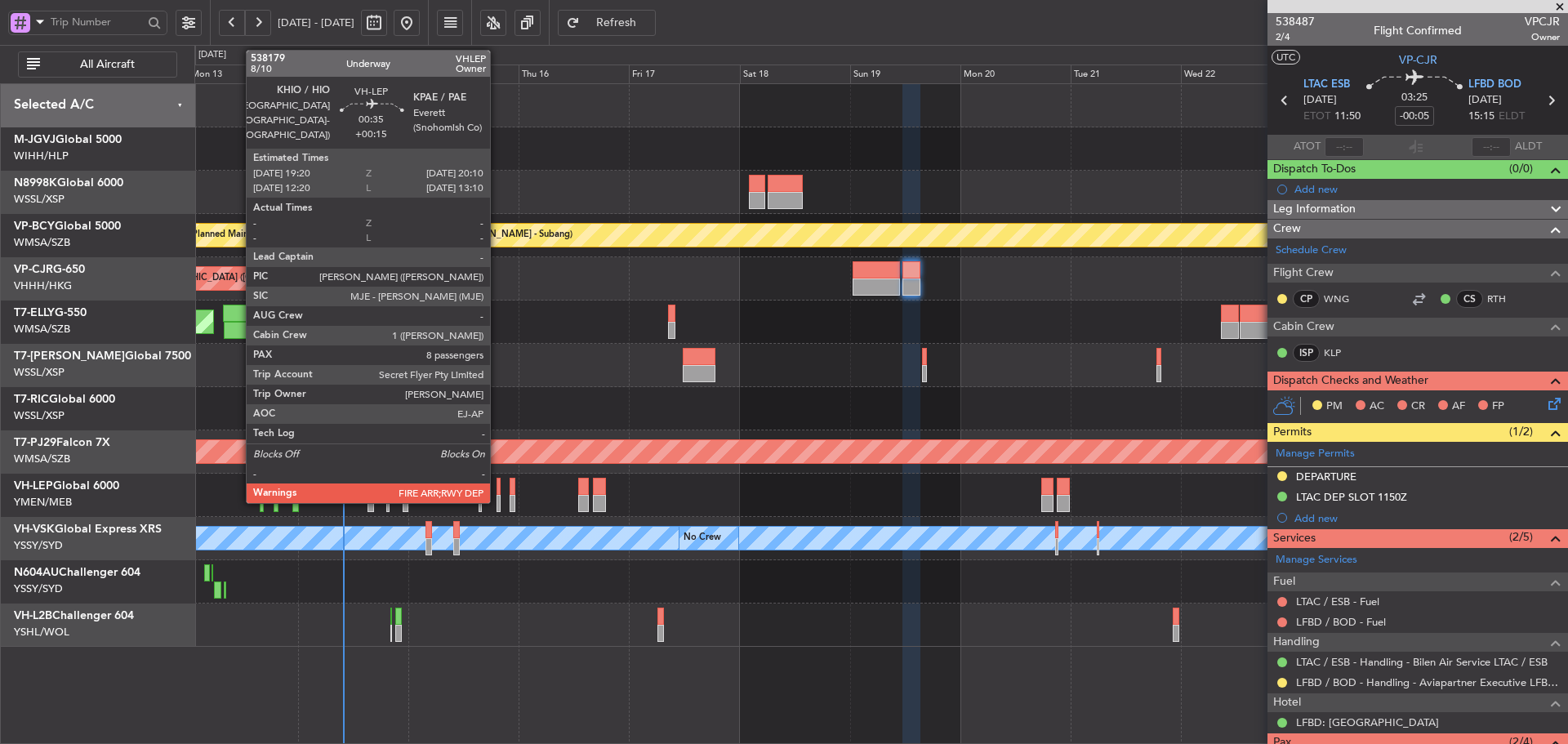
click at [497, 491] on div at bounding box center [498, 486] width 5 height 17
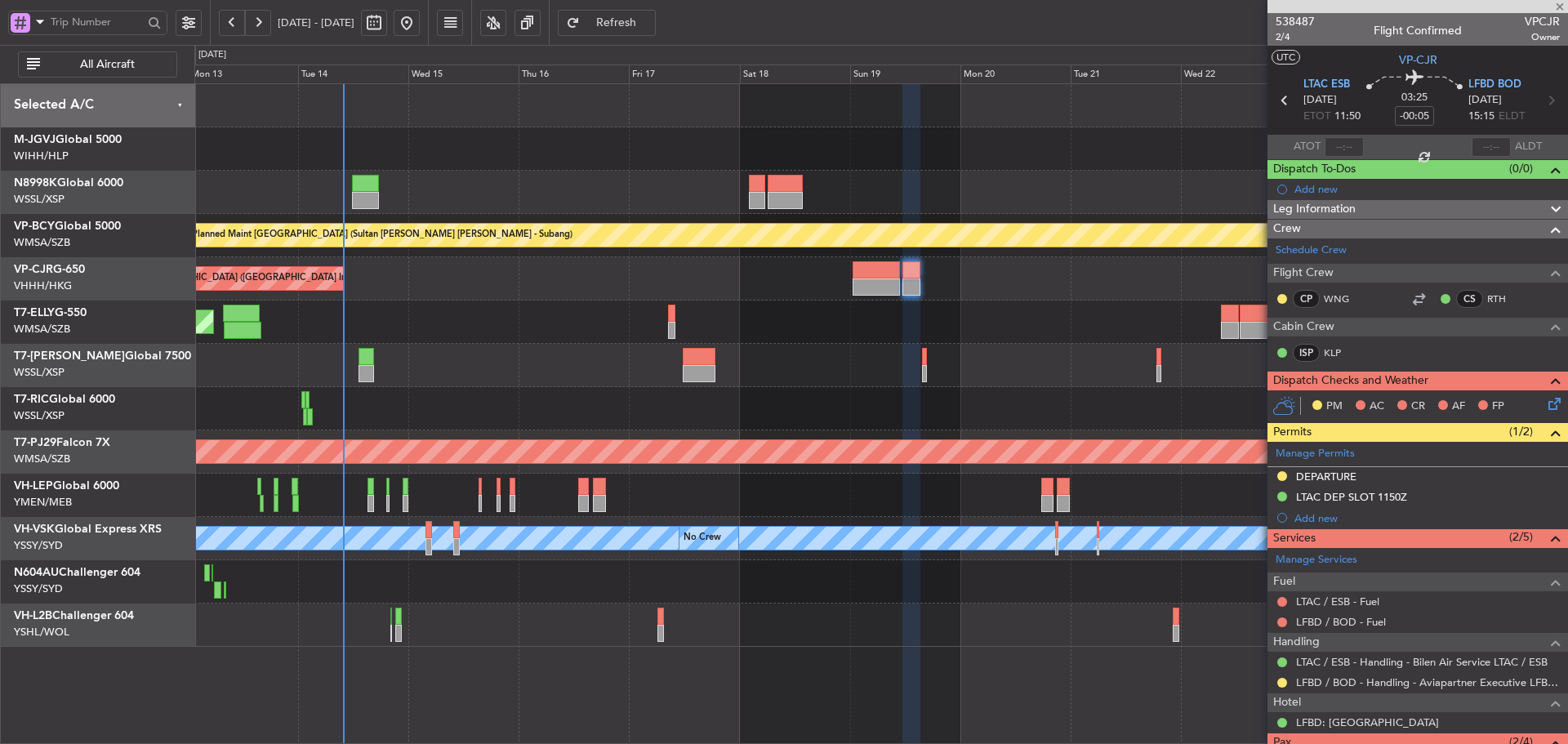
type input "+00:15"
type input "8"
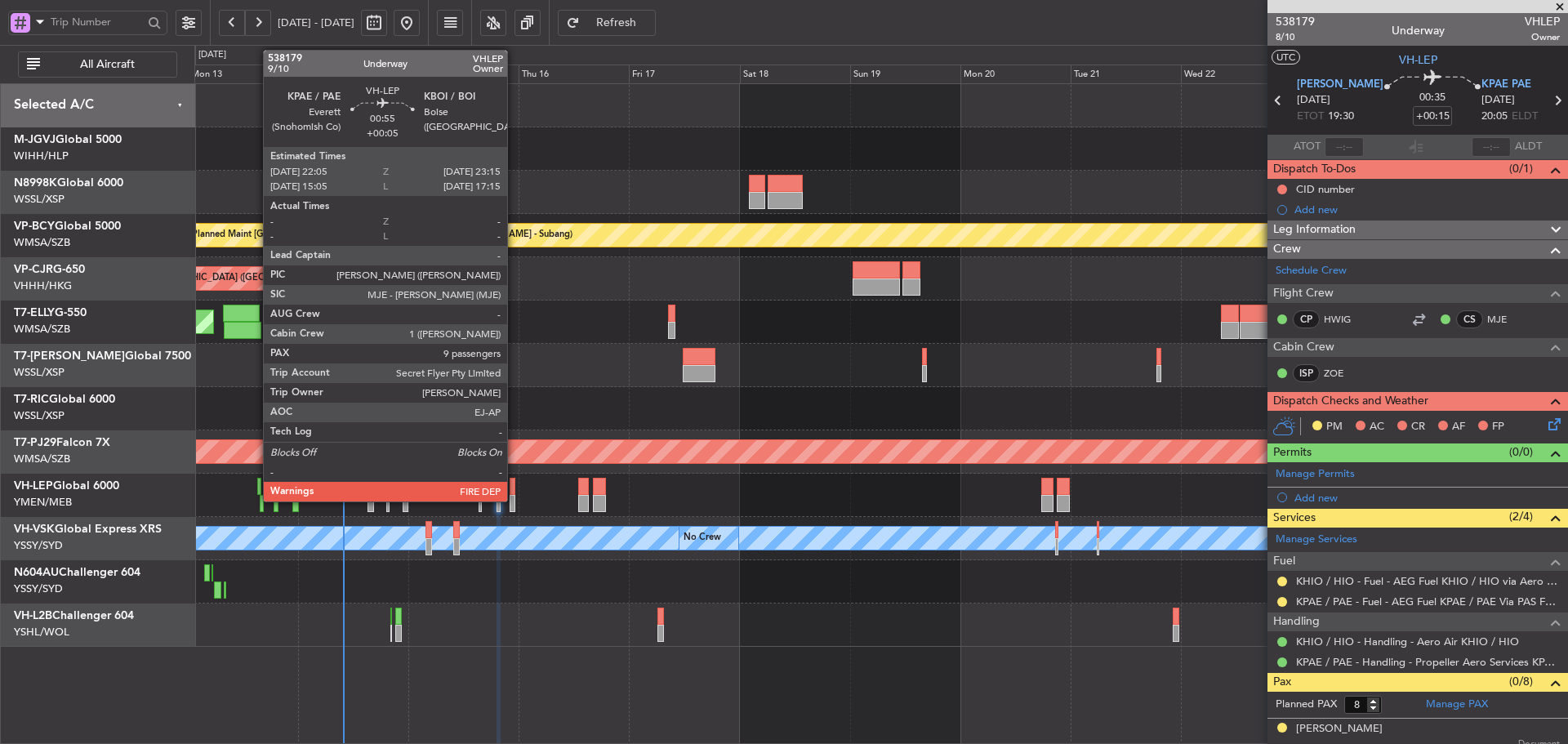
click at [514, 493] on div at bounding box center [512, 486] width 5 height 17
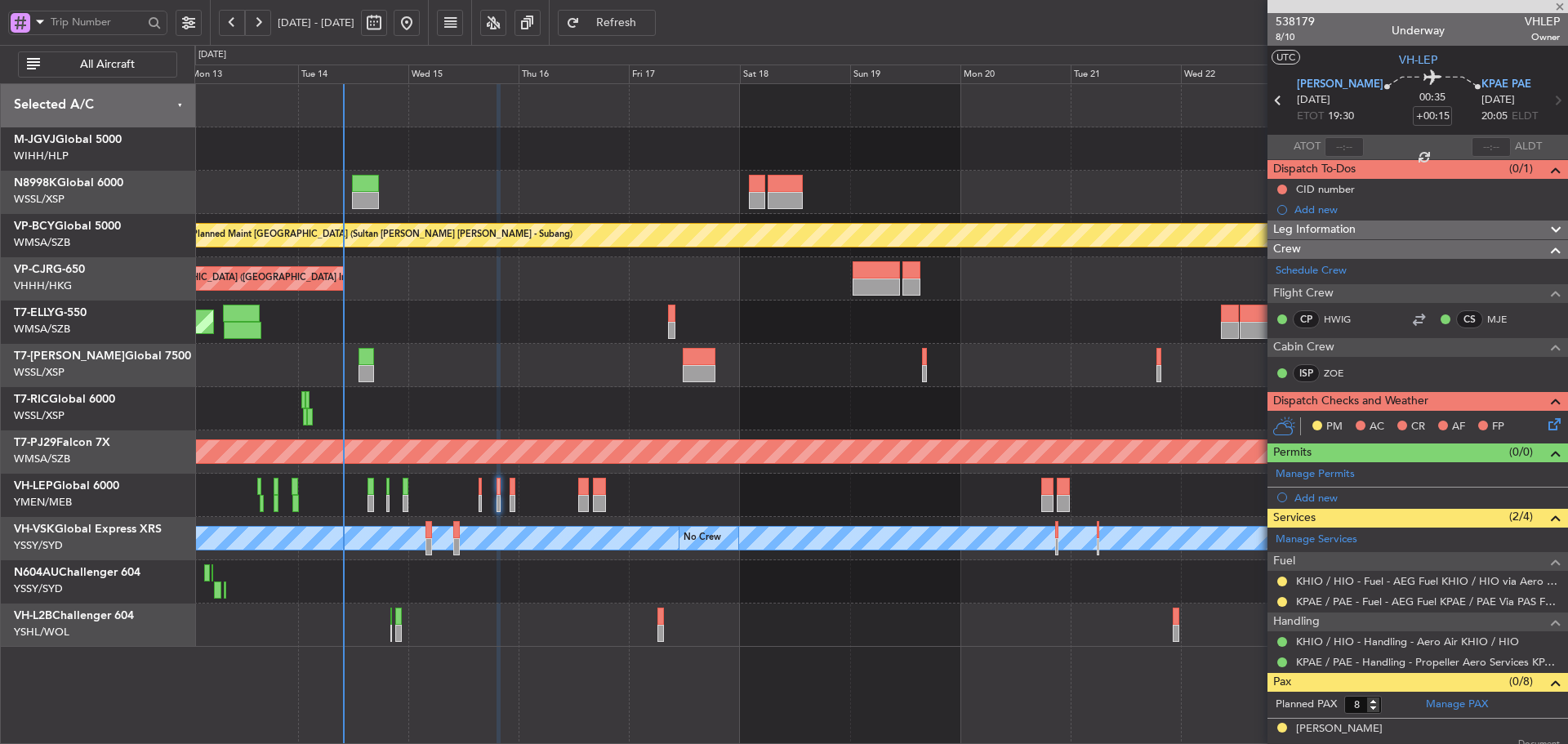
type input "+00:05"
type input "9"
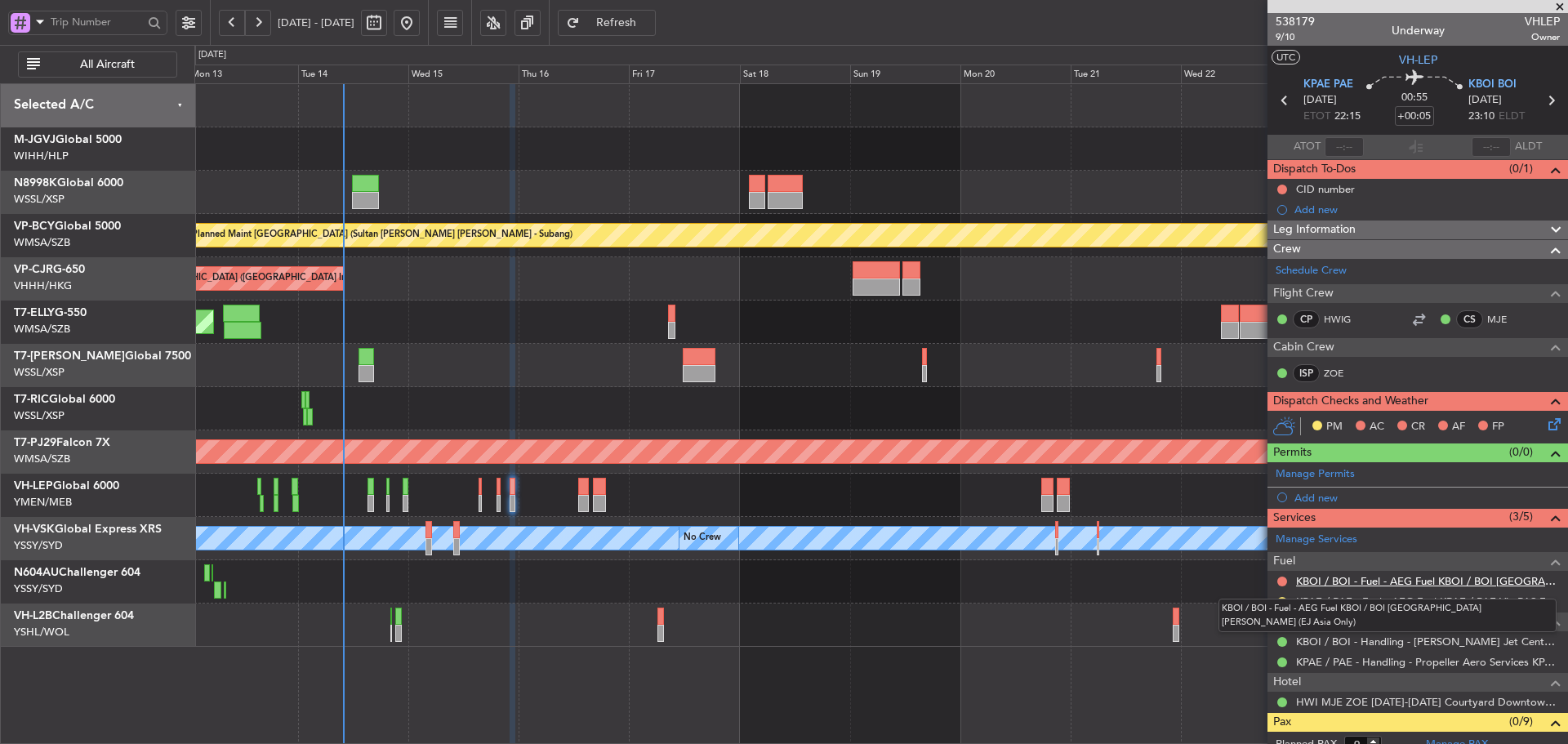
click at [1360, 582] on link "KBOI / BOI - Fuel - AEG Fuel KBOI / BOI [GEOGRAPHIC_DATA][PERSON_NAME] (EJ Asia…" at bounding box center [1427, 580] width 263 height 14
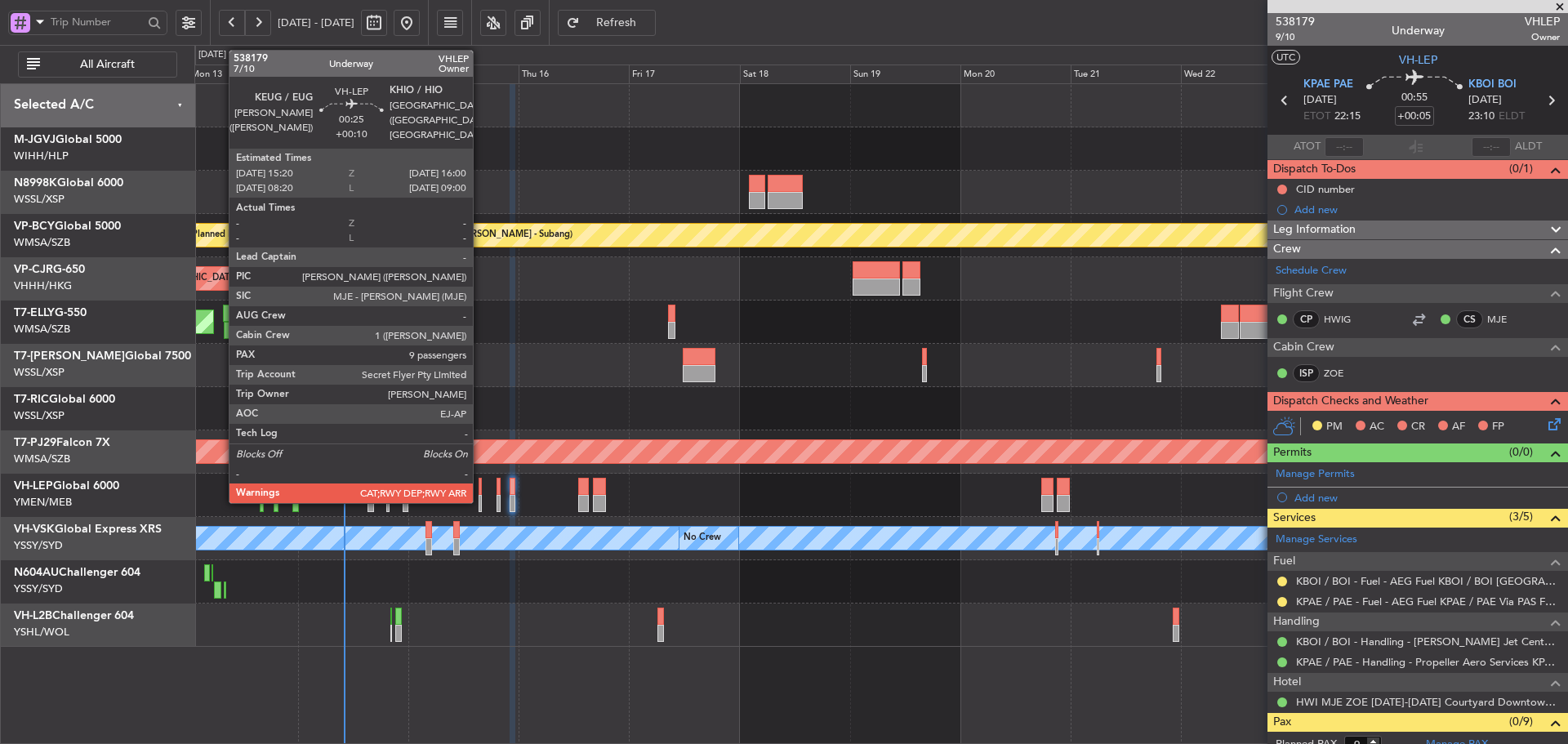
click at [480, 496] on div at bounding box center [480, 503] width 4 height 17
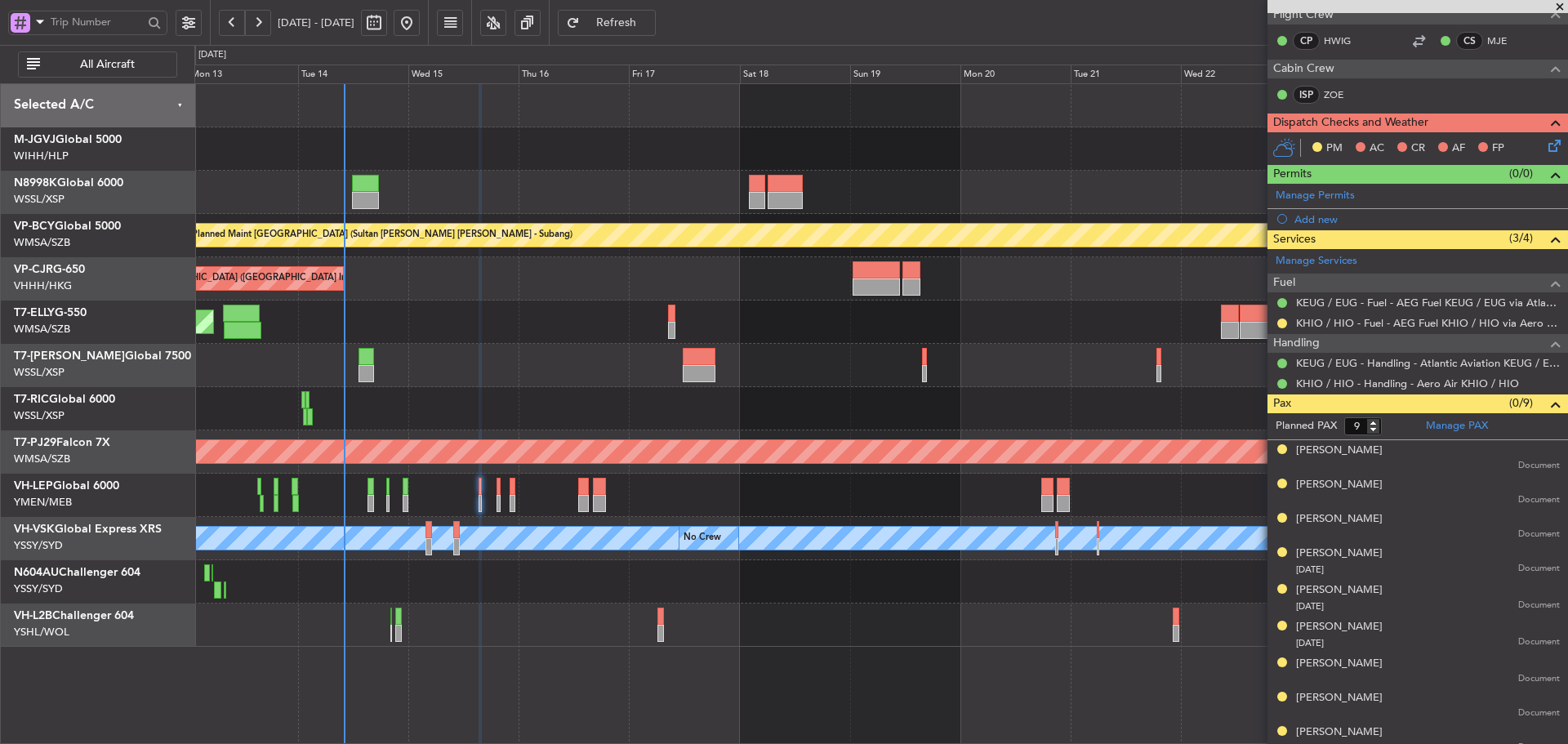
scroll to position [292, 0]
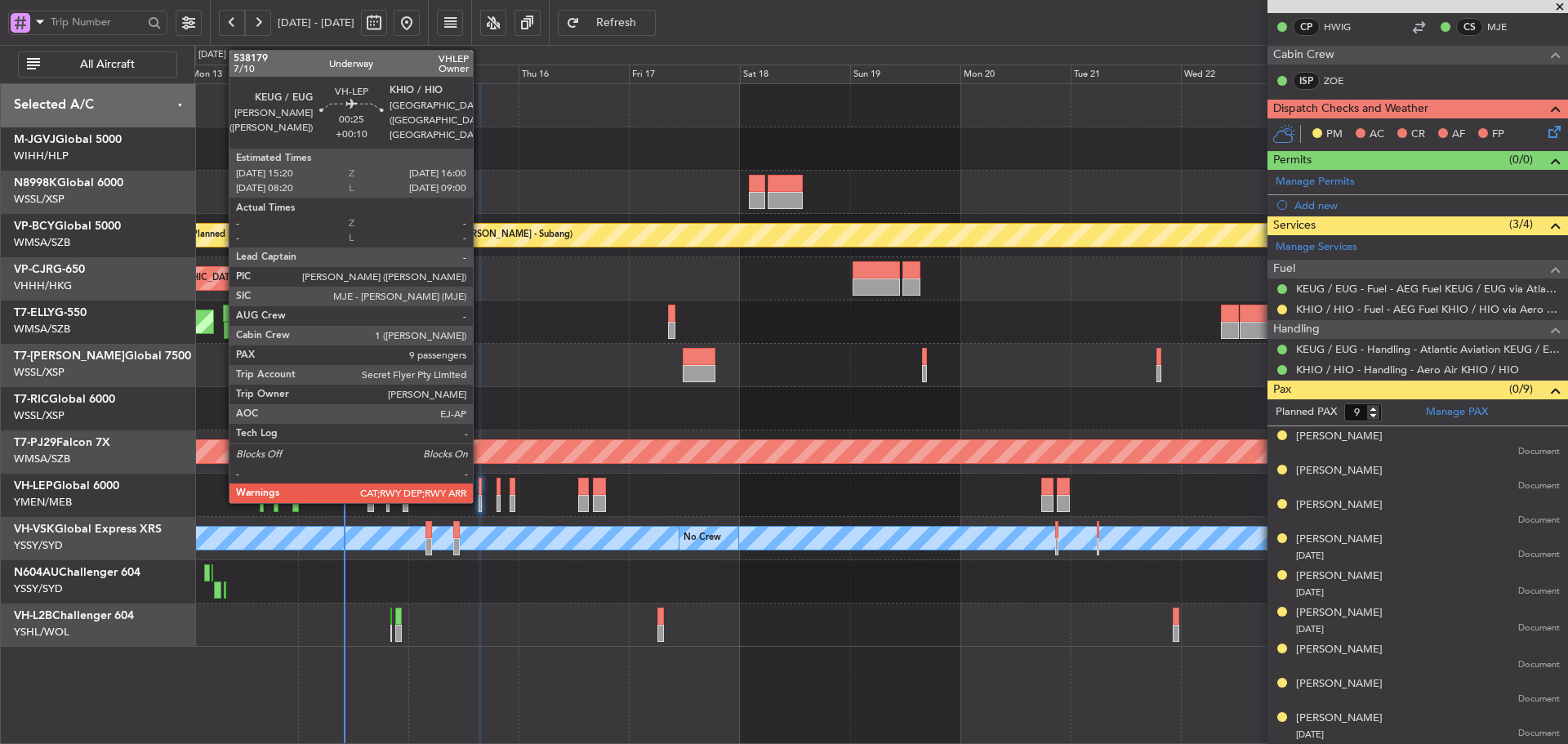
click at [480, 493] on div at bounding box center [480, 486] width 4 height 17
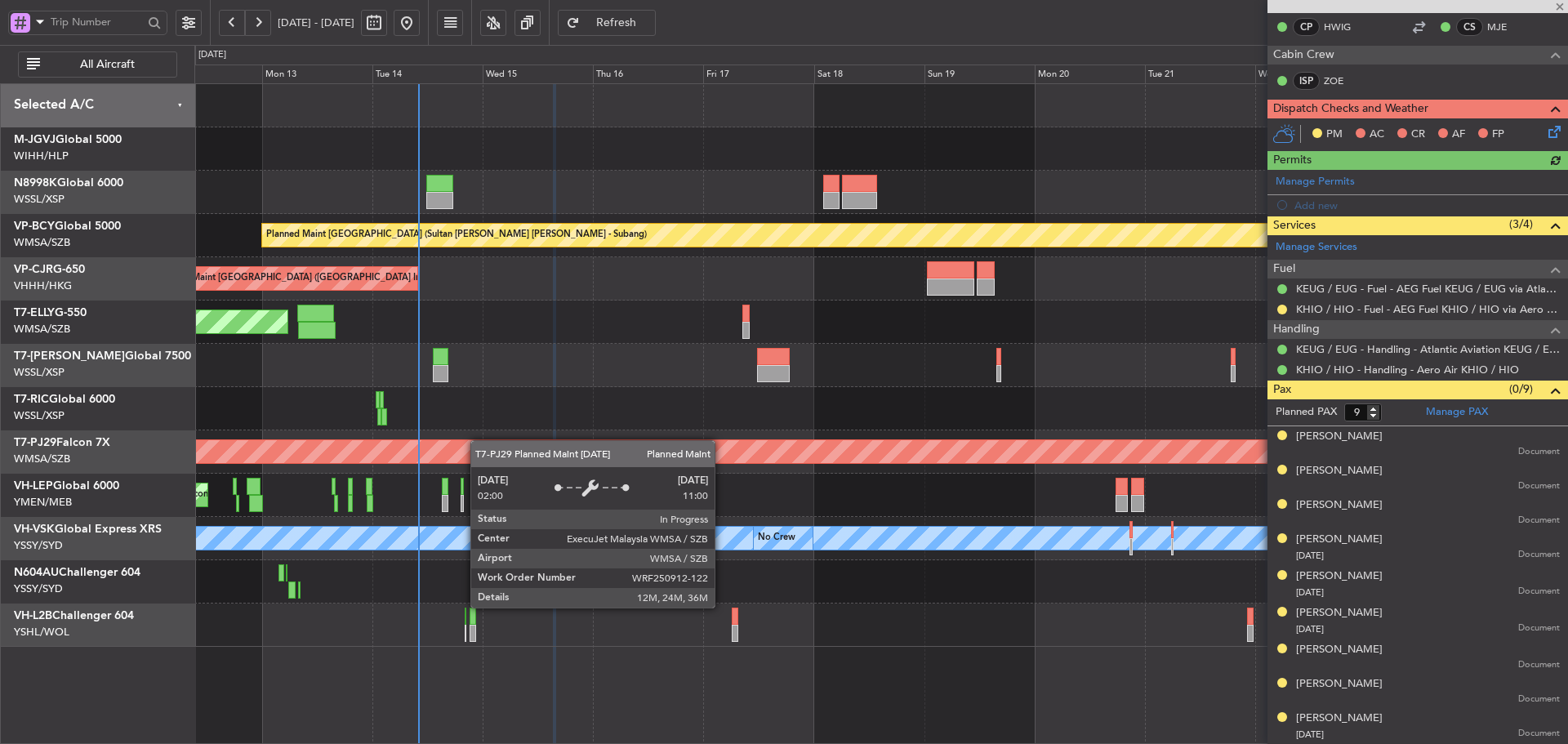
click at [492, 443] on div "Planned Maint [GEOGRAPHIC_DATA] (Sultan [PERSON_NAME] [PERSON_NAME] - Subang)" at bounding box center [881, 452] width 1373 height 43
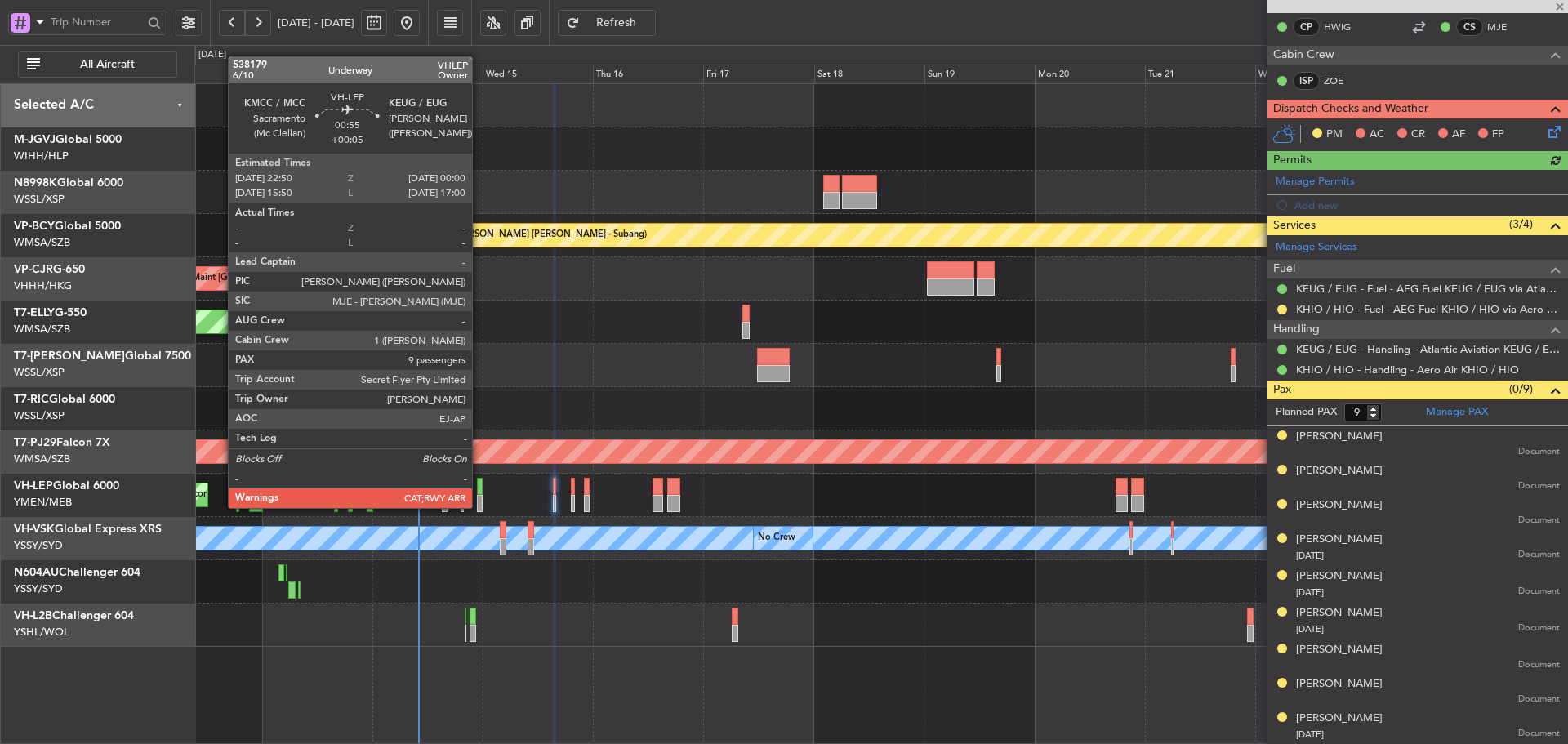
click at [478, 506] on div at bounding box center [480, 503] width 5 height 17
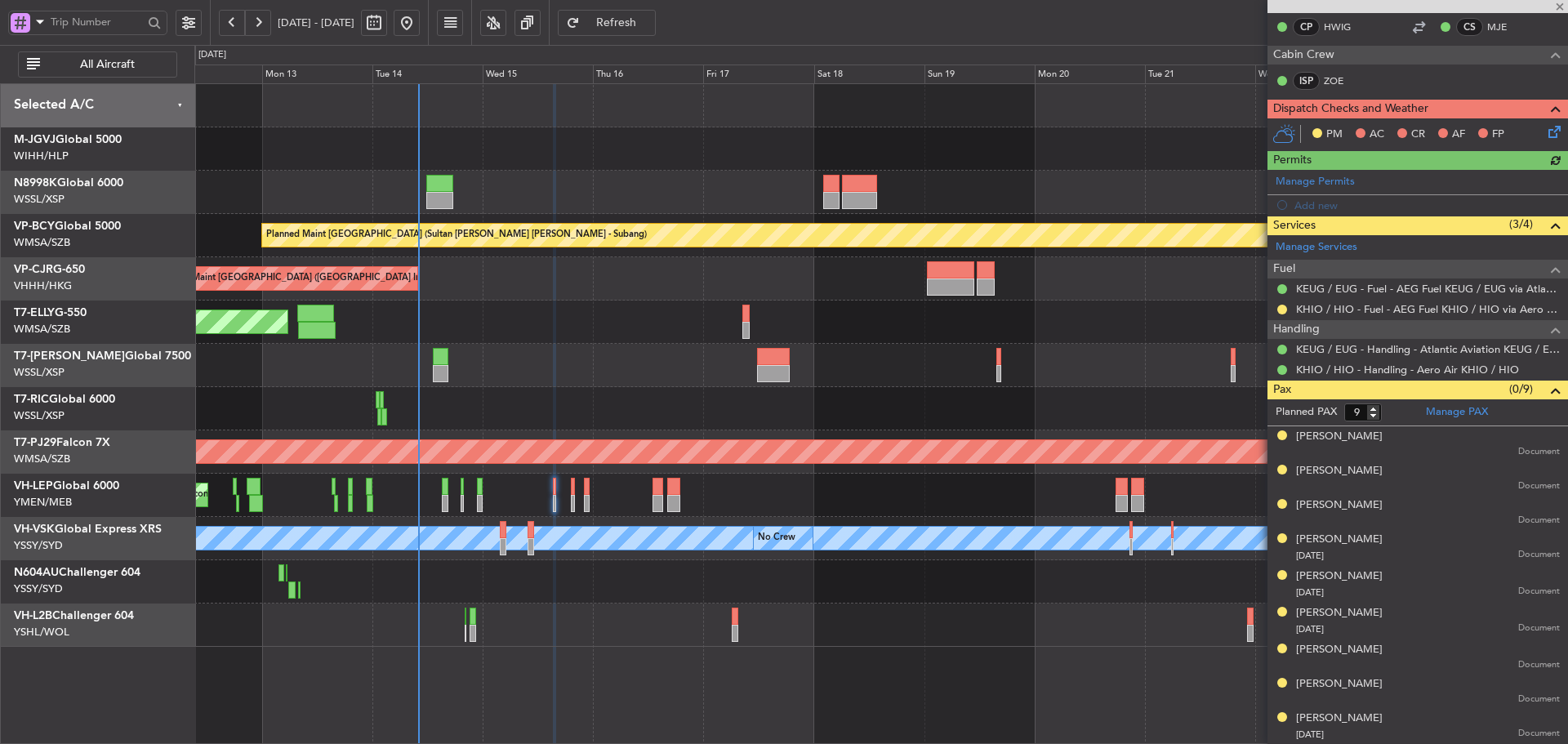
click at [479, 505] on div at bounding box center [480, 503] width 5 height 17
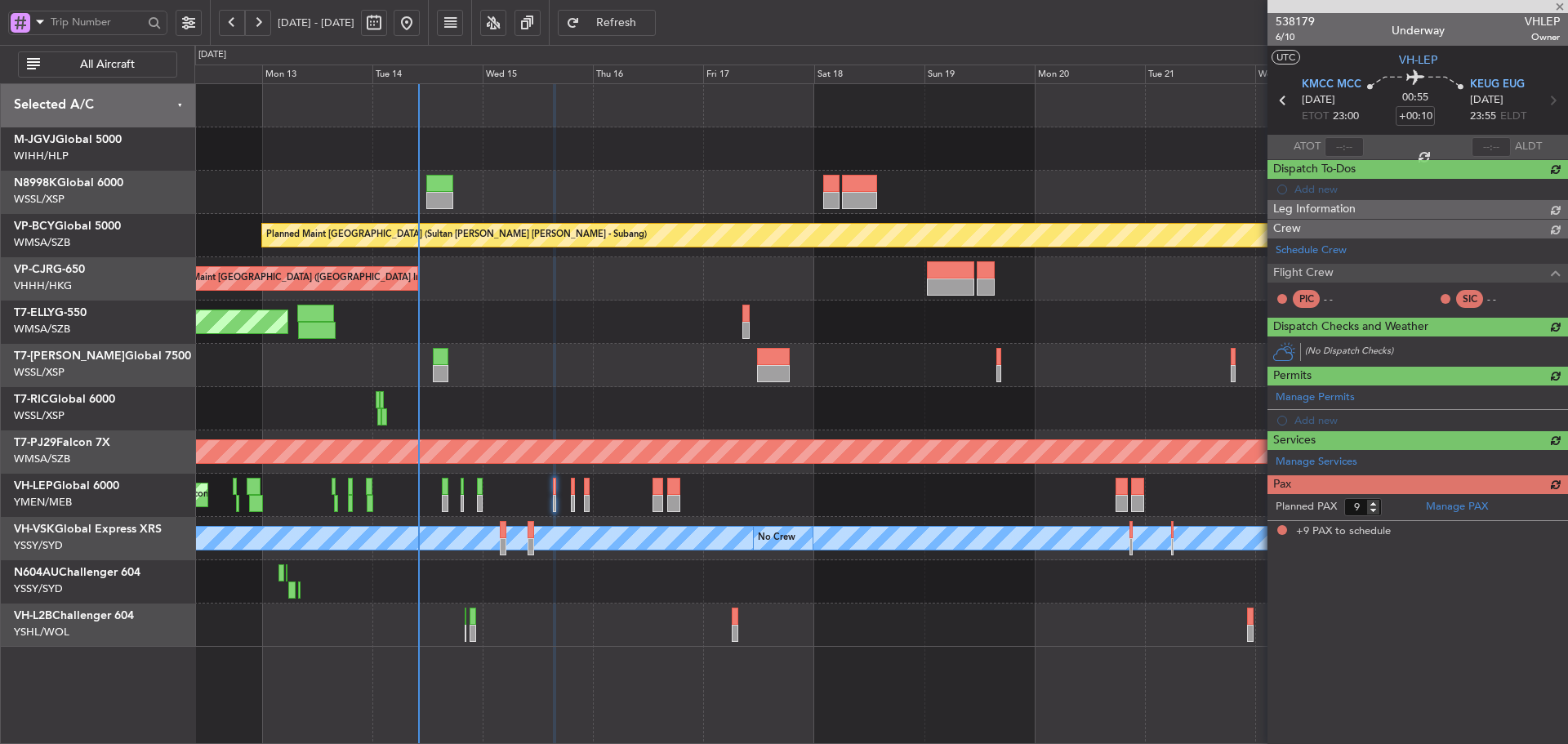
type input "+00:05"
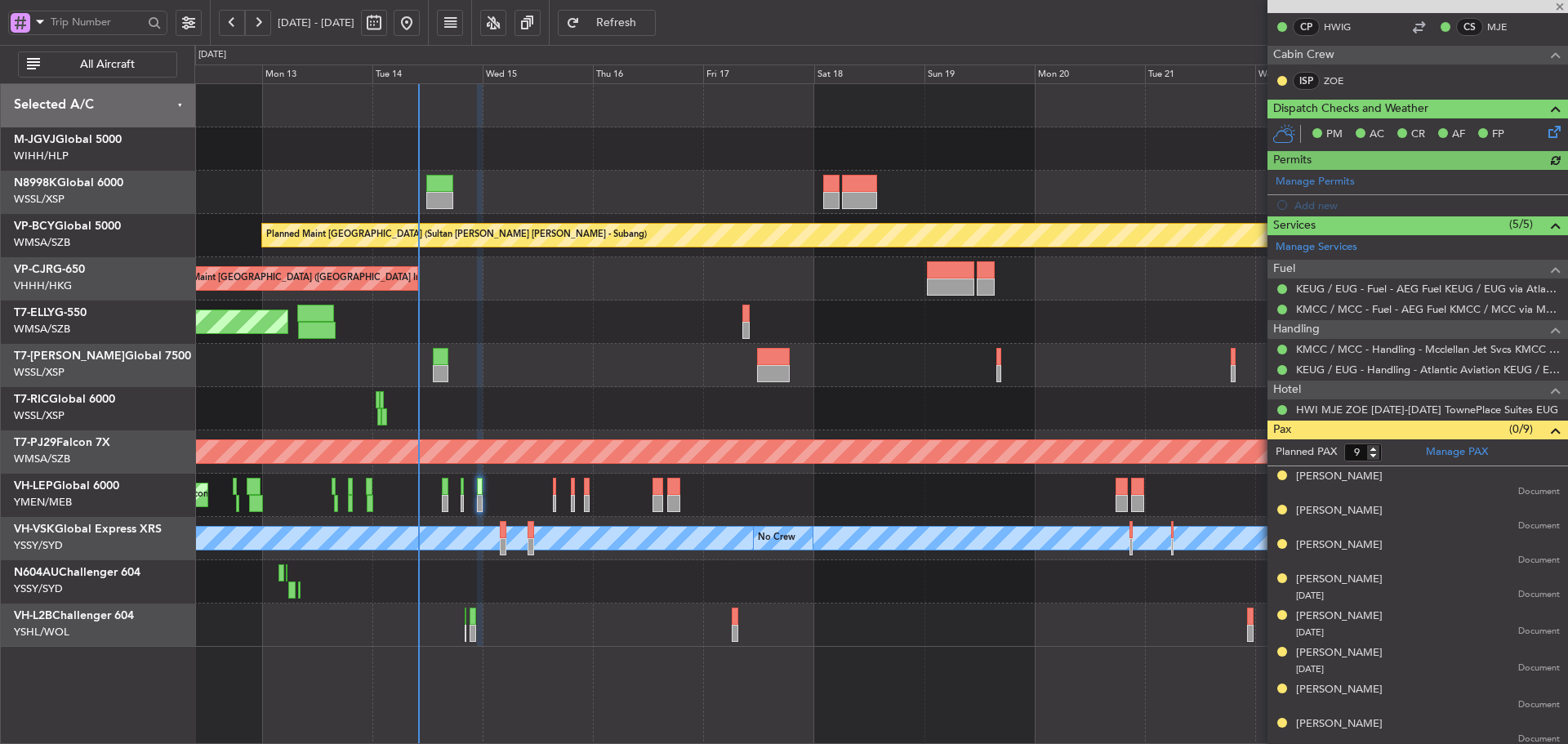
type input "[PERSON_NAME] (LEU)"
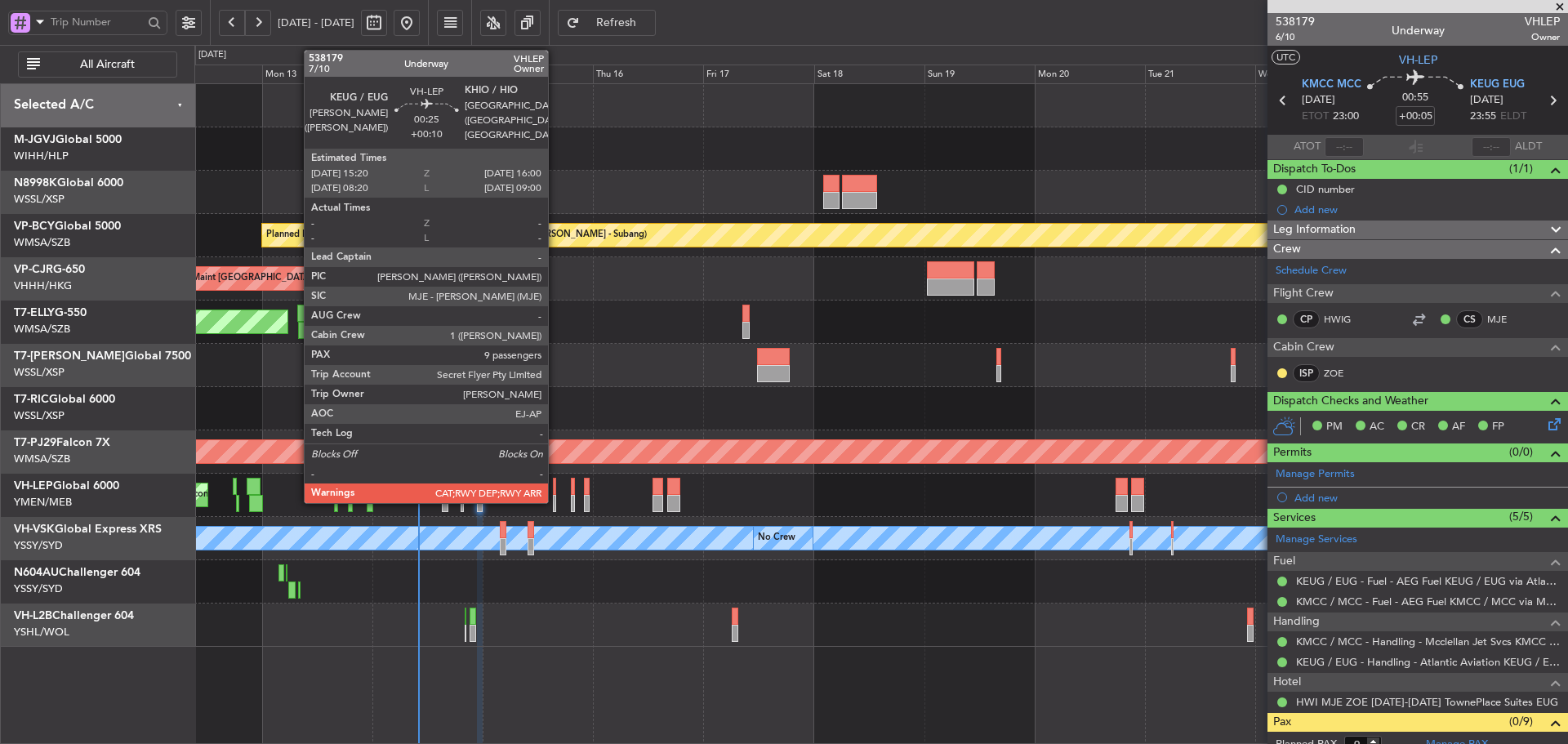
click at [556, 501] on div at bounding box center [555, 503] width 4 height 17
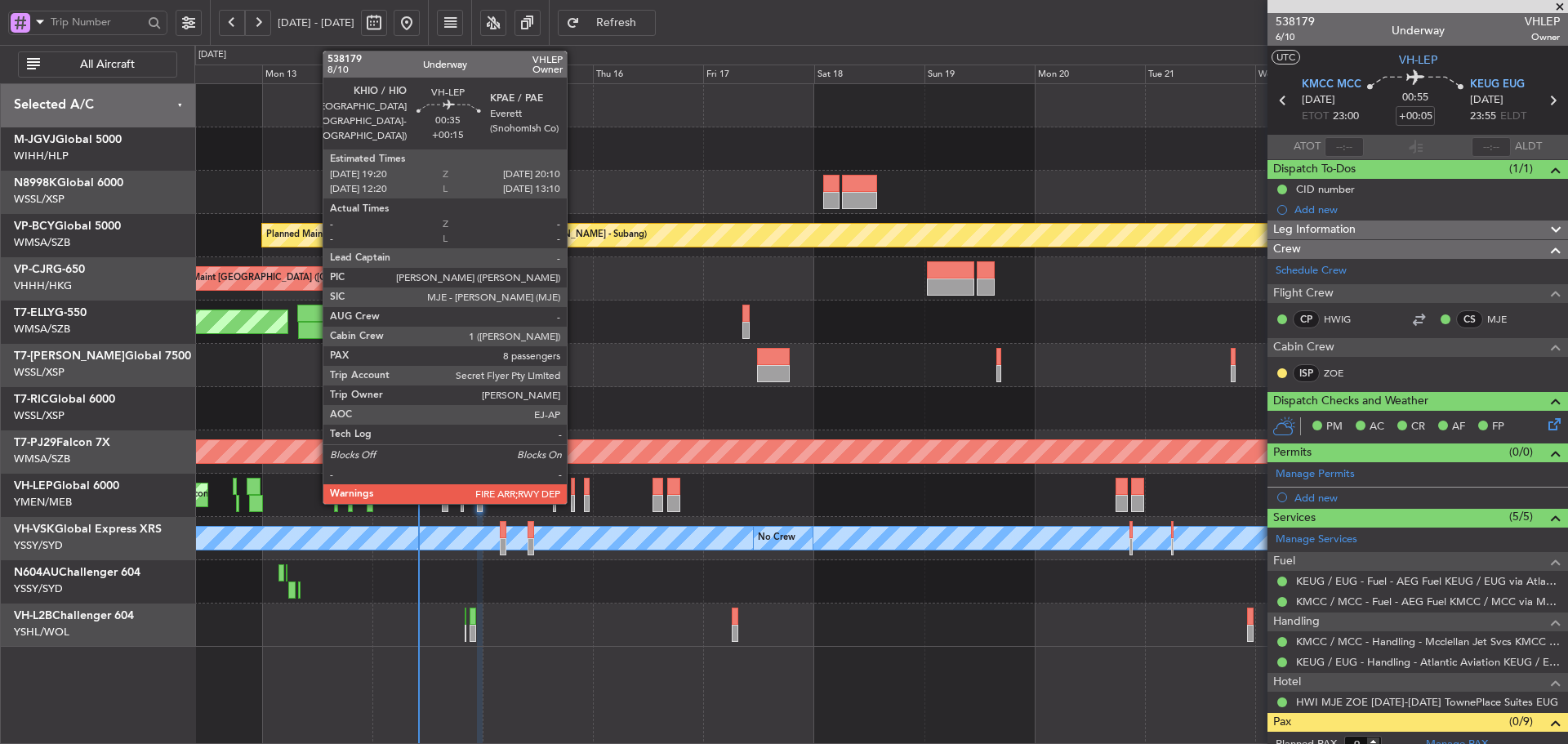
click at [574, 502] on div at bounding box center [573, 503] width 5 height 17
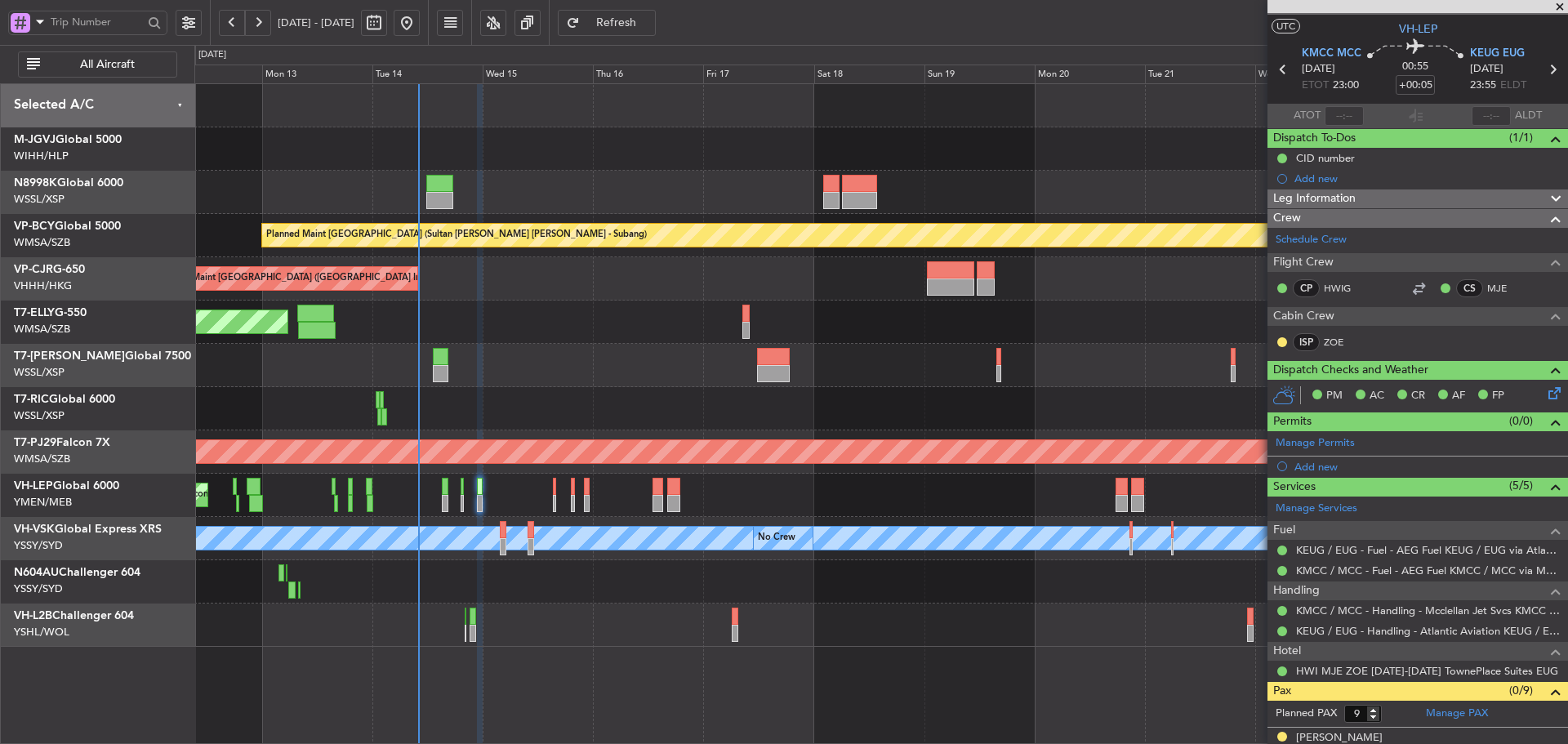
scroll to position [82, 0]
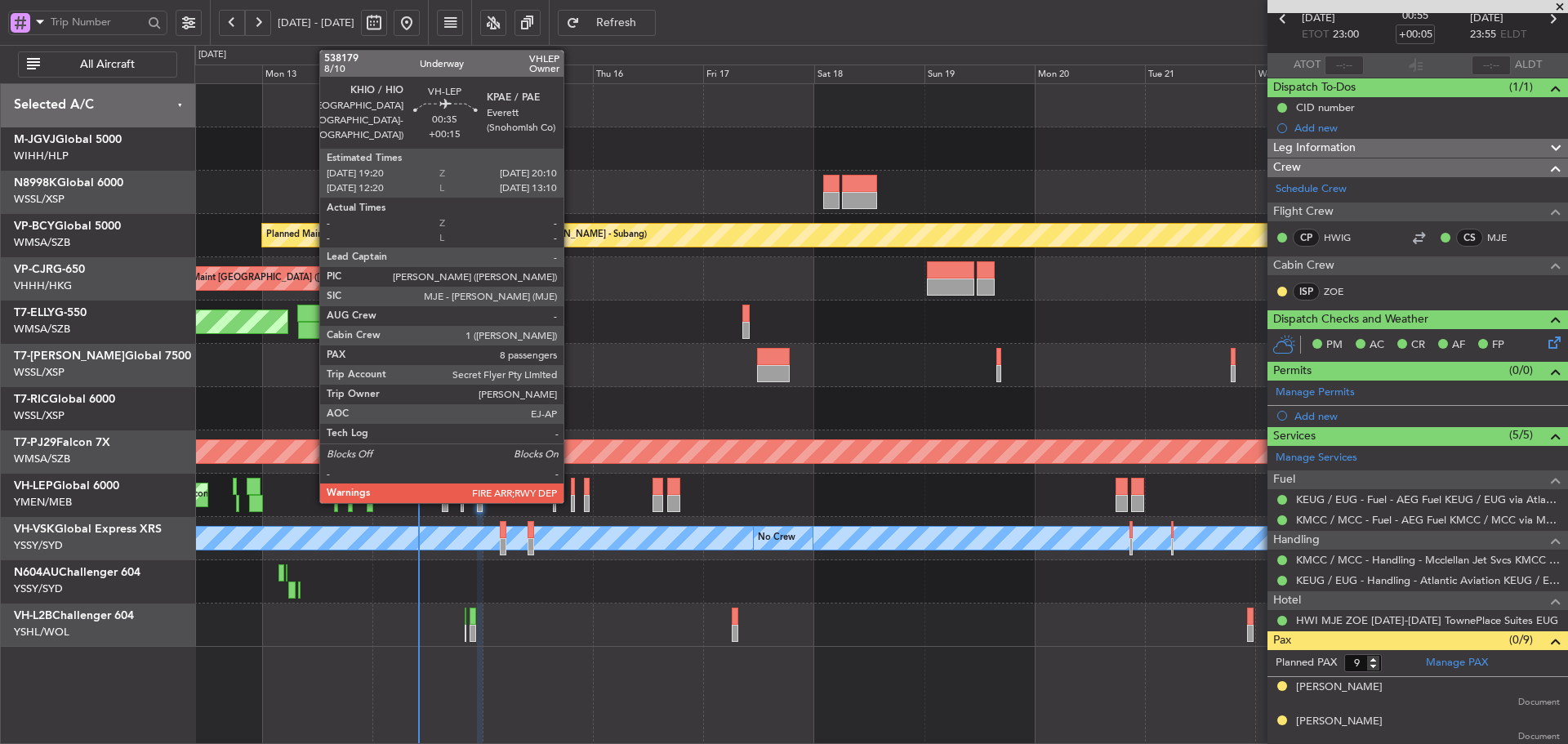
click at [571, 501] on div at bounding box center [573, 503] width 5 height 17
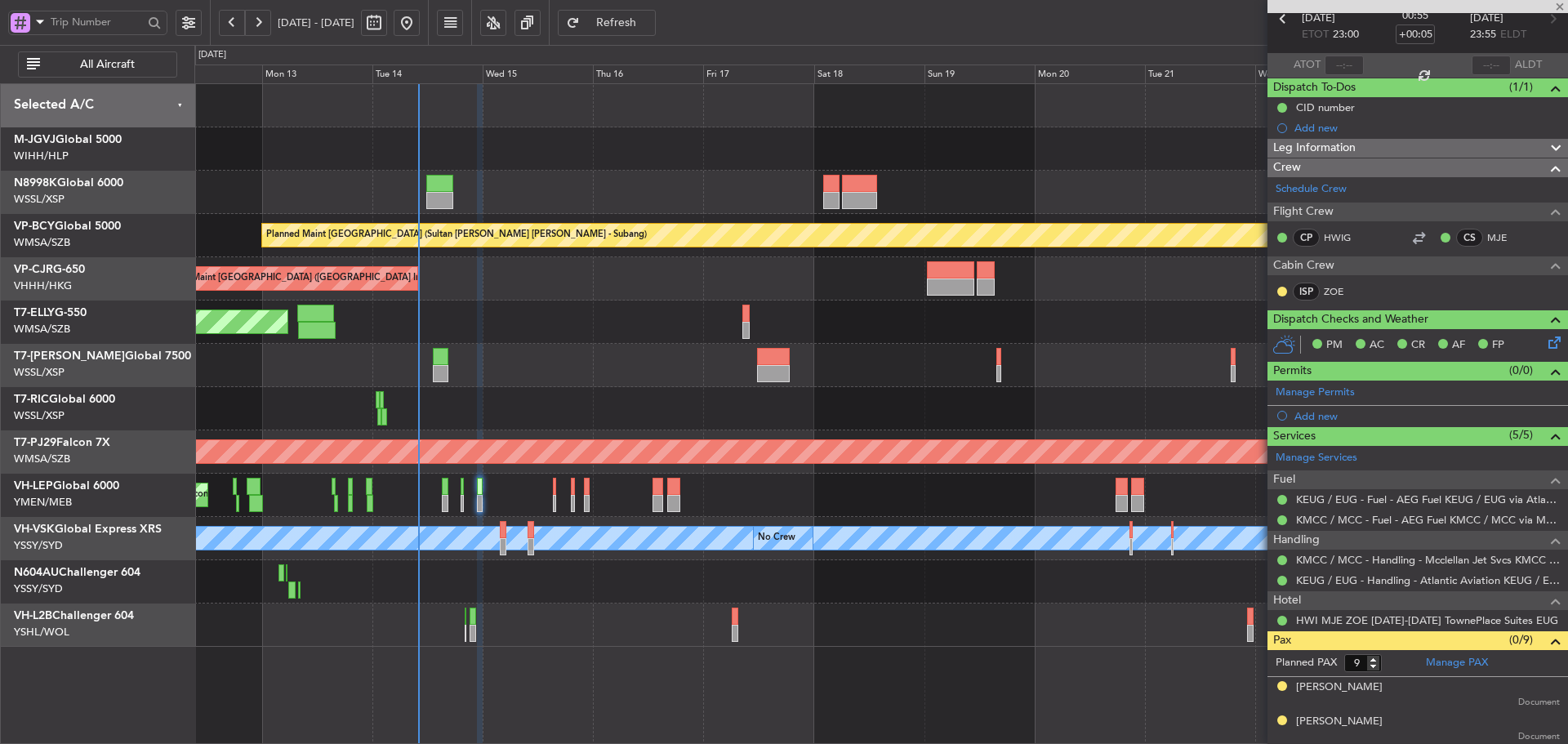
type input "+00:15"
type input "8"
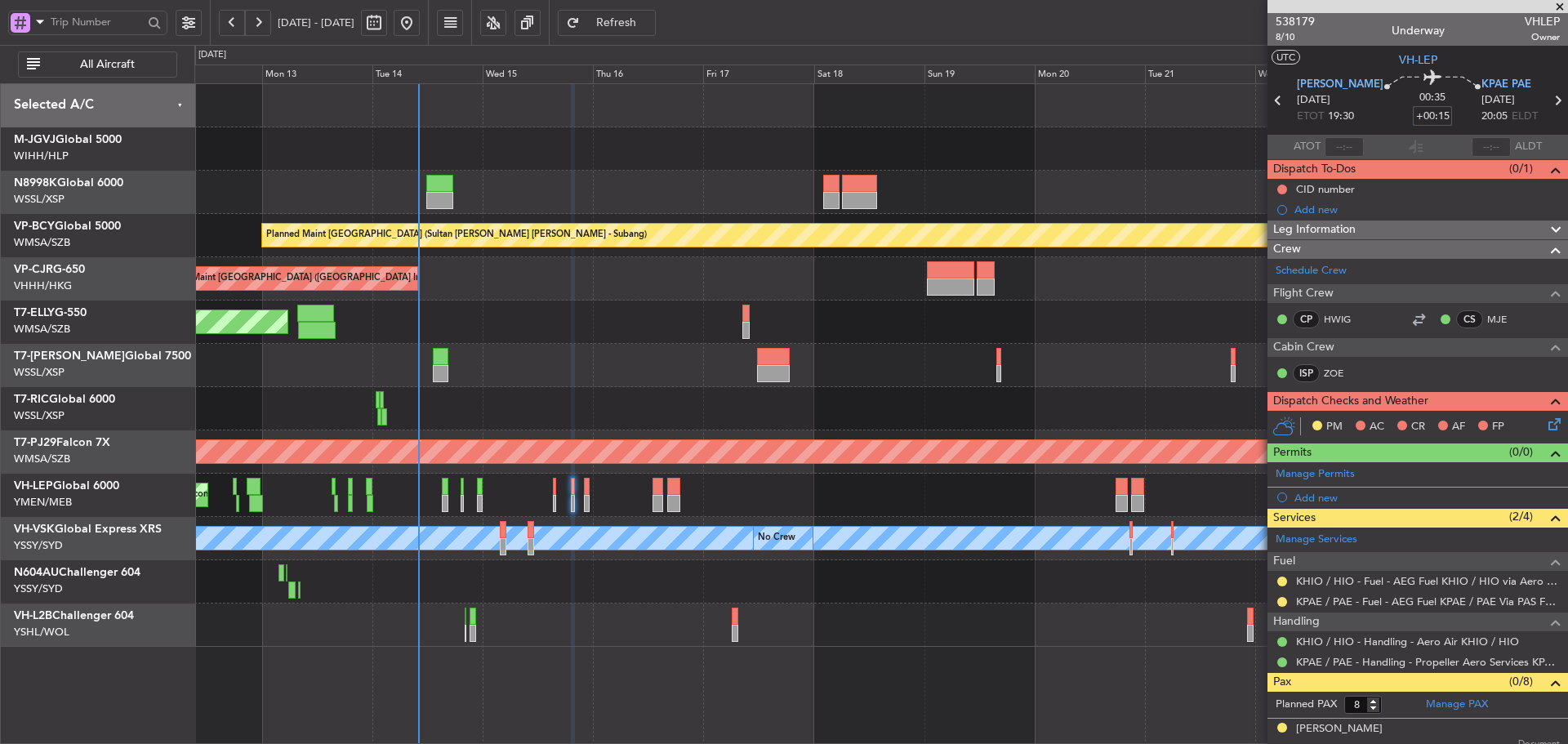
click at [1413, 120] on input "+00:15" at bounding box center [1432, 116] width 39 height 20
click at [1413, 115] on input "10" at bounding box center [1432, 116] width 39 height 20
click at [1383, 116] on div "00:35 +00:10" at bounding box center [1432, 100] width 98 height 60
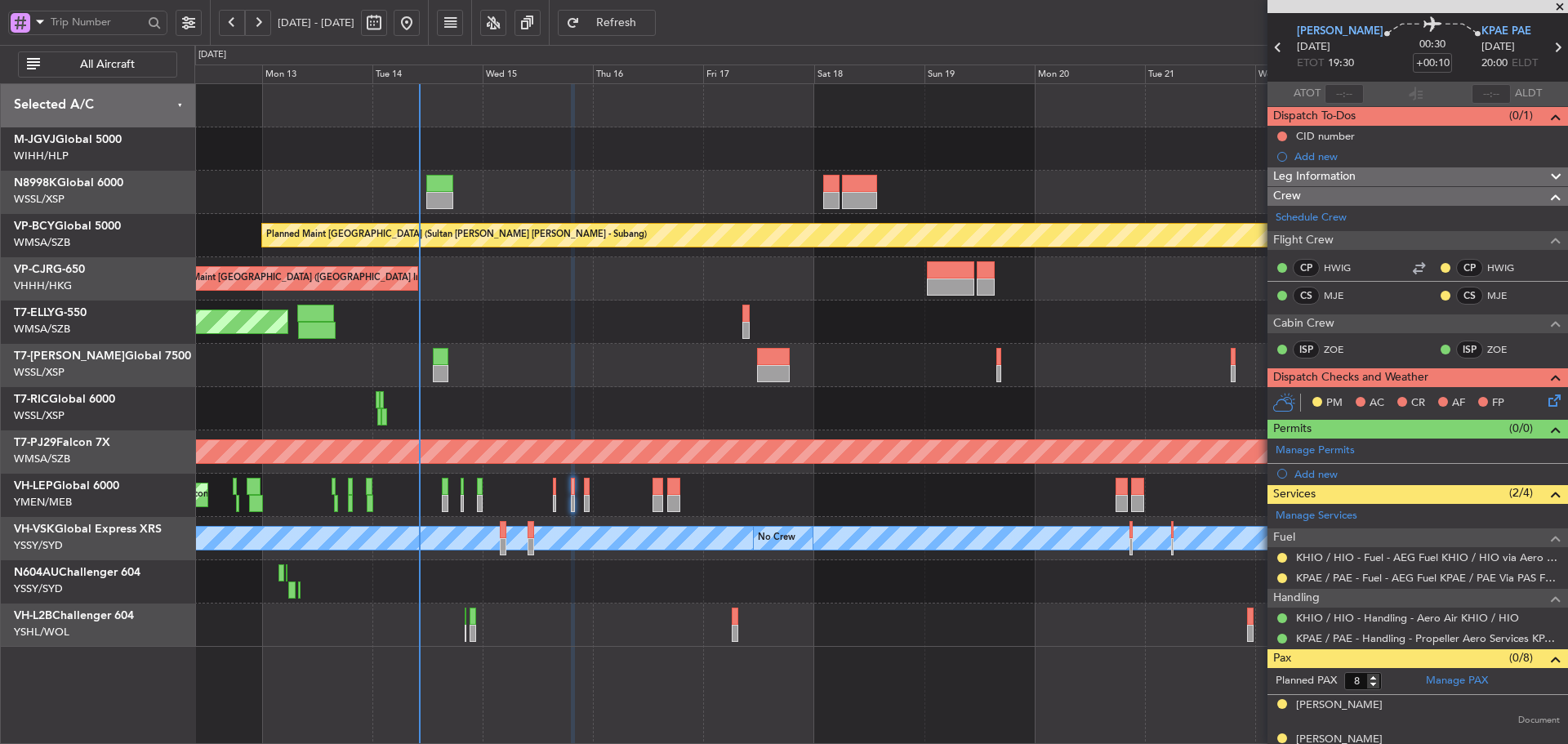
scroll to position [285, 0]
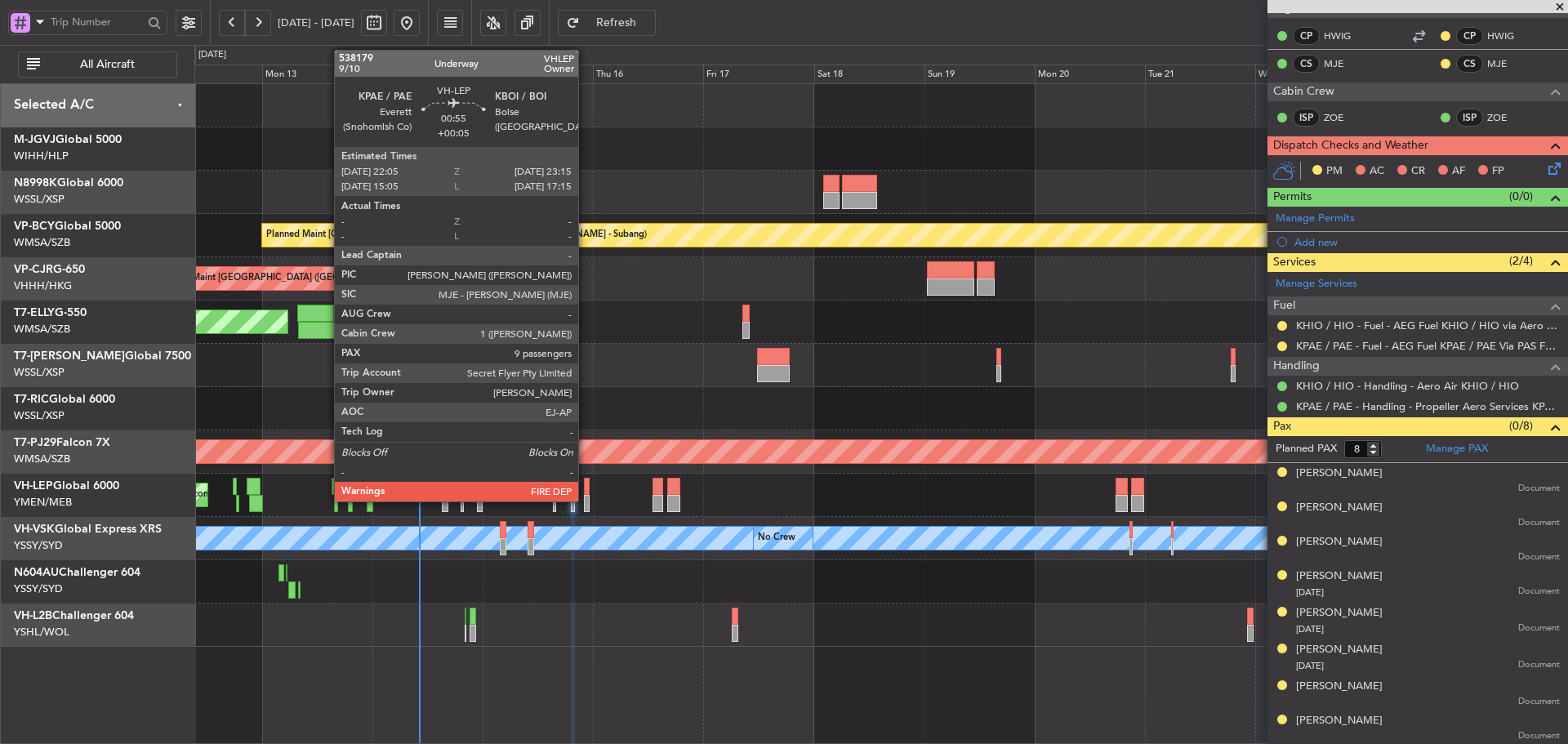
click at [586, 495] on div at bounding box center [586, 503] width 5 height 17
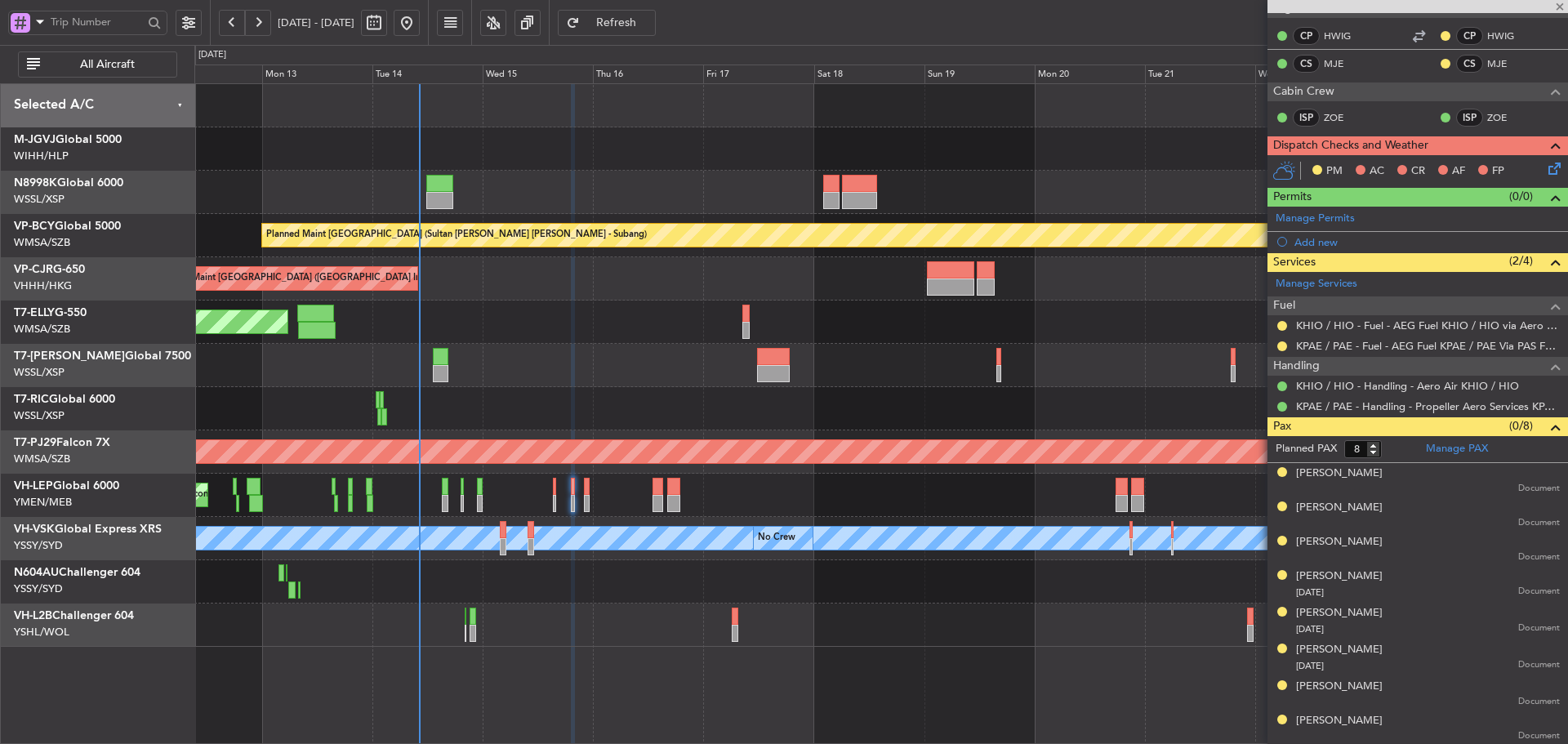
type input "+00:05"
type input "9"
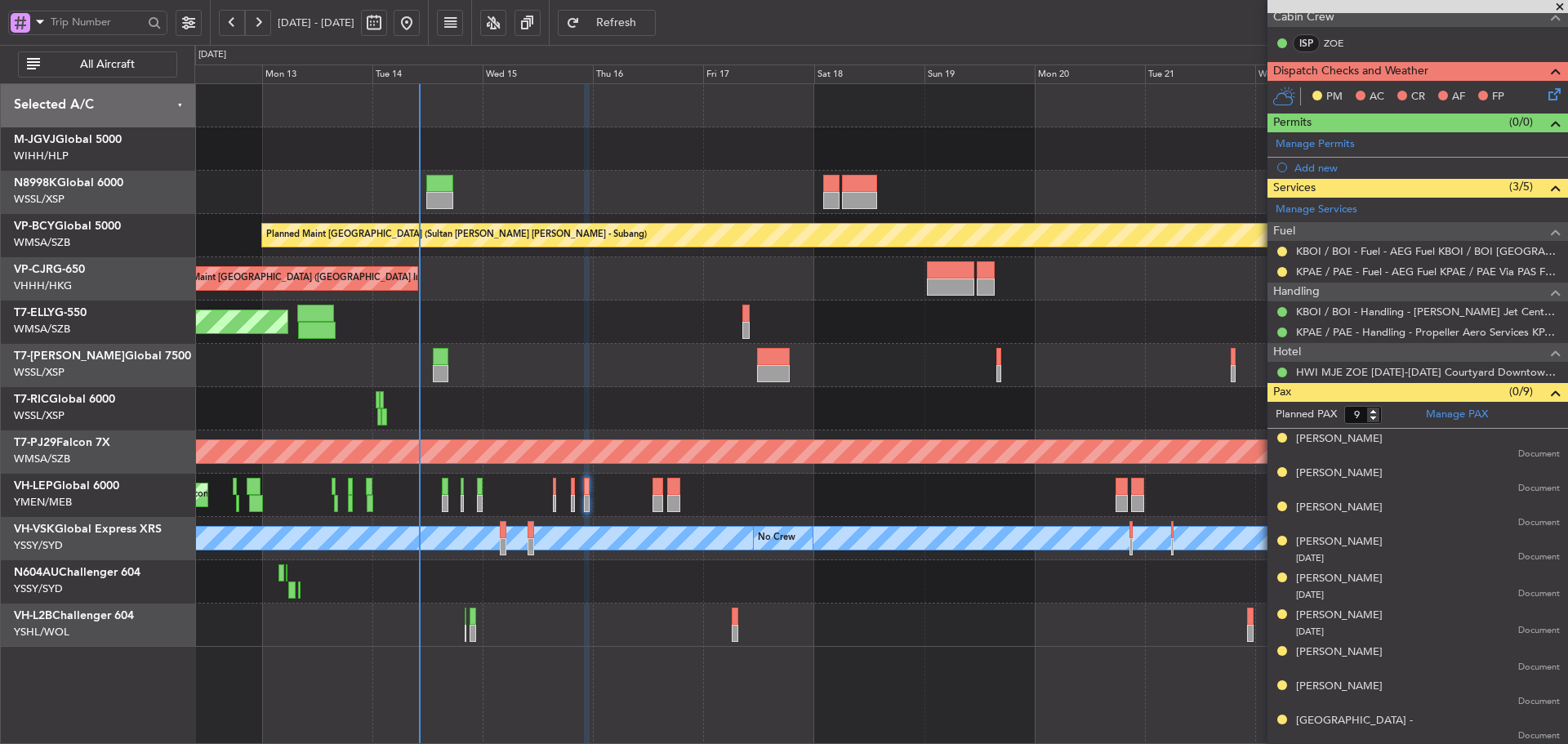
scroll to position [0, 0]
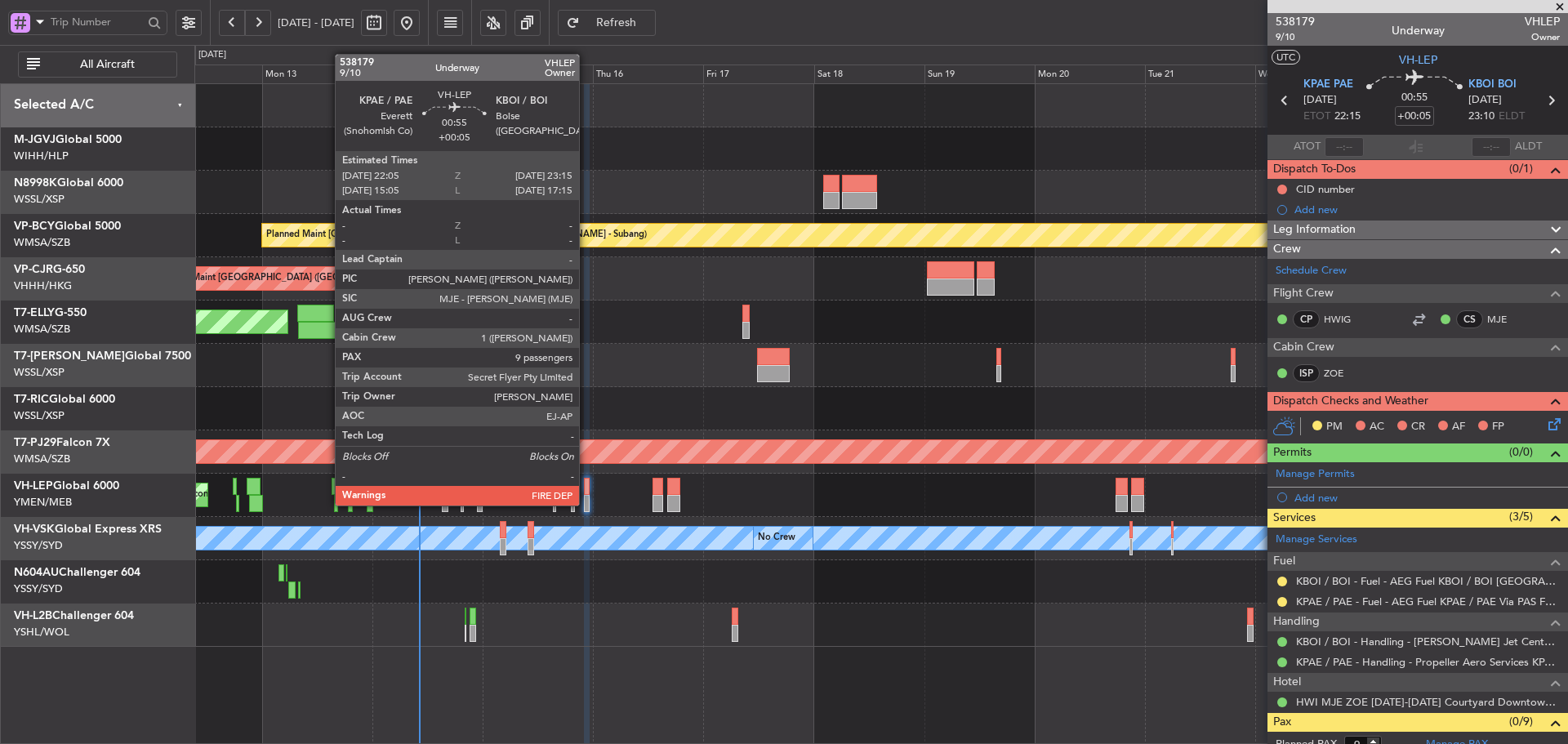
click at [586, 503] on div at bounding box center [586, 503] width 5 height 17
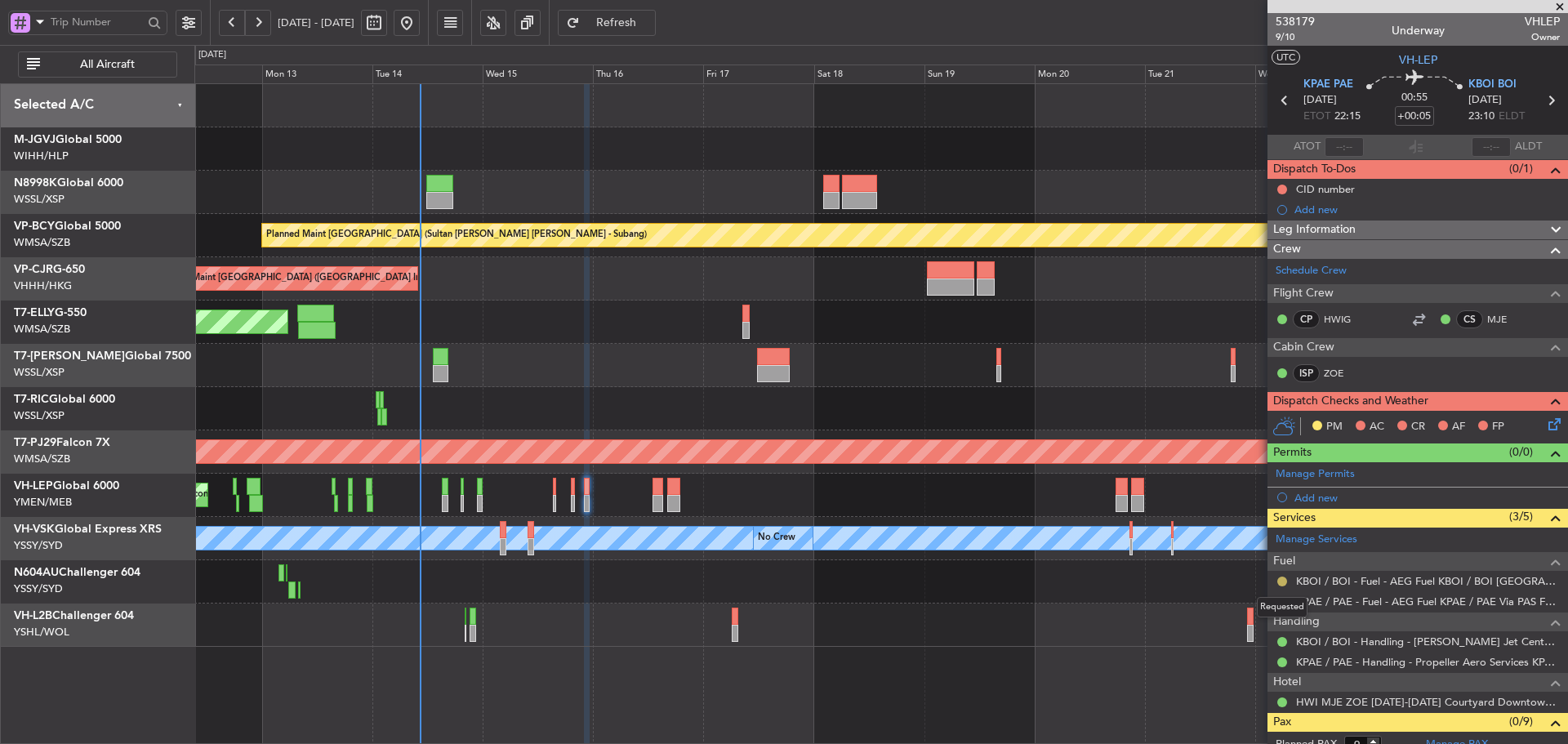
click at [1286, 583] on button at bounding box center [1282, 581] width 10 height 10
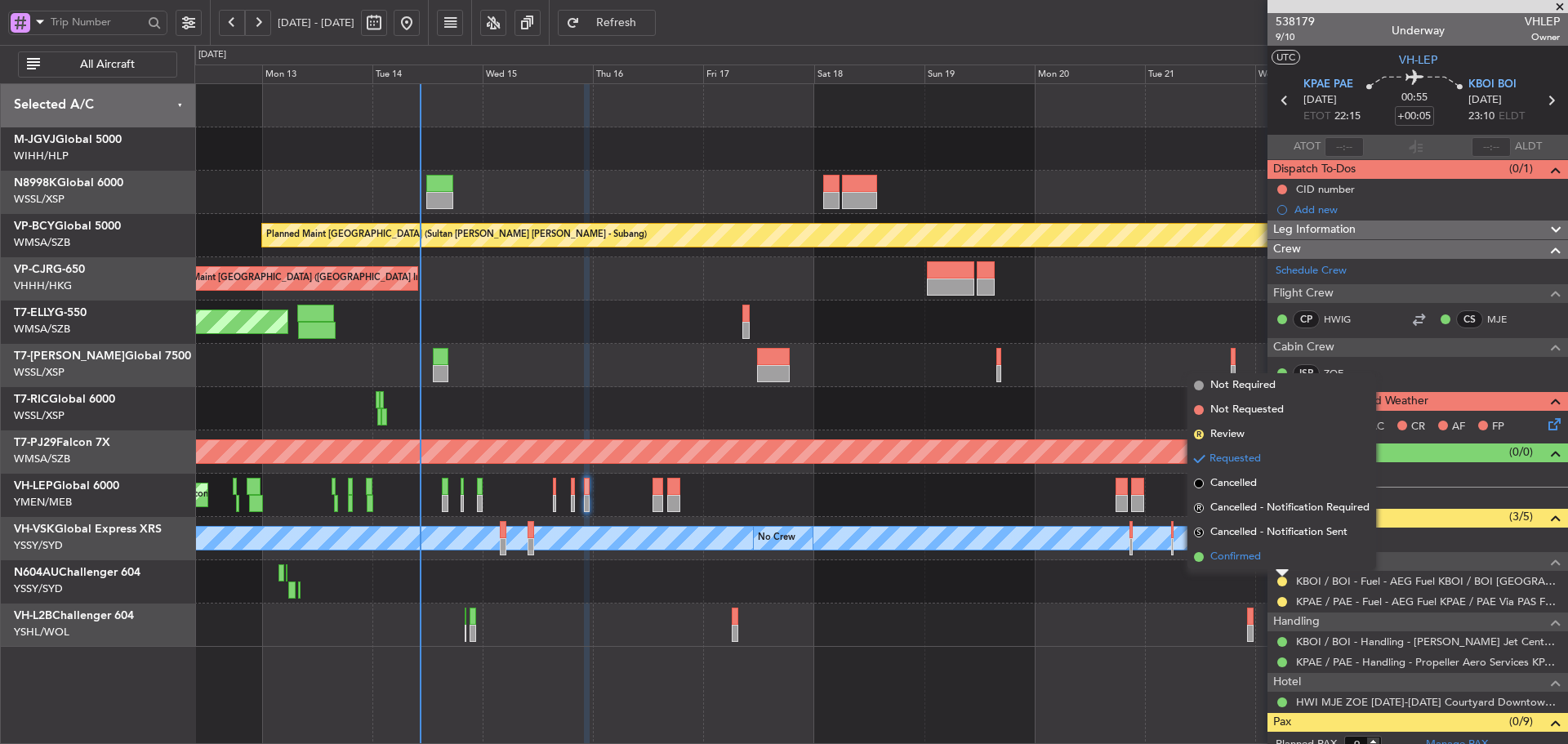
click at [1203, 556] on span at bounding box center [1198, 556] width 10 height 10
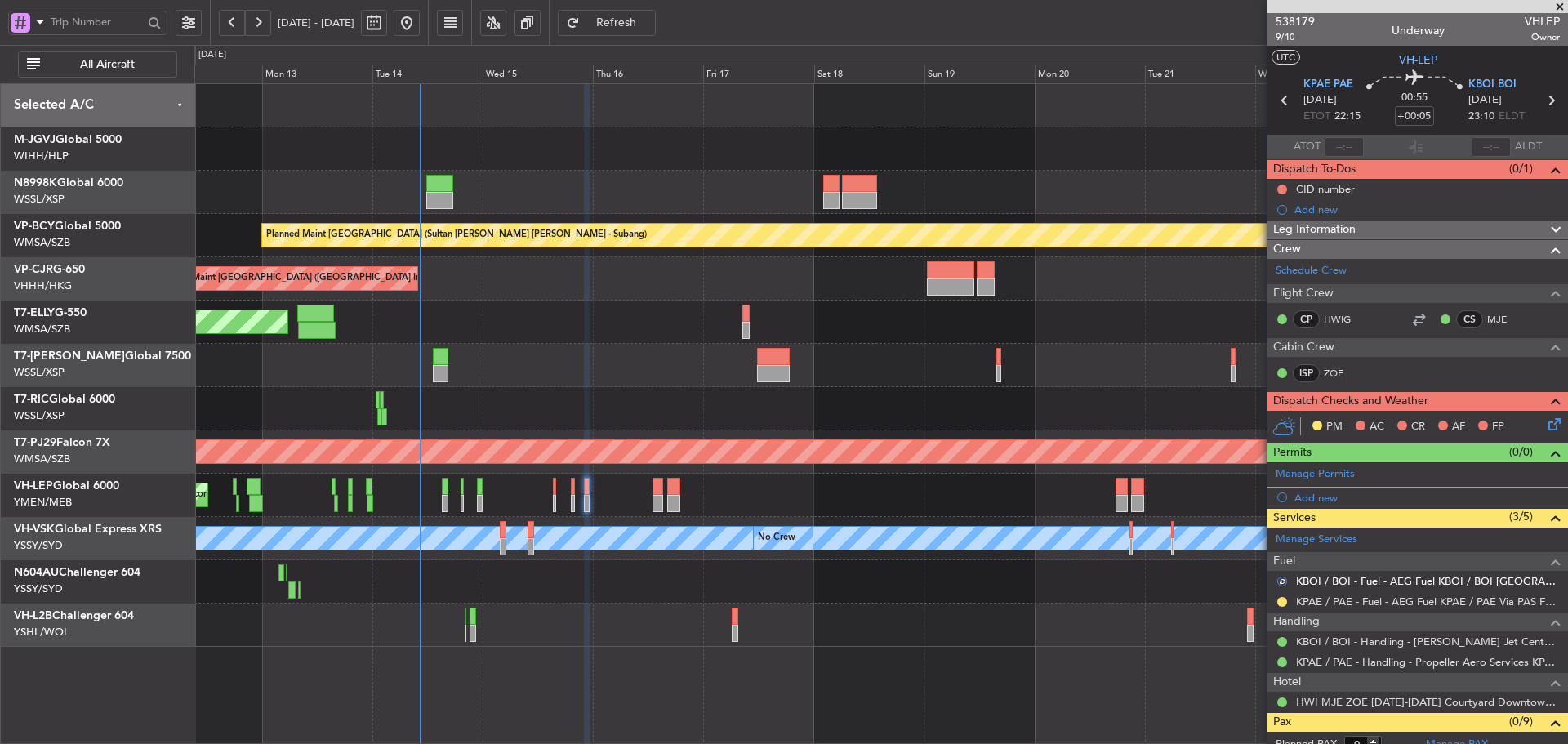
click at [1304, 583] on link "KBOI / BOI - Fuel - AEG Fuel KBOI / BOI [GEOGRAPHIC_DATA][PERSON_NAME] (EJ Asia…" at bounding box center [1427, 580] width 263 height 14
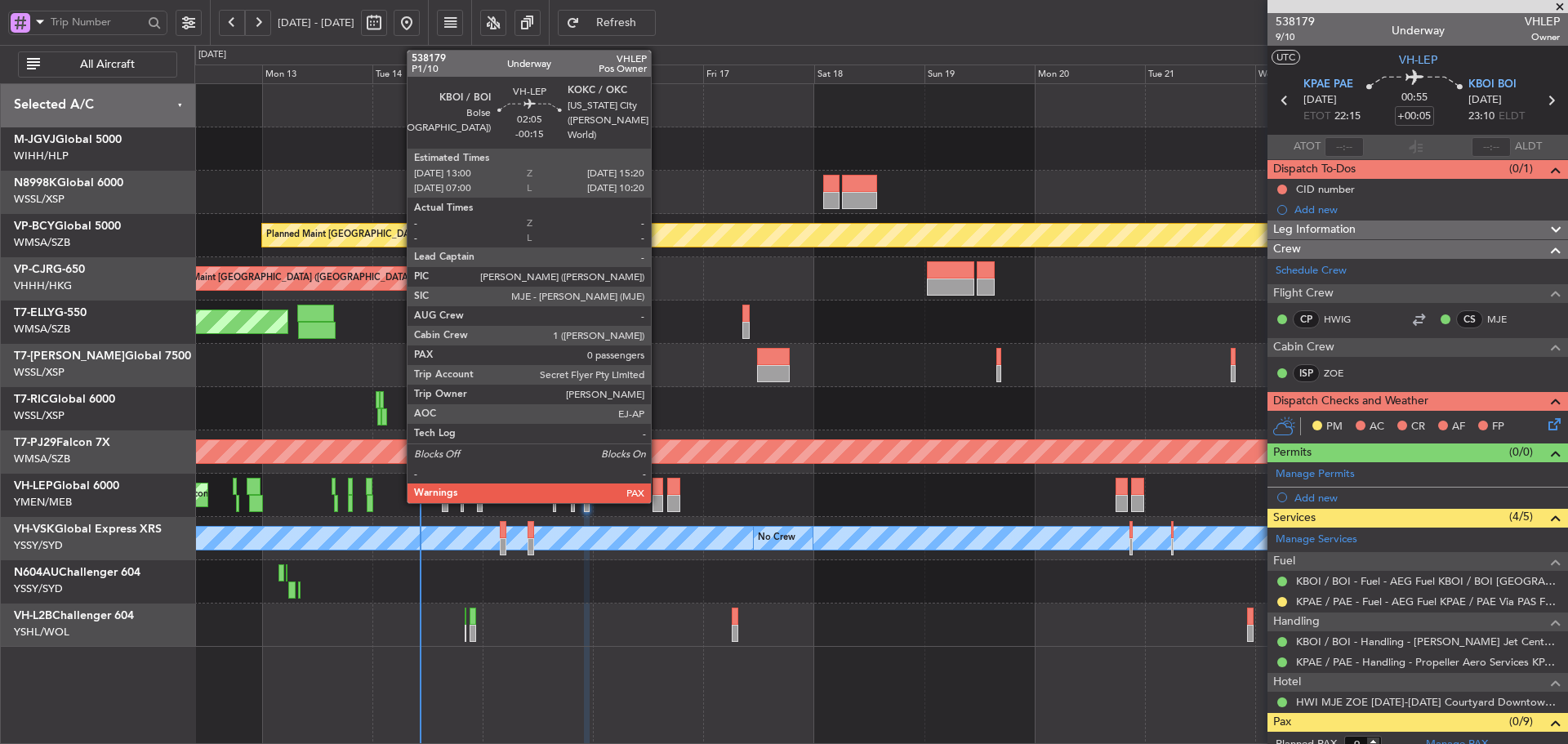
click at [659, 486] on div at bounding box center [658, 486] width 12 height 17
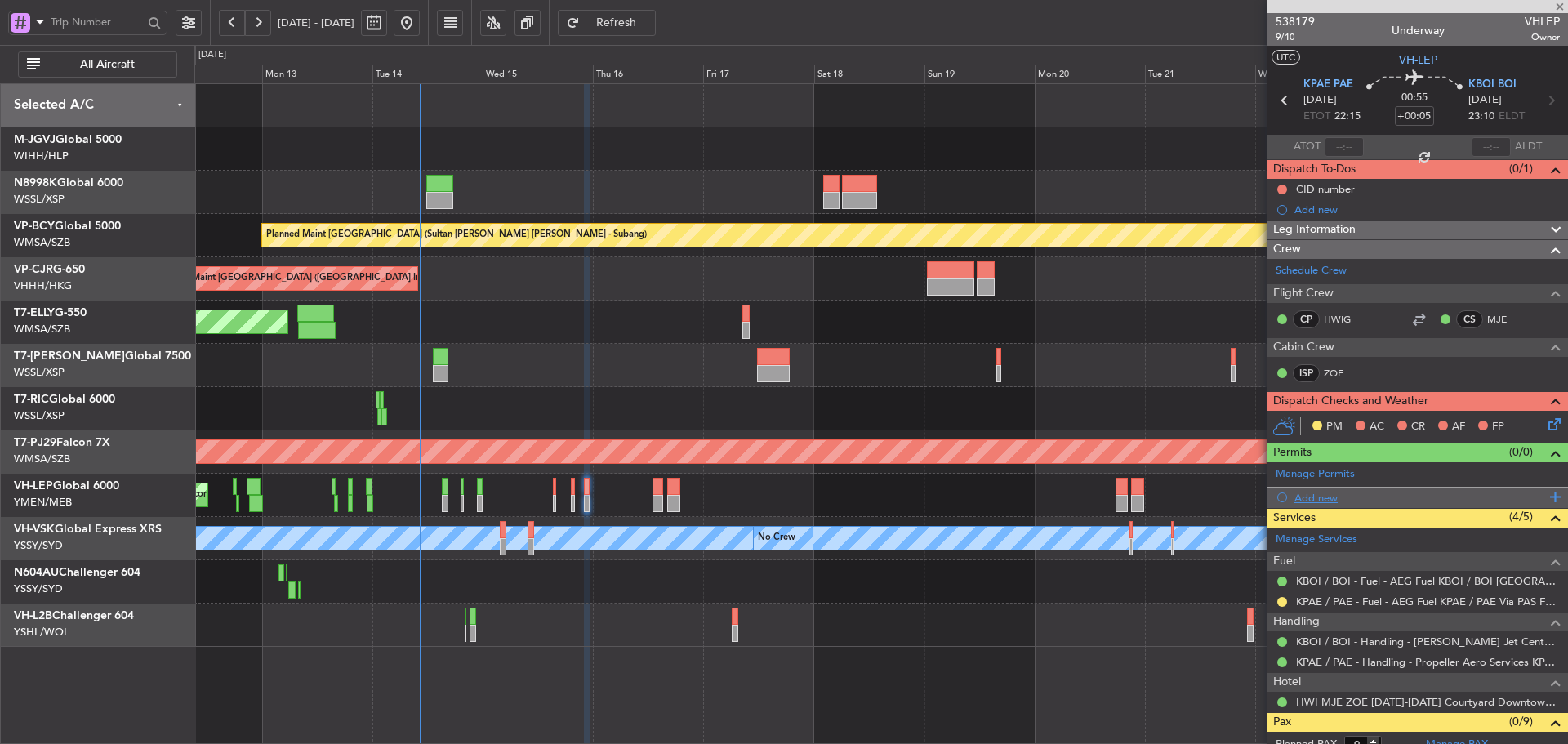
type input "-00:15"
type input "0"
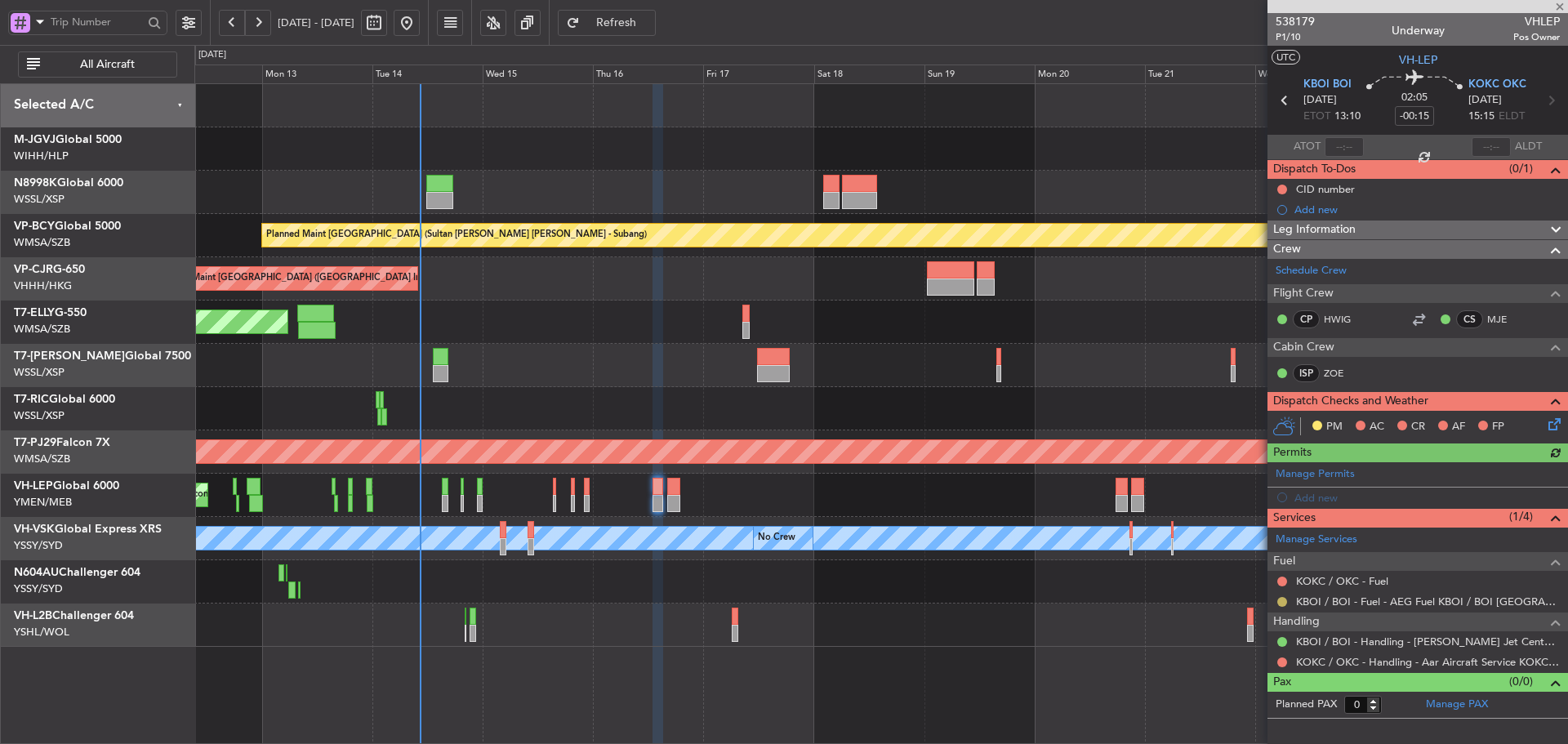
click at [1285, 598] on button at bounding box center [1282, 602] width 10 height 10
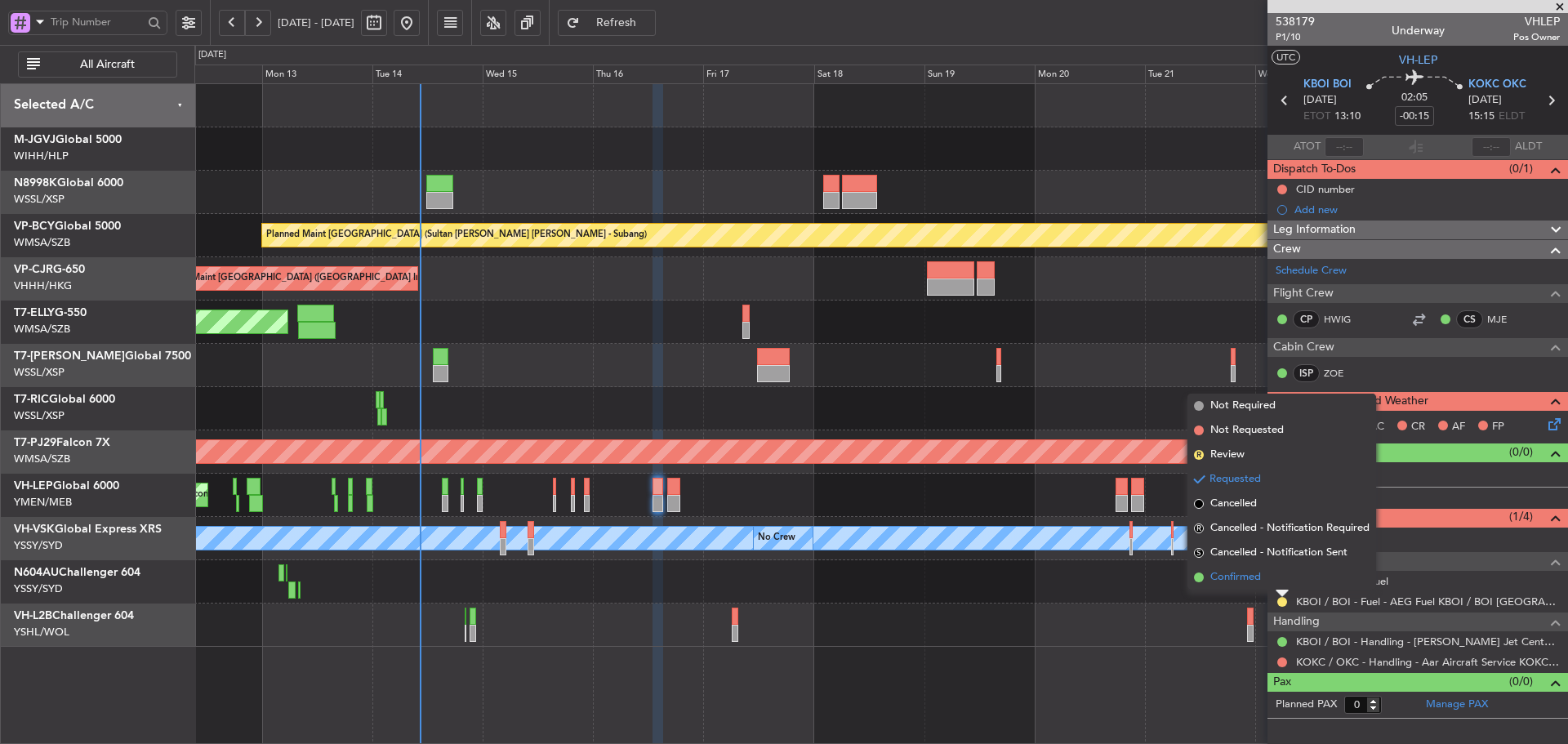
click at [1200, 573] on span at bounding box center [1198, 577] width 10 height 10
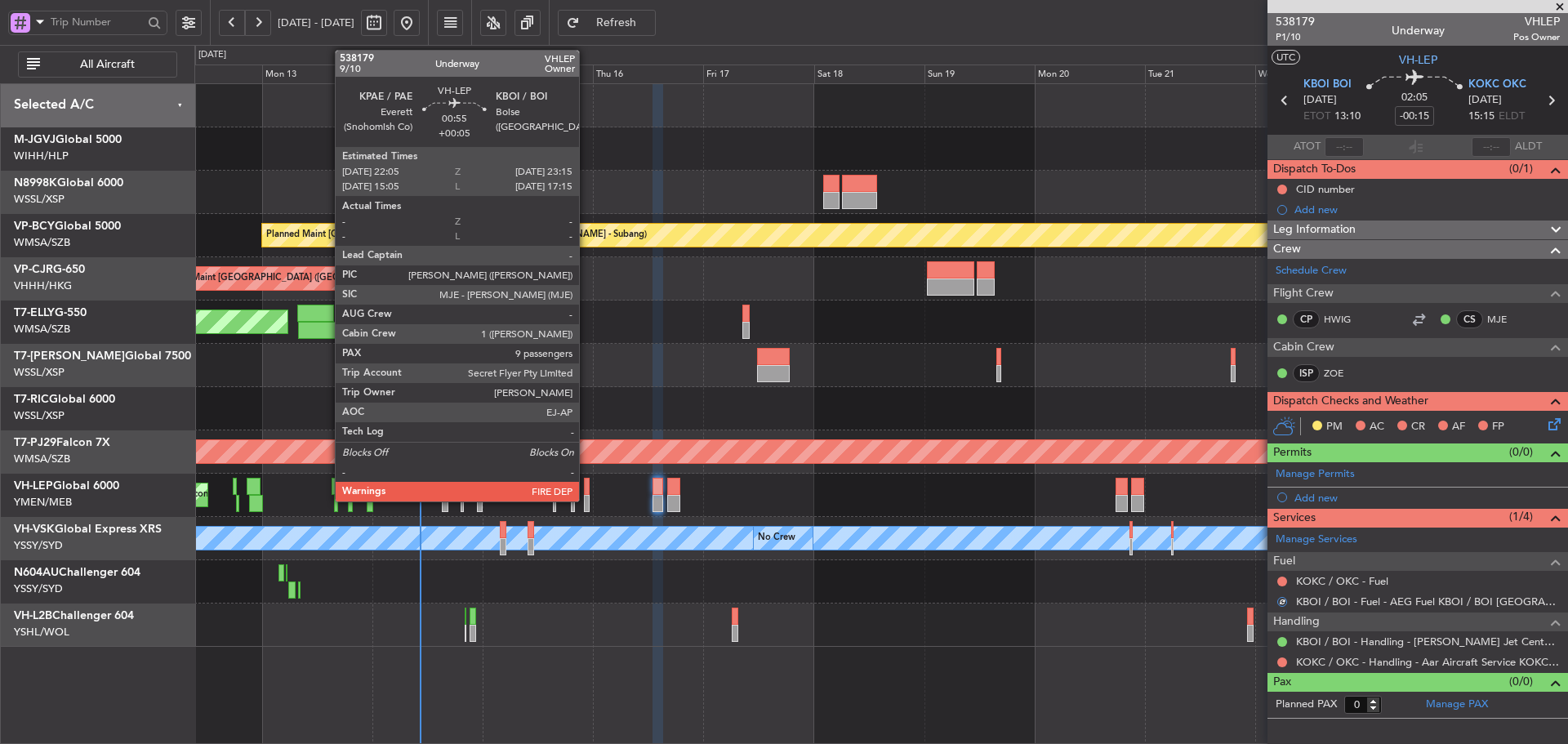
click at [586, 494] on div at bounding box center [586, 486] width 5 height 17
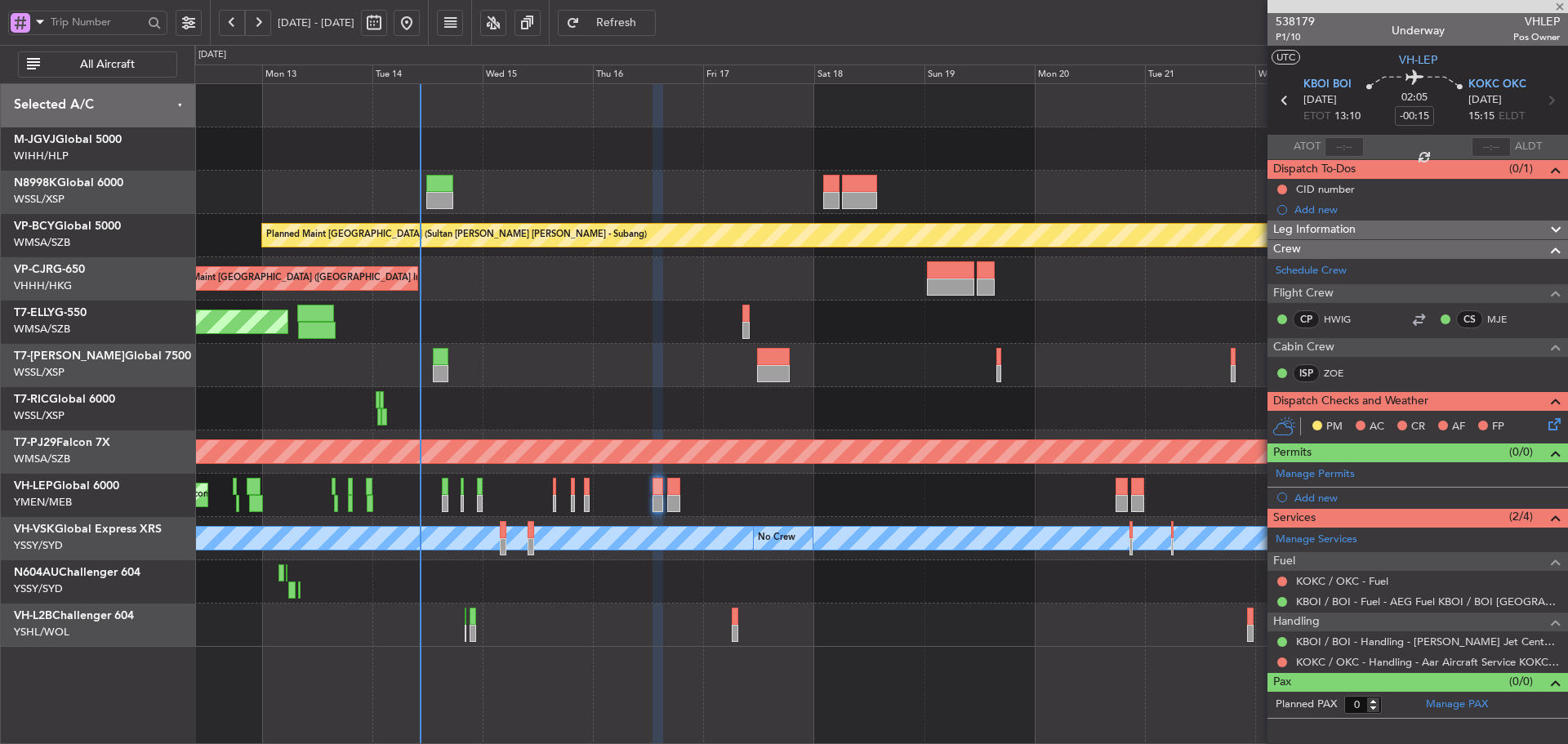
type input "+00:05"
type input "9"
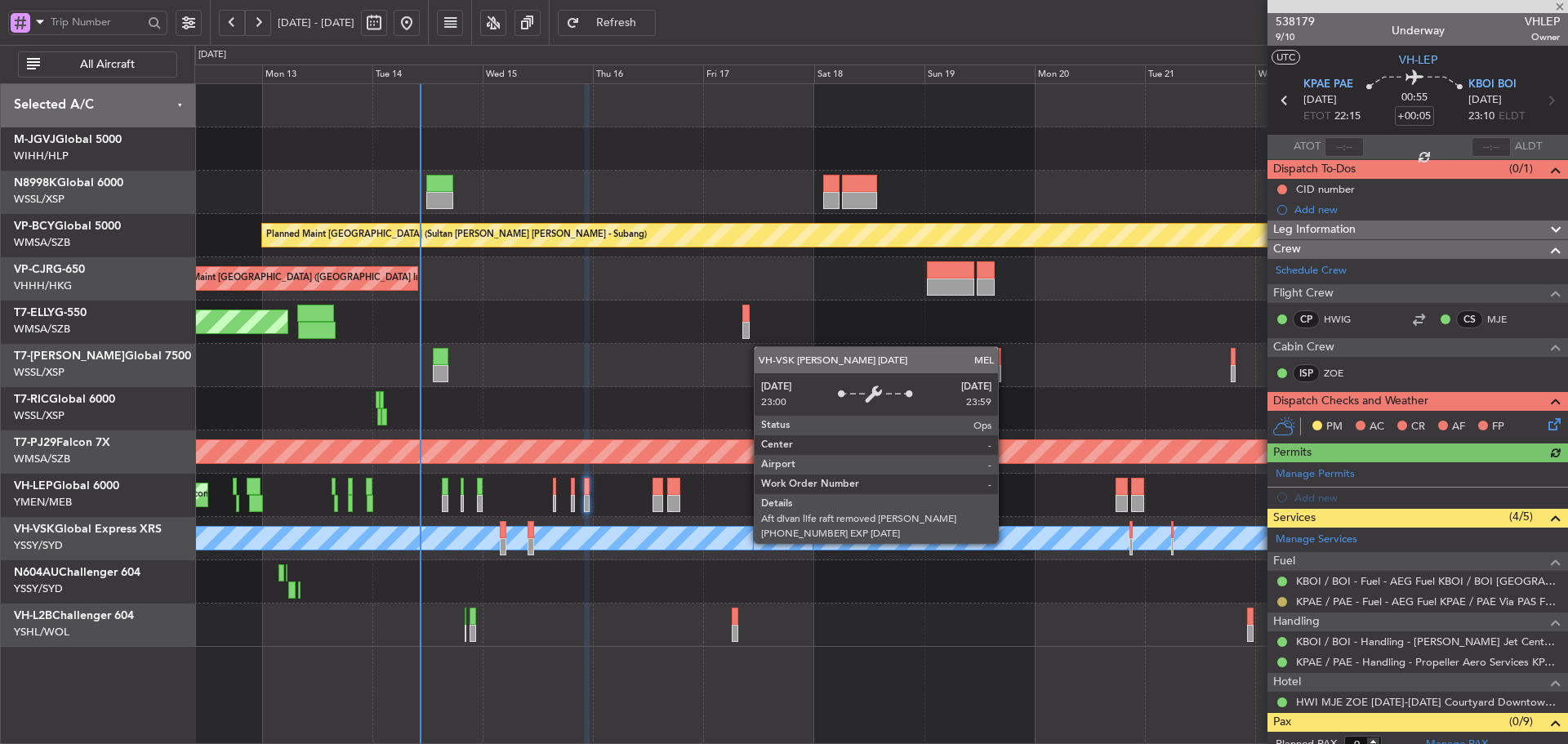
click at [1282, 603] on button at bounding box center [1282, 602] width 10 height 10
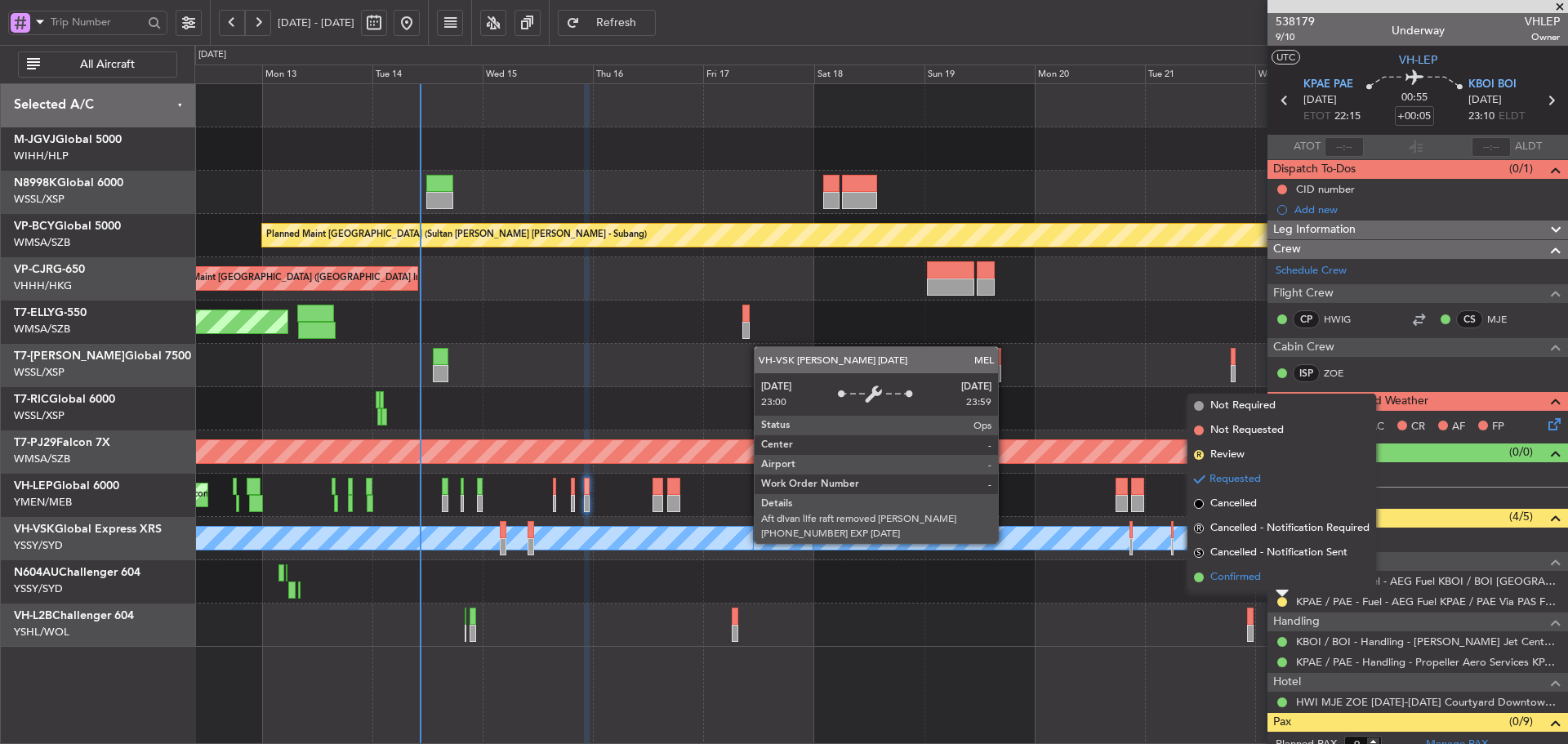
click at [1199, 578] on span at bounding box center [1198, 577] width 10 height 10
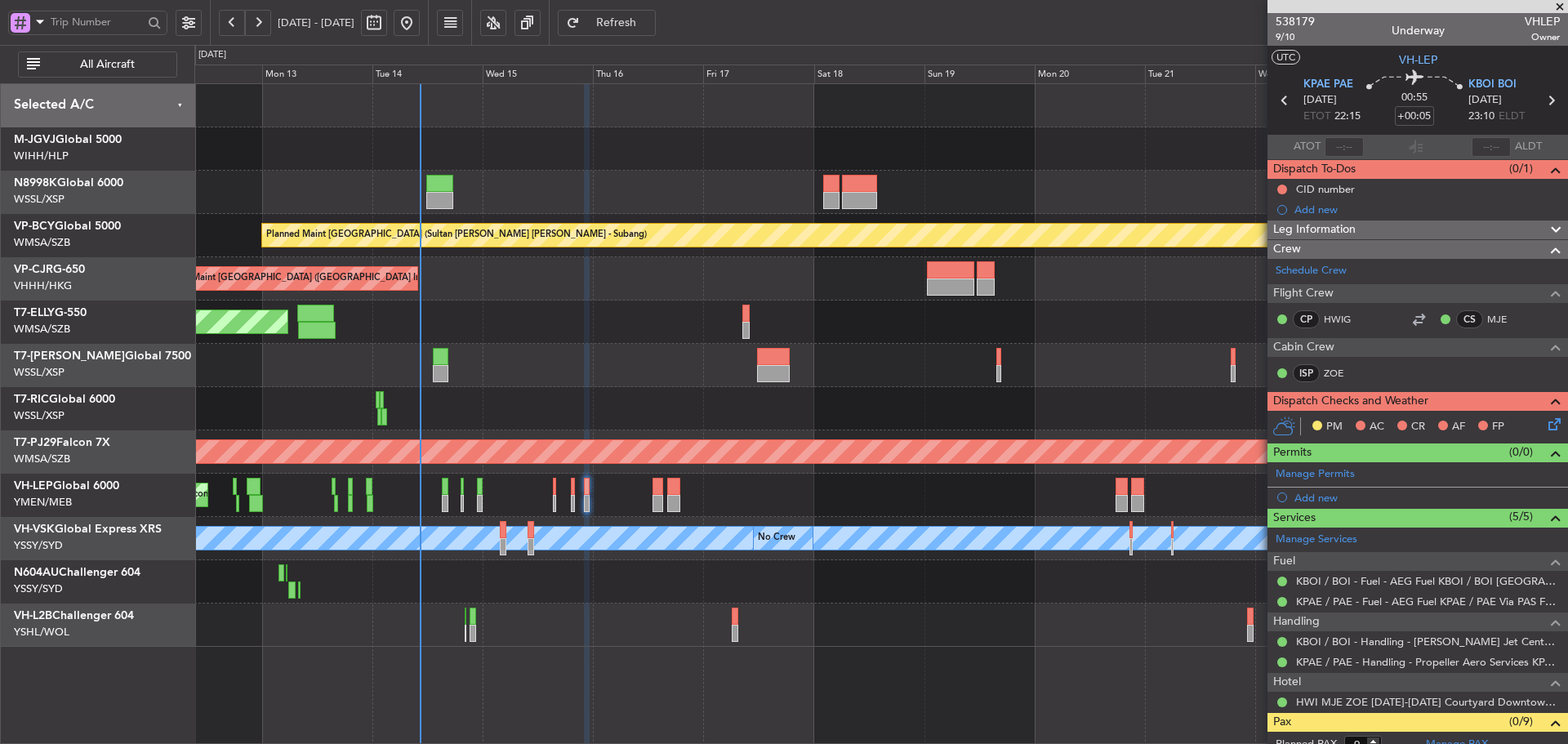
click at [581, 429] on div at bounding box center [881, 409] width 1373 height 43
click at [1361, 601] on link "KPAE / PAE - Fuel - AEG Fuel KPAE / PAE Via PAS FBO (EJ Asia Only)" at bounding box center [1427, 601] width 263 height 14
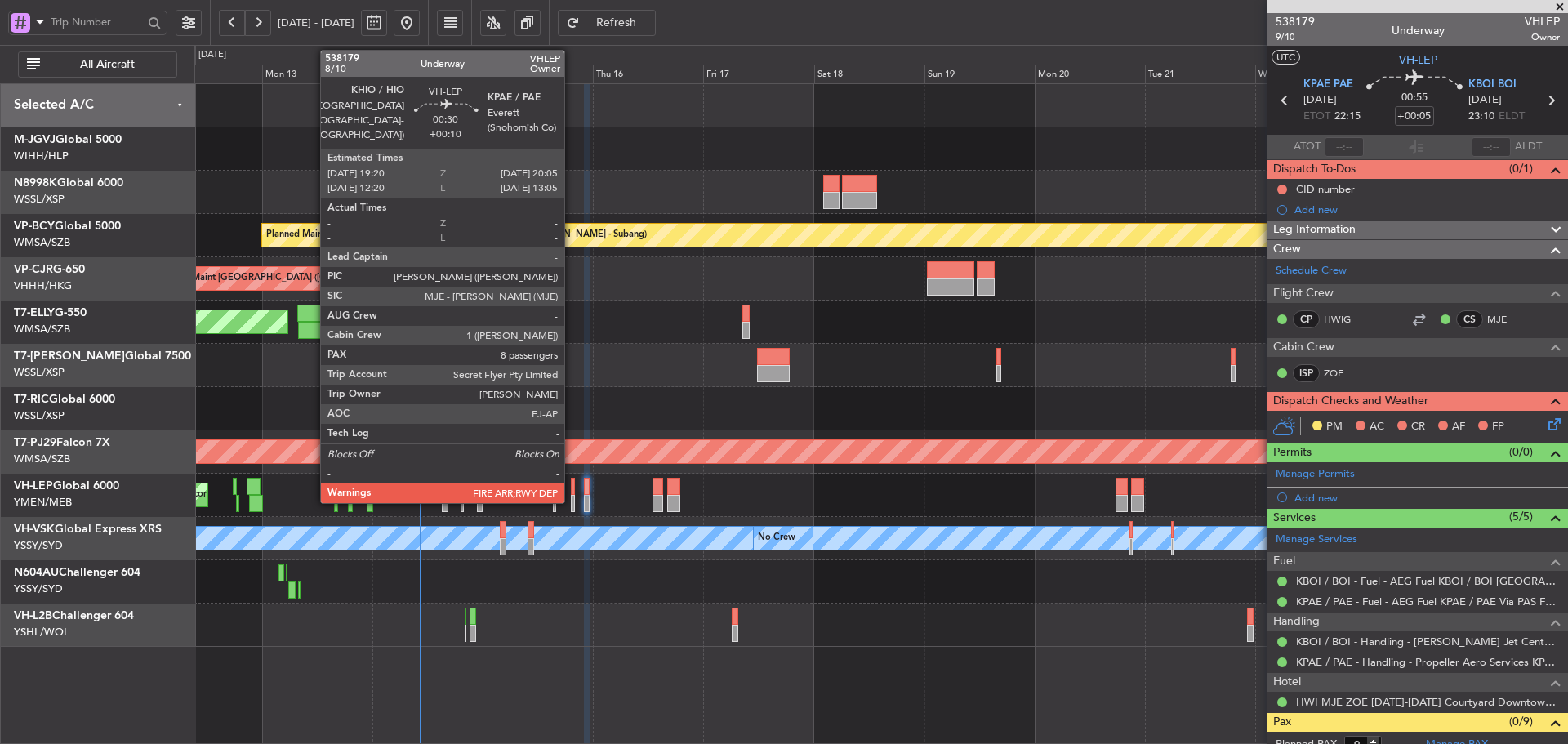
click at [572, 493] on div at bounding box center [573, 486] width 5 height 17
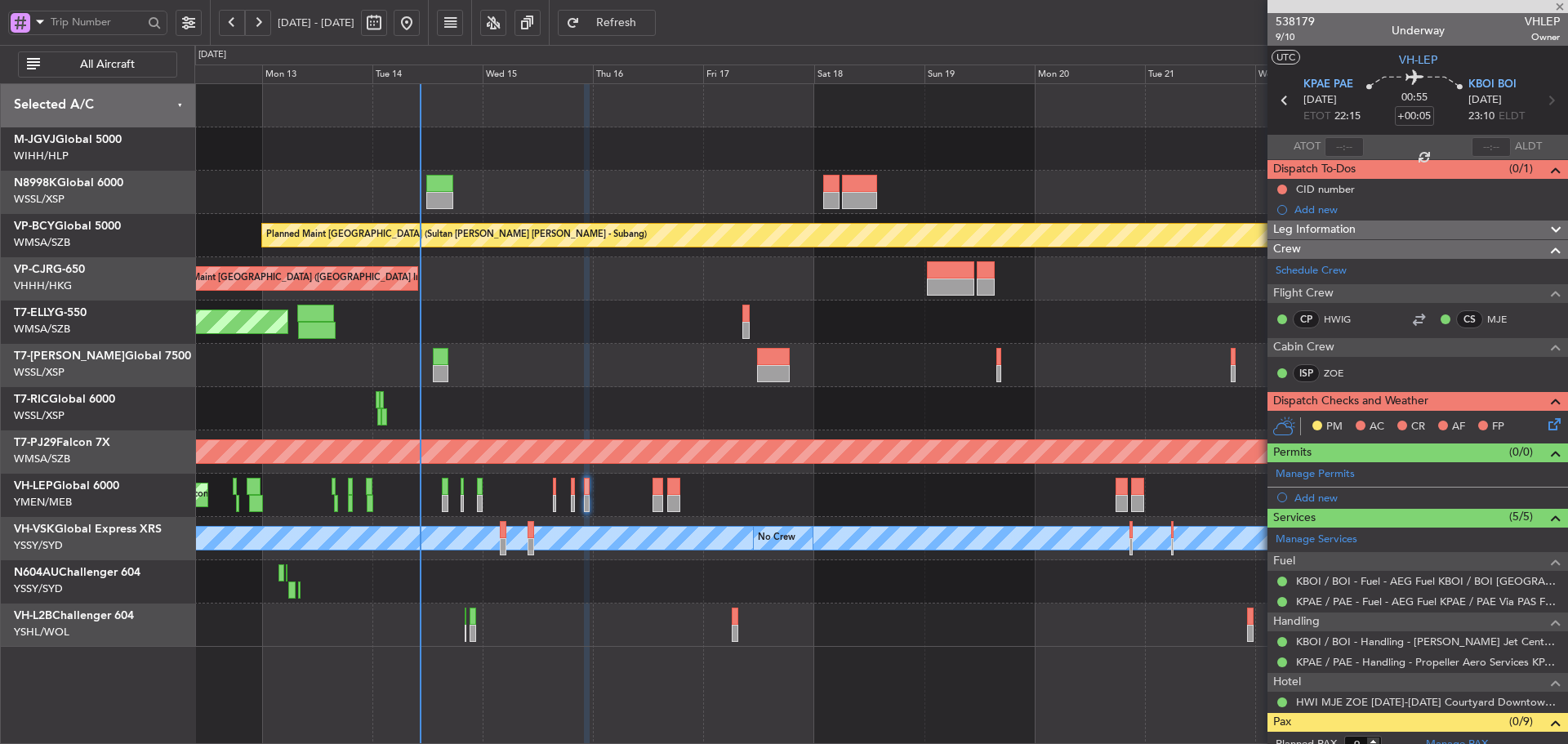
type input "+00:10"
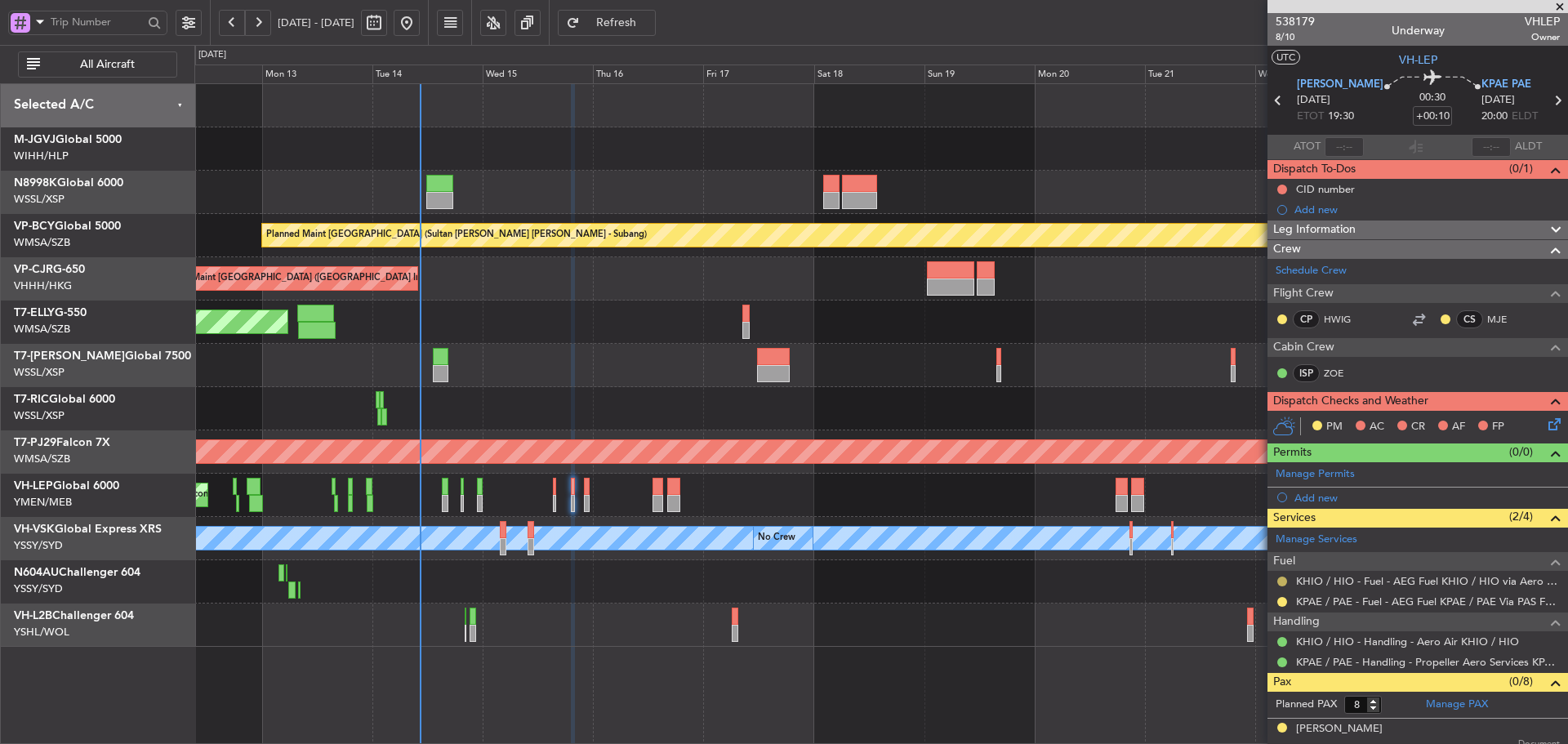
click at [1284, 583] on button at bounding box center [1282, 581] width 10 height 10
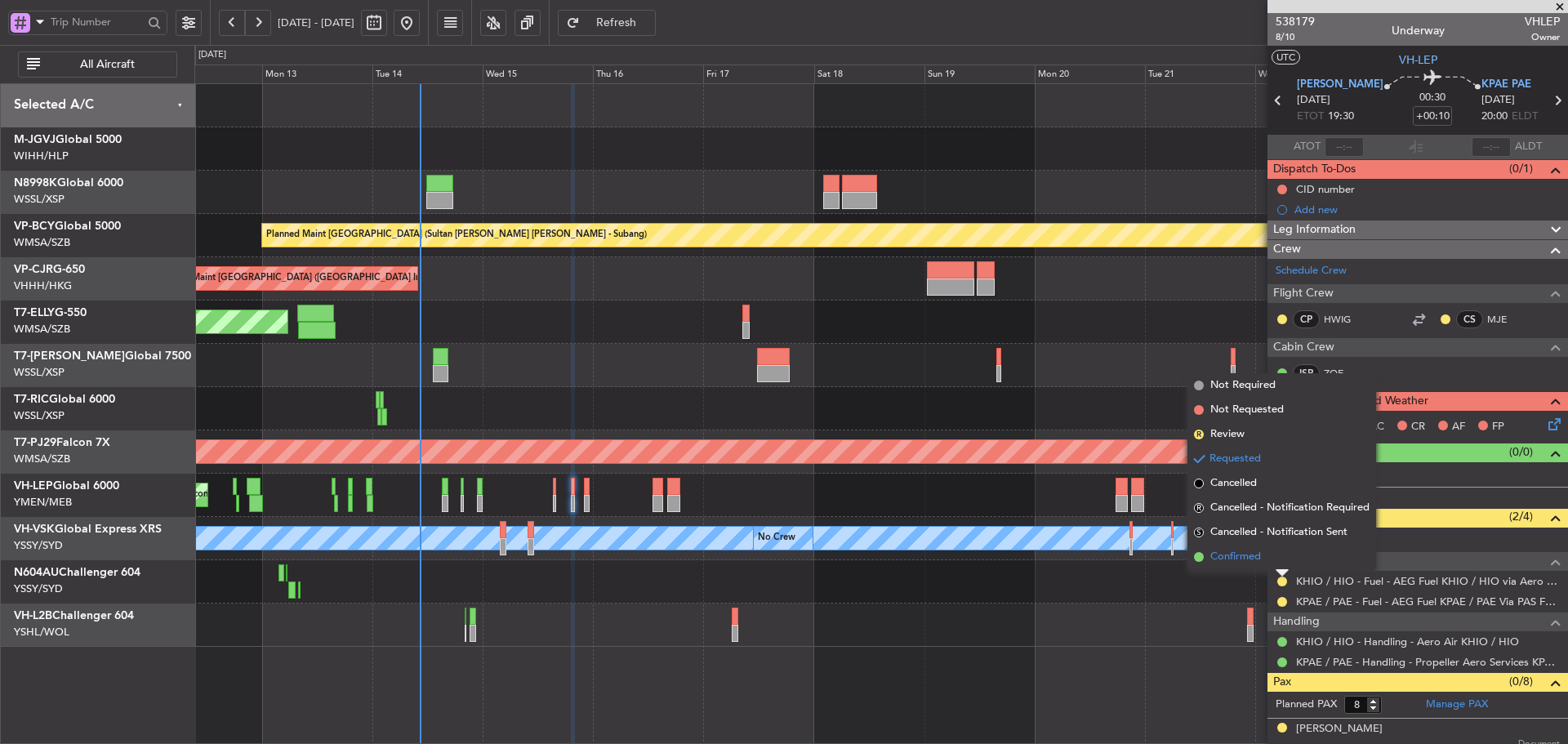
click at [1201, 563] on li "Confirmed" at bounding box center [1281, 556] width 189 height 24
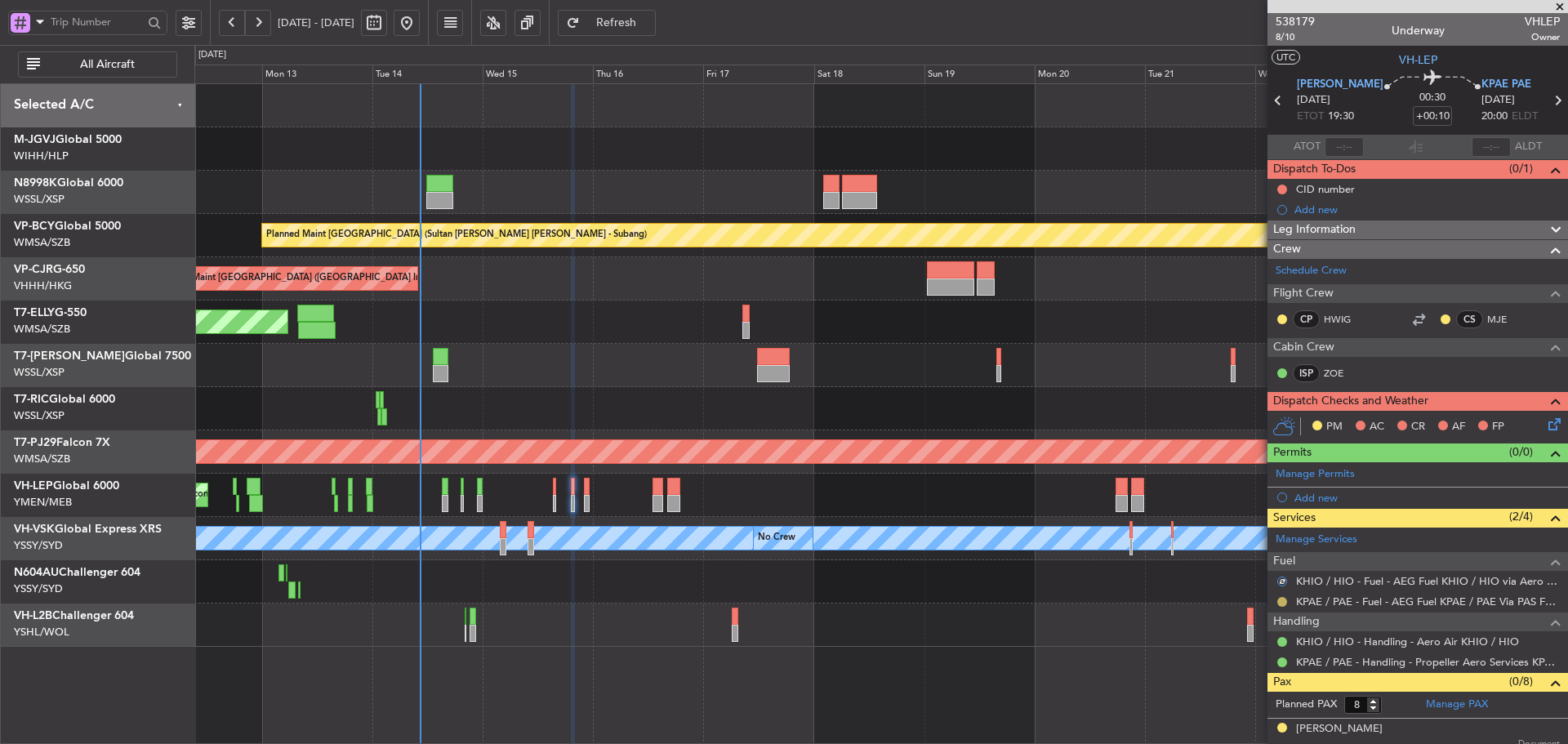
click at [1280, 602] on button at bounding box center [1282, 602] width 10 height 10
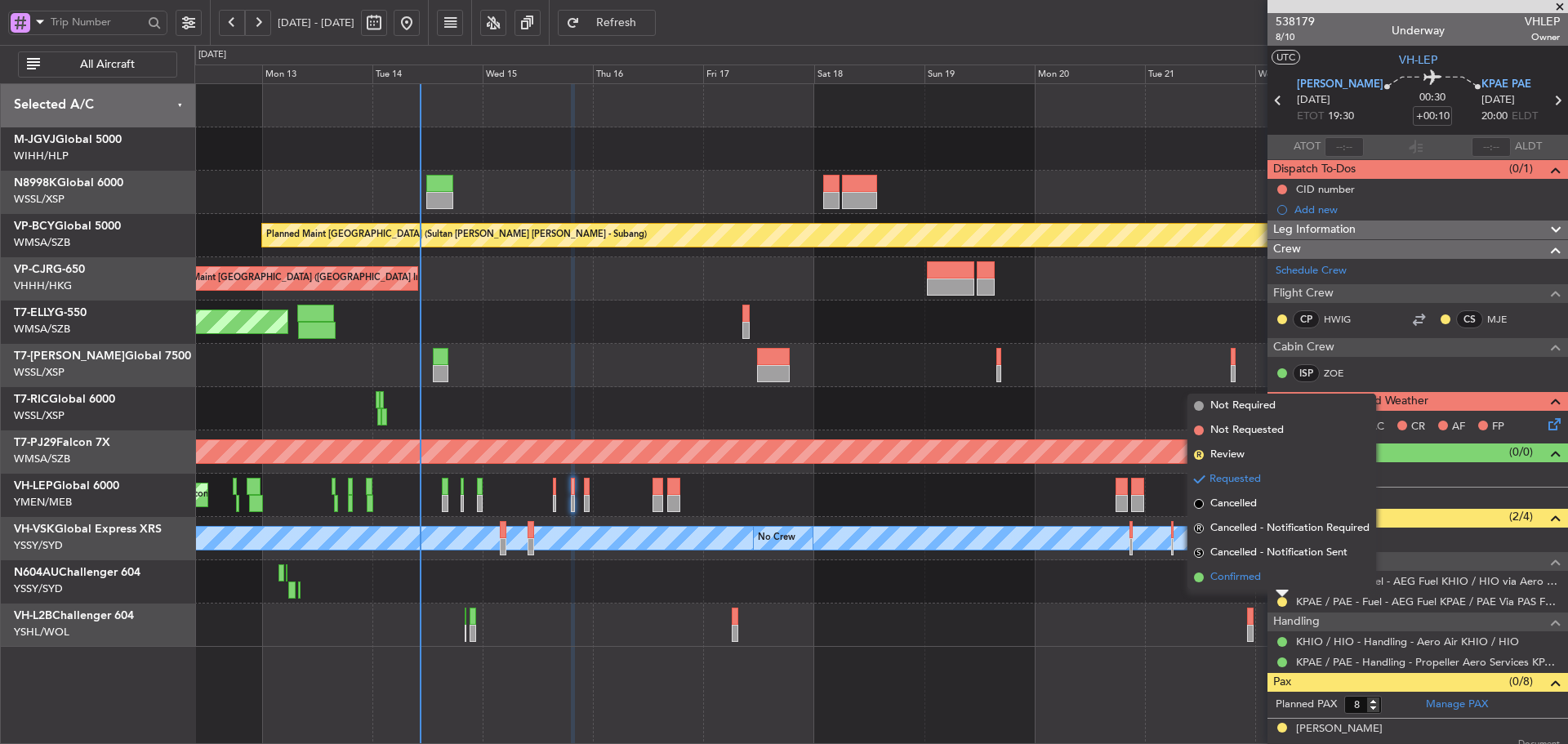
click at [1197, 575] on span at bounding box center [1198, 577] width 10 height 10
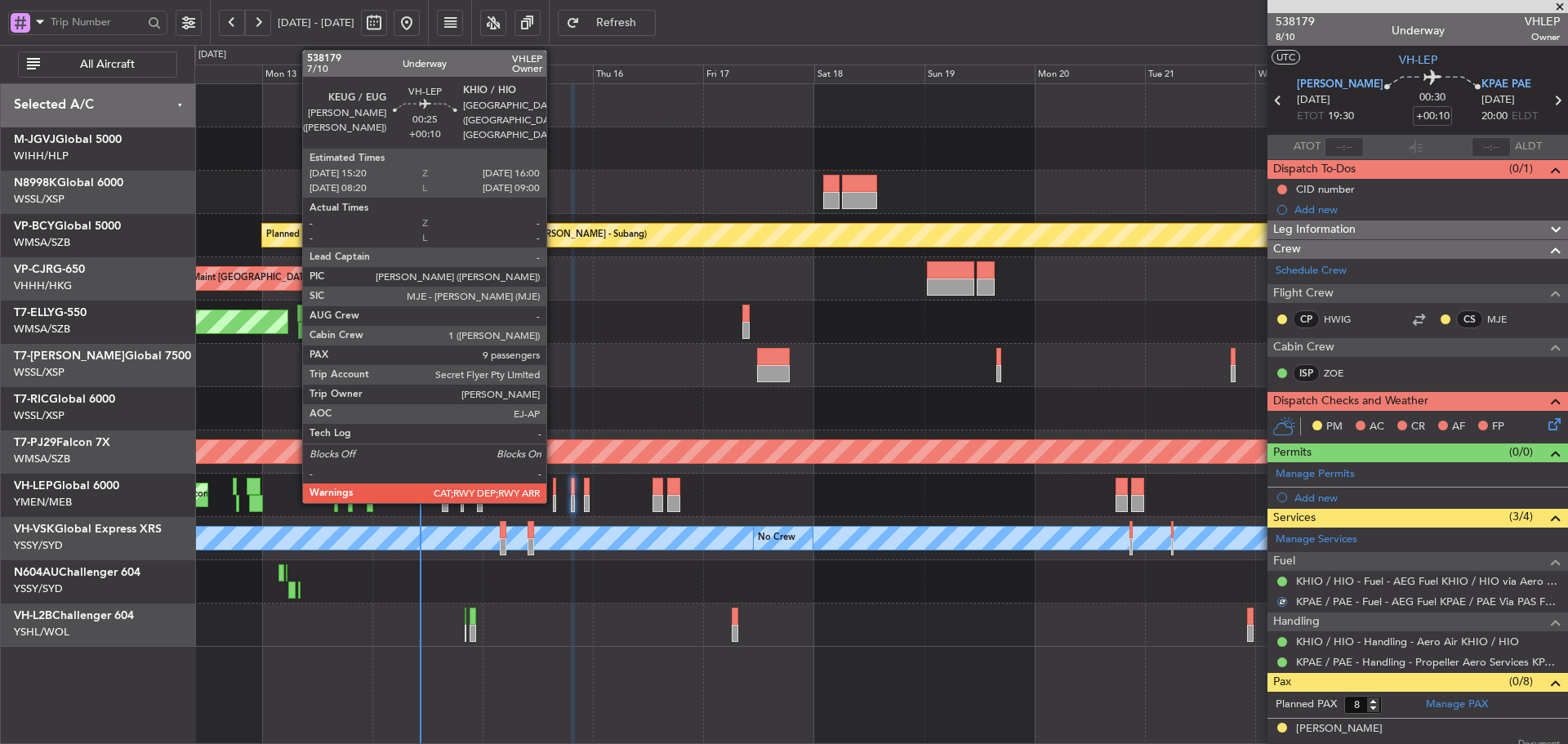
click at [554, 496] on div at bounding box center [555, 503] width 4 height 17
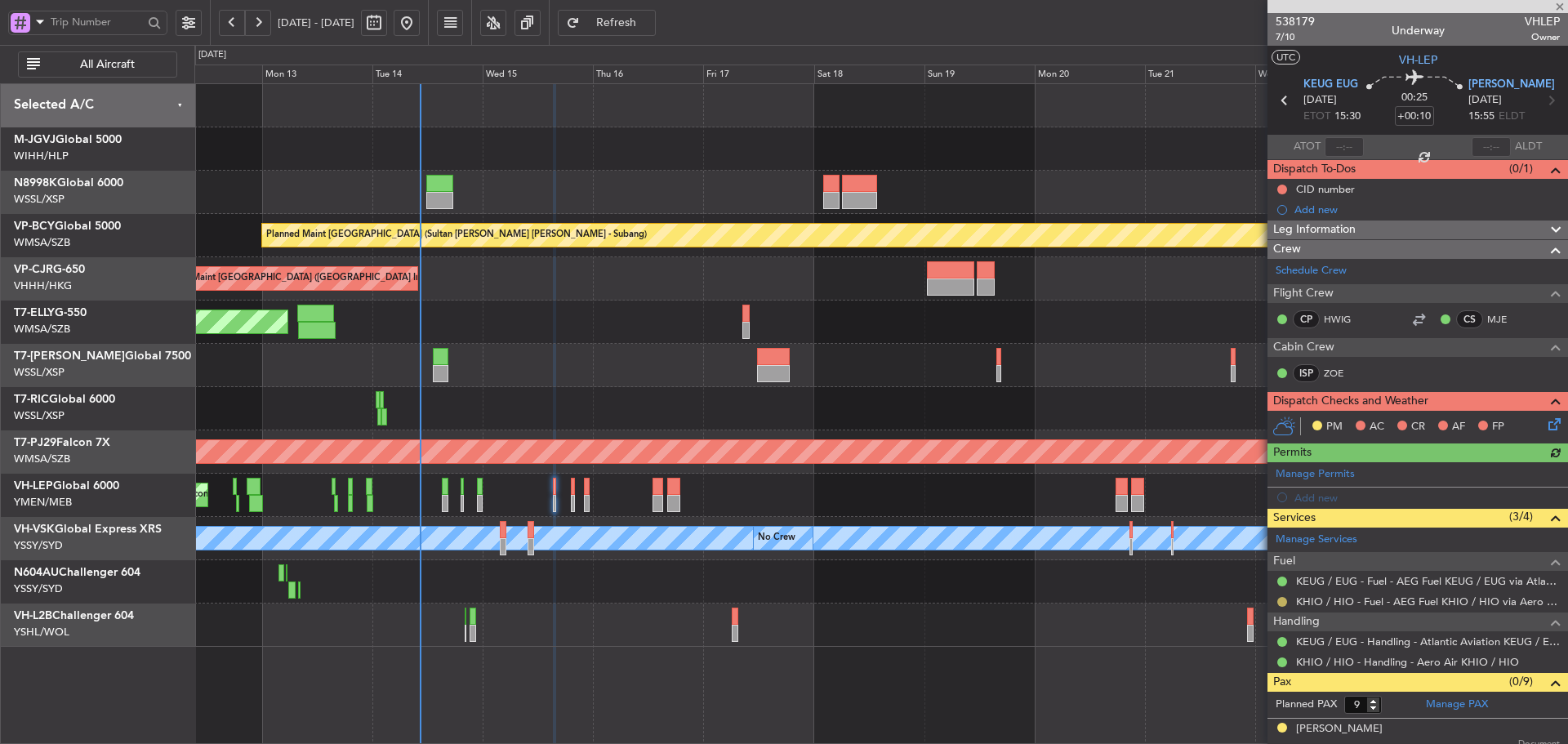
click at [1281, 602] on button at bounding box center [1282, 602] width 10 height 10
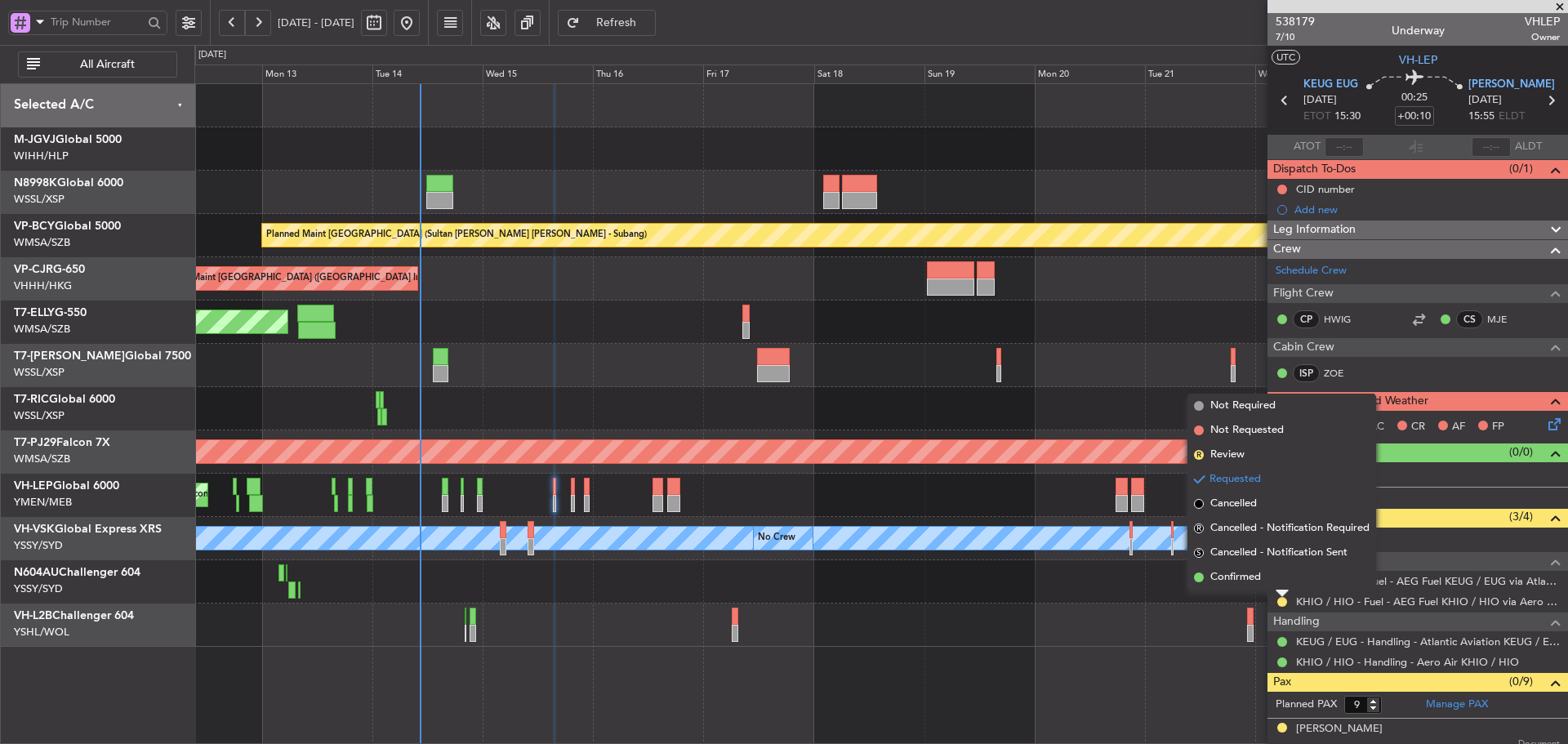
click at [1194, 578] on span at bounding box center [1198, 577] width 10 height 10
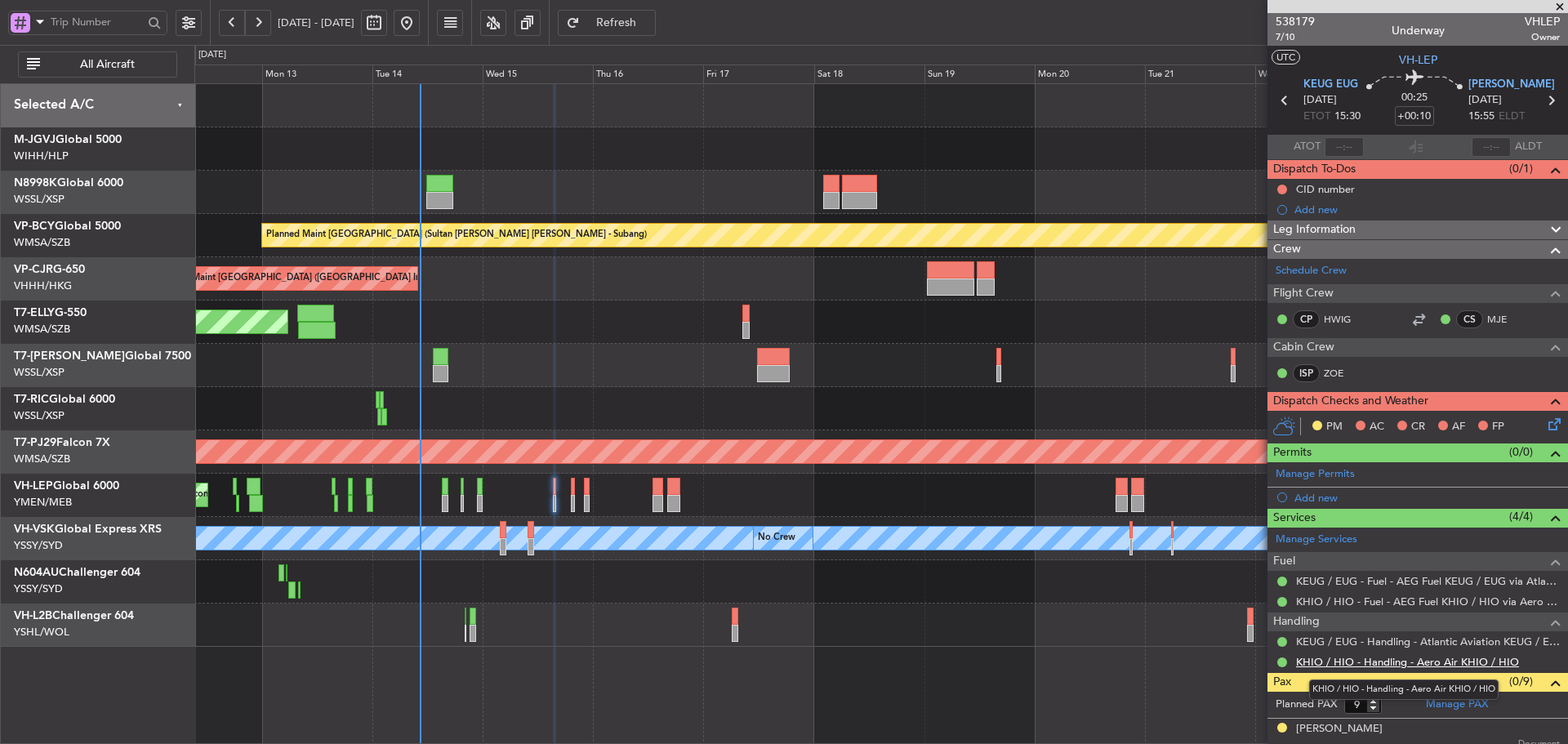
click at [1365, 657] on link "KHIO / HIO - Handling - Aero Air KHIO / HIO" at bounding box center [1407, 661] width 223 height 14
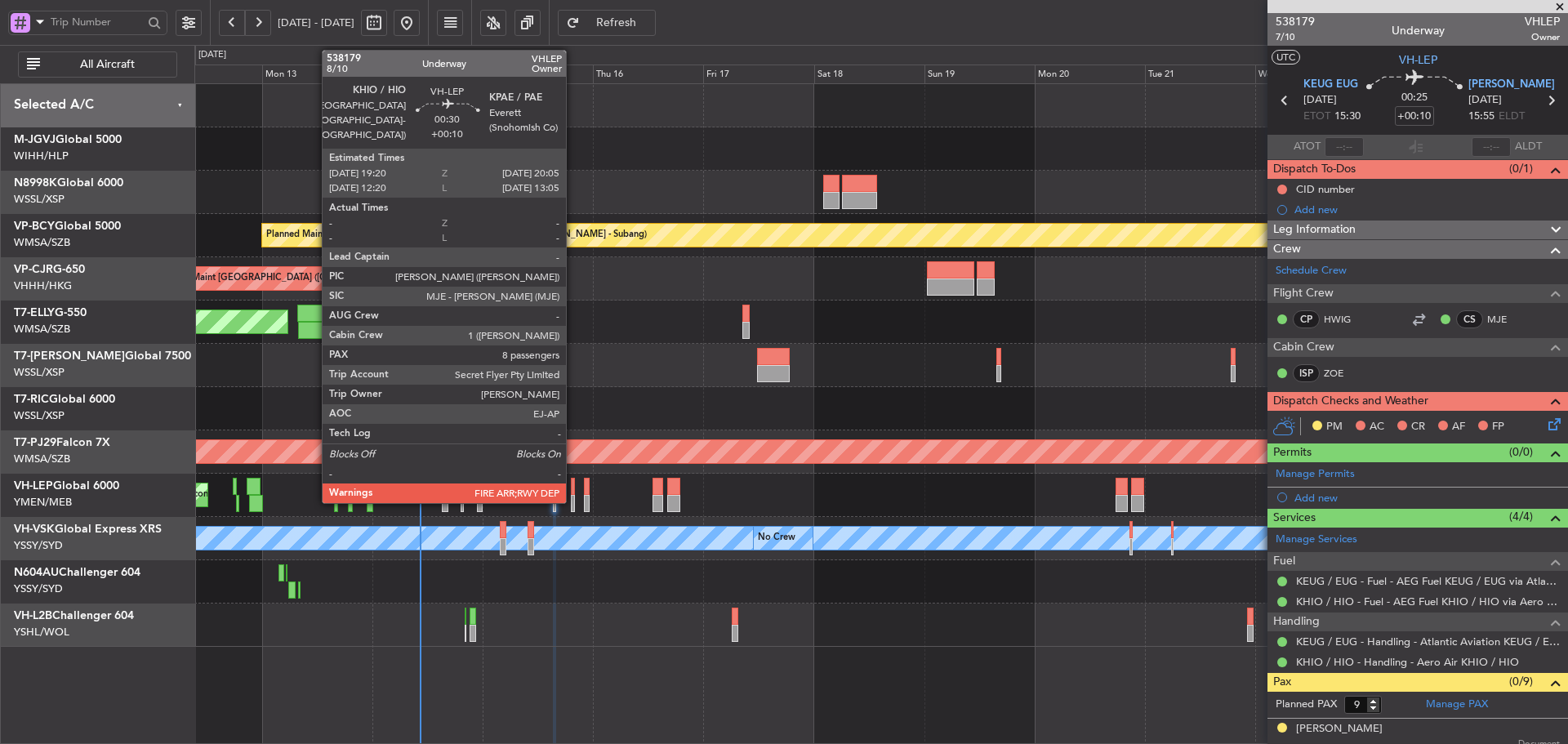
click at [573, 493] on div at bounding box center [573, 486] width 5 height 17
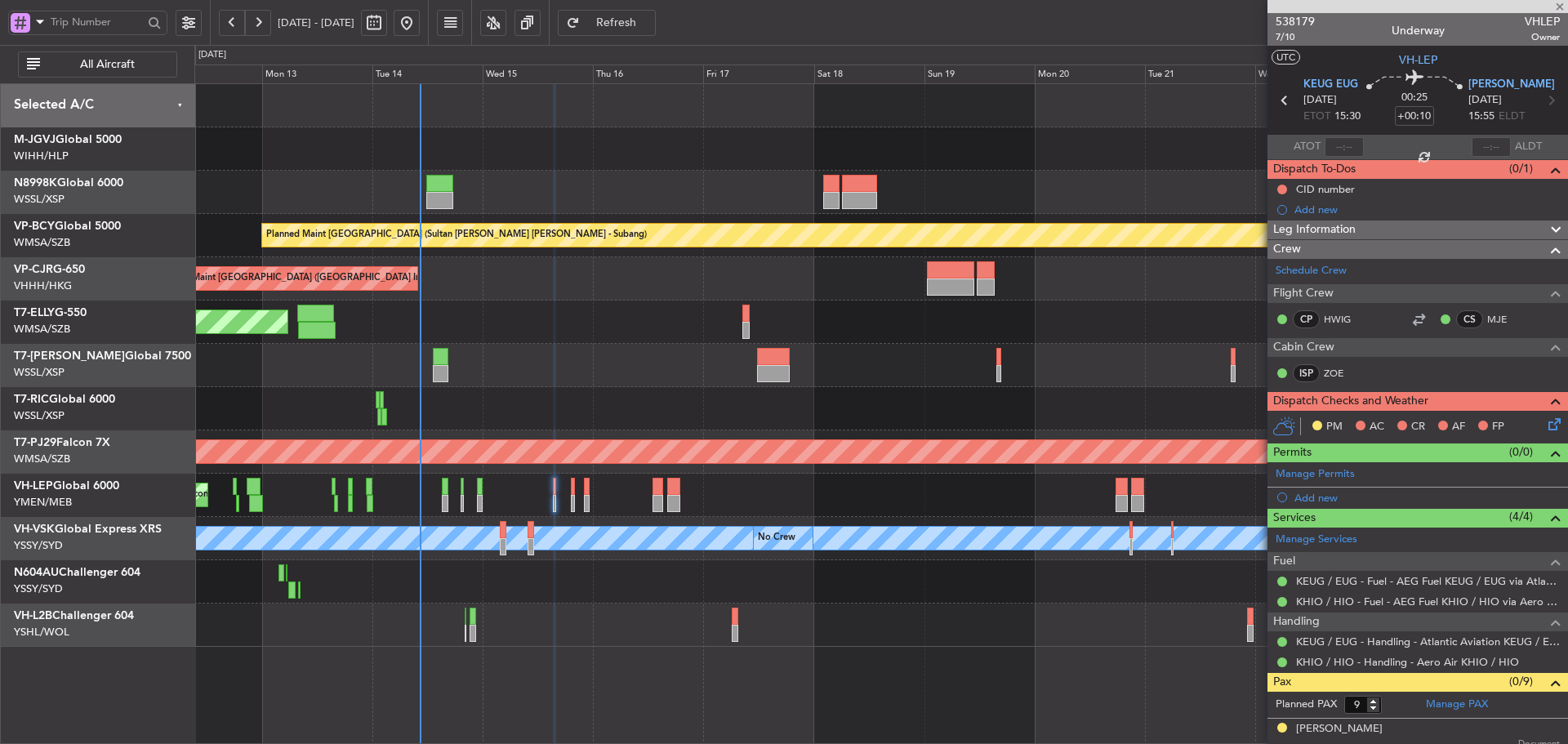
type input "8"
click at [1320, 641] on link "KHIO / HIO - Handling - Aero Air KHIO / HIO" at bounding box center [1407, 640] width 223 height 14
click at [1311, 658] on link "KPAE / PAE - Handling - Propeller Aero Services KPAE / [GEOGRAPHIC_DATA]" at bounding box center [1427, 661] width 263 height 14
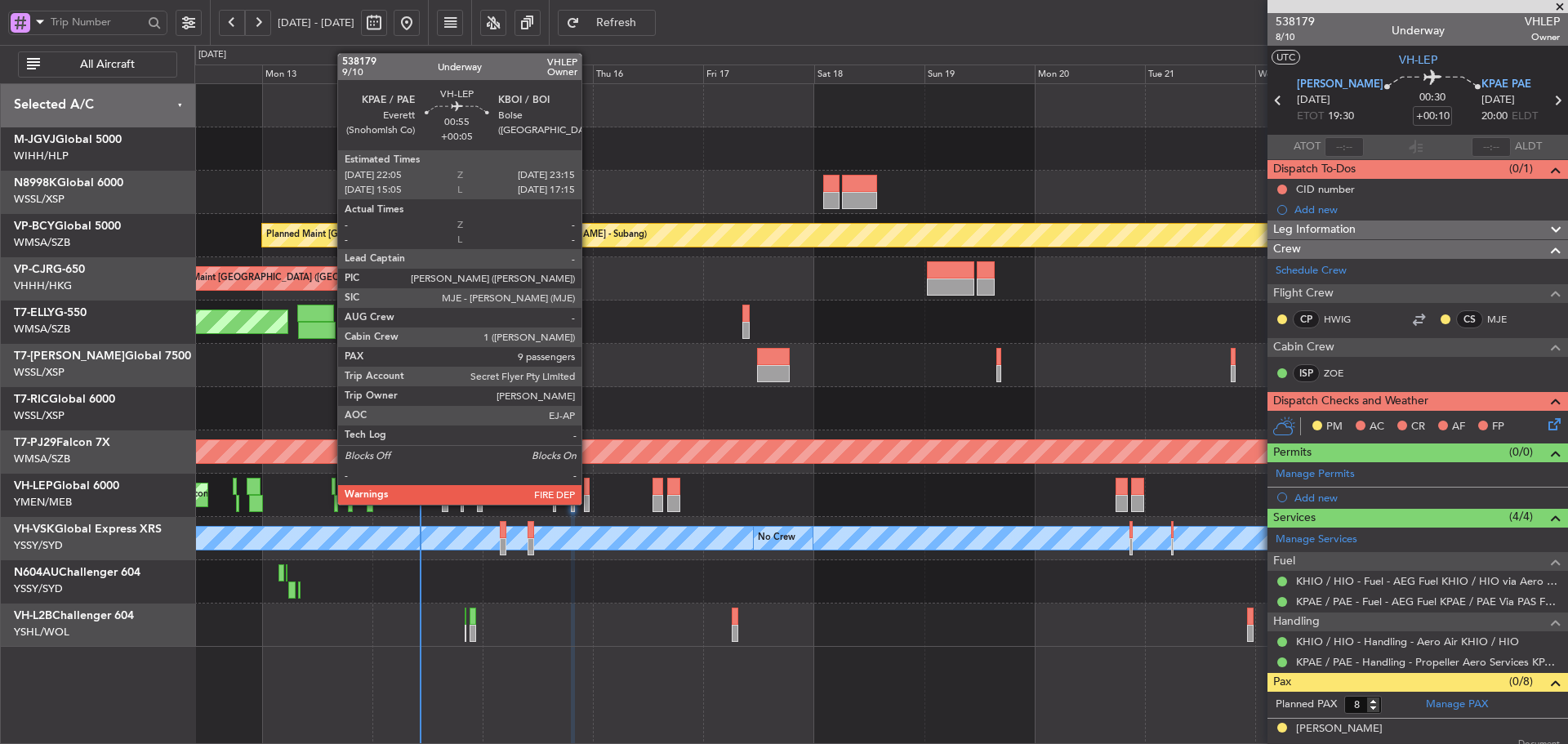
click at [589, 503] on div at bounding box center [586, 503] width 5 height 17
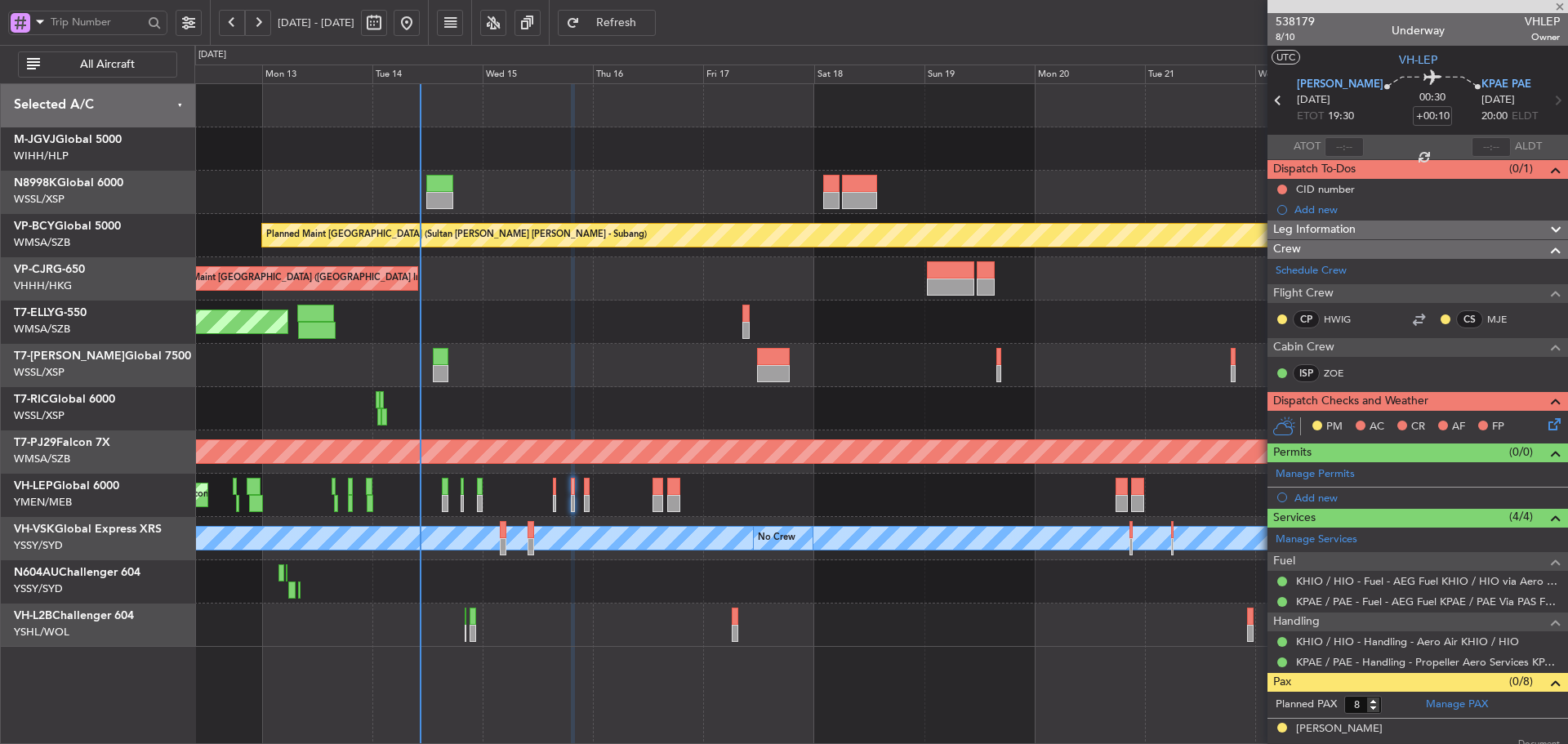
type input "+00:05"
type input "9"
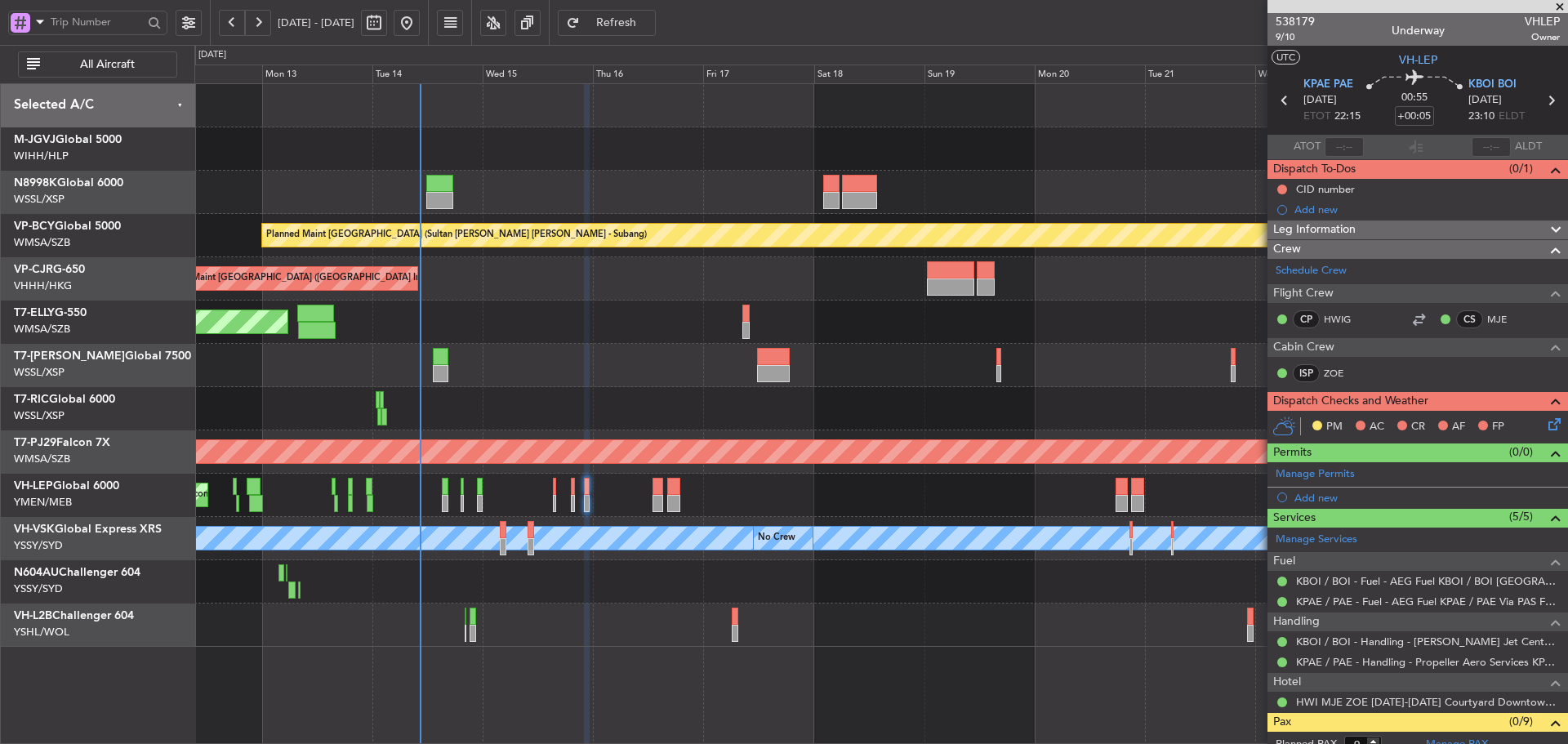
drag, startPoint x: 1323, startPoint y: 660, endPoint x: 1324, endPoint y: 650, distance: 10.0
click at [1324, 651] on div "KPAE / PAE - Handling - Propeller Aero Services KPAE / [GEOGRAPHIC_DATA]" at bounding box center [1417, 661] width 300 height 21
click at [1320, 638] on link "KBOI / BOI - Handling - [PERSON_NAME] Jet Center KBOI / BOI" at bounding box center [1427, 640] width 263 height 14
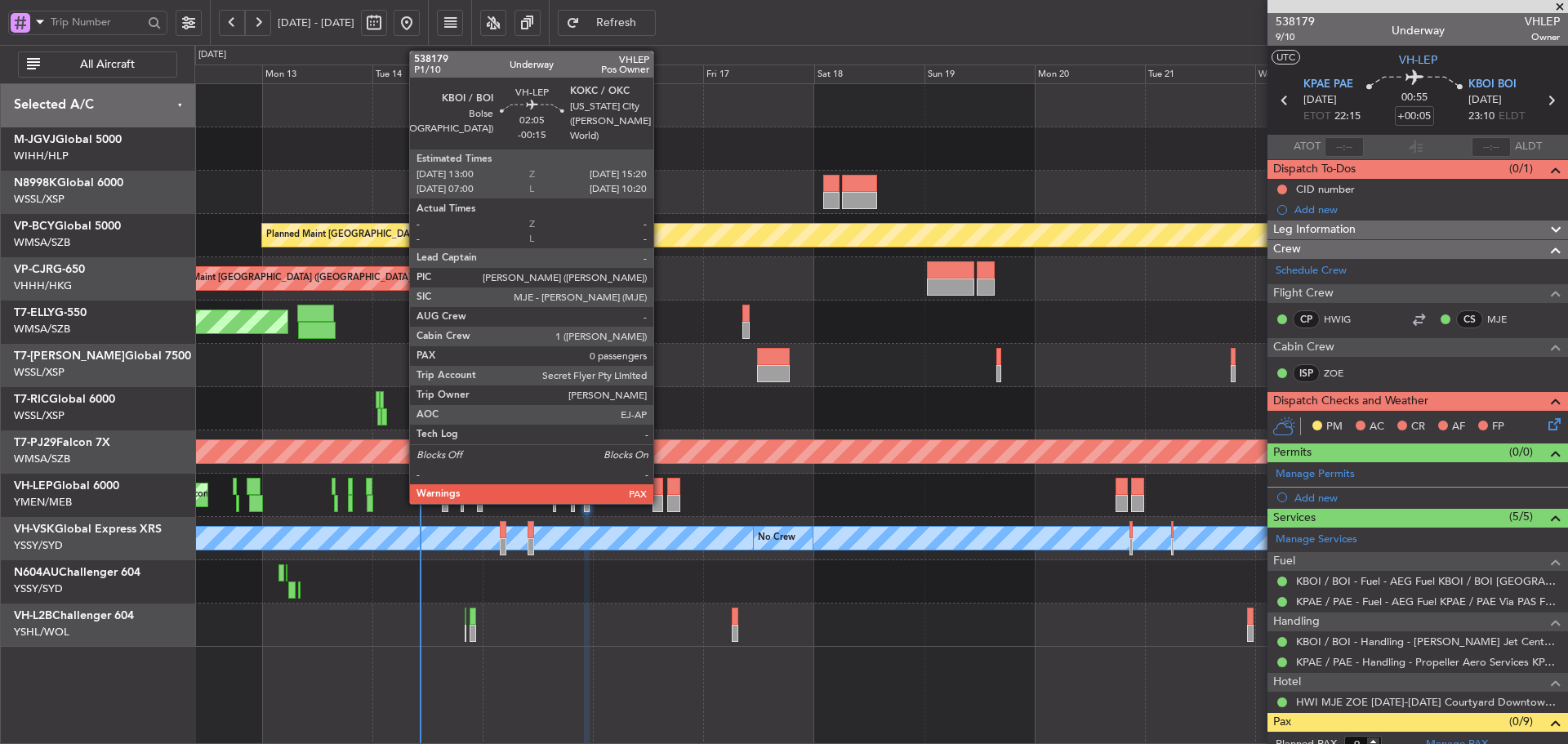
click at [660, 502] on div at bounding box center [658, 503] width 12 height 17
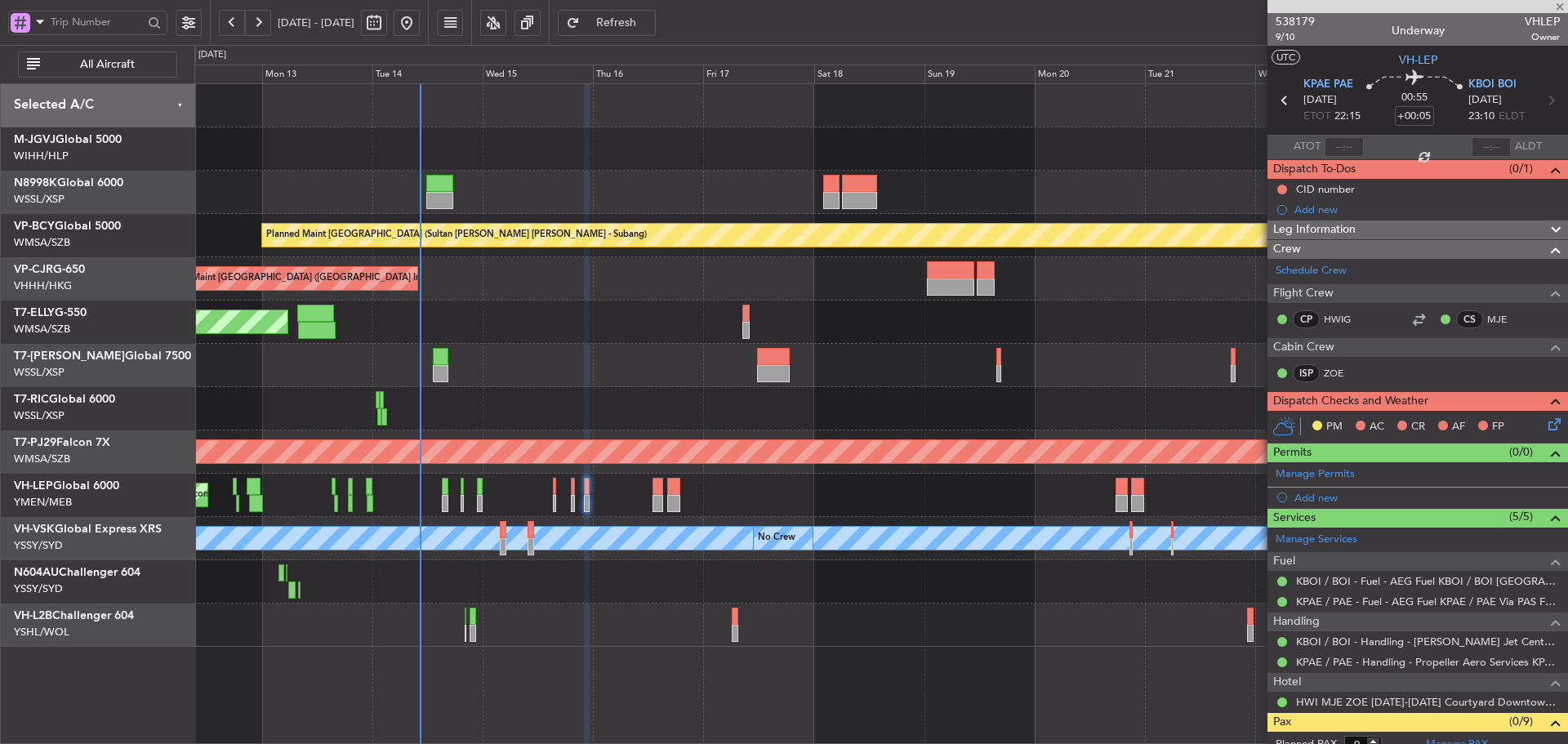
type input "-00:15"
type input "0"
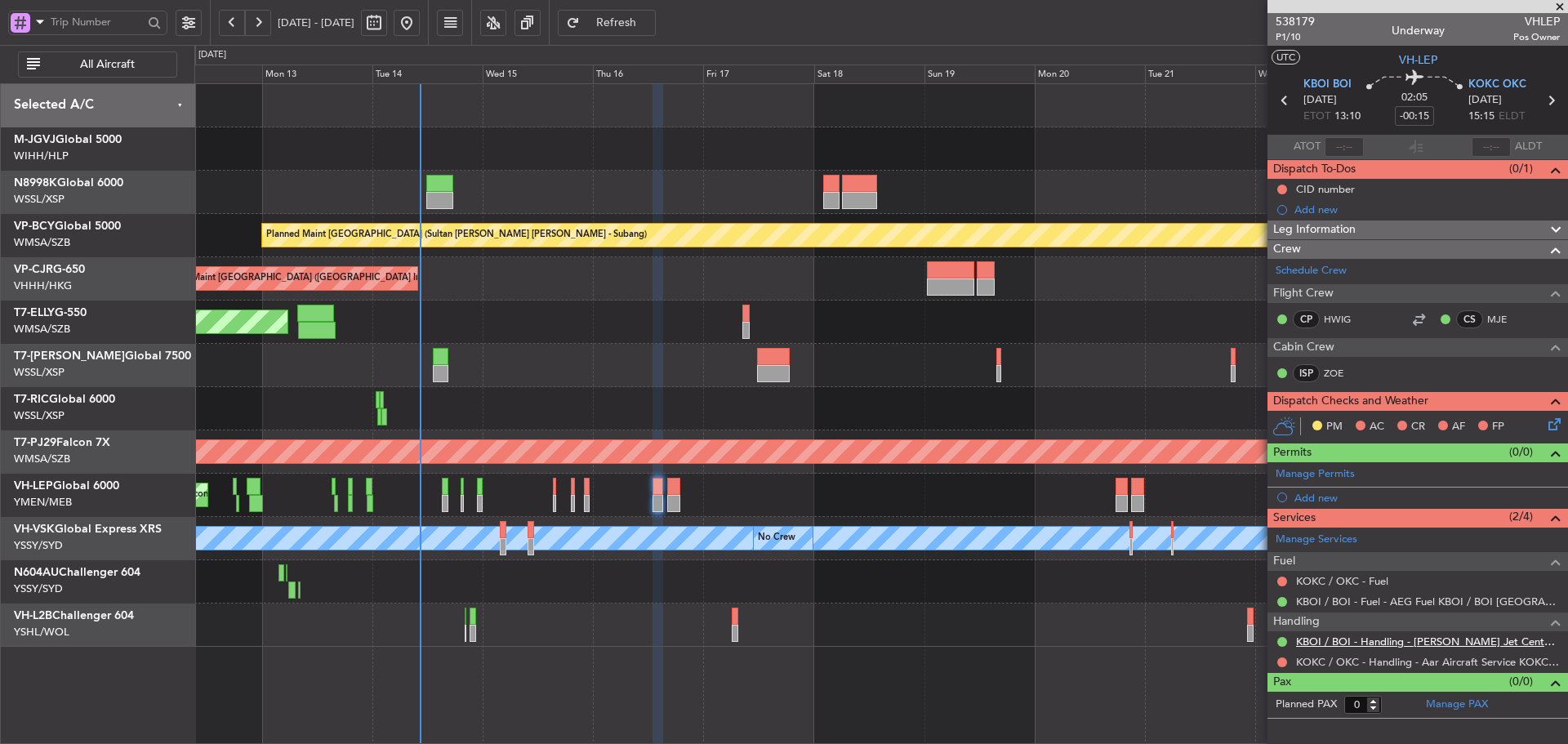
click at [1327, 640] on link "KBOI / BOI - Handling - [PERSON_NAME] Jet Center KBOI / BOI" at bounding box center [1427, 640] width 263 height 14
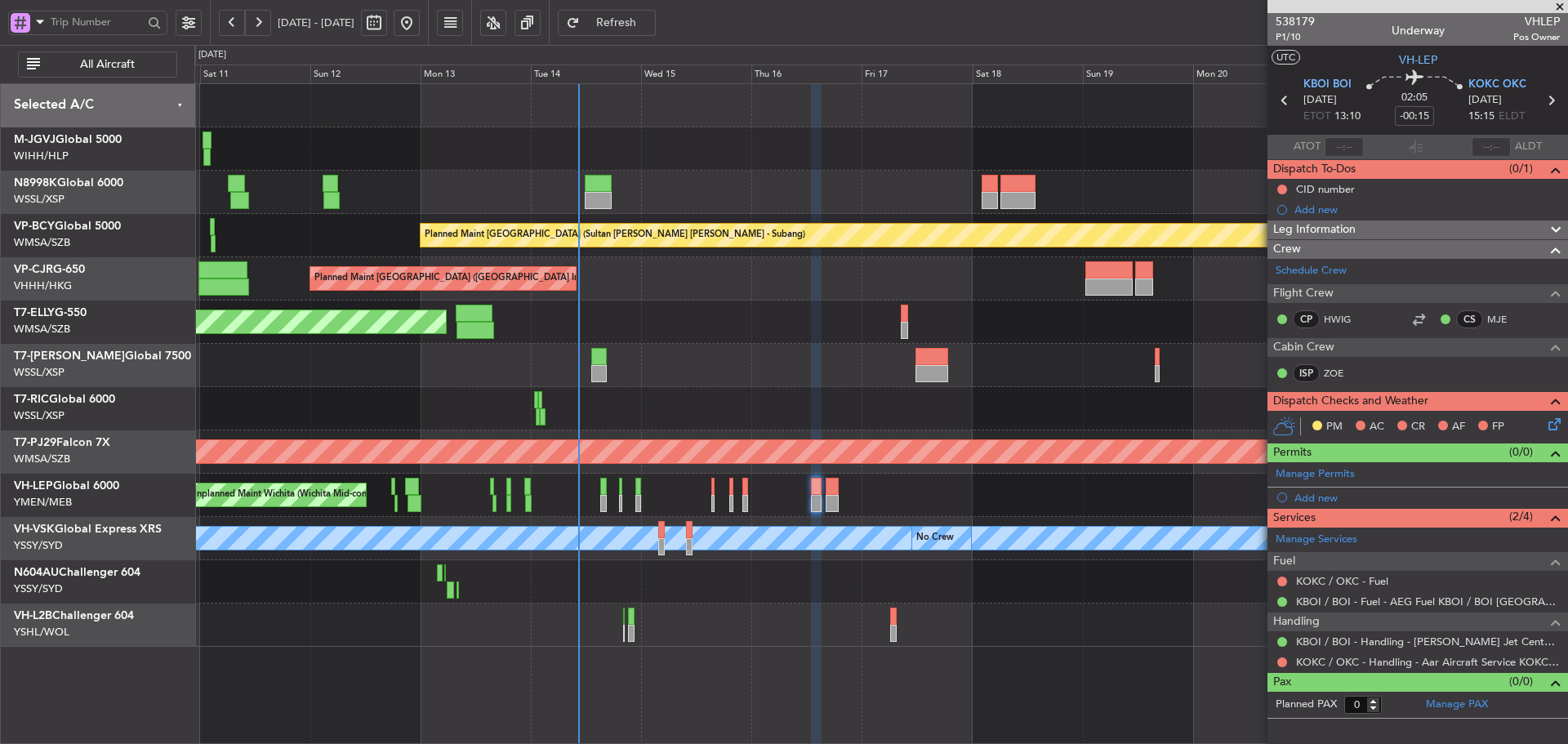
click at [779, 520] on div "Planned Maint [GEOGRAPHIC_DATA] (Seletar) Planned Maint [GEOGRAPHIC_DATA] (Sele…" at bounding box center [881, 365] width 1373 height 563
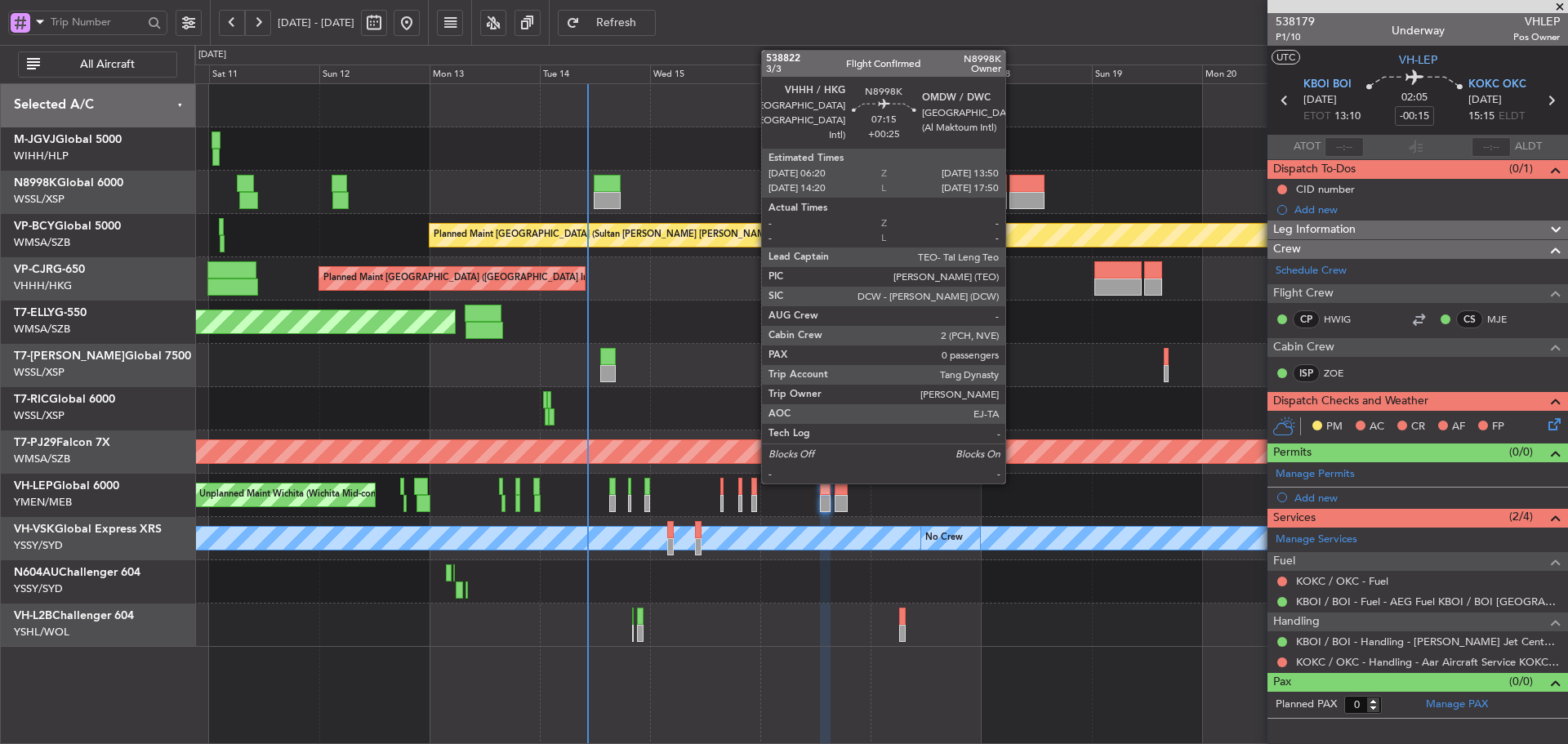
click at [1012, 184] on div at bounding box center [1027, 183] width 35 height 17
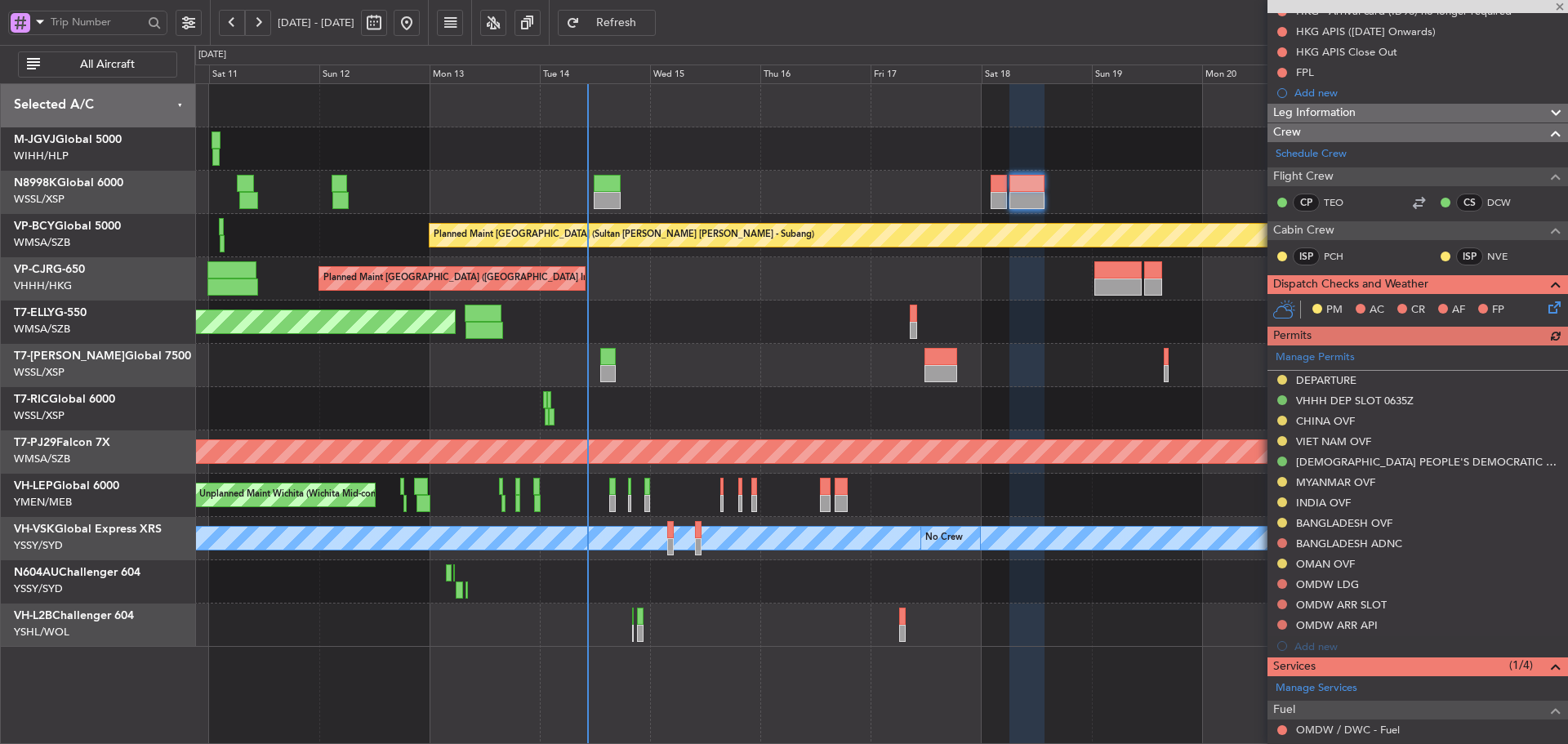
scroll to position [245, 0]
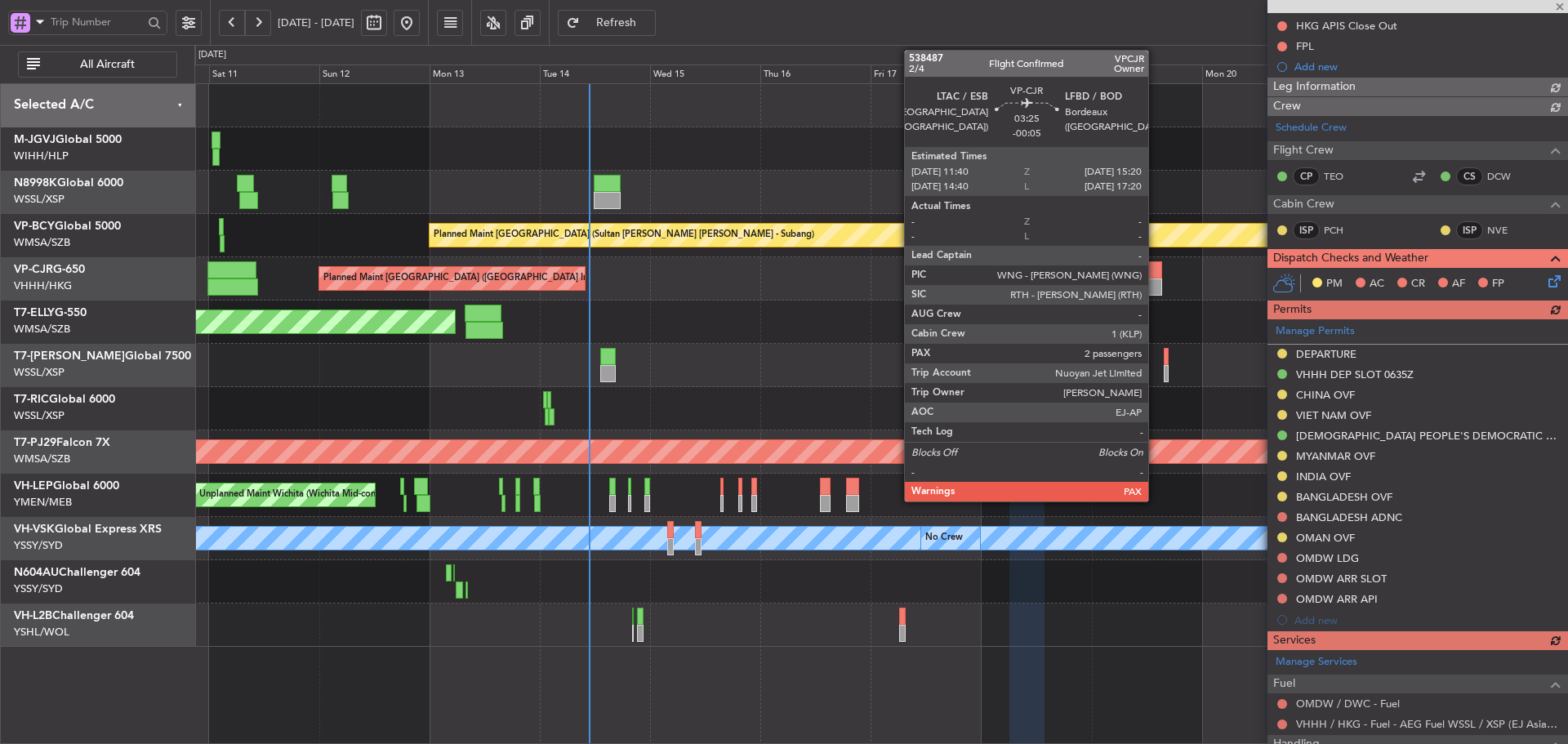
click at [1156, 276] on div at bounding box center [1152, 270] width 17 height 17
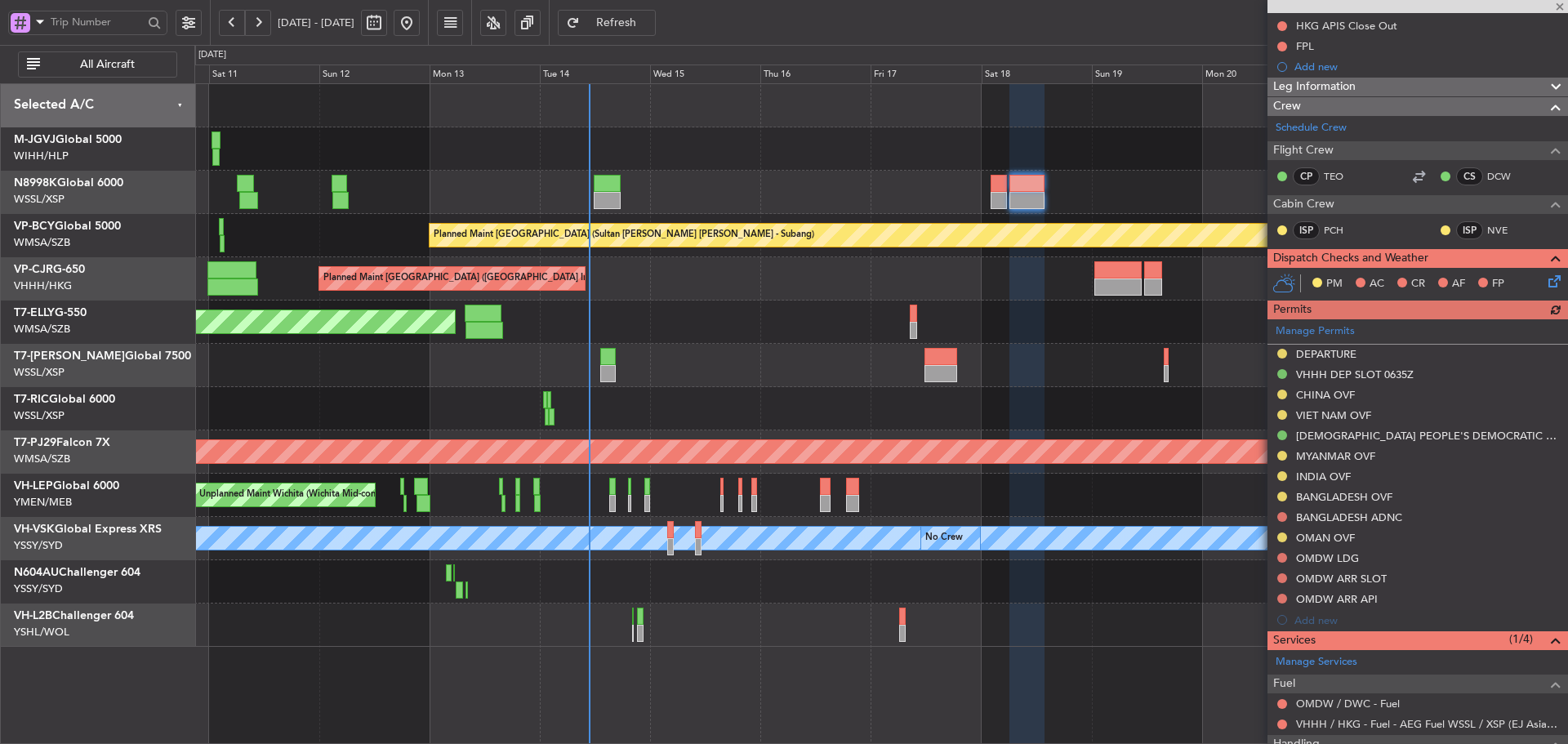
type input "-00:05"
type input "4"
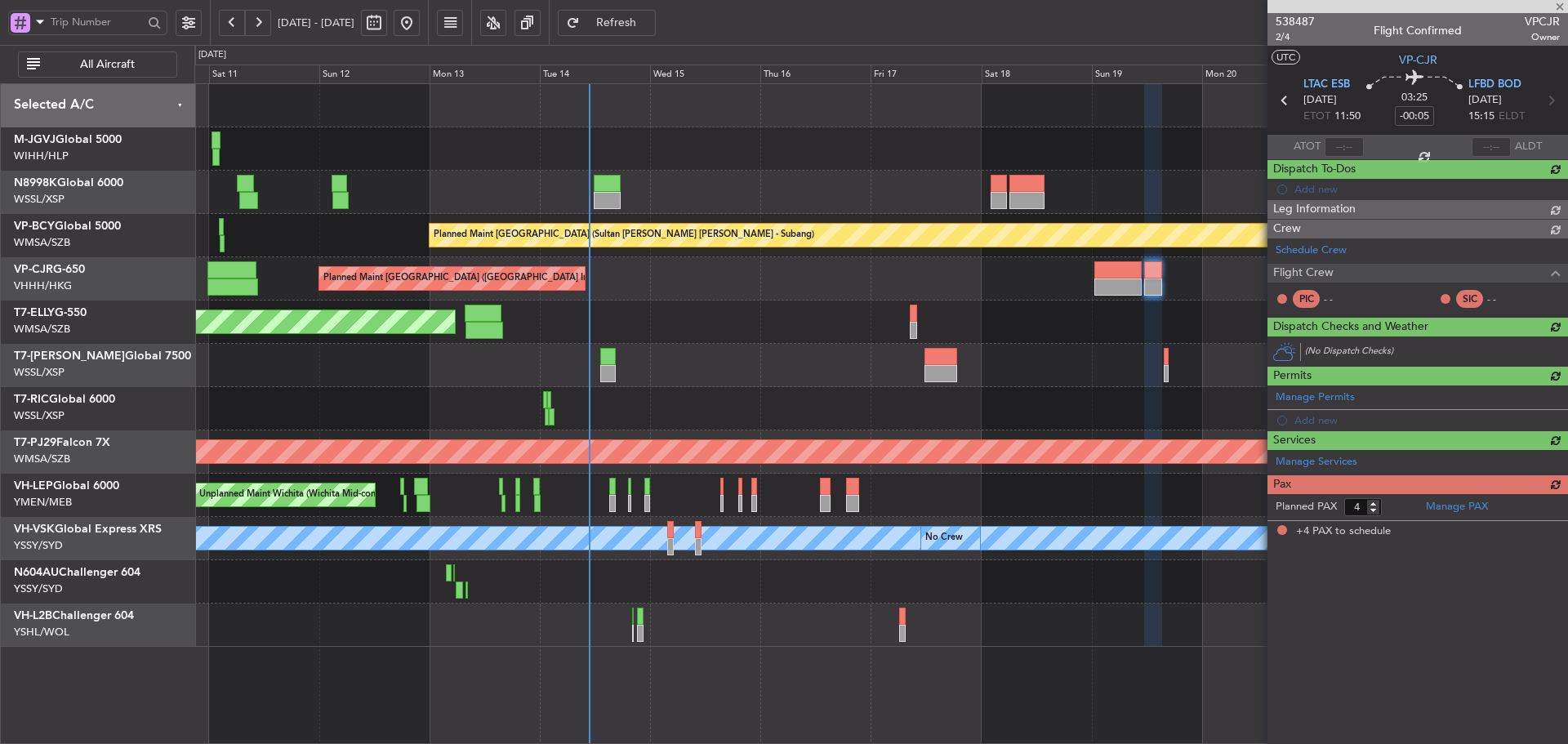
scroll to position [0, 0]
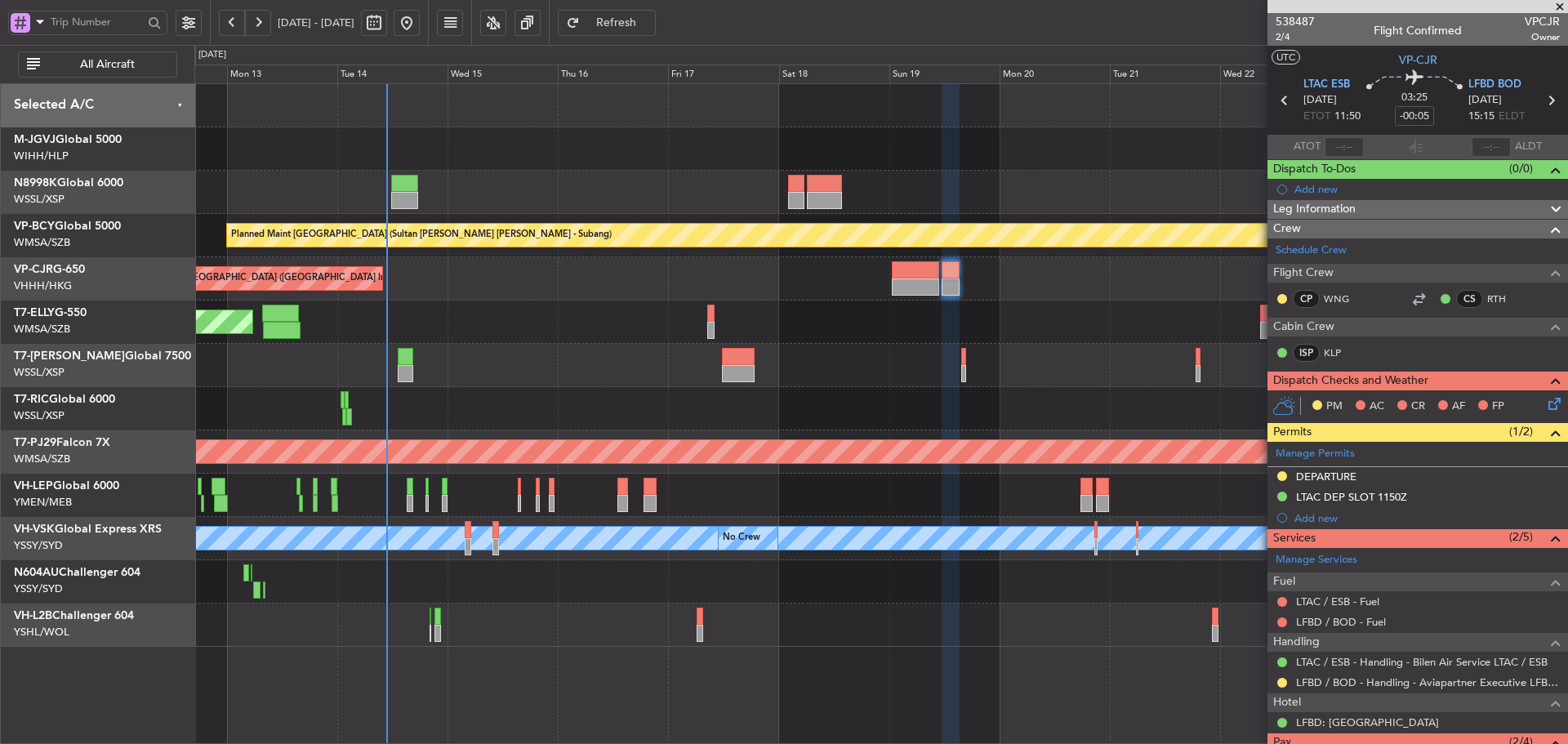
click at [994, 472] on div "Planned Maint [GEOGRAPHIC_DATA] (Sultan [PERSON_NAME] [PERSON_NAME] - Subang) P…" at bounding box center [881, 365] width 1373 height 563
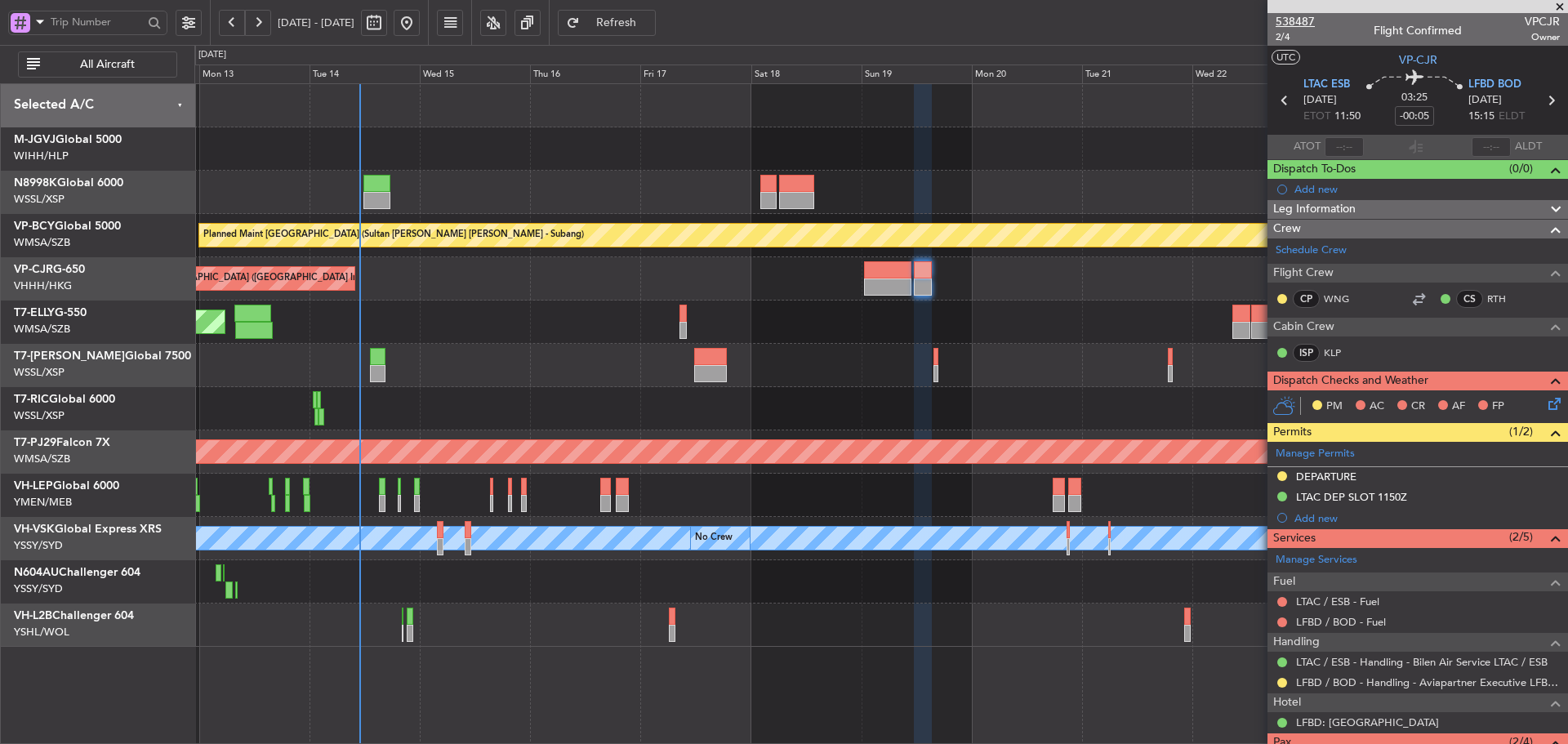
click at [1305, 22] on span "538487" at bounding box center [1295, 21] width 39 height 17
click at [650, 23] on span "Refresh" at bounding box center [616, 23] width 67 height 12
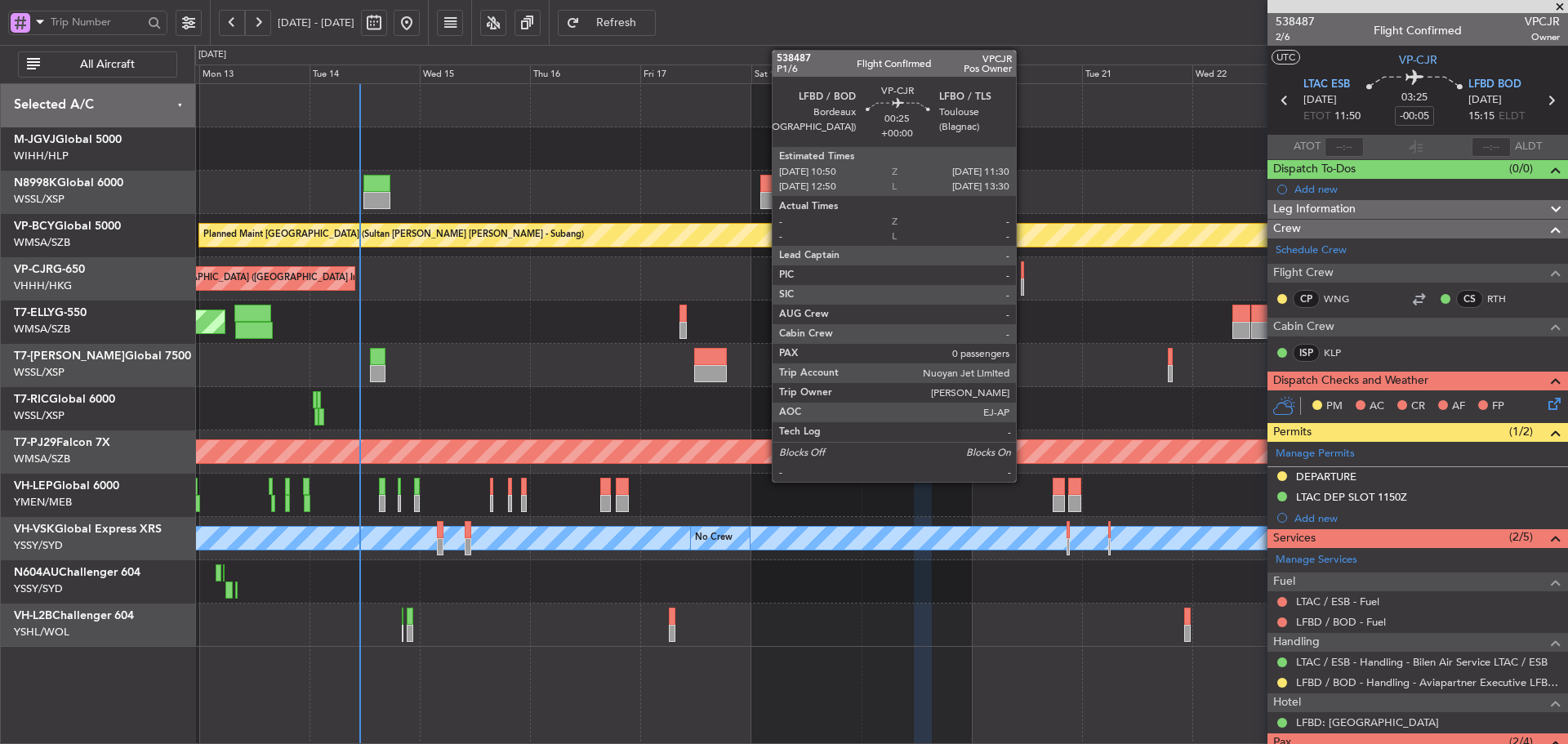
click at [1023, 280] on div at bounding box center [1022, 287] width 4 height 17
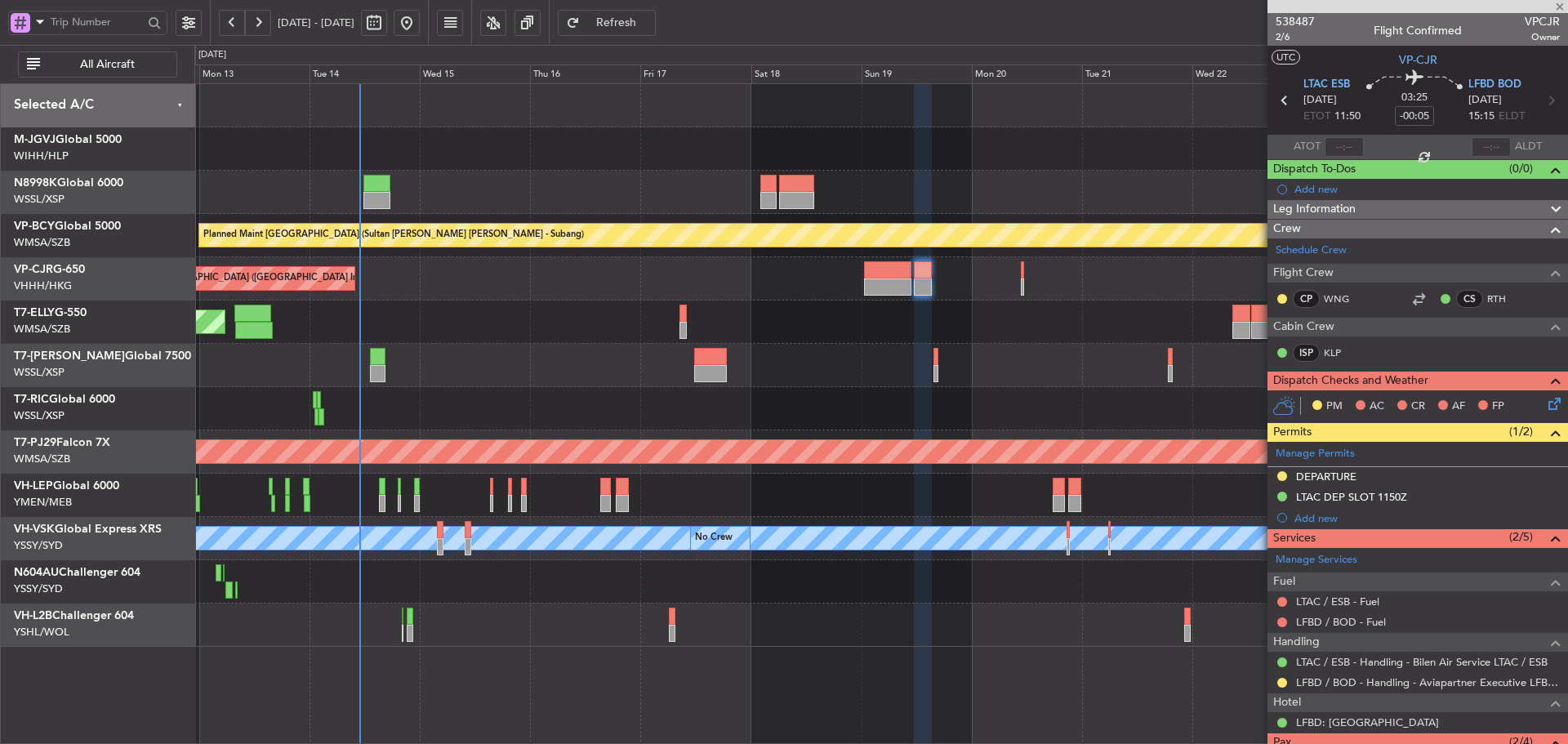
type input "0"
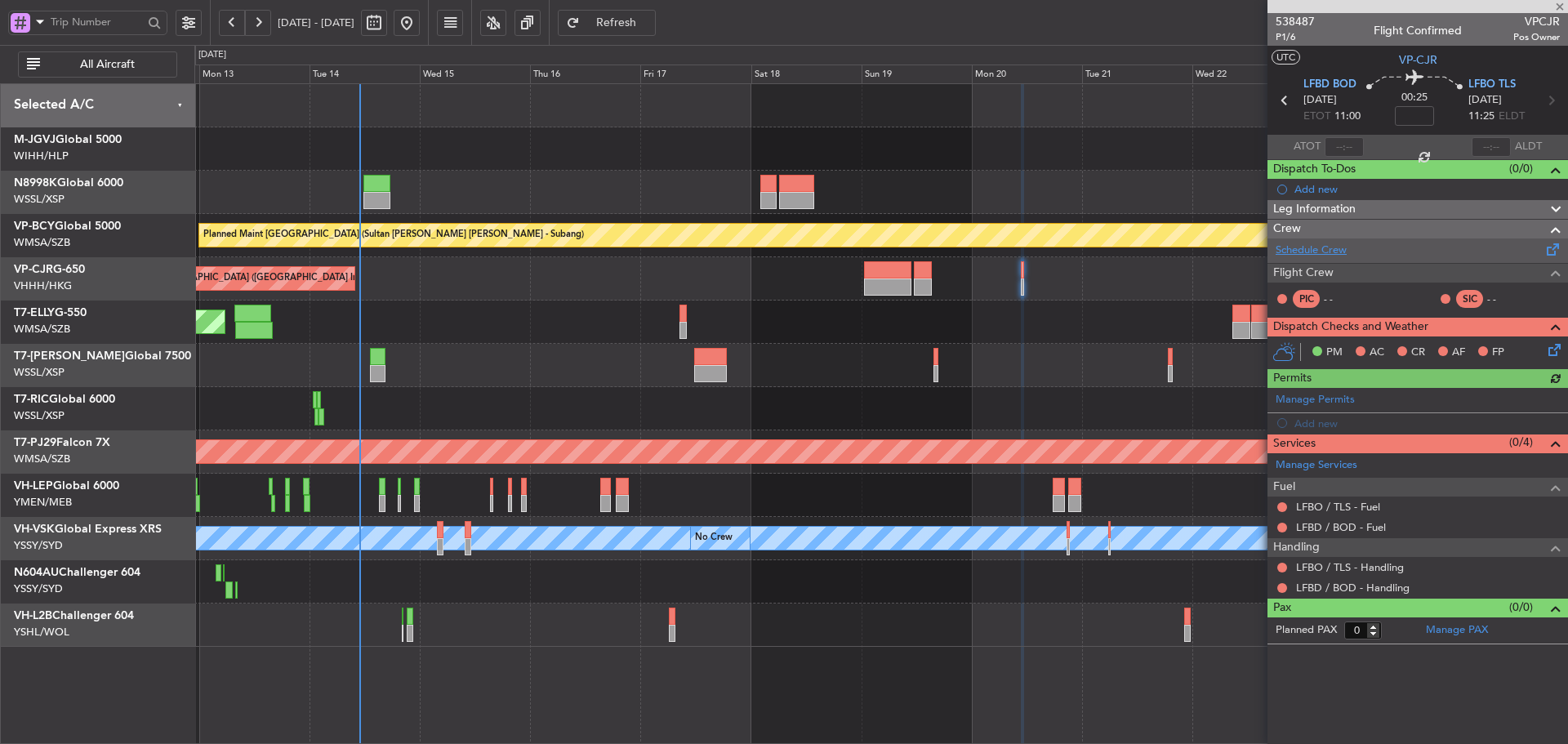
click at [1314, 251] on link "Schedule Crew" at bounding box center [1311, 251] width 71 height 16
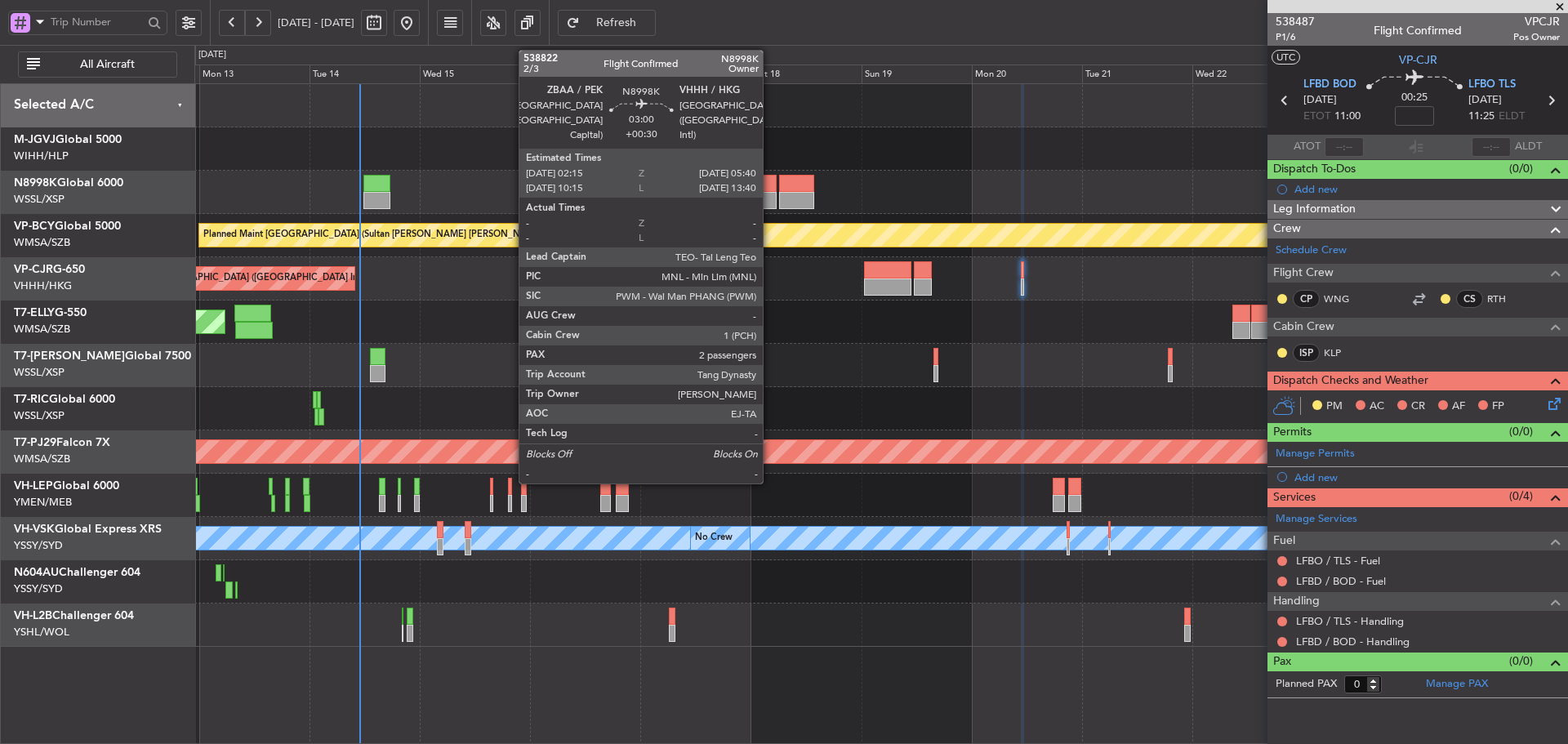
click at [770, 196] on div at bounding box center [769, 200] width 16 height 17
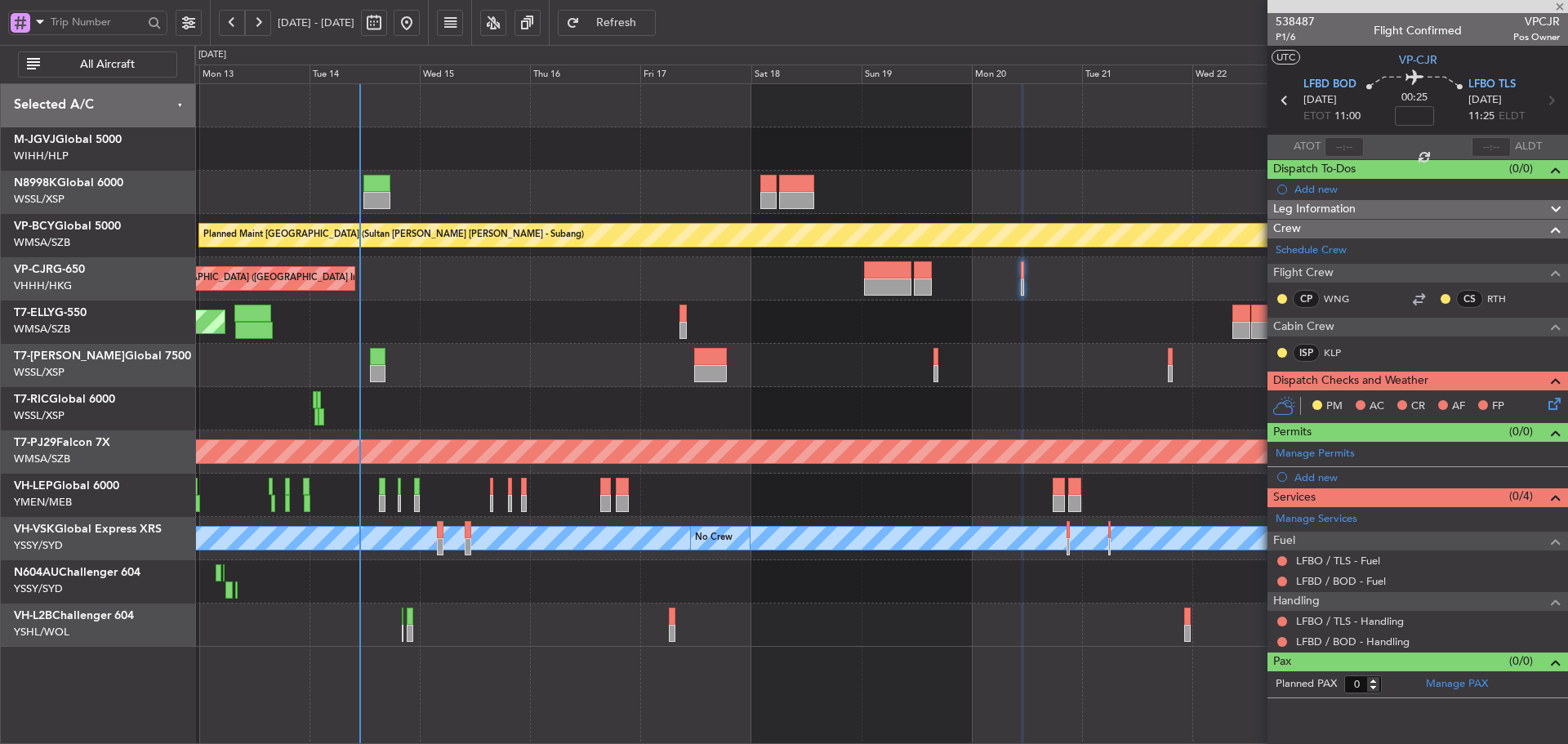
click at [789, 197] on div at bounding box center [797, 200] width 35 height 17
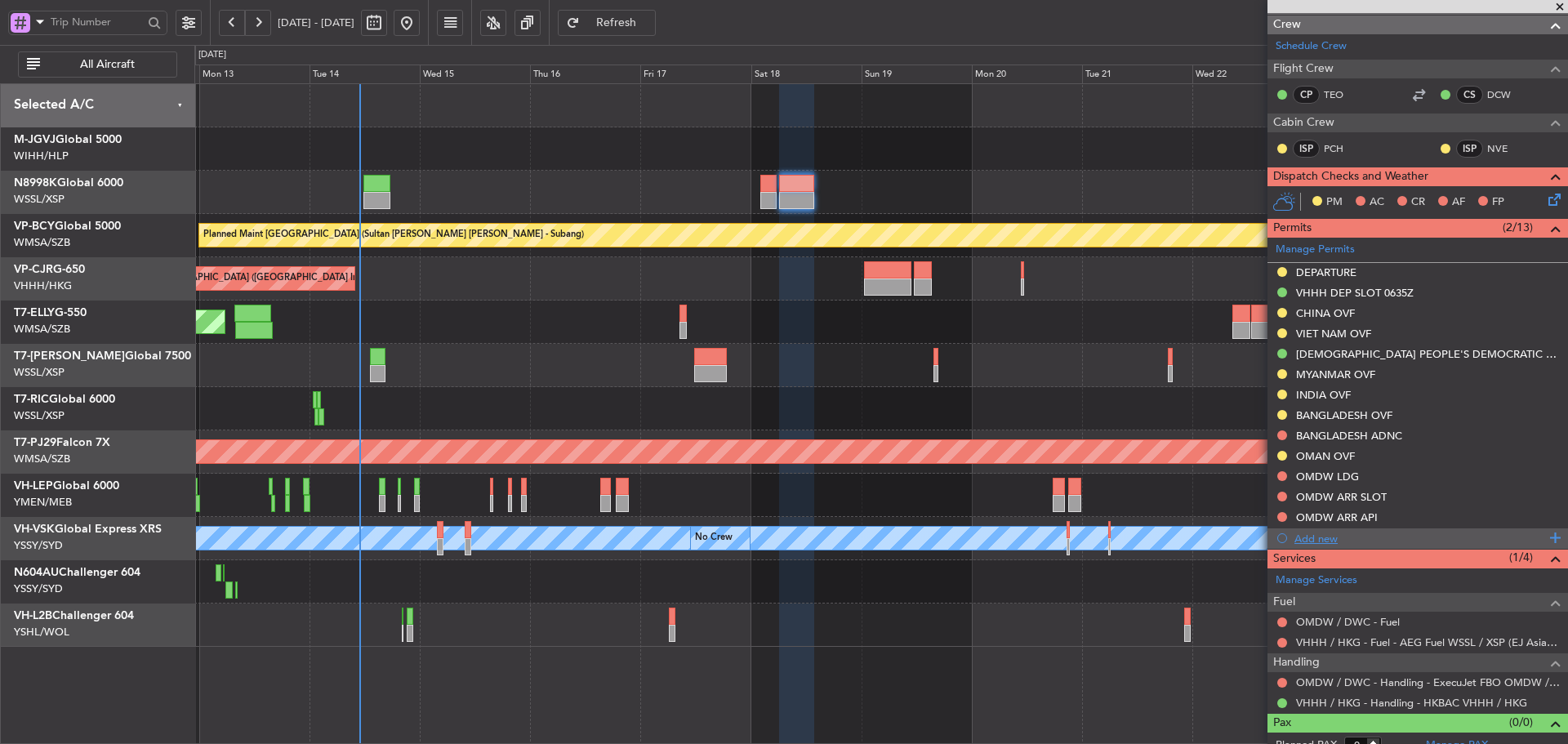
scroll to position [341, 0]
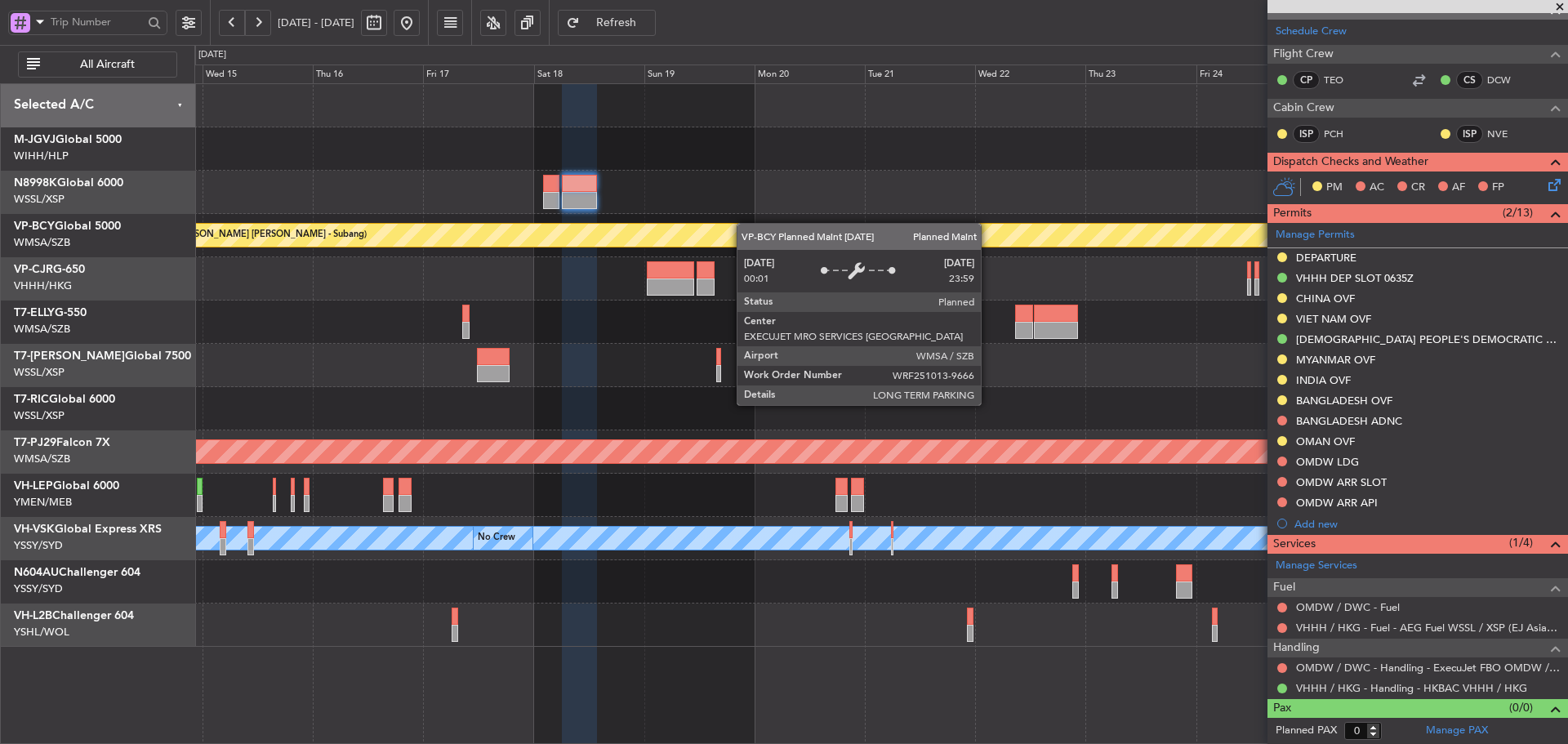
click at [718, 237] on div "Planned Maint [GEOGRAPHIC_DATA] (Sultan [PERSON_NAME] [PERSON_NAME] - Subang) P…" at bounding box center [881, 365] width 1373 height 563
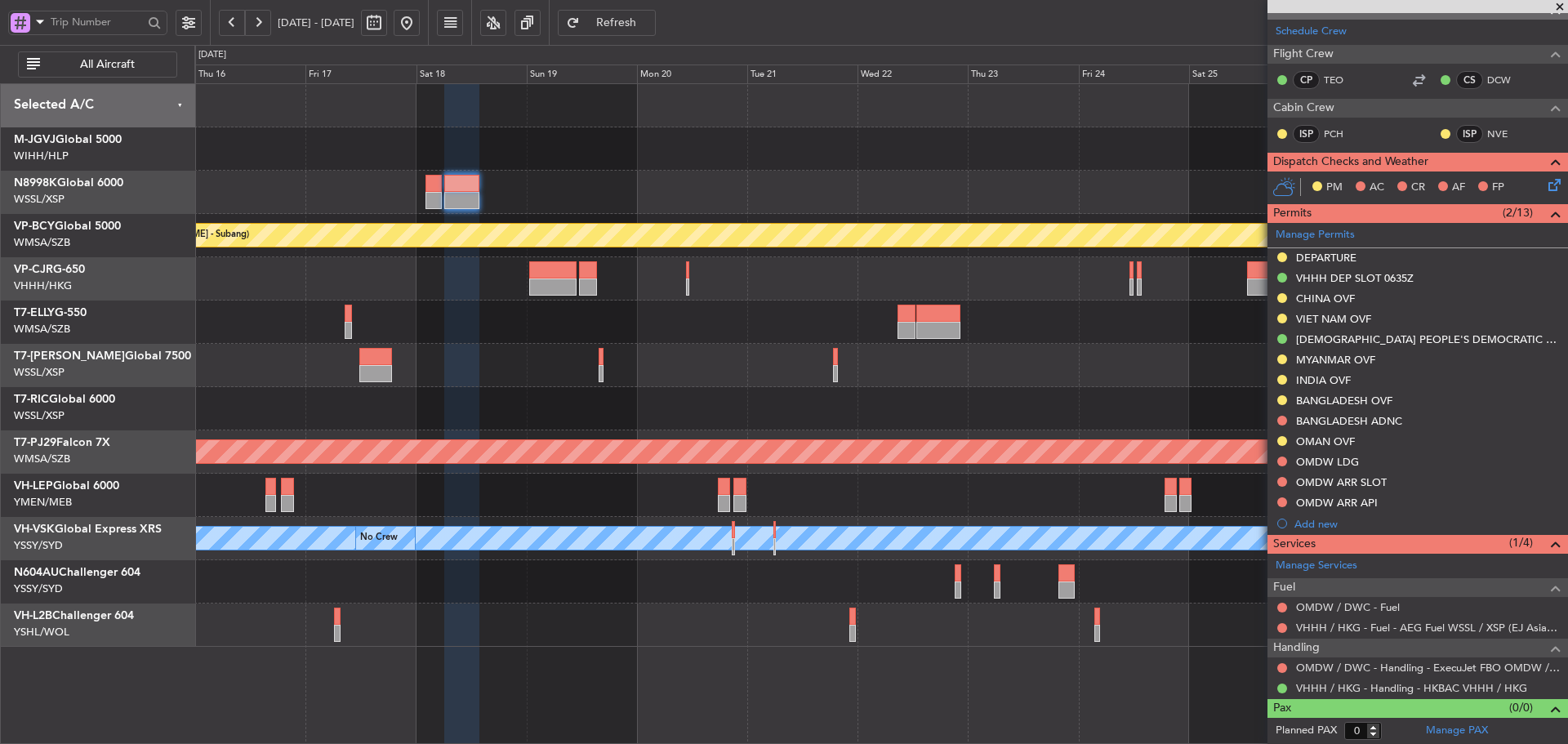
click at [880, 207] on div at bounding box center [881, 192] width 1373 height 43
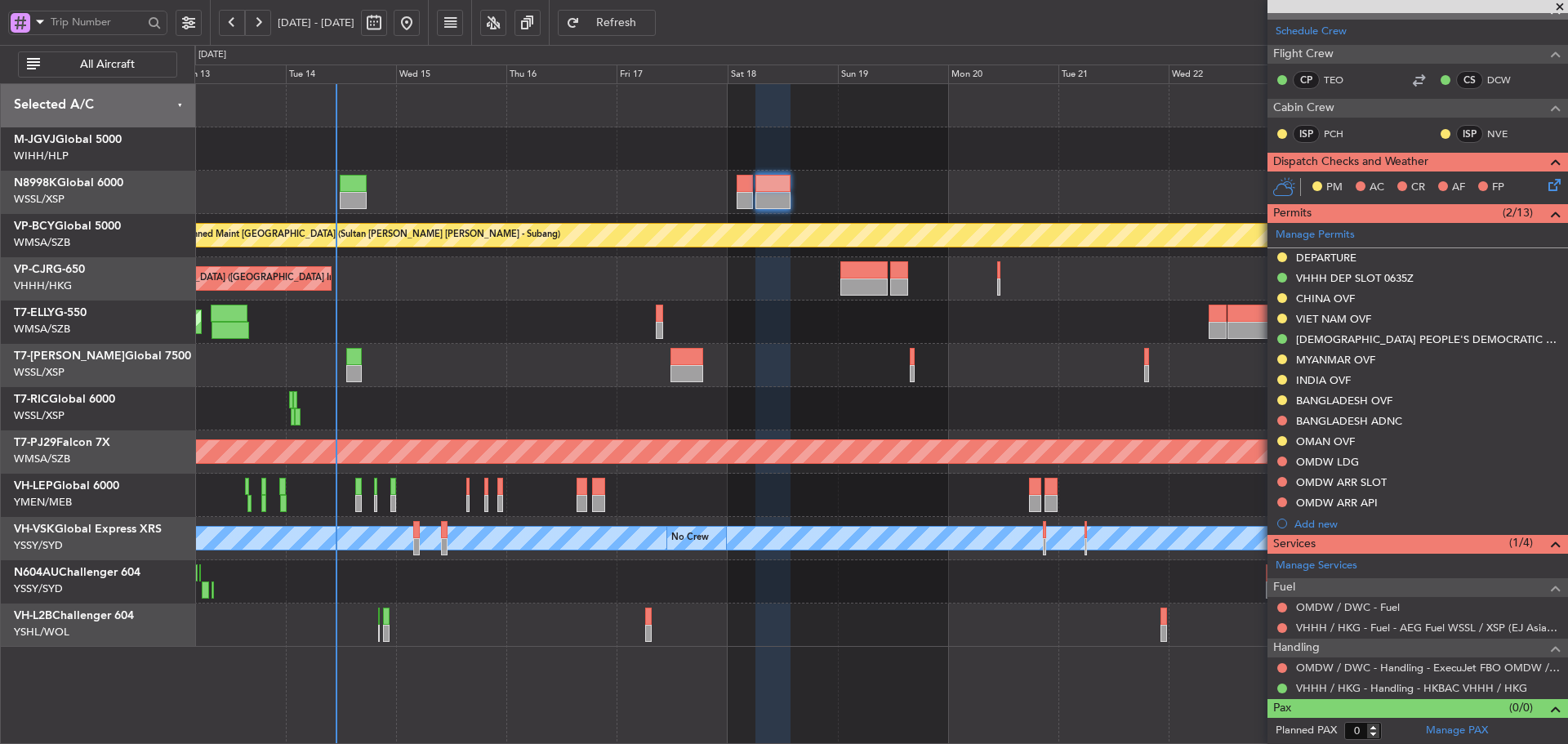
click at [817, 185] on div at bounding box center [881, 192] width 1373 height 43
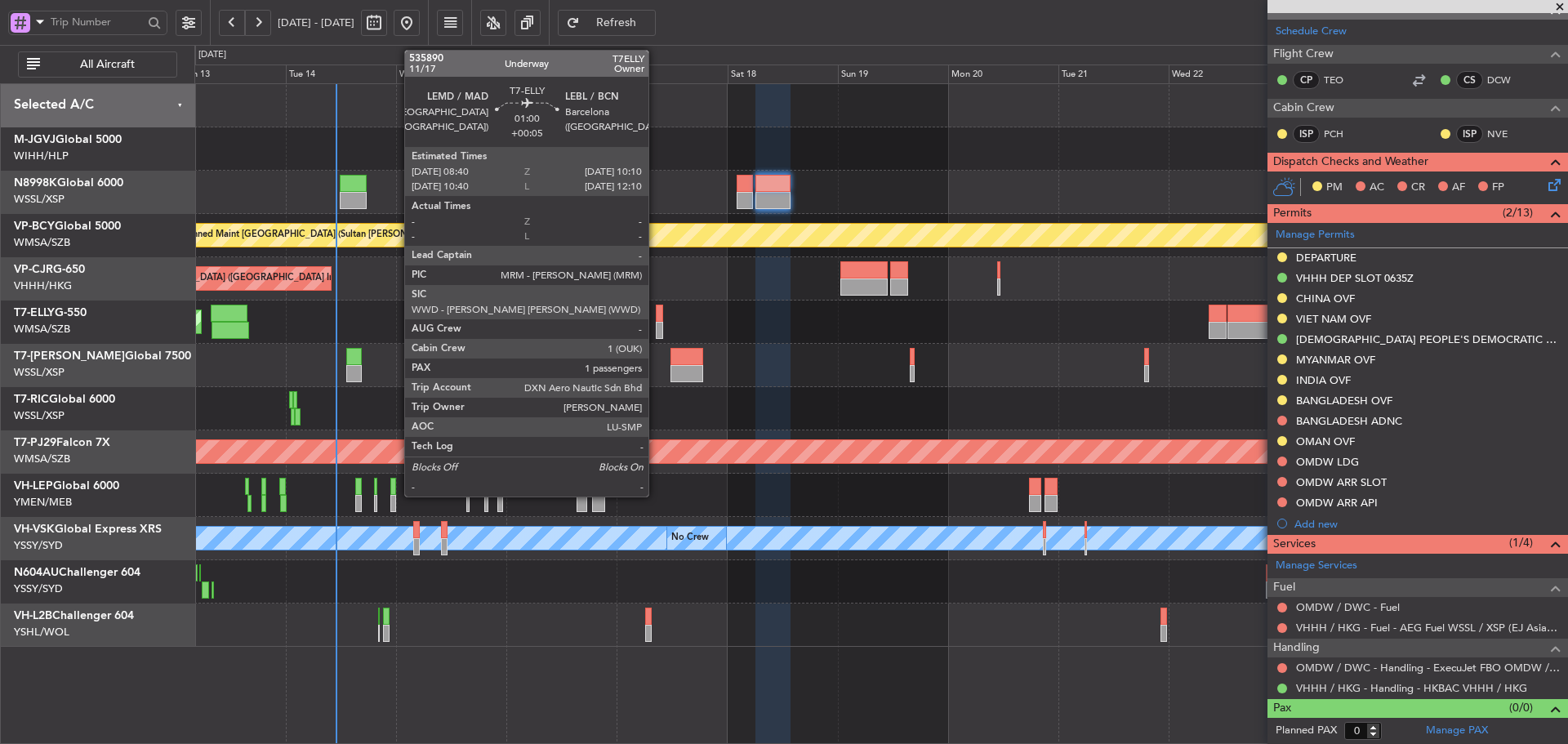
click at [656, 313] on div at bounding box center [659, 313] width 7 height 17
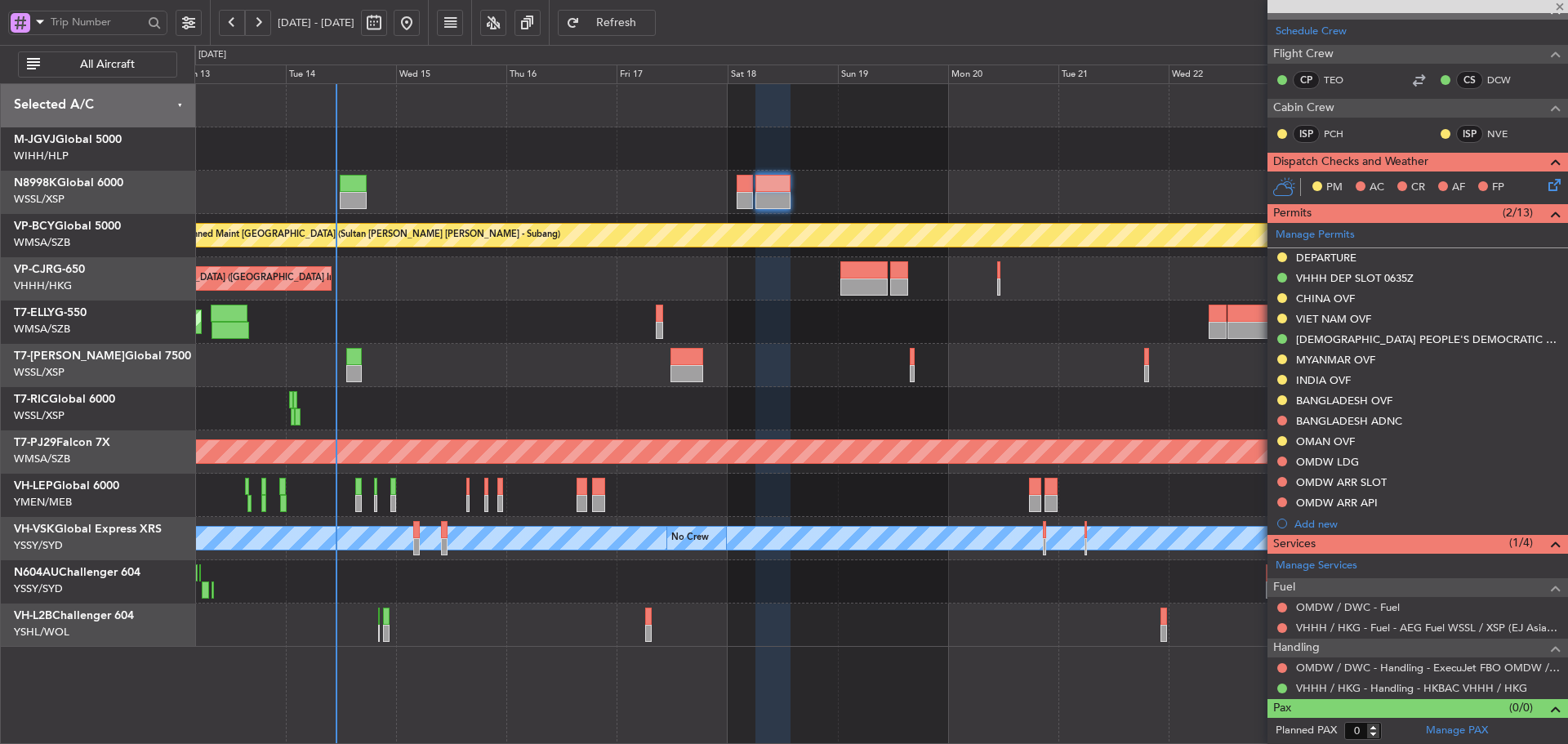
type input "+00:05"
type input "1"
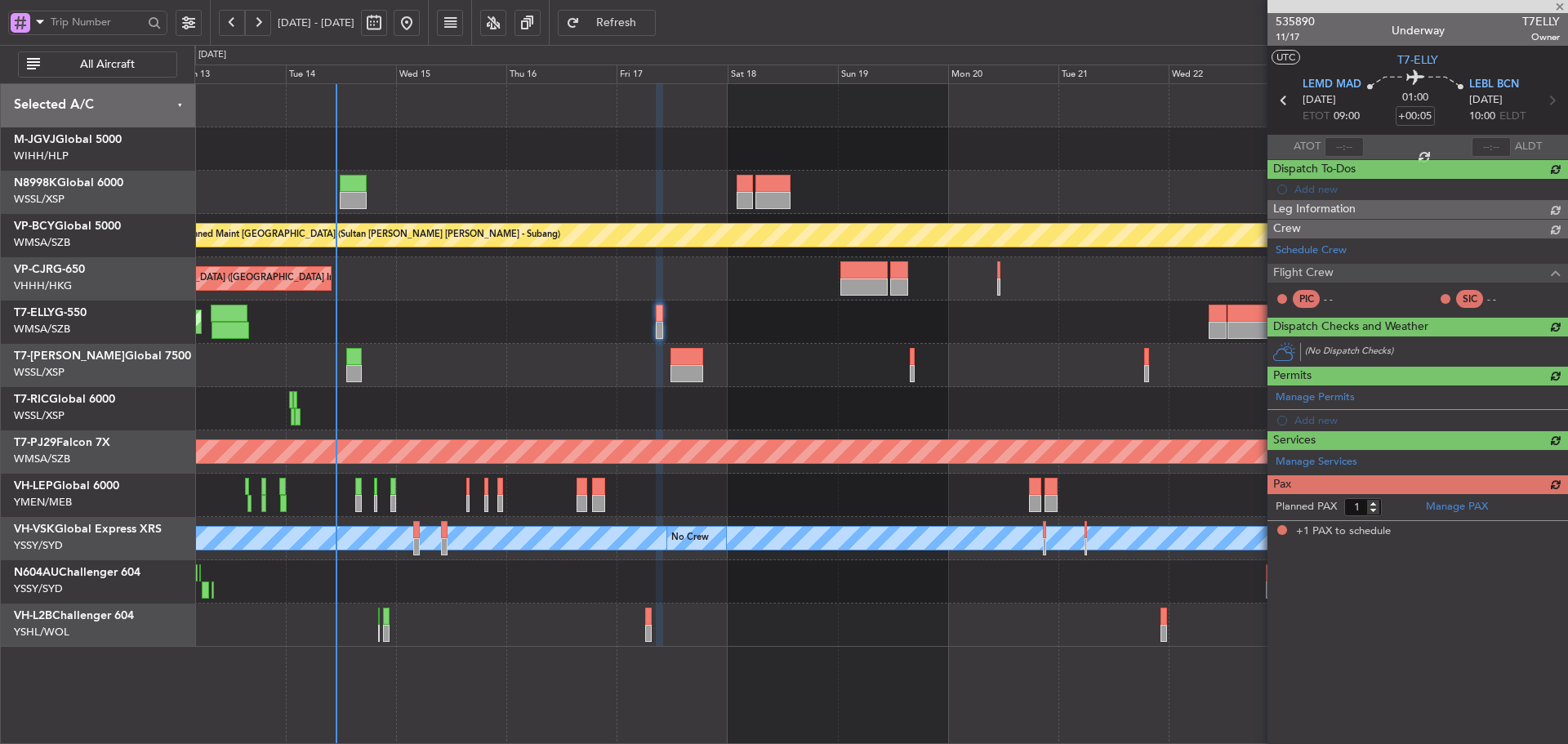
scroll to position [0, 0]
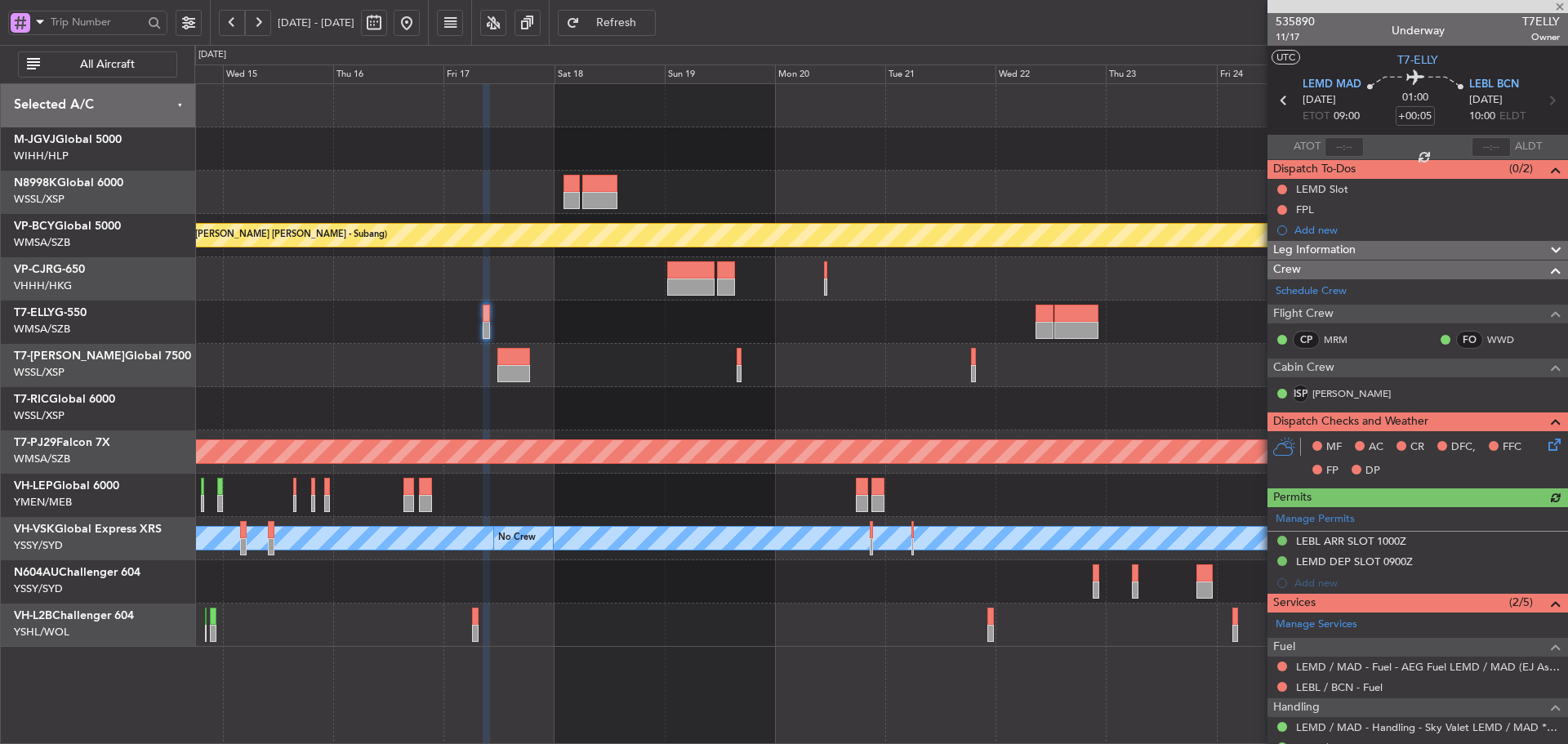
click at [875, 323] on div "Planned Maint [GEOGRAPHIC_DATA] ([GEOGRAPHIC_DATA] Intl)" at bounding box center [881, 322] width 1373 height 43
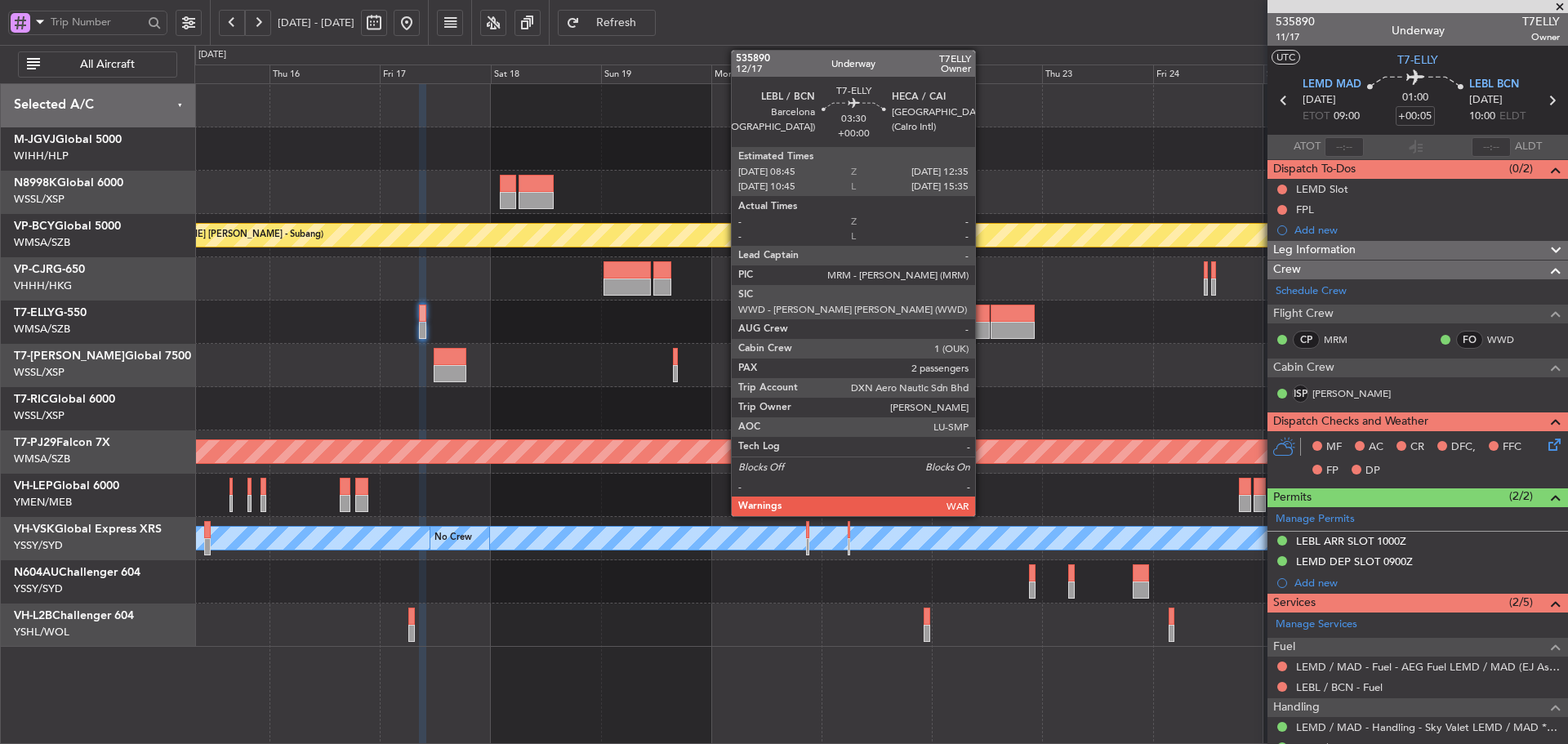
click at [982, 322] on div at bounding box center [981, 330] width 18 height 17
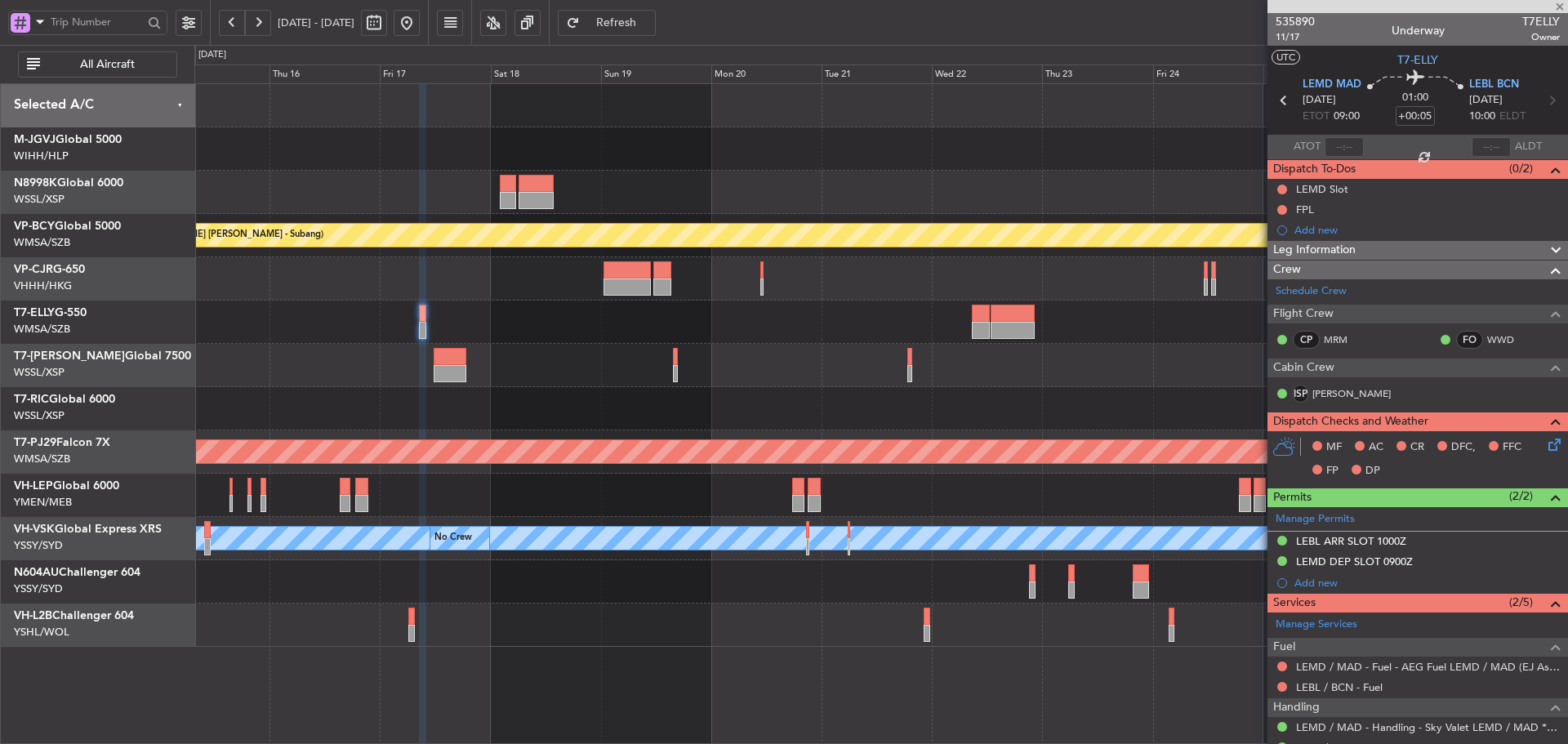
type input "2"
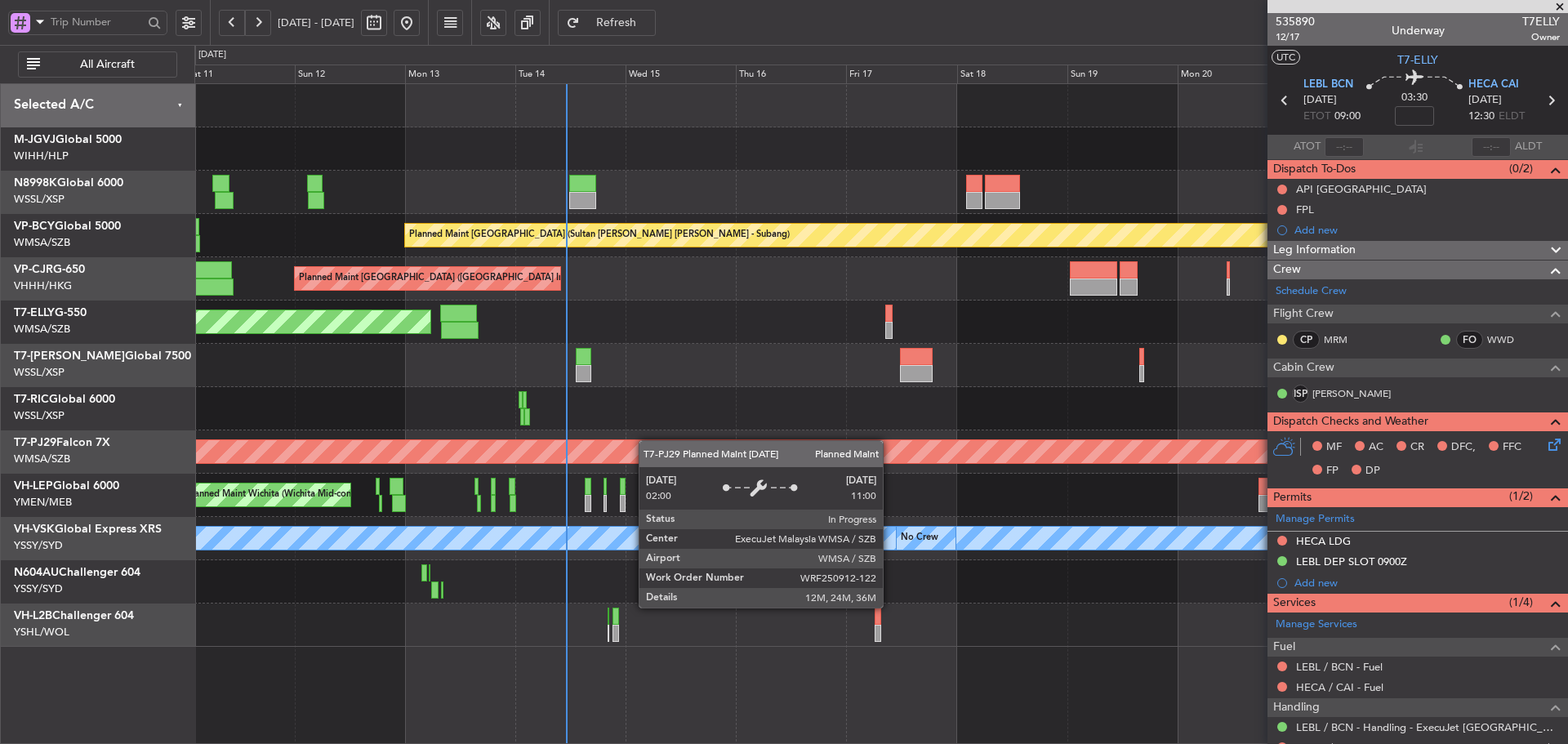
click at [999, 453] on div "Planned Maint [GEOGRAPHIC_DATA] (Seletar) Planned Maint [GEOGRAPHIC_DATA] (Sele…" at bounding box center [881, 365] width 1373 height 563
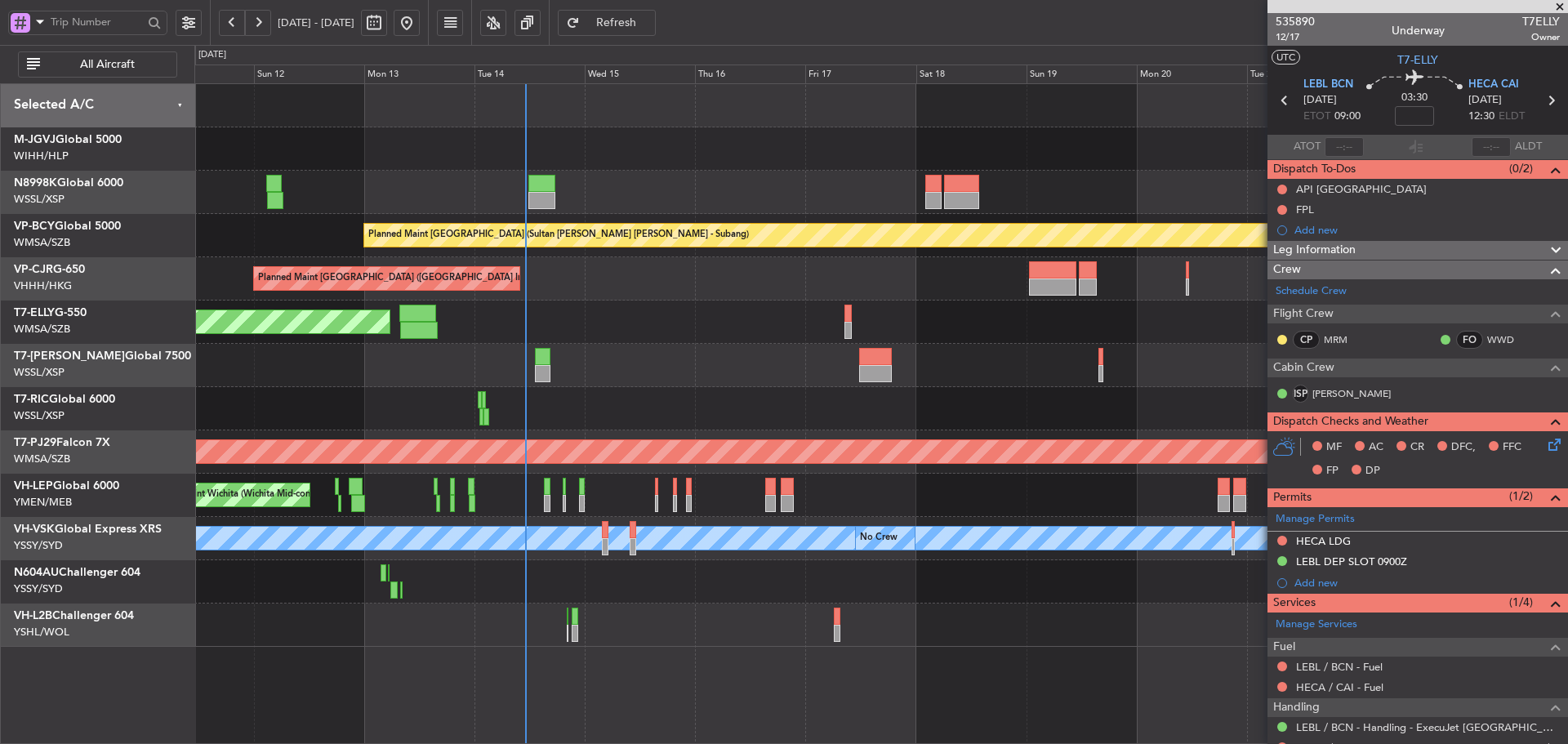
click at [716, 369] on div "Planned Maint [GEOGRAPHIC_DATA] (Seletar) Planned Maint [GEOGRAPHIC_DATA] (Sele…" at bounding box center [881, 365] width 1373 height 563
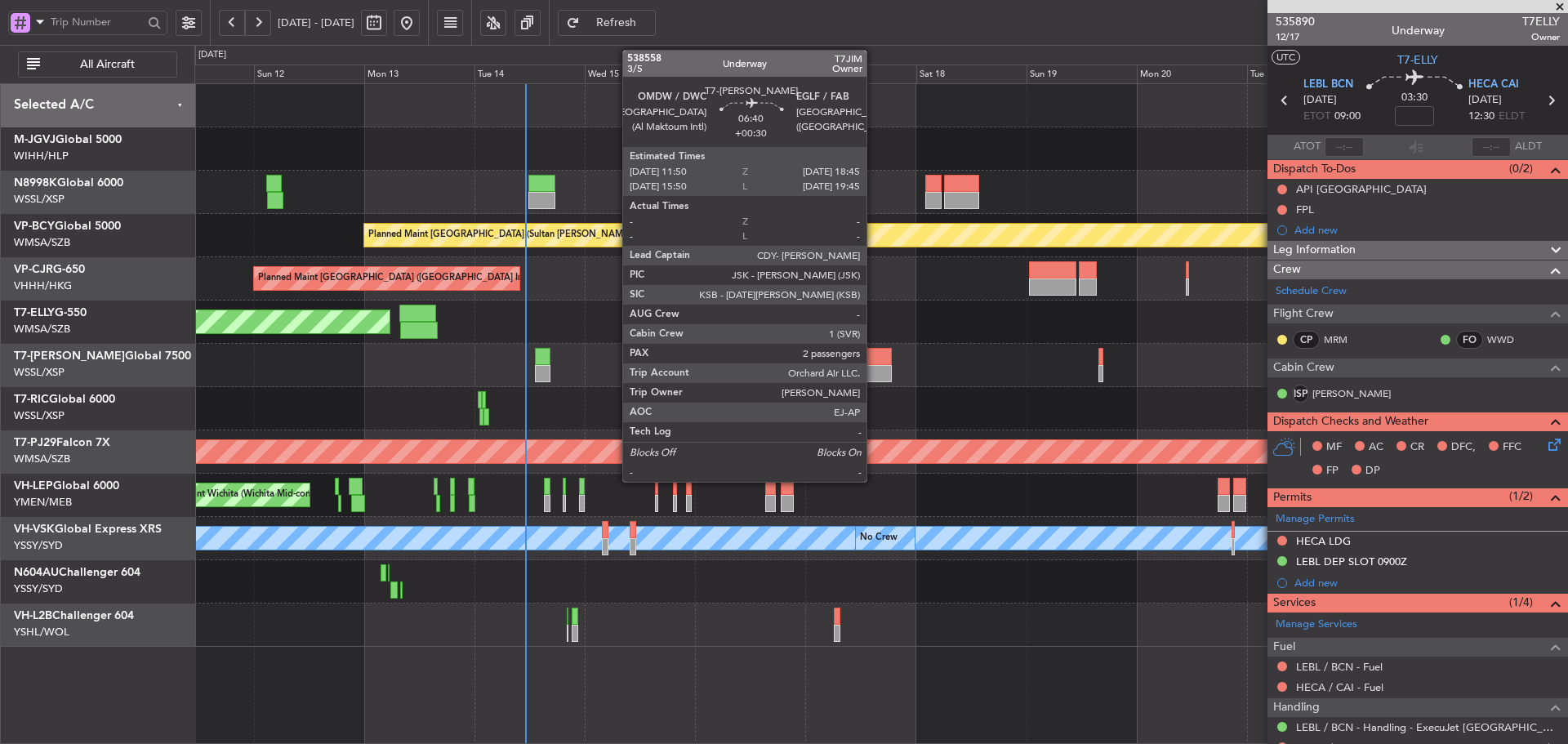
click at [874, 370] on div at bounding box center [874, 373] width 32 height 17
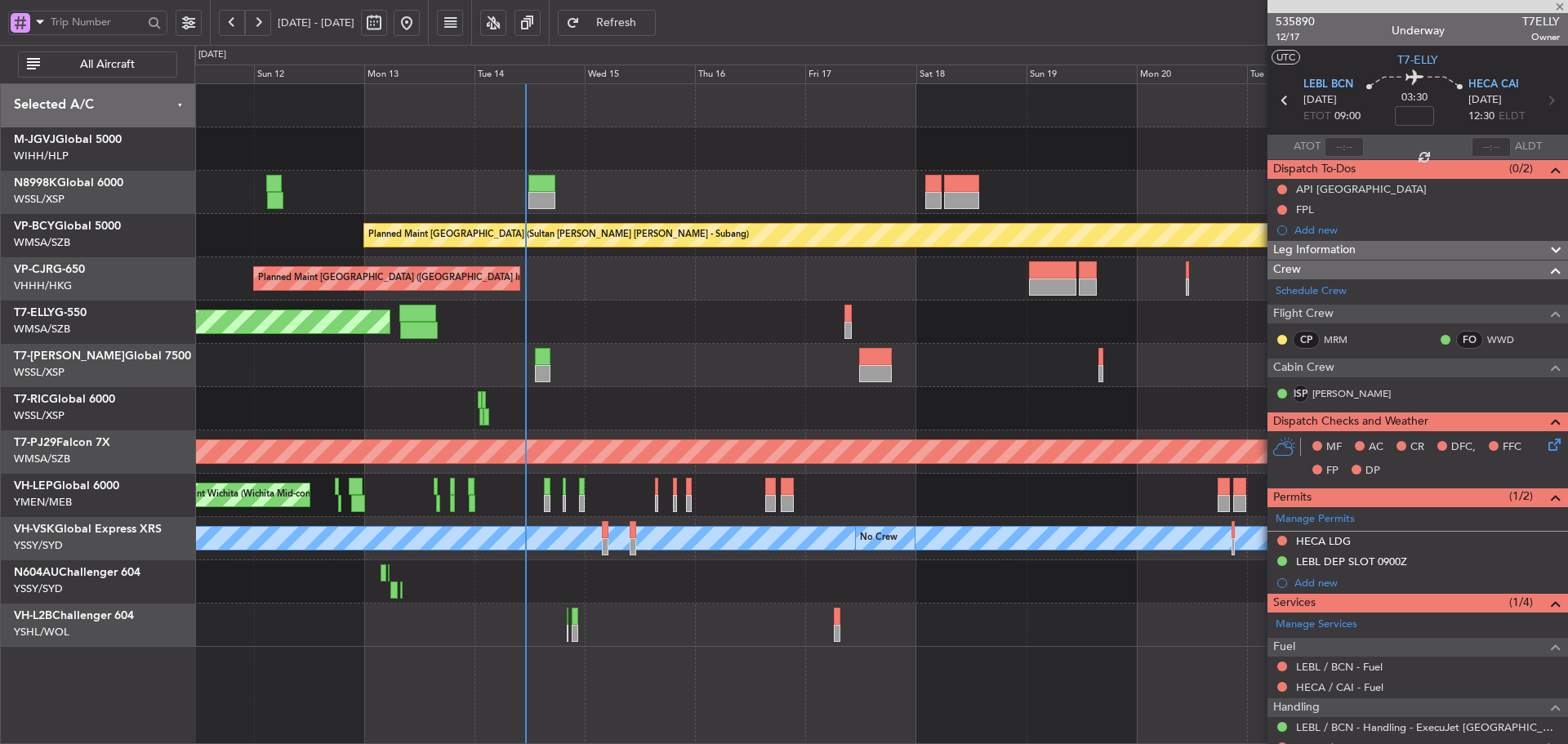
type input "+00:30"
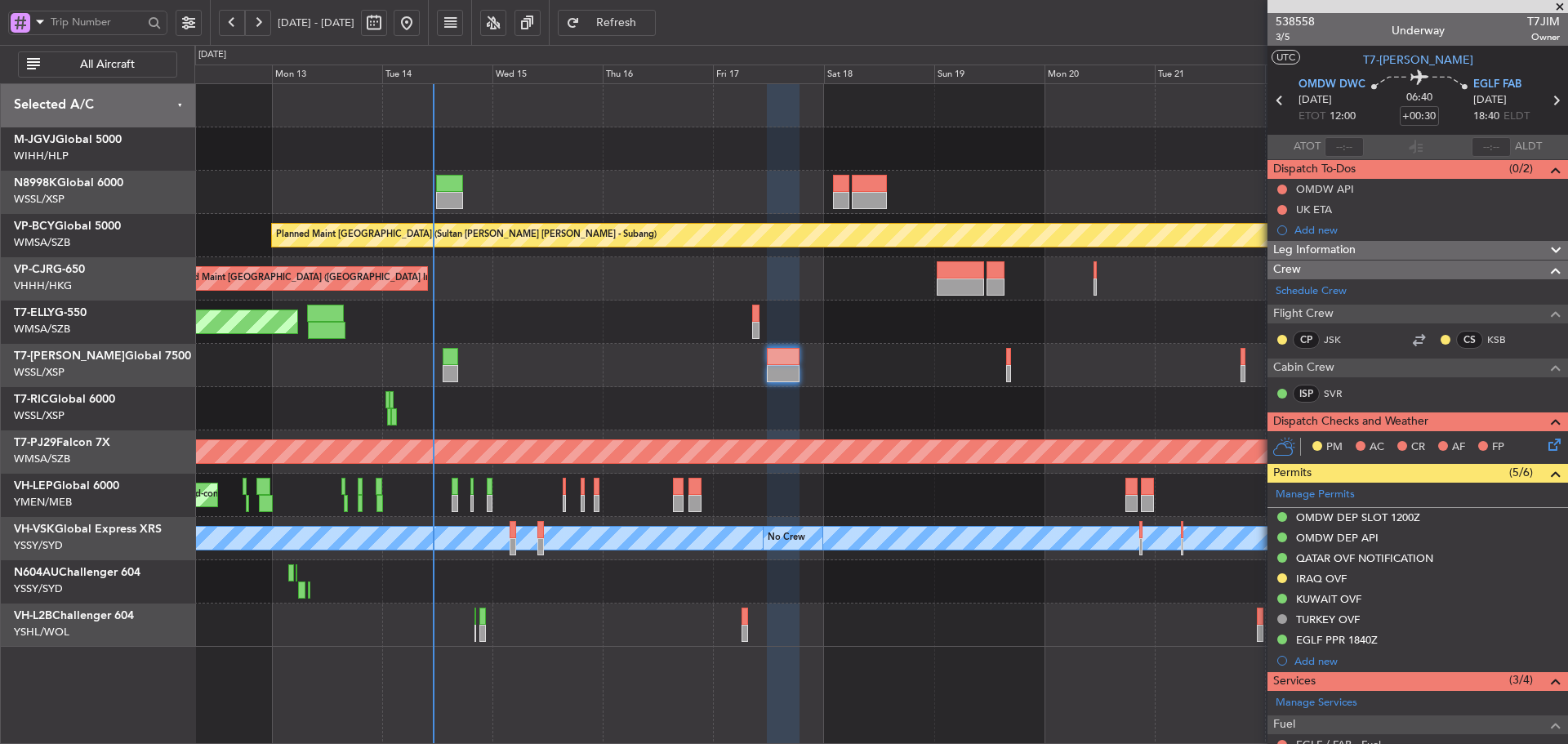
click at [1047, 393] on div at bounding box center [881, 409] width 1373 height 43
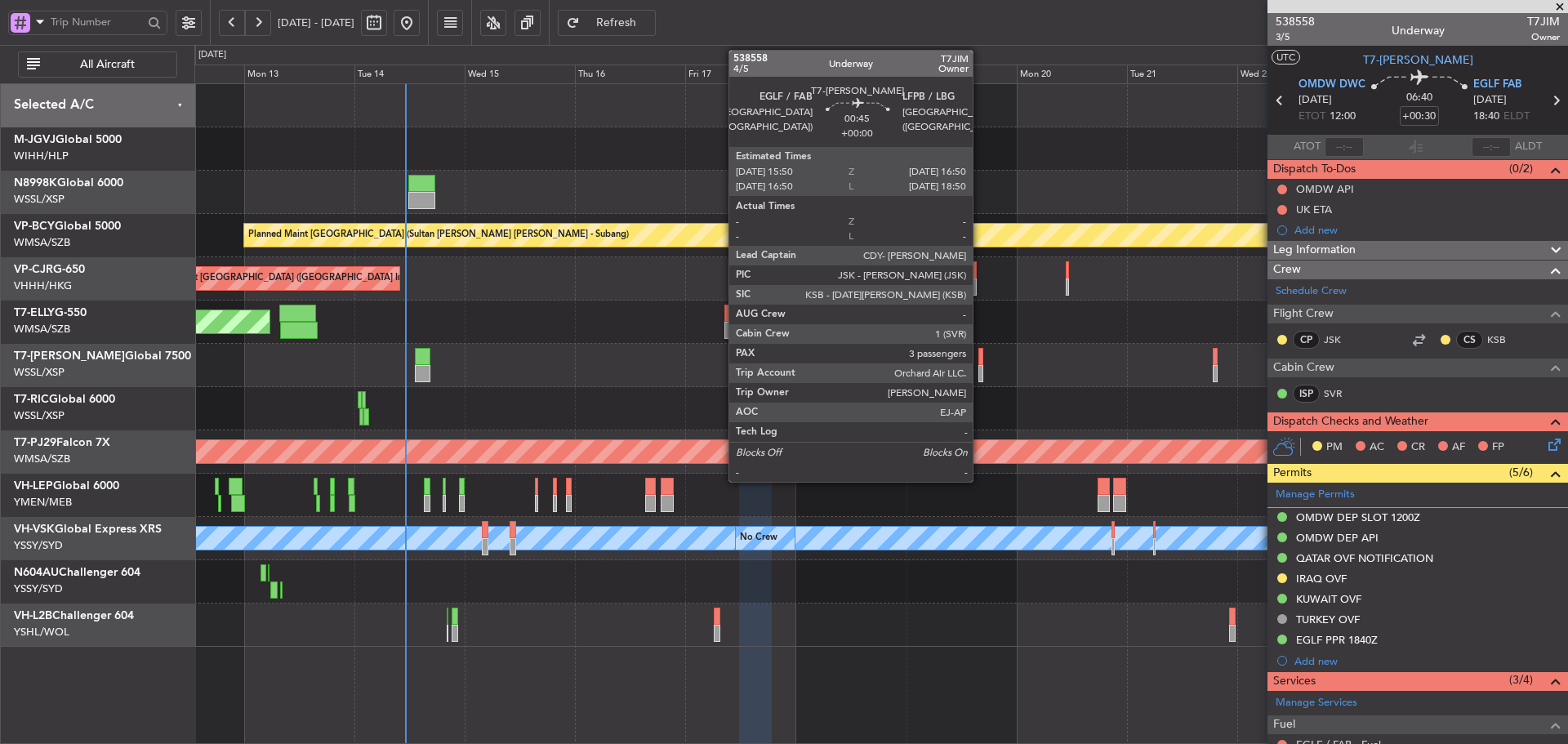
click at [980, 364] on div at bounding box center [980, 356] width 5 height 17
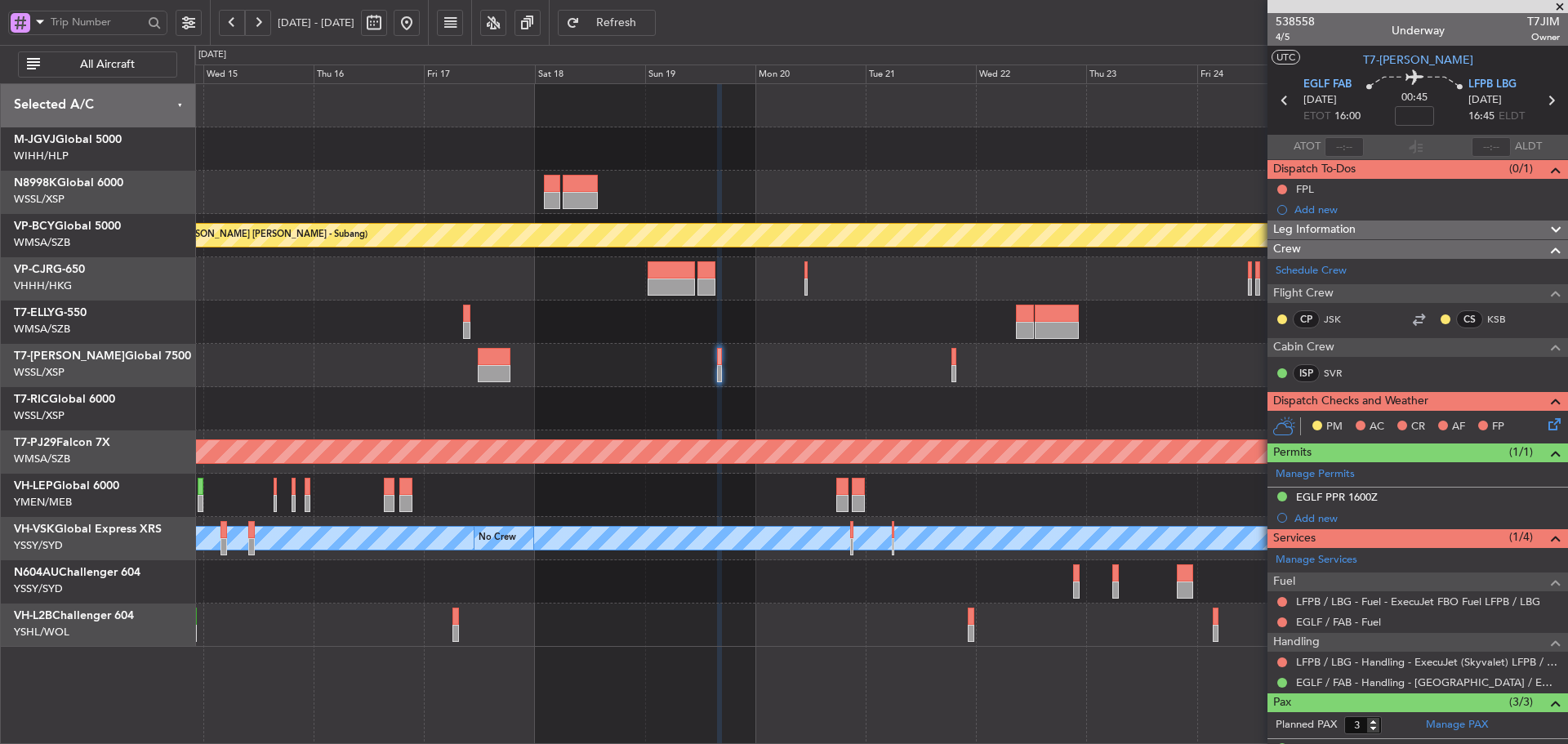
click at [885, 390] on div "Planned Maint [GEOGRAPHIC_DATA] (Sultan [PERSON_NAME] [PERSON_NAME] - Subang) P…" at bounding box center [881, 365] width 1373 height 563
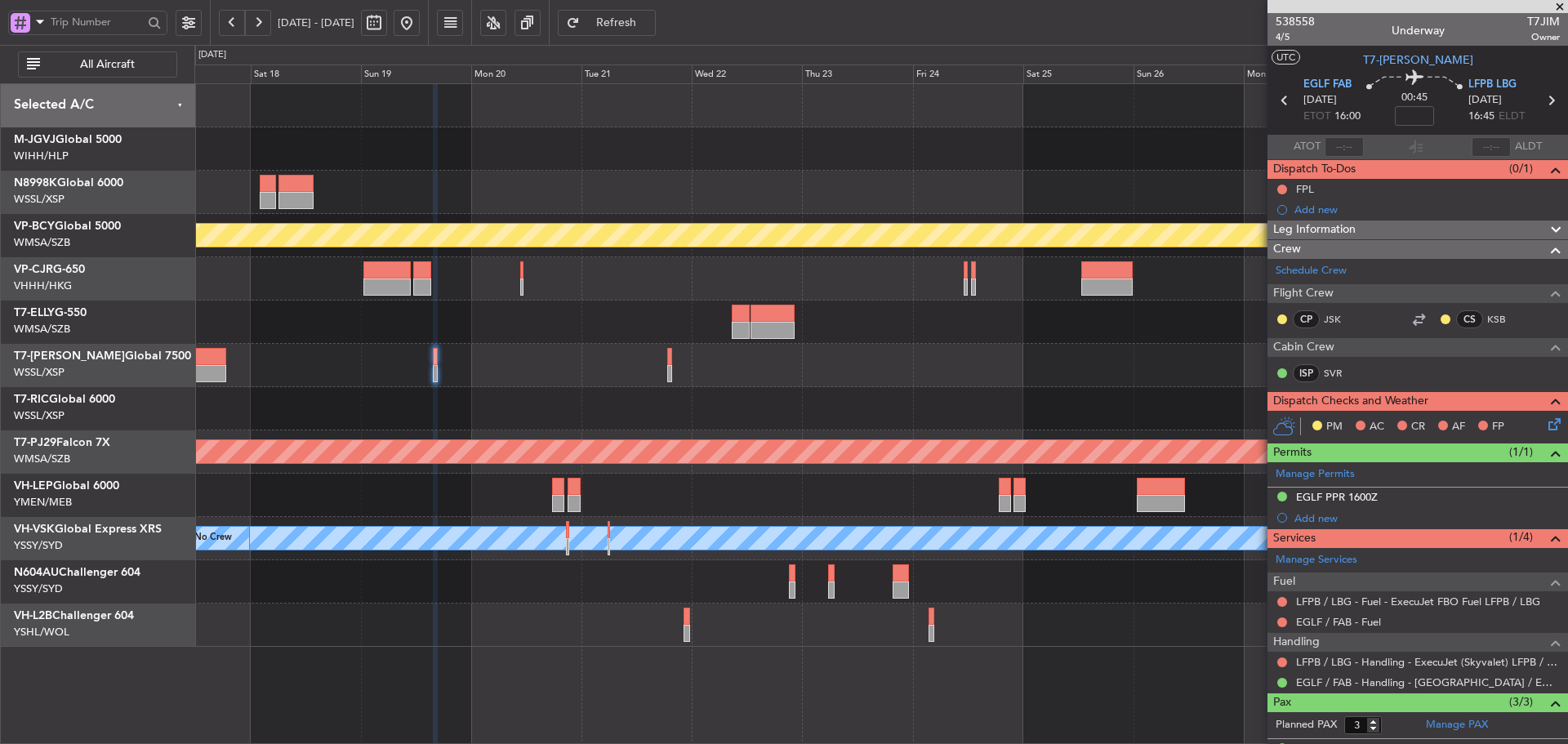
click at [798, 380] on div "Planned Maint [GEOGRAPHIC_DATA] (Sultan [PERSON_NAME] [PERSON_NAME] - Subang) P…" at bounding box center [881, 365] width 1373 height 563
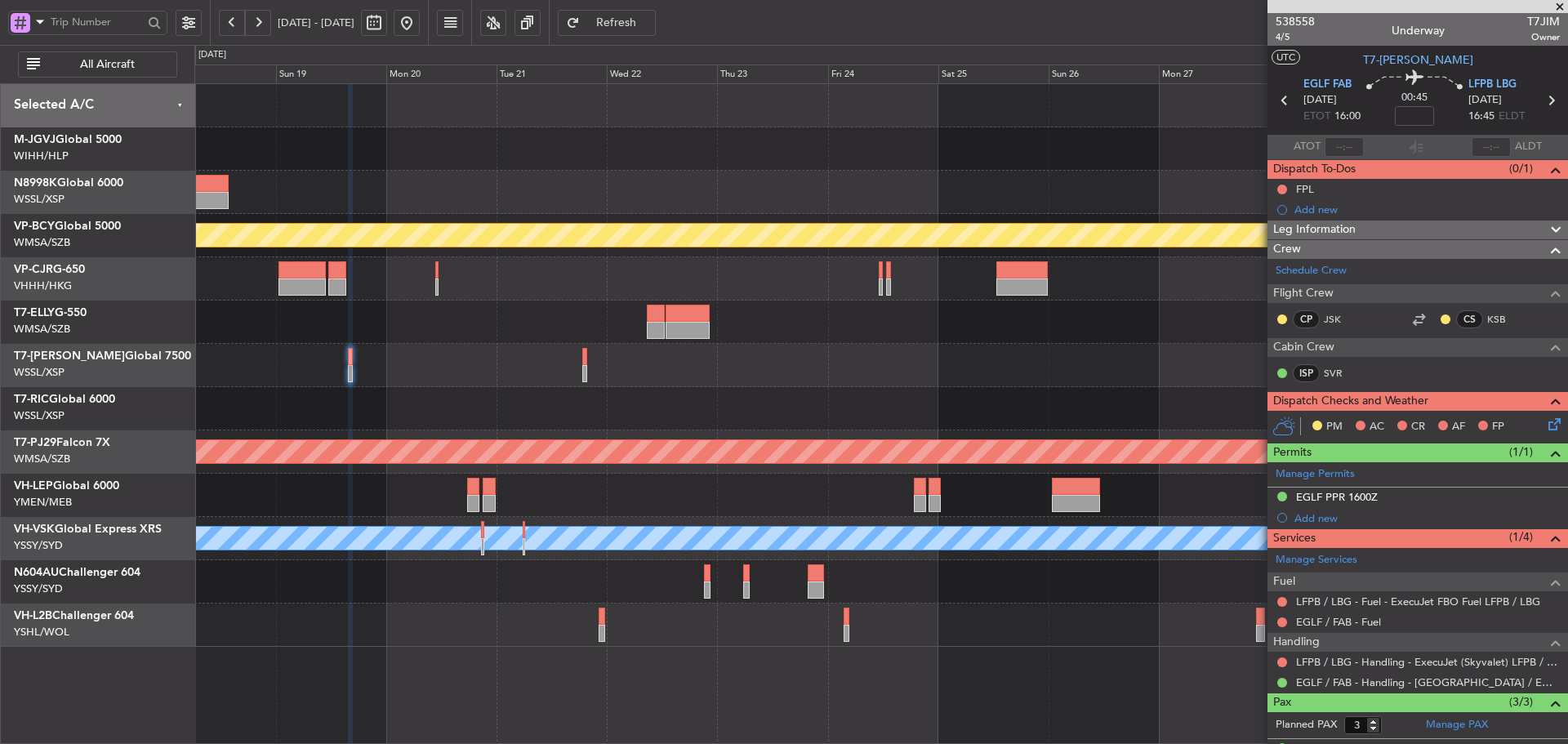
click at [839, 373] on div at bounding box center [881, 365] width 1373 height 43
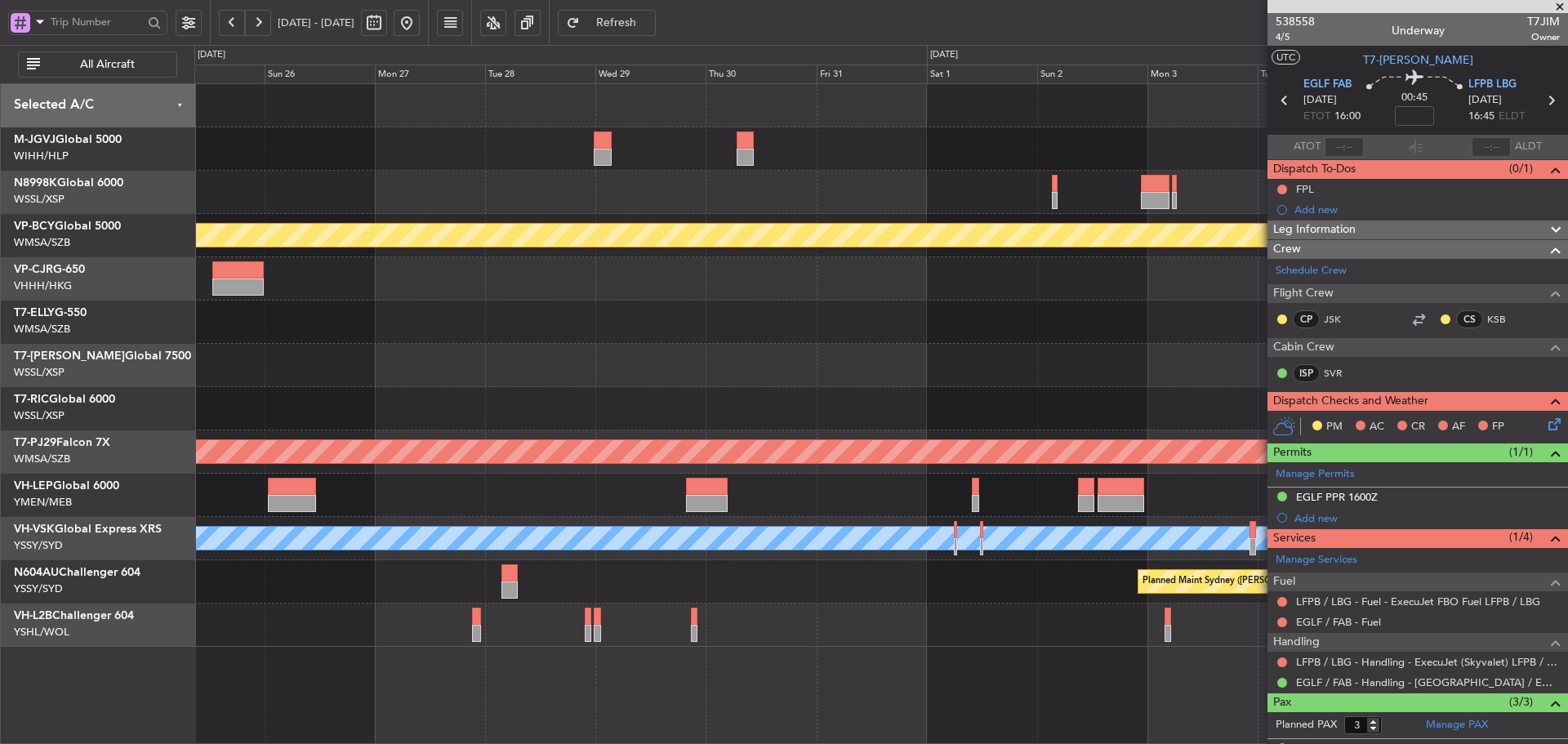
click at [349, 323] on div at bounding box center [881, 322] width 1373 height 43
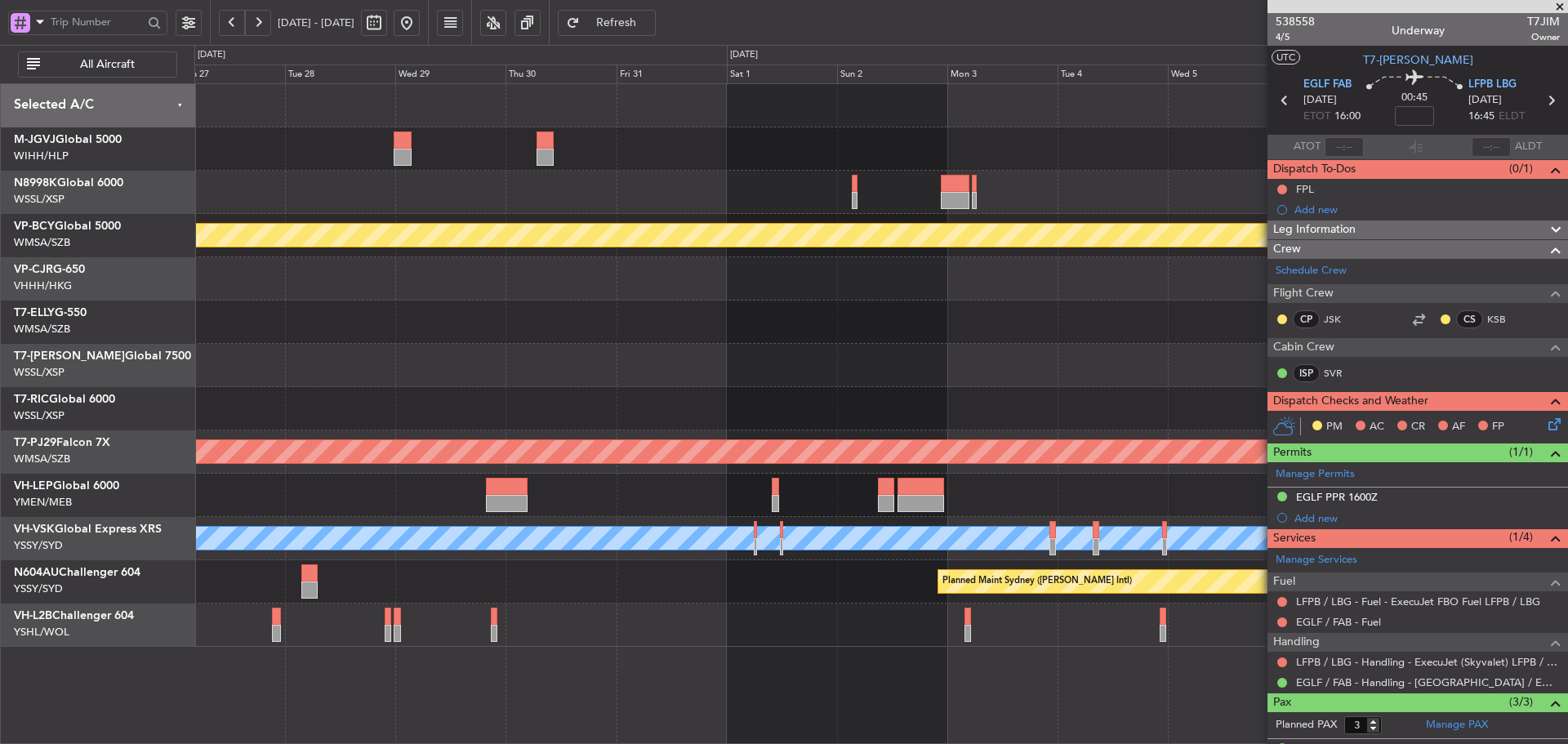
click at [669, 300] on div at bounding box center [881, 322] width 1373 height 43
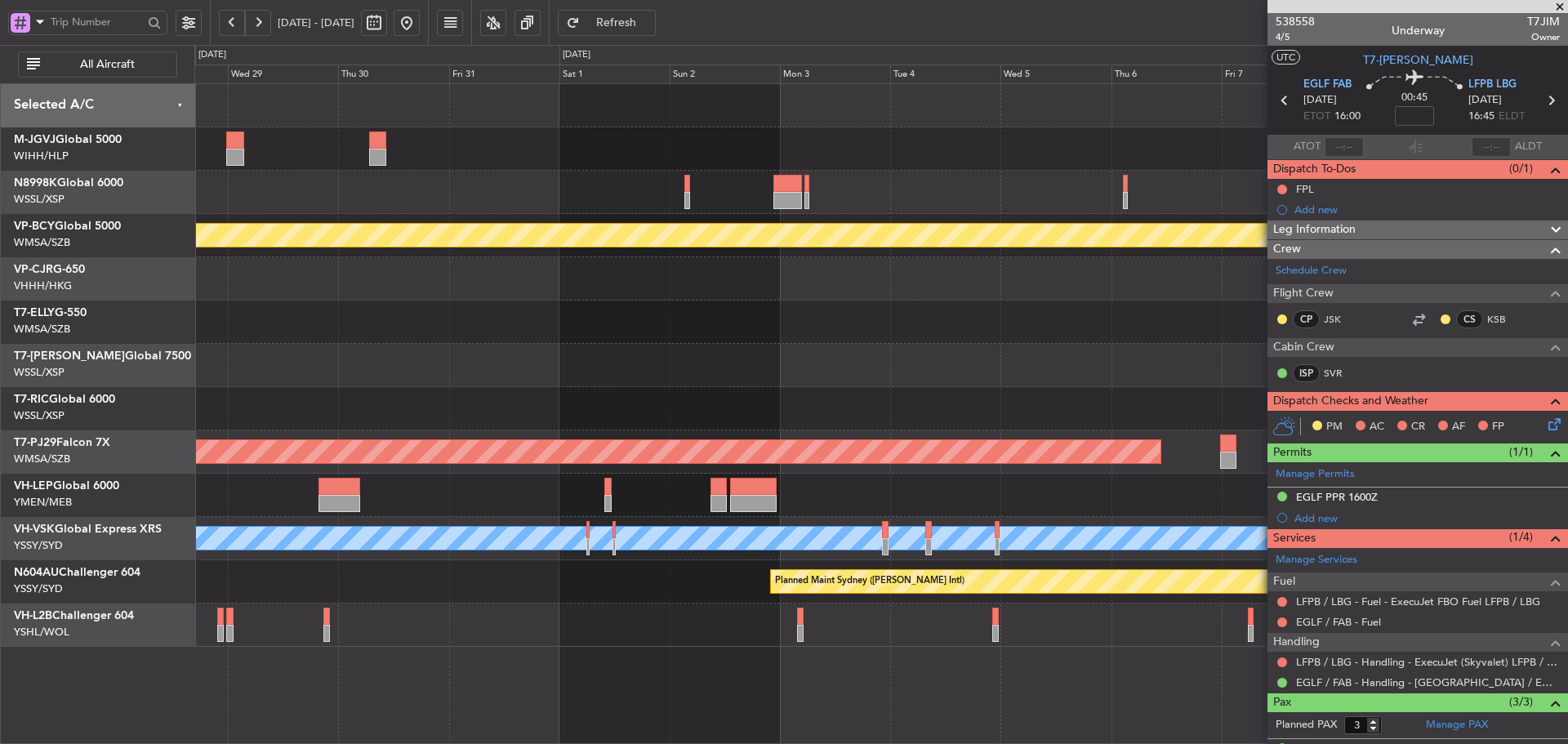
click at [558, 297] on div at bounding box center [881, 279] width 1373 height 43
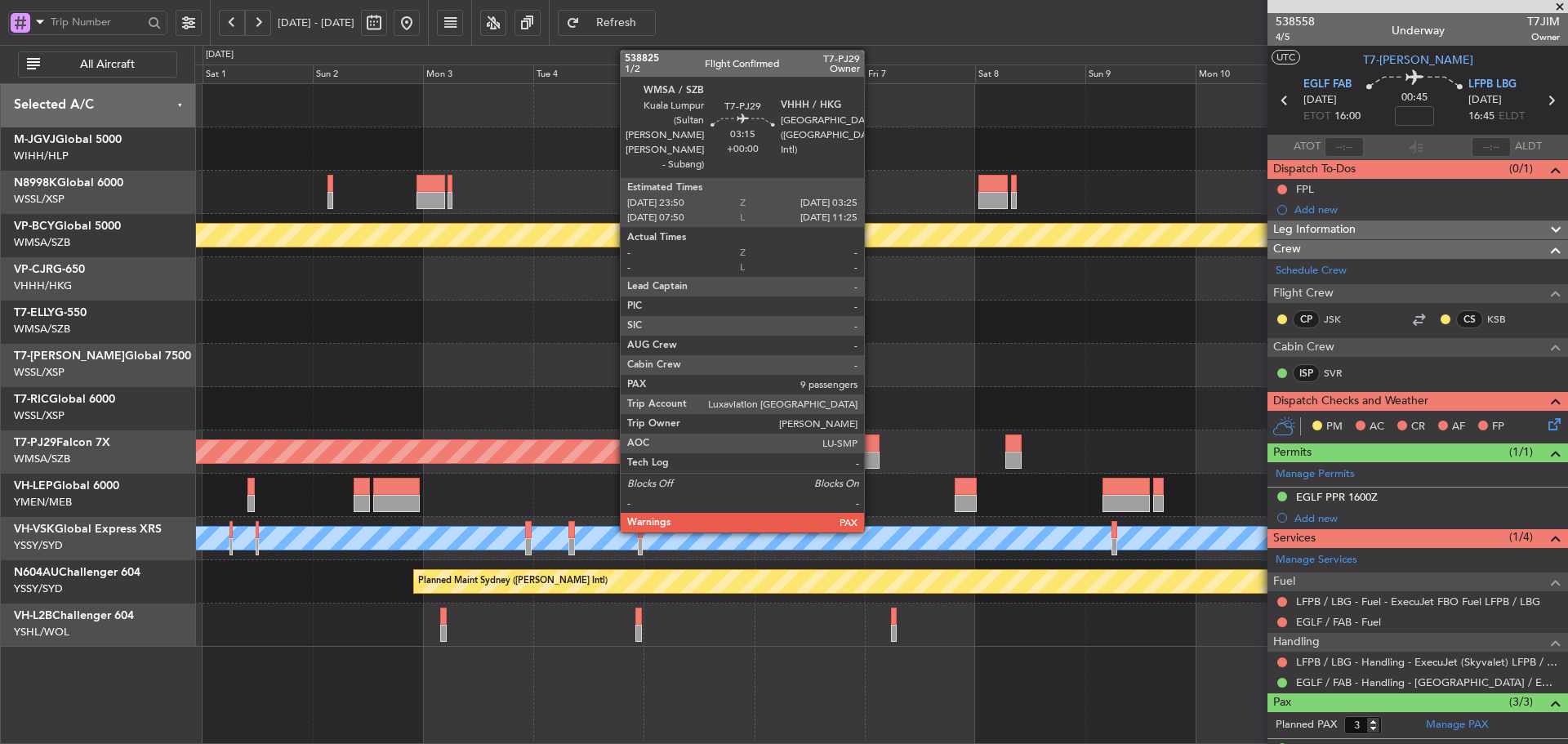
click at [872, 454] on div at bounding box center [872, 460] width 17 height 17
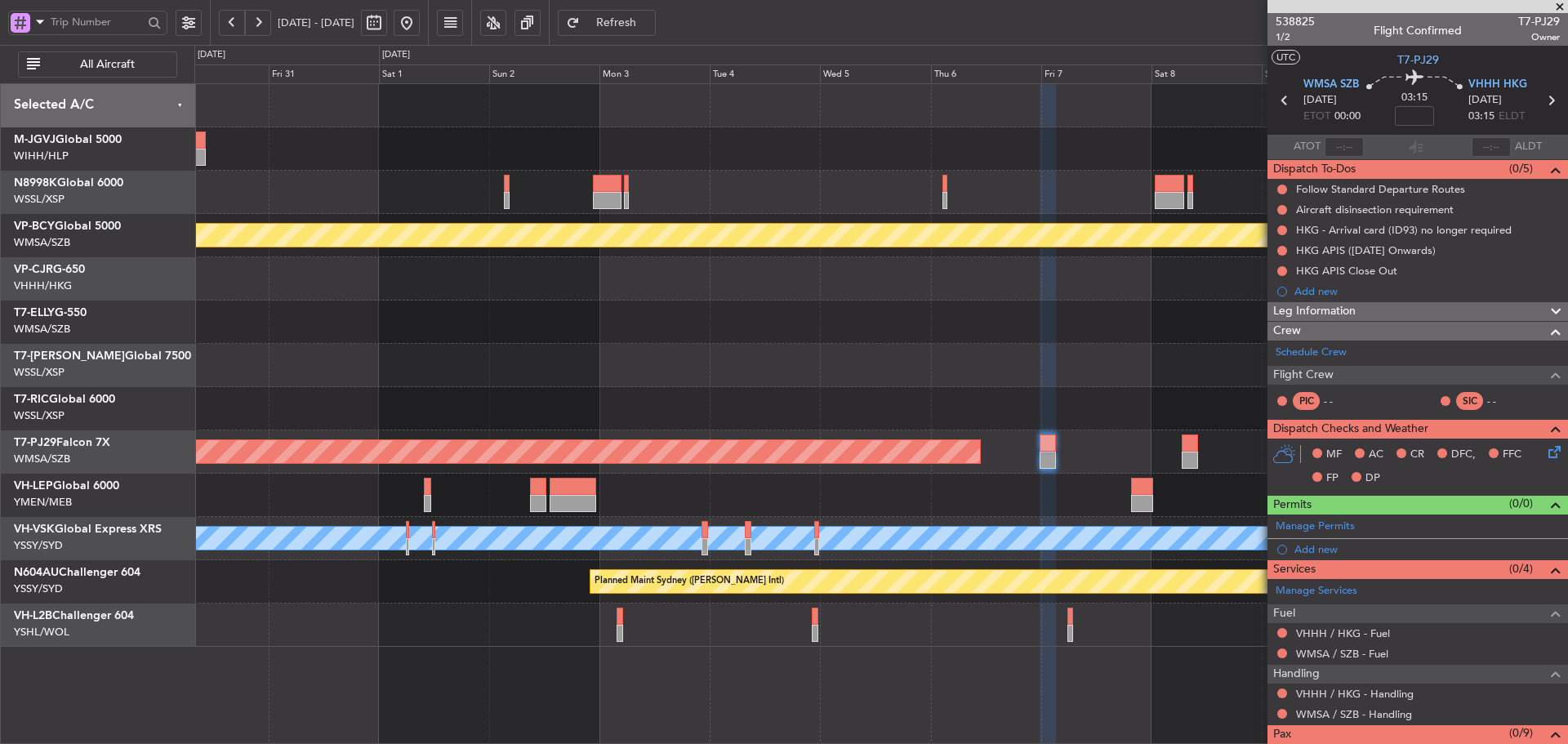
click at [1218, 407] on div "Planned Maint [GEOGRAPHIC_DATA] (Sultan [PERSON_NAME] [PERSON_NAME] - Subang) P…" at bounding box center [881, 365] width 1373 height 563
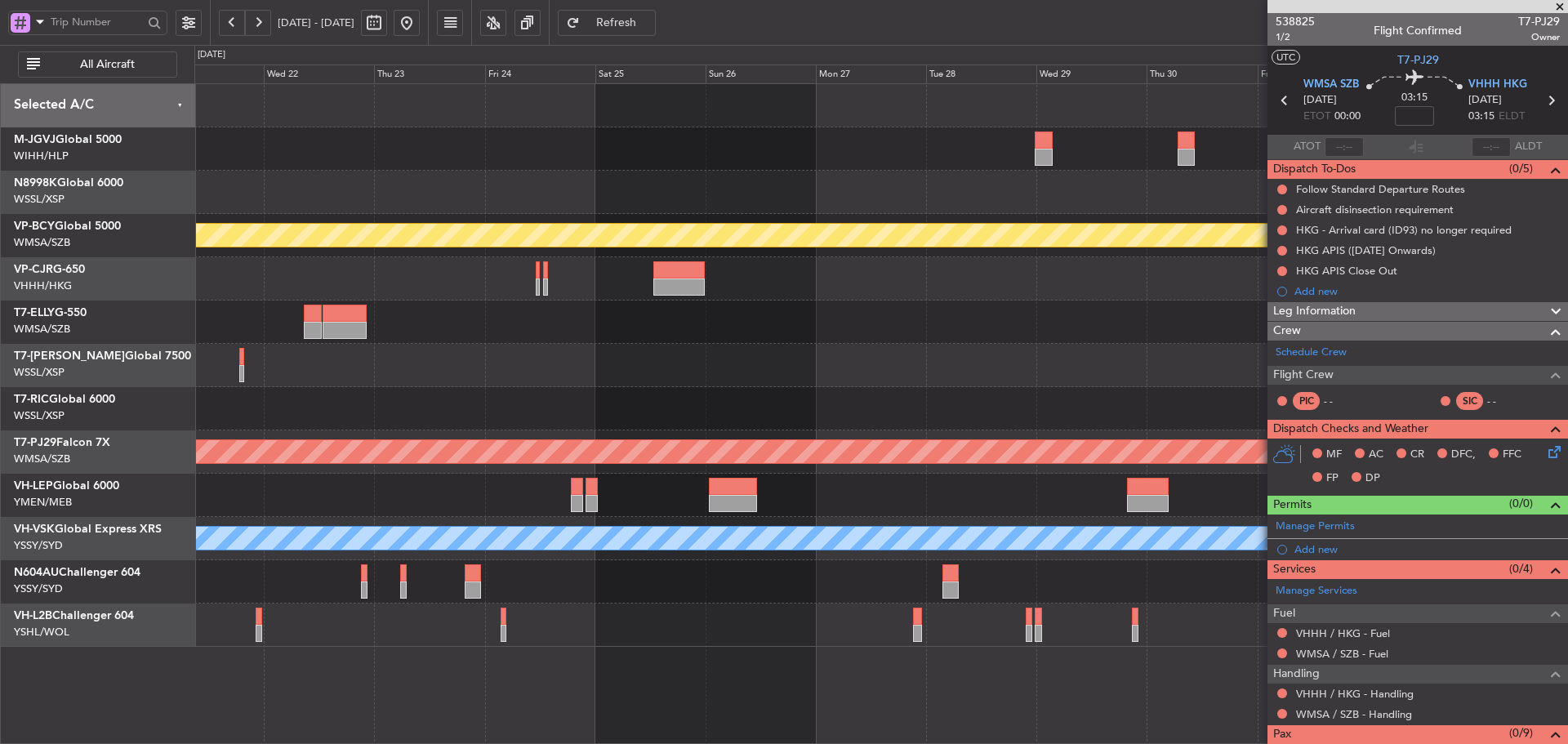
click at [1160, 366] on div at bounding box center [881, 365] width 1373 height 43
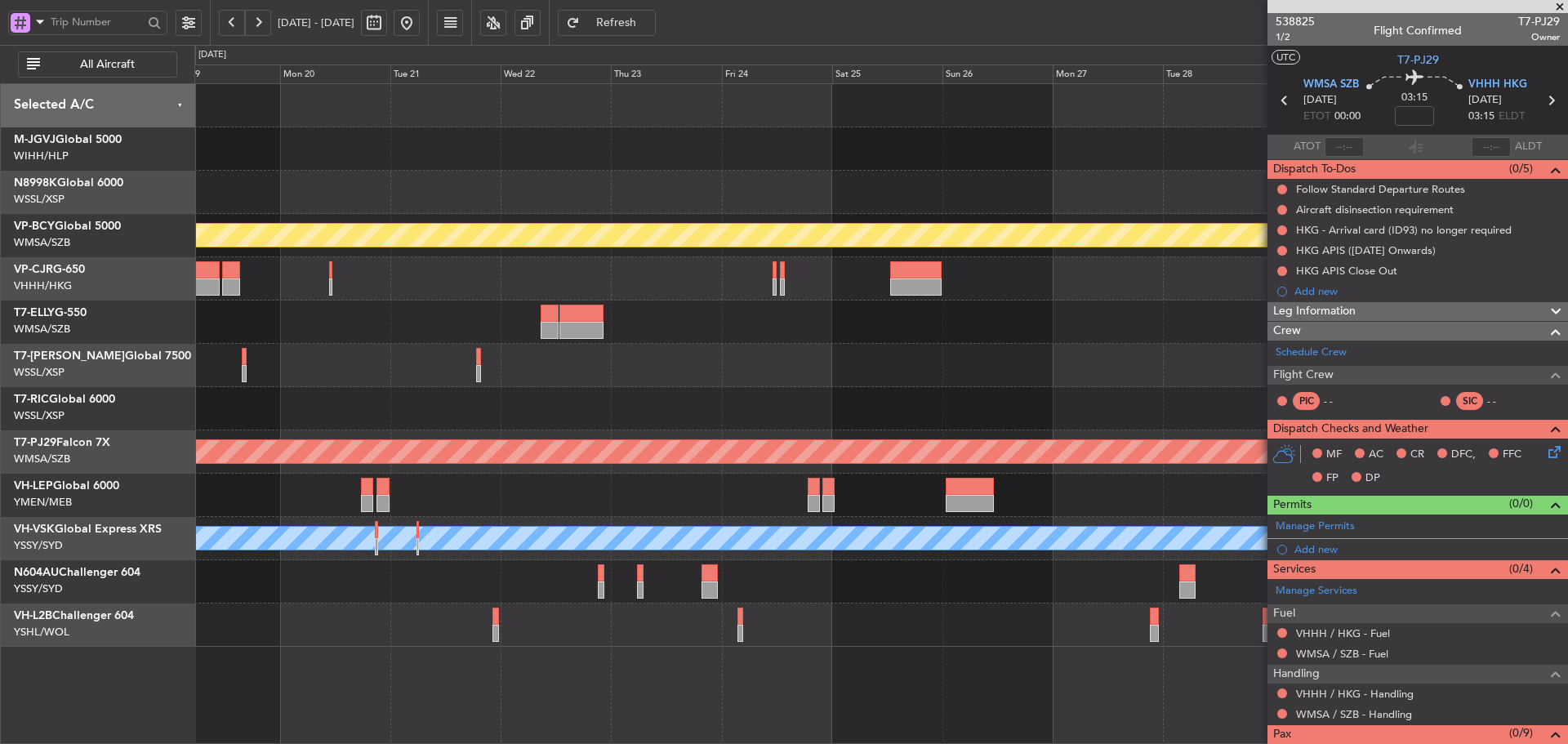
click at [1187, 382] on div at bounding box center [881, 365] width 1373 height 43
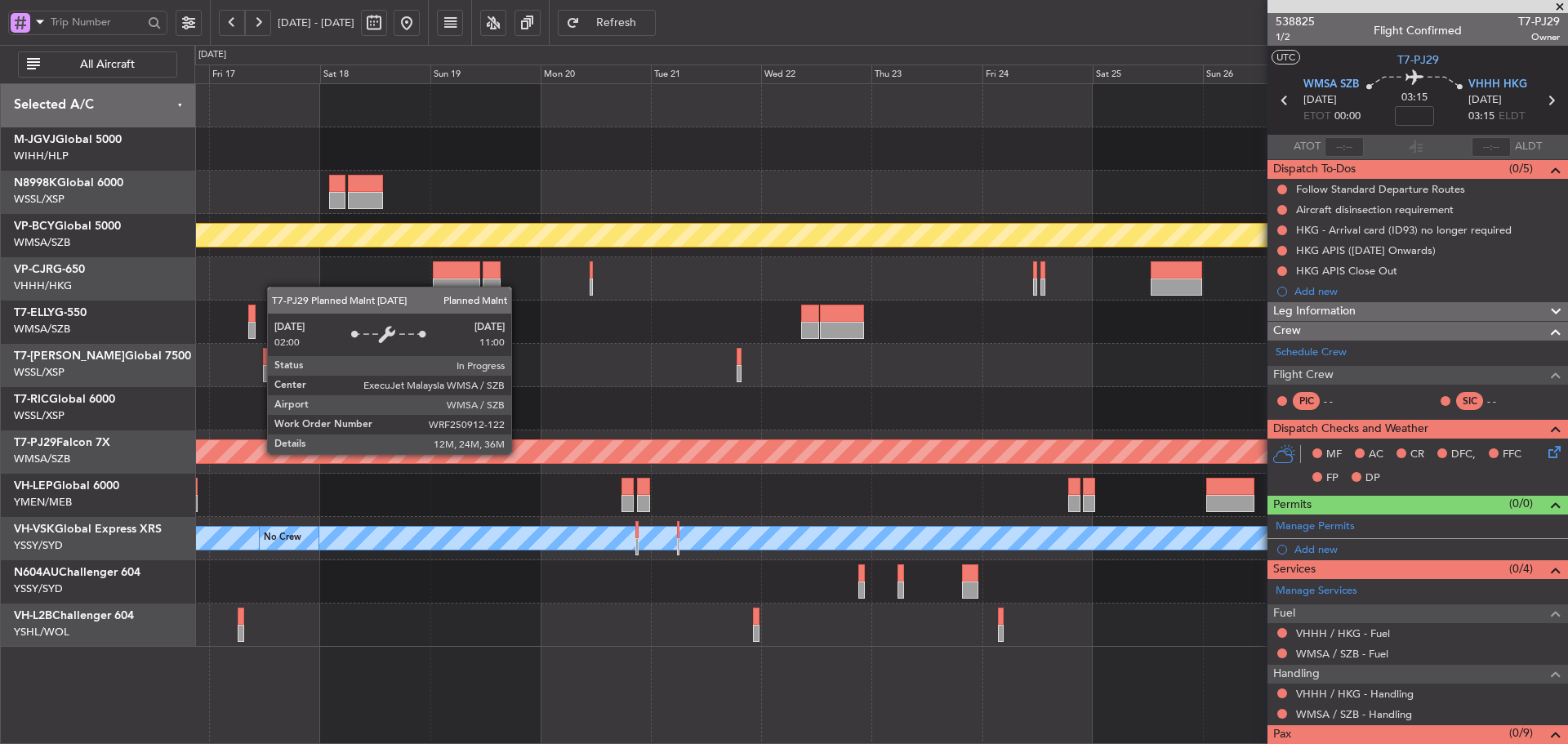
click at [1083, 454] on div "Planned Maint [GEOGRAPHIC_DATA] (Sultan [PERSON_NAME] [PERSON_NAME] - Subang)" at bounding box center [644, 451] width 3644 height 23
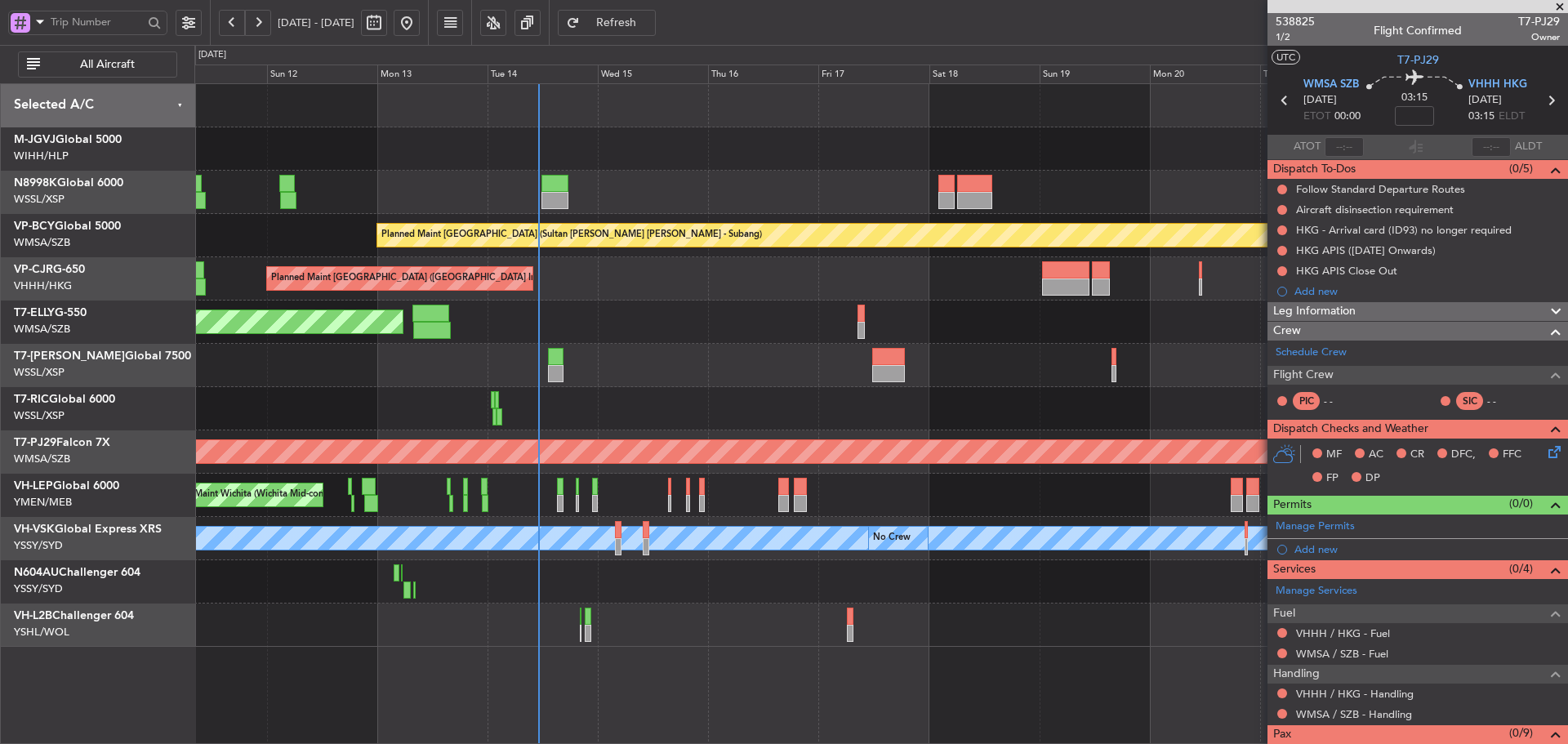
click at [836, 466] on div "Planned Maint [GEOGRAPHIC_DATA] (Sultan [PERSON_NAME] [PERSON_NAME] - Subang)" at bounding box center [881, 452] width 1373 height 43
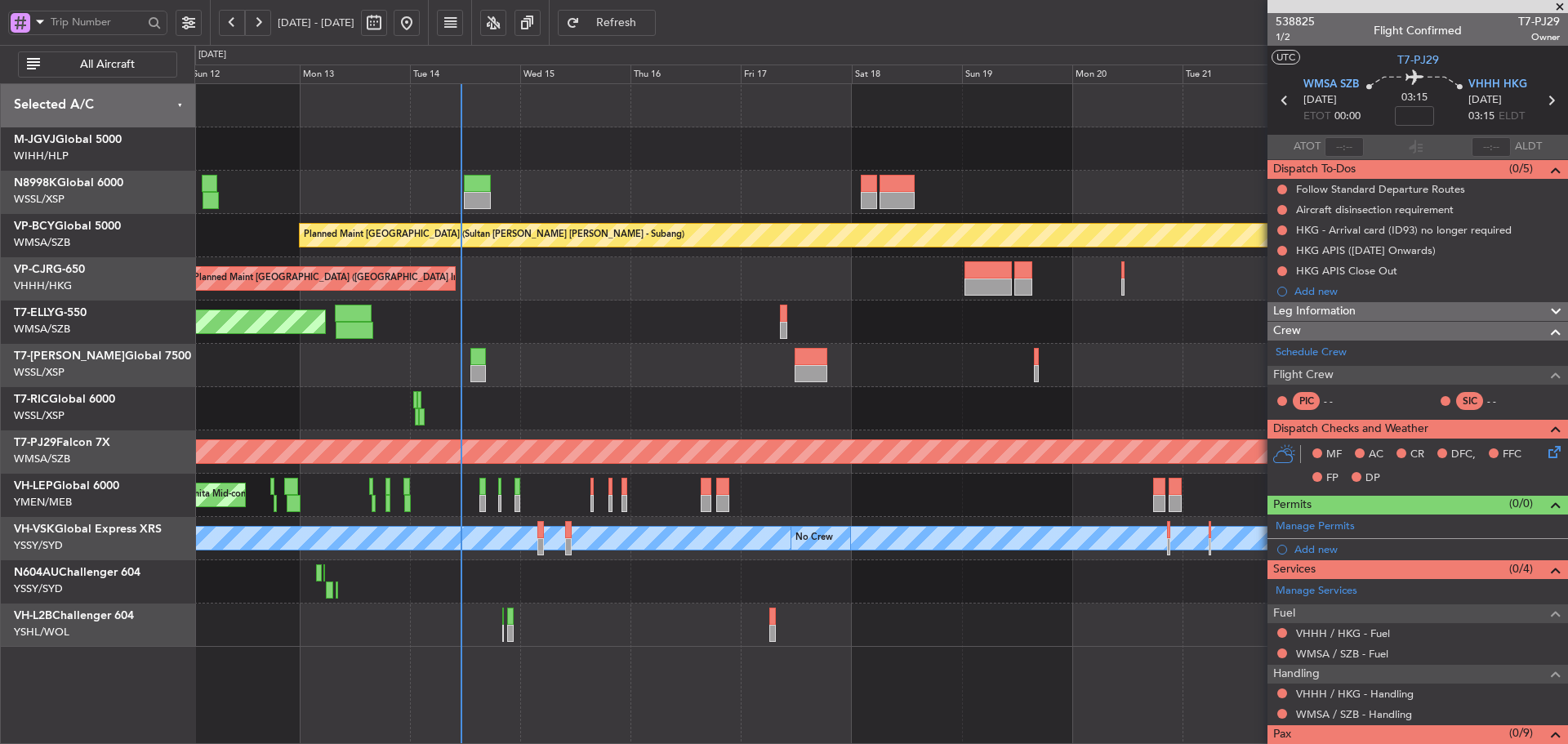
click at [908, 352] on div "Planned Maint [GEOGRAPHIC_DATA] (Seletar) Planned Maint [GEOGRAPHIC_DATA] (Sele…" at bounding box center [881, 365] width 1373 height 563
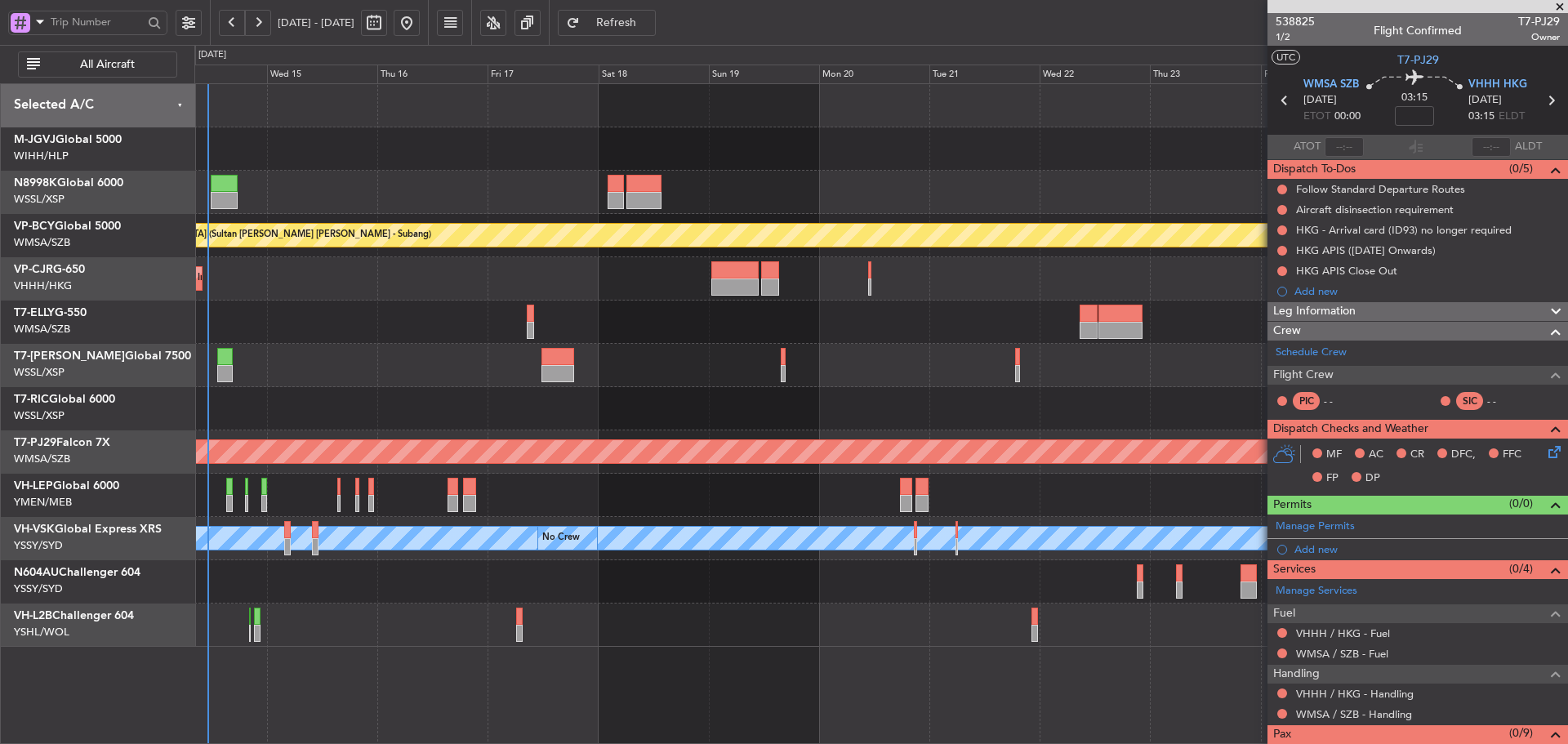
click at [788, 404] on div at bounding box center [881, 409] width 1373 height 43
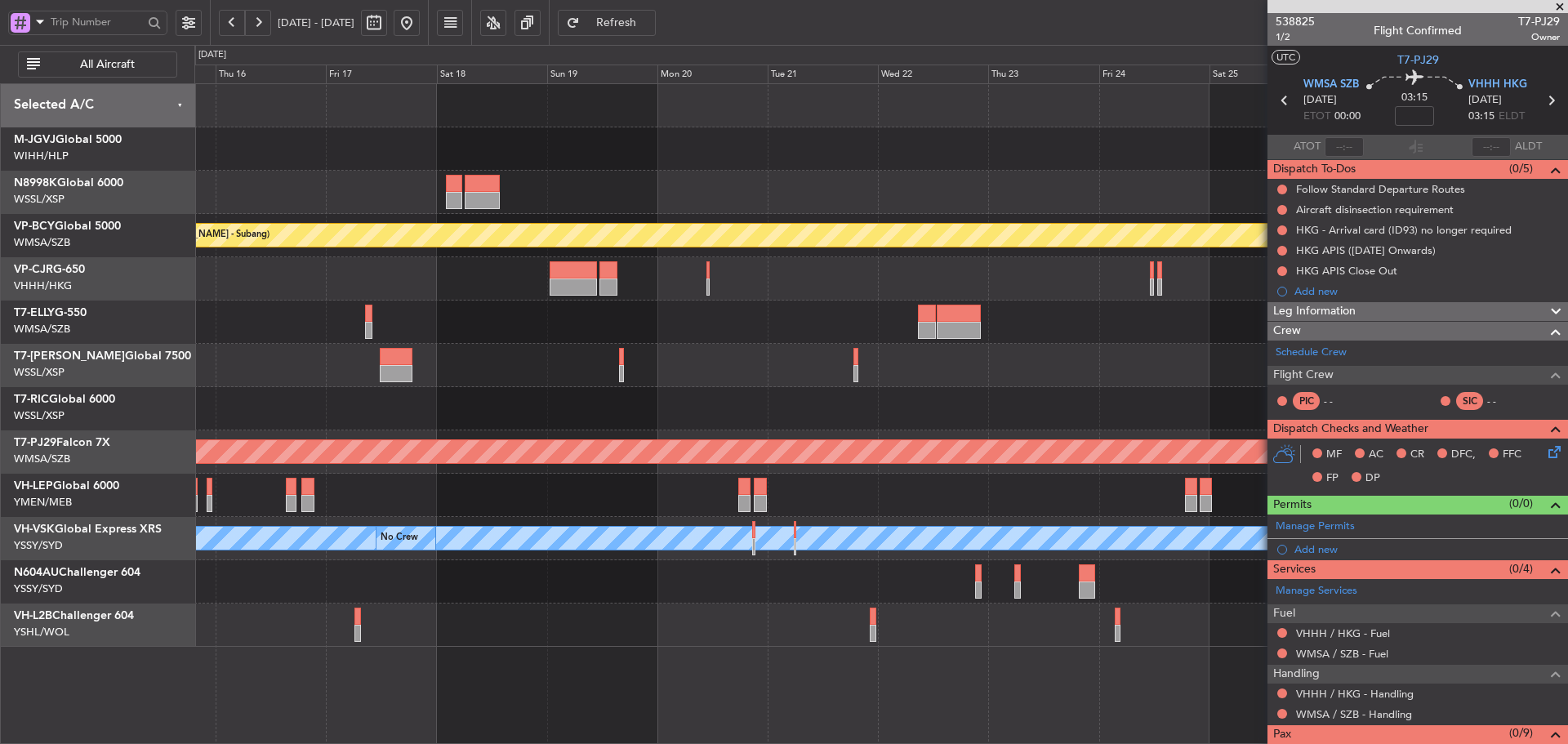
click at [751, 418] on div at bounding box center [881, 409] width 1373 height 43
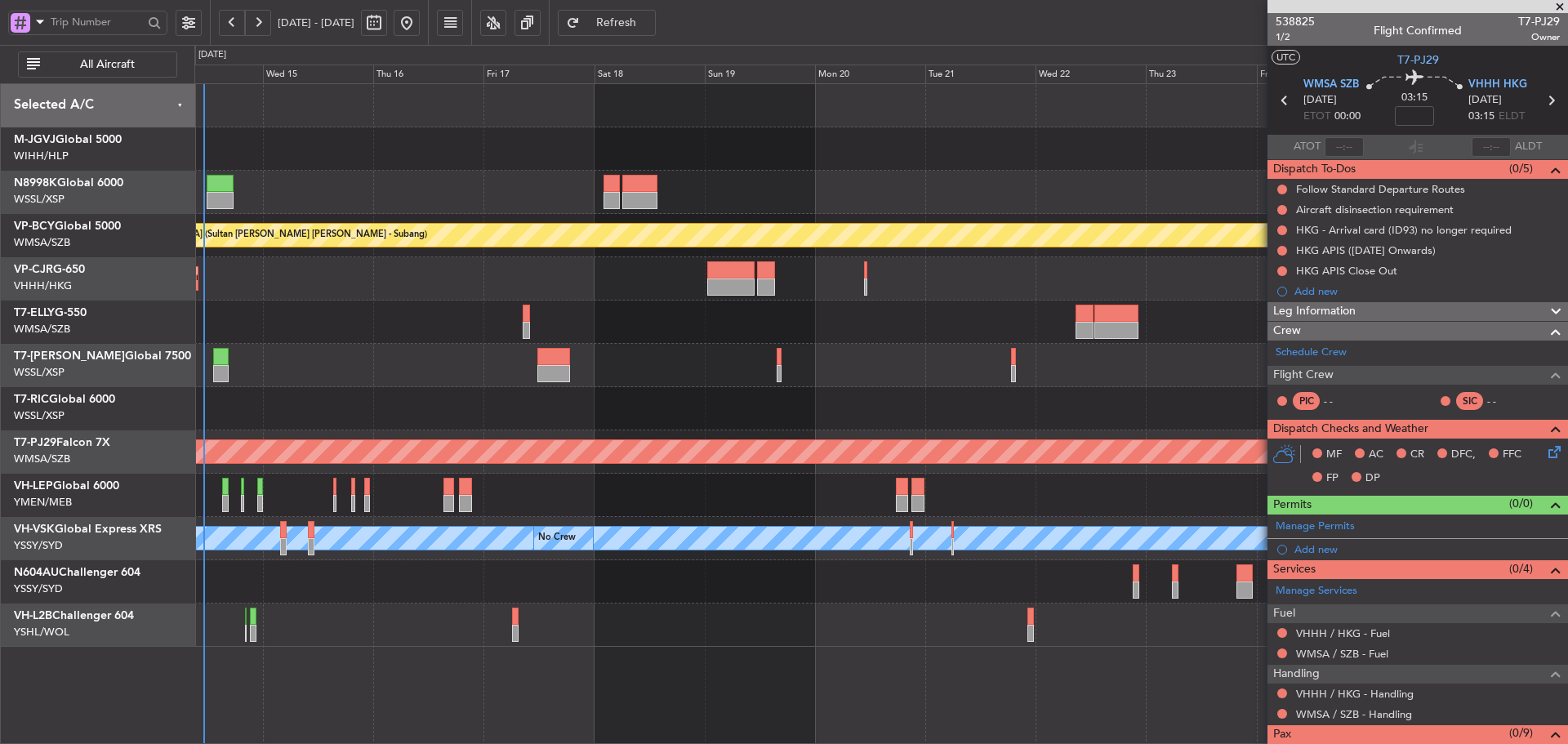
click at [752, 435] on div "Planned Maint [GEOGRAPHIC_DATA] (Sultan [PERSON_NAME] [PERSON_NAME] - Subang) P…" at bounding box center [881, 365] width 1373 height 563
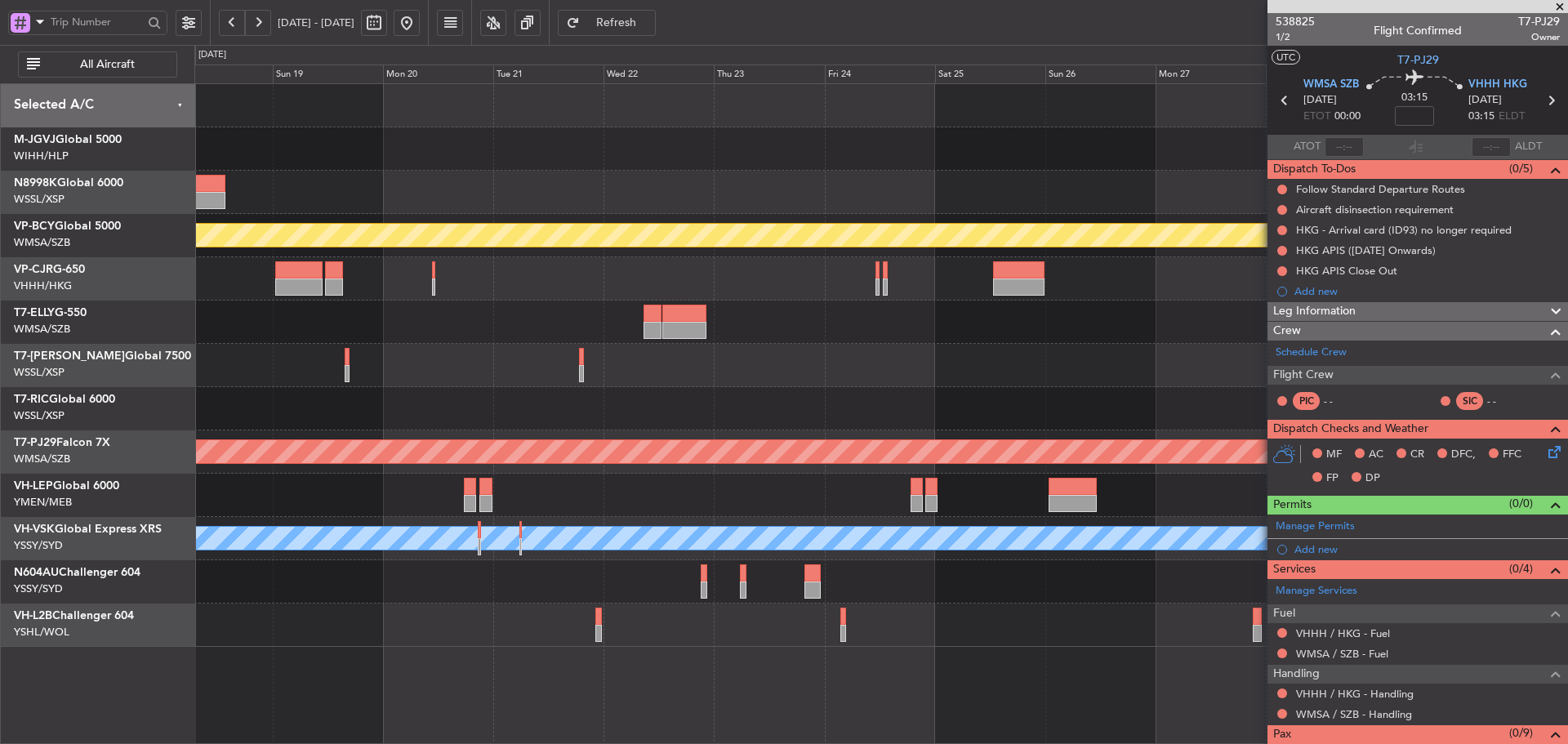
click at [700, 379] on div at bounding box center [881, 365] width 1373 height 43
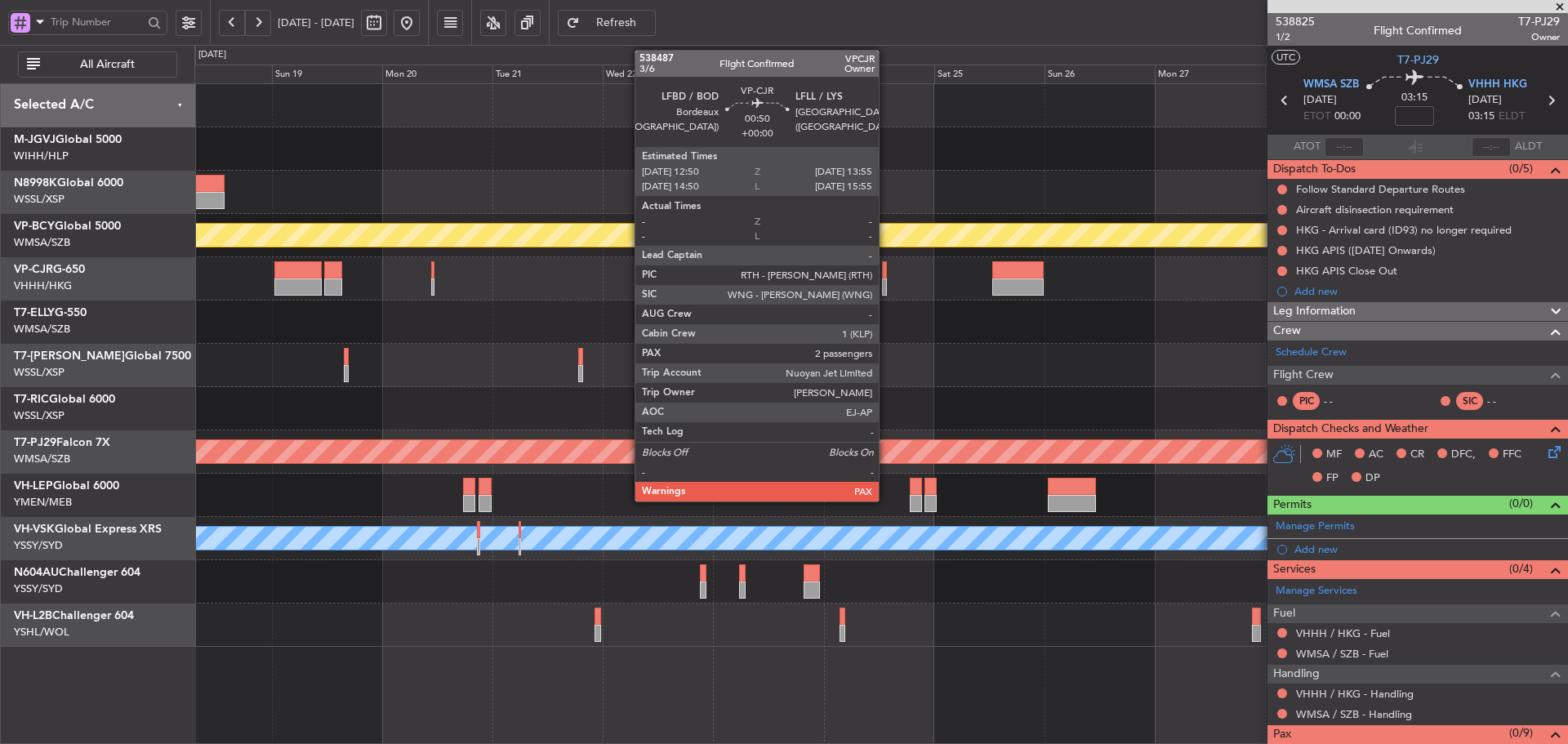
click at [886, 273] on div at bounding box center [885, 270] width 5 height 17
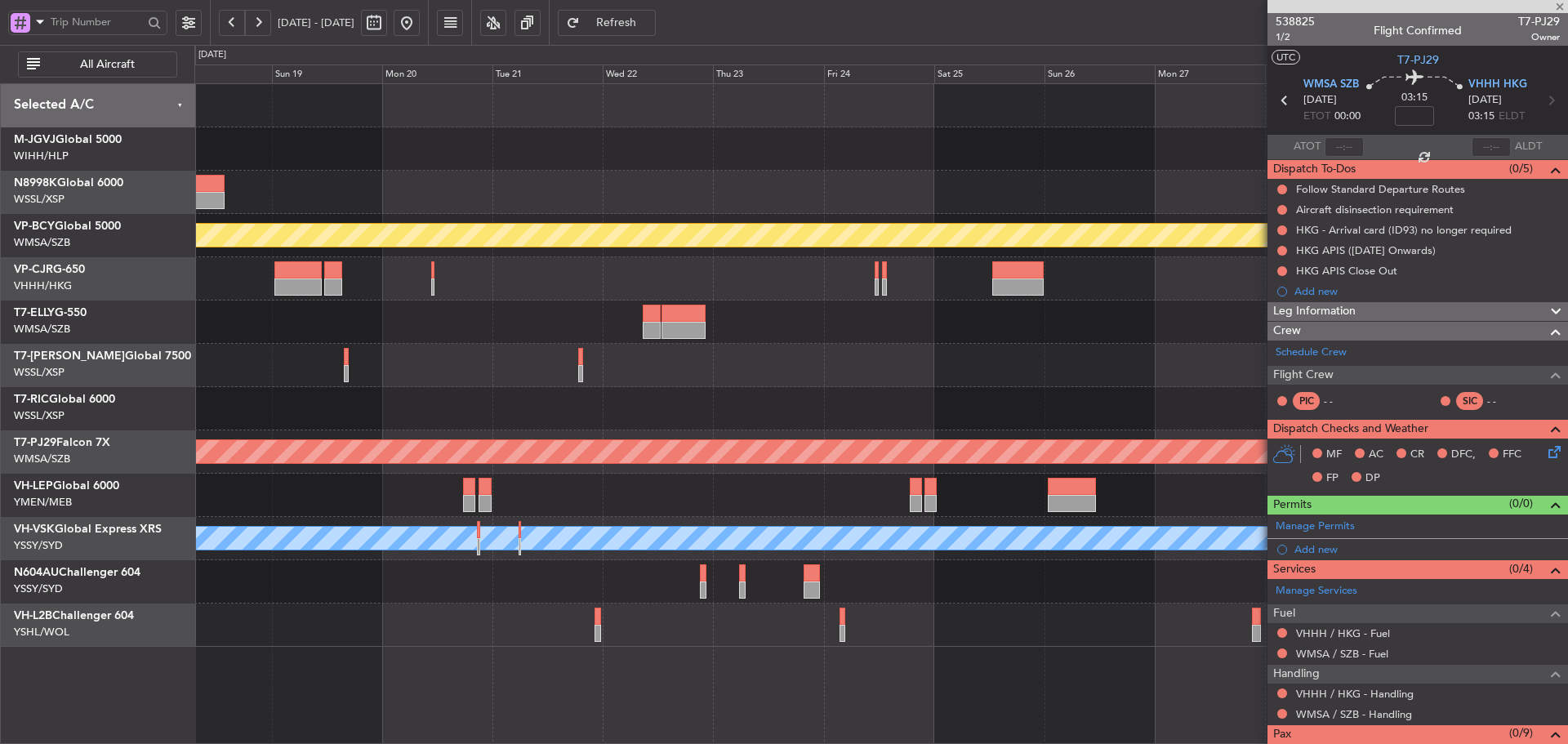
type input "4"
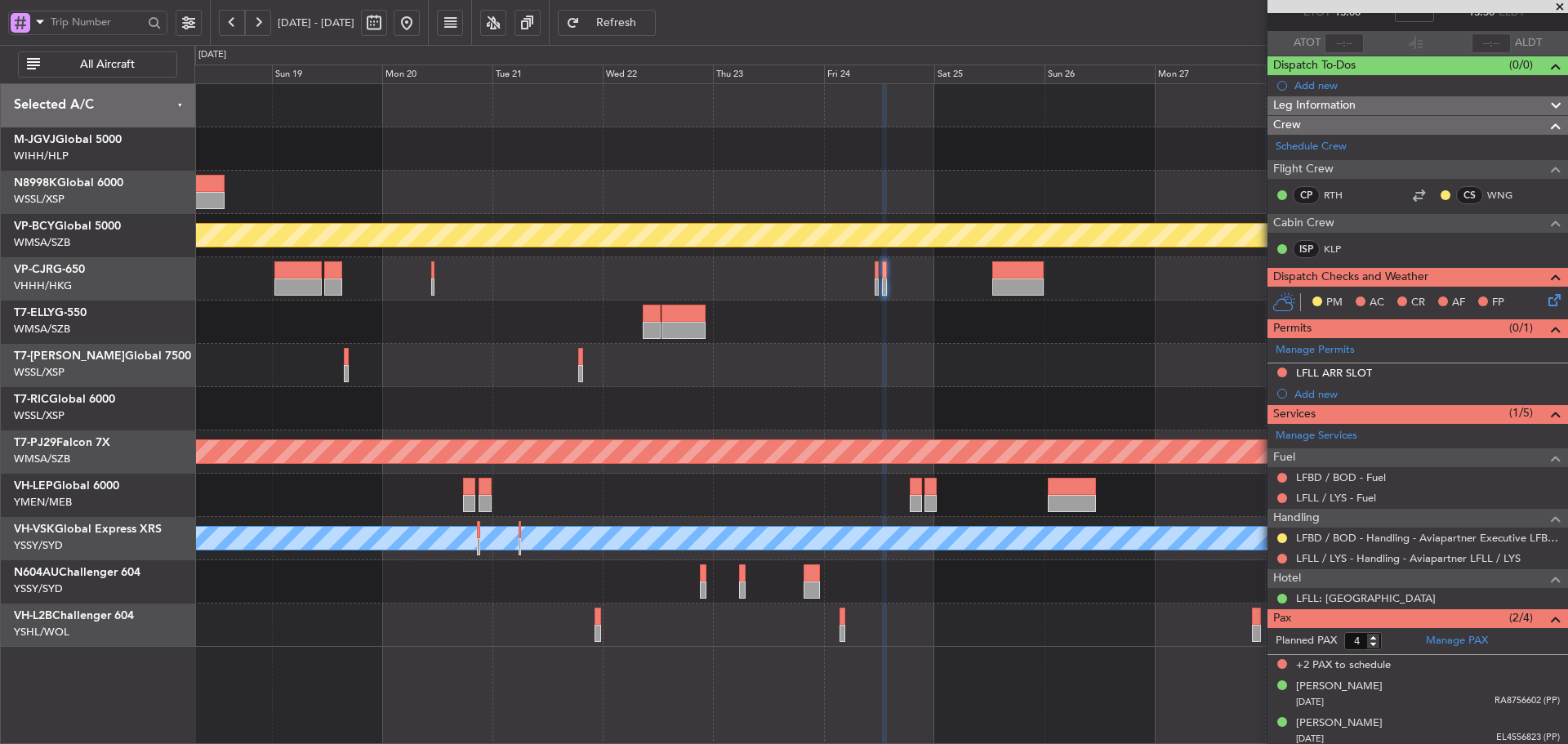
scroll to position [108, 0]
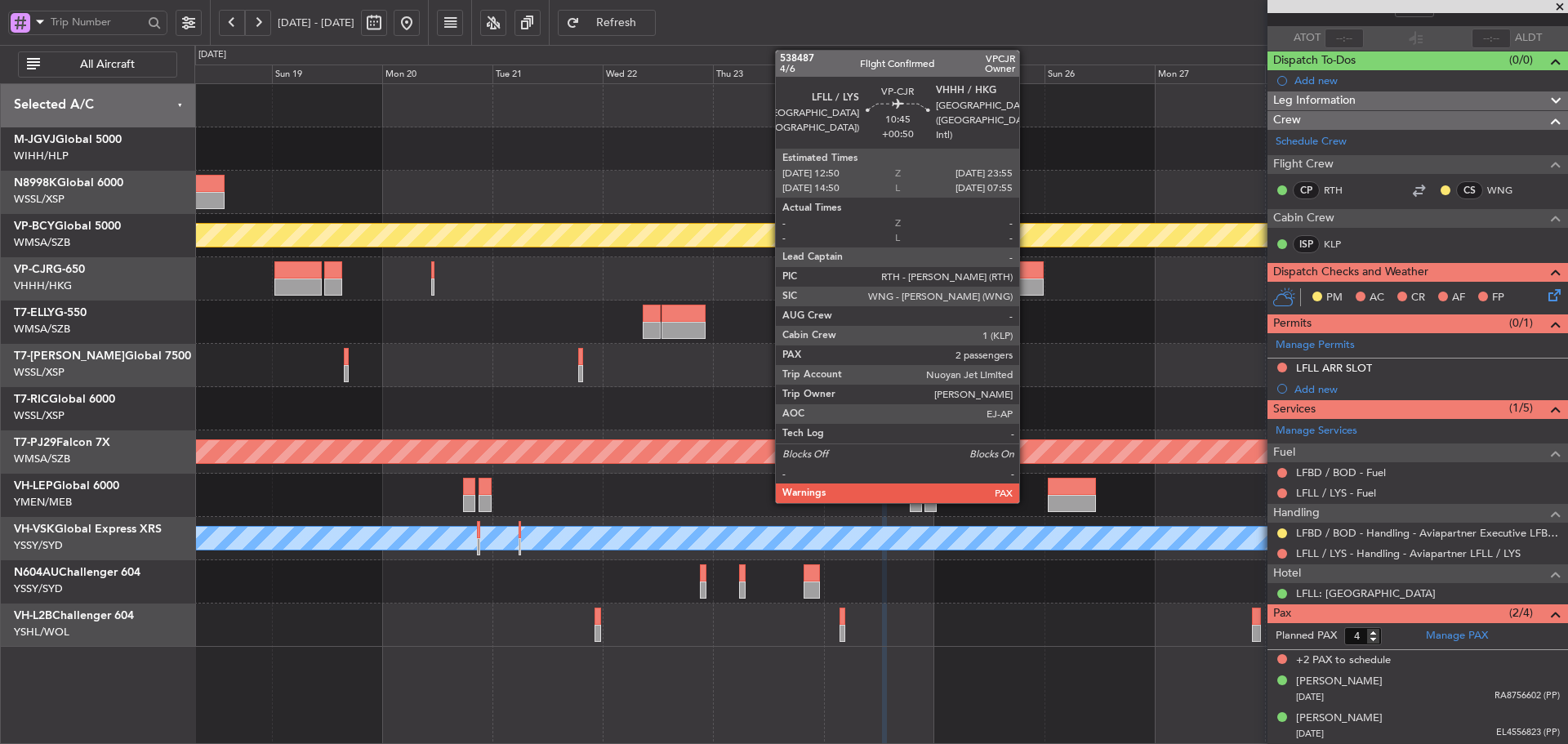
click at [1027, 272] on div at bounding box center [1018, 270] width 51 height 17
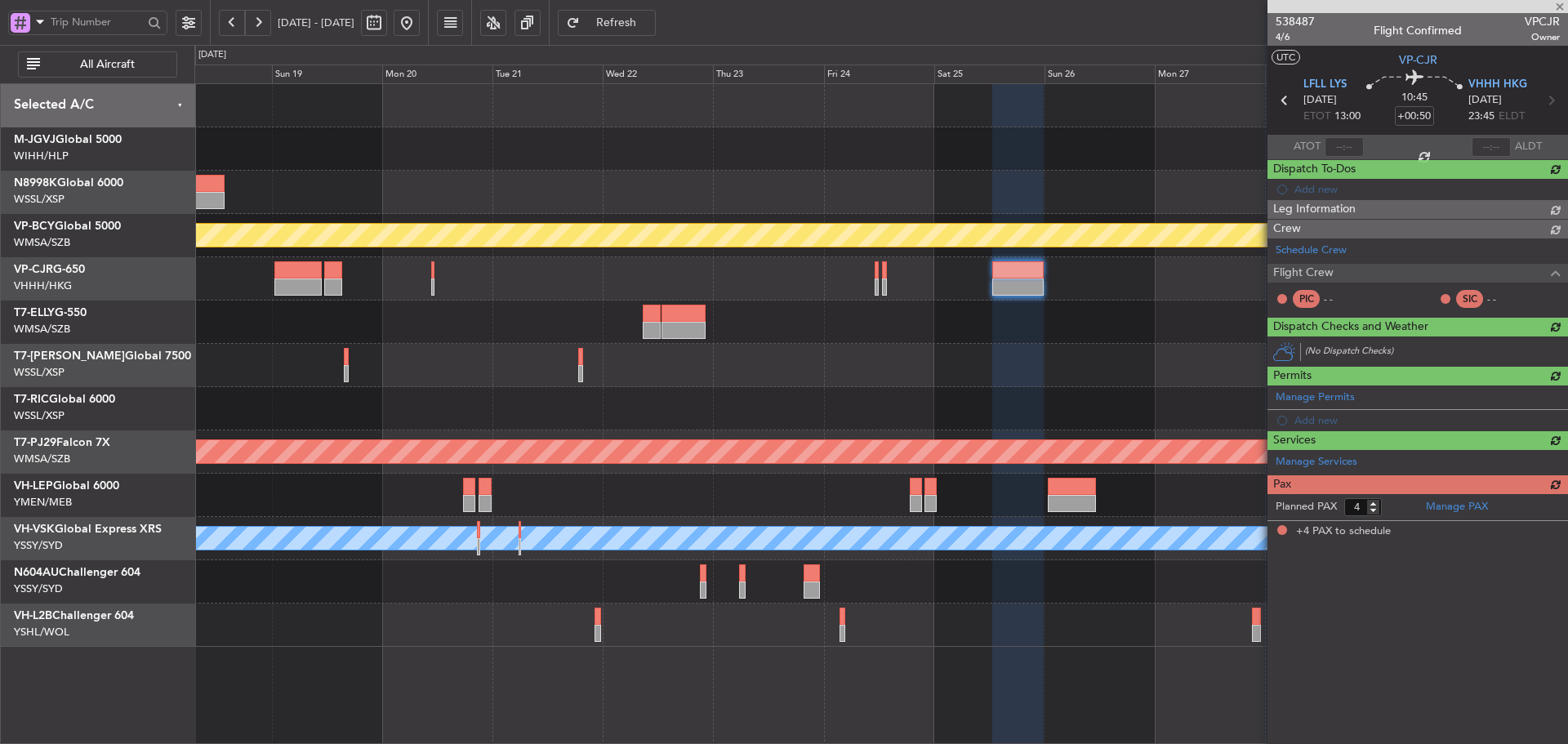
scroll to position [0, 0]
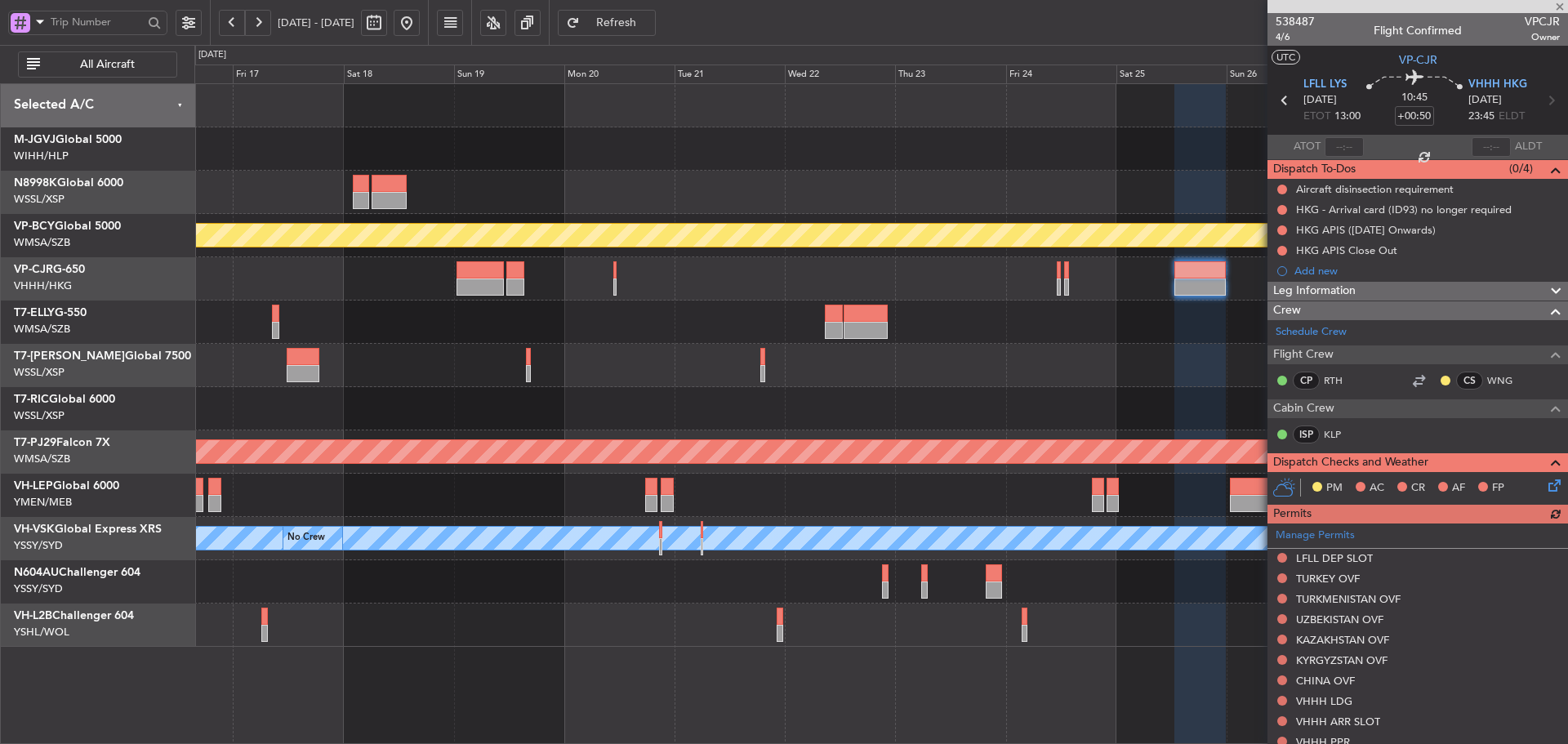
click at [986, 400] on div at bounding box center [881, 409] width 1373 height 43
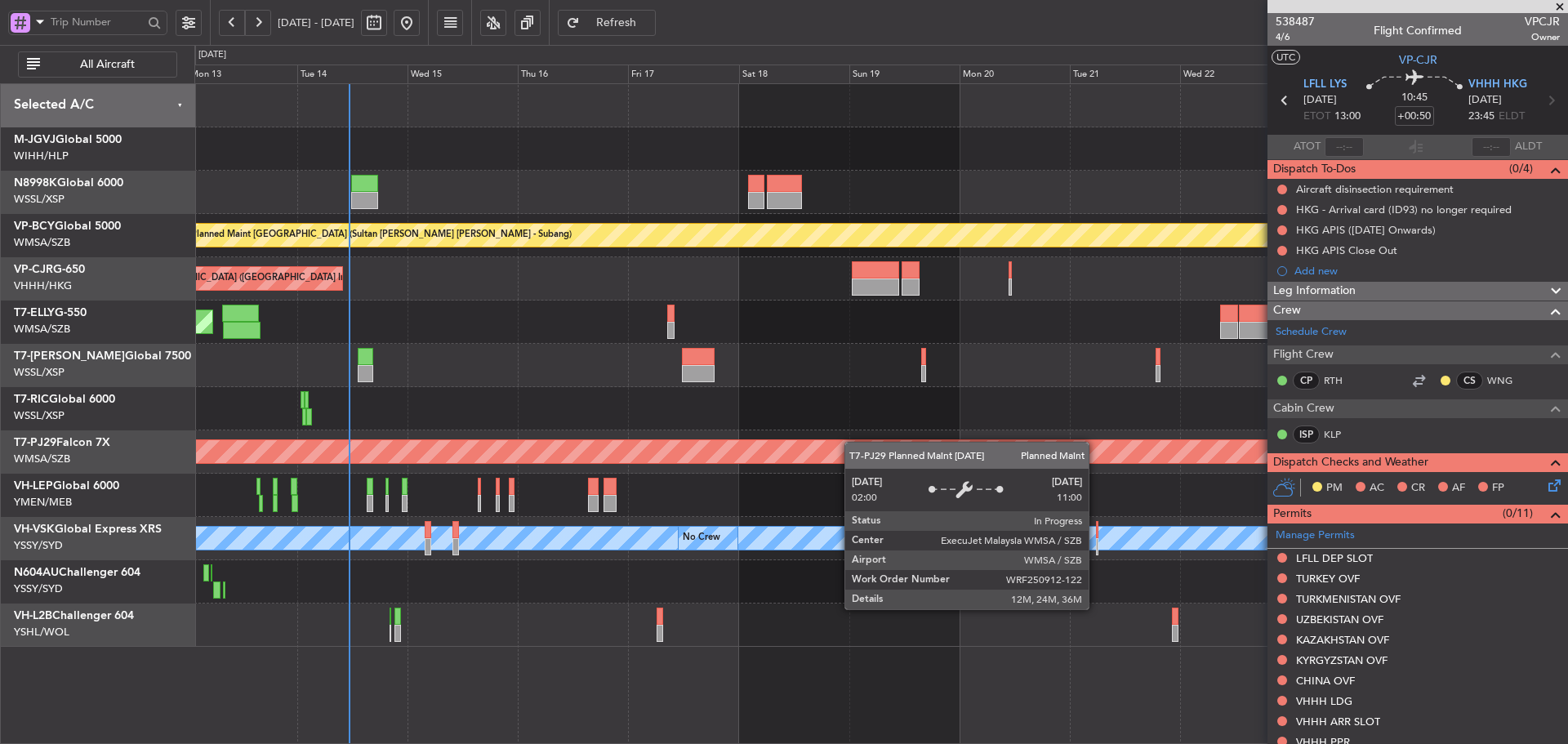
click at [860, 444] on div "Planned Maint [GEOGRAPHIC_DATA] (Sultan [PERSON_NAME] [PERSON_NAME] - Subang) P…" at bounding box center [881, 365] width 1373 height 563
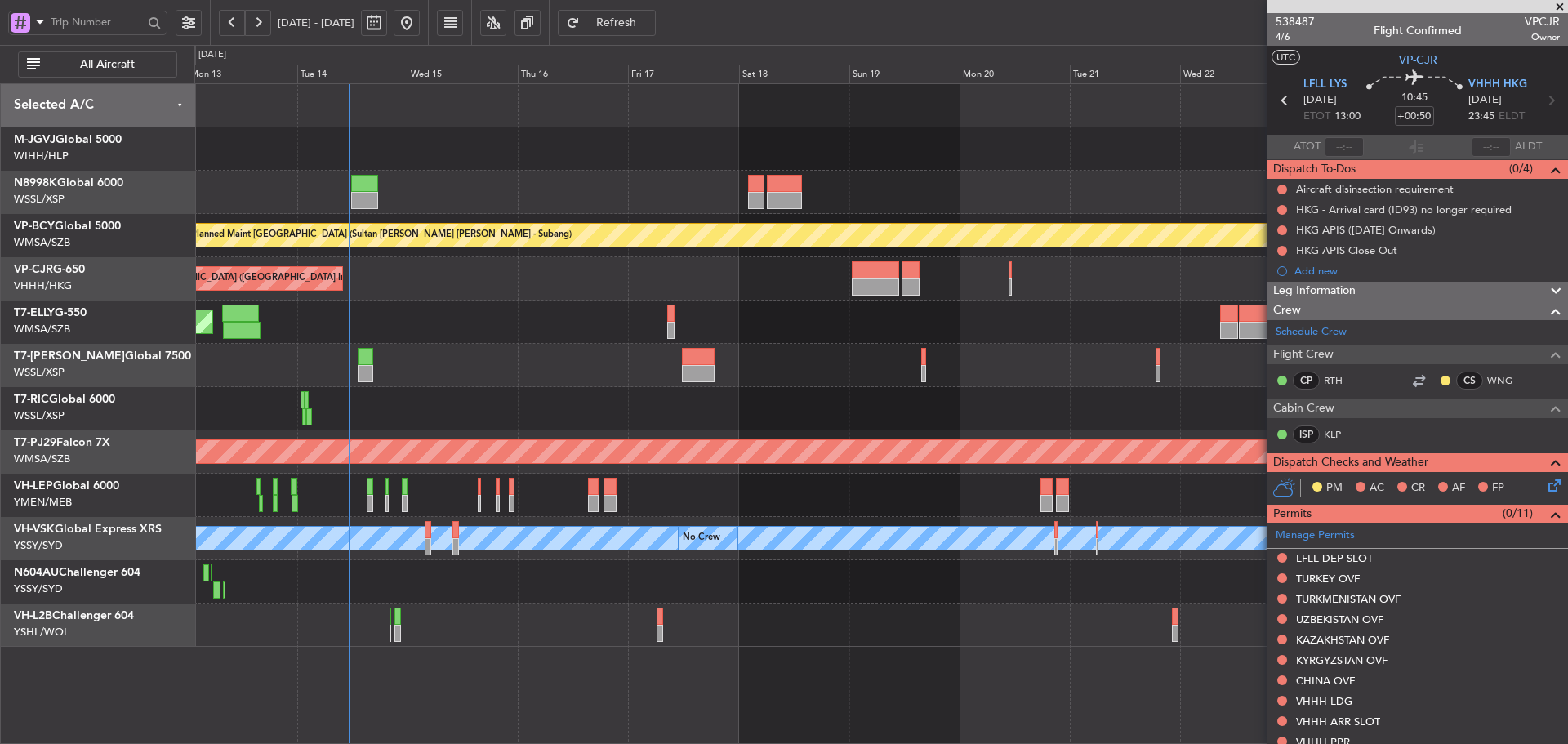
click at [374, 367] on div at bounding box center [881, 365] width 1373 height 43
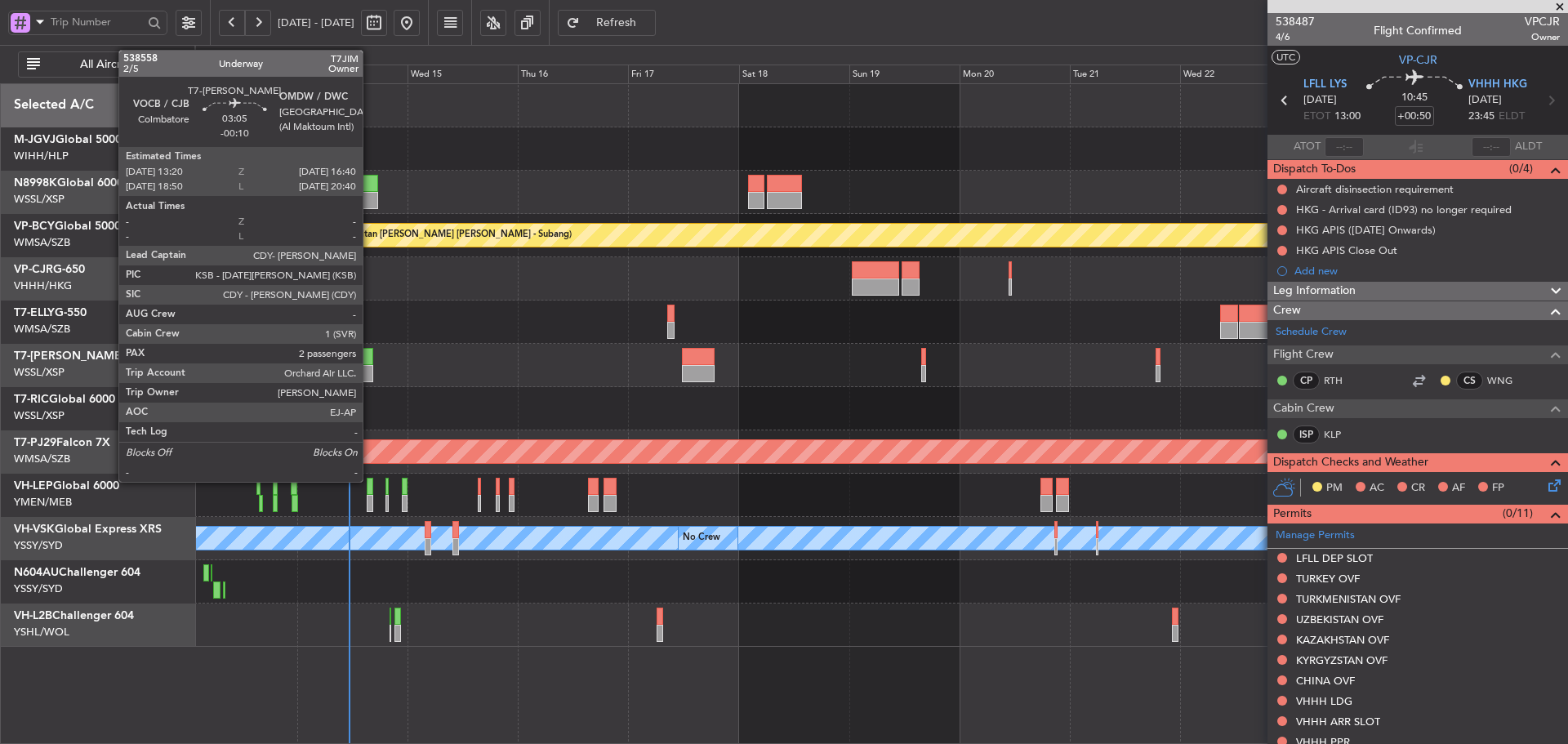
click at [370, 366] on div at bounding box center [364, 373] width 15 height 17
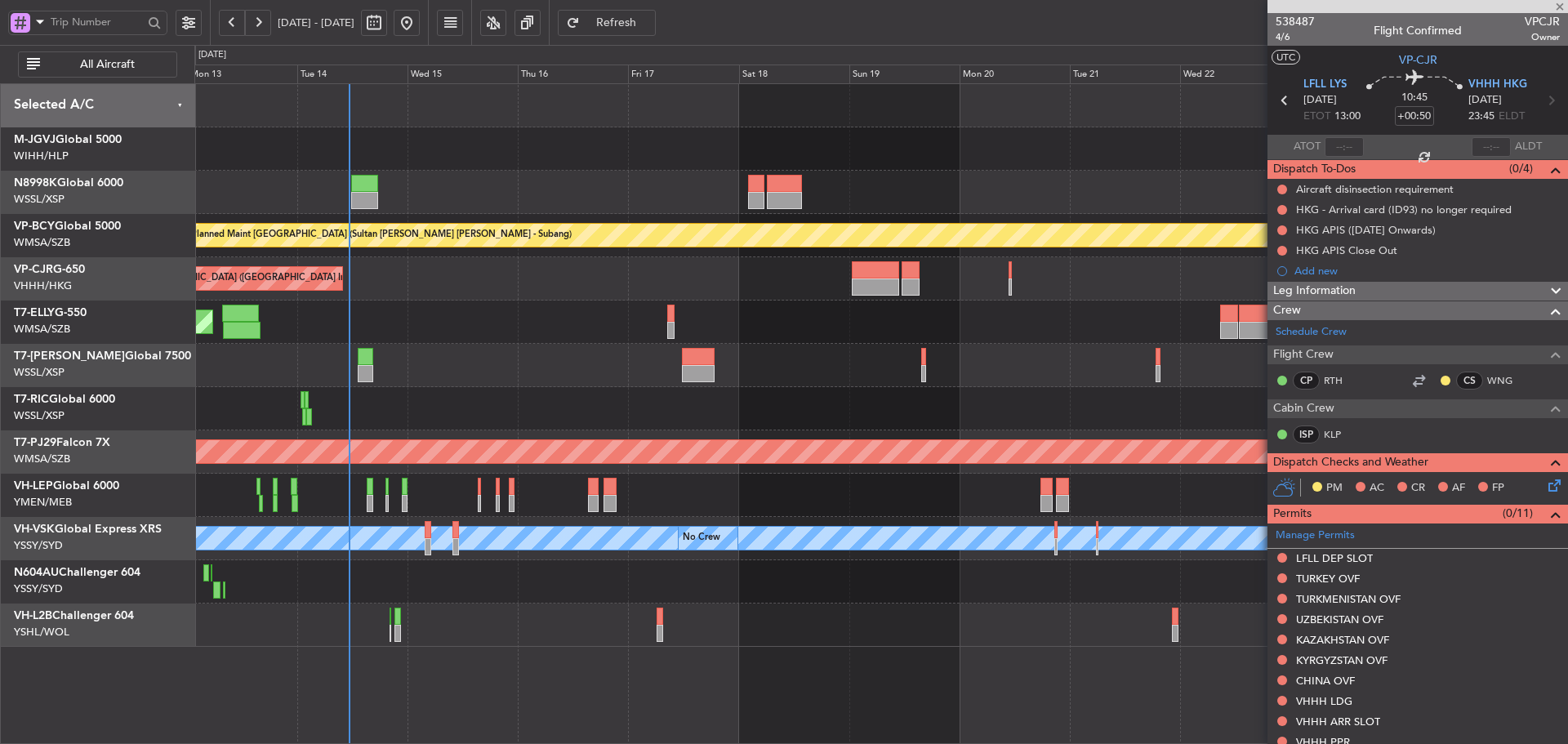
type input "-00:10"
type input "2"
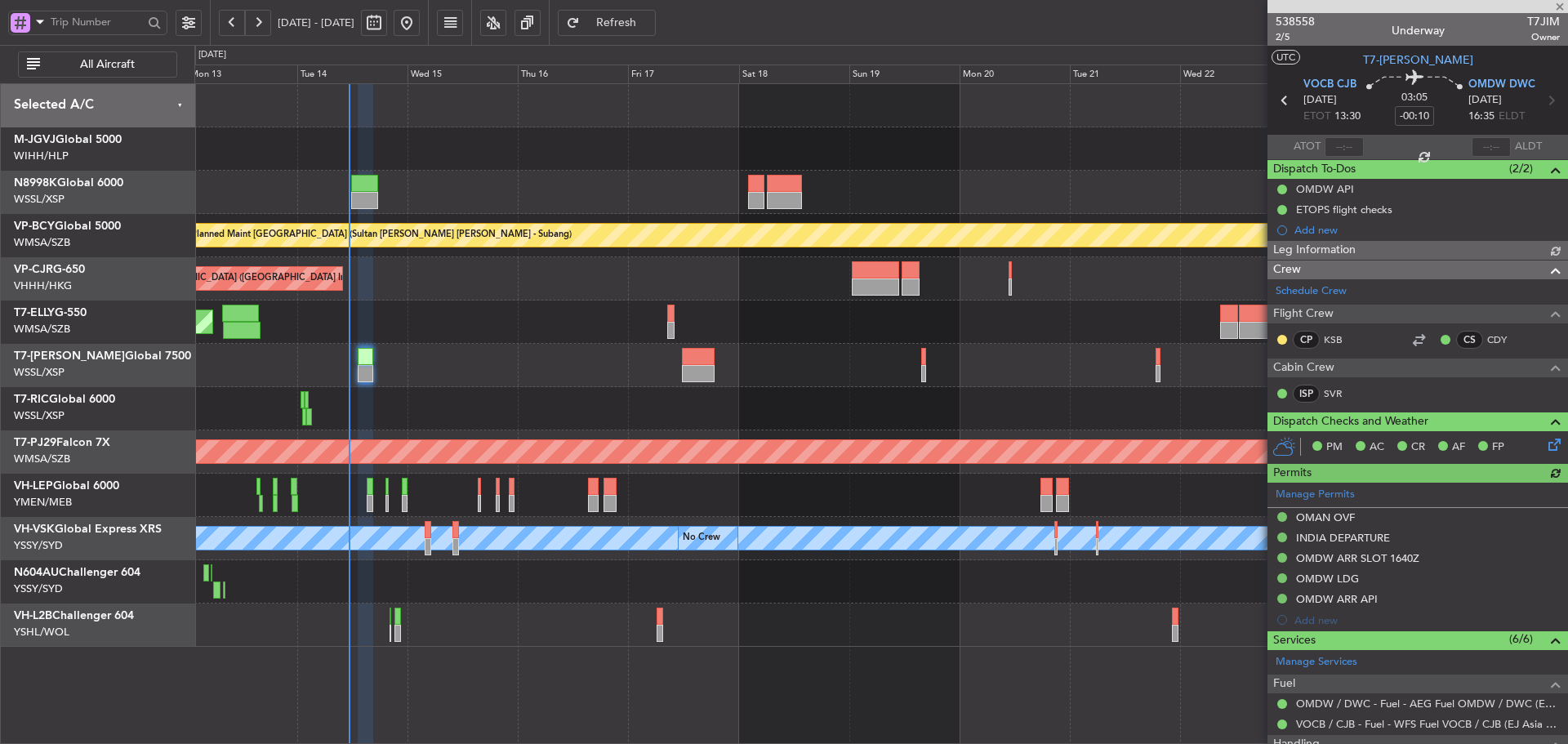
type input "[PERSON_NAME] (LEU)"
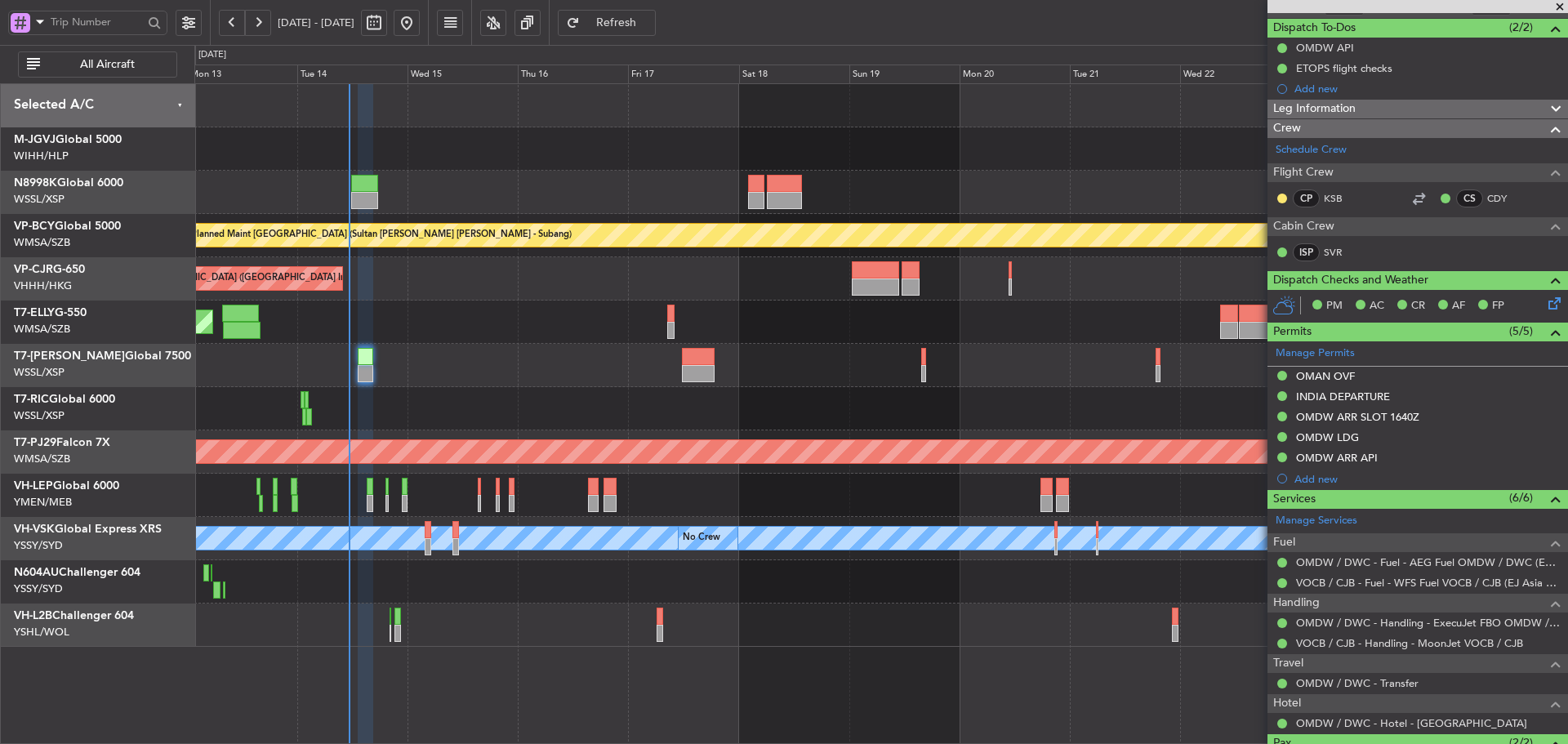
scroll to position [250, 0]
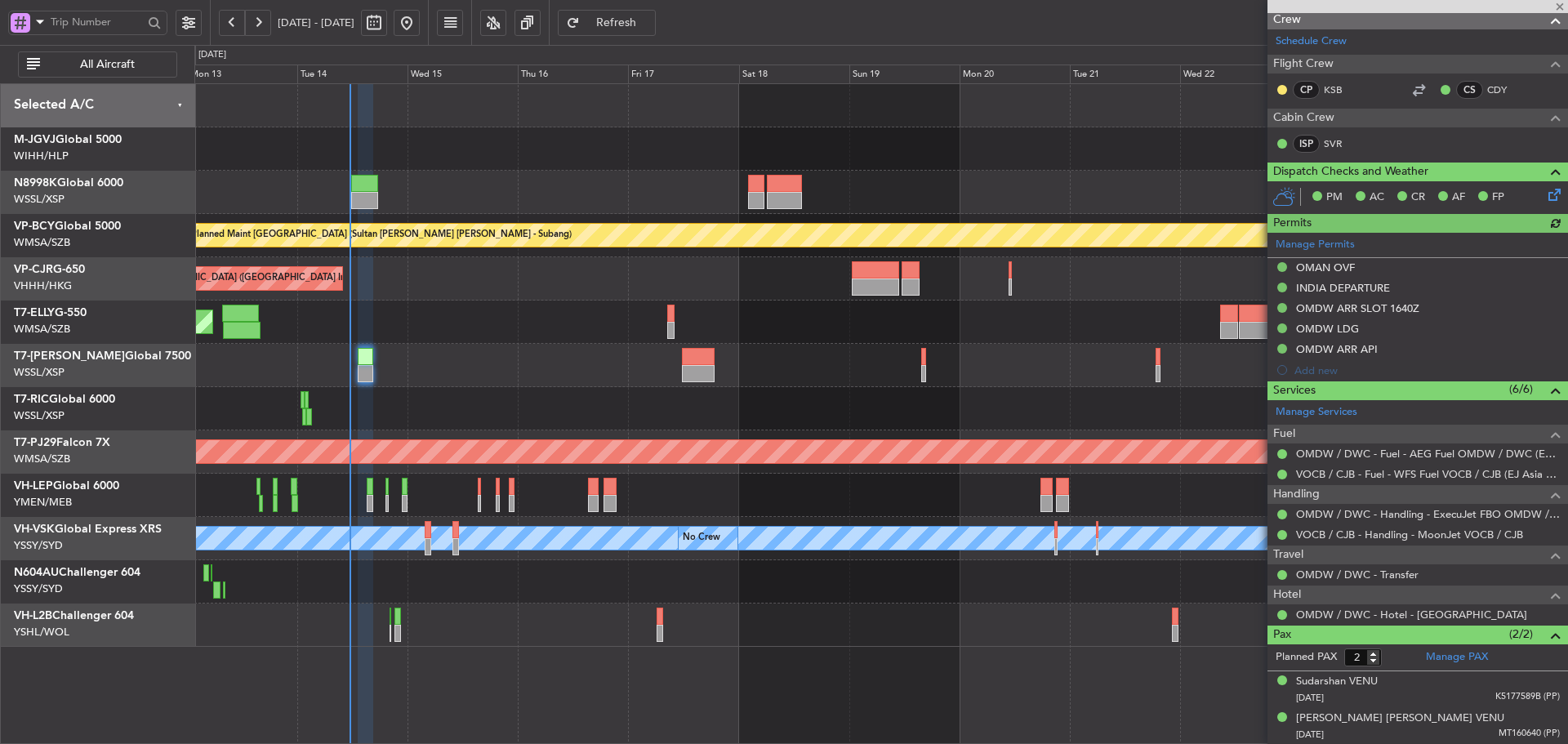
type input "[PERSON_NAME] (LEU)"
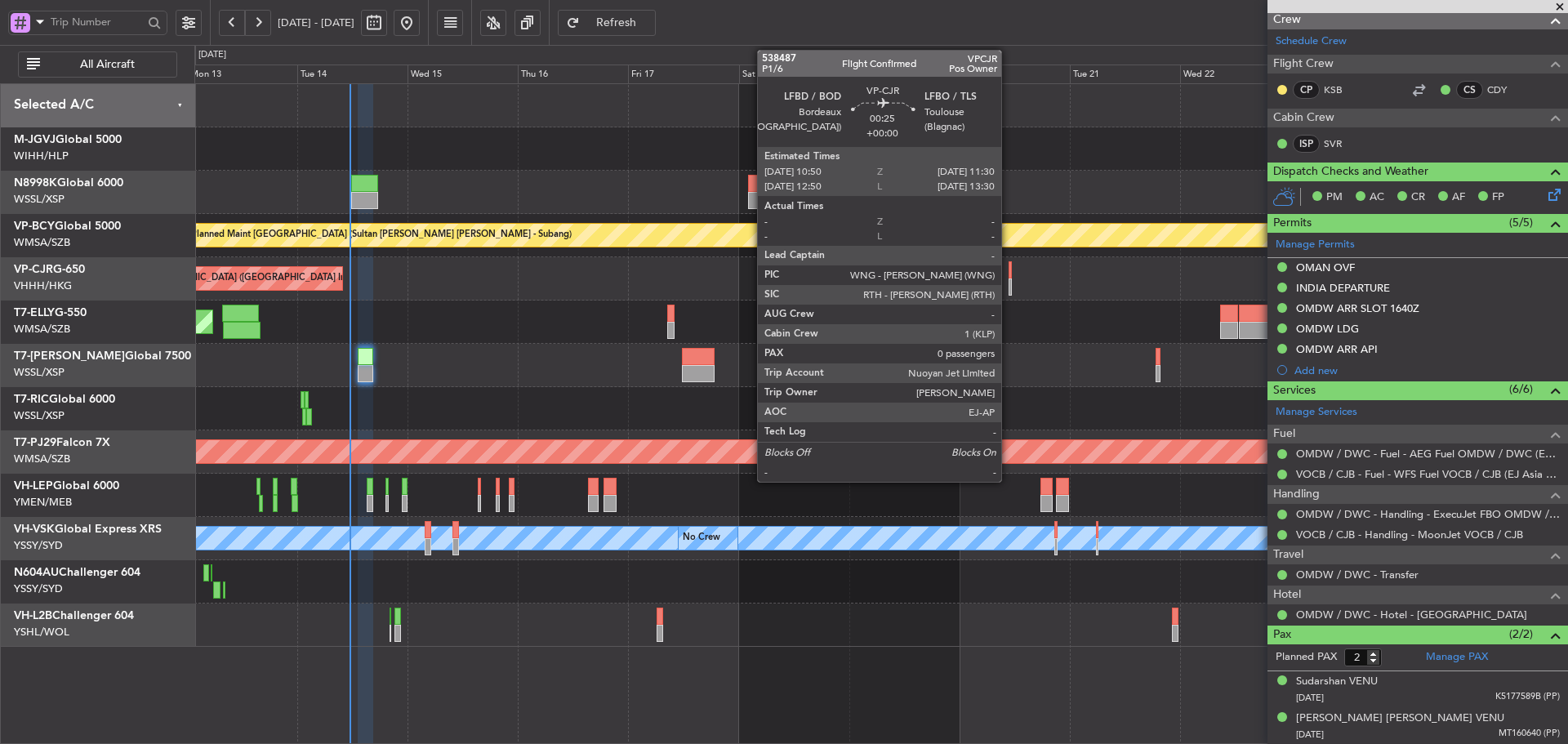
click at [1009, 278] on div at bounding box center [1010, 270] width 4 height 17
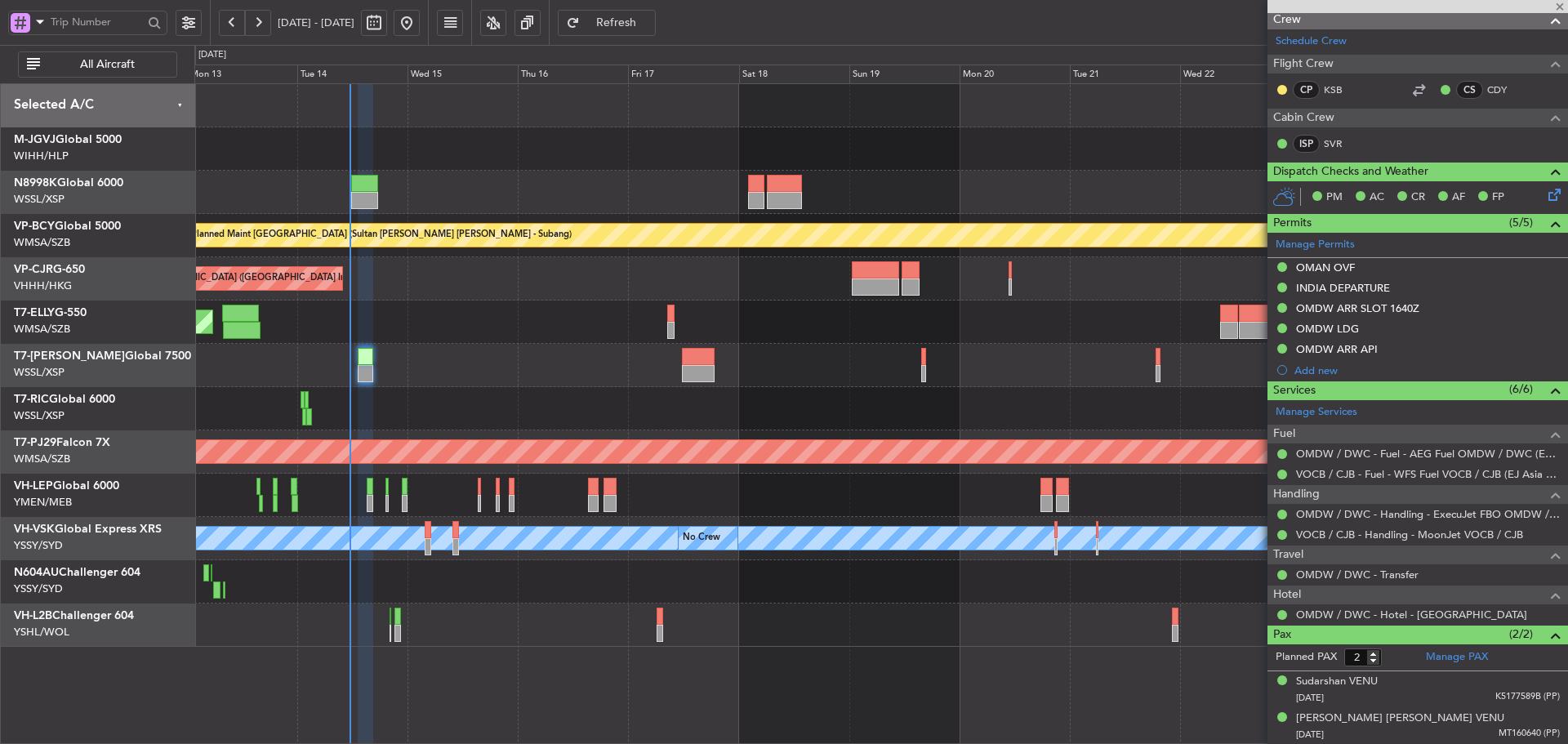
type input "0"
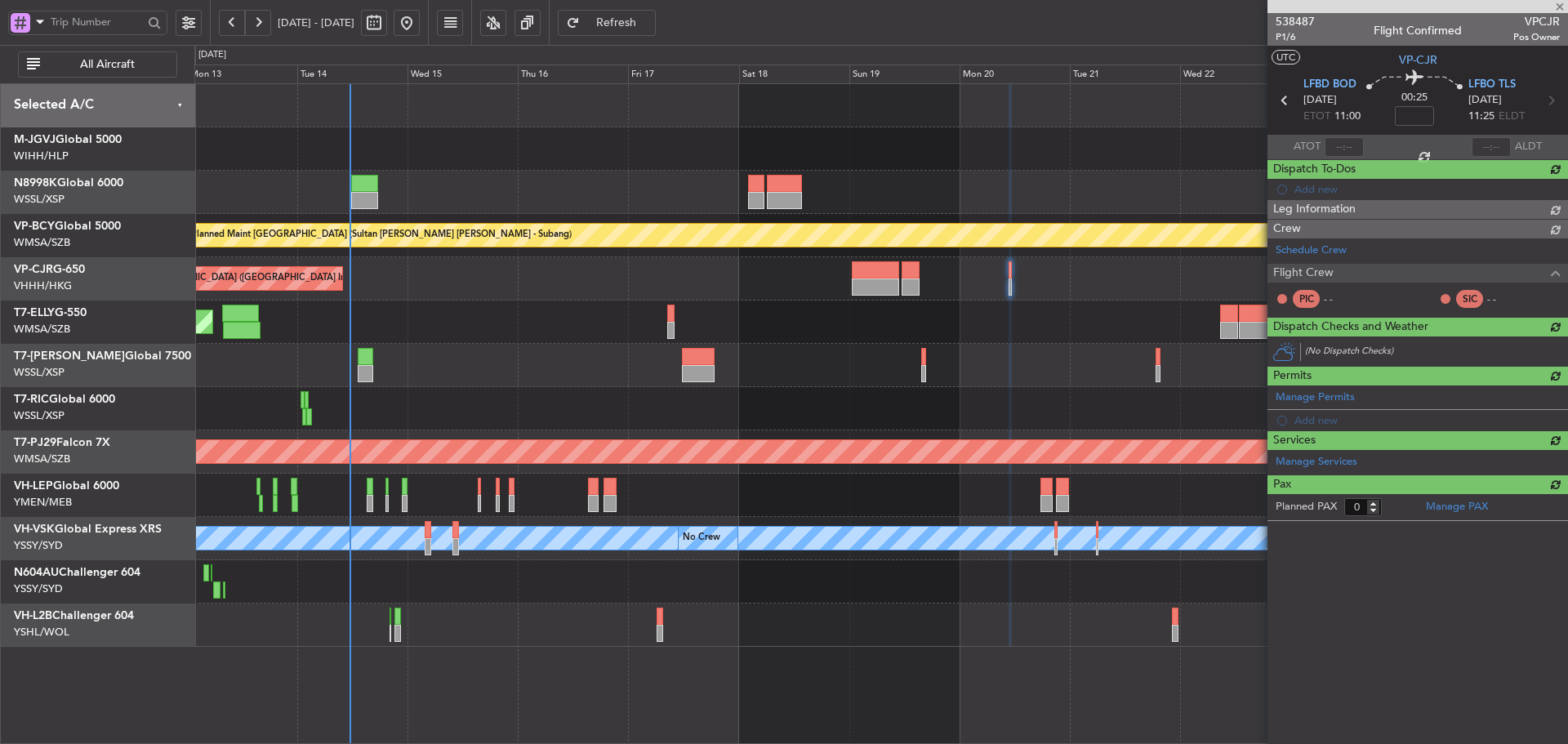
scroll to position [0, 0]
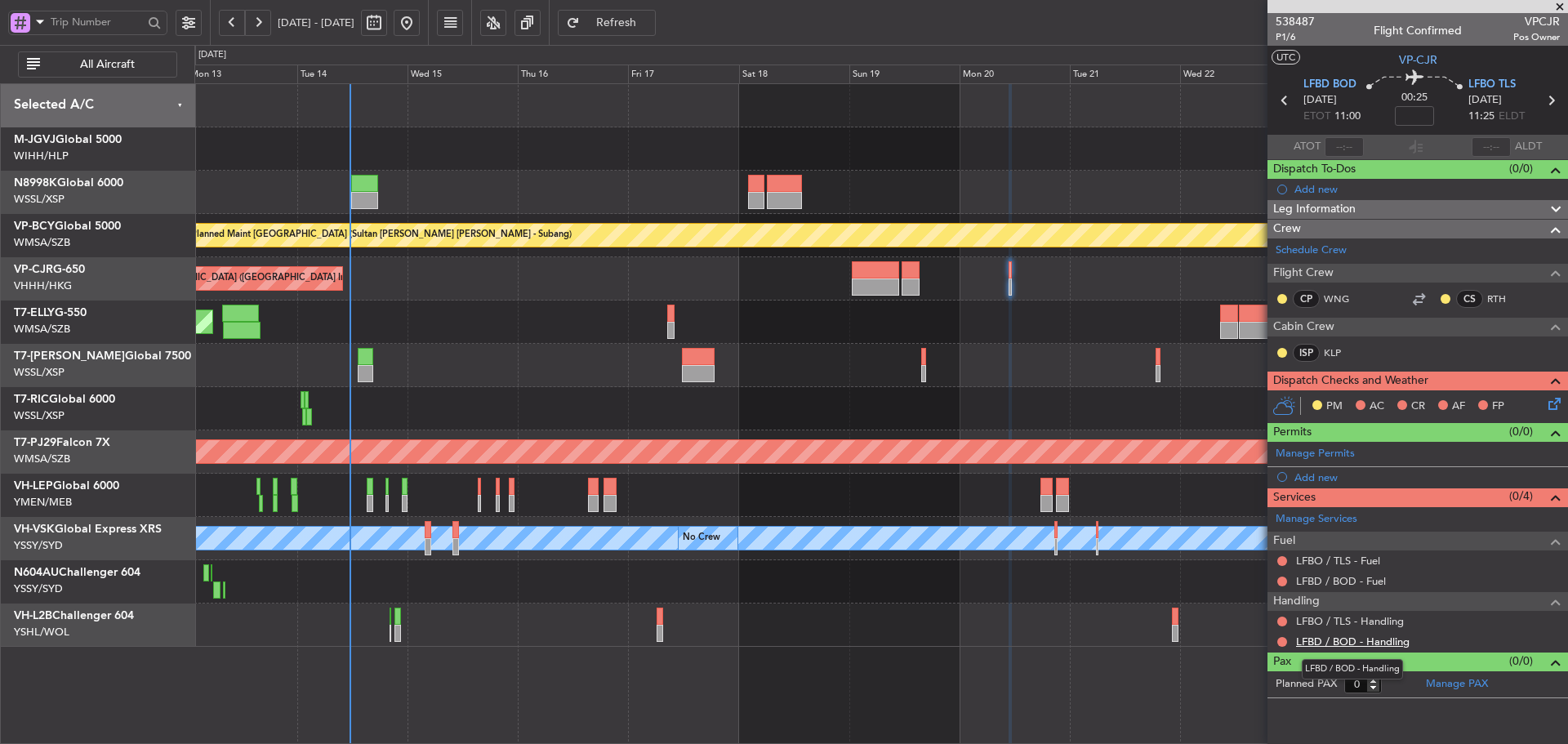
click at [1345, 645] on link "LFBD / BOD - Handling" at bounding box center [1352, 640] width 114 height 14
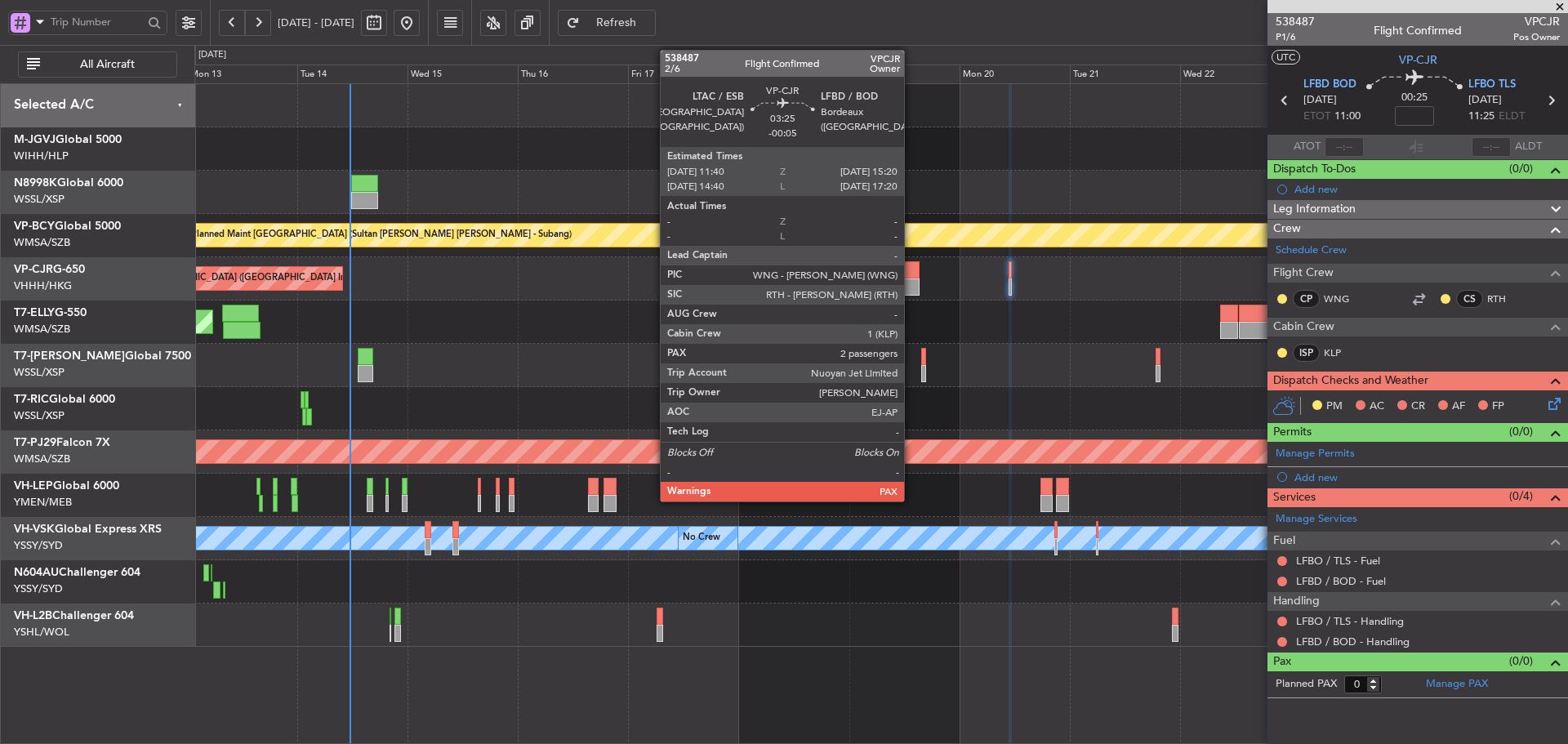
click at [911, 274] on div at bounding box center [909, 270] width 17 height 17
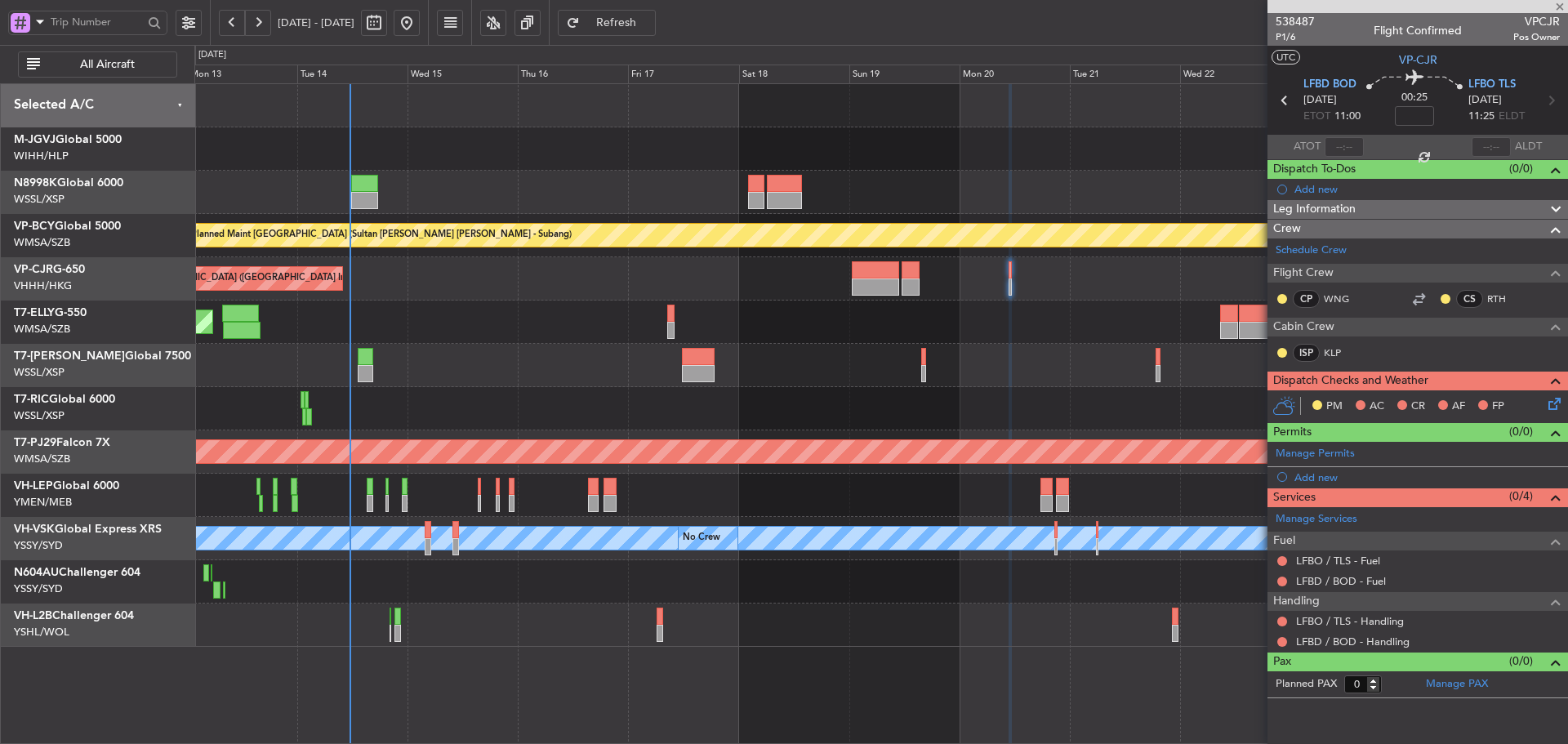
type input "-00:05"
type input "4"
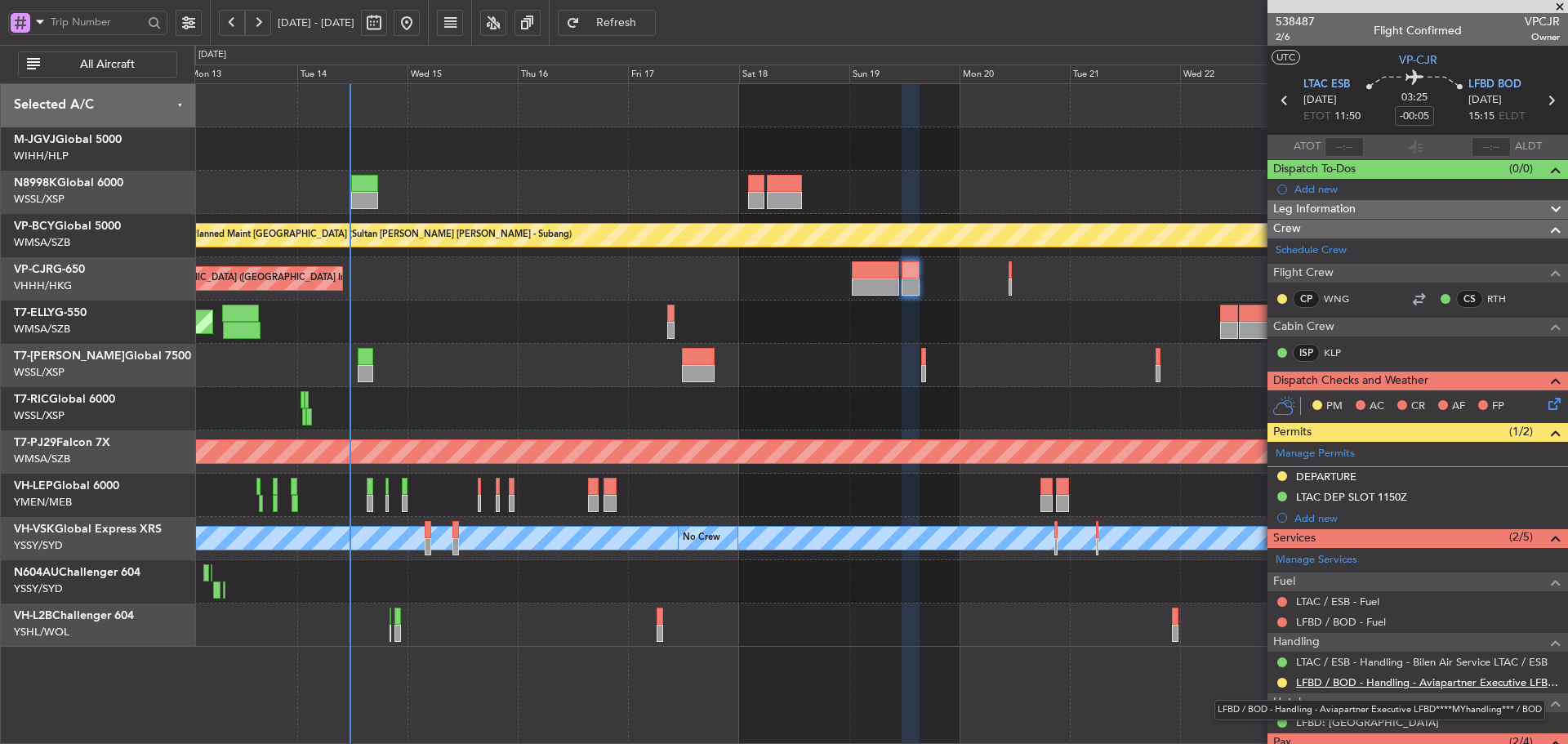
click at [1376, 683] on link "LFBD / BOD - Handling - Aviapartner Executive LFBD****MYhandling*** / BOD" at bounding box center [1427, 682] width 263 height 14
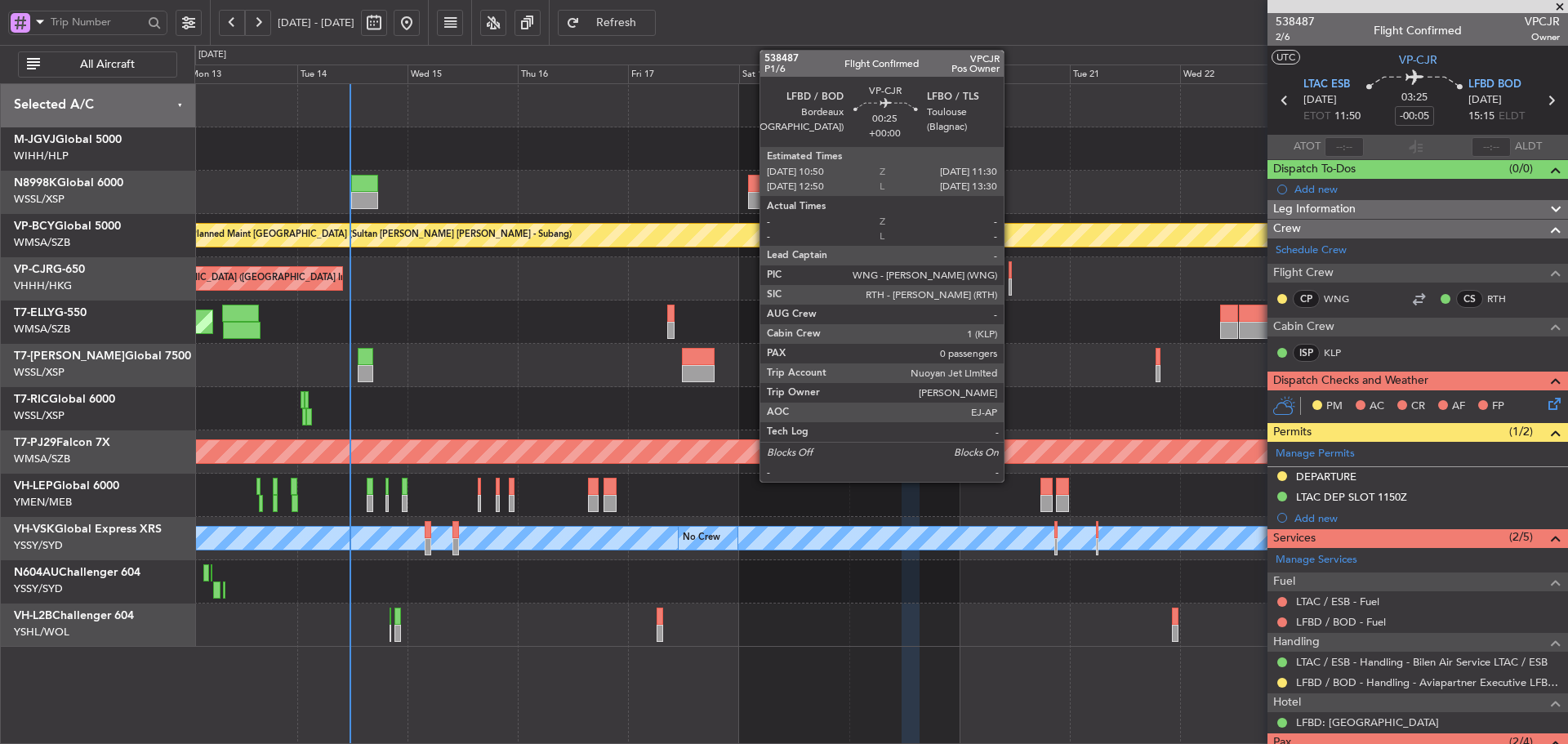
click at [1011, 274] on div at bounding box center [1010, 270] width 4 height 17
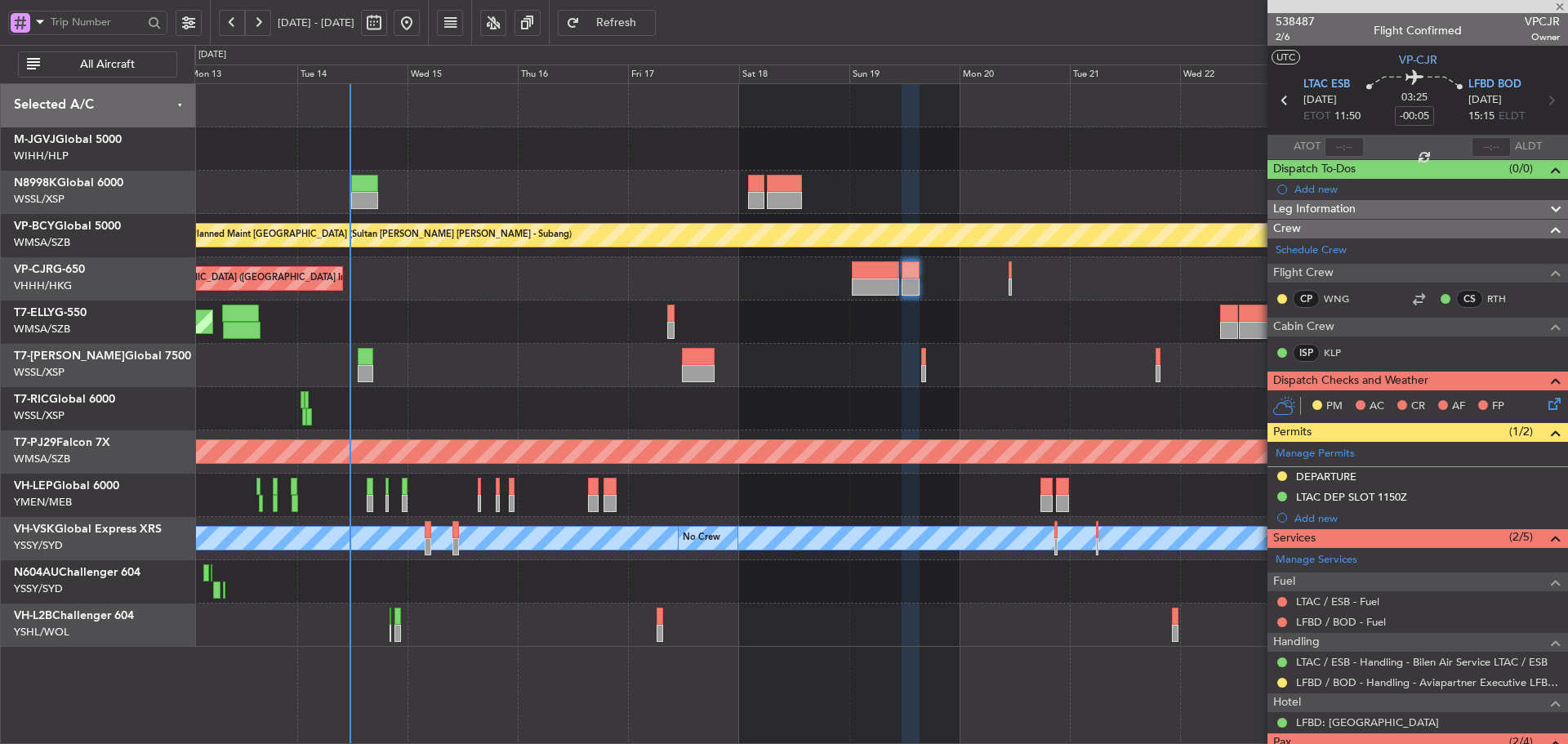
type input "0"
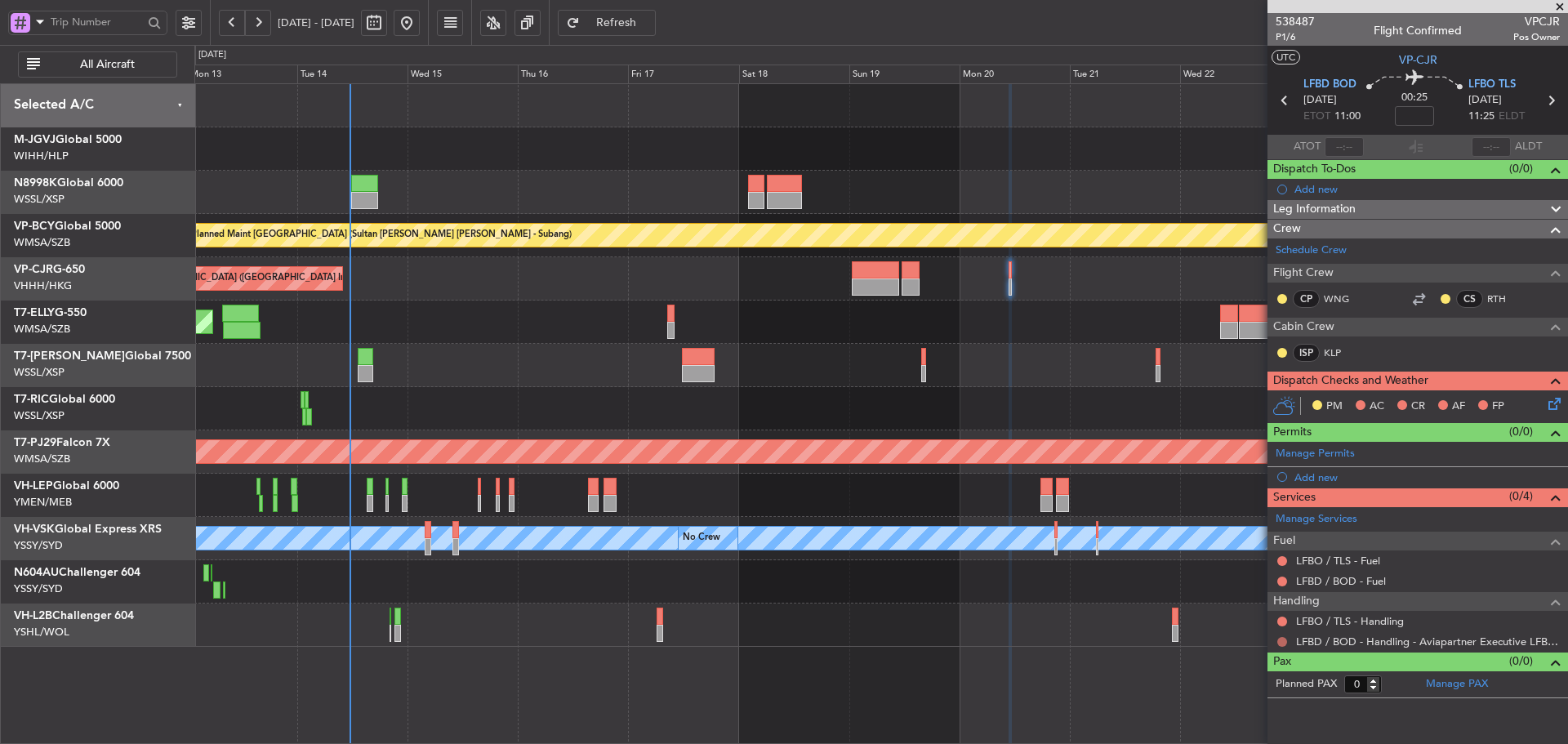
click at [1281, 638] on button at bounding box center [1282, 641] width 10 height 10
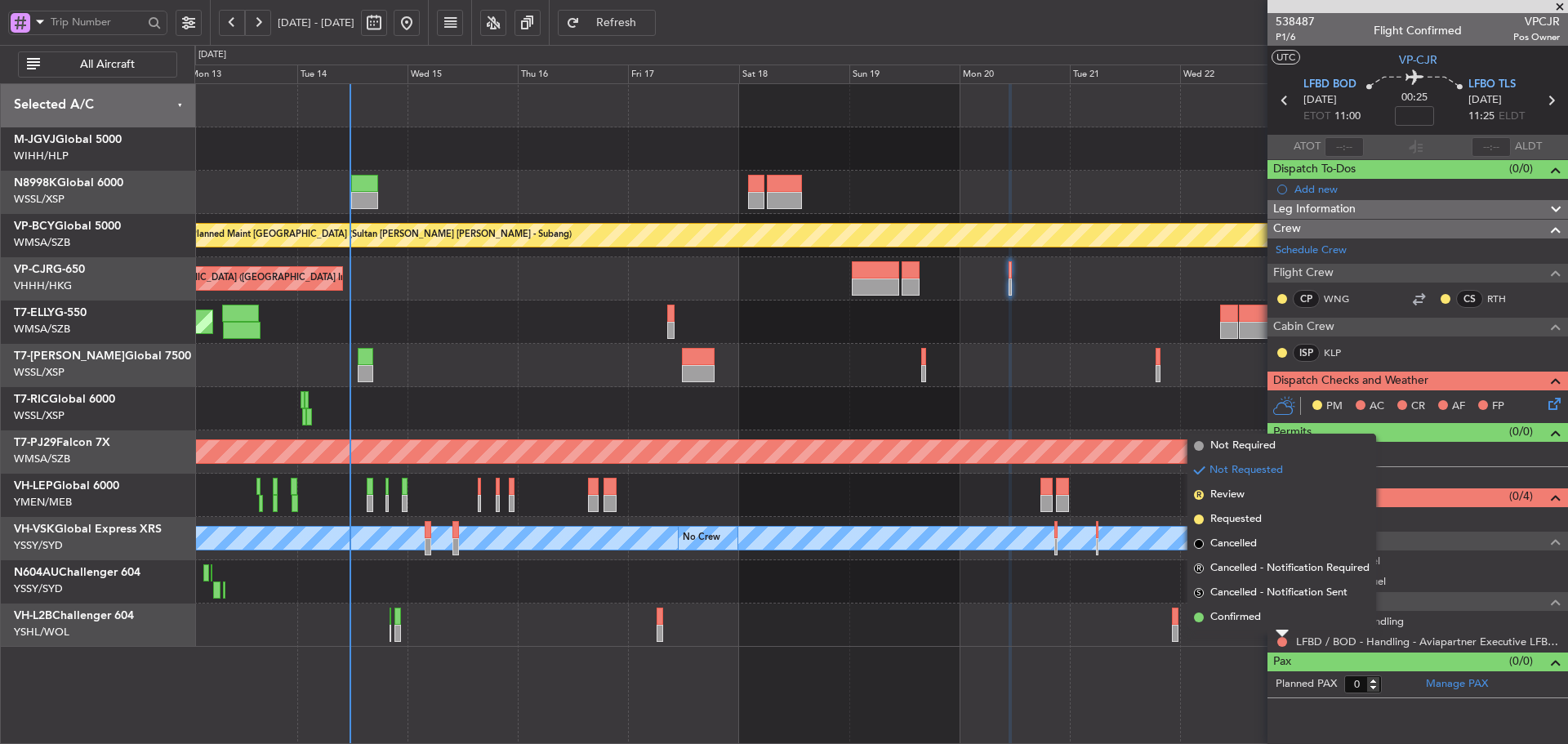
drag, startPoint x: 1197, startPoint y: 516, endPoint x: 1207, endPoint y: 529, distance: 16.4
click at [1197, 517] on span at bounding box center [1198, 519] width 10 height 10
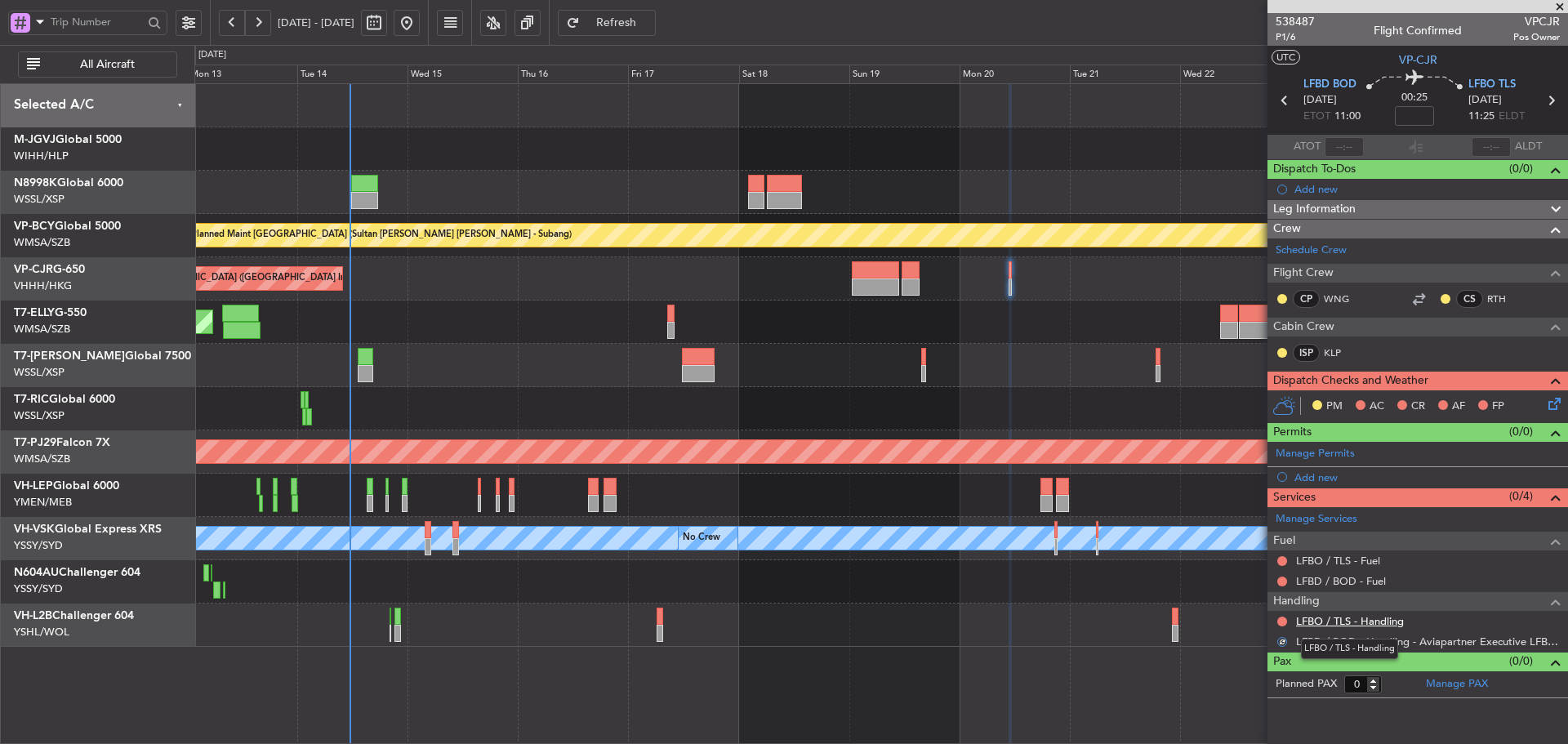
click at [1330, 621] on link "LFBO / TLS - Handling" at bounding box center [1349, 620] width 107 height 14
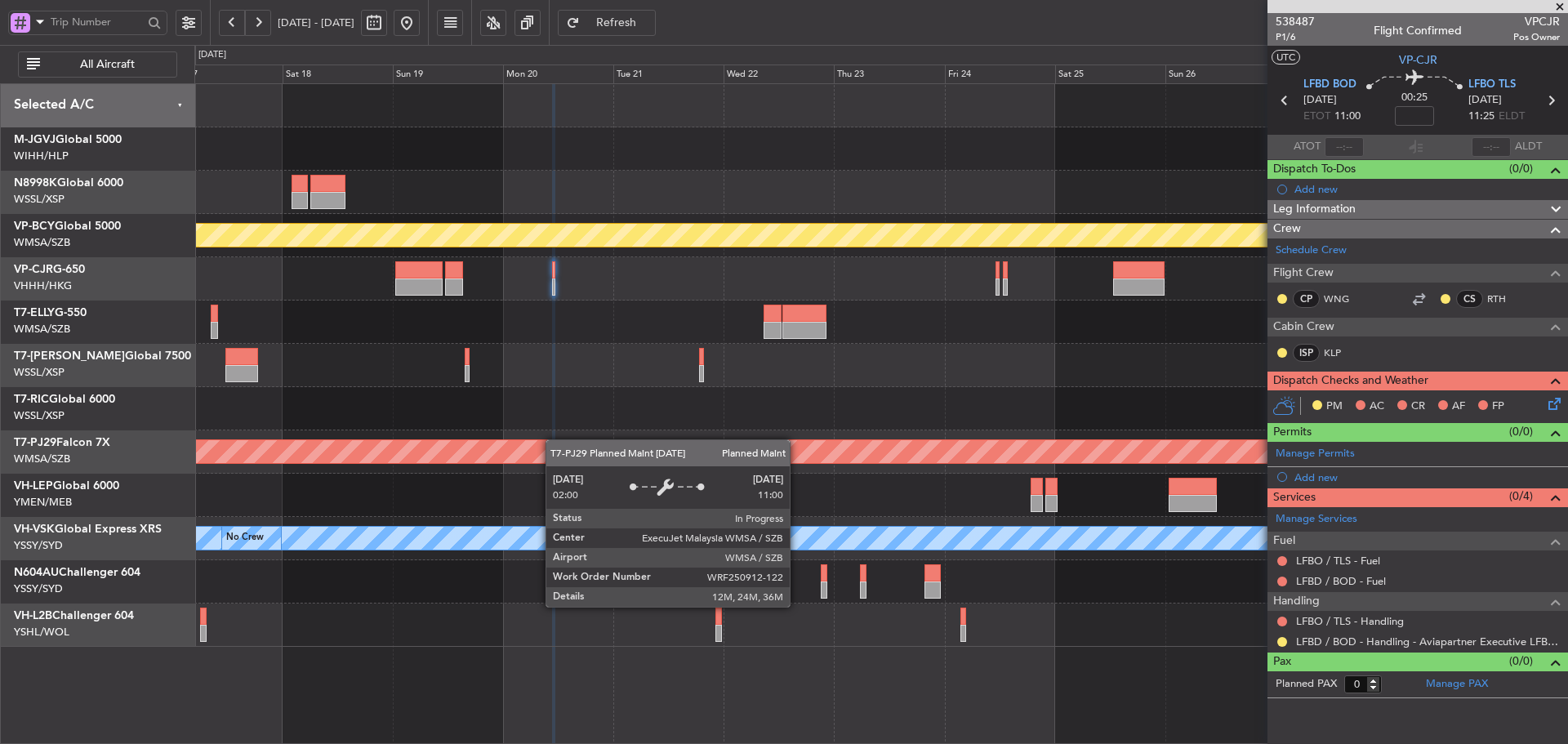
click at [554, 439] on div "Planned Maint [GEOGRAPHIC_DATA] (Sultan [PERSON_NAME] [PERSON_NAME] - Subang)" at bounding box center [625, 451] width 3608 height 24
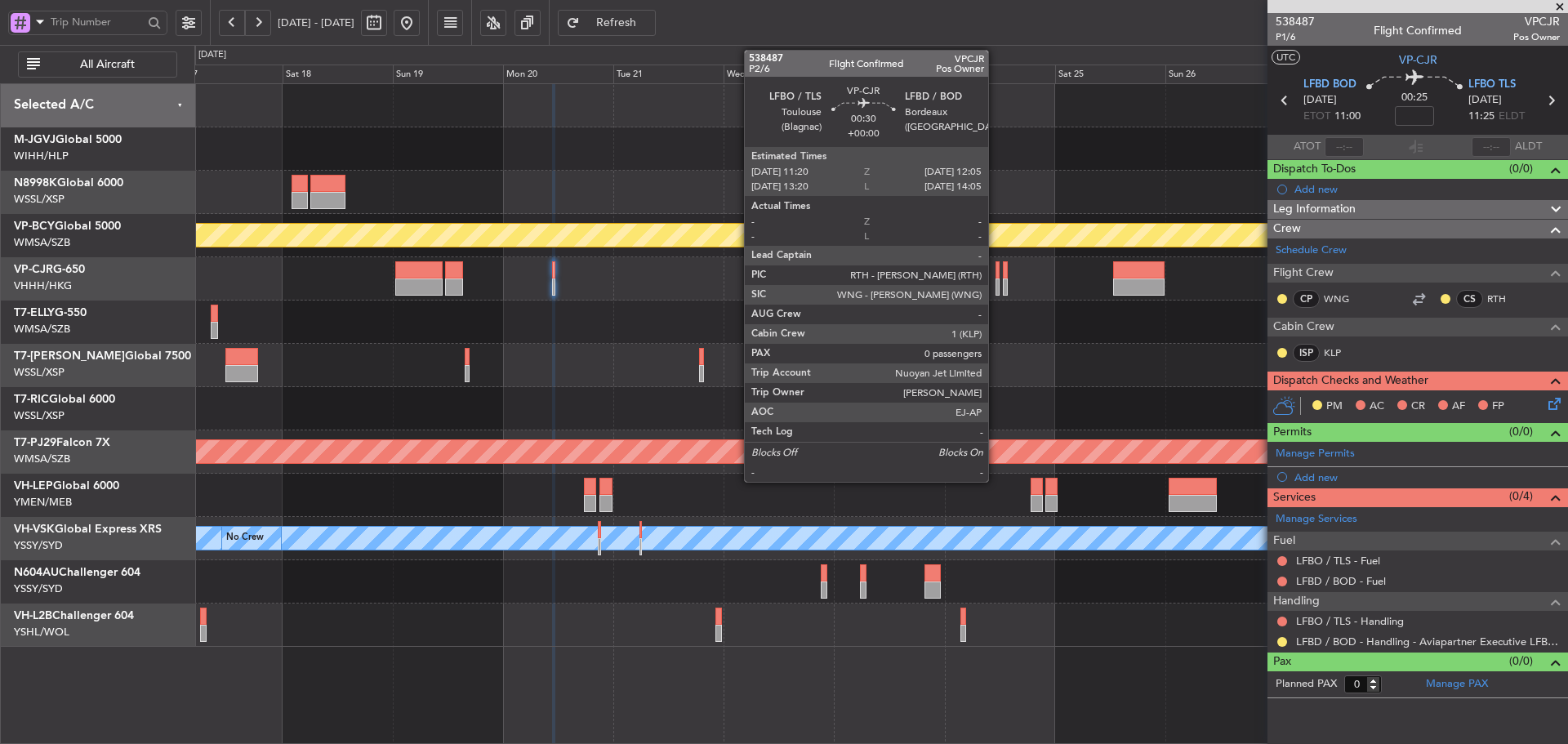
click at [995, 279] on div at bounding box center [997, 287] width 5 height 17
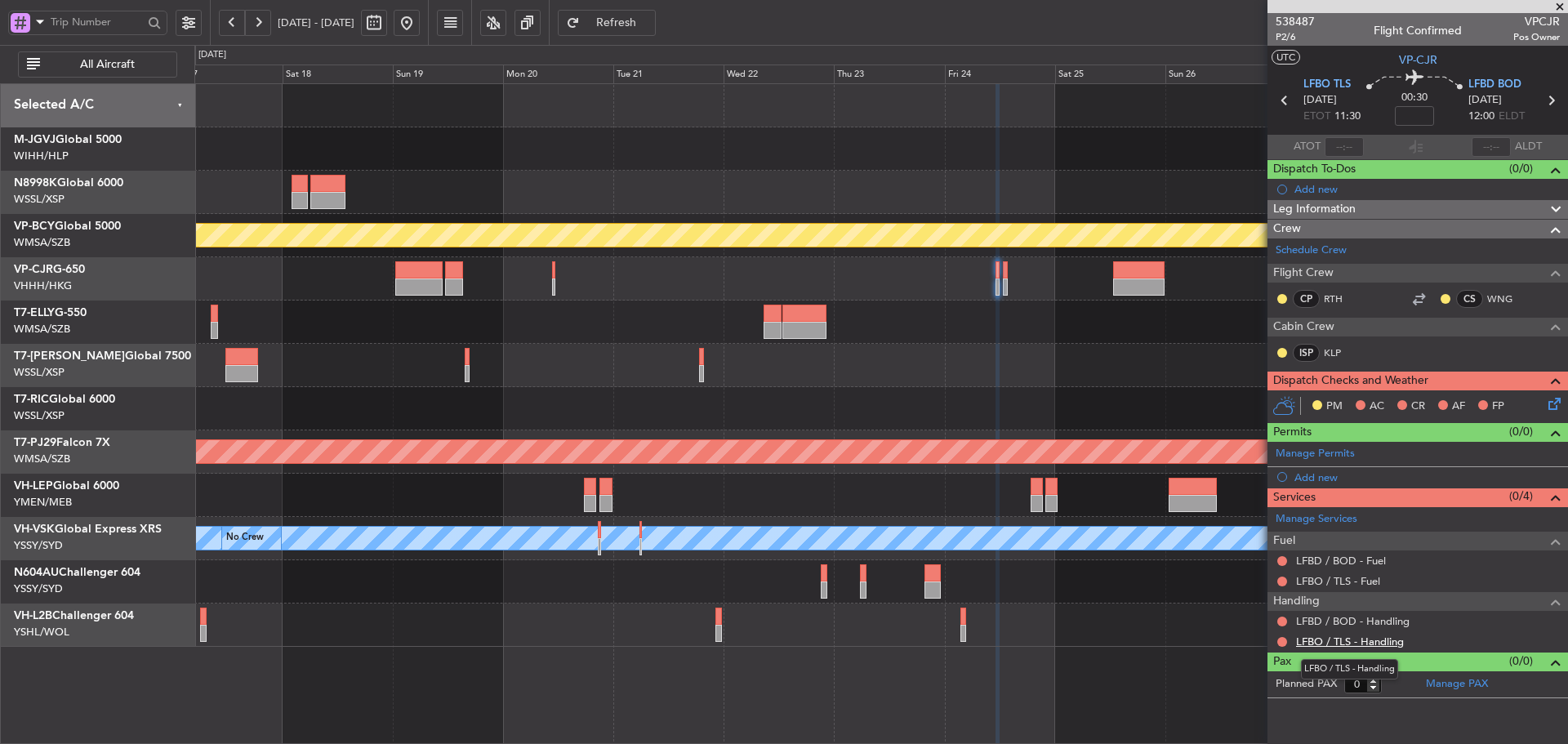
click at [1344, 640] on link "LFBO / TLS - Handling" at bounding box center [1349, 640] width 107 height 14
click at [1369, 622] on link "LFBD / BOD - Handling" at bounding box center [1352, 620] width 114 height 14
click at [650, 17] on span "Refresh" at bounding box center [616, 23] width 67 height 12
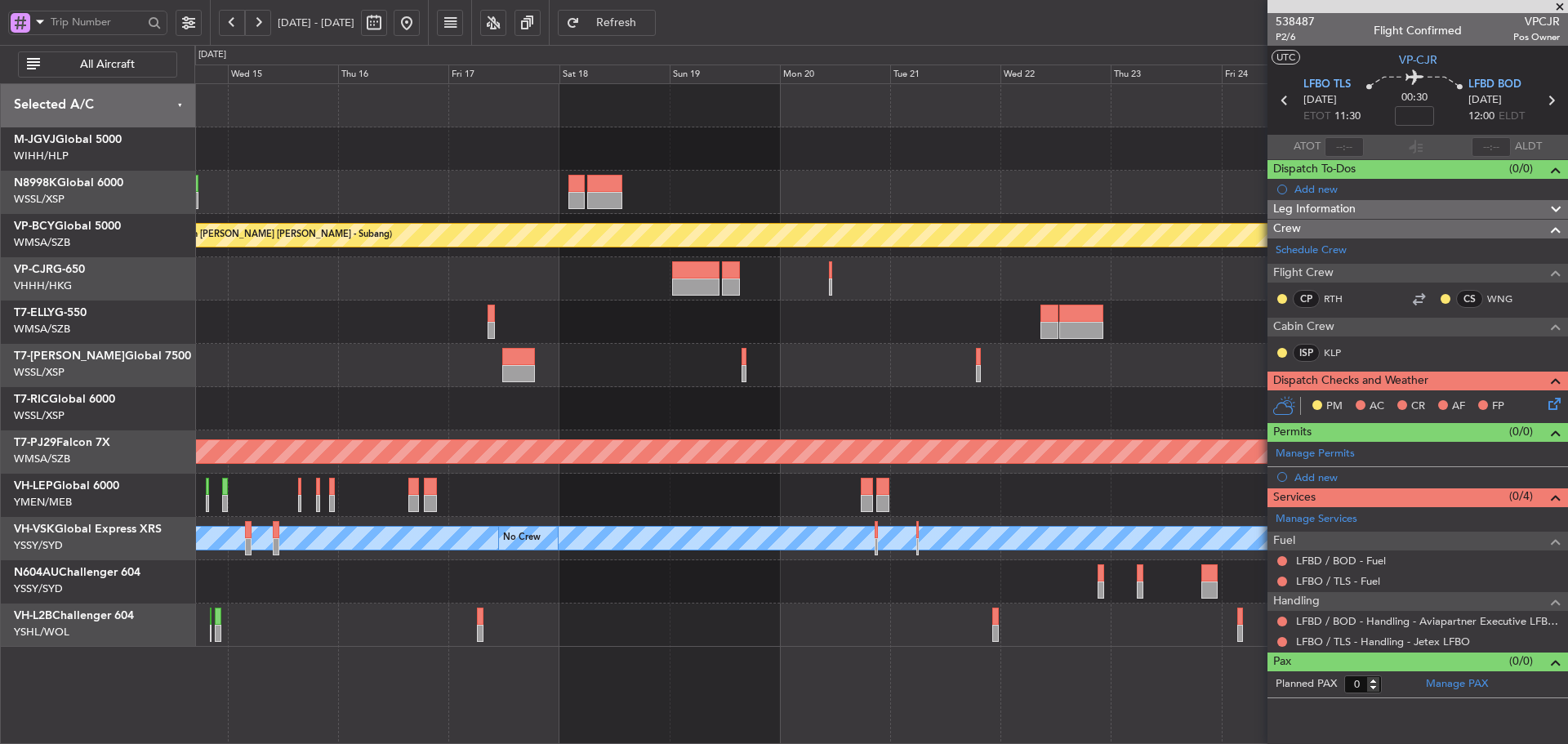
click at [844, 409] on div at bounding box center [881, 409] width 1373 height 43
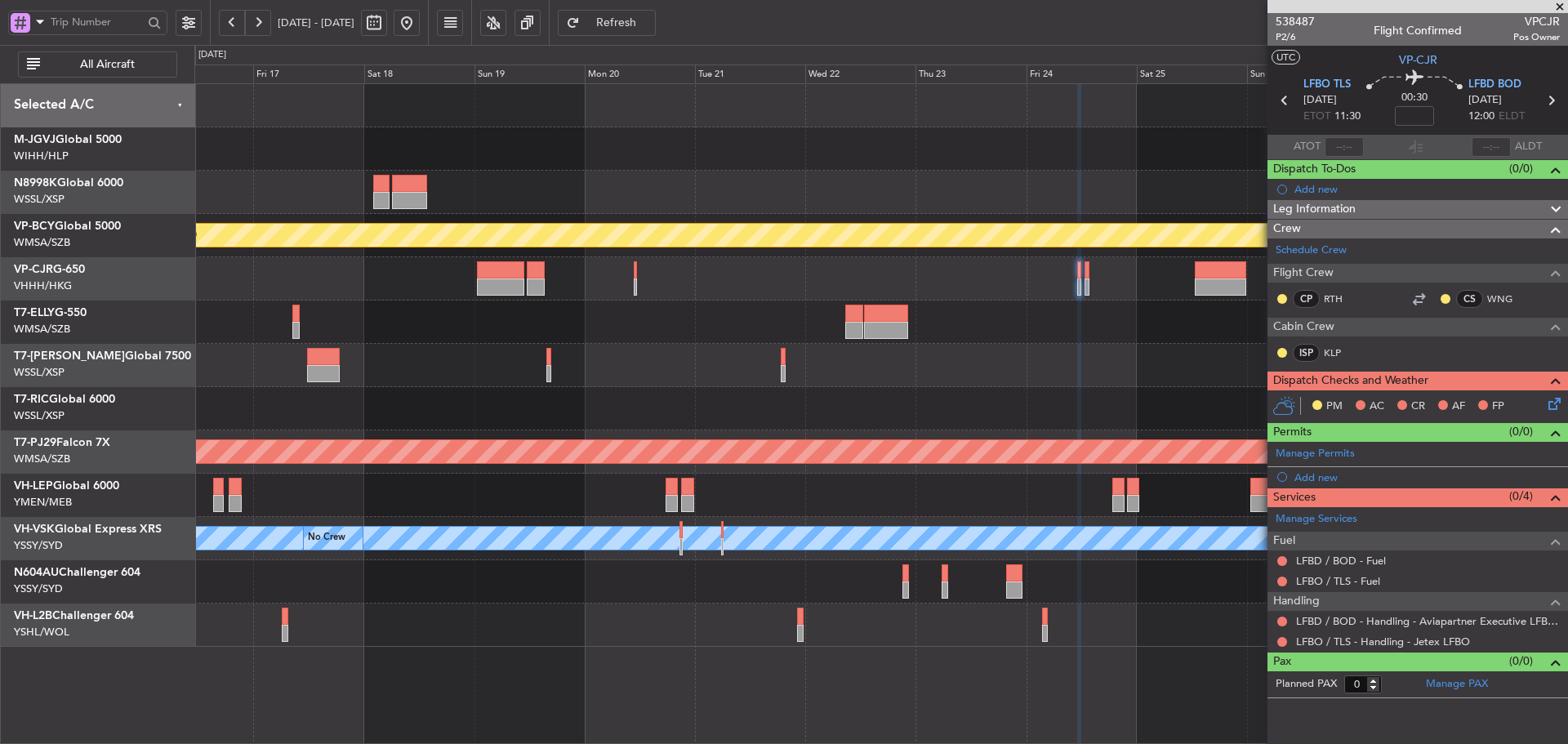
click at [681, 382] on div "Planned Maint [GEOGRAPHIC_DATA] (Sultan [PERSON_NAME] [PERSON_NAME] - Subang) P…" at bounding box center [881, 365] width 1373 height 563
click at [1557, 5] on span at bounding box center [1560, 7] width 16 height 14
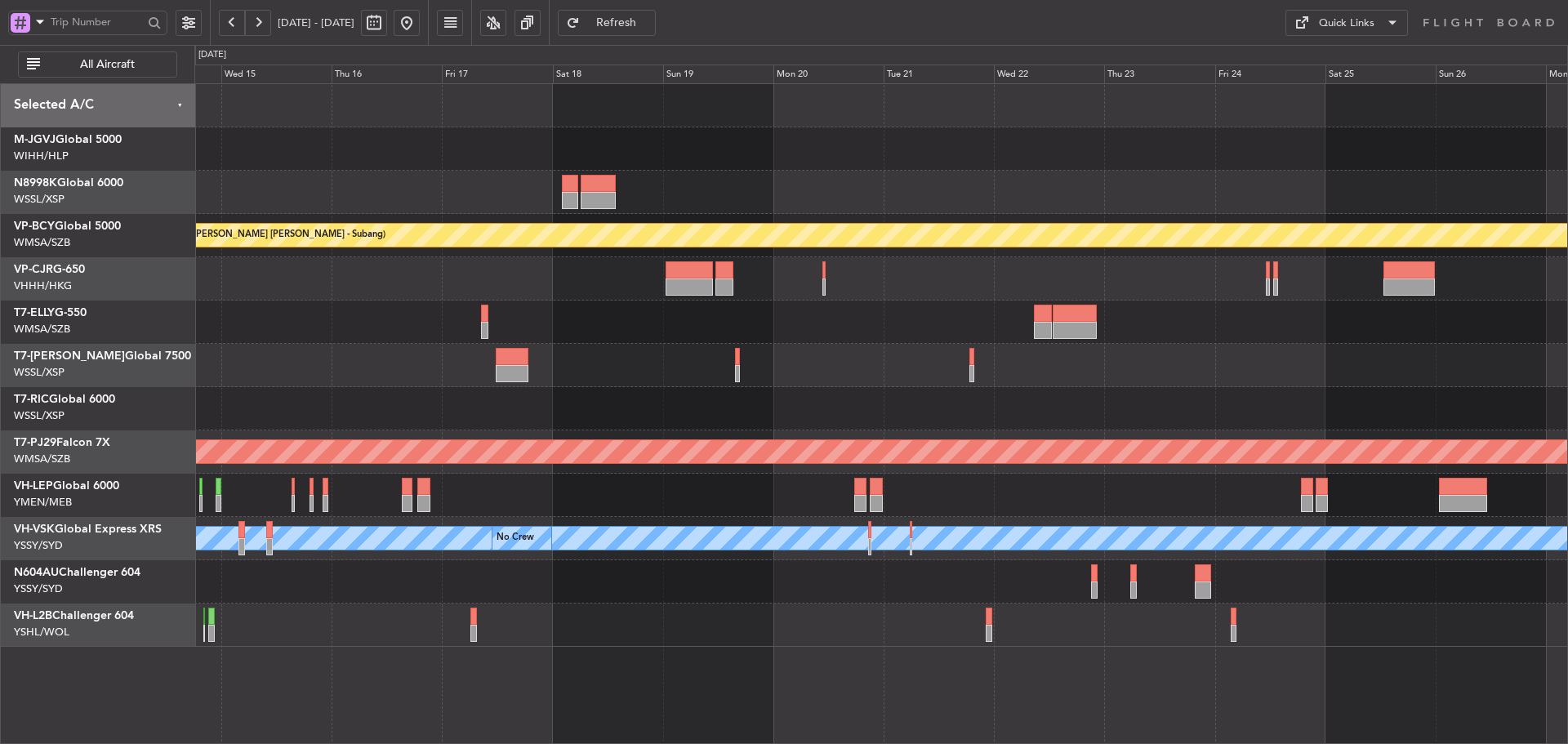
click at [891, 383] on div "Planned Maint [GEOGRAPHIC_DATA] (Sultan [PERSON_NAME] [PERSON_NAME] - Subang) P…" at bounding box center [881, 365] width 1373 height 563
